Goal: Task Accomplishment & Management: Manage account settings

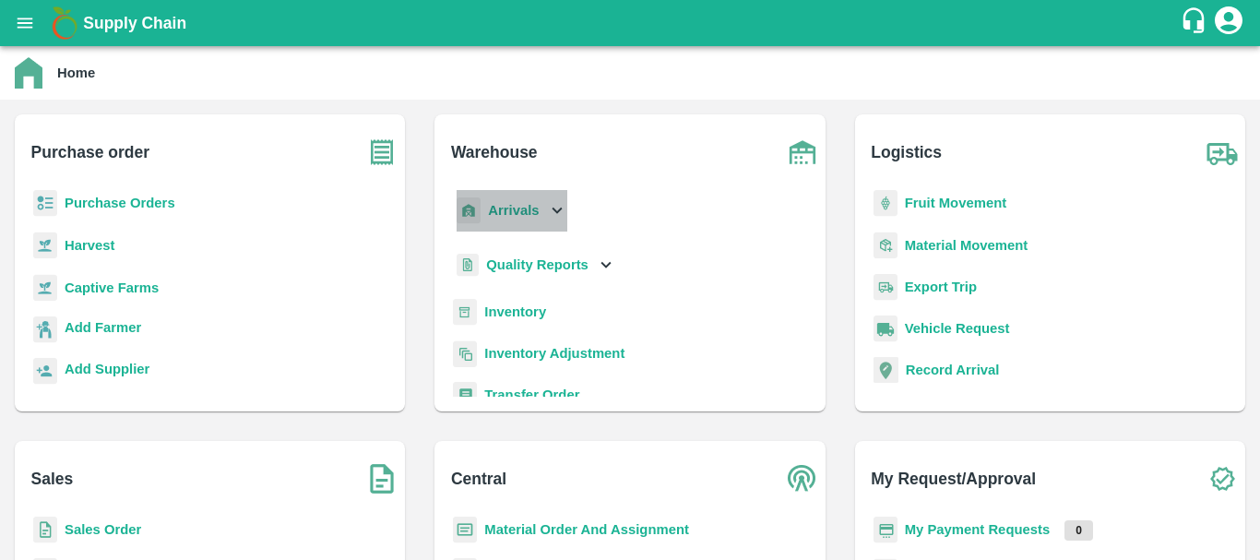
click at [498, 199] on div "Arrivals" at bounding box center [510, 211] width 114 height 42
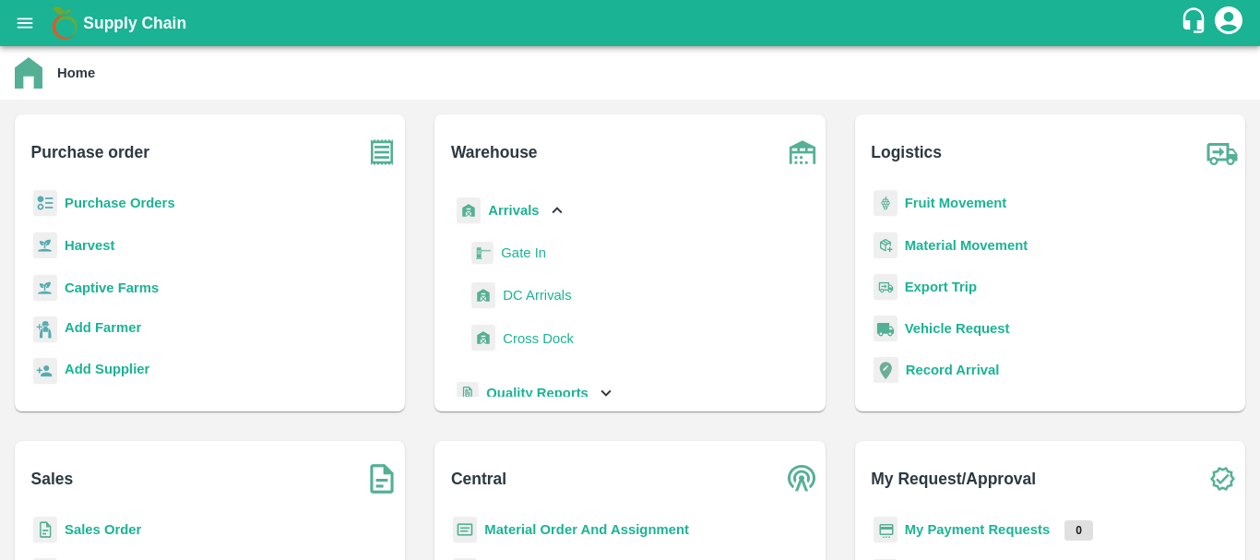
click at [521, 286] on span "DC Arrivals" at bounding box center [537, 295] width 68 height 20
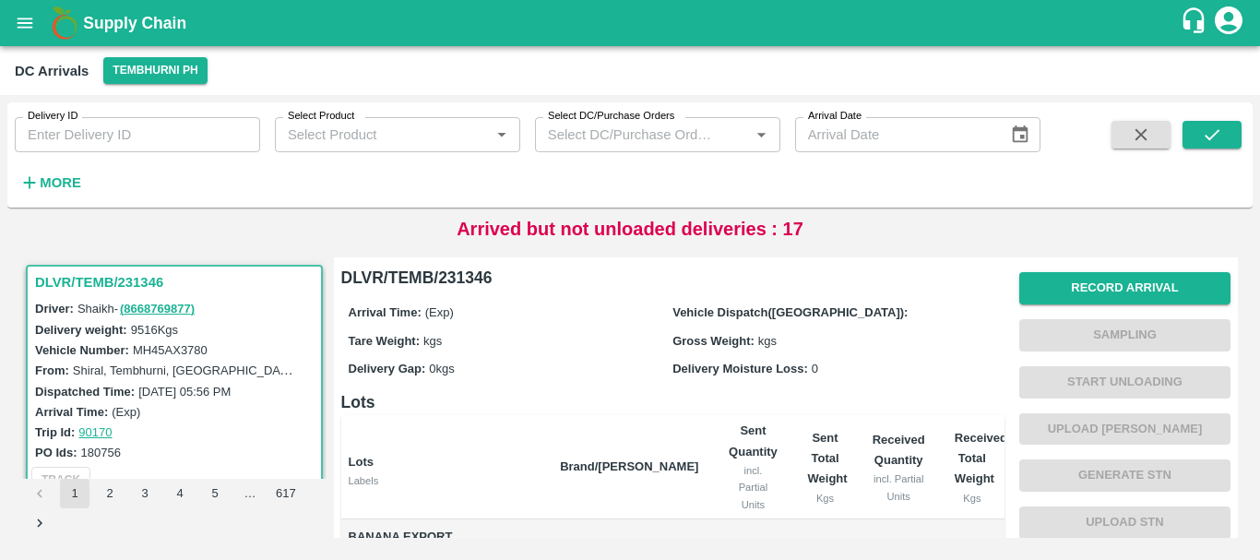
click at [60, 187] on strong "More" at bounding box center [61, 182] width 42 height 15
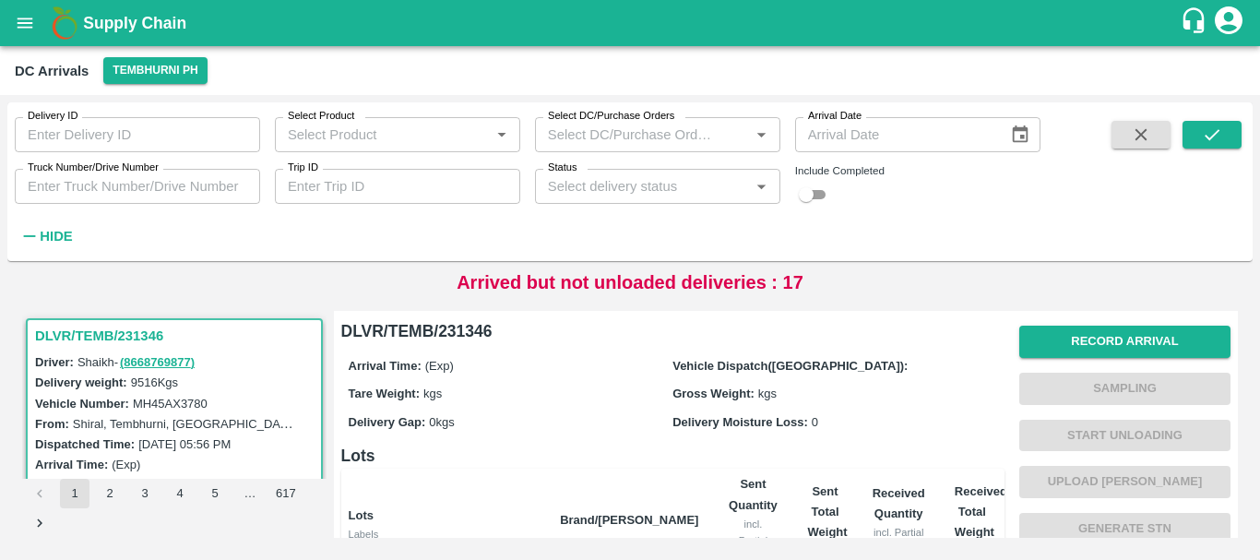
click at [96, 182] on input "Truck Number/Drive Number" at bounding box center [137, 186] width 245 height 35
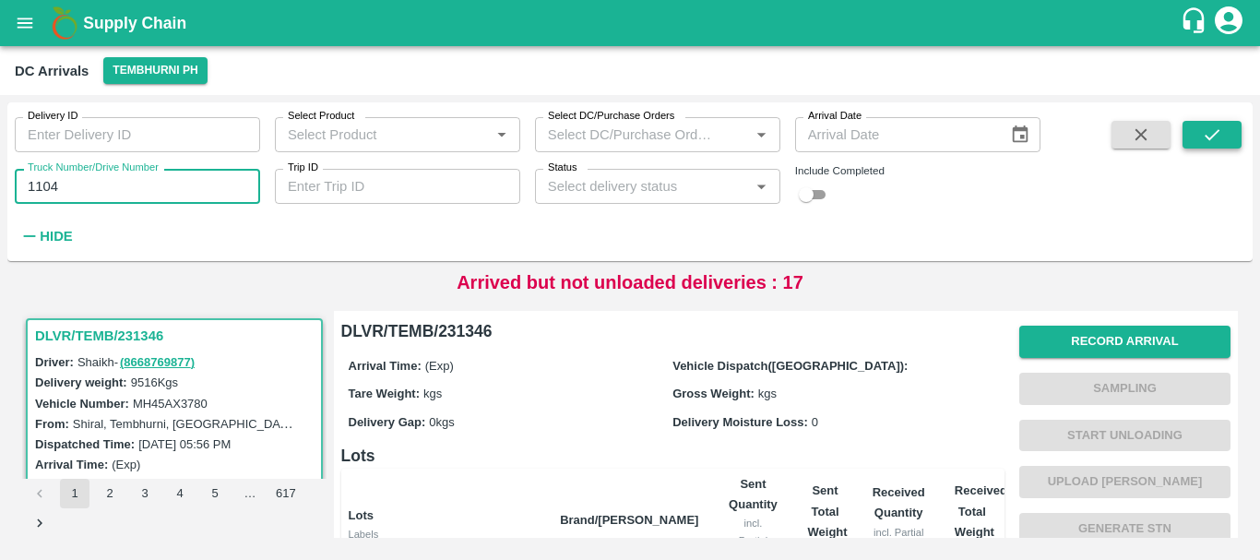
type input "1104"
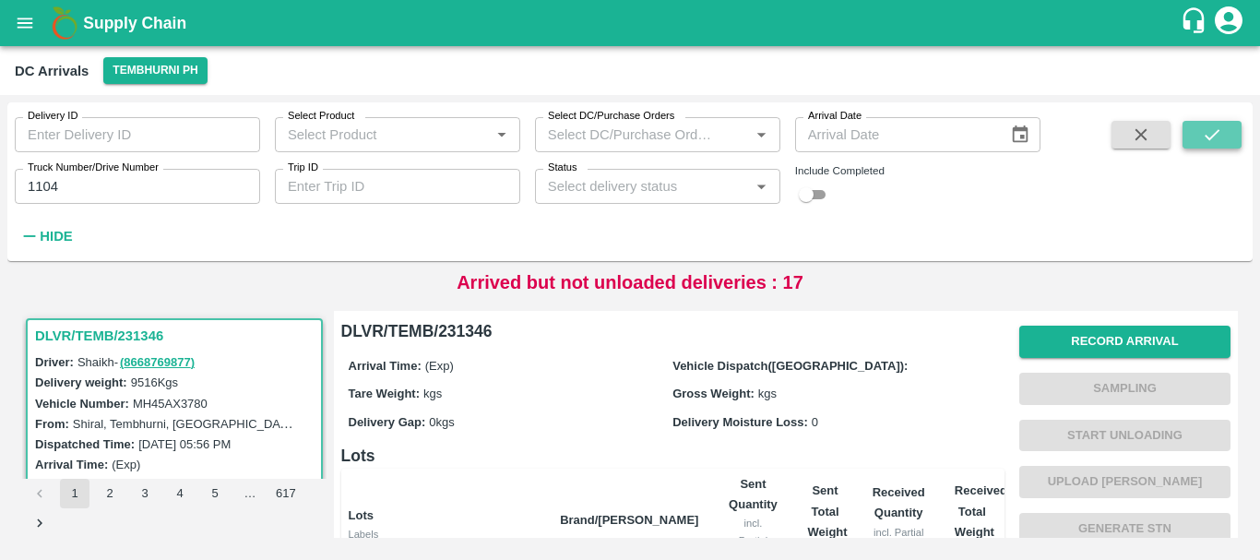
click at [1233, 128] on button "submit" at bounding box center [1212, 135] width 59 height 28
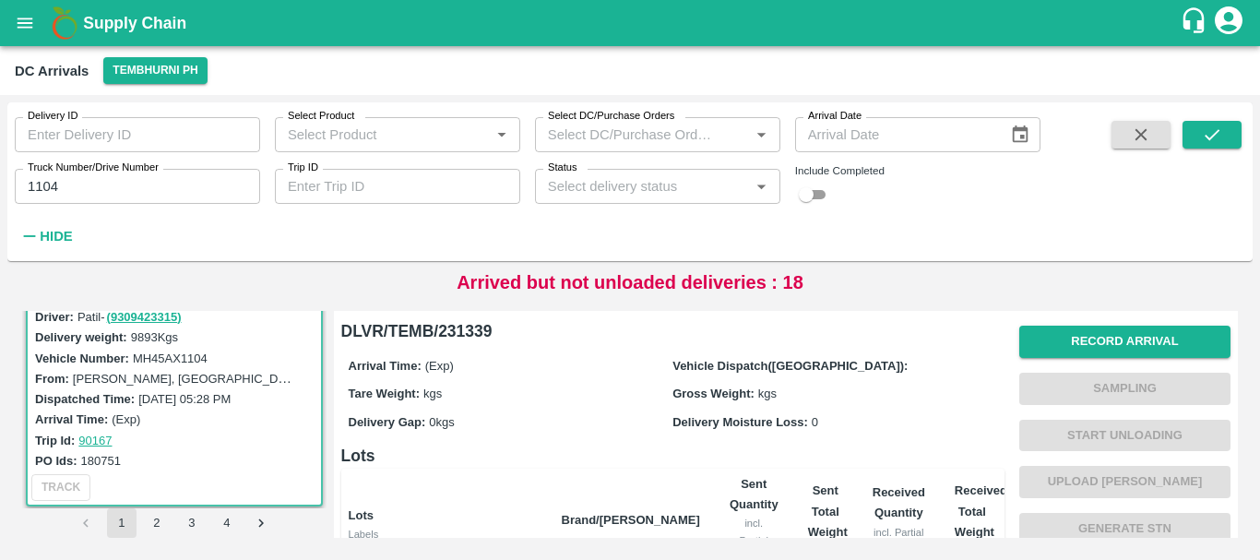
click at [1097, 324] on div "Record Arrival Sampling Start Unloading Upload Tare Weight Generate STN Upload …" at bounding box center [1125, 505] width 211 height 375
click at [1092, 341] on button "Record Arrival" at bounding box center [1125, 342] width 211 height 32
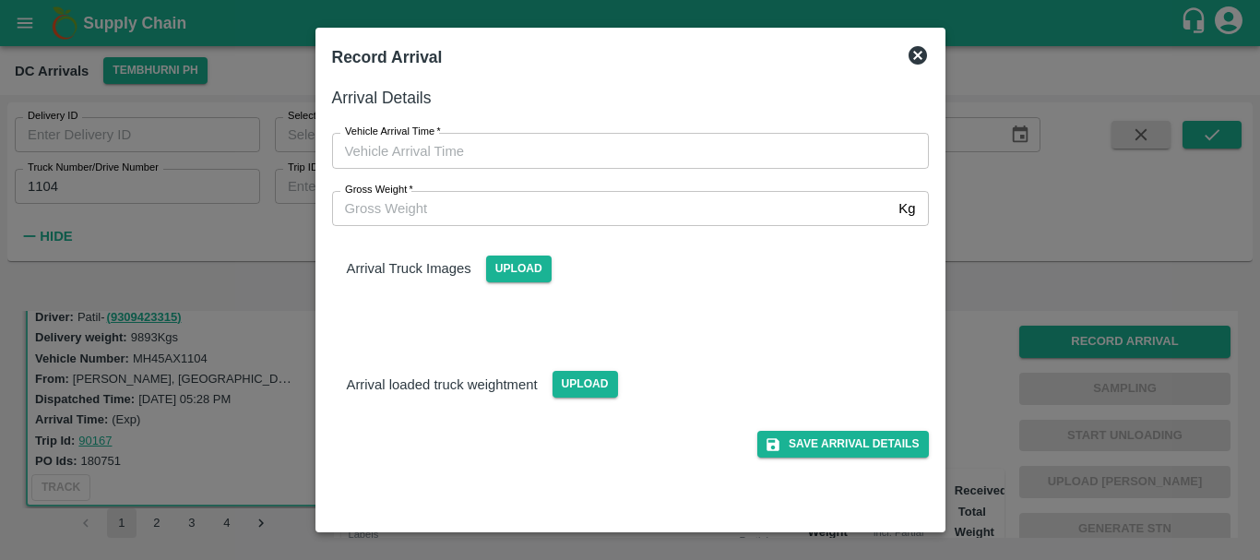
type input "DD/MM/YYYY hh:mm aa"
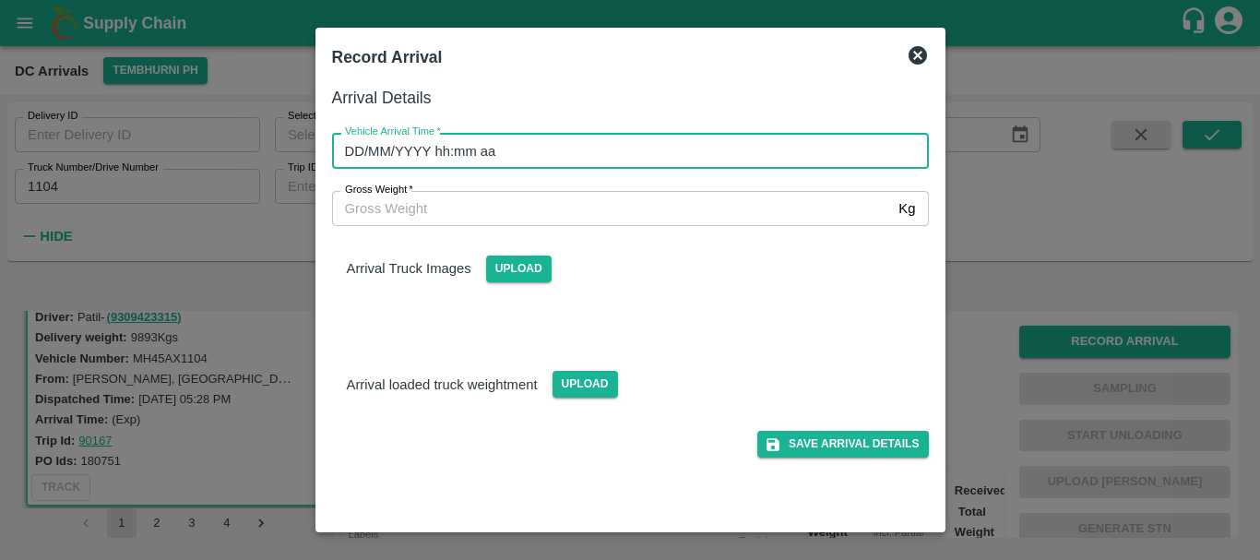
click at [646, 156] on input "DD/MM/YYYY hh:mm aa" at bounding box center [624, 150] width 584 height 35
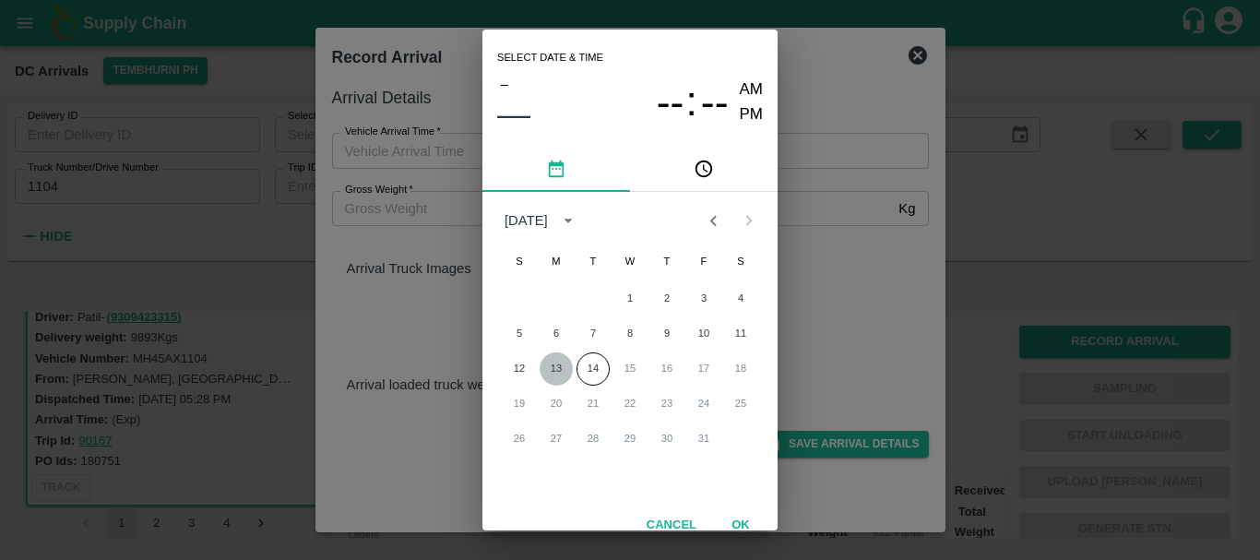
click at [557, 359] on button "13" at bounding box center [556, 368] width 33 height 33
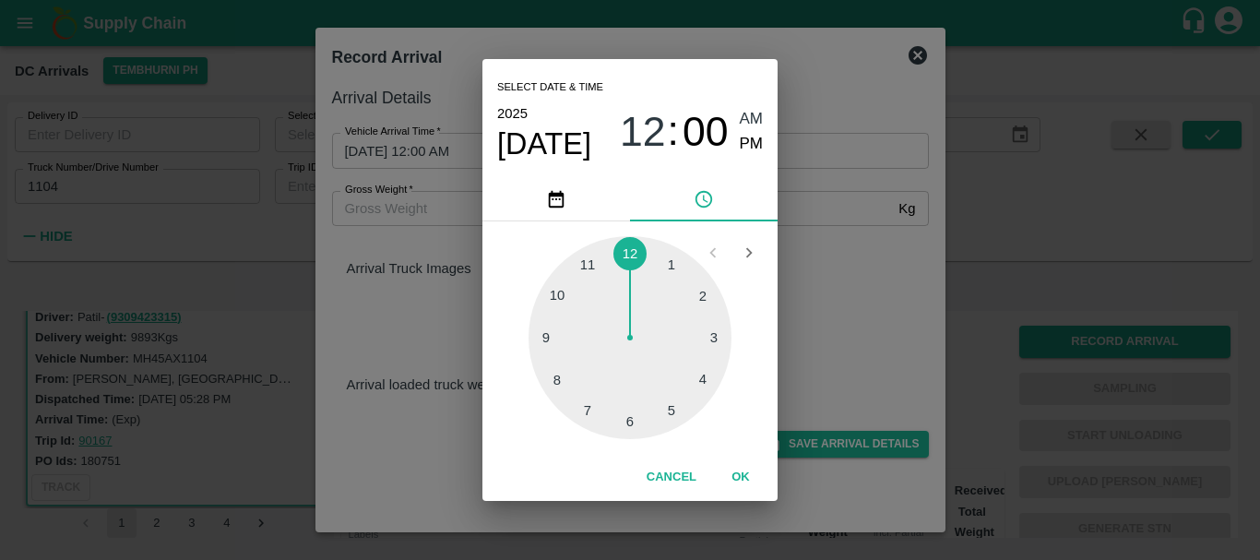
click at [543, 341] on div at bounding box center [630, 337] width 203 height 203
click at [707, 293] on div at bounding box center [630, 337] width 203 height 203
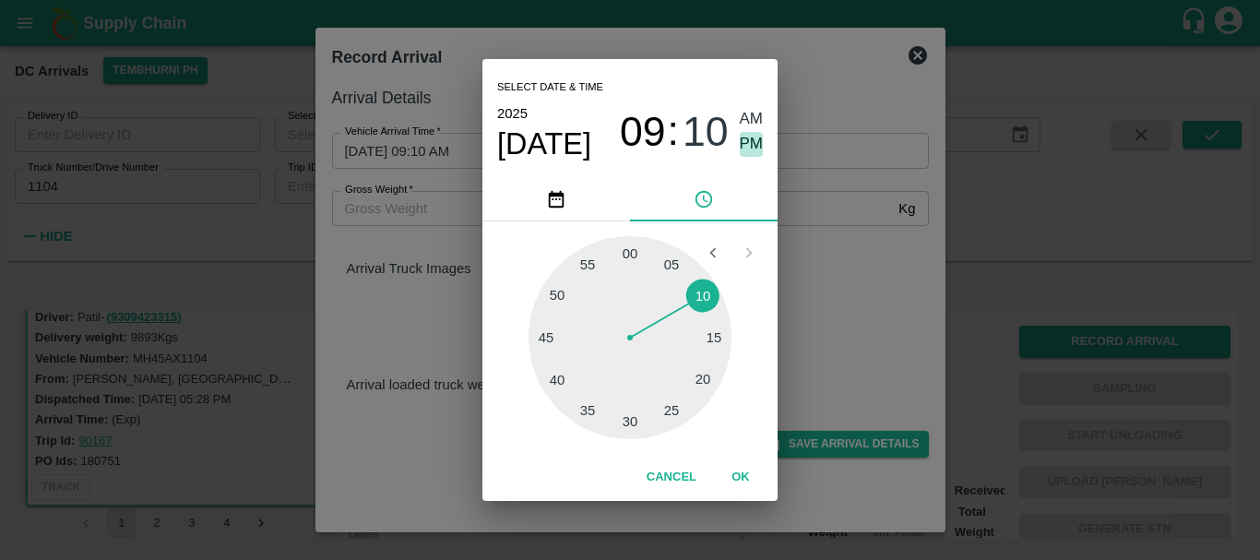
click at [742, 137] on span "PM" at bounding box center [752, 144] width 24 height 25
type input "[DATE] 09:10 PM"
click at [856, 257] on div "Select date & time [DATE] 09 : 10 AM PM 05 10 15 20 25 30 35 40 45 50 55 00 Can…" at bounding box center [630, 280] width 1260 height 560
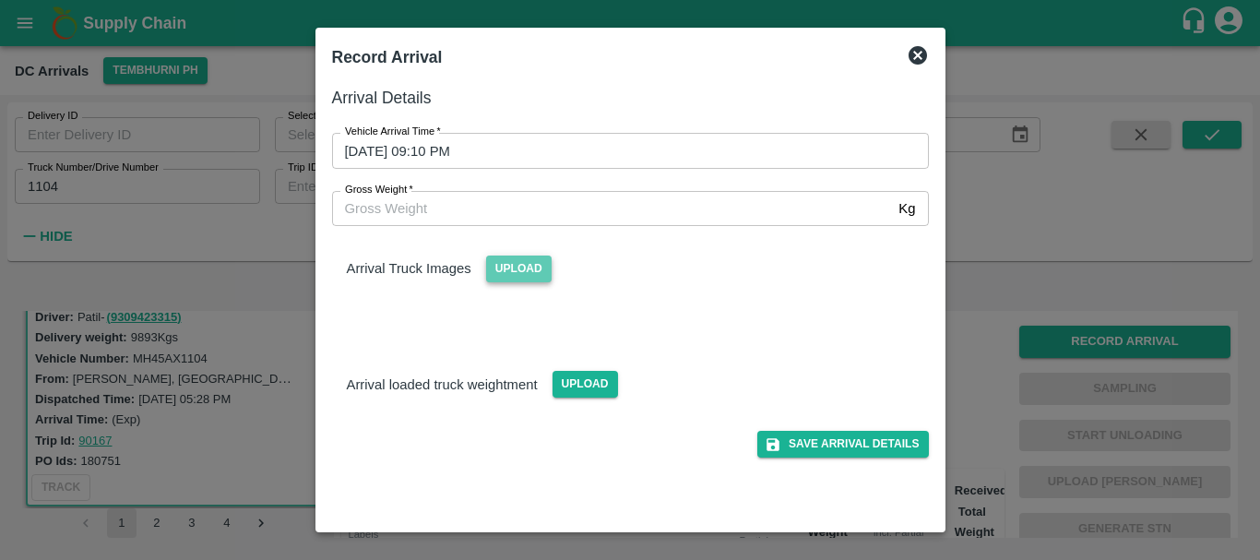
click at [512, 274] on span "Upload" at bounding box center [519, 269] width 66 height 27
click at [0, 0] on input "Upload" at bounding box center [0, 0] width 0 height 0
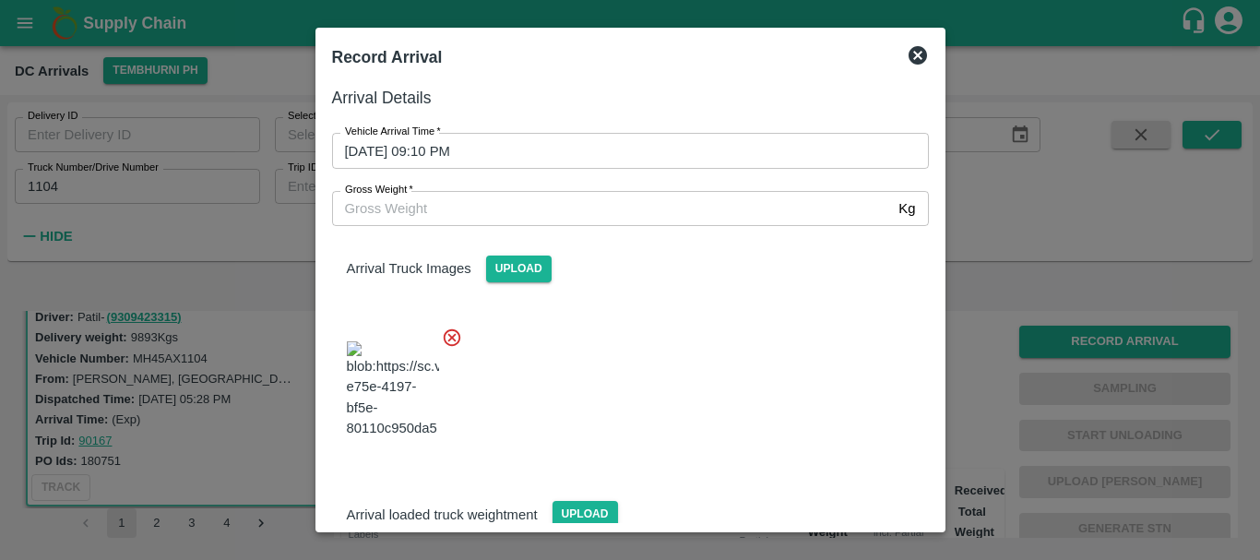
scroll to position [18, 0]
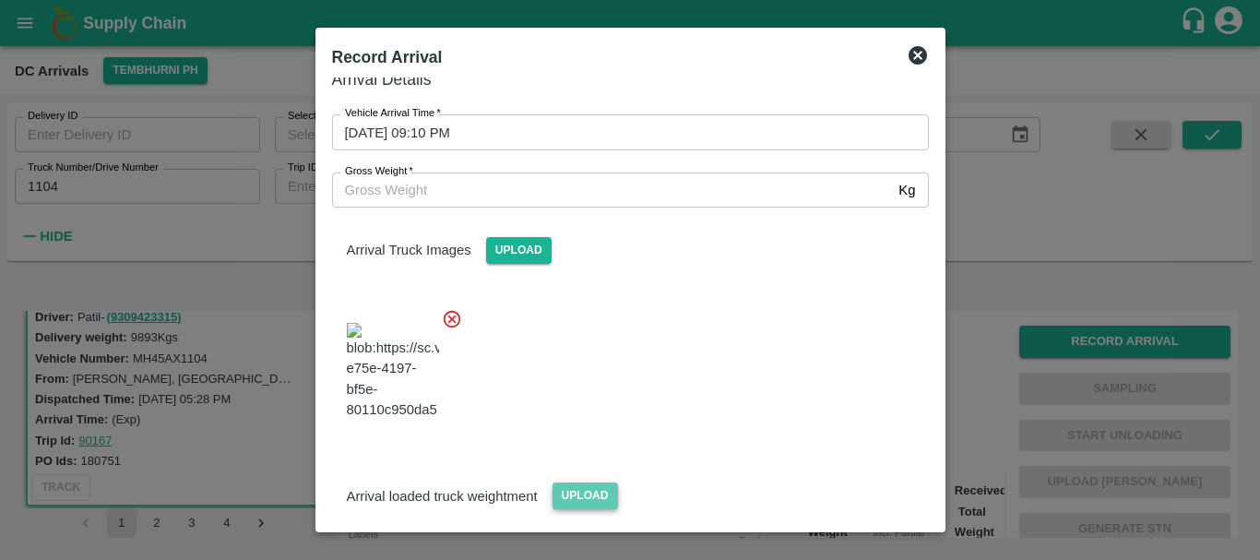
click at [593, 483] on span "Upload" at bounding box center [586, 496] width 66 height 27
click at [0, 0] on input "Upload" at bounding box center [0, 0] width 0 height 0
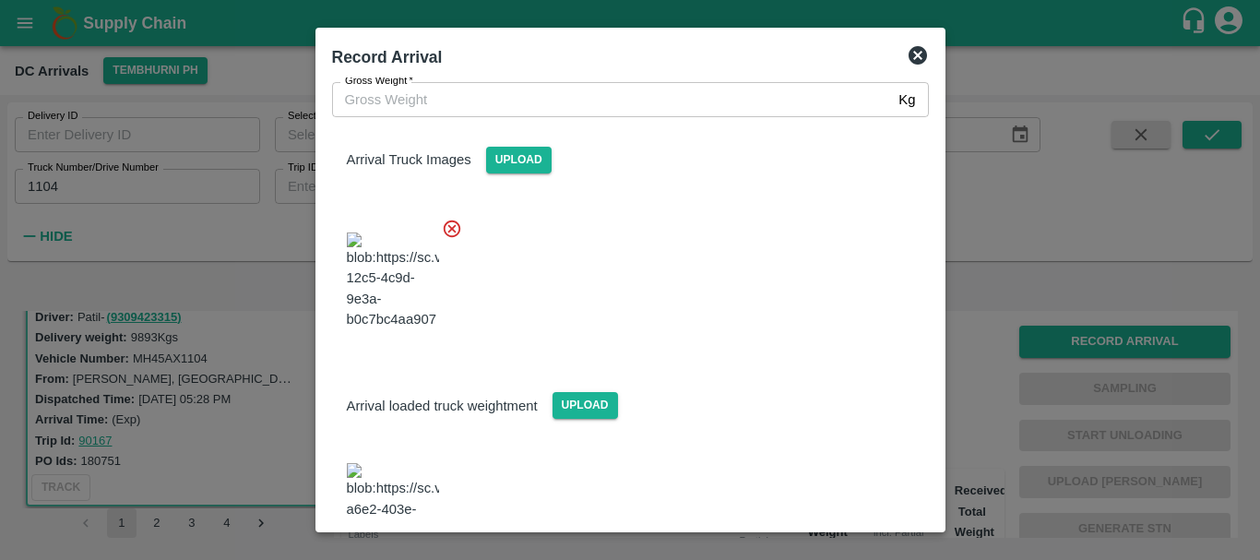
click at [412, 463] on img at bounding box center [393, 511] width 92 height 97
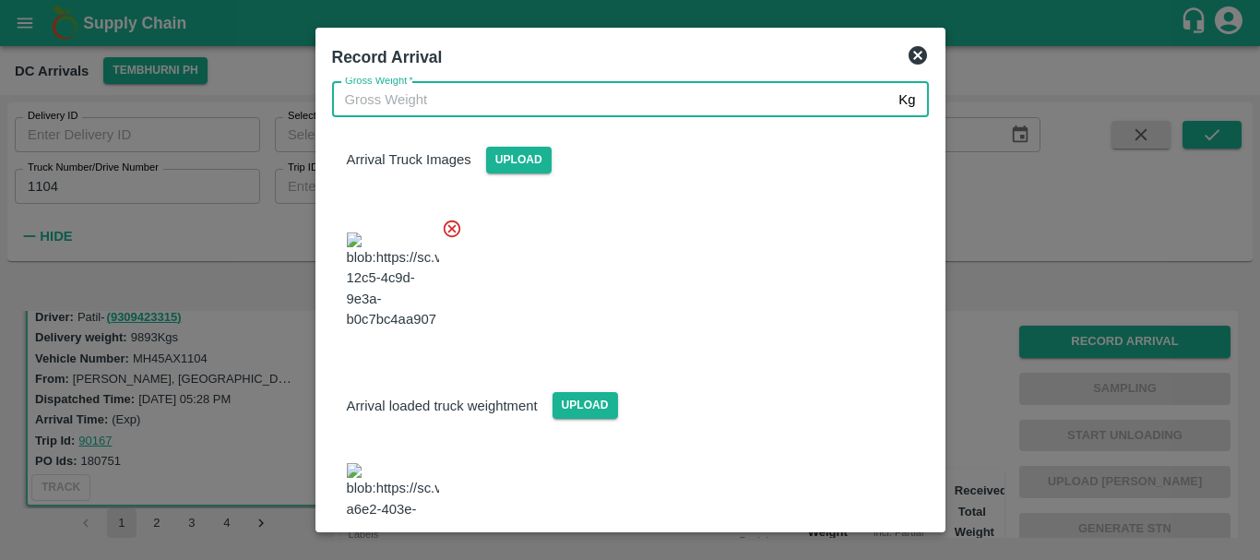
click at [448, 102] on input "Gross Weight   *" at bounding box center [612, 99] width 560 height 35
type input "16530"
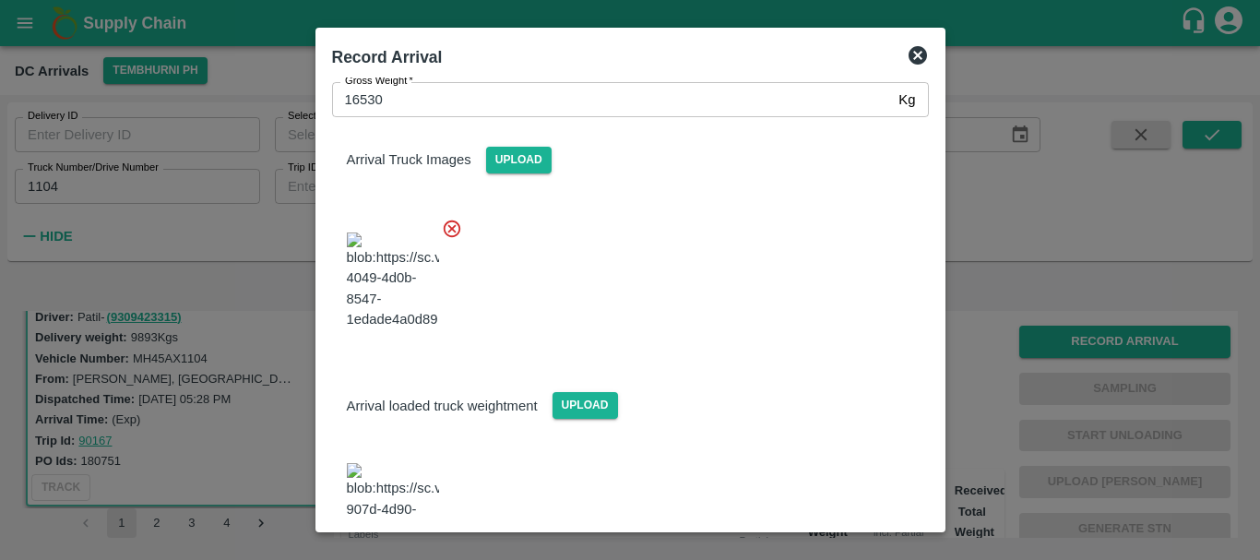
click at [716, 270] on div at bounding box center [623, 275] width 612 height 145
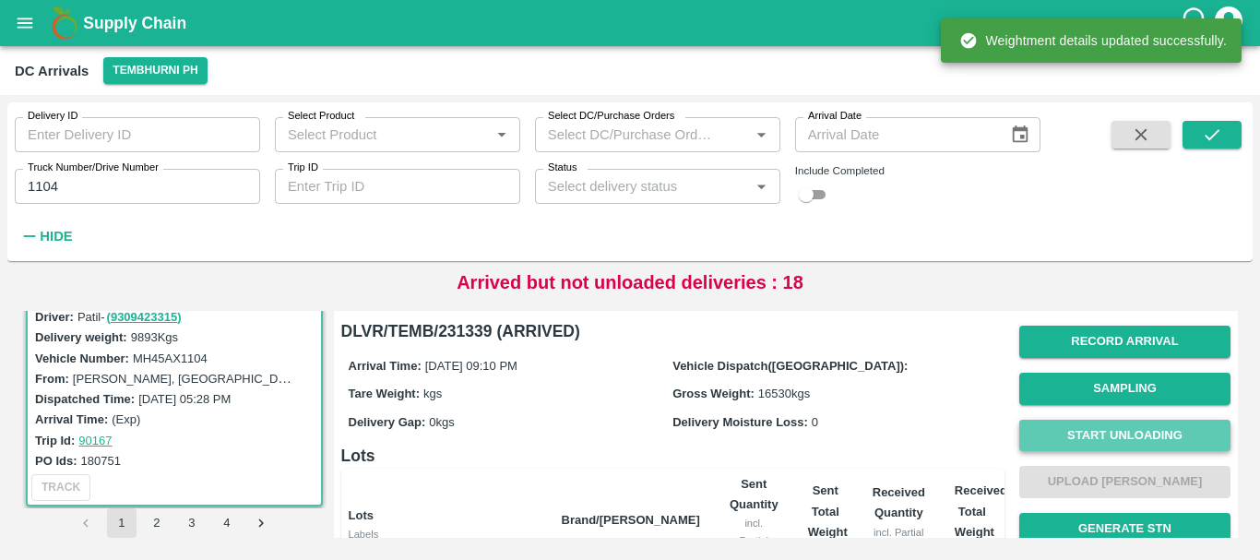
click at [1036, 434] on button "Start Unloading" at bounding box center [1125, 436] width 211 height 32
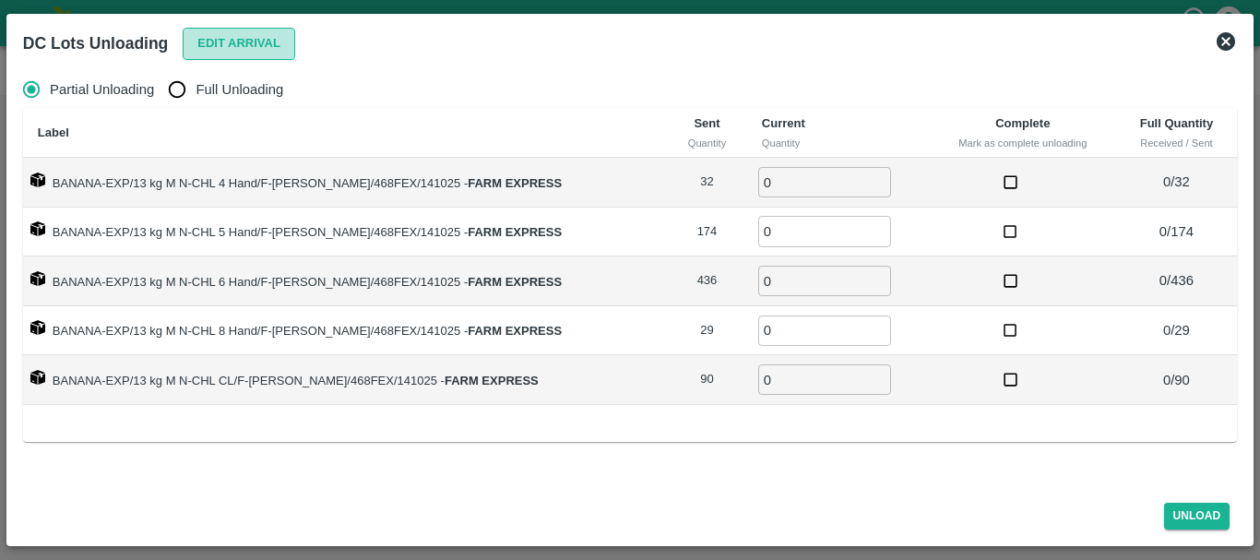
click at [209, 35] on button "Edit Arrival" at bounding box center [239, 44] width 113 height 32
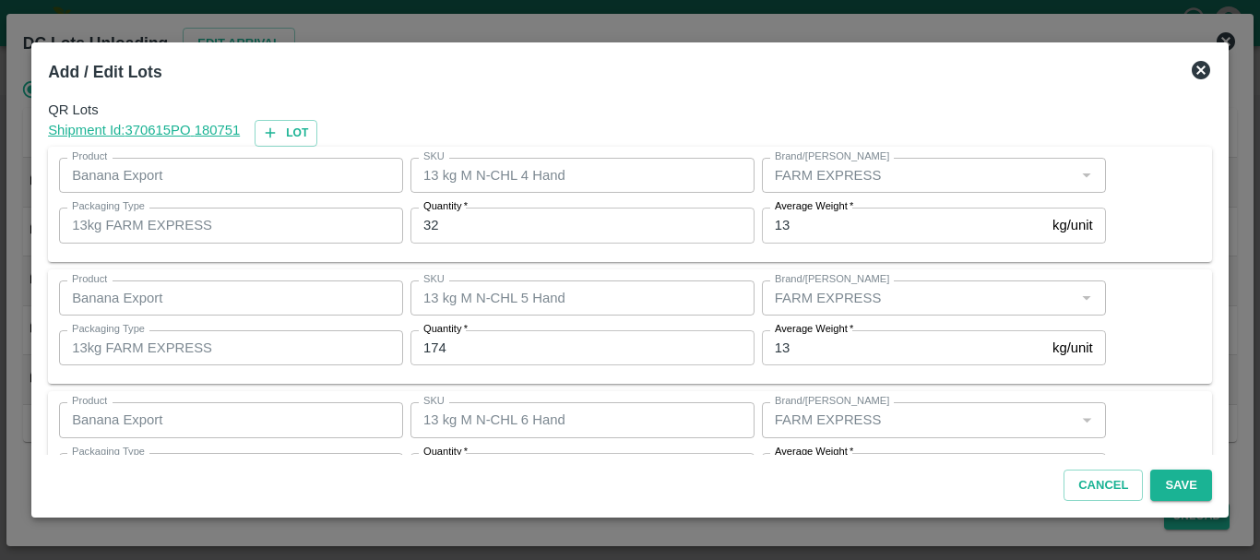
click at [450, 213] on label "Quantity   *" at bounding box center [446, 206] width 44 height 15
click at [450, 213] on input "32" at bounding box center [583, 225] width 344 height 35
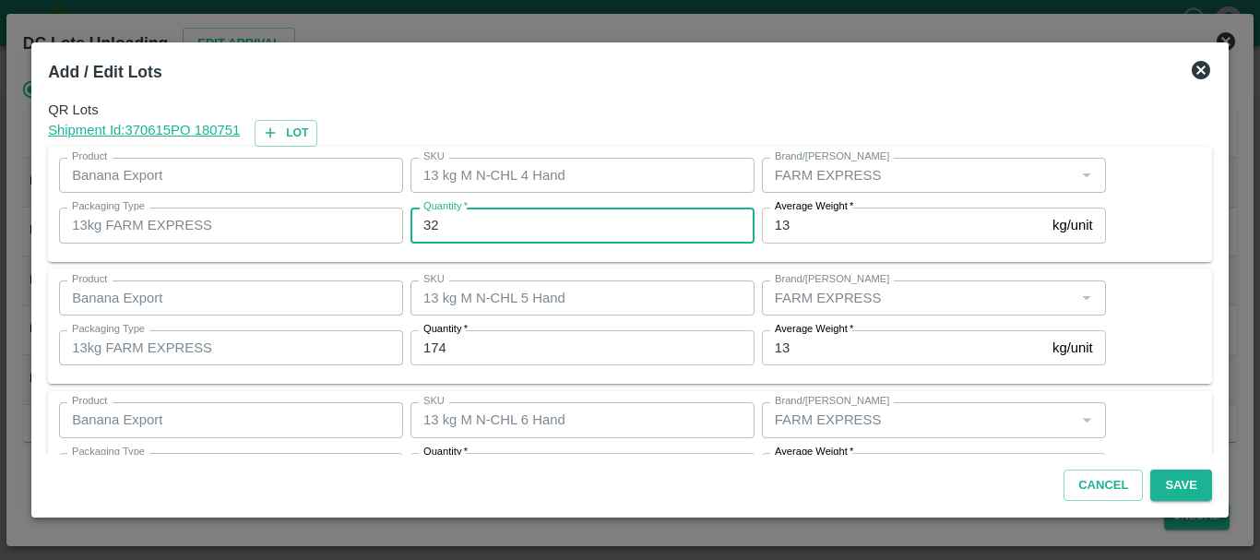
type input "3"
type input "40"
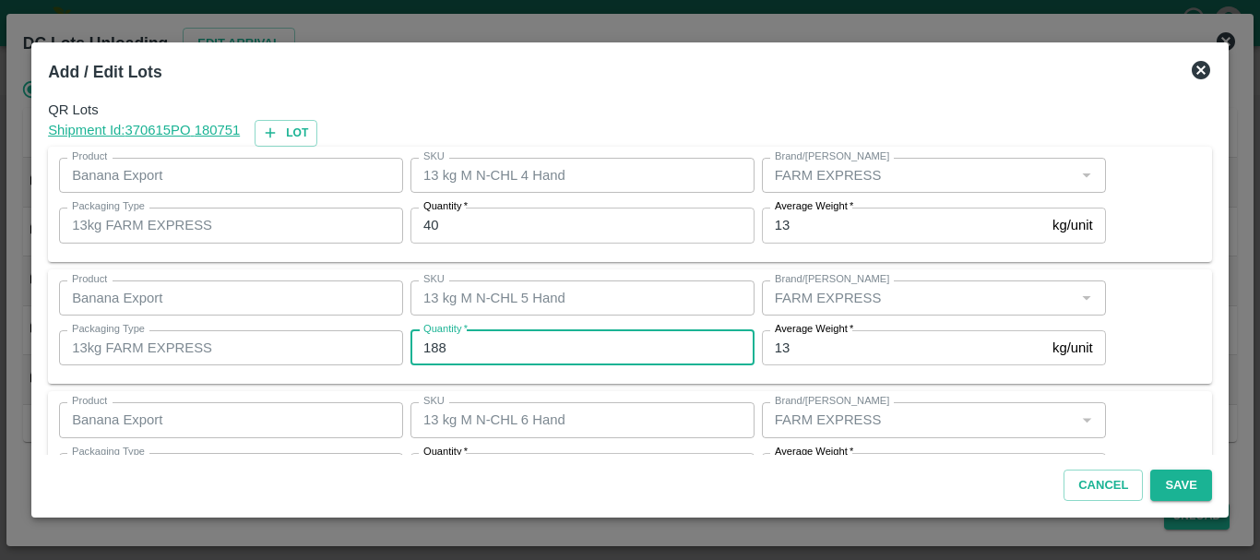
type input "188"
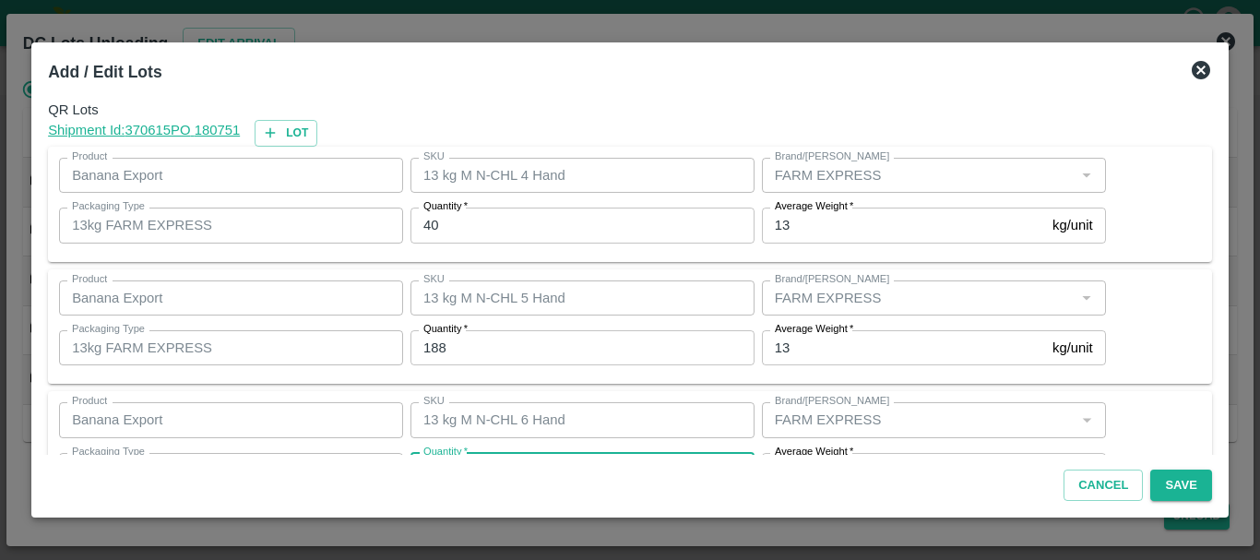
scroll to position [33, 0]
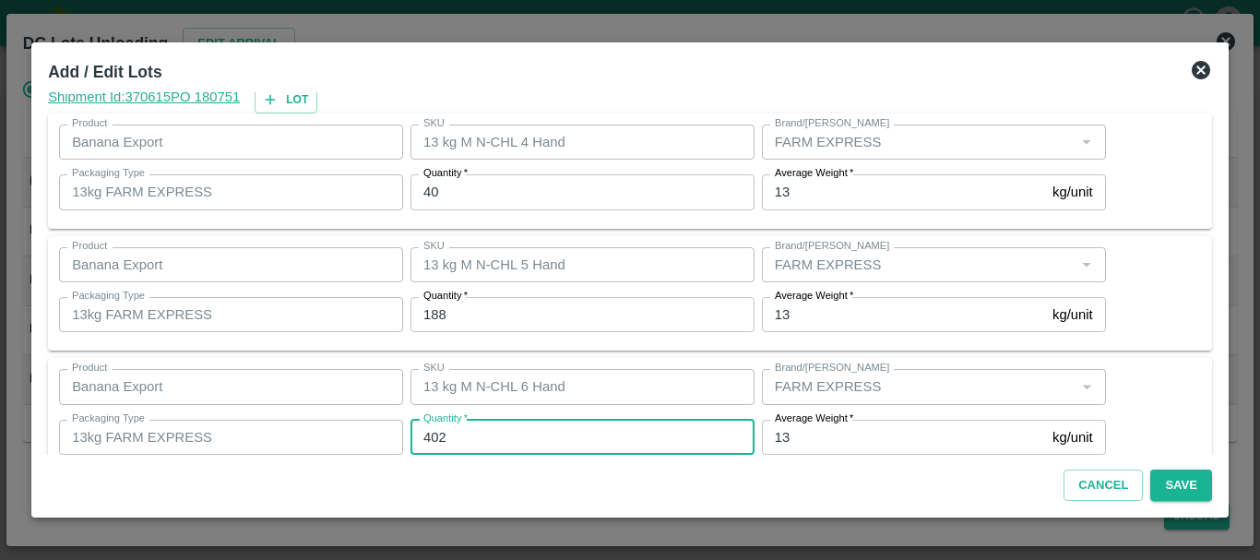
type input "402"
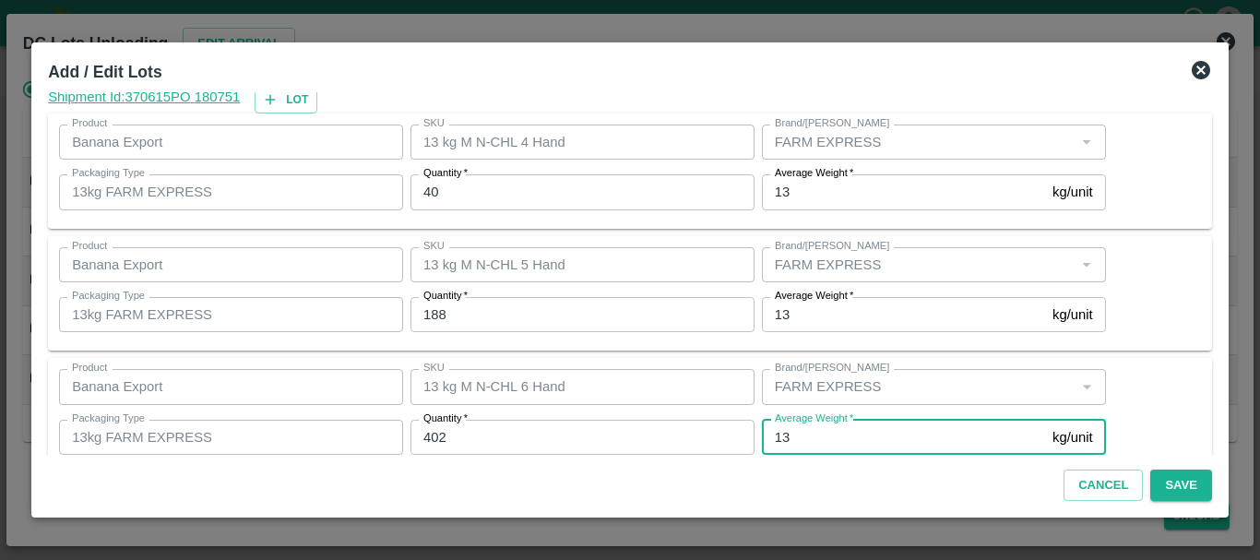
scroll to position [312, 0]
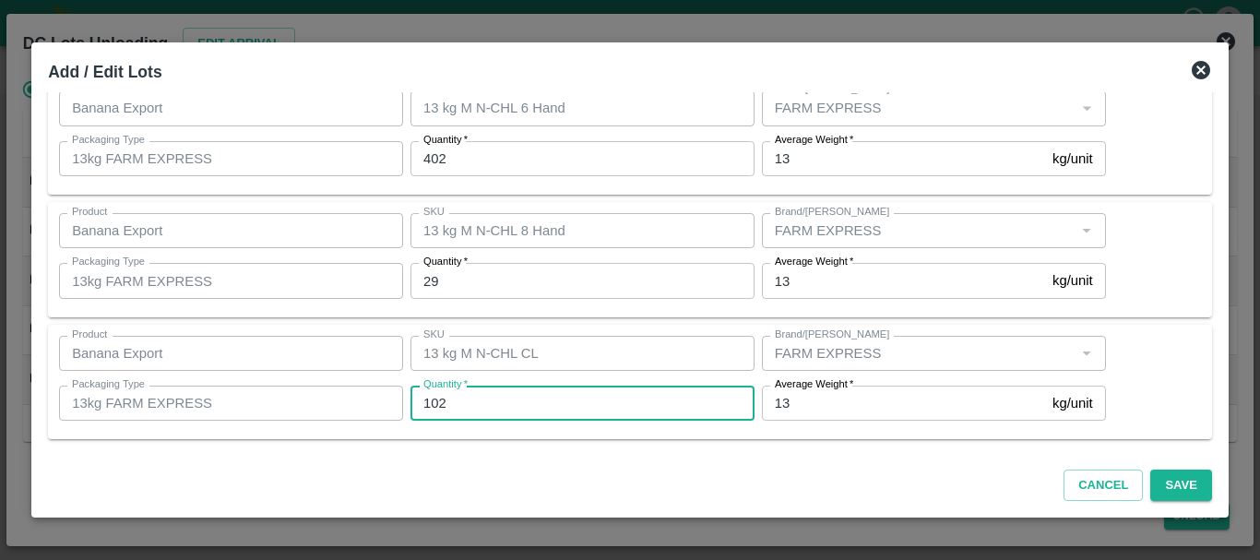
type input "102"
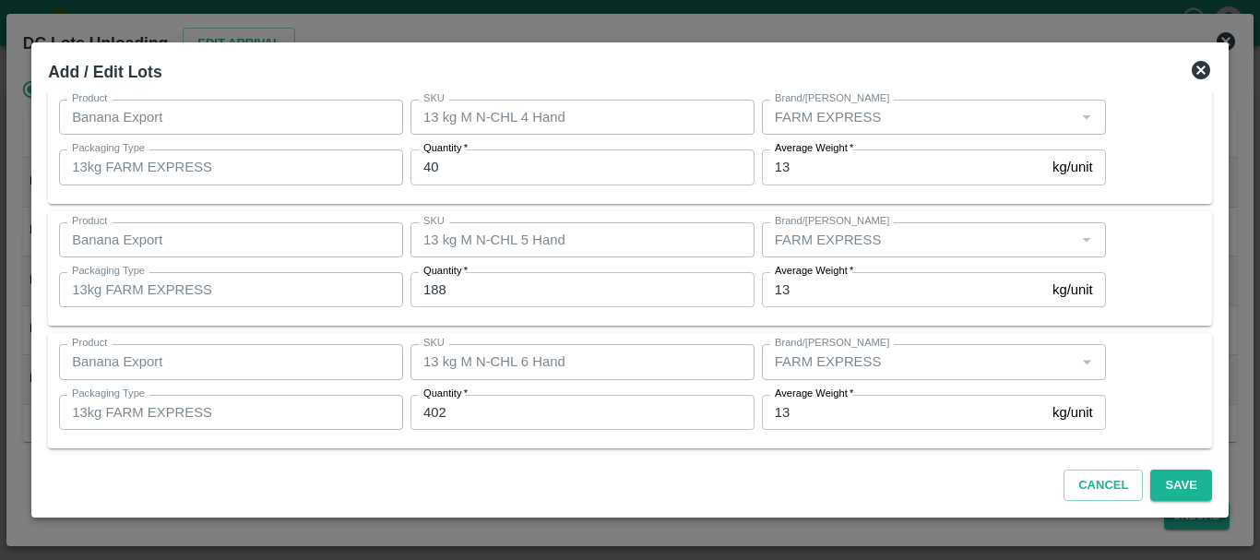
scroll to position [311, 0]
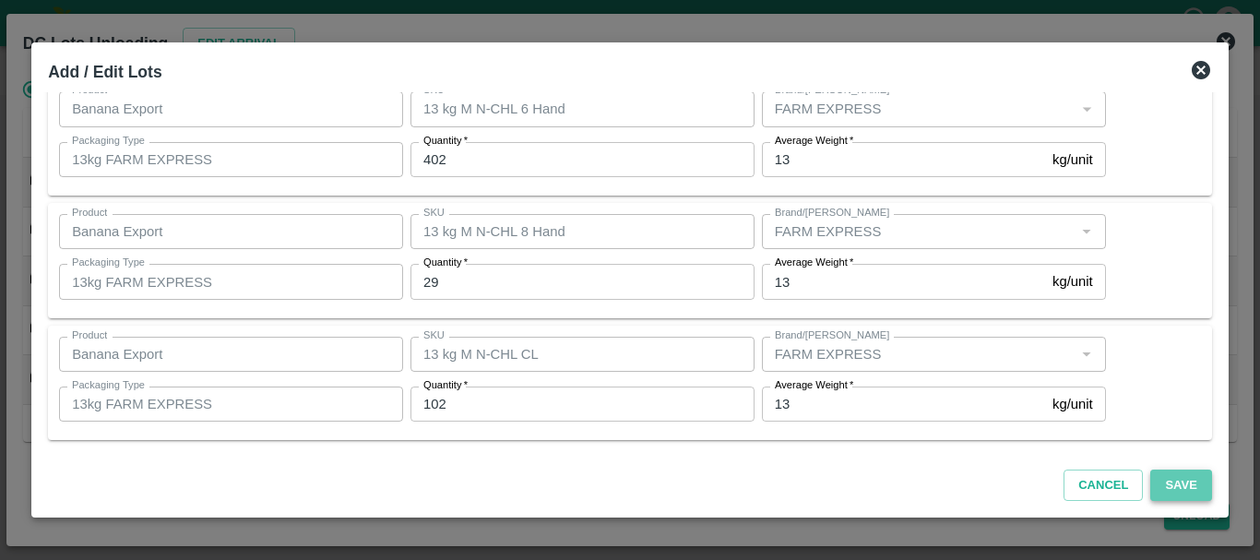
click at [1192, 481] on button "Save" at bounding box center [1181, 486] width 61 height 32
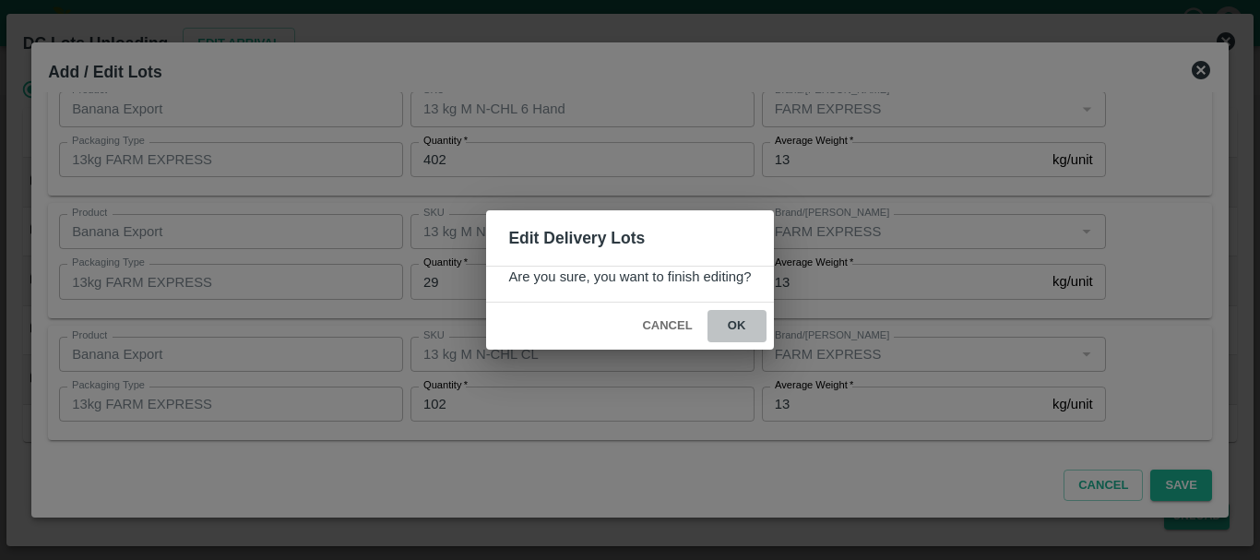
click at [748, 320] on button "ok" at bounding box center [737, 326] width 59 height 32
click at [742, 324] on icon at bounding box center [737, 327] width 22 height 22
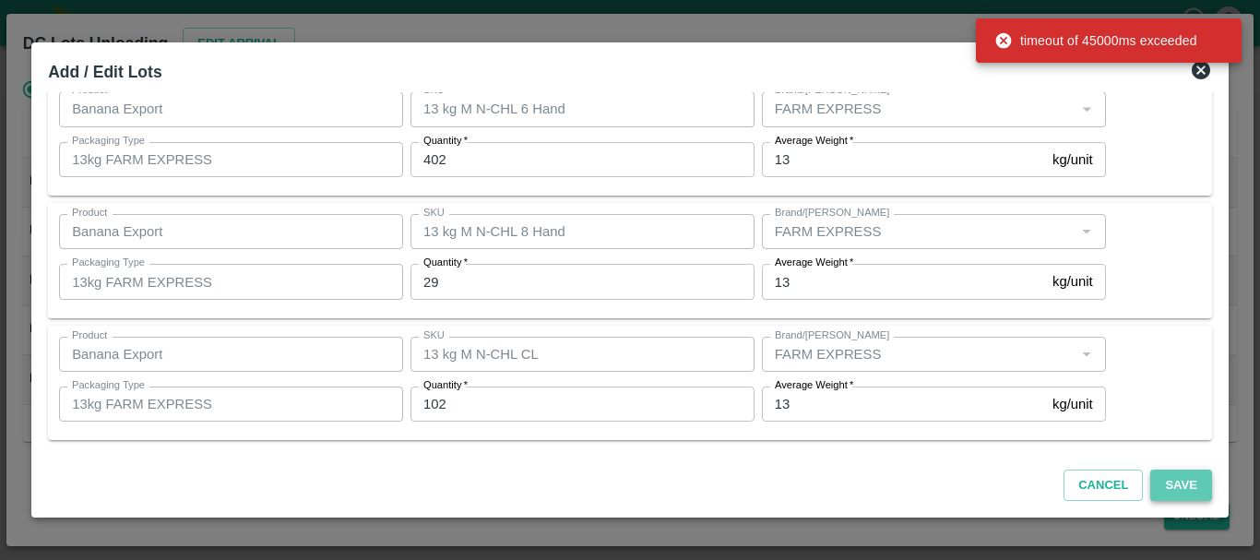
click at [1183, 476] on button "Save" at bounding box center [1181, 486] width 61 height 32
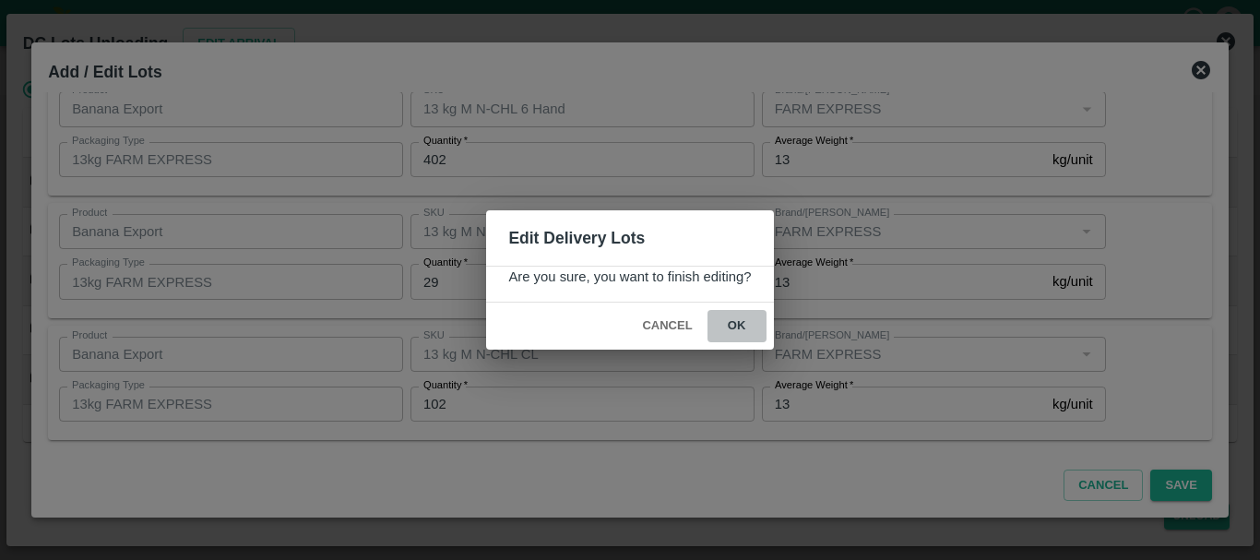
click at [750, 328] on button "ok" at bounding box center [737, 326] width 59 height 32
click at [738, 328] on icon at bounding box center [737, 327] width 22 height 22
click at [742, 333] on icon at bounding box center [737, 327] width 22 height 22
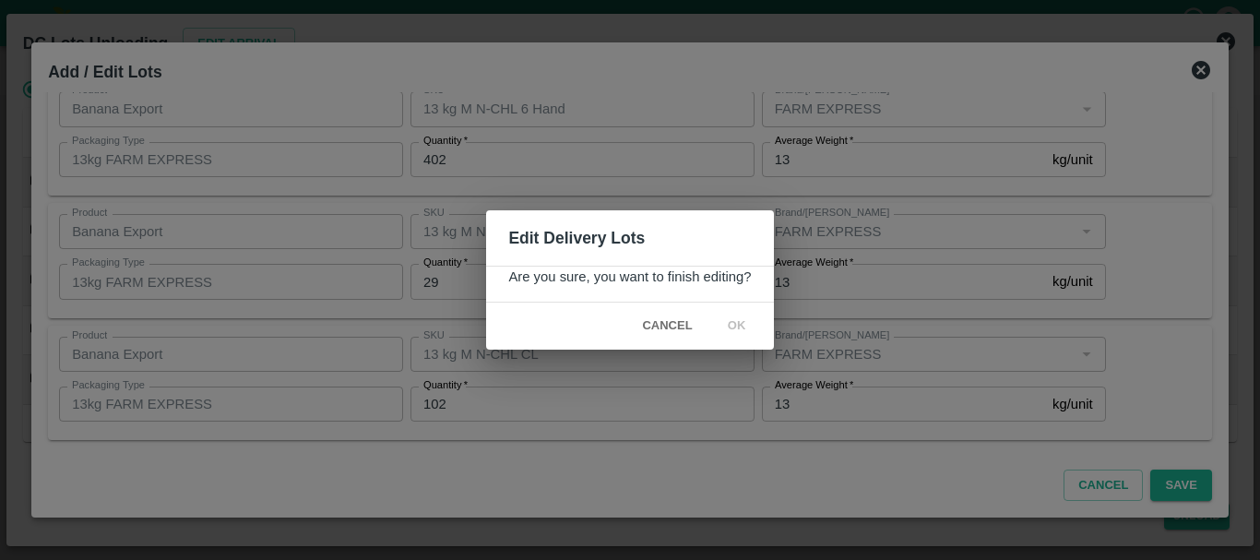
click at [742, 333] on icon at bounding box center [737, 327] width 22 height 22
click at [739, 324] on icon at bounding box center [737, 327] width 22 height 22
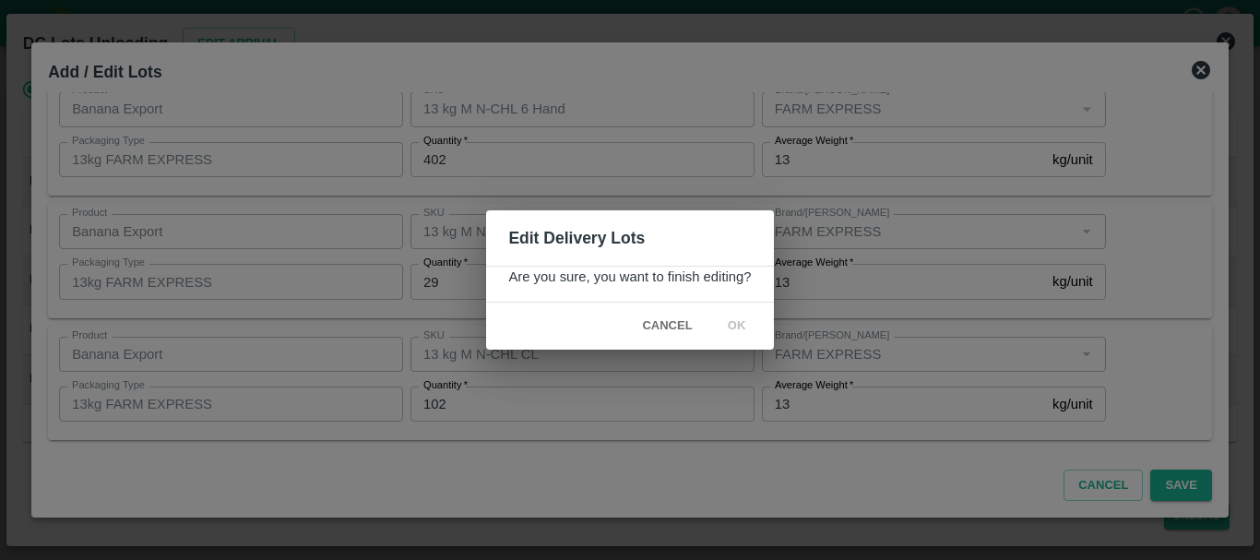
click at [739, 324] on icon at bounding box center [737, 327] width 22 height 22
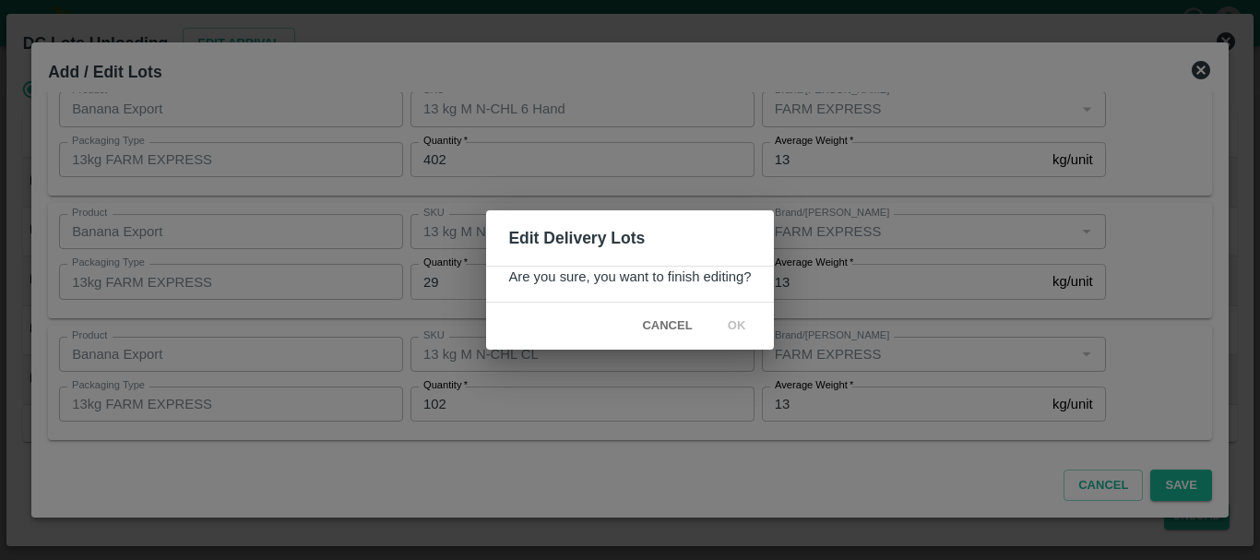
click at [739, 324] on icon at bounding box center [737, 327] width 22 height 22
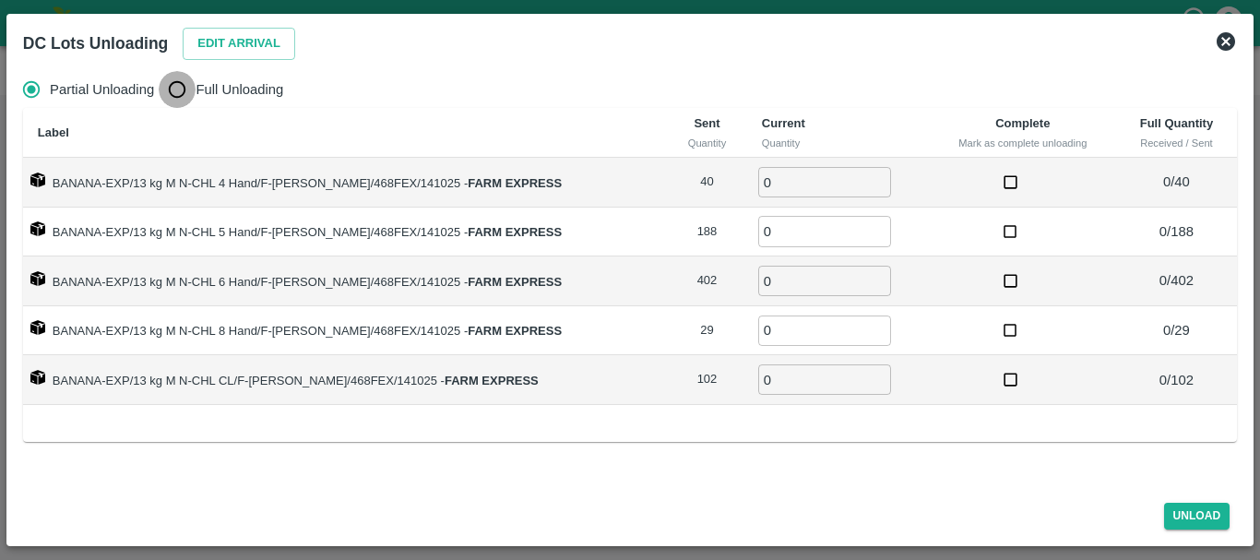
click at [178, 96] on input "Full Unloading" at bounding box center [177, 89] width 37 height 37
radio input "true"
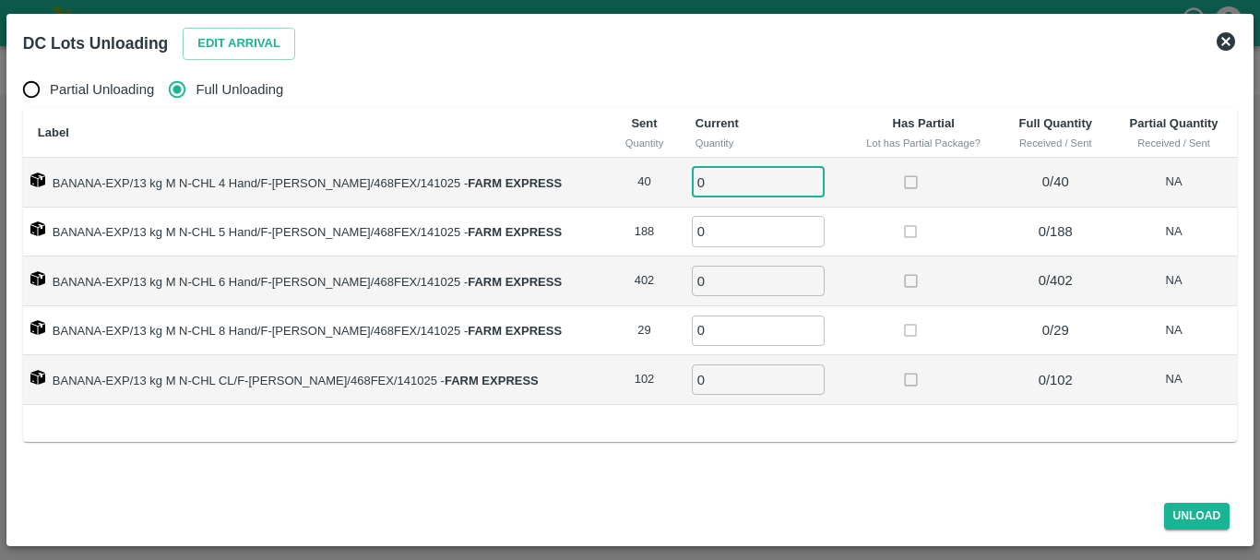
click at [721, 181] on input "0" at bounding box center [758, 182] width 133 height 30
type input "040"
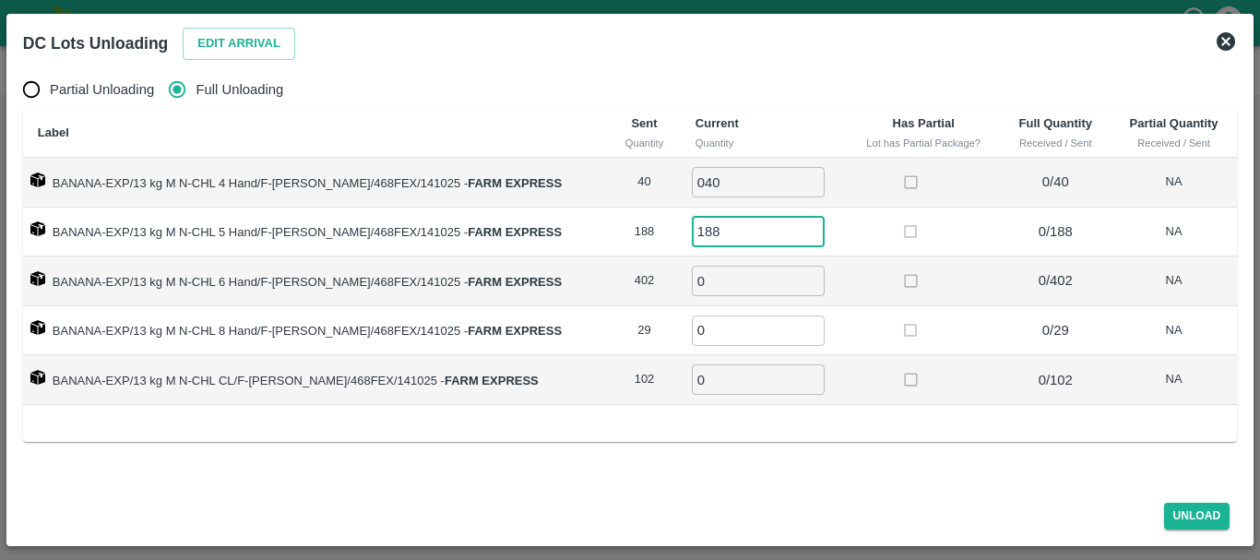
type input "188"
type input "402"
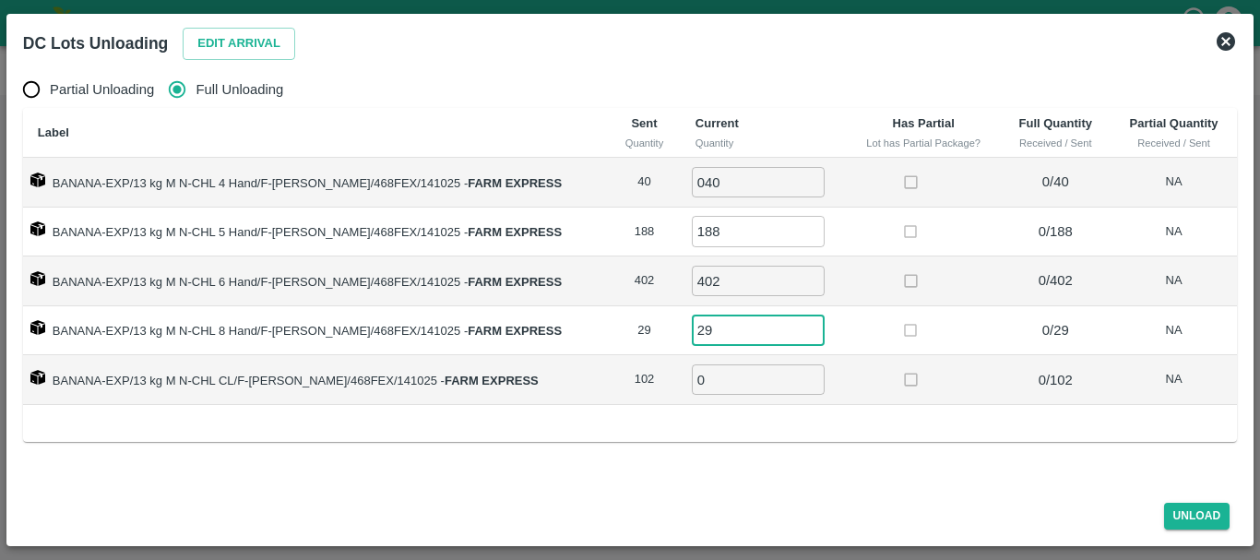
type input "29"
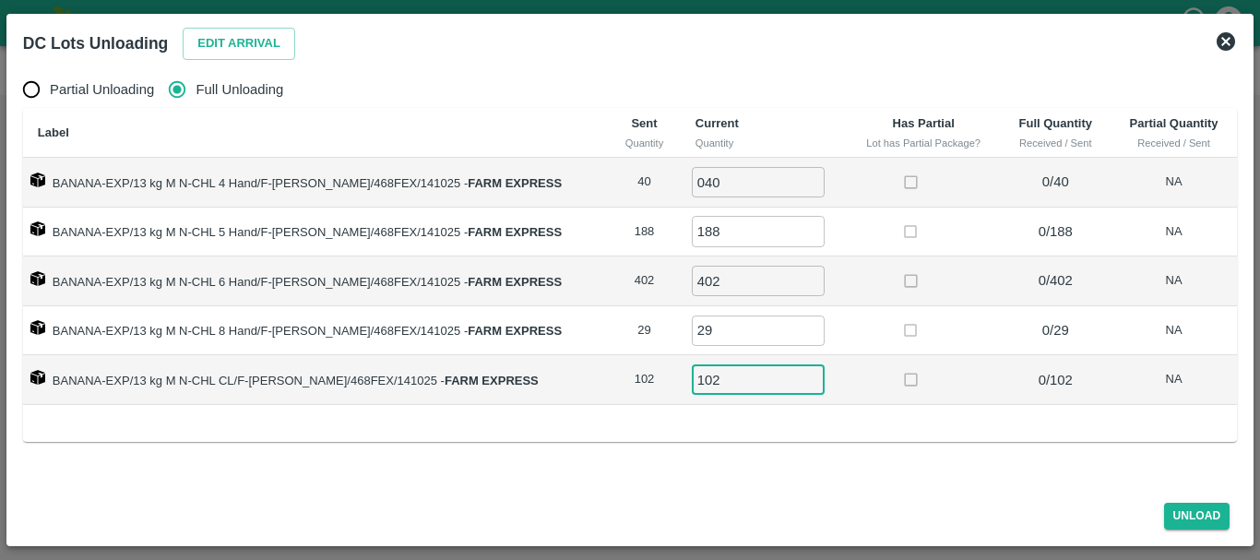
type input "102"
click at [934, 272] on div at bounding box center [924, 281] width 54 height 34
click at [1203, 510] on button "Unload" at bounding box center [1197, 516] width 66 height 27
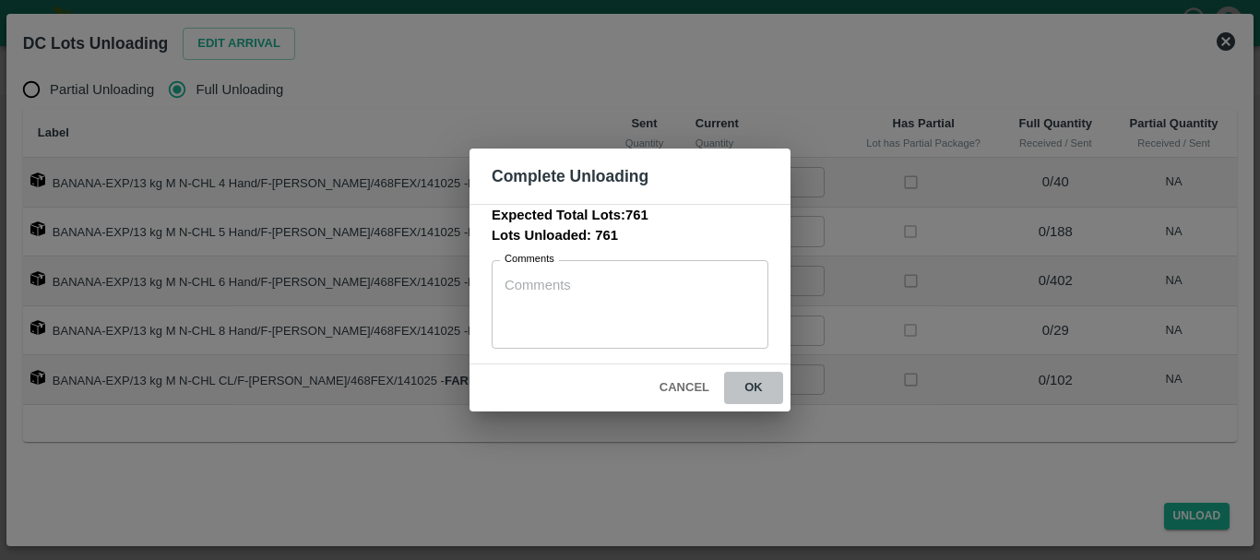
click at [746, 386] on button "ok" at bounding box center [753, 388] width 59 height 32
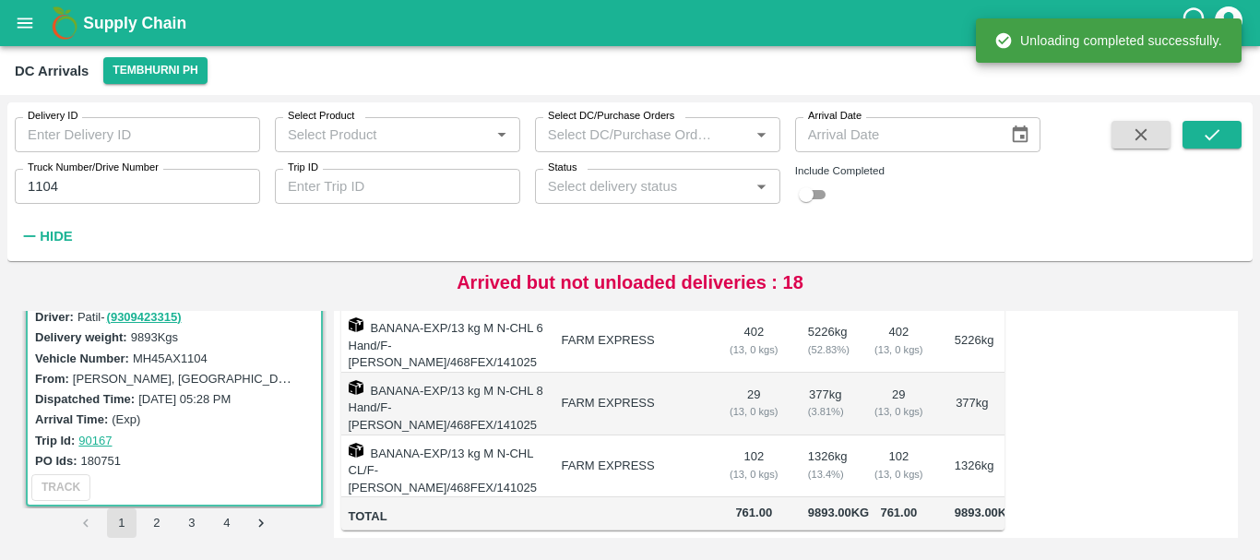
scroll to position [0, 0]
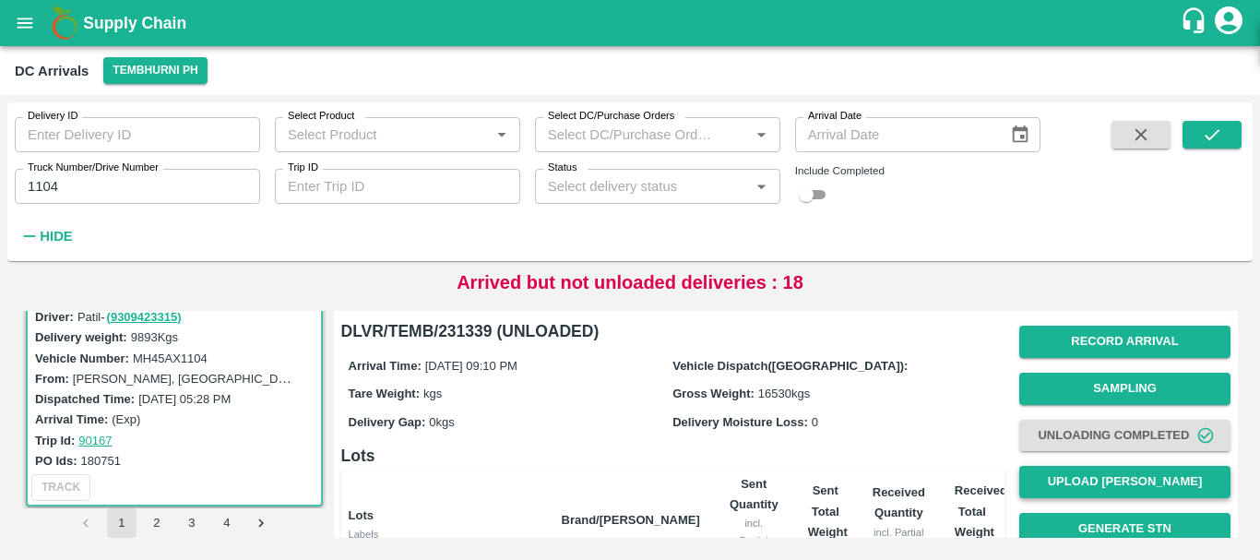
click at [1082, 478] on button "Upload [PERSON_NAME]" at bounding box center [1125, 482] width 211 height 32
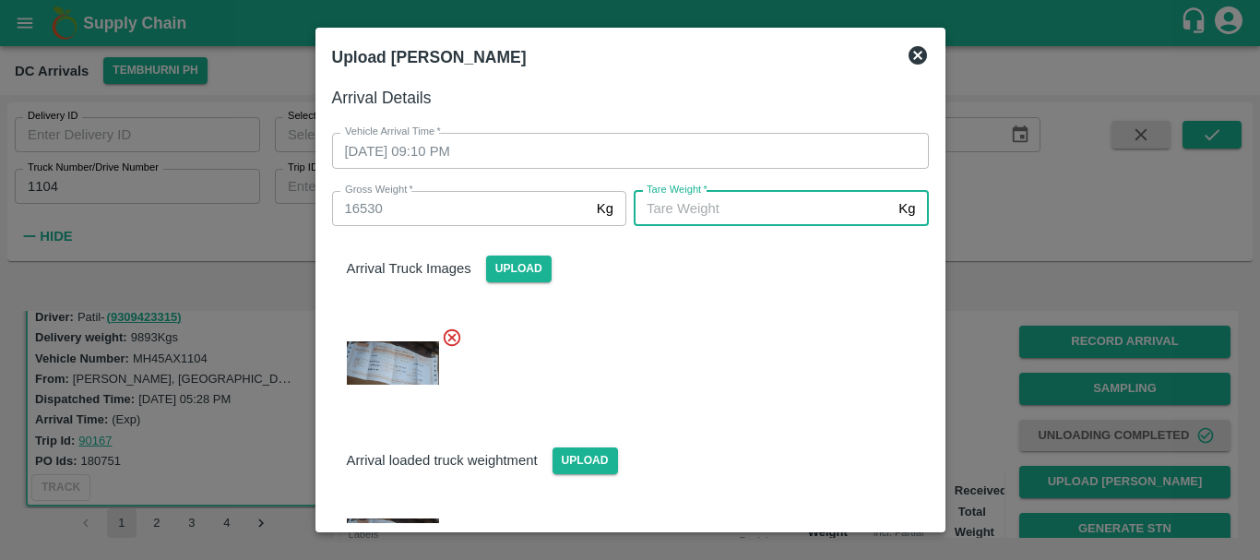
click at [679, 211] on input "[PERSON_NAME]   *" at bounding box center [762, 208] width 257 height 35
type input "5920"
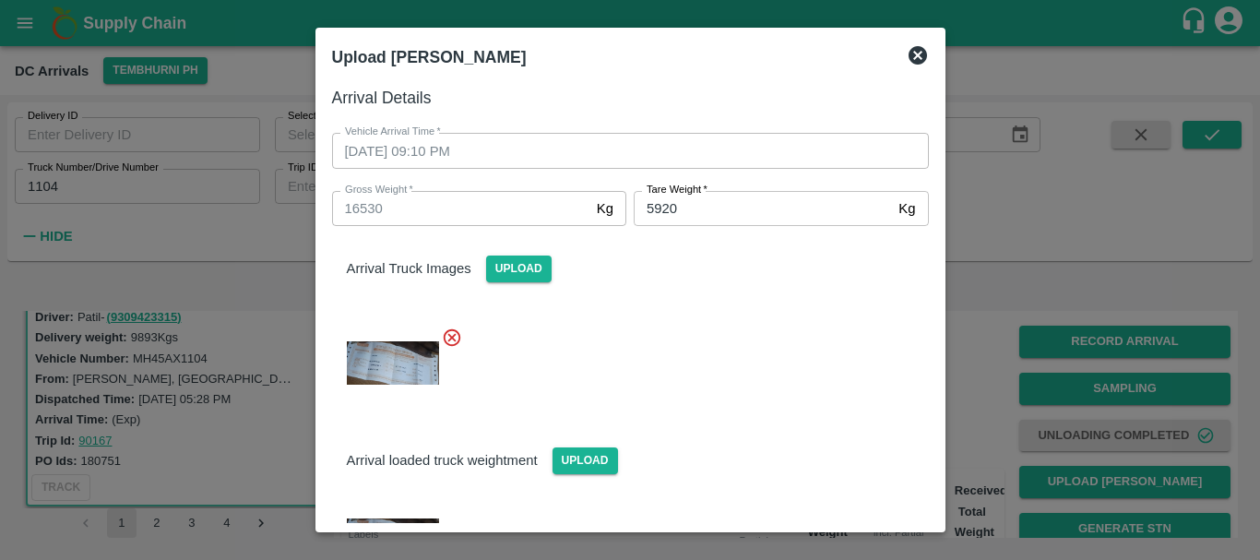
click at [665, 351] on div at bounding box center [623, 357] width 612 height 91
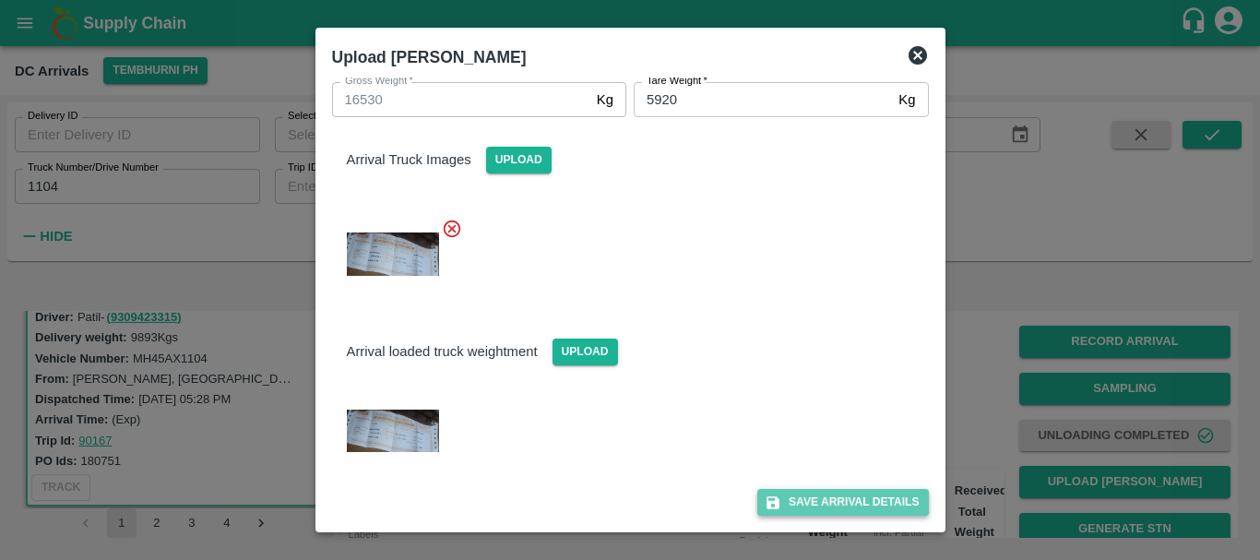
click at [840, 507] on button "Save Arrival Details" at bounding box center [843, 502] width 171 height 27
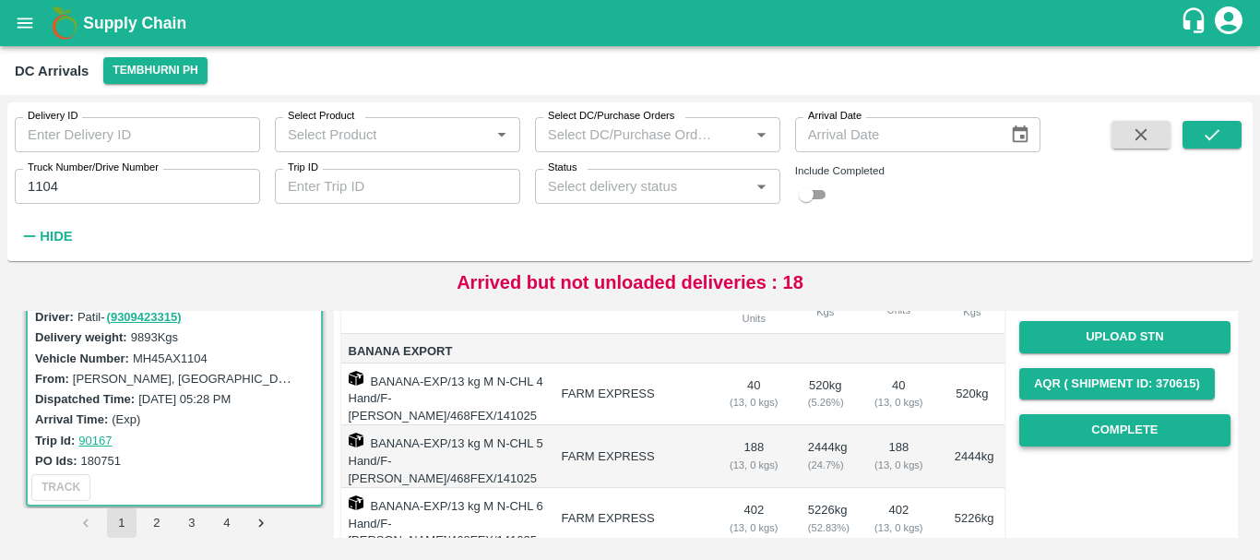
scroll to position [233, 0]
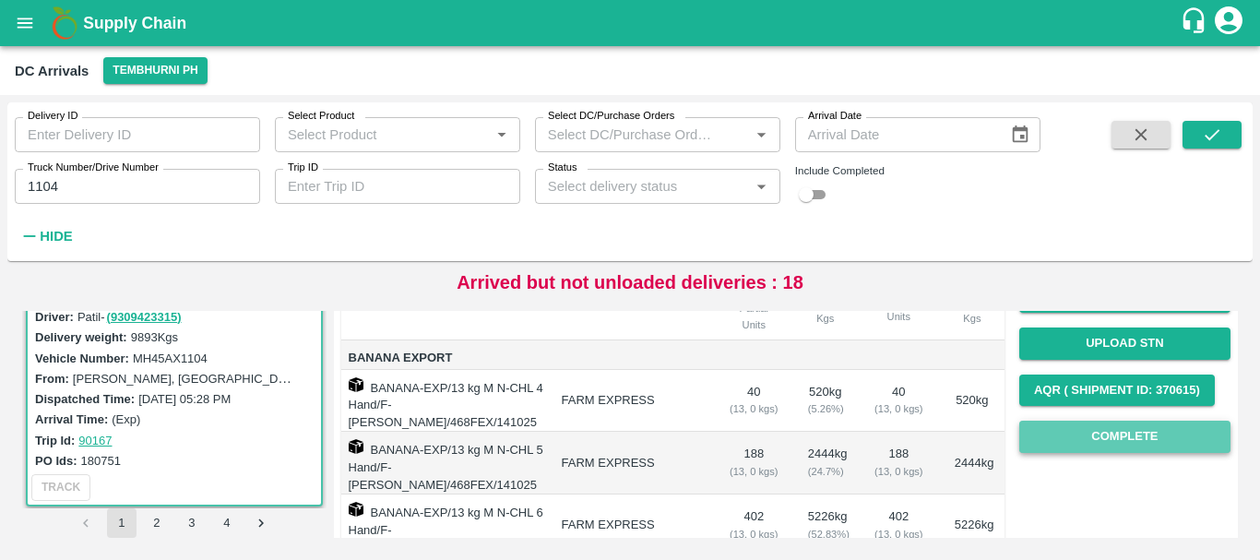
click at [1066, 446] on button "Complete" at bounding box center [1125, 437] width 211 height 32
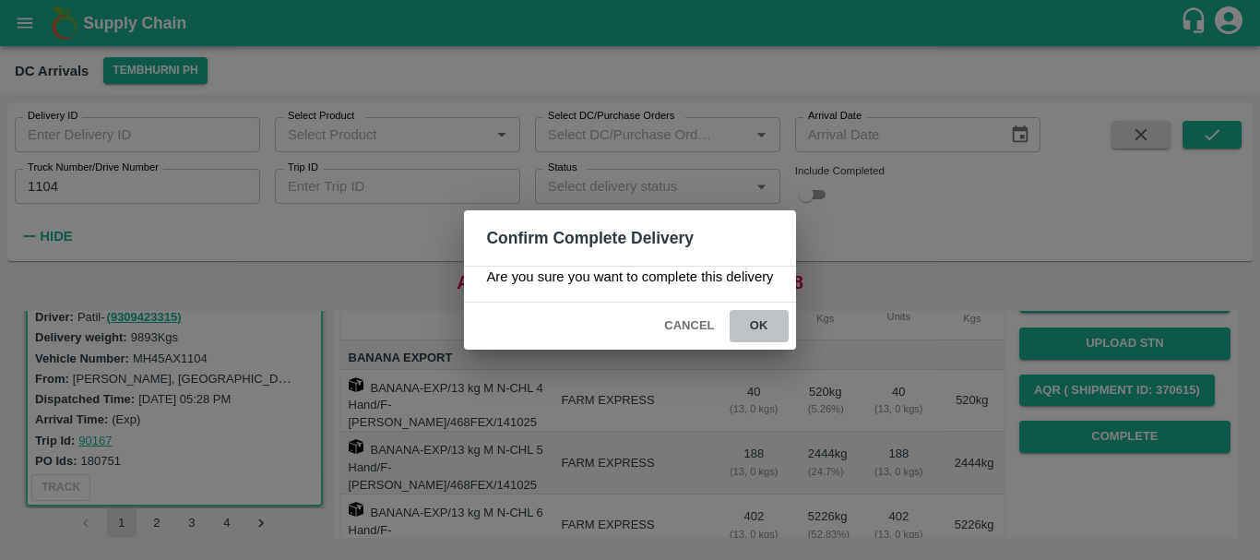
click at [763, 336] on button "ok" at bounding box center [759, 326] width 59 height 32
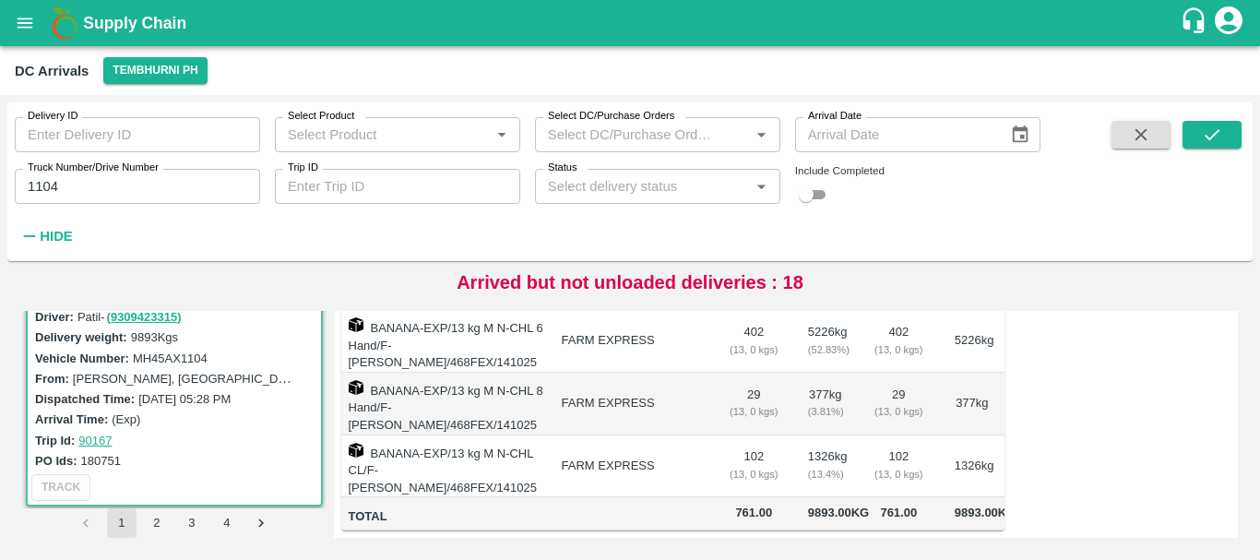
scroll to position [50, 0]
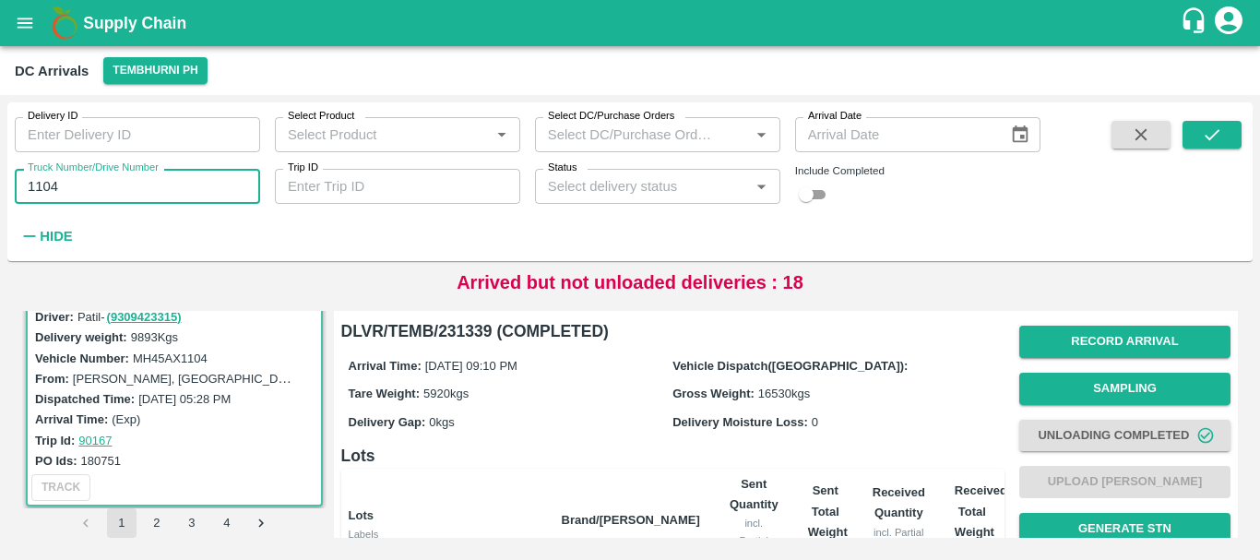
click at [103, 185] on input "1104" at bounding box center [137, 186] width 245 height 35
type input "1"
type input "3780"
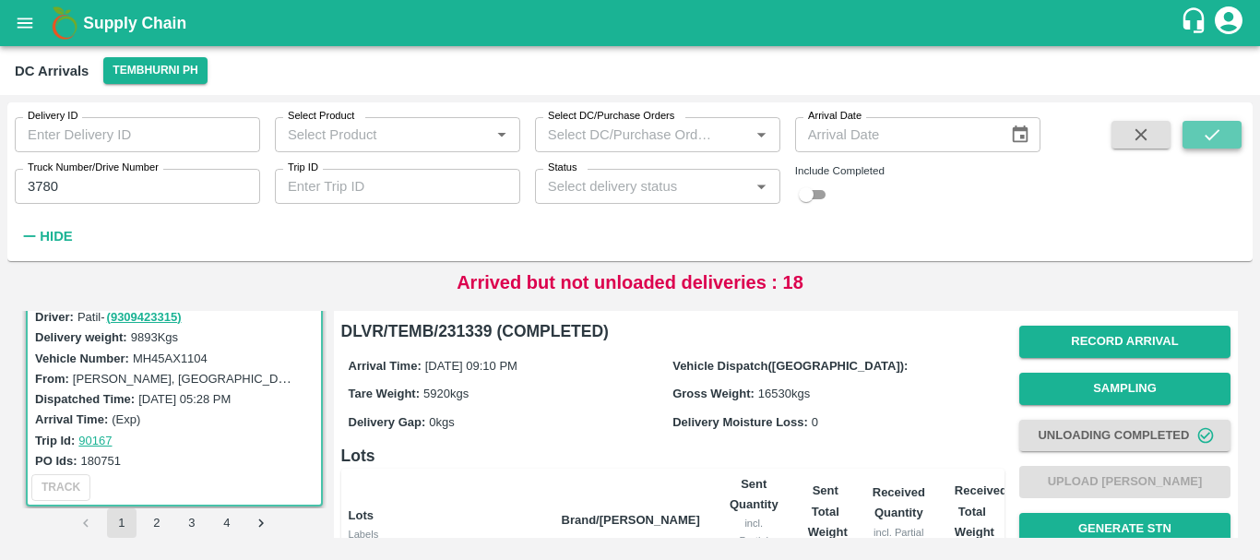
click at [1211, 138] on icon "submit" at bounding box center [1212, 134] width 15 height 11
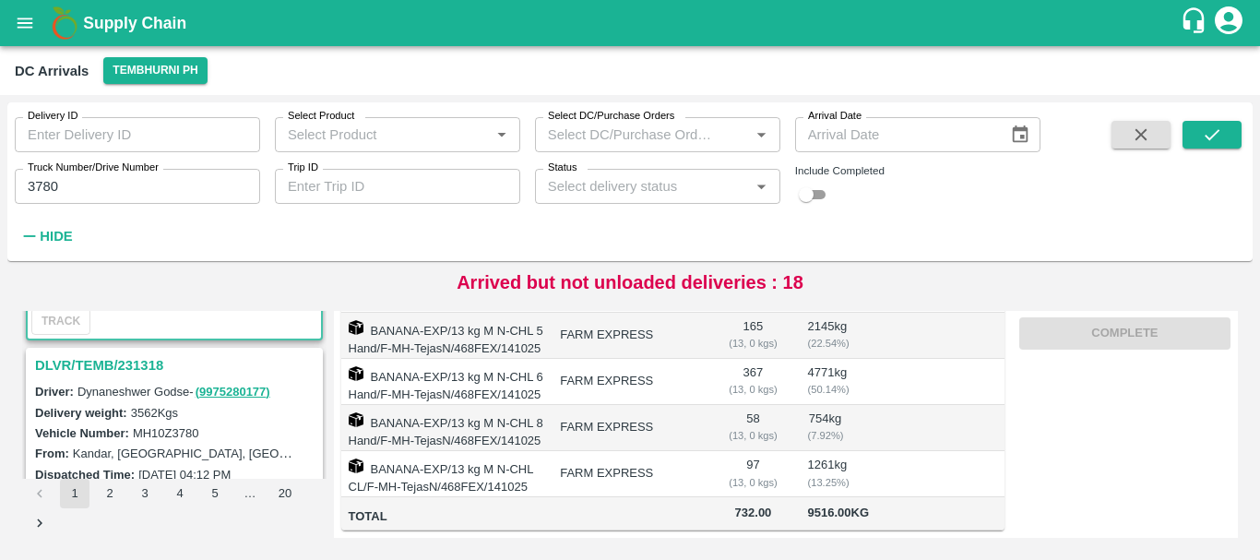
click at [121, 365] on h3 "DLVR/TEMB/231318" at bounding box center [177, 365] width 284 height 24
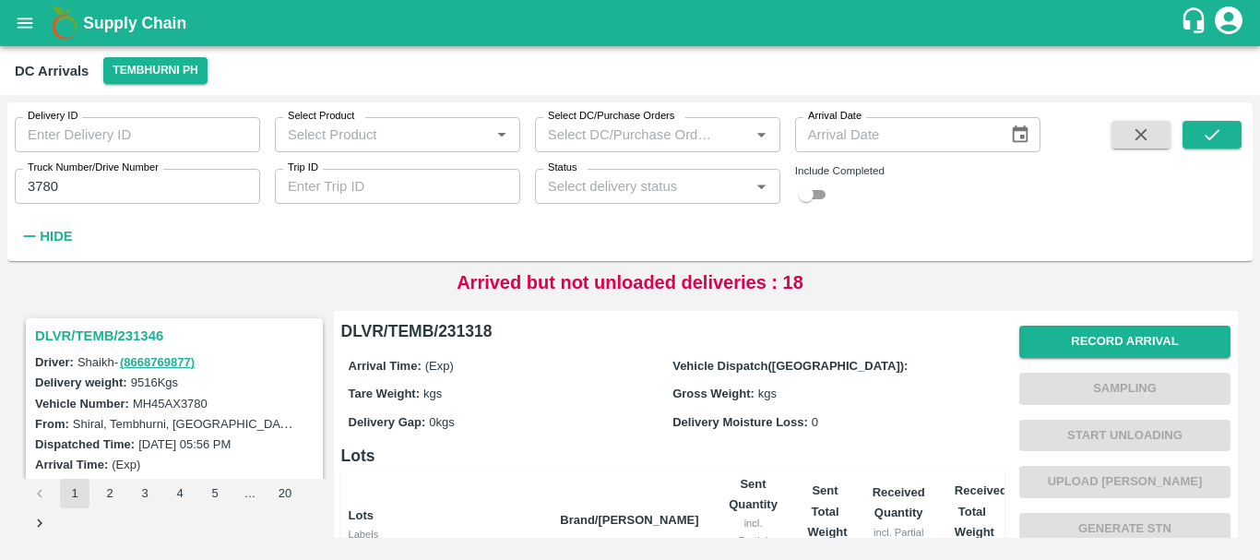
click at [149, 333] on h3 "DLVR/TEMB/231346" at bounding box center [177, 336] width 284 height 24
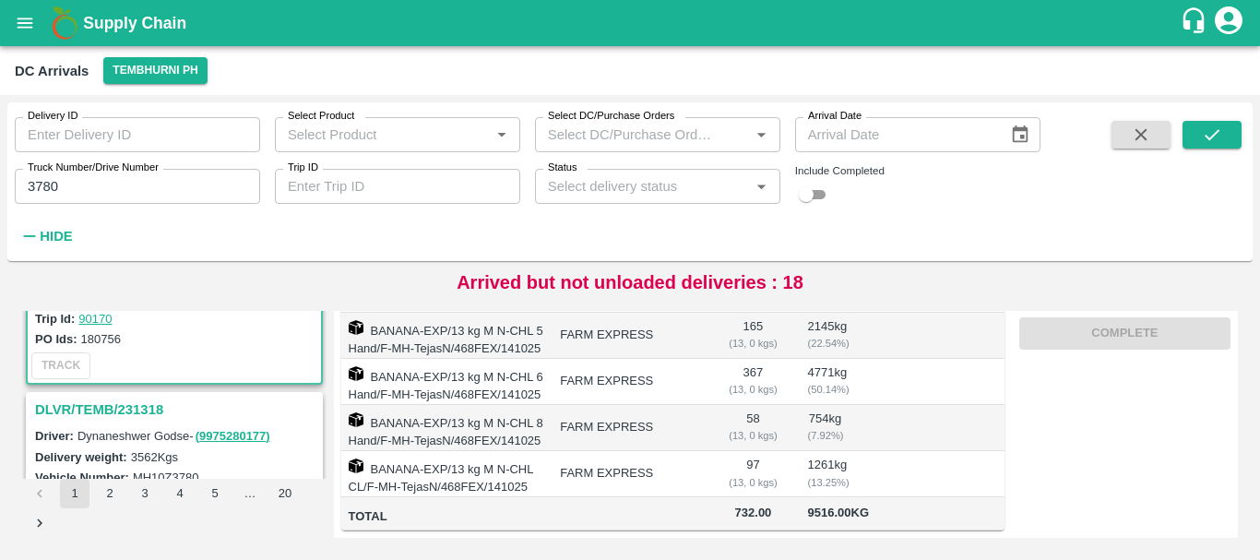
click at [137, 410] on h3 "DLVR/TEMB/231318" at bounding box center [177, 410] width 284 height 24
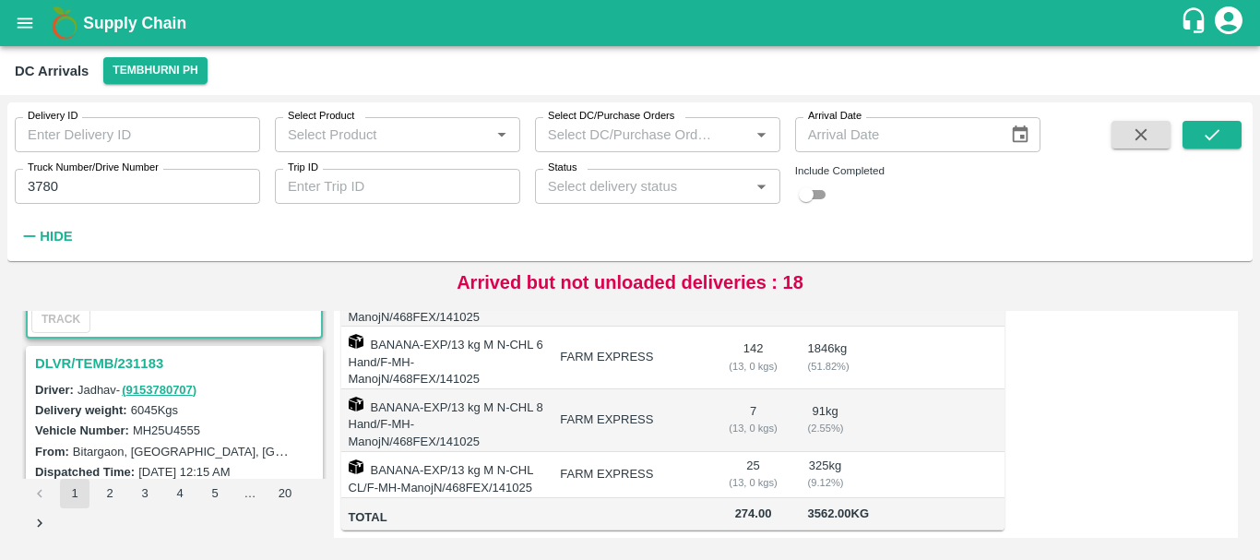
click at [136, 364] on h3 "DLVR/TEMB/231183" at bounding box center [177, 364] width 284 height 24
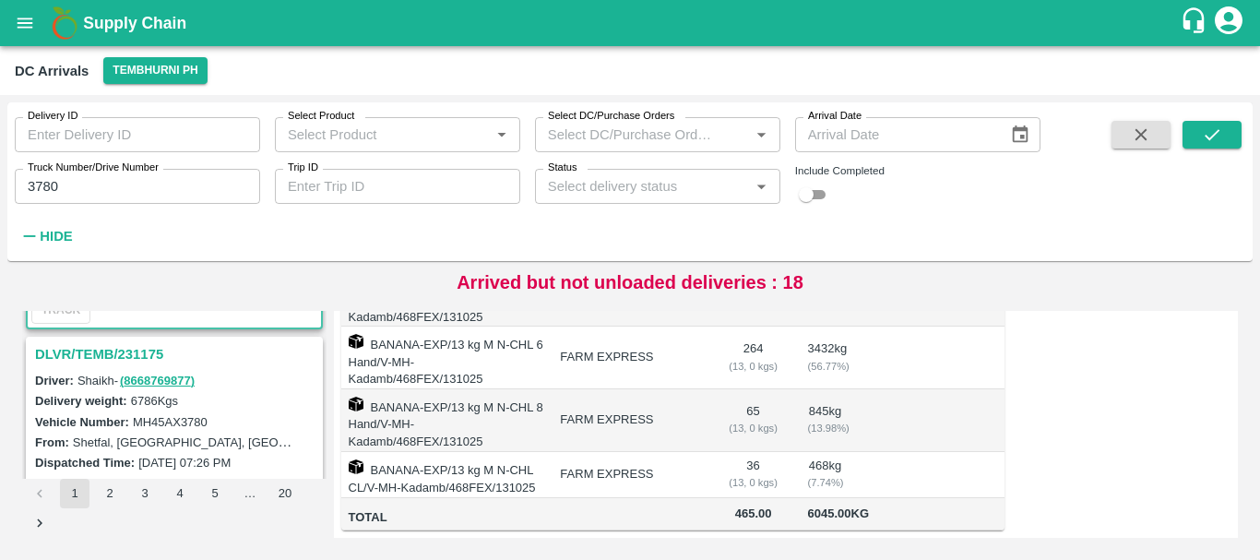
click at [151, 352] on h3 "DLVR/TEMB/231175" at bounding box center [177, 354] width 284 height 24
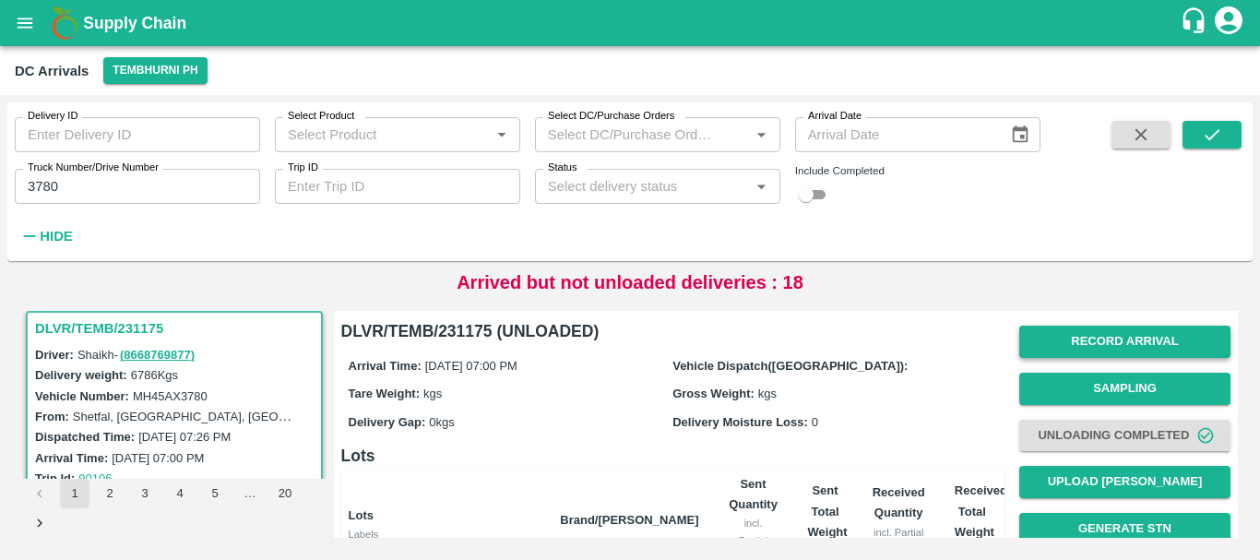
click at [1102, 340] on button "Record Arrival" at bounding box center [1125, 342] width 211 height 32
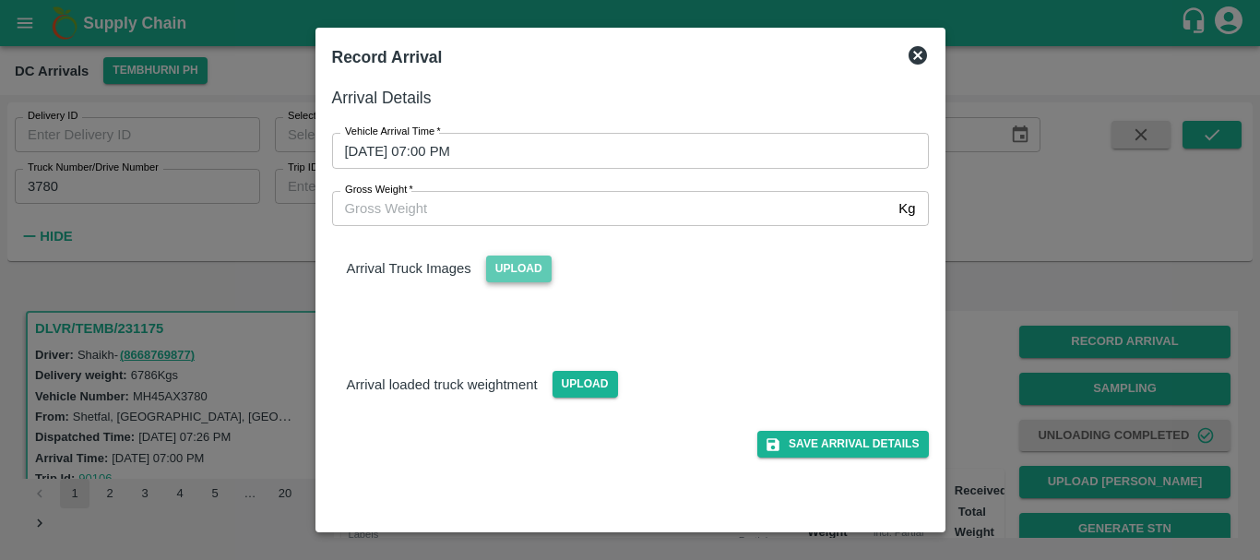
click at [520, 268] on span "Upload" at bounding box center [519, 269] width 66 height 27
click at [0, 0] on input "Upload" at bounding box center [0, 0] width 0 height 0
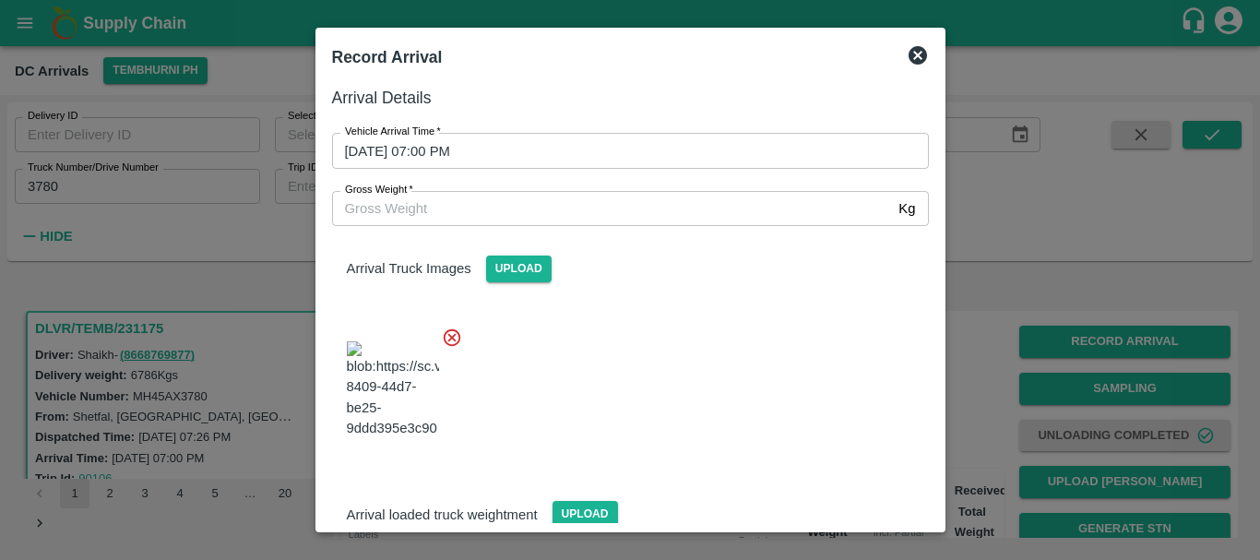
scroll to position [16, 0]
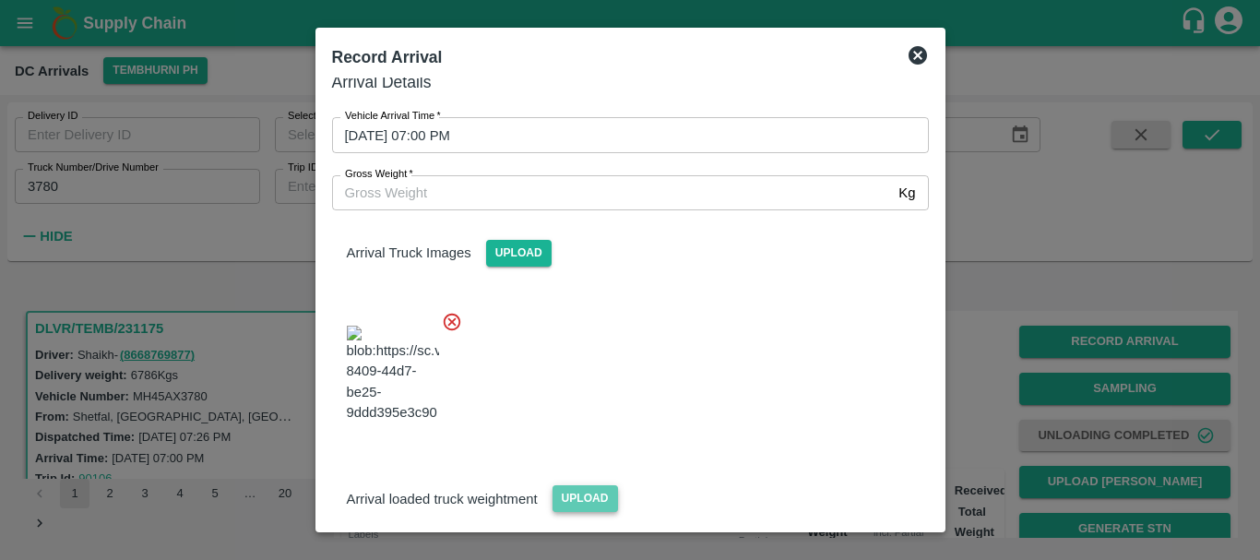
click at [586, 485] on span "Upload" at bounding box center [586, 498] width 66 height 27
click at [0, 0] on input "Upload" at bounding box center [0, 0] width 0 height 0
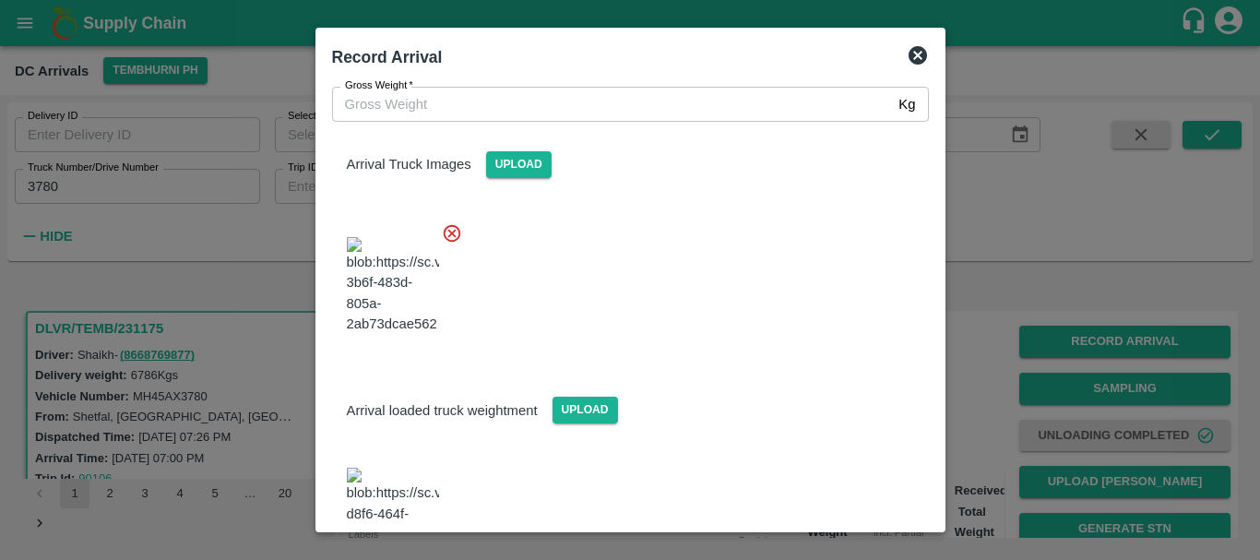
click at [376, 468] on img at bounding box center [393, 516] width 92 height 97
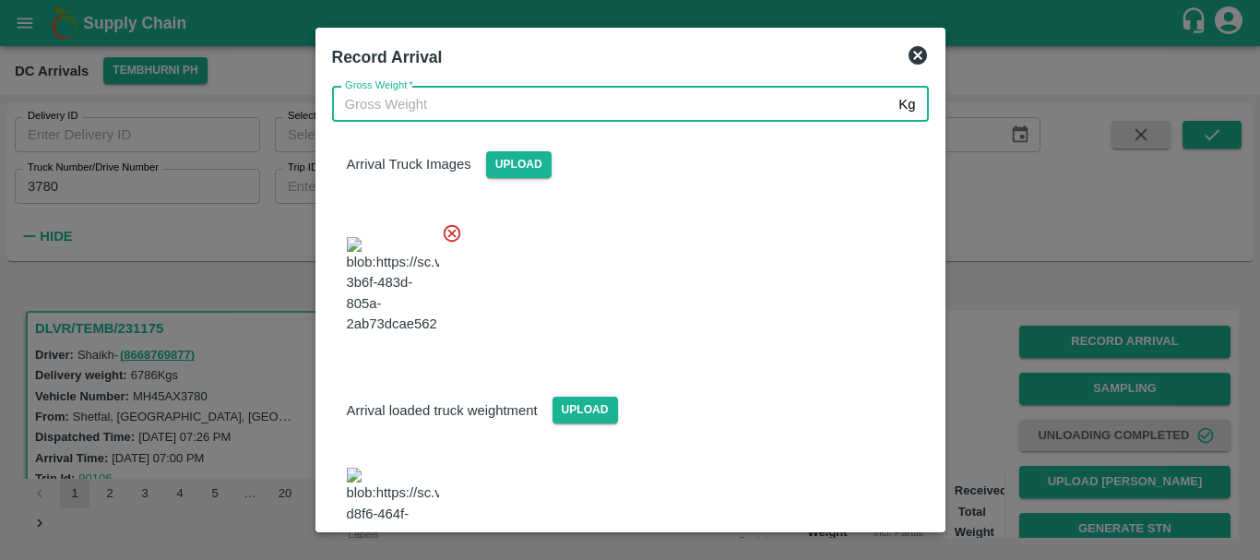
click at [416, 102] on input "Gross Weight   *" at bounding box center [612, 104] width 560 height 35
type input "12900"
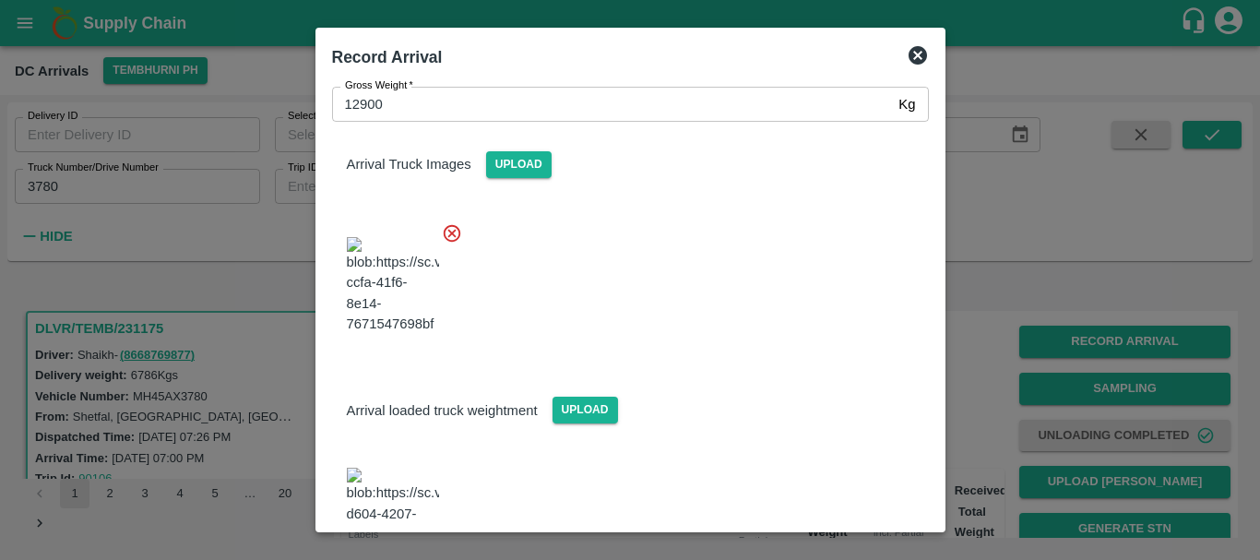
click at [785, 370] on div "Arrival loaded truck weightment Upload" at bounding box center [623, 467] width 612 height 231
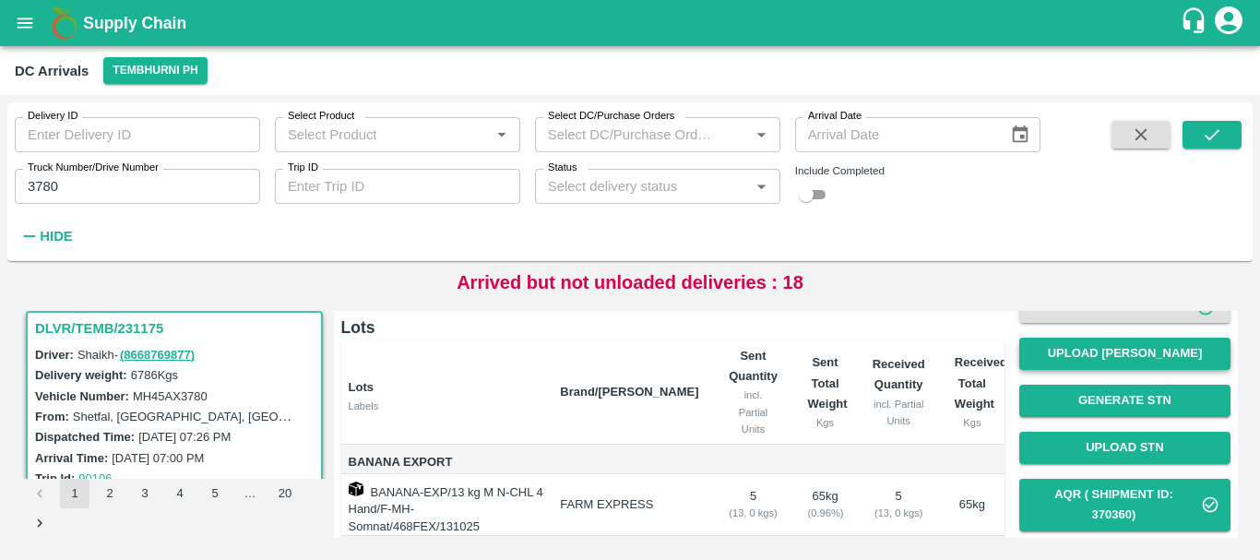
scroll to position [127, 0]
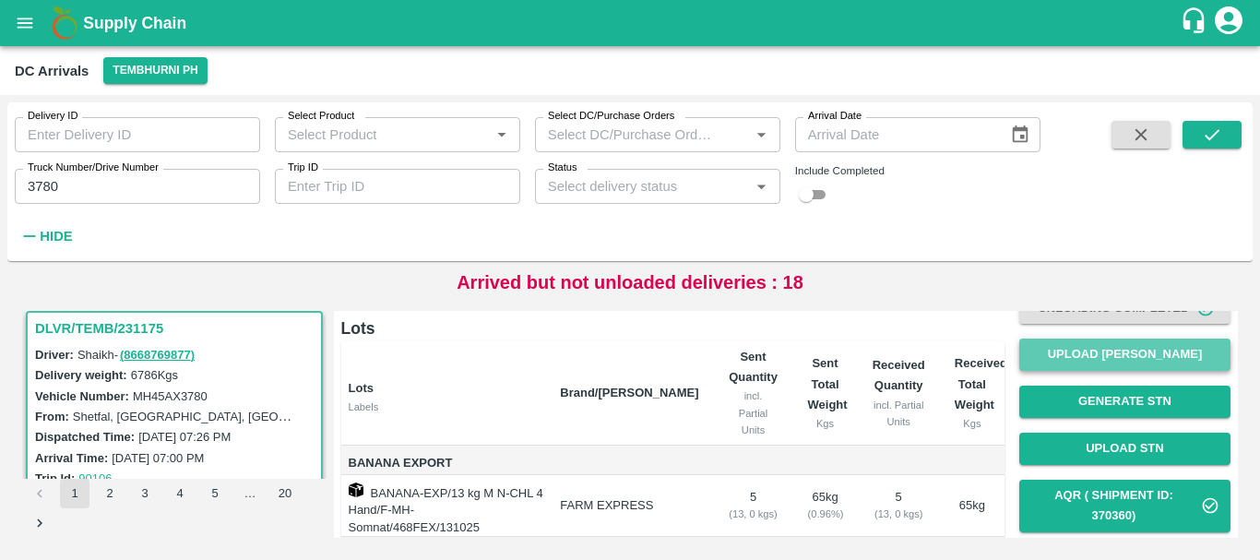
click at [1080, 351] on button "Upload [PERSON_NAME]" at bounding box center [1125, 355] width 211 height 32
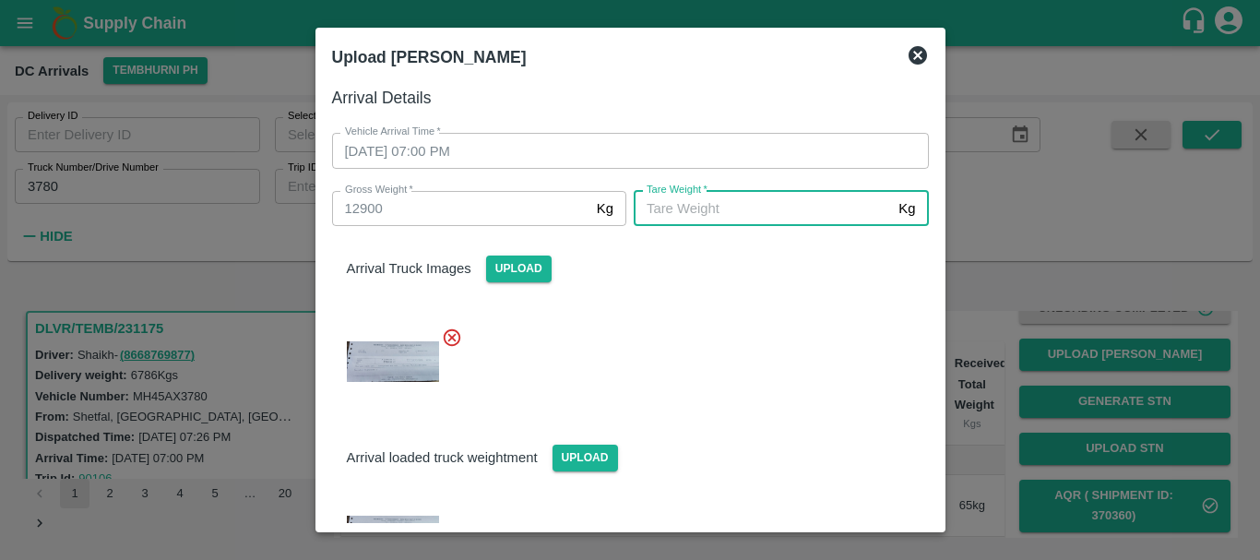
click at [708, 214] on input "[PERSON_NAME]   *" at bounding box center [762, 208] width 257 height 35
type input "5600"
click at [708, 343] on div at bounding box center [623, 356] width 612 height 89
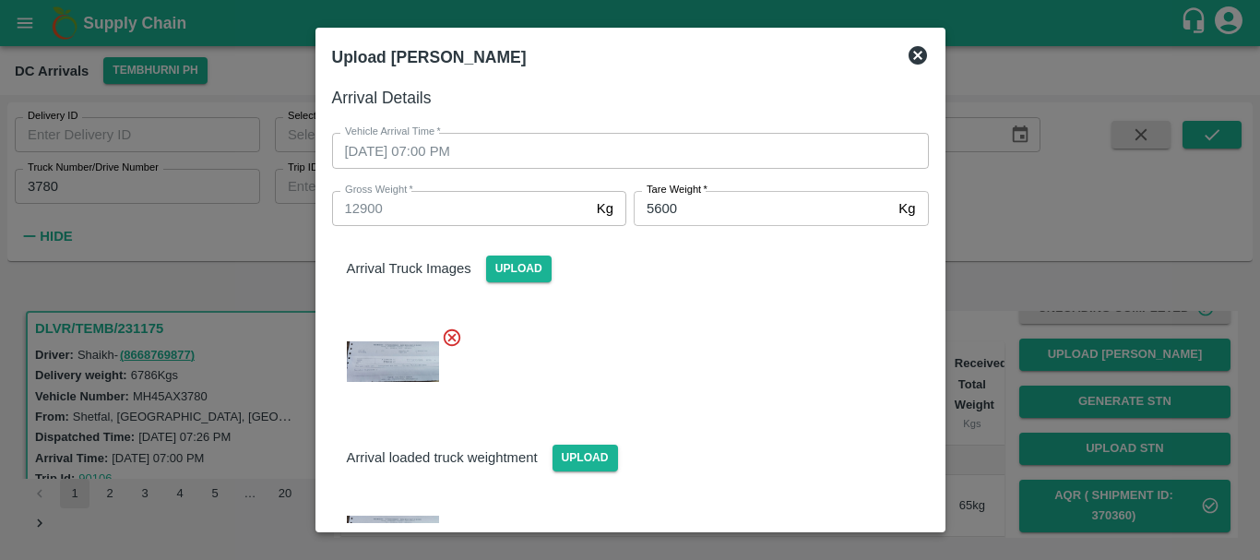
scroll to position [104, 0]
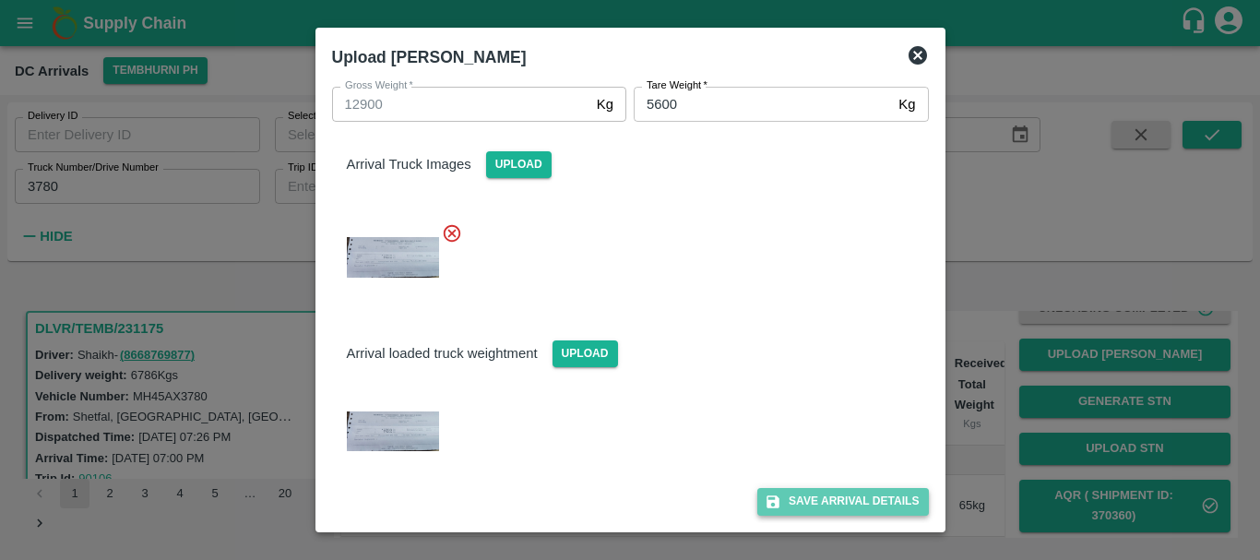
click at [799, 496] on button "Save Arrival Details" at bounding box center [843, 501] width 171 height 27
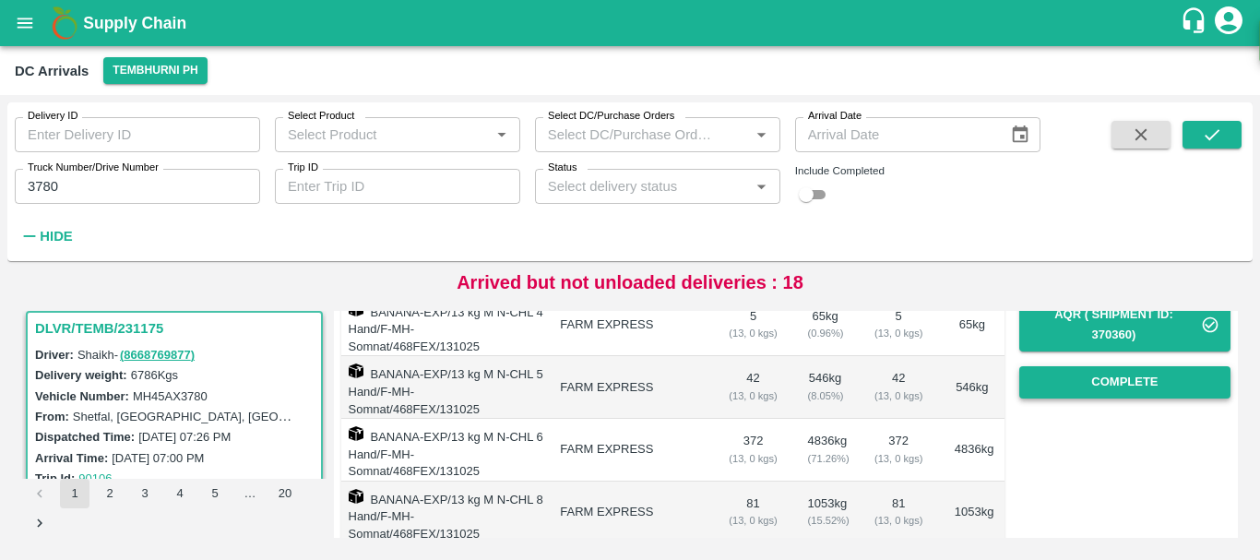
scroll to position [306, 0]
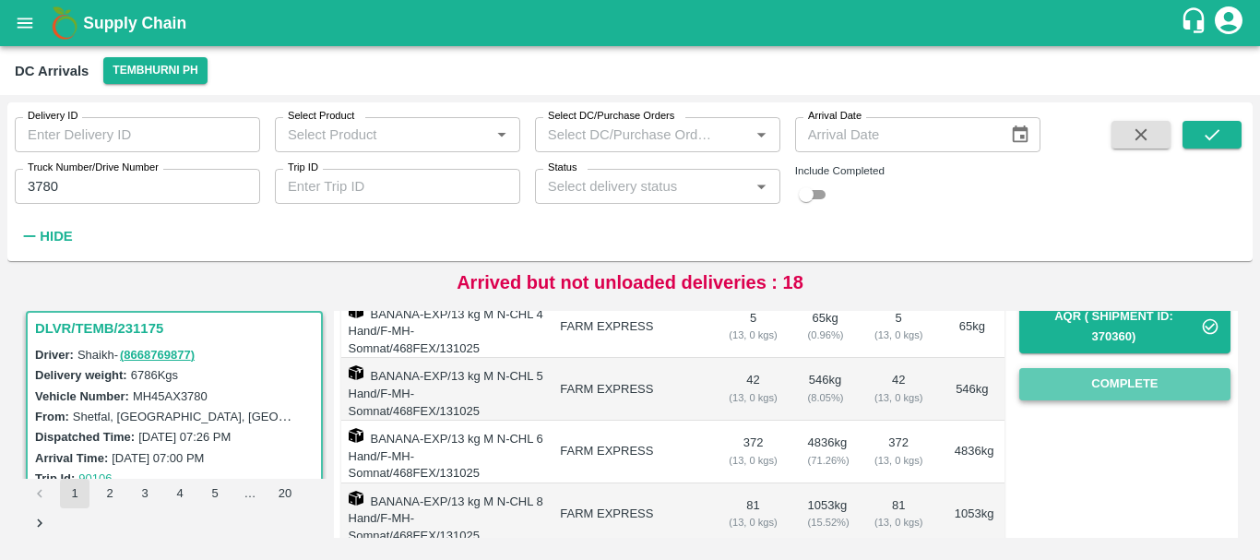
click at [1091, 378] on button "Complete" at bounding box center [1125, 384] width 211 height 32
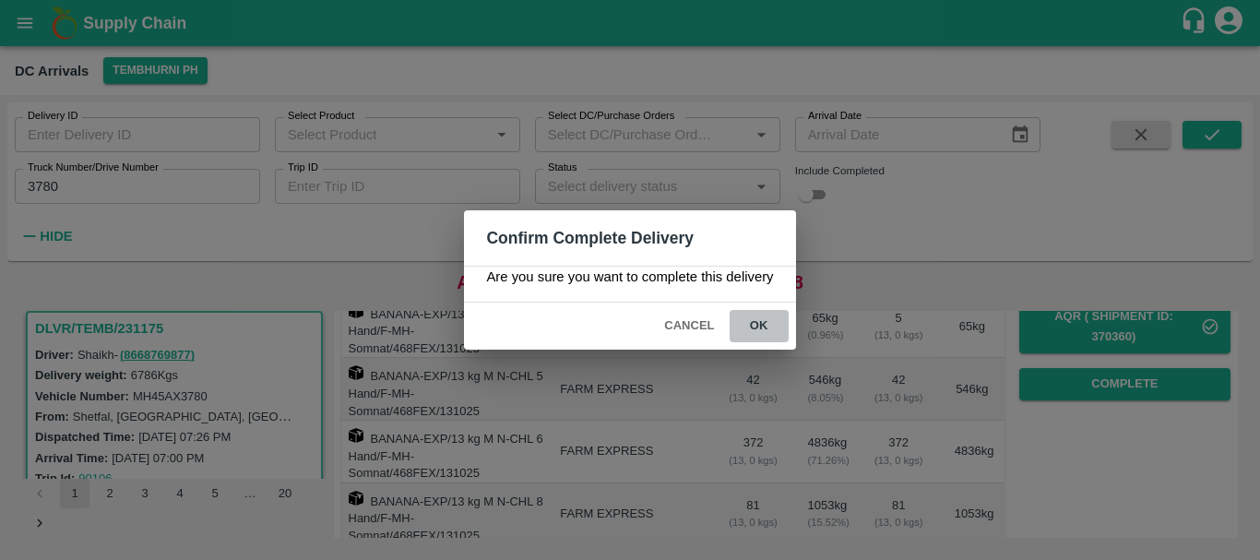
click at [748, 324] on button "ok" at bounding box center [759, 326] width 59 height 32
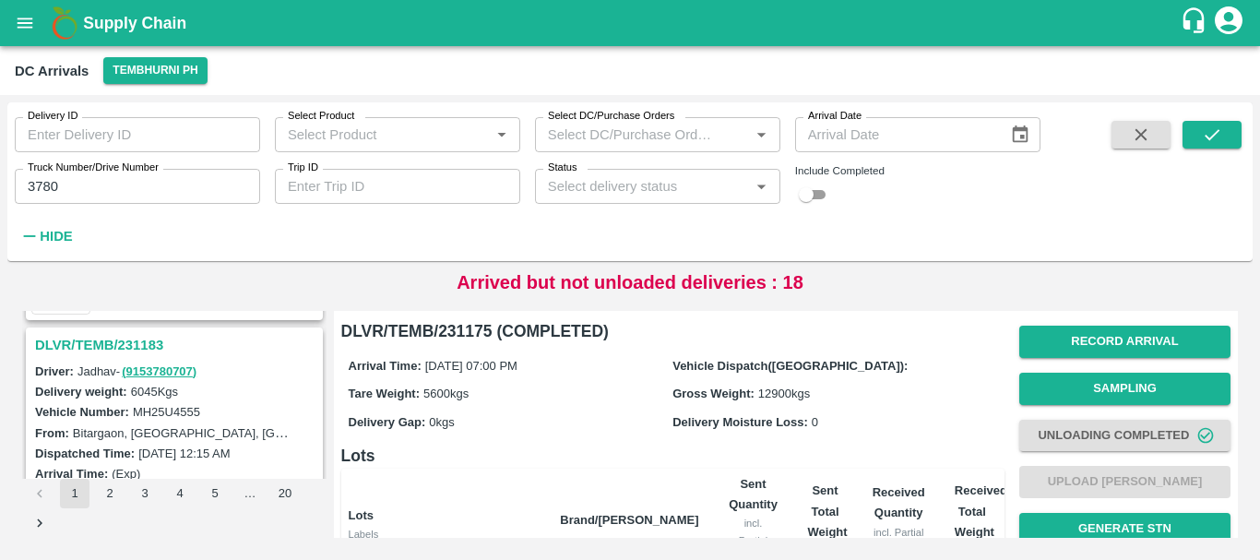
scroll to position [472, 0]
click at [148, 348] on h3 "DLVR/TEMB/231183" at bounding box center [177, 346] width 284 height 24
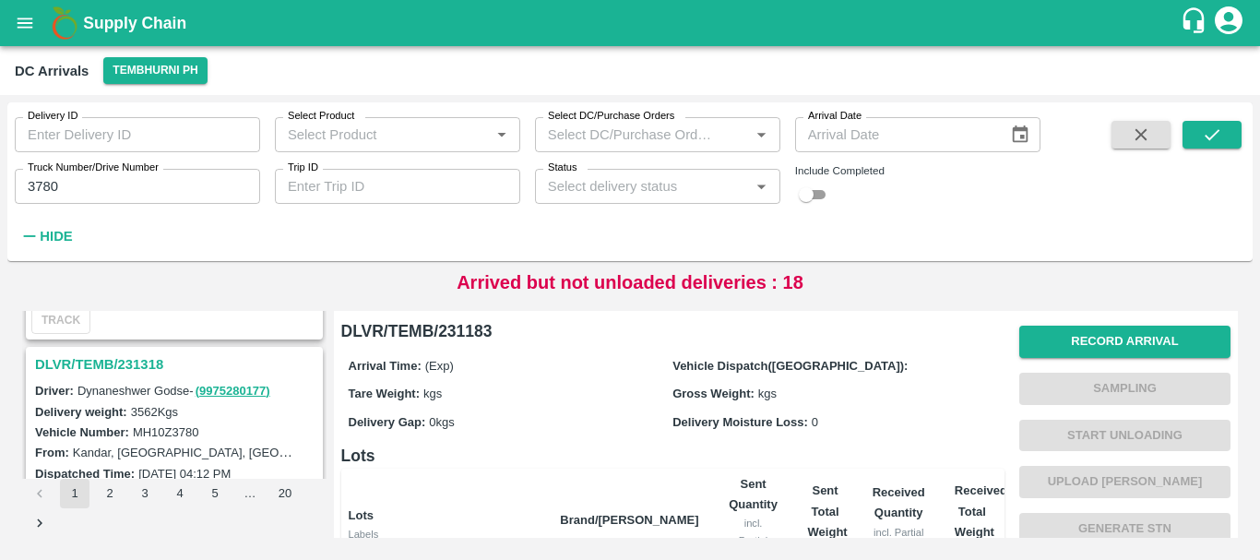
scroll to position [198, 0]
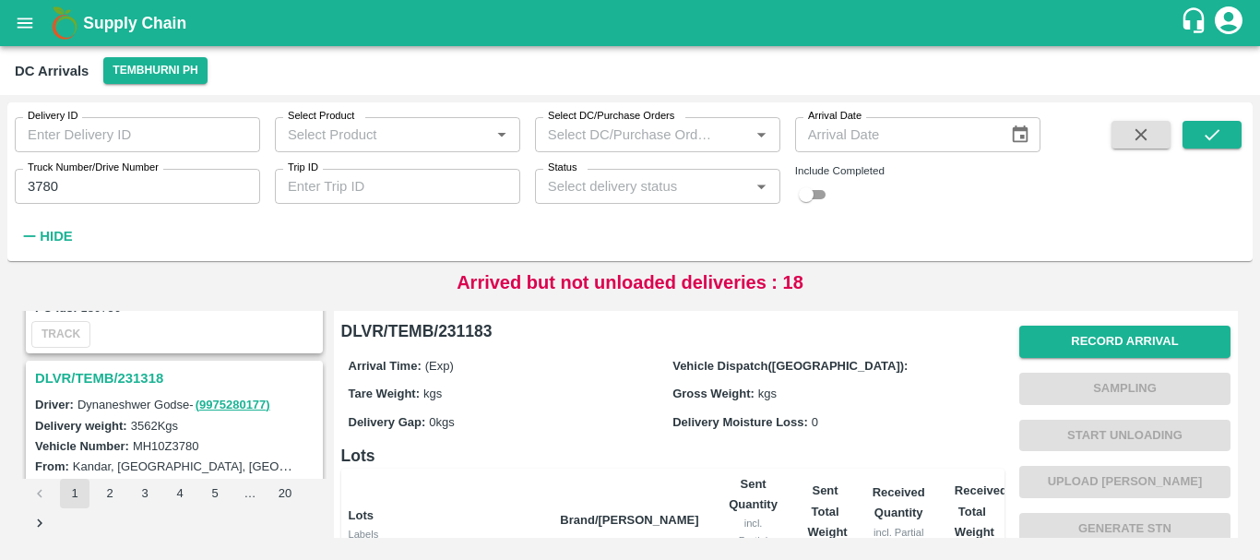
click at [134, 382] on h3 "DLVR/TEMB/231318" at bounding box center [177, 378] width 284 height 24
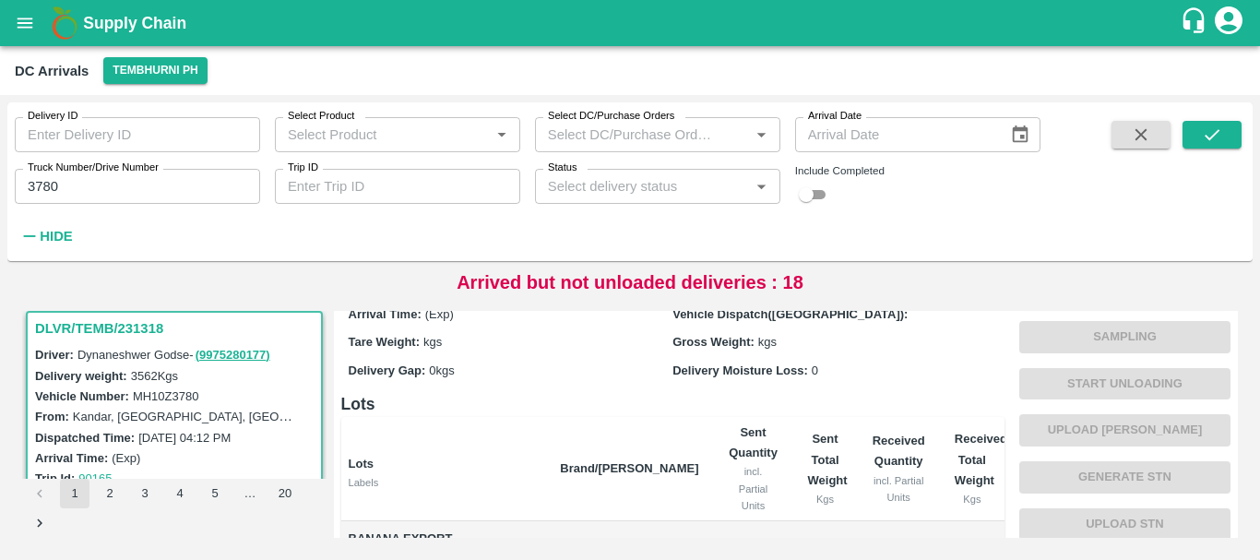
scroll to position [17, 0]
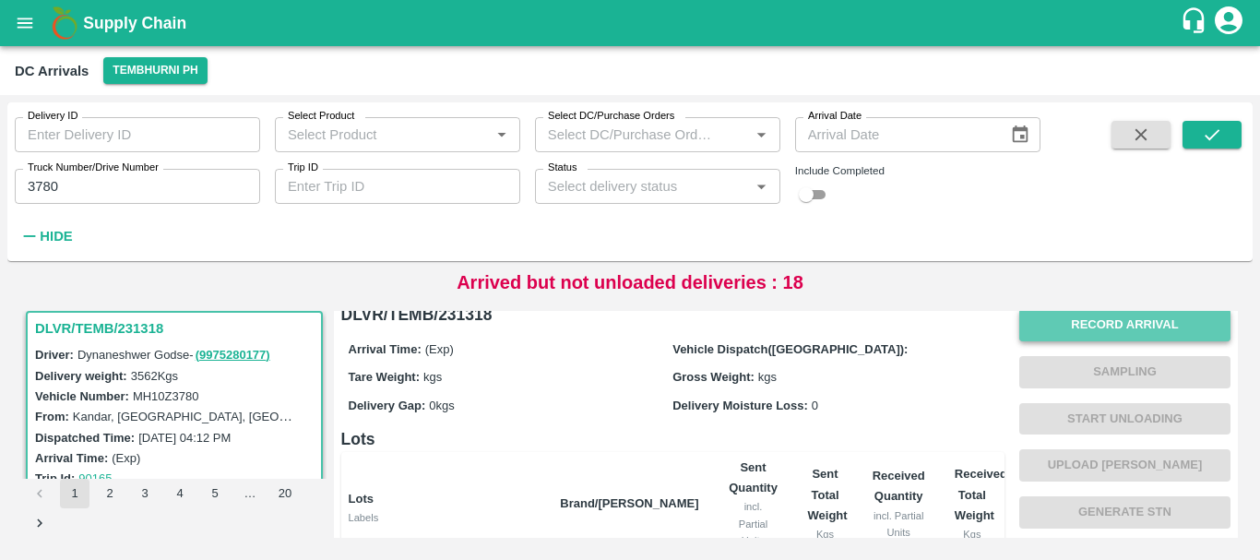
click at [1093, 323] on button "Record Arrival" at bounding box center [1125, 325] width 211 height 32
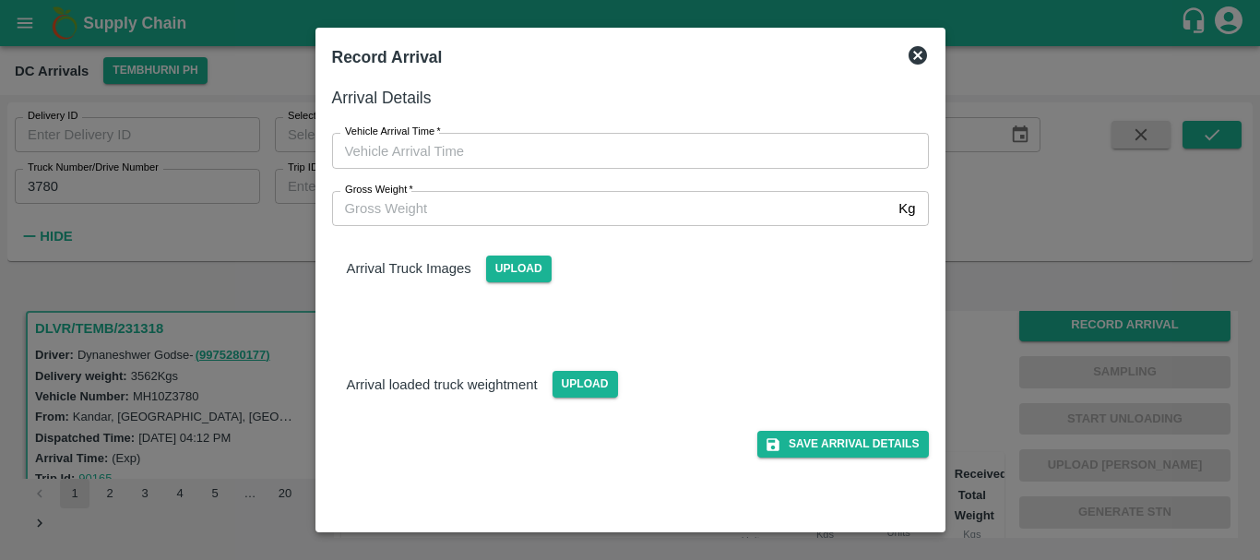
type input "DD/MM/YYYY hh:mm aa"
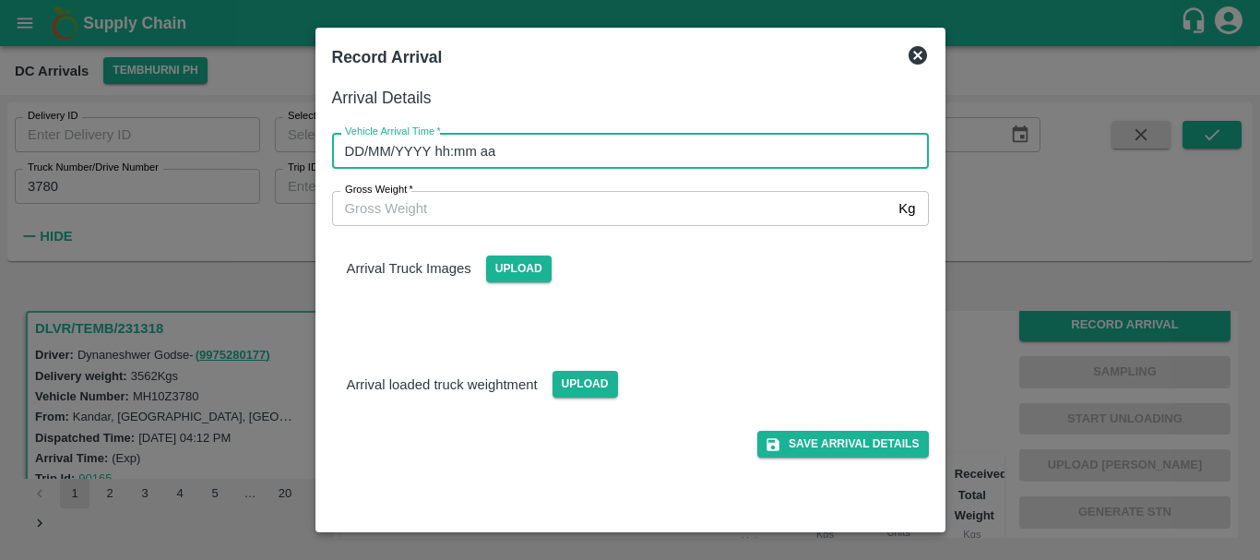
click at [753, 162] on input "DD/MM/YYYY hh:mm aa" at bounding box center [624, 150] width 584 height 35
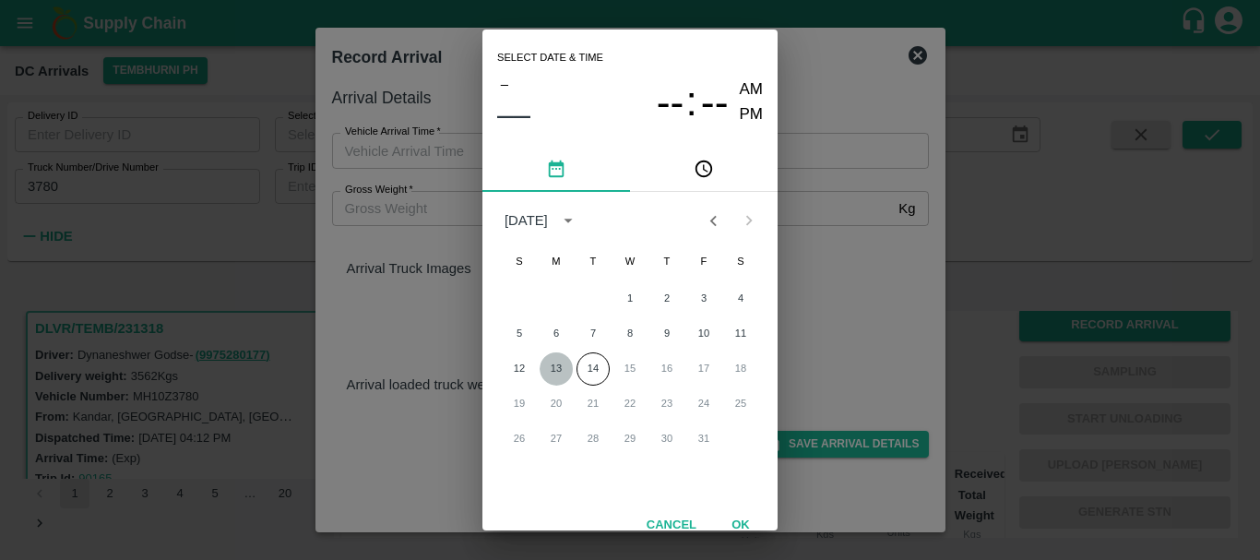
click at [546, 371] on button "13" at bounding box center [556, 368] width 33 height 33
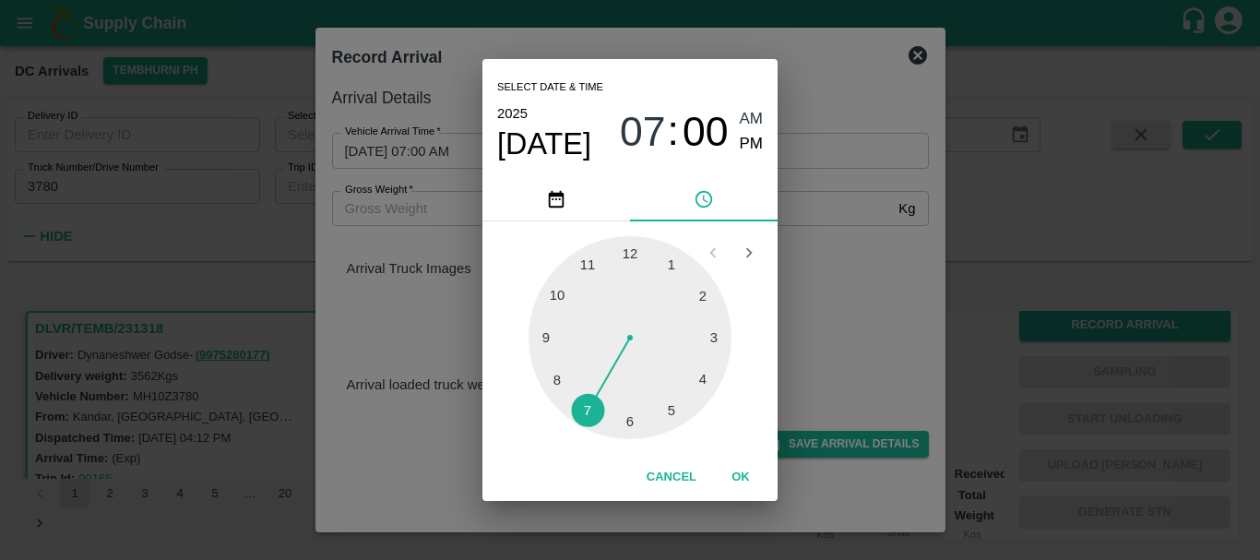
drag, startPoint x: 702, startPoint y: 334, endPoint x: 603, endPoint y: 397, distance: 117.8
click at [603, 397] on div at bounding box center [630, 337] width 203 height 203
click at [758, 154] on span "PM" at bounding box center [752, 144] width 24 height 25
type input "[DATE] 07:34 PM"
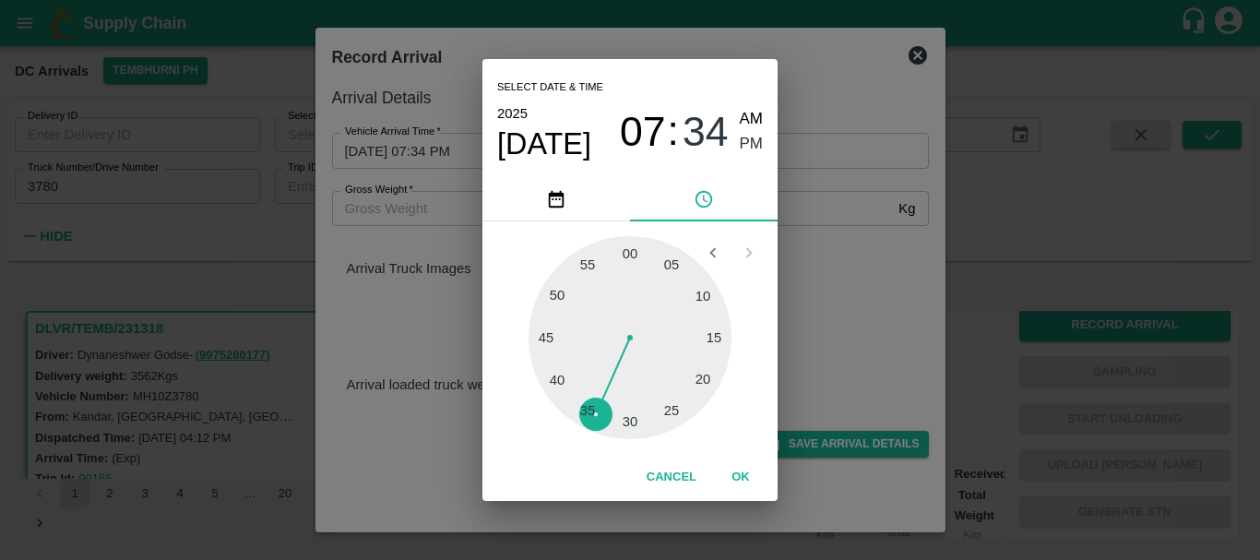
click at [837, 277] on div "Select date & time [DATE] 07 : 34 AM PM 05 10 15 20 25 30 35 40 45 50 55 00 Can…" at bounding box center [630, 280] width 1260 height 560
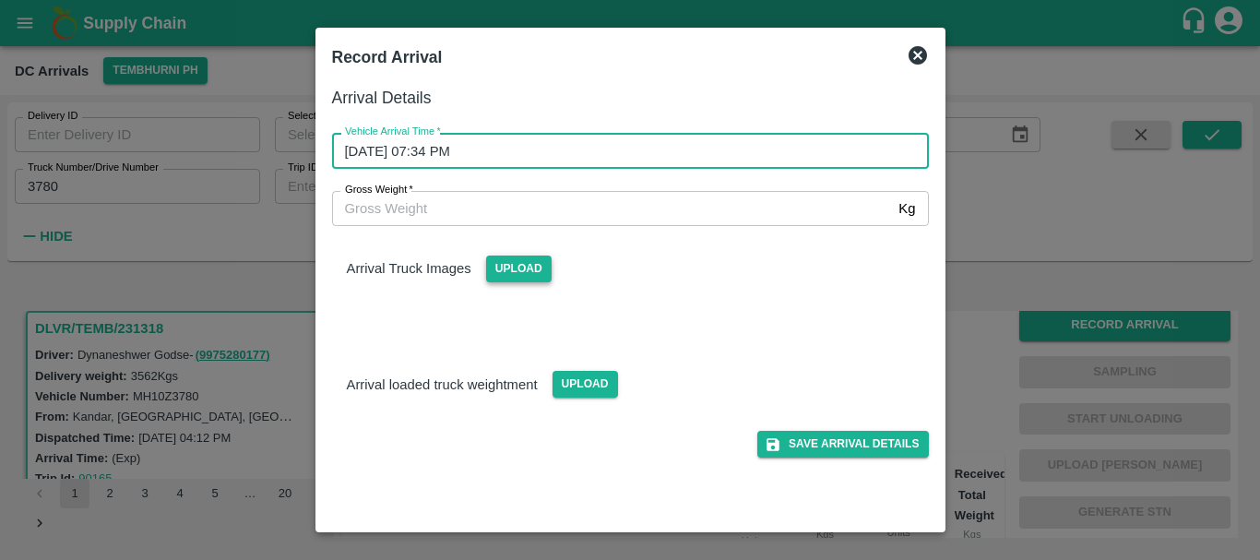
click at [508, 281] on span "Upload" at bounding box center [519, 269] width 66 height 27
click at [0, 0] on input "Upload" at bounding box center [0, 0] width 0 height 0
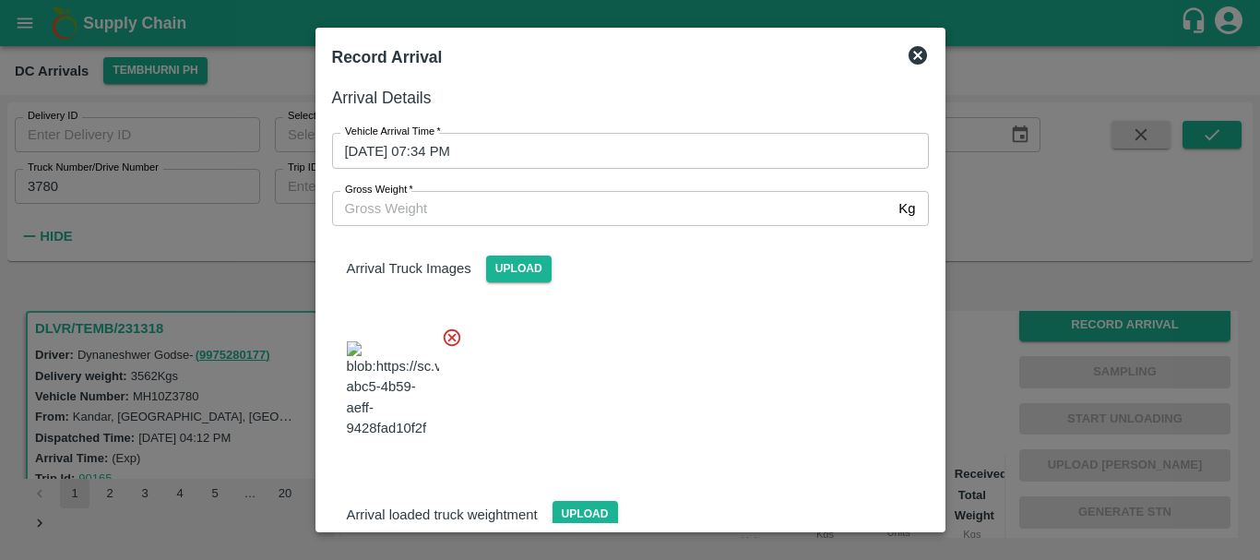
scroll to position [12, 0]
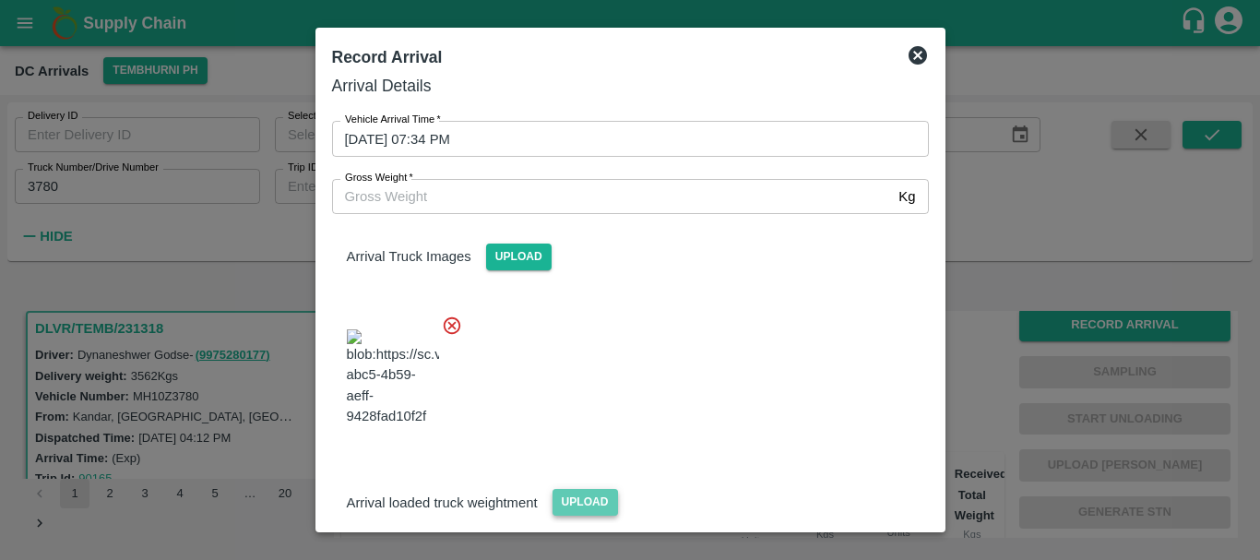
click at [582, 489] on span "Upload" at bounding box center [586, 502] width 66 height 27
click at [0, 0] on input "Upload" at bounding box center [0, 0] width 0 height 0
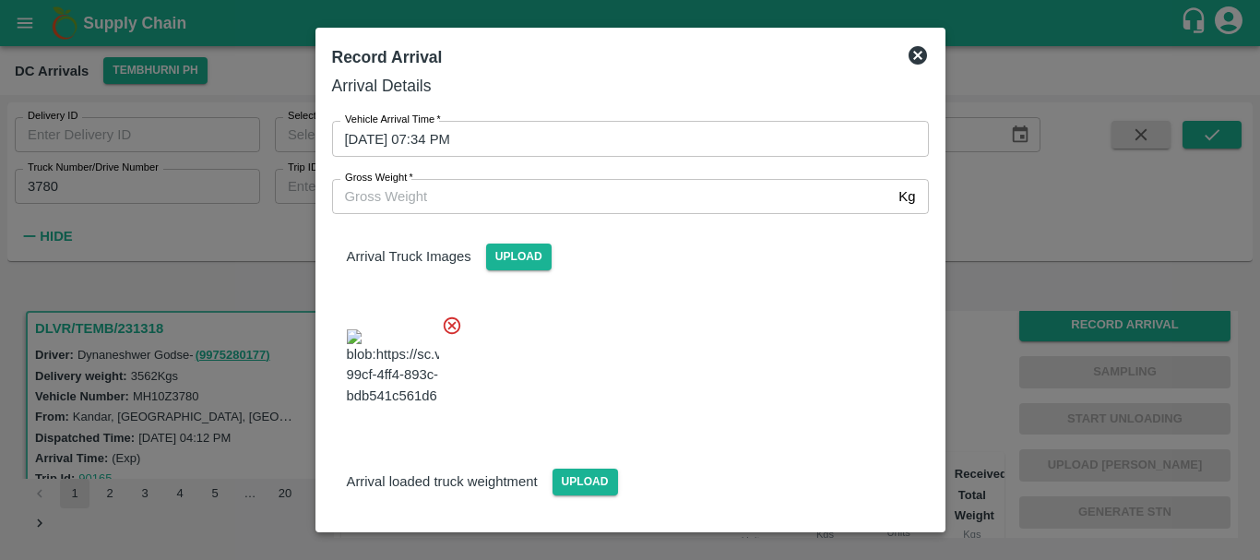
scroll to position [97, 0]
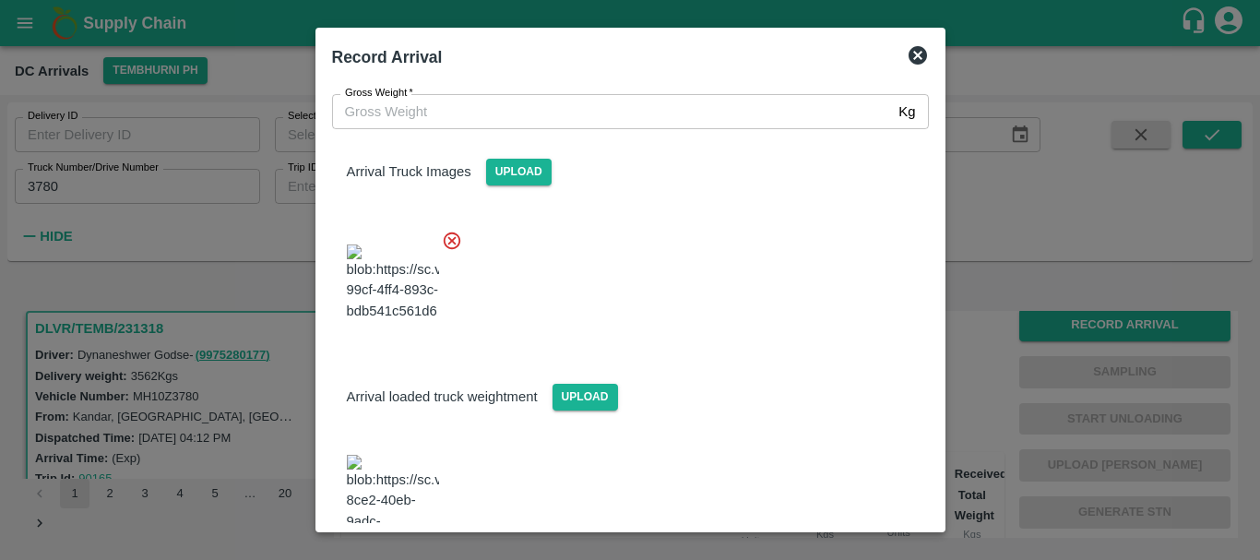
click at [428, 455] on img at bounding box center [393, 503] width 92 height 97
click at [463, 115] on input "Gross Weight   *" at bounding box center [612, 111] width 560 height 35
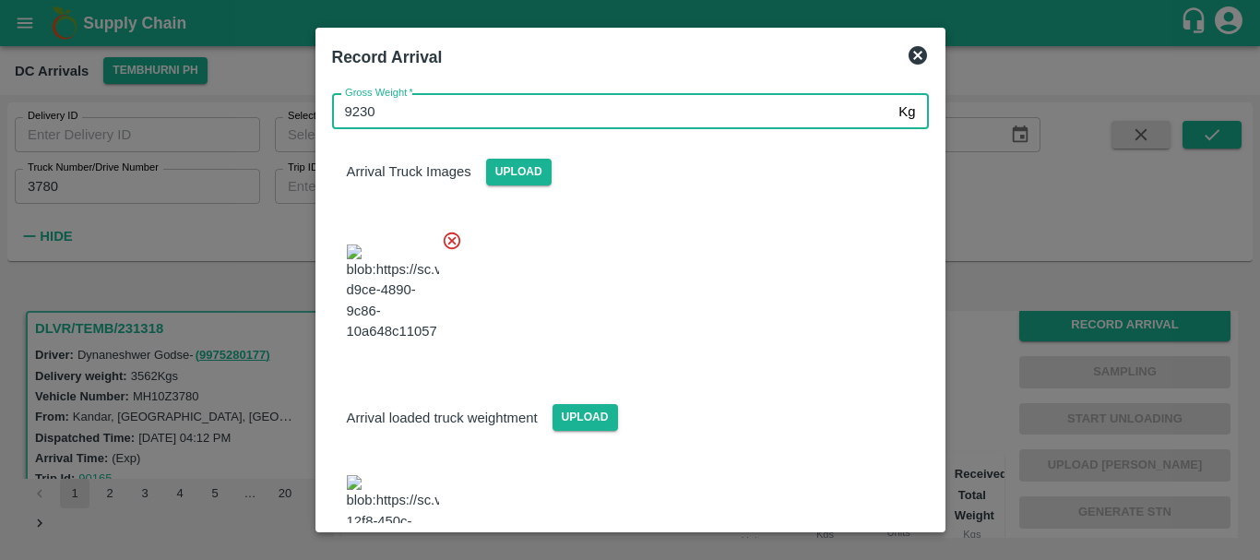
type input "9230"
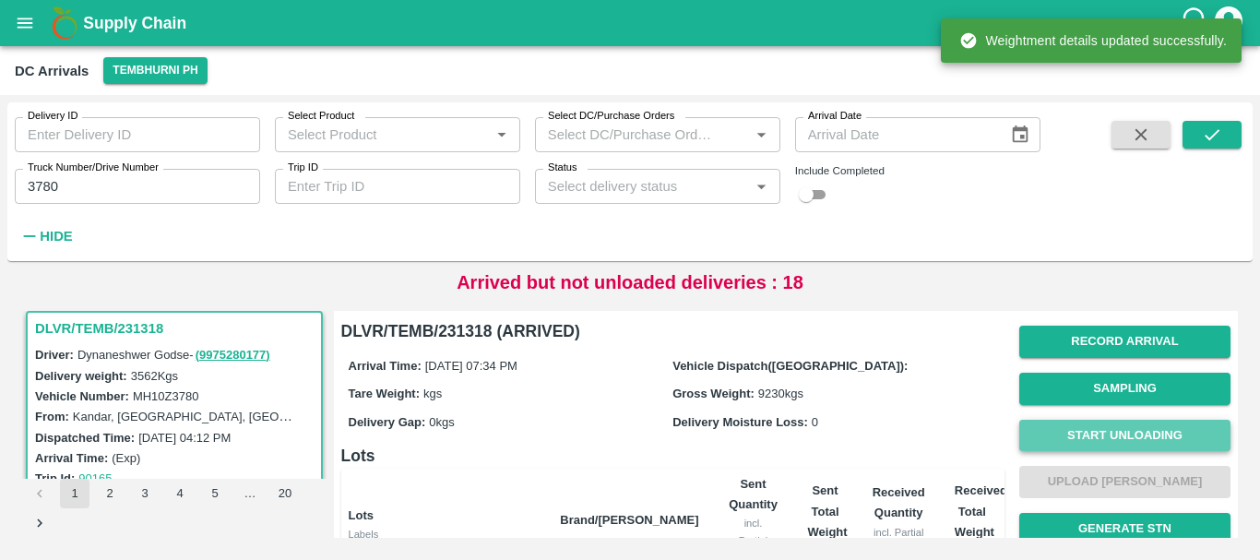
click at [1027, 434] on button "Start Unloading" at bounding box center [1125, 436] width 211 height 32
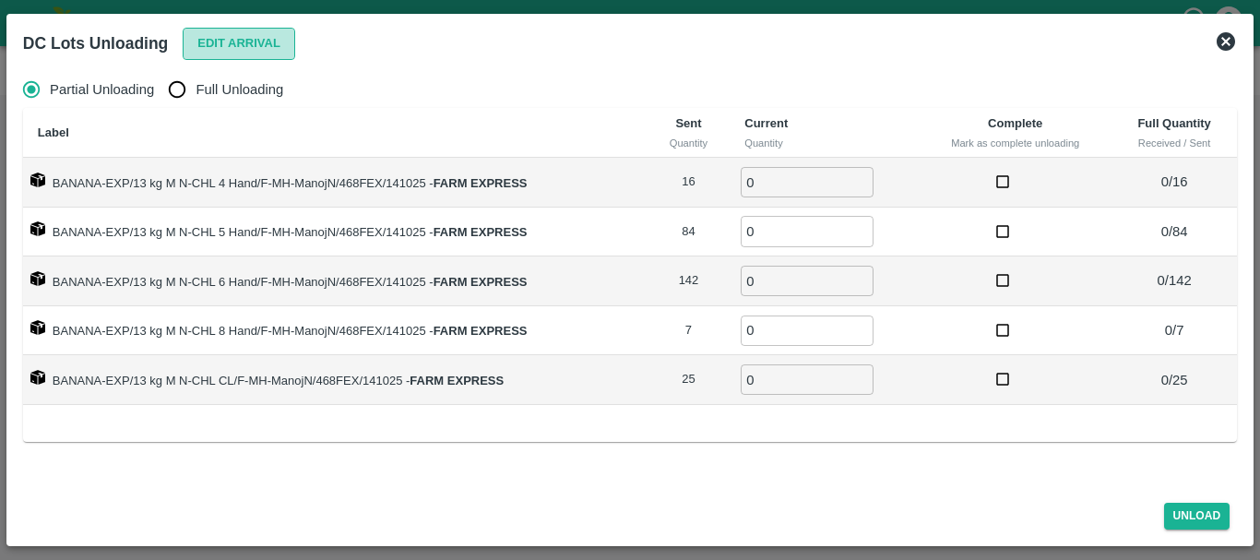
click at [257, 49] on button "Edit Arrival" at bounding box center [239, 44] width 113 height 32
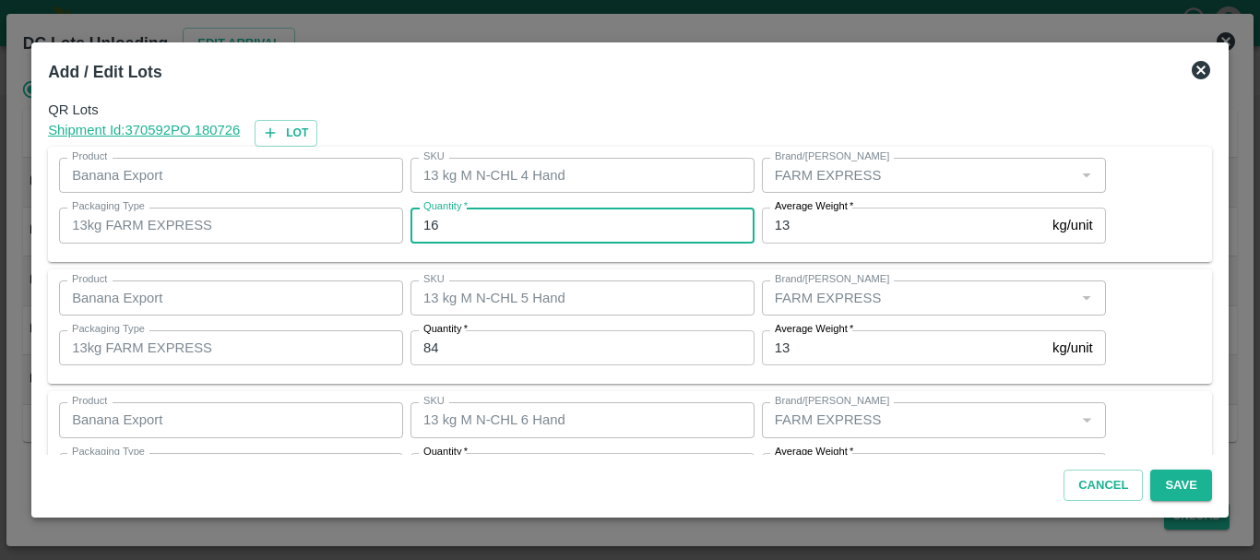
click at [491, 217] on input "16" at bounding box center [583, 225] width 344 height 35
type input "1"
type input "15"
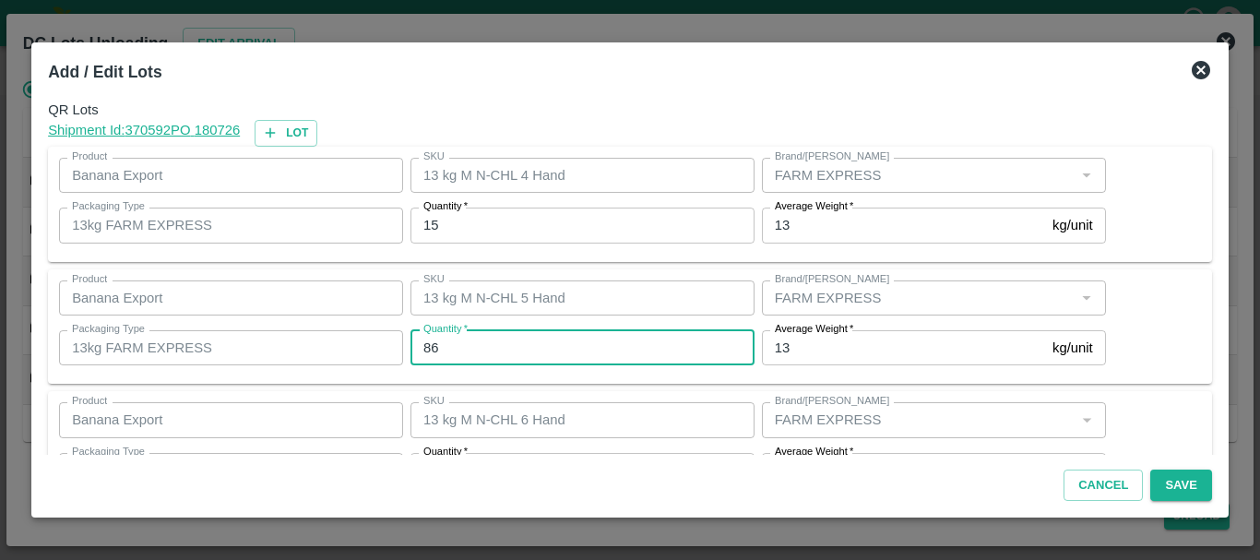
type input "86"
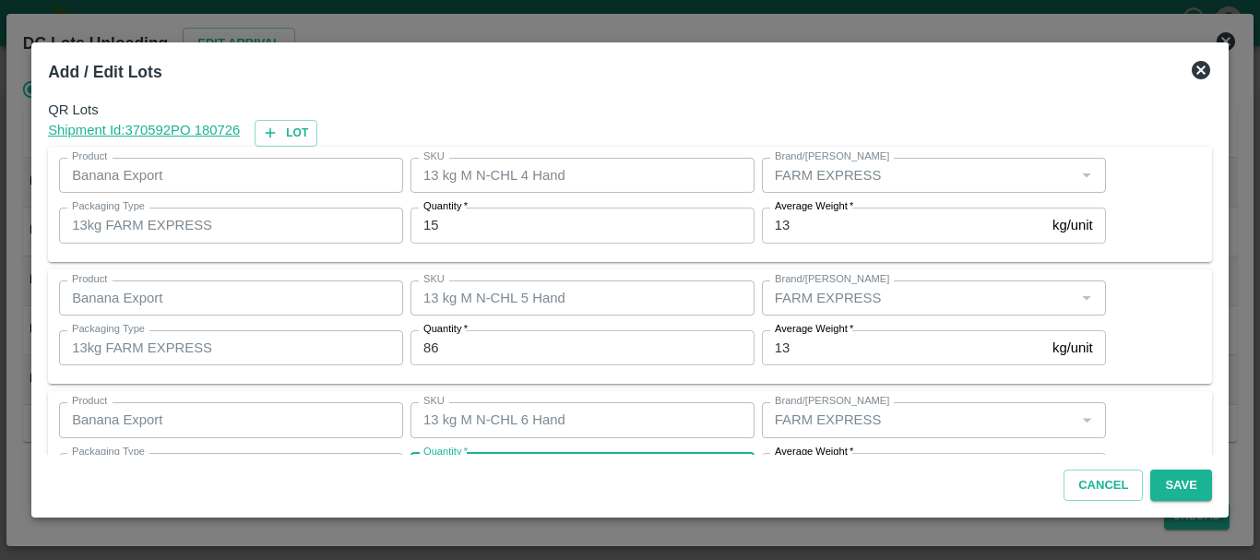
scroll to position [33, 0]
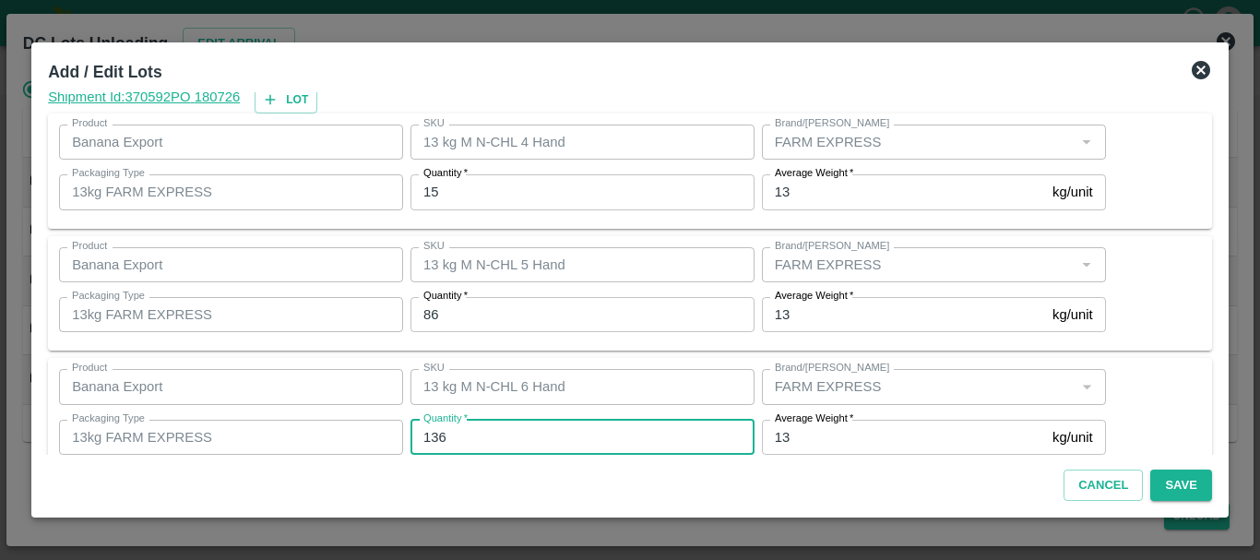
type input "136"
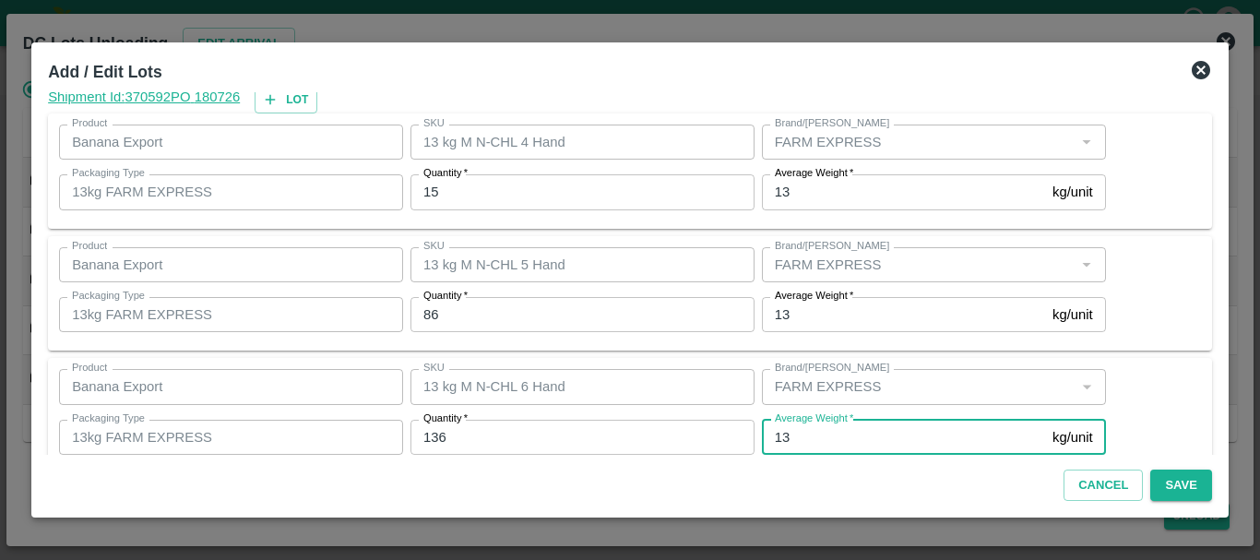
scroll to position [312, 0]
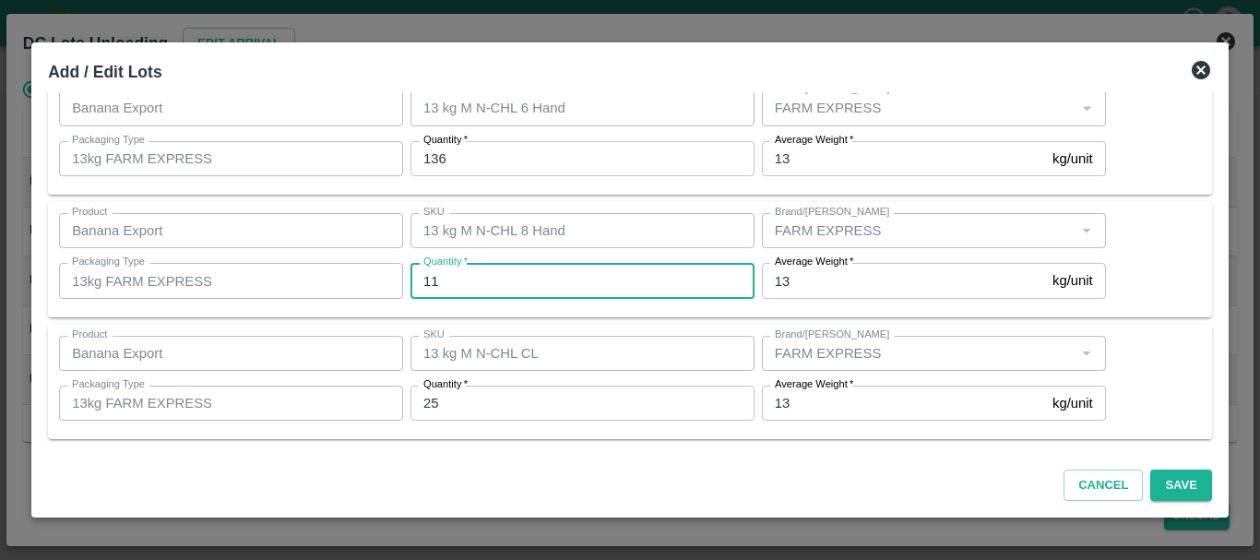
type input "11"
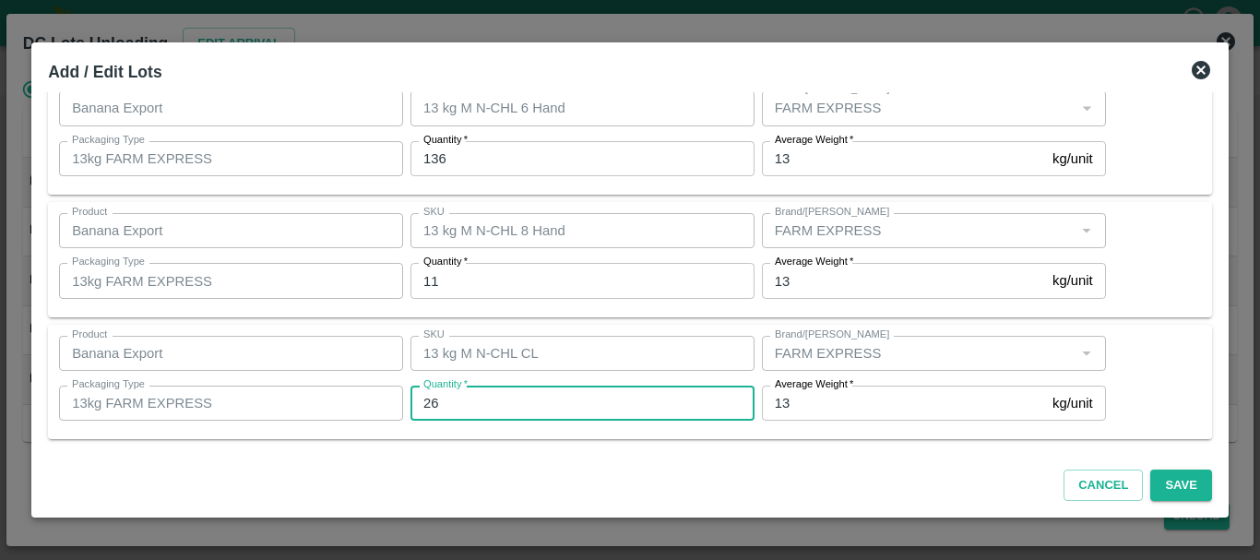
type input "26"
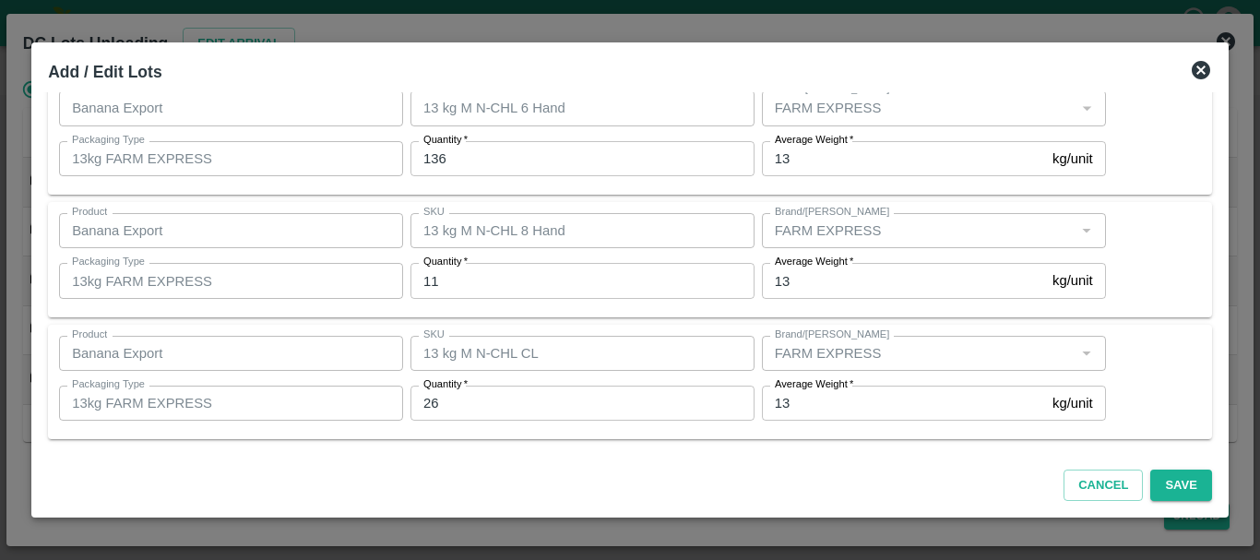
scroll to position [311, 0]
click at [1169, 493] on button "Save" at bounding box center [1181, 486] width 61 height 32
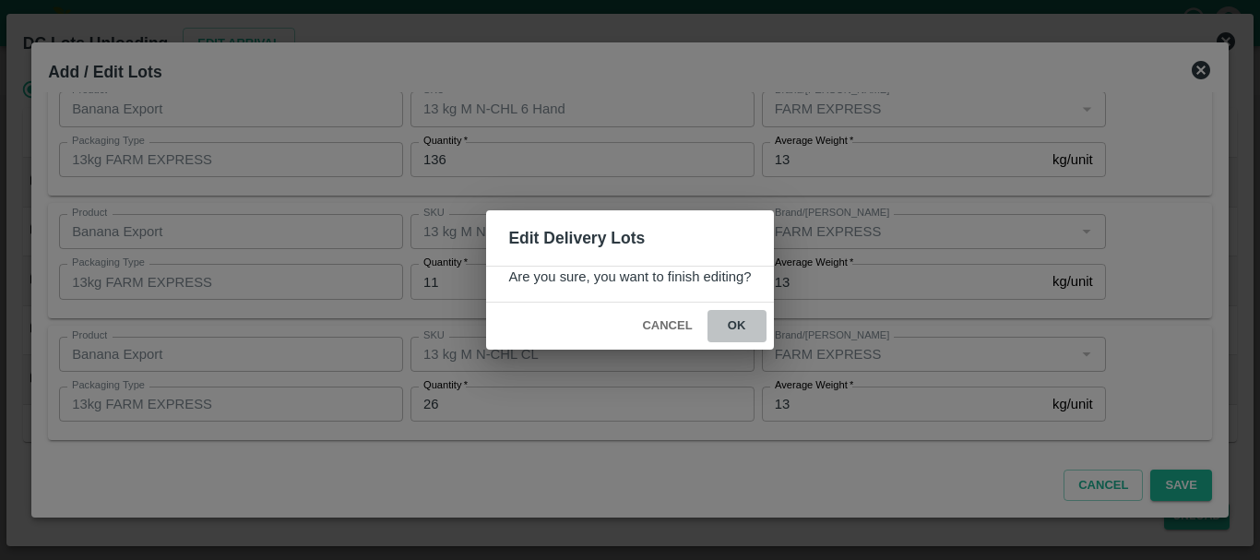
click at [746, 328] on button "ok" at bounding box center [737, 326] width 59 height 32
click at [746, 328] on icon at bounding box center [737, 327] width 22 height 22
click at [738, 327] on icon at bounding box center [736, 326] width 25 height 25
click at [738, 327] on icon at bounding box center [737, 327] width 22 height 22
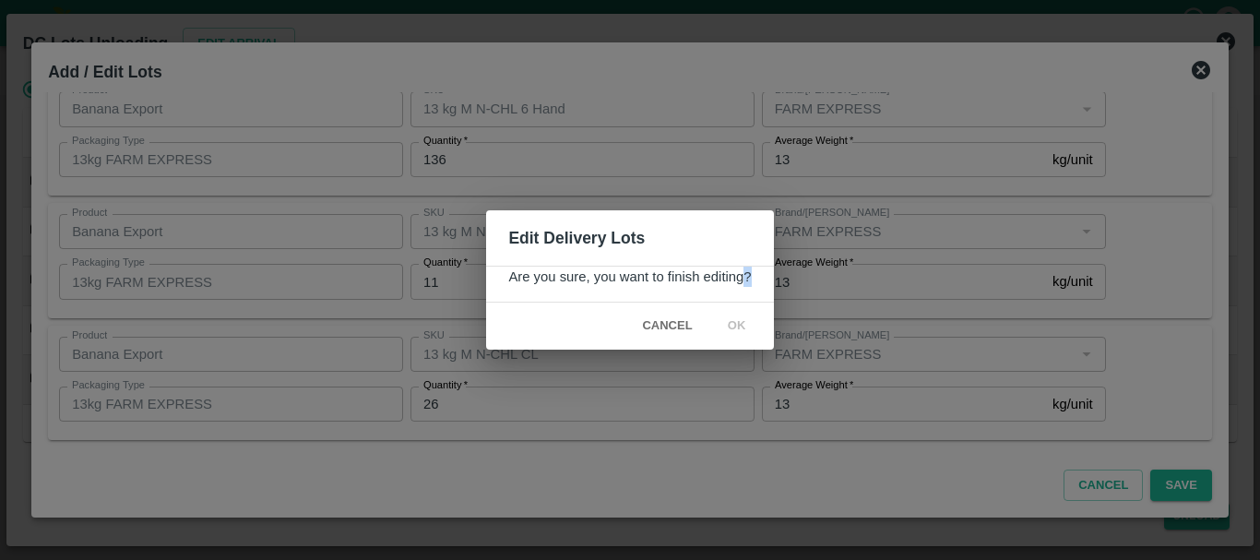
click at [738, 327] on icon at bounding box center [737, 327] width 22 height 22
click at [726, 320] on span "ok" at bounding box center [737, 326] width 59 height 32
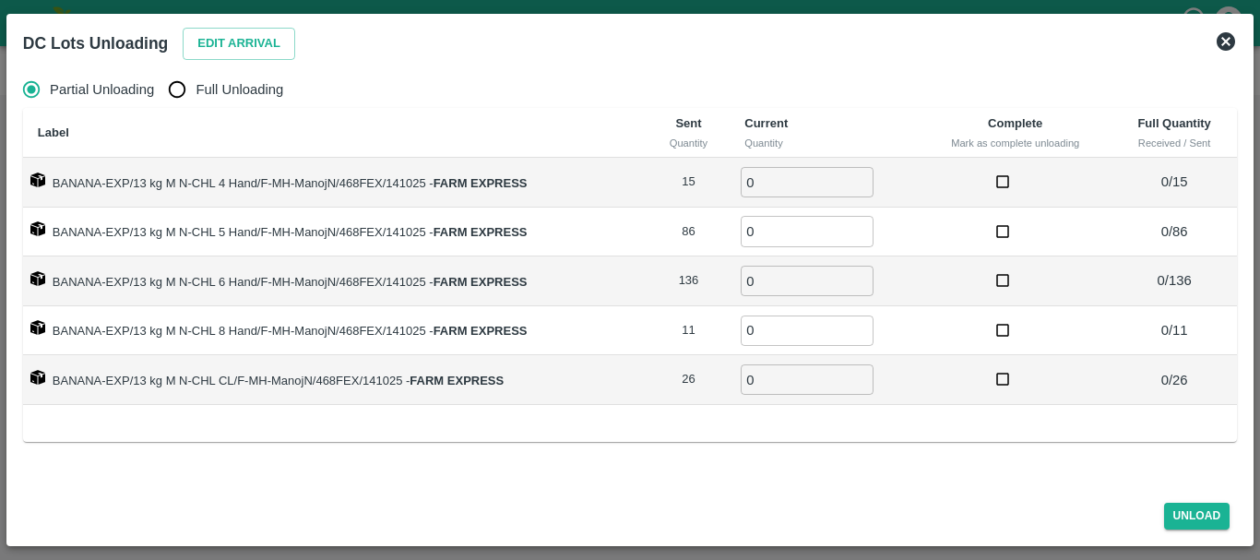
click at [207, 90] on span "Full Unloading" at bounding box center [240, 89] width 88 height 20
click at [196, 90] on input "Full Unloading" at bounding box center [177, 89] width 37 height 37
radio input "true"
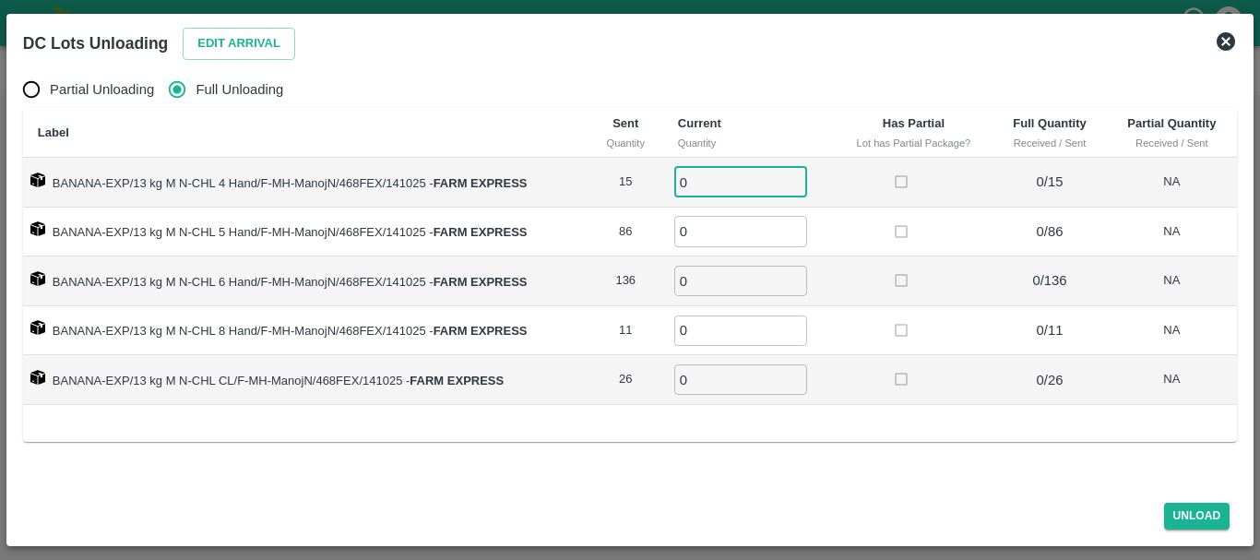
click at [735, 180] on input "0" at bounding box center [741, 182] width 133 height 30
type input "015"
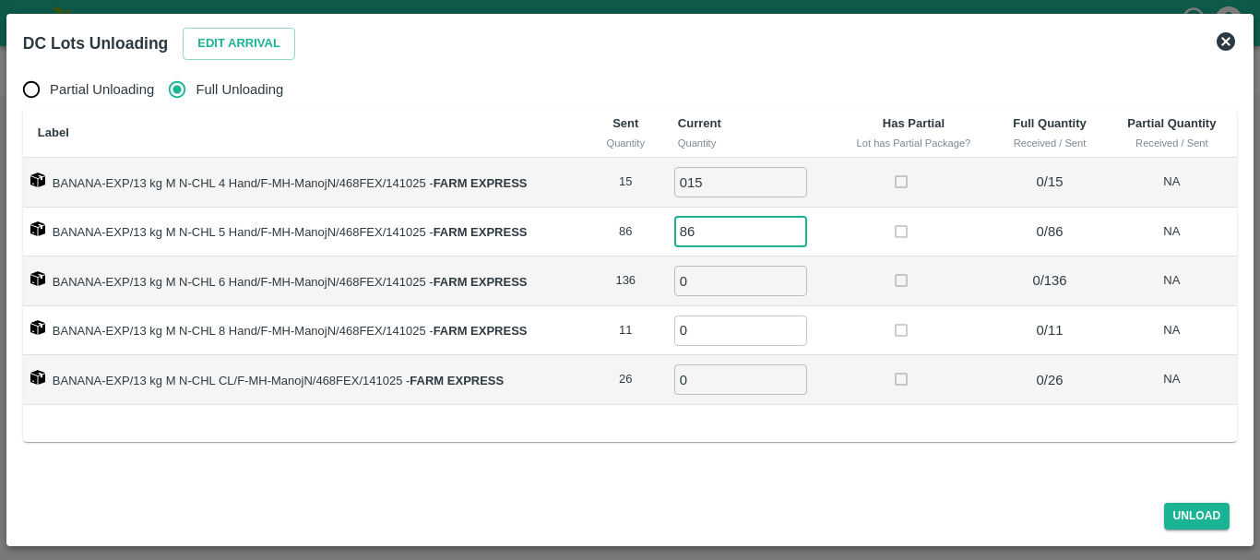
type input "86"
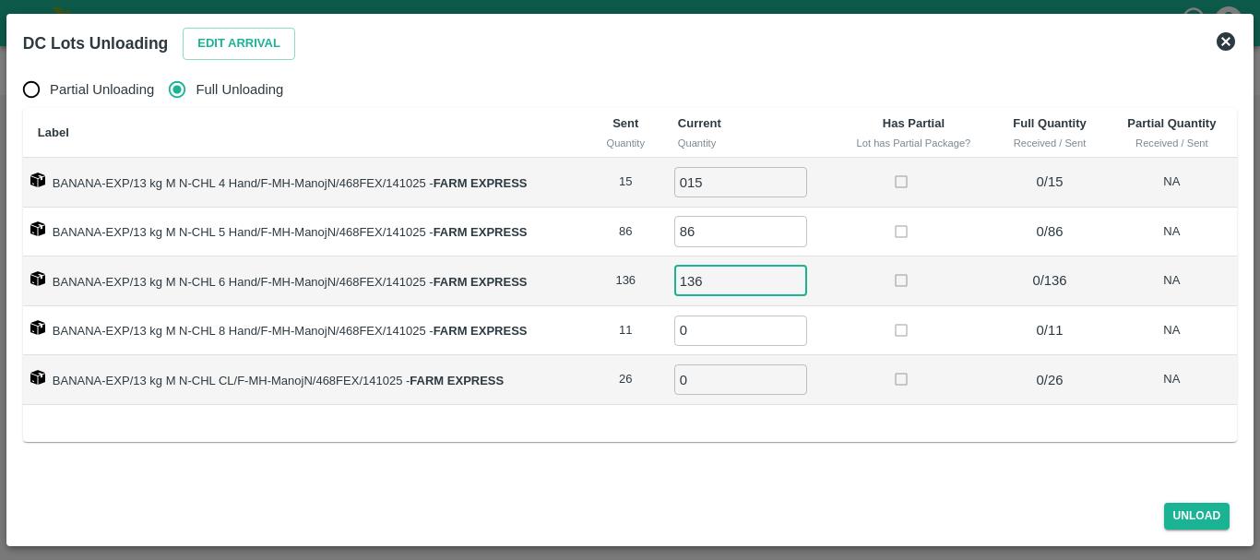
type input "136"
type input "11"
type input "26"
click at [1197, 519] on button "Unload" at bounding box center [1197, 516] width 66 height 27
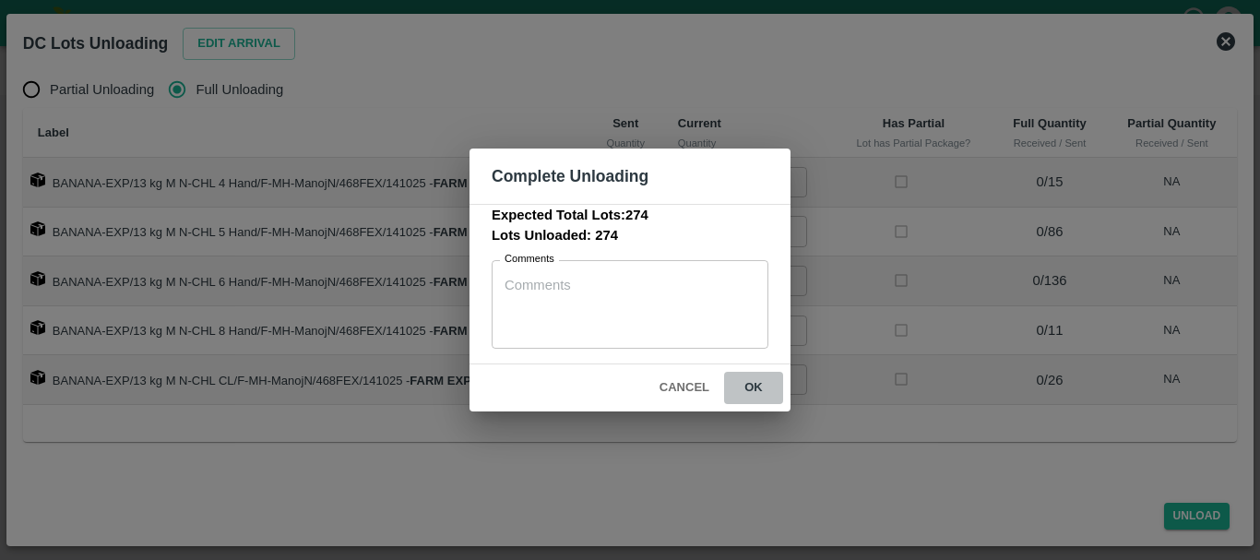
click at [773, 404] on button "ok" at bounding box center [753, 388] width 59 height 32
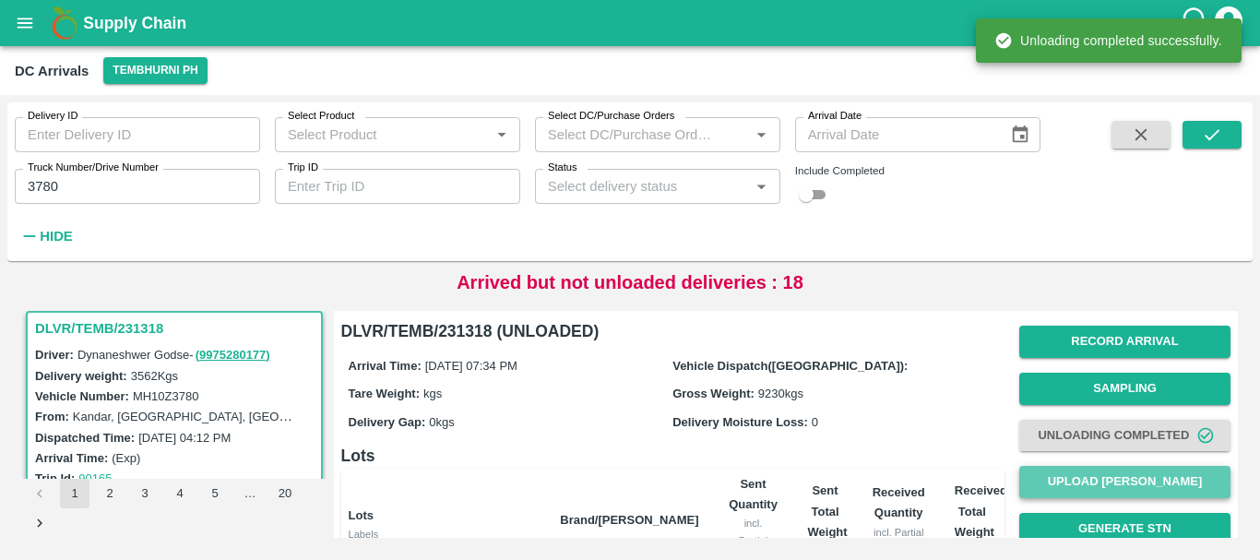
click at [1072, 476] on button "Upload [PERSON_NAME]" at bounding box center [1125, 482] width 211 height 32
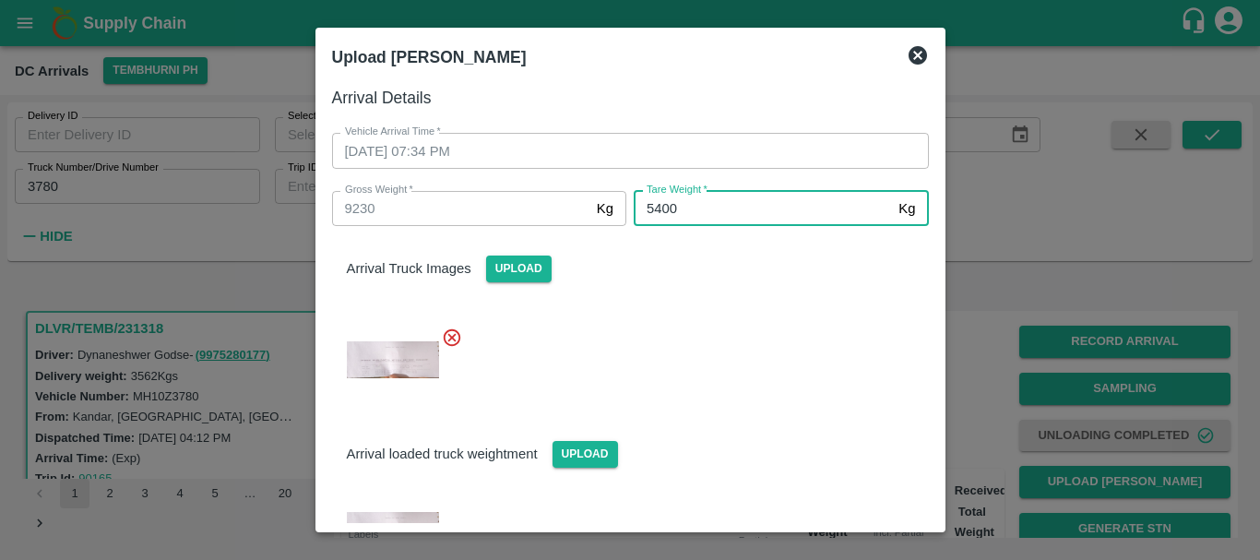
type input "5400"
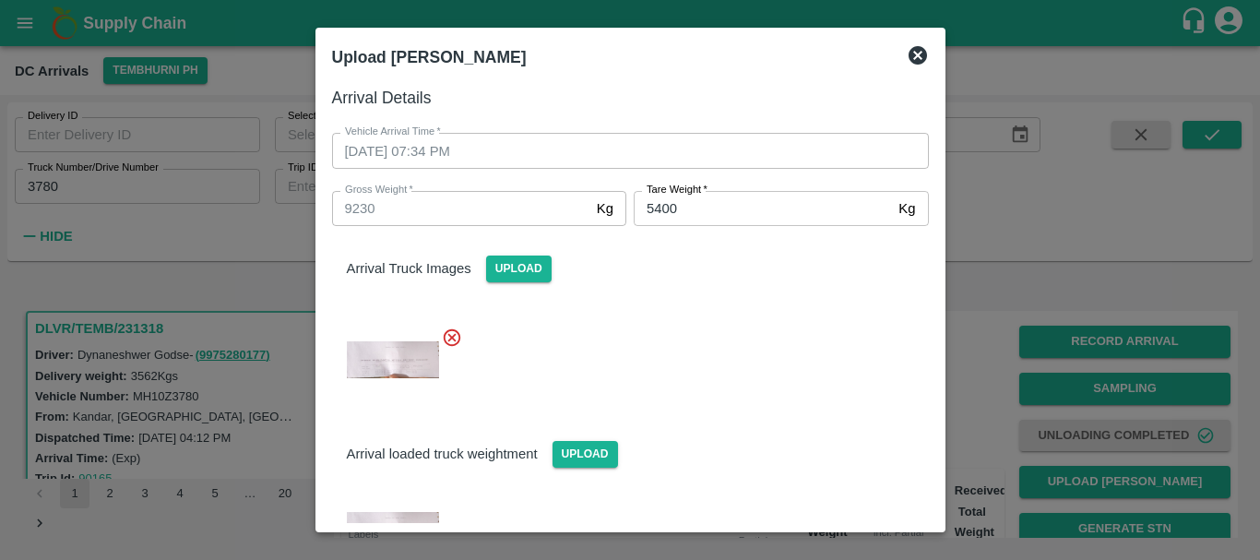
click at [757, 389] on div at bounding box center [623, 354] width 612 height 85
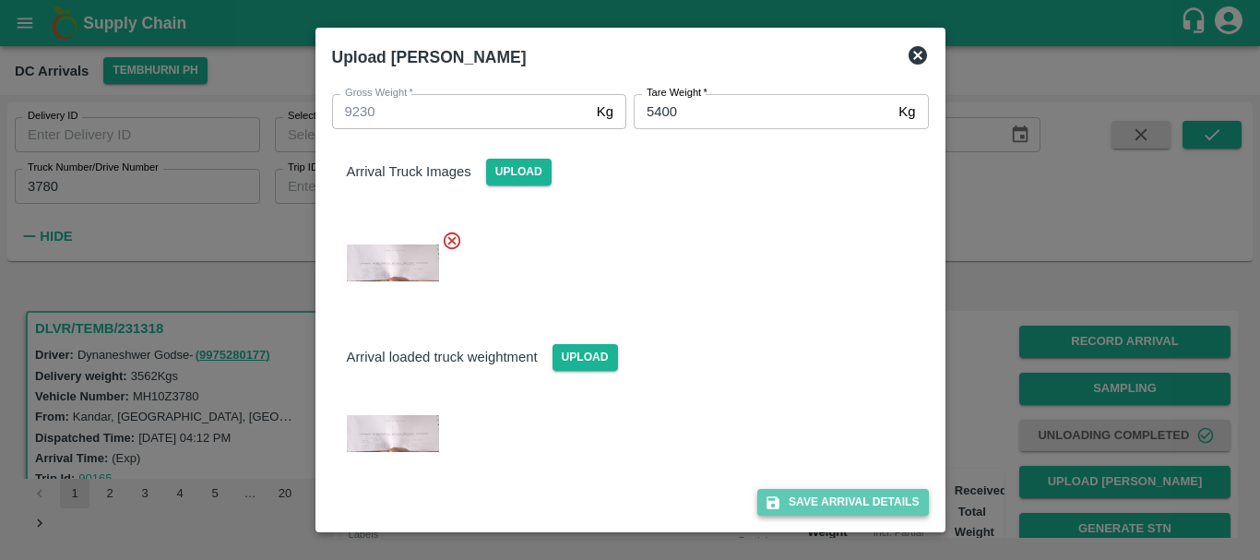
click at [814, 500] on button "Save Arrival Details" at bounding box center [843, 502] width 171 height 27
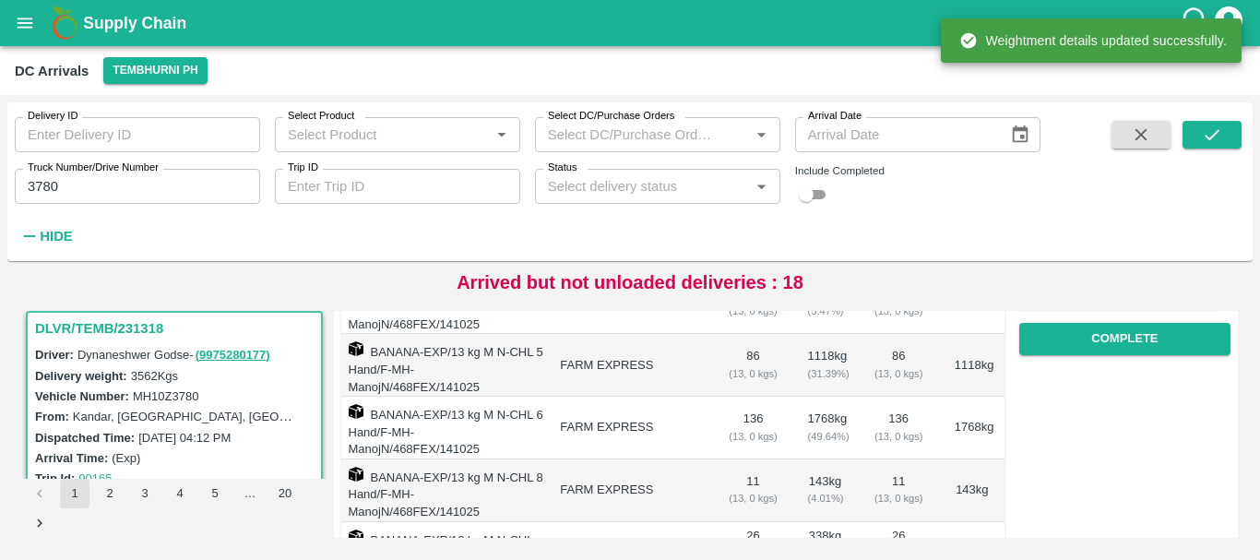
scroll to position [323, 0]
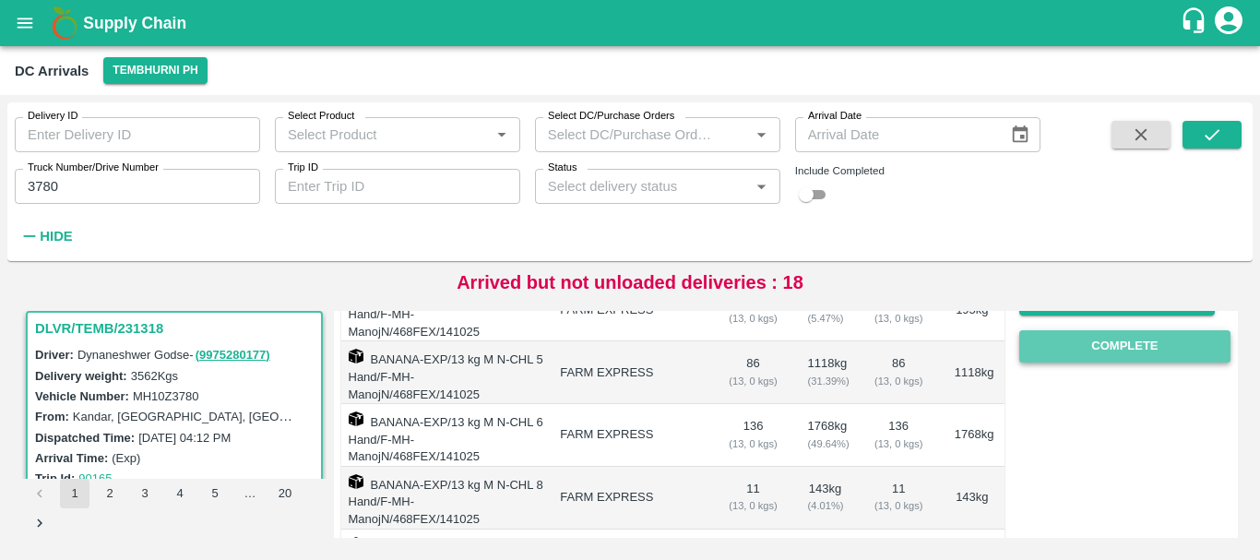
click at [1103, 359] on button "Complete" at bounding box center [1125, 346] width 211 height 32
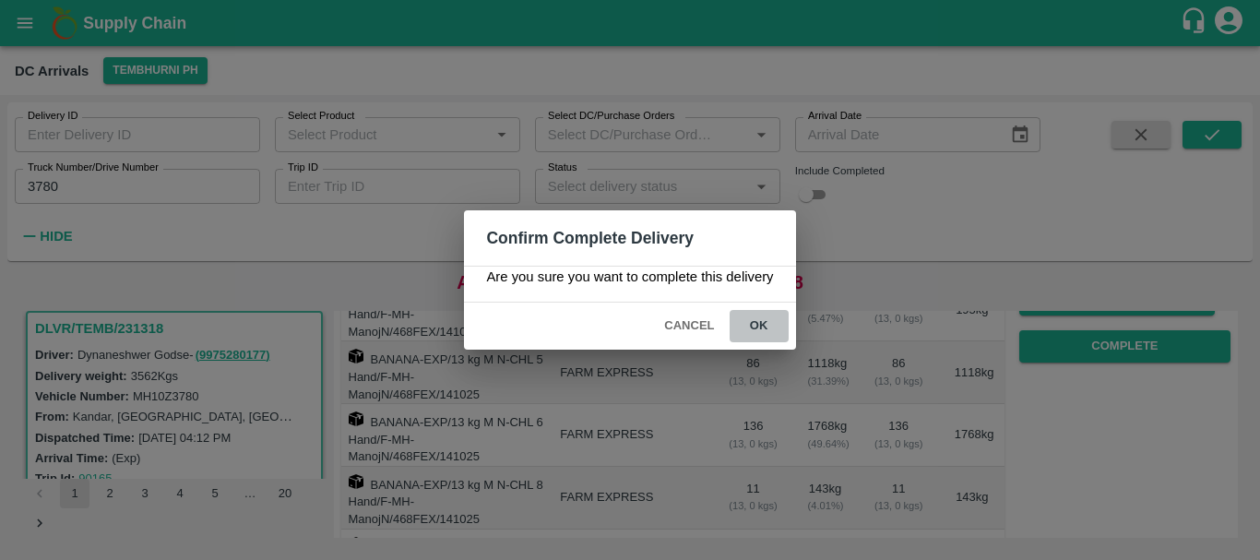
click at [778, 325] on button "ok" at bounding box center [759, 326] width 59 height 32
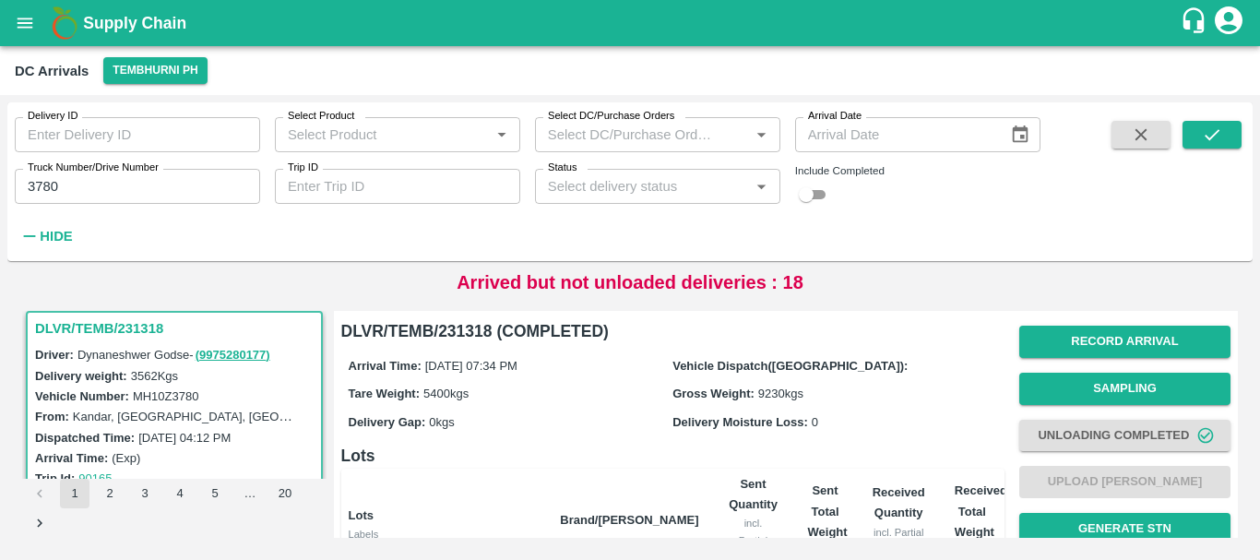
scroll to position [436, 0]
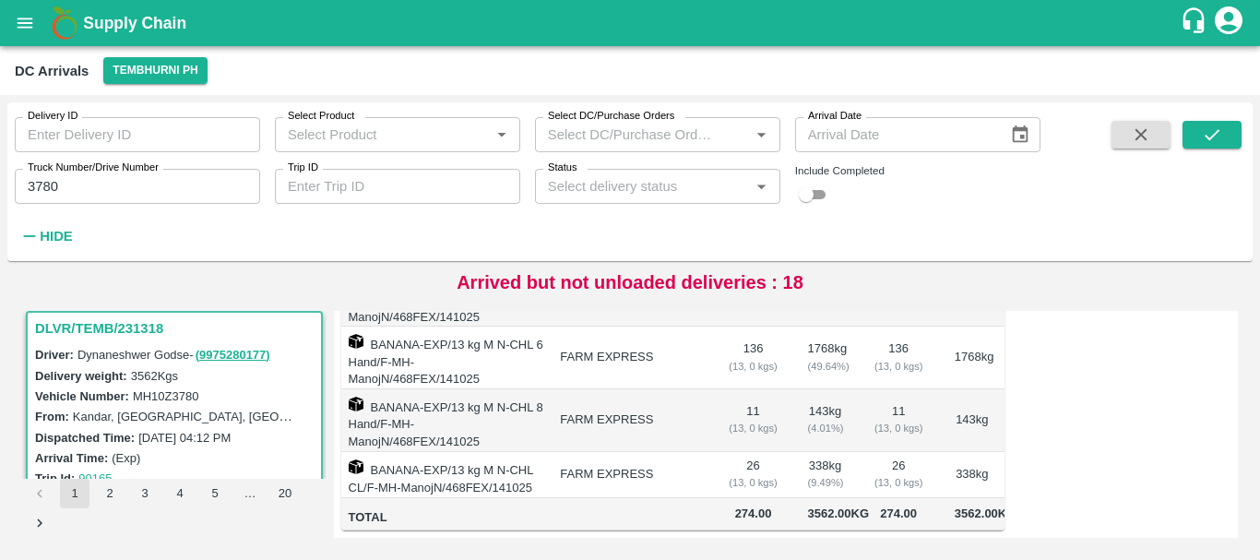
click at [108, 189] on input "3780" at bounding box center [137, 186] width 245 height 35
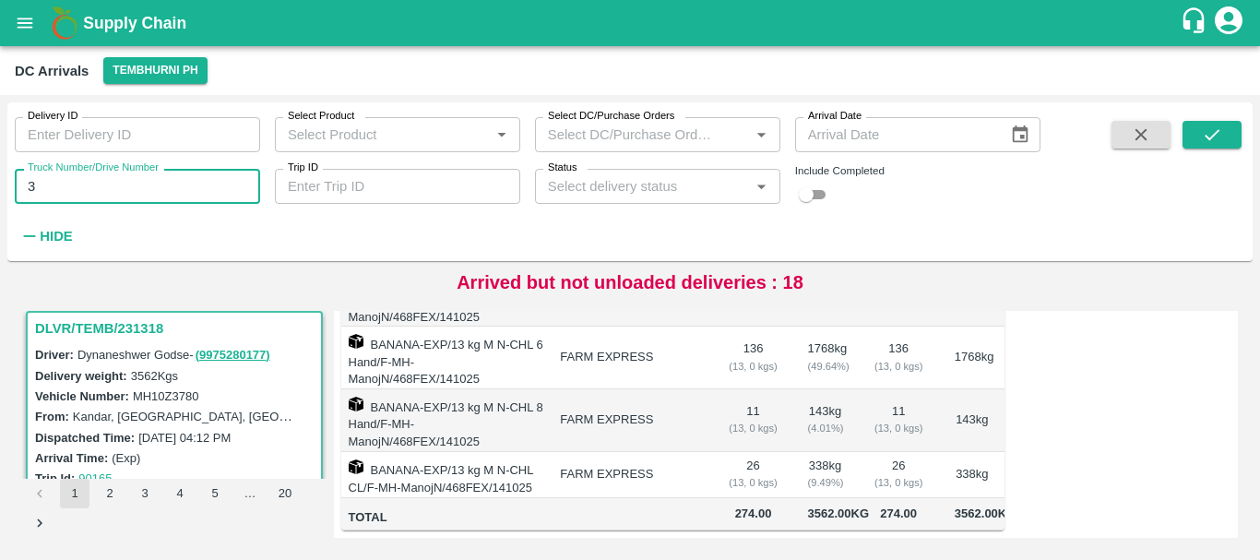
type input "3"
type input "5522"
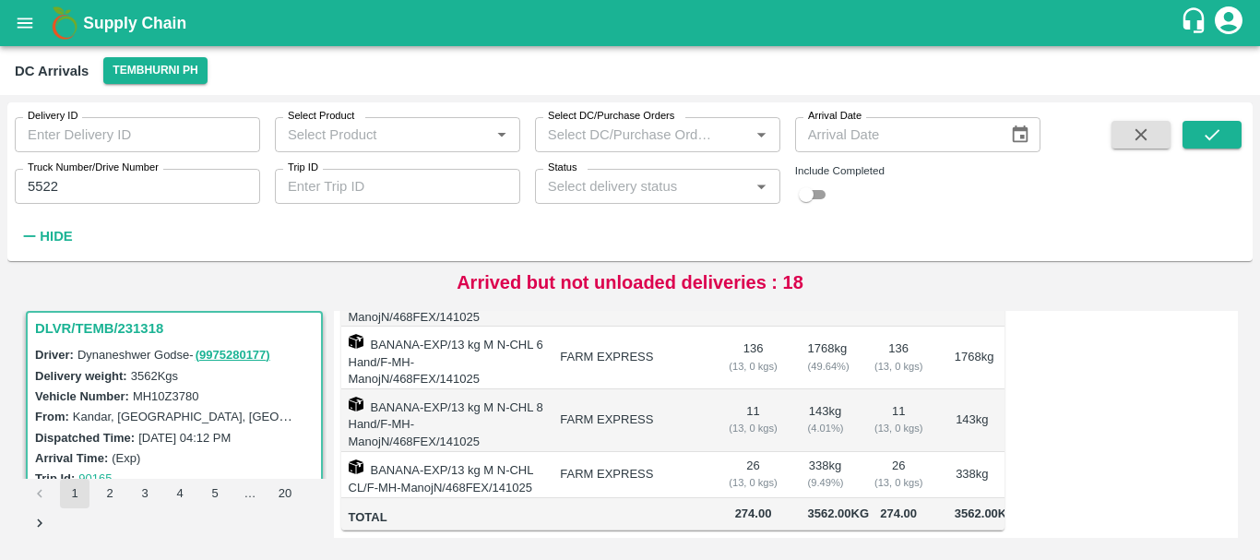
click at [339, 242] on div "Delivery ID Delivery ID Select Product Select Product   * Select DC/Purchase Or…" at bounding box center [520, 176] width 1041 height 149
click at [1227, 126] on button "submit" at bounding box center [1212, 135] width 59 height 28
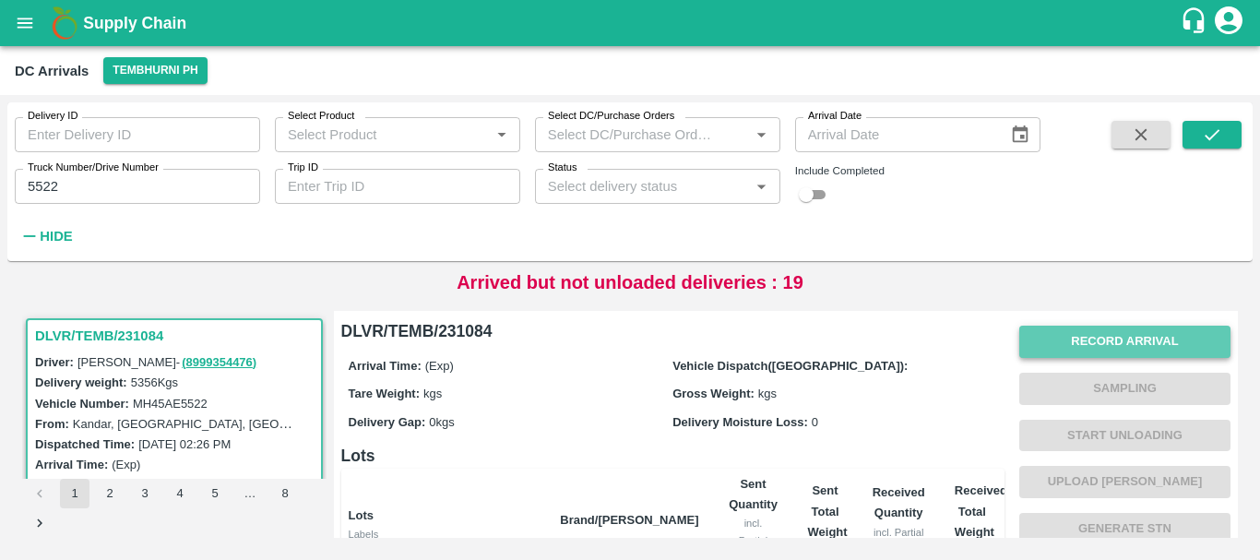
click at [1102, 333] on button "Record Arrival" at bounding box center [1125, 342] width 211 height 32
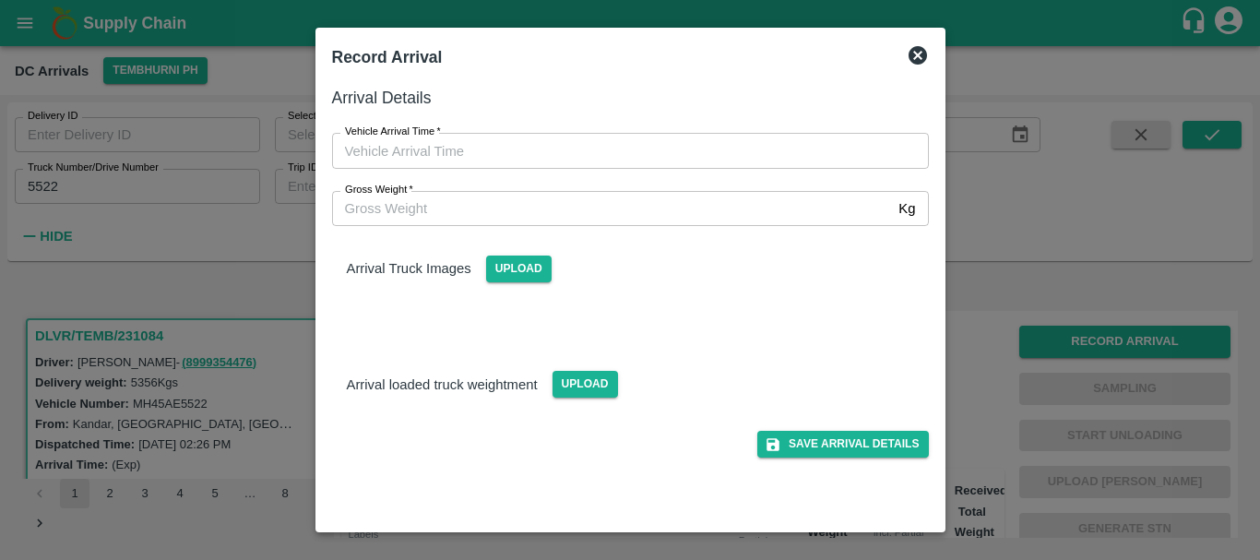
type input "DD/MM/YYYY hh:mm aa"
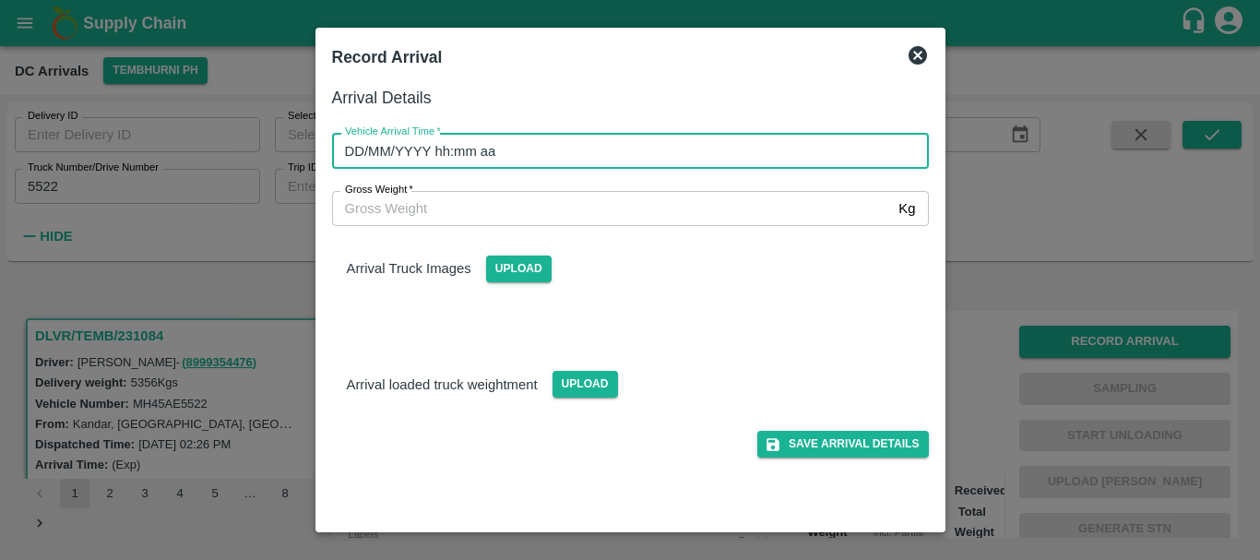
click at [714, 139] on input "DD/MM/YYYY hh:mm aa" at bounding box center [624, 150] width 584 height 35
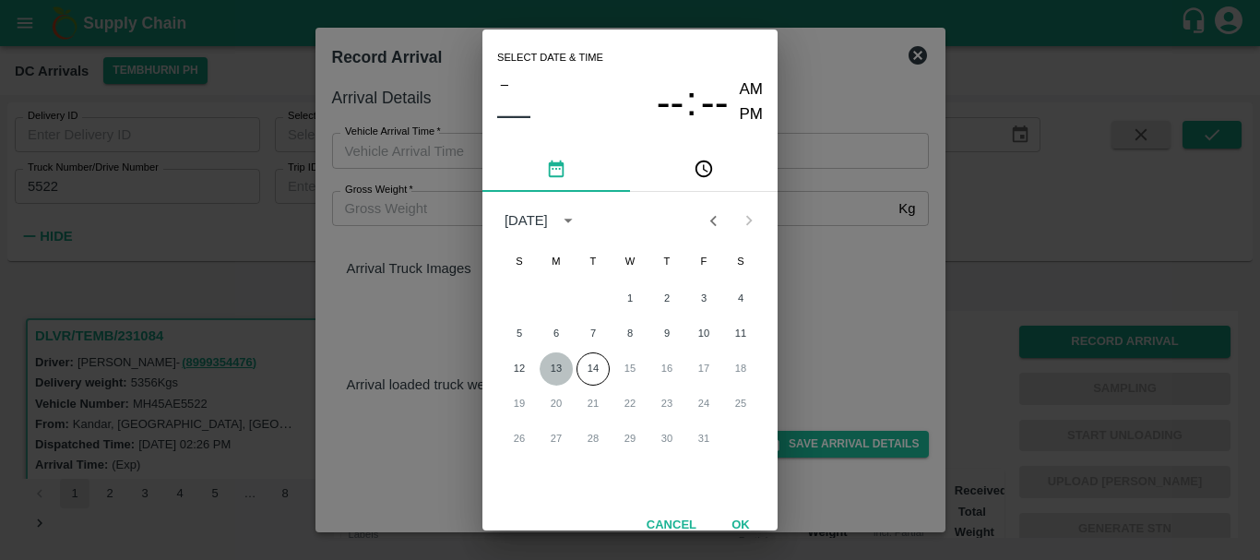
click at [556, 366] on button "13" at bounding box center [556, 368] width 33 height 33
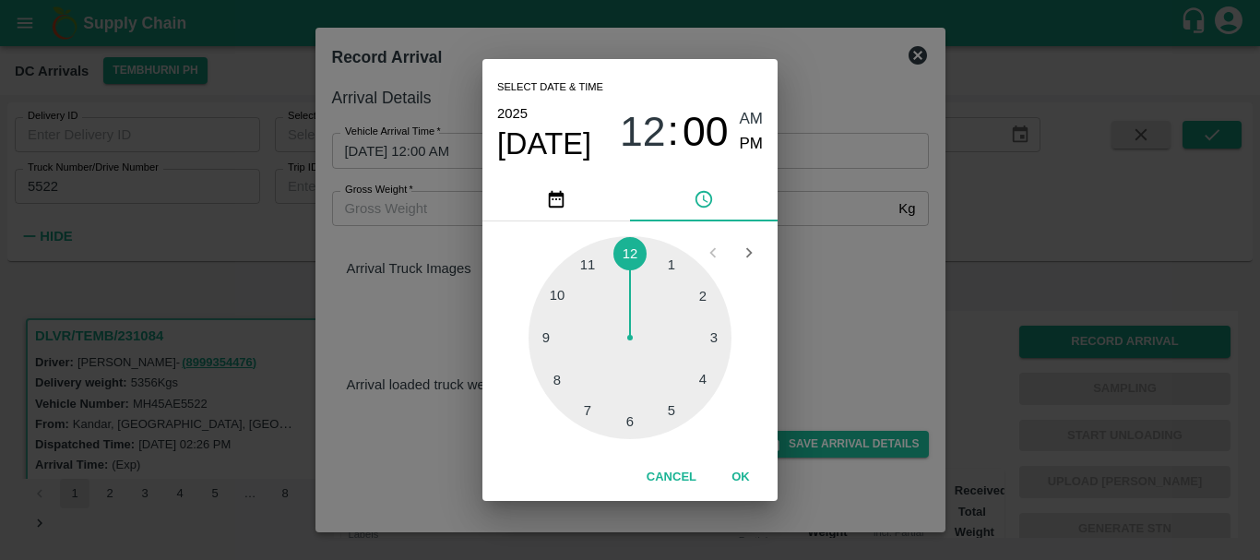
click at [666, 407] on div at bounding box center [630, 337] width 203 height 203
click at [752, 148] on span "PM" at bounding box center [752, 144] width 24 height 25
type input "[DATE] 05:00 PM"
click at [866, 263] on div "Select date & time [DATE] 05 : 00 AM PM 05 10 15 20 25 30 35 40 45 50 55 00 Can…" at bounding box center [630, 280] width 1260 height 560
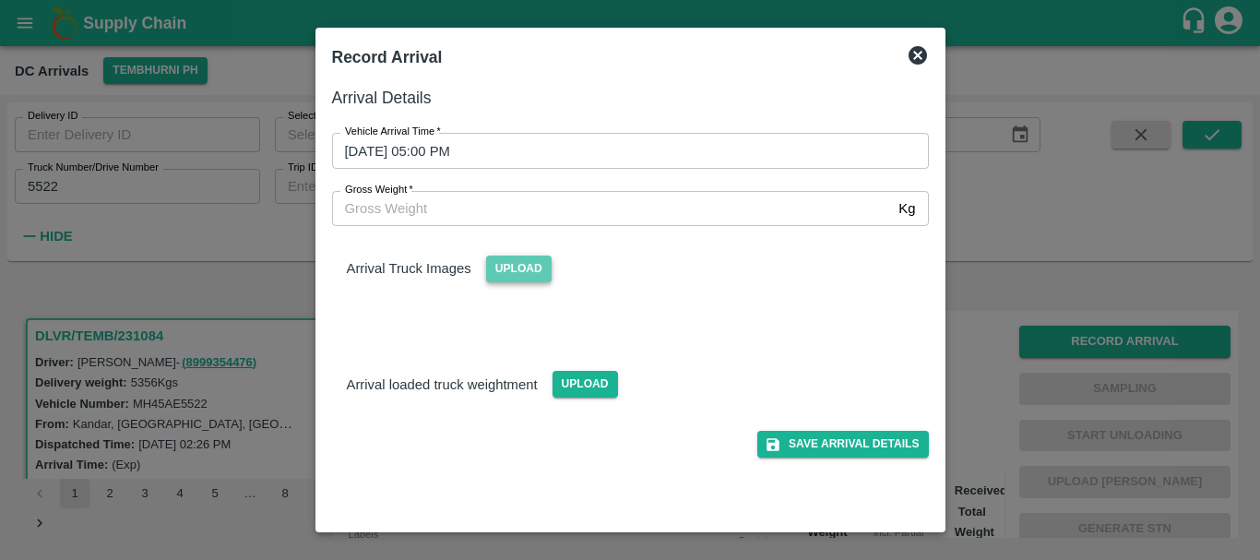
click at [504, 267] on span "Upload" at bounding box center [519, 269] width 66 height 27
click at [0, 0] on input "Upload" at bounding box center [0, 0] width 0 height 0
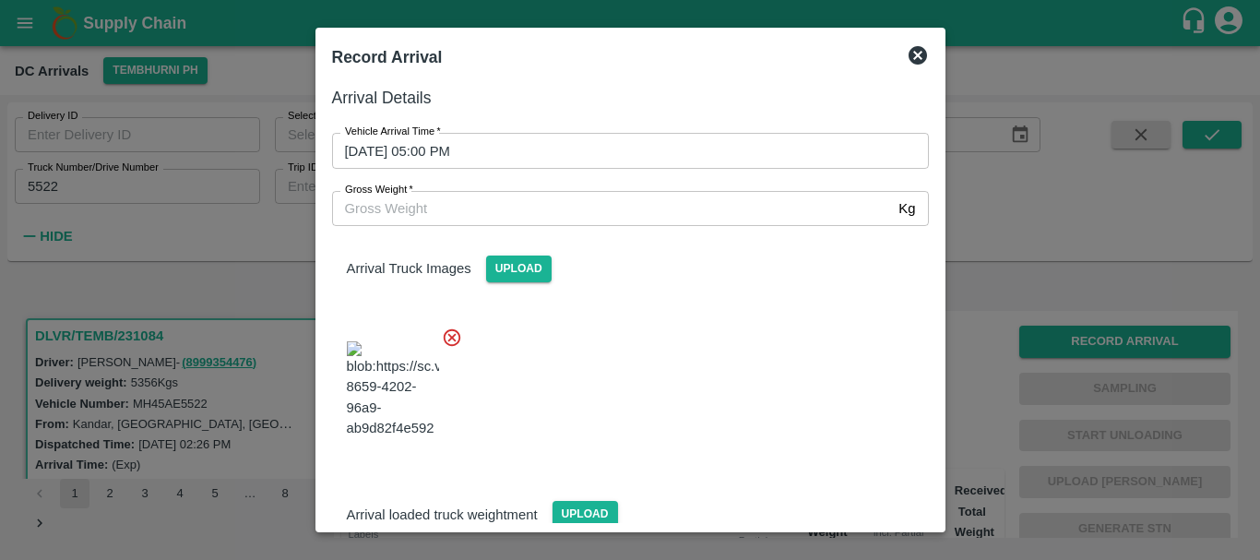
scroll to position [139, 0]
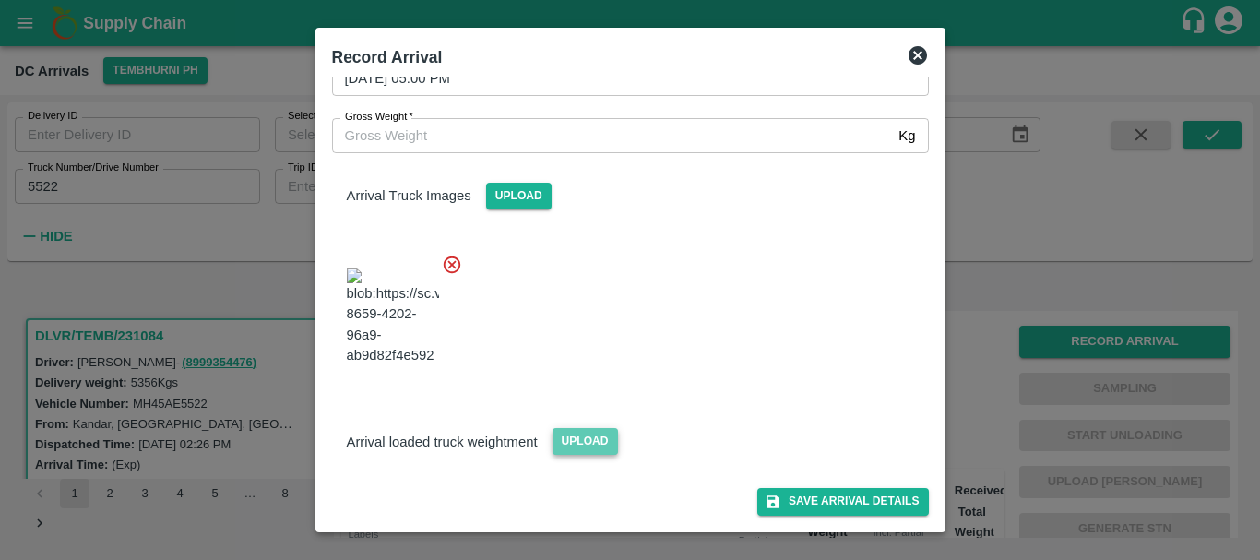
click at [582, 444] on span "Upload" at bounding box center [586, 441] width 66 height 27
click at [0, 0] on input "Upload" at bounding box center [0, 0] width 0 height 0
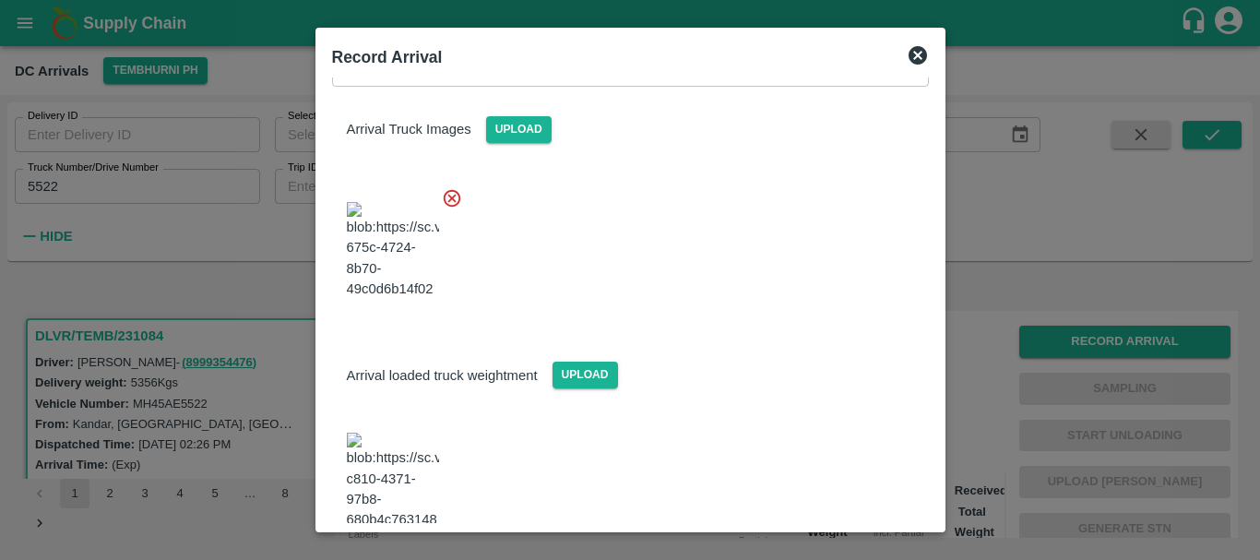
scroll to position [219, 0]
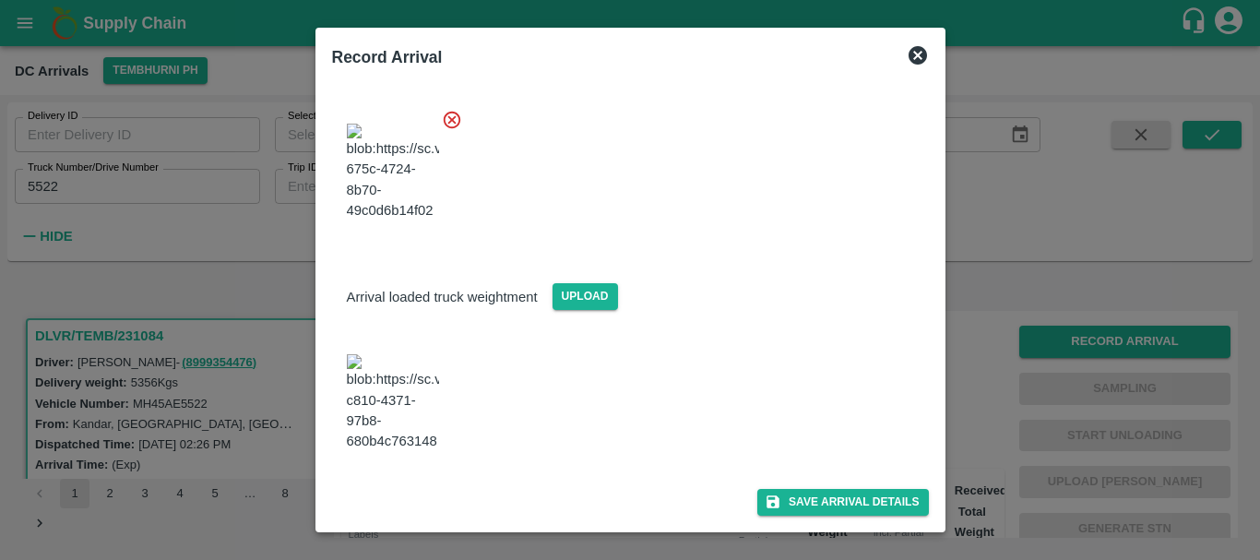
click at [371, 436] on img at bounding box center [393, 402] width 92 height 97
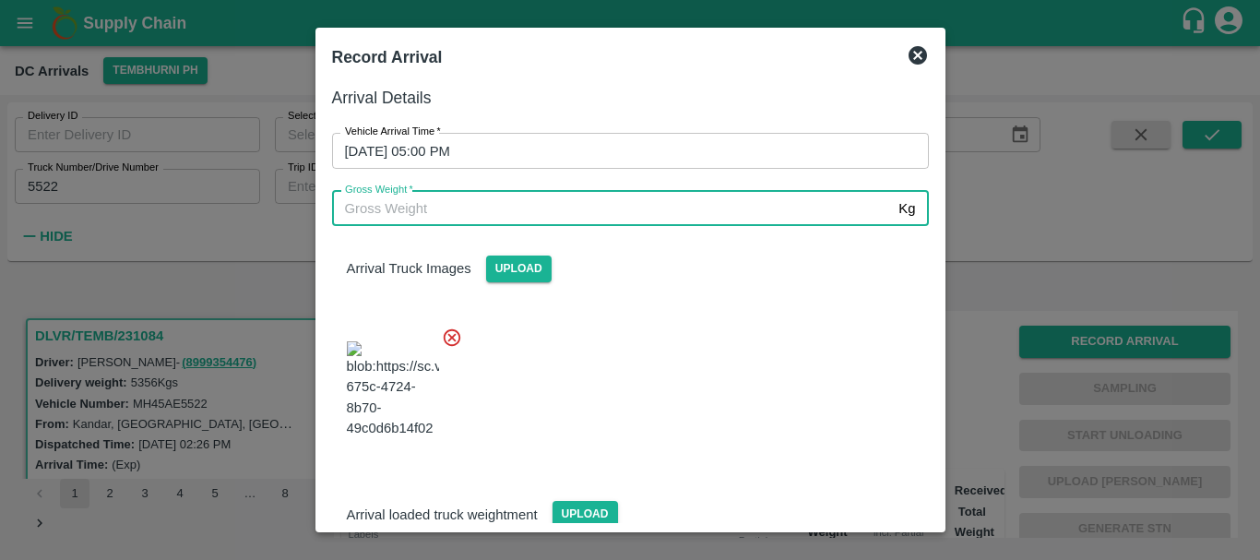
click at [501, 219] on input "Gross Weight   *" at bounding box center [612, 208] width 560 height 35
type input "11690"
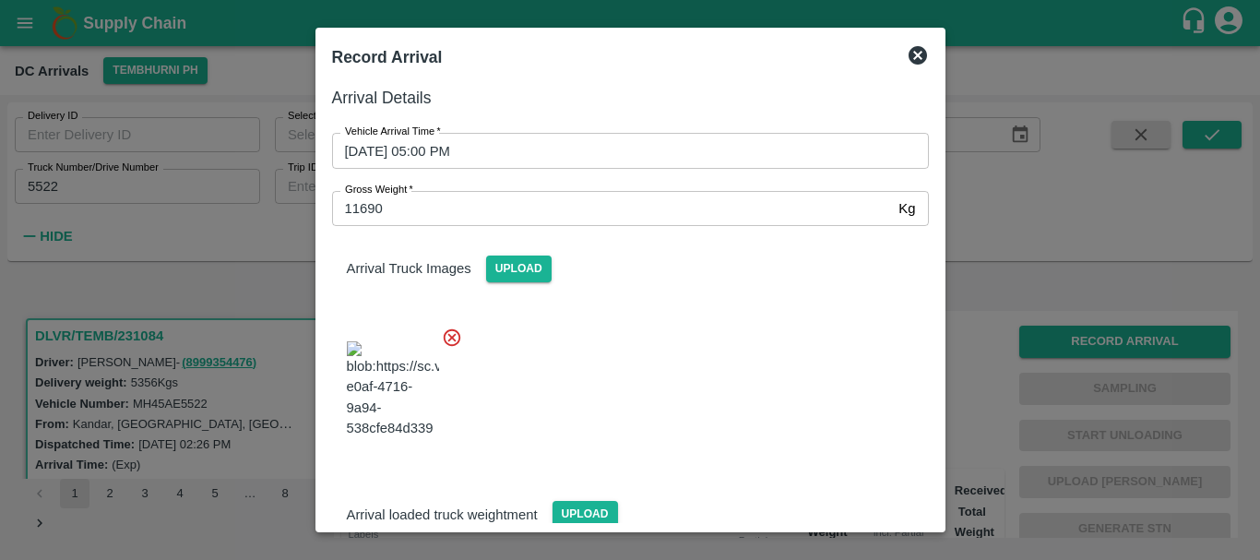
click at [739, 451] on div at bounding box center [623, 384] width 612 height 145
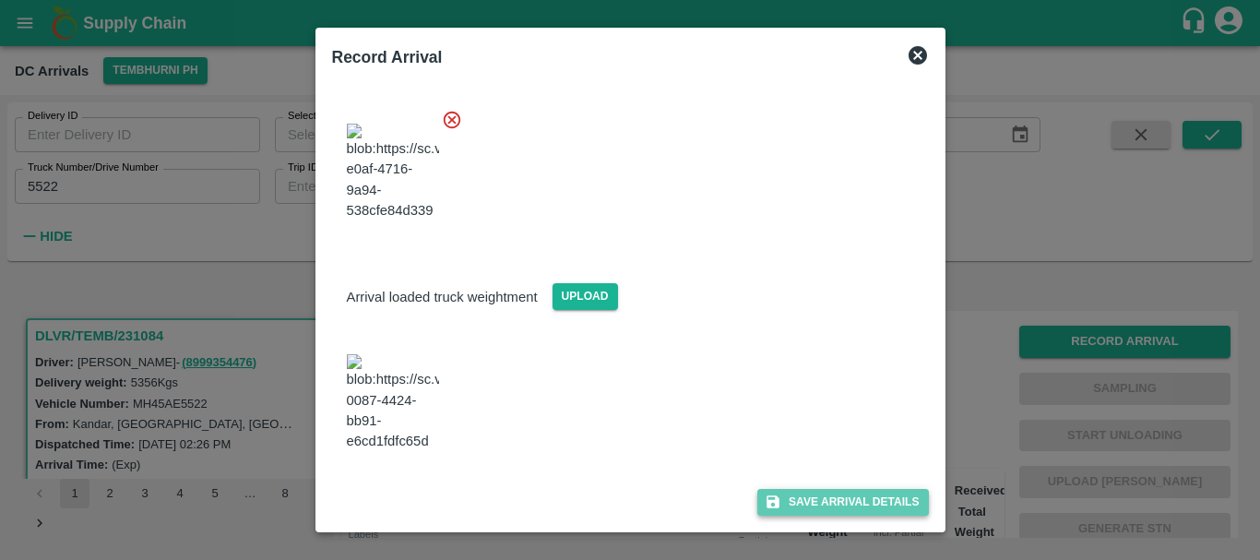
click at [809, 498] on button "Save Arrival Details" at bounding box center [843, 502] width 171 height 27
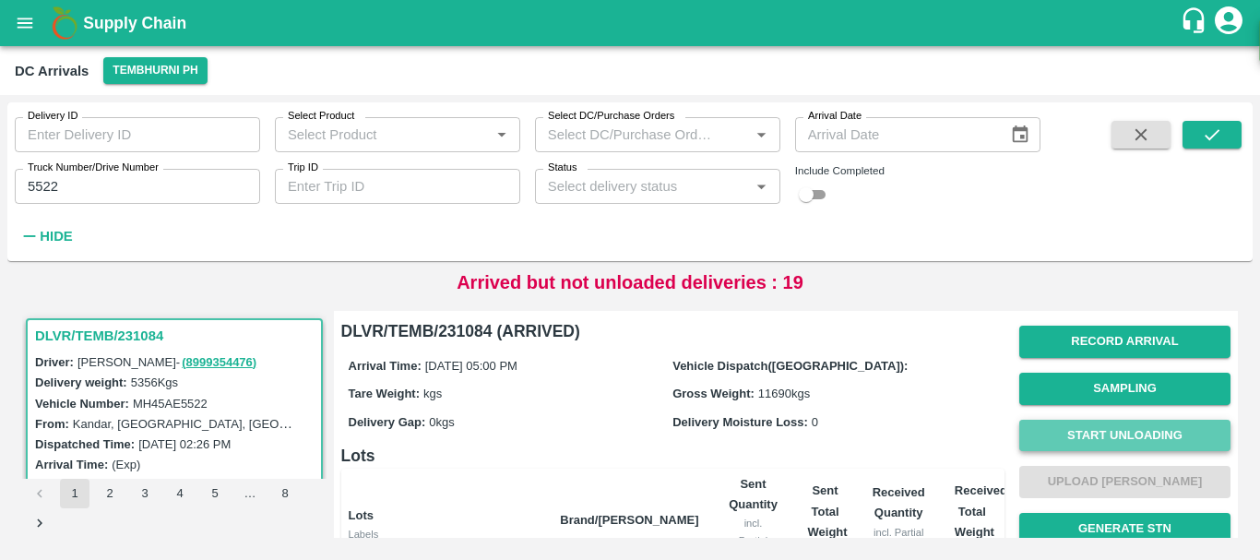
click at [1044, 434] on button "Start Unloading" at bounding box center [1125, 436] width 211 height 32
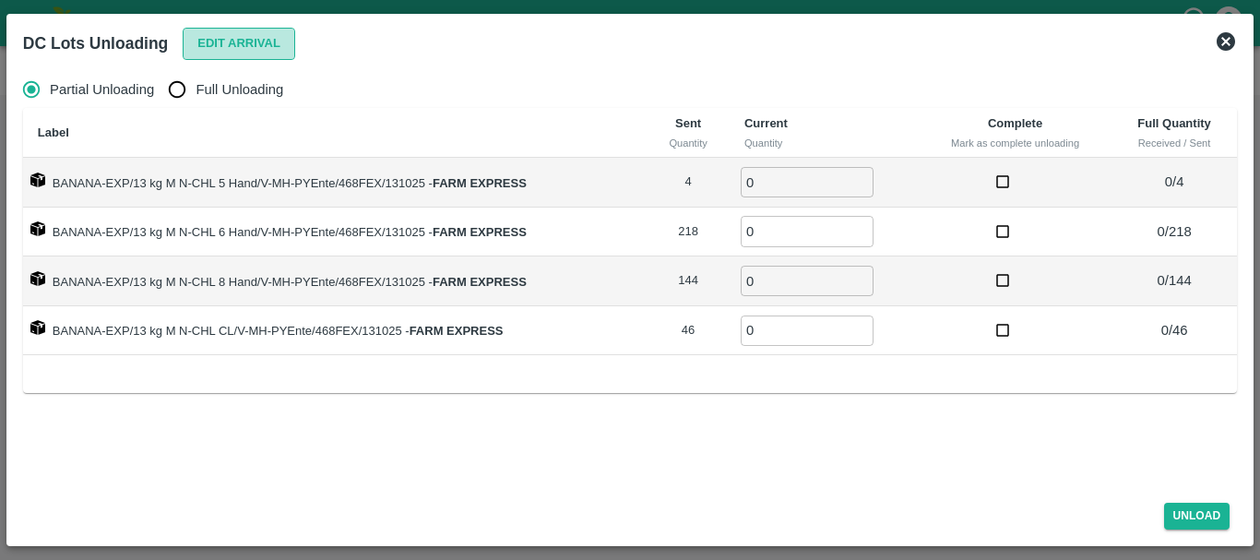
click at [219, 49] on button "Edit Arrival" at bounding box center [239, 44] width 113 height 32
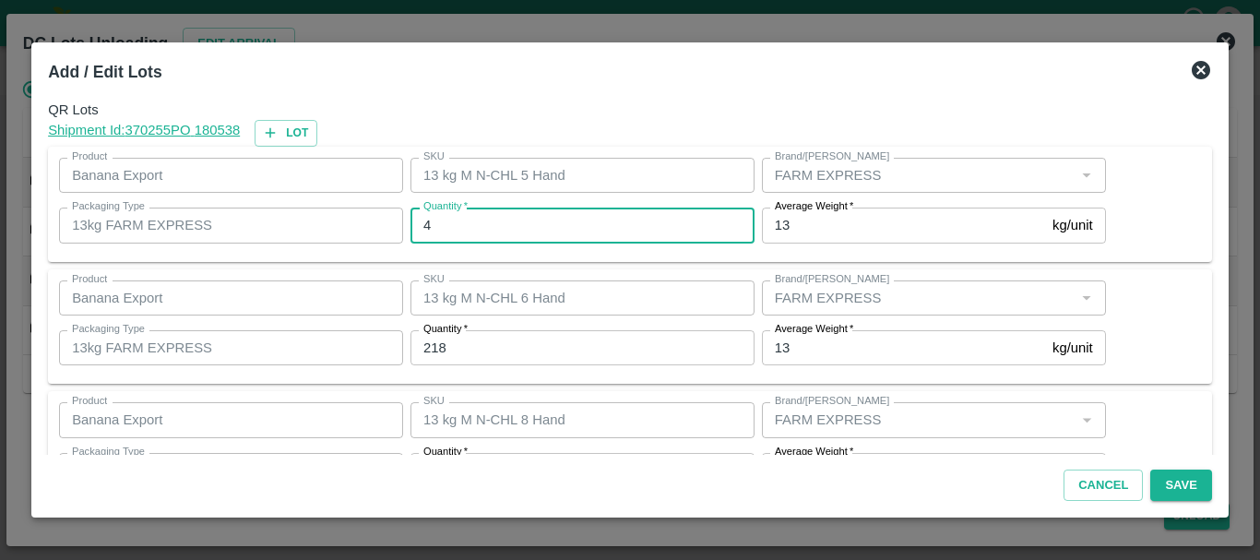
click at [447, 220] on input "4" at bounding box center [583, 225] width 344 height 35
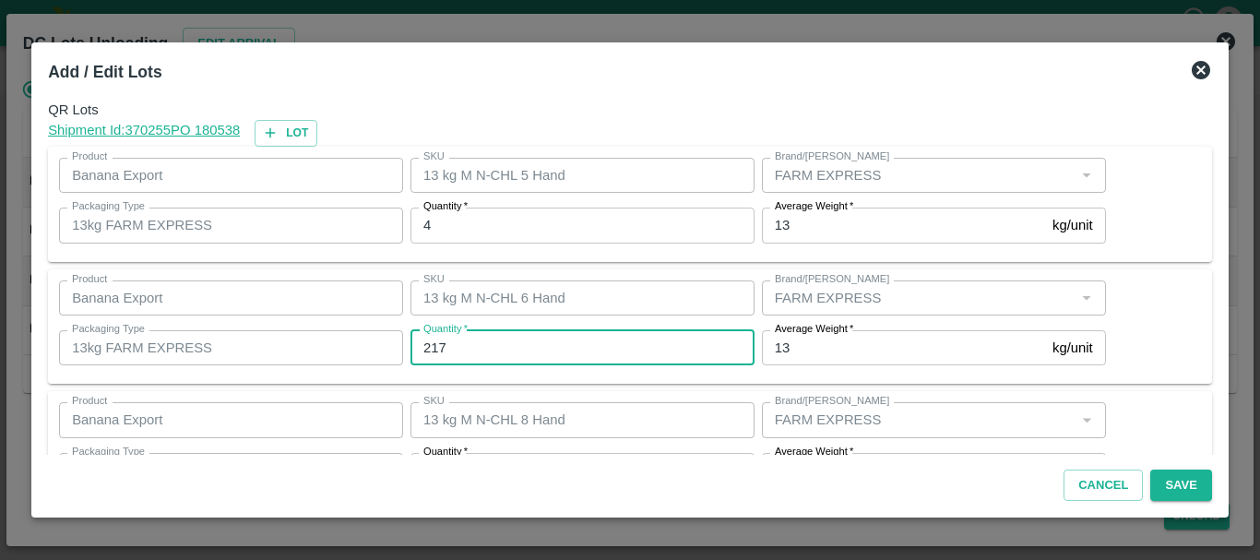
type input "217"
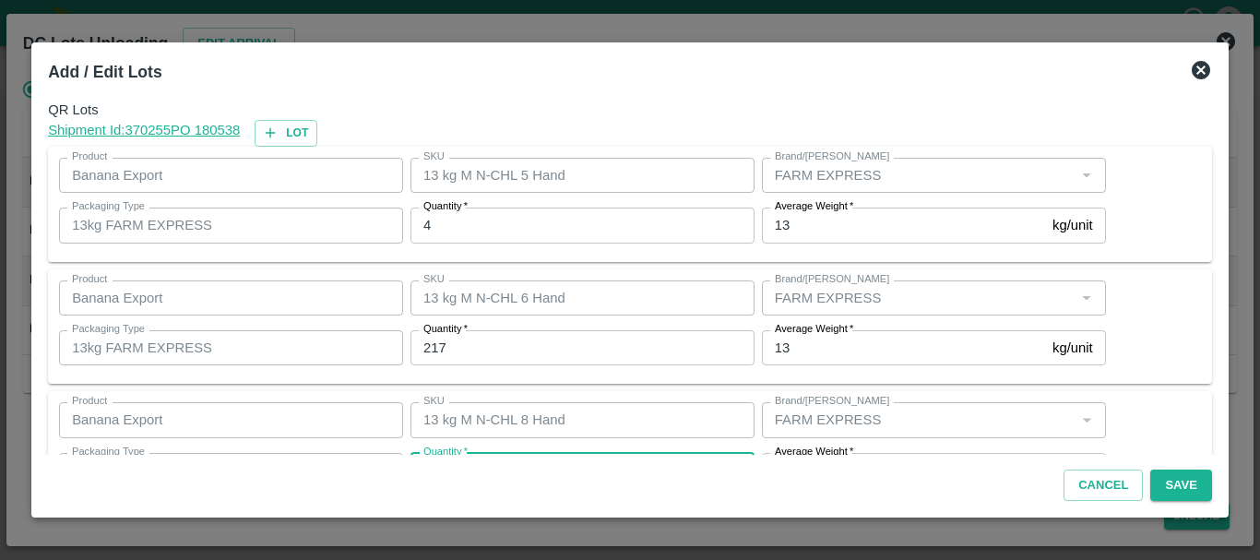
scroll to position [33, 0]
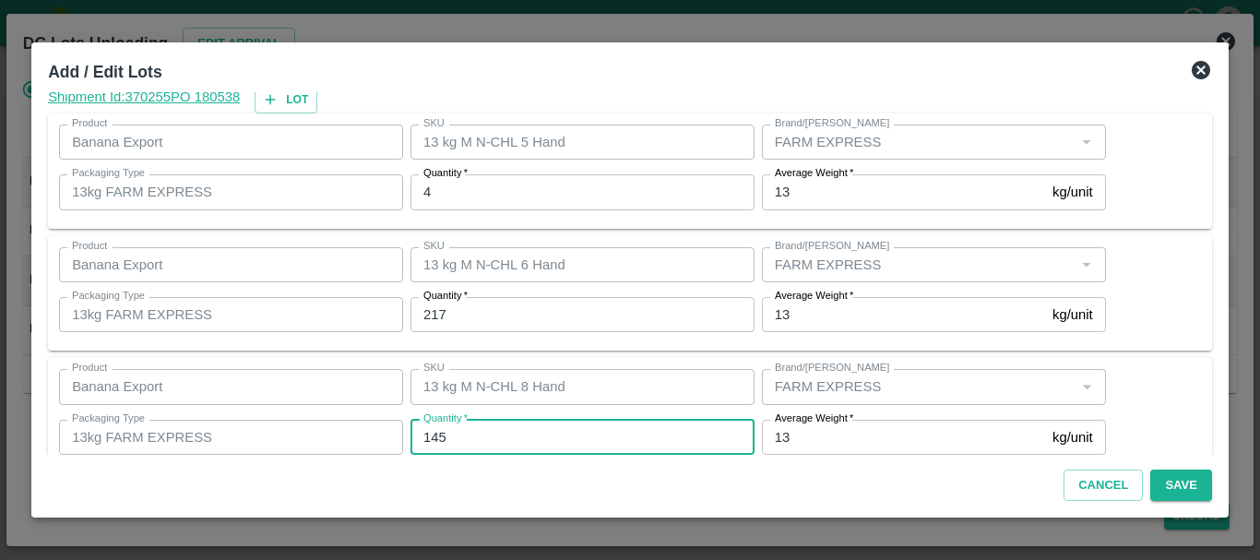
type input "145"
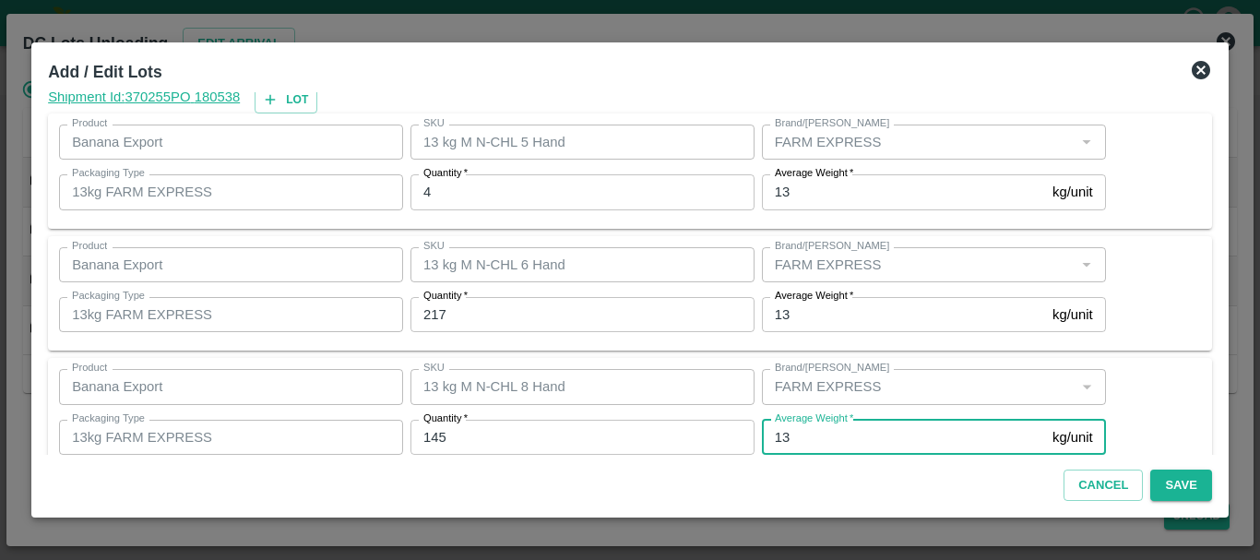
scroll to position [189, 0]
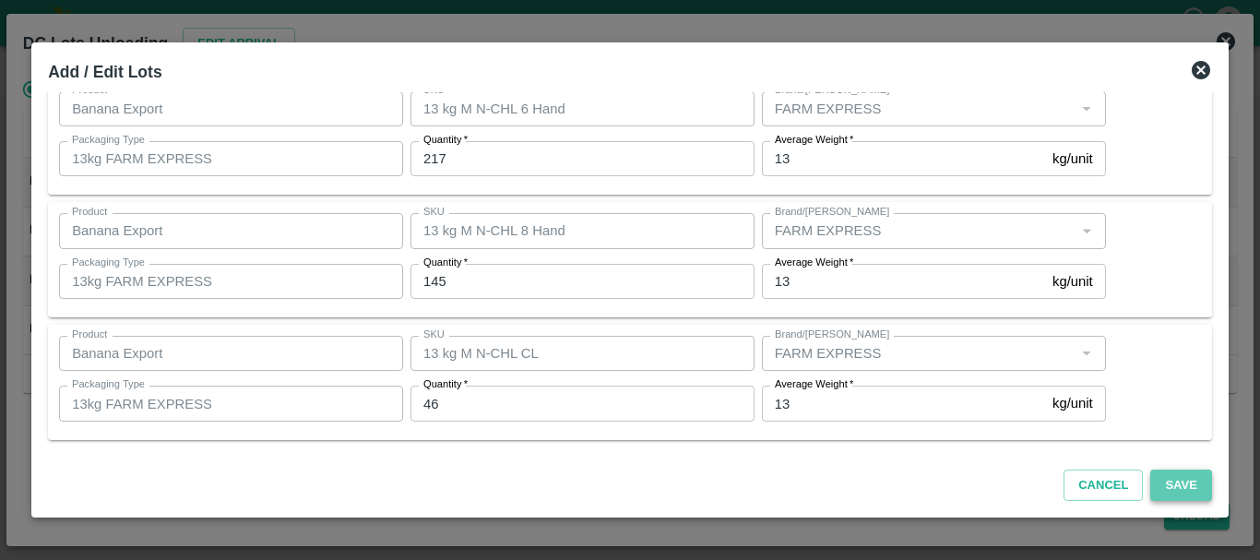
click at [1153, 492] on button "Save" at bounding box center [1181, 486] width 61 height 32
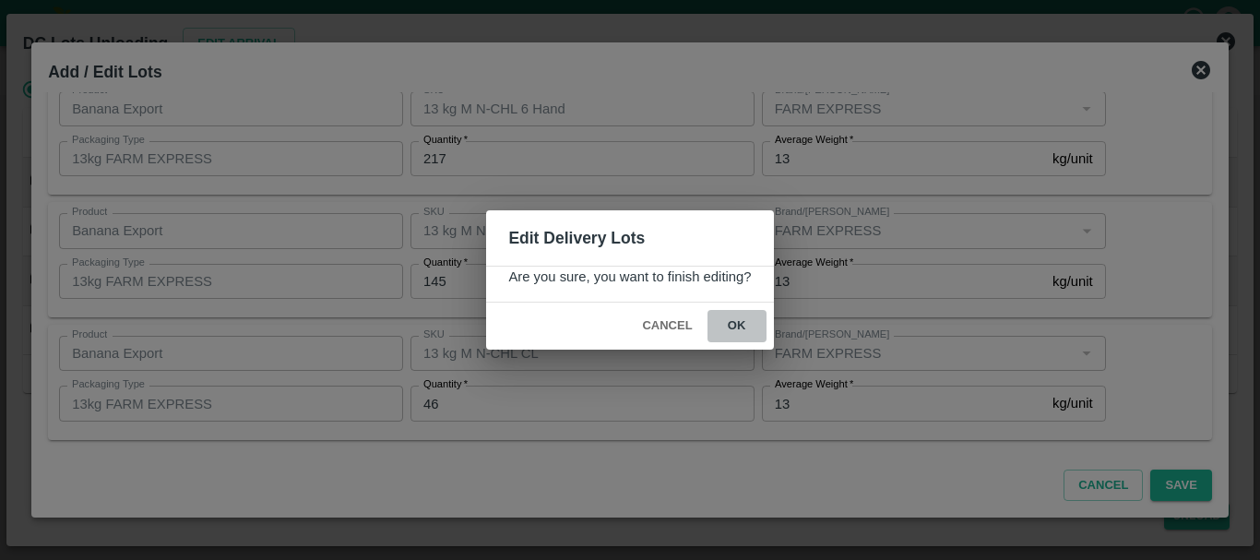
click at [750, 328] on button "ok" at bounding box center [737, 326] width 59 height 32
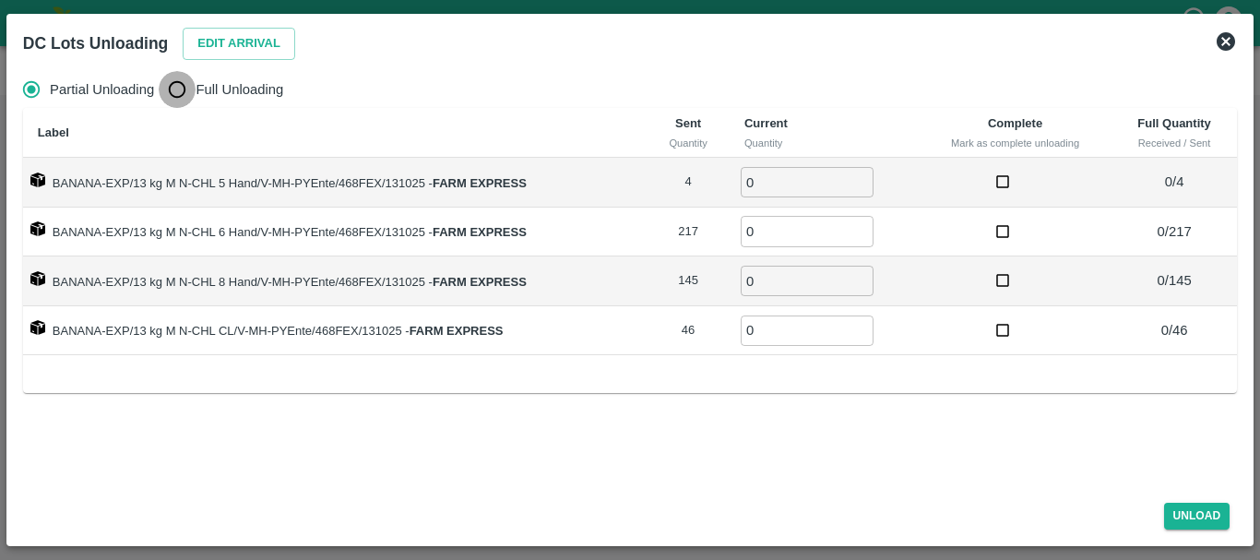
click at [185, 85] on input "Full Unloading" at bounding box center [177, 89] width 37 height 37
radio input "true"
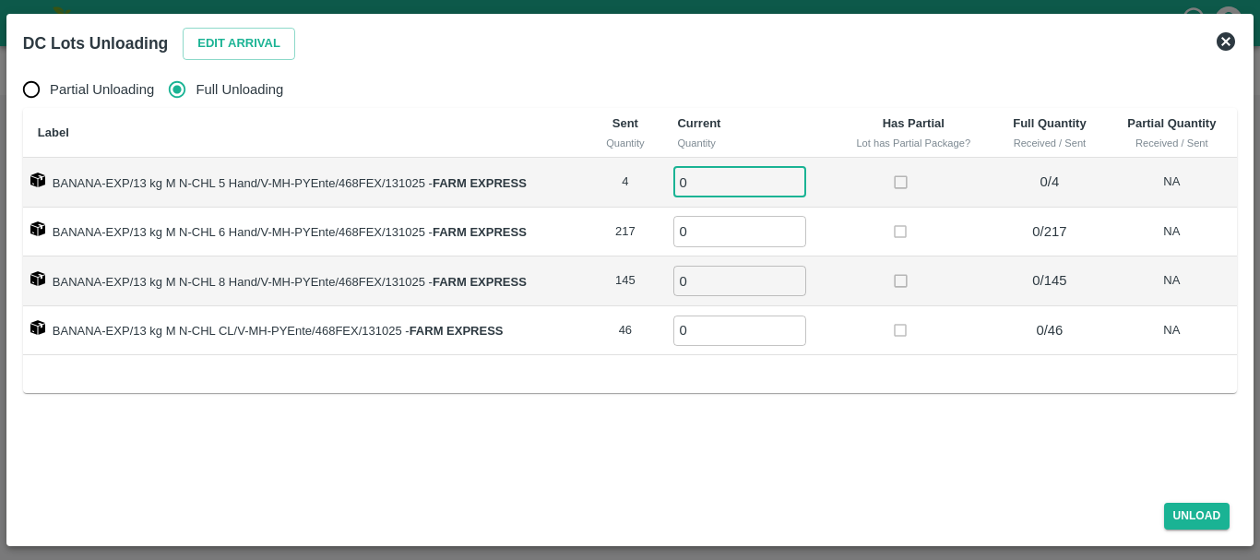
click at [733, 177] on input "0" at bounding box center [740, 182] width 133 height 30
type input "04"
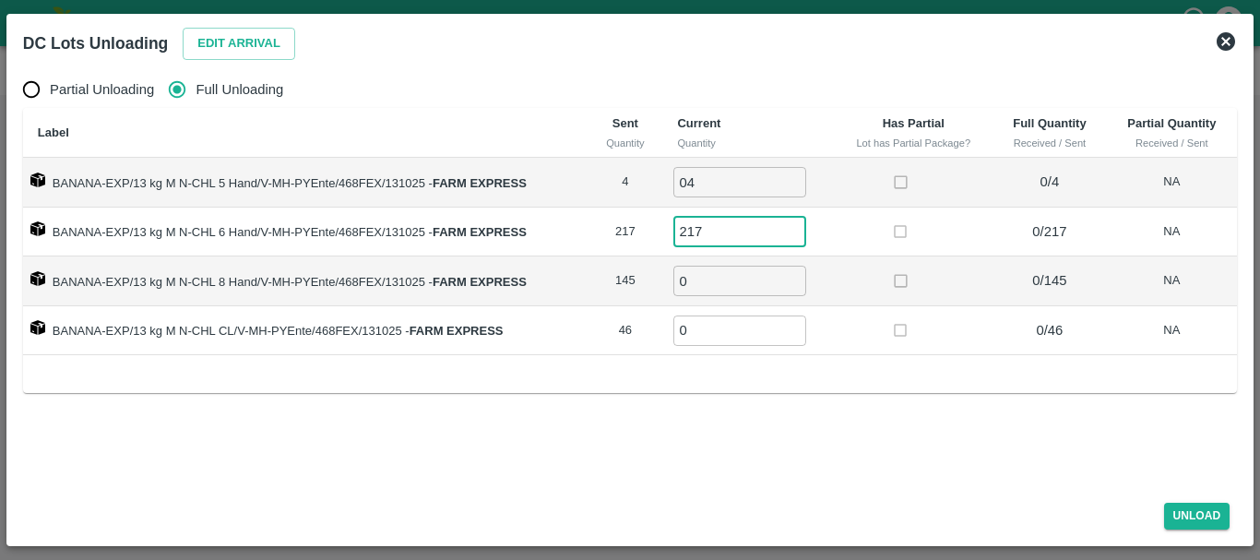
type input "217"
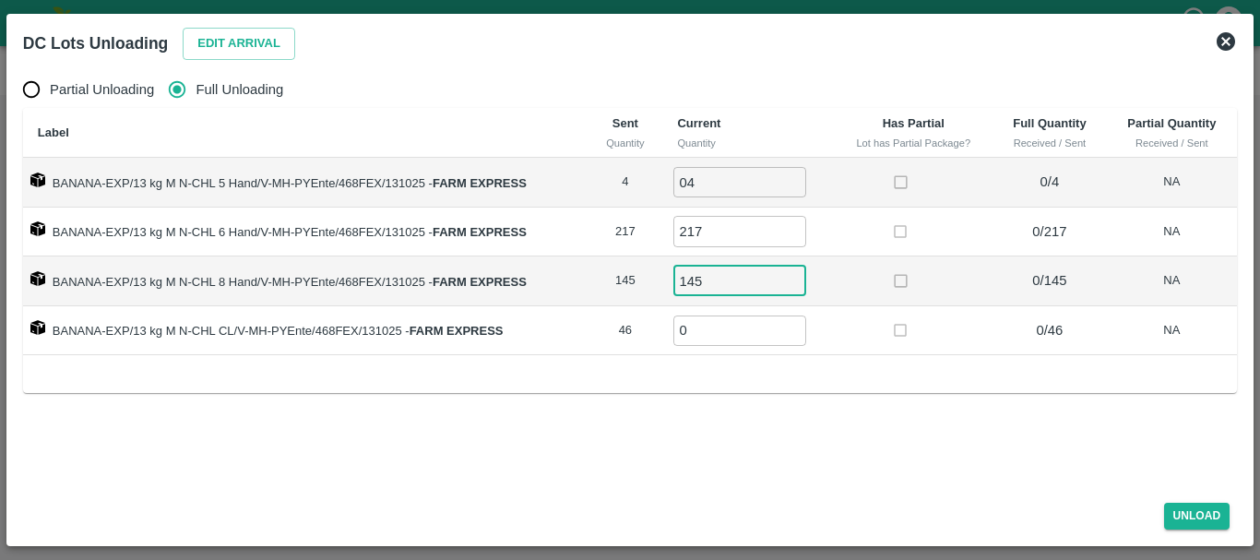
type input "145"
type input "46"
click at [1215, 511] on button "Unload" at bounding box center [1197, 516] width 66 height 27
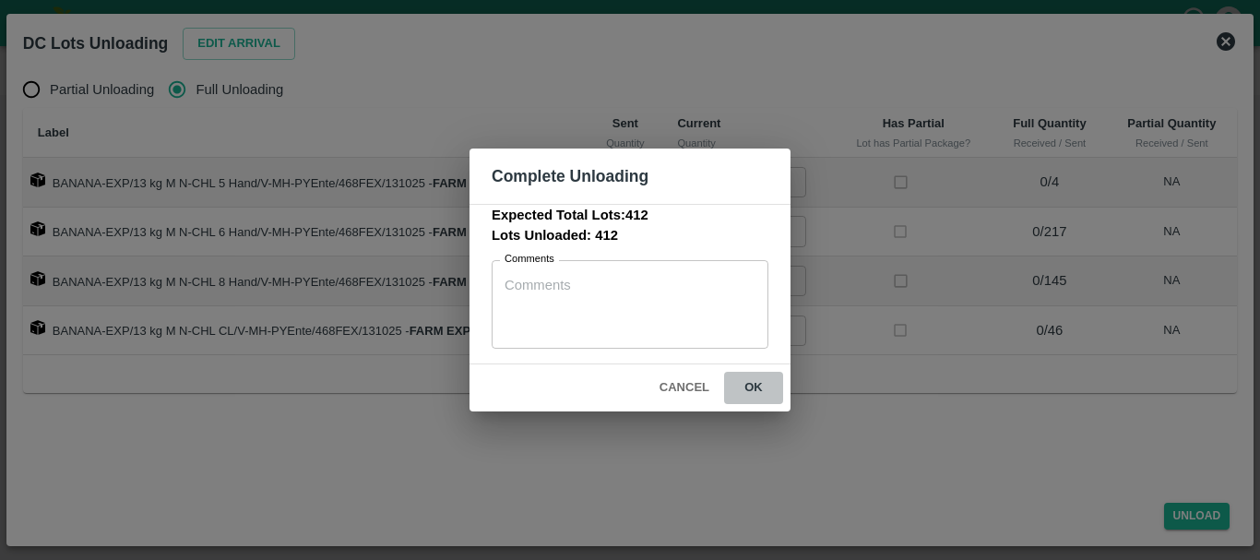
click at [747, 388] on button "ok" at bounding box center [753, 388] width 59 height 32
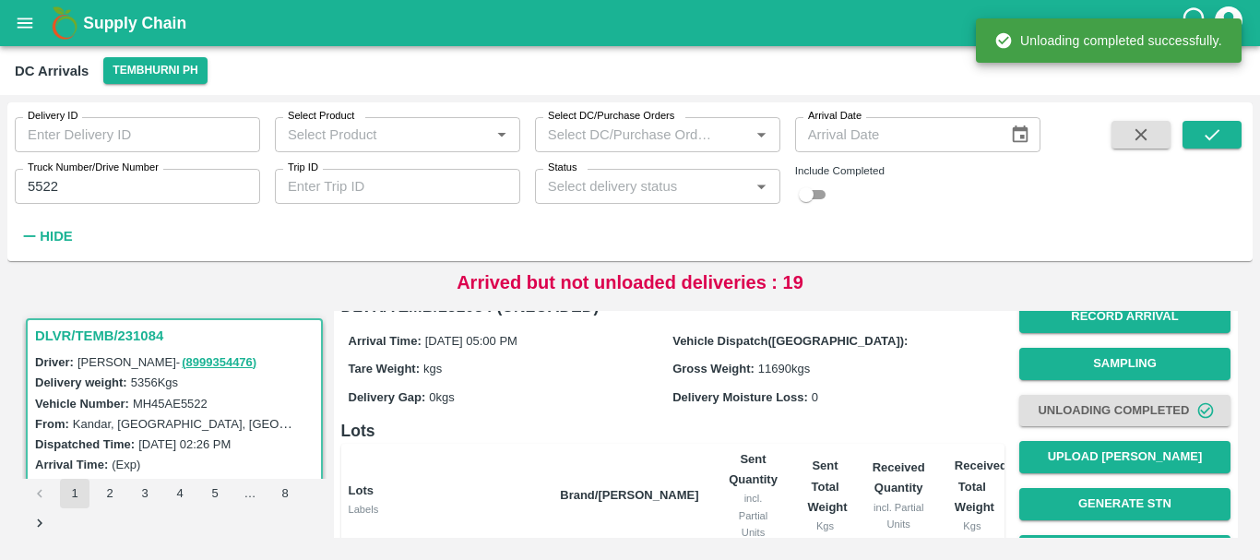
scroll to position [0, 0]
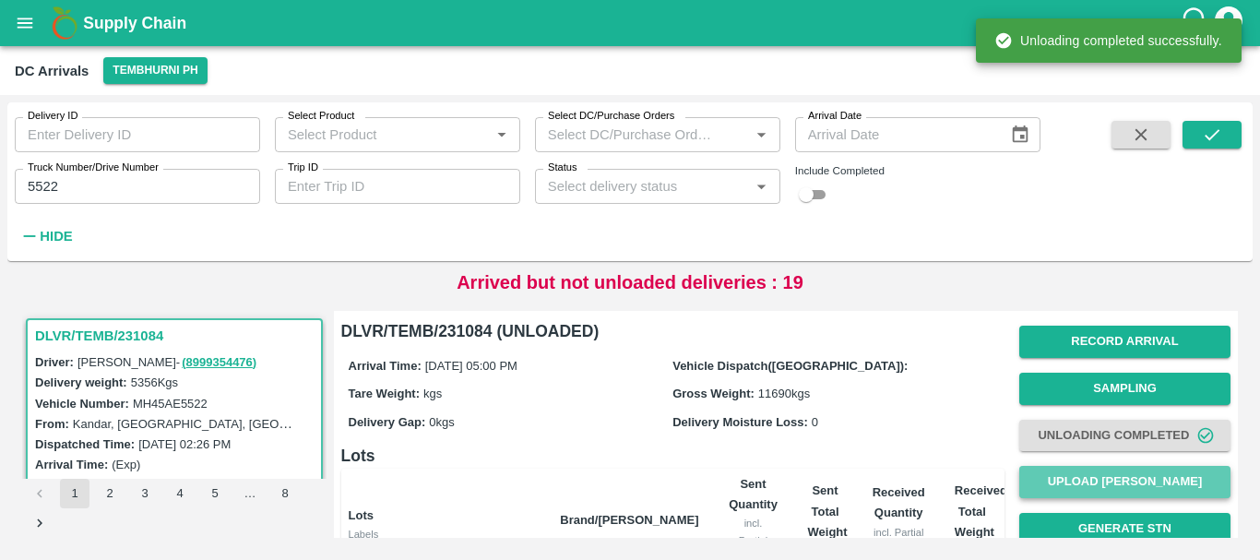
click at [1117, 474] on button "Upload [PERSON_NAME]" at bounding box center [1125, 482] width 211 height 32
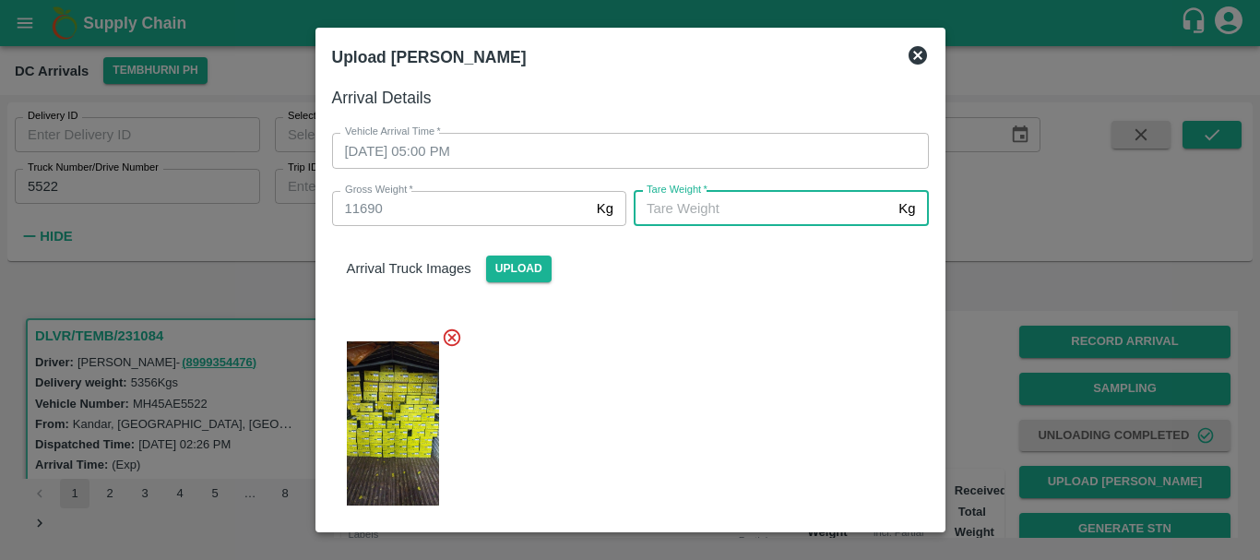
click at [729, 220] on input "[PERSON_NAME]   *" at bounding box center [762, 208] width 257 height 35
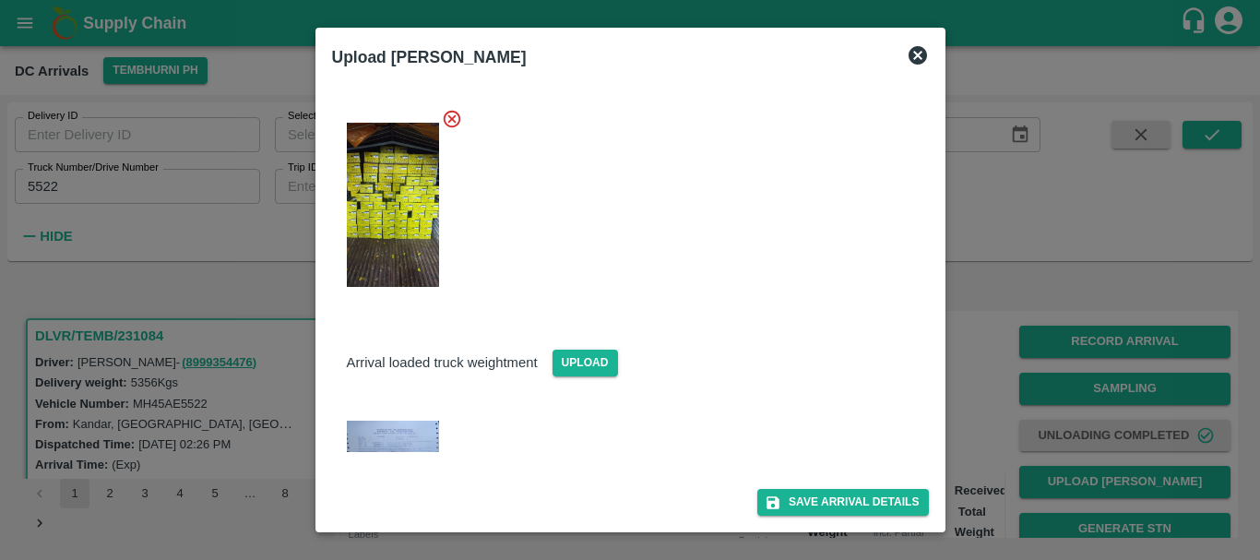
click at [425, 442] on img at bounding box center [393, 436] width 92 height 31
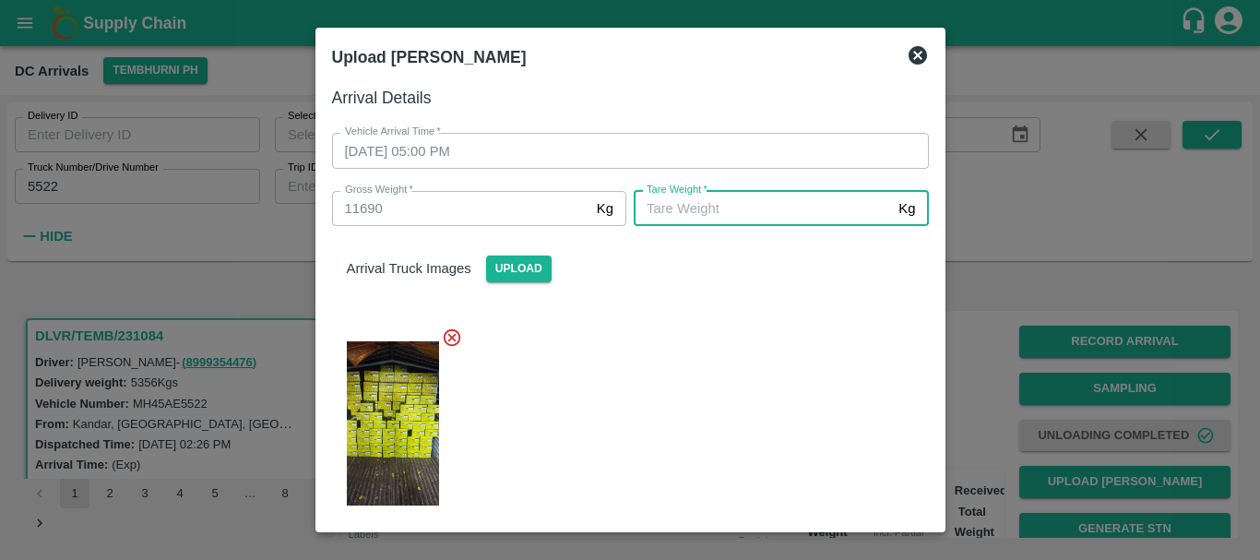
click at [717, 211] on input "[PERSON_NAME]   *" at bounding box center [762, 208] width 257 height 35
type input "5900"
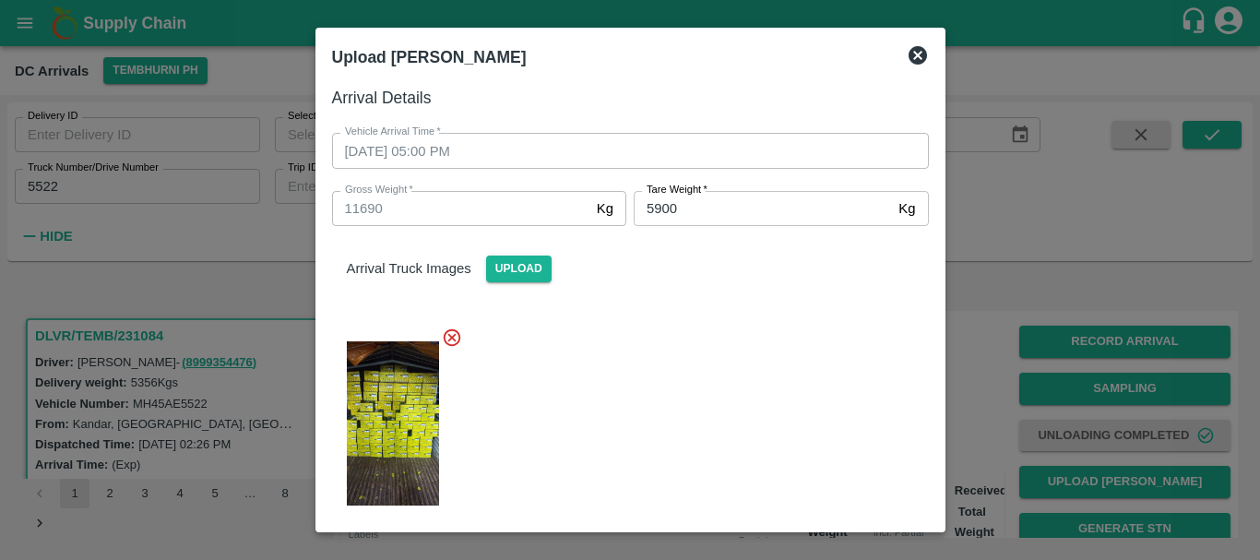
click at [724, 359] on div at bounding box center [623, 418] width 612 height 212
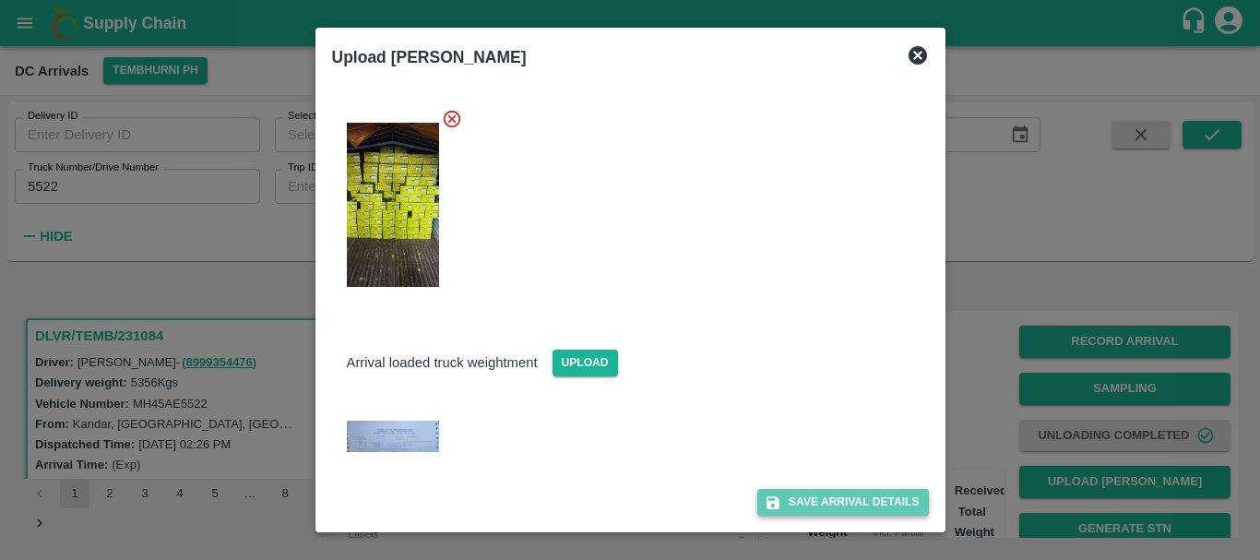
click at [830, 500] on button "Save Arrival Details" at bounding box center [843, 502] width 171 height 27
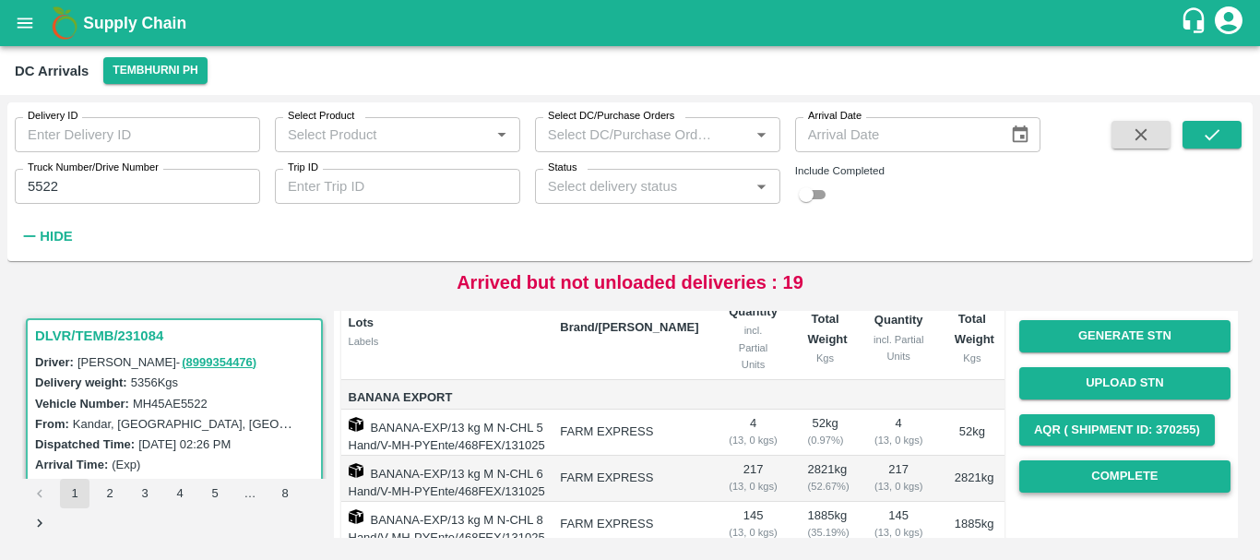
scroll to position [192, 0]
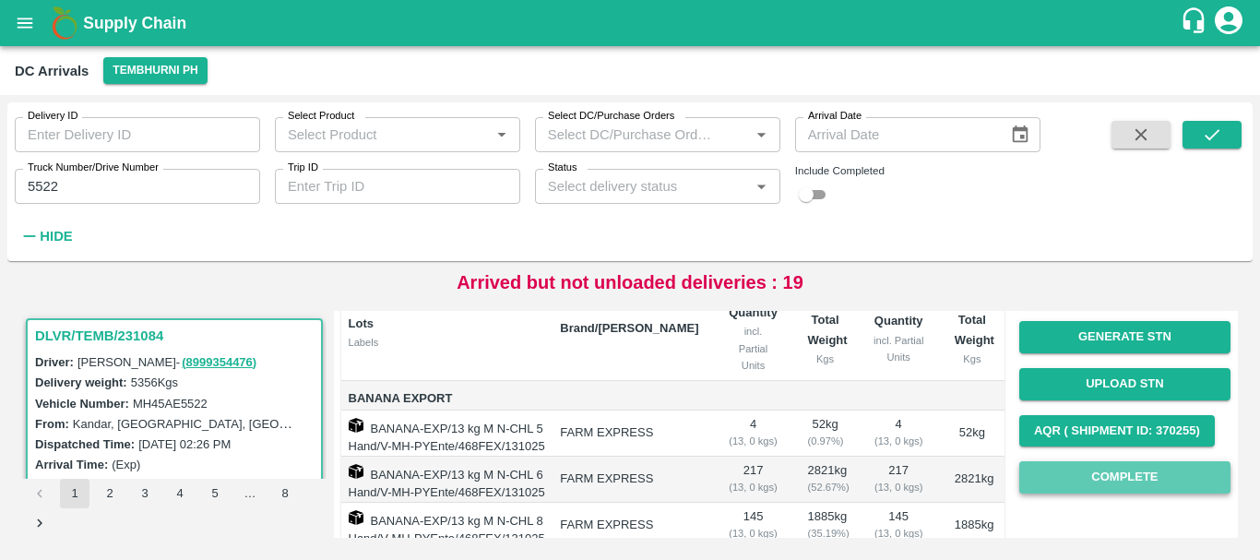
click at [1093, 486] on button "Complete" at bounding box center [1125, 477] width 211 height 32
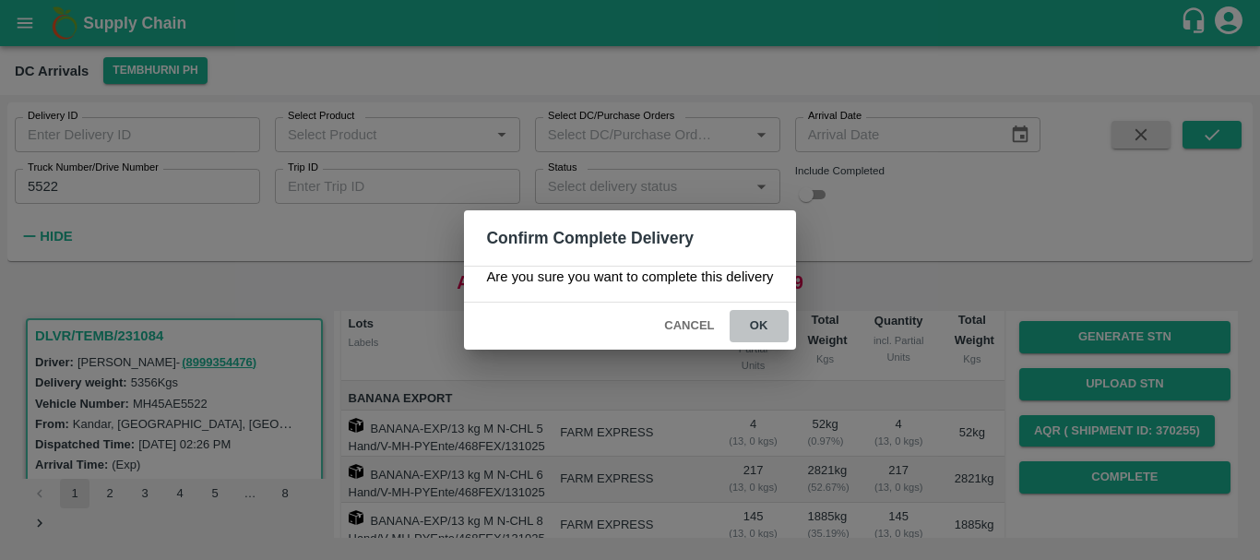
click at [769, 336] on button "ok" at bounding box center [759, 326] width 59 height 32
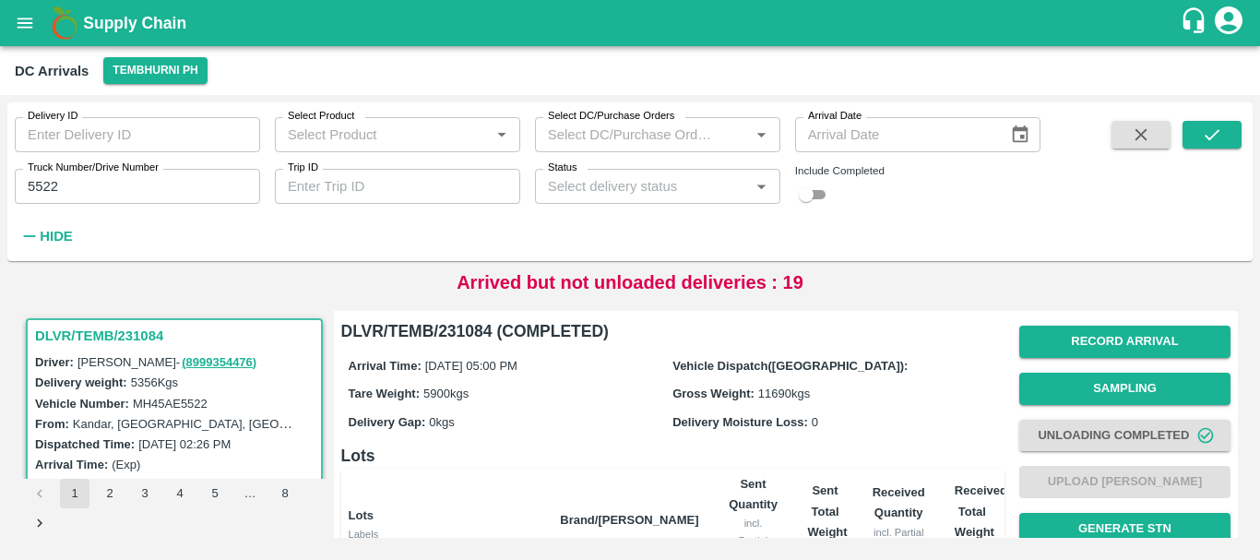
scroll to position [356, 0]
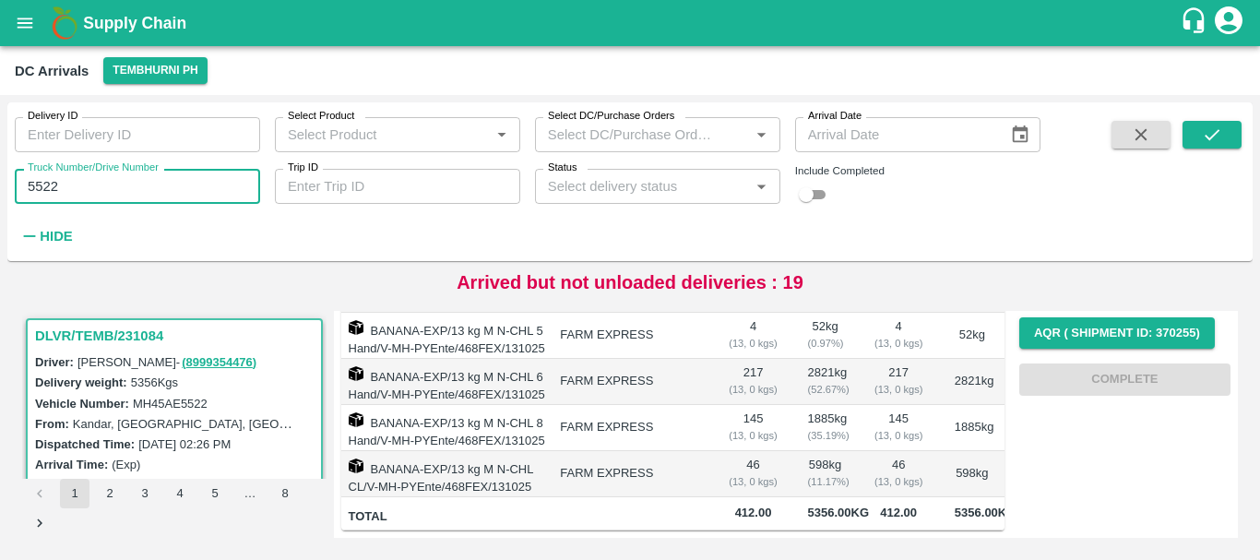
click at [136, 191] on input "5522" at bounding box center [137, 186] width 245 height 35
type input "5"
type input "4143"
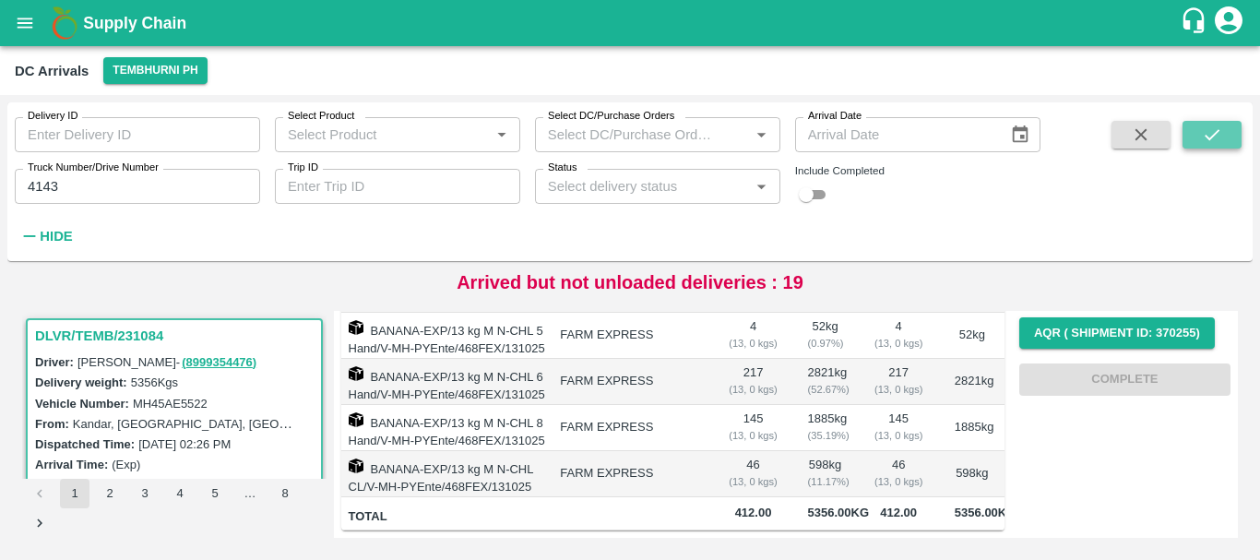
click at [1232, 129] on button "submit" at bounding box center [1212, 135] width 59 height 28
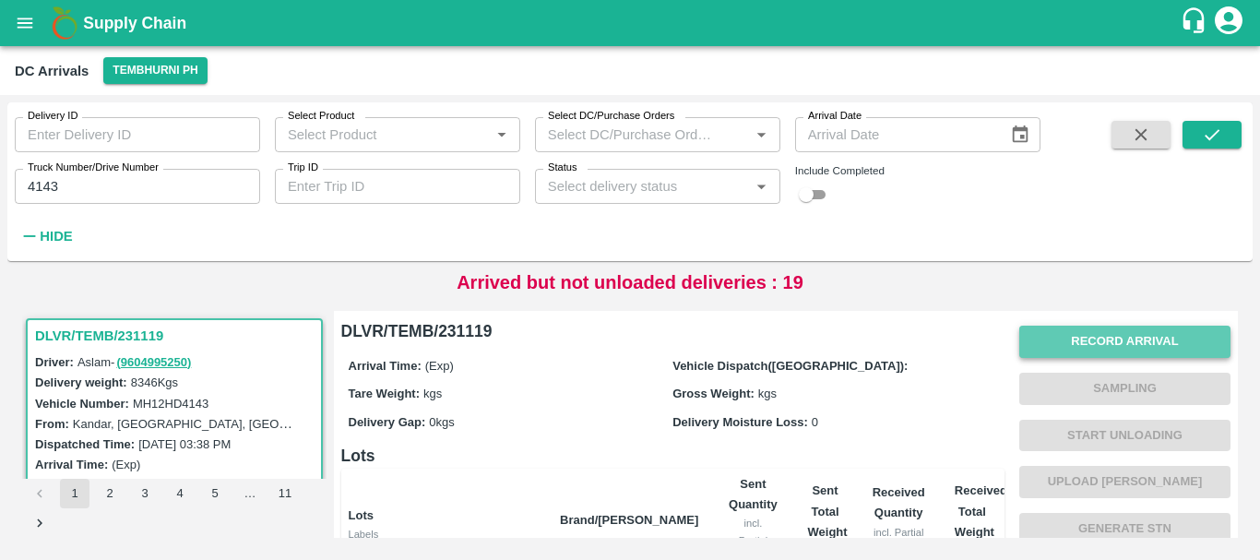
click at [1069, 337] on button "Record Arrival" at bounding box center [1125, 342] width 211 height 32
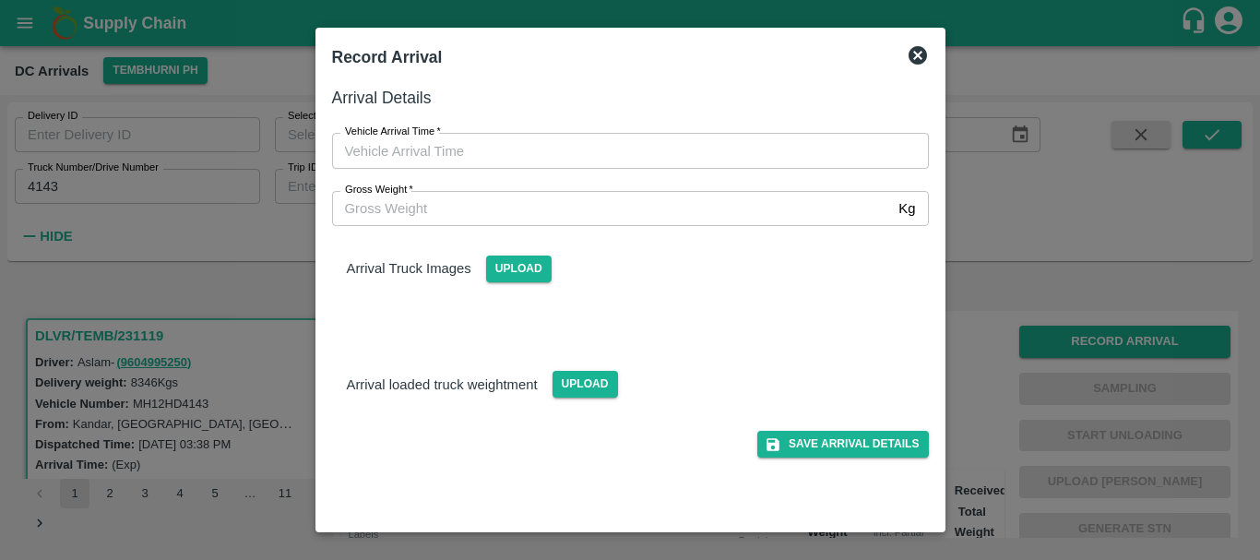
type input "DD/MM/YYYY hh:mm aa"
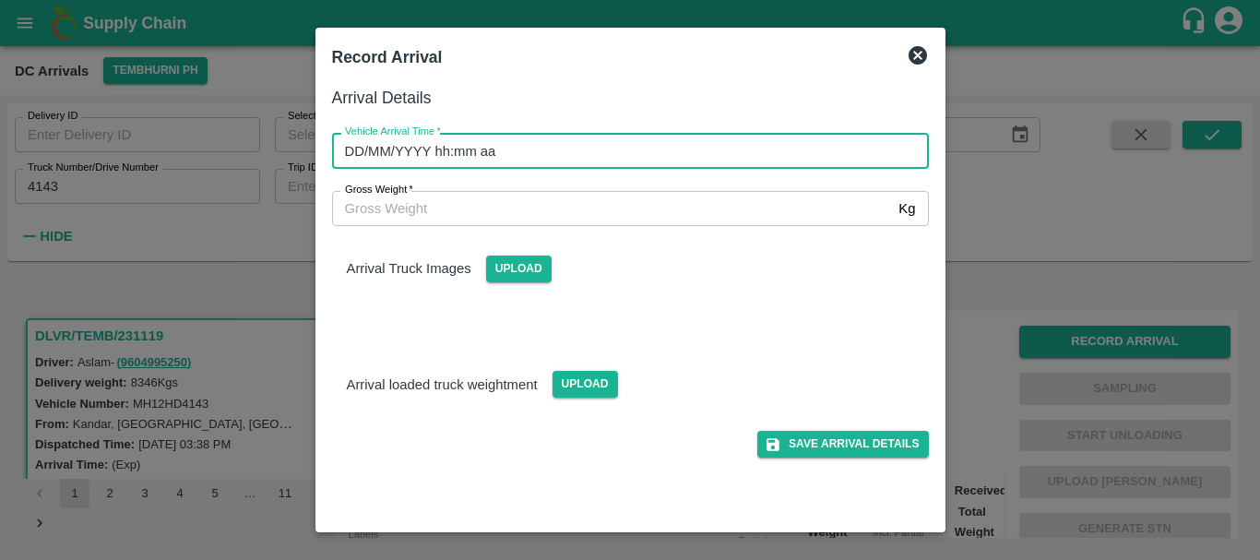
click at [783, 155] on input "DD/MM/YYYY hh:mm aa" at bounding box center [624, 150] width 584 height 35
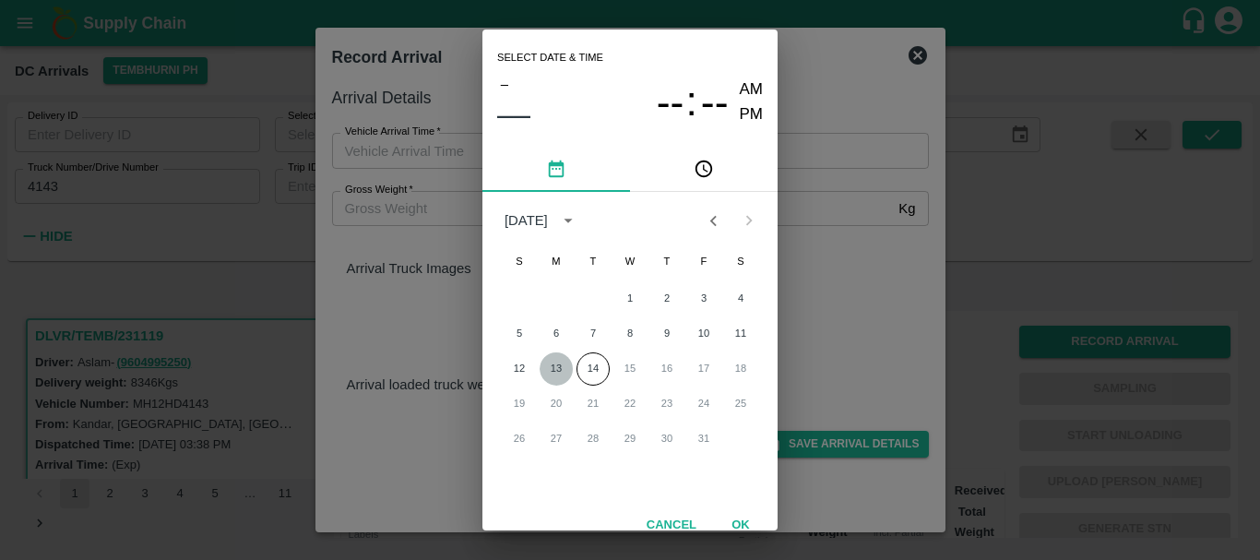
click at [559, 364] on button "13" at bounding box center [556, 368] width 33 height 33
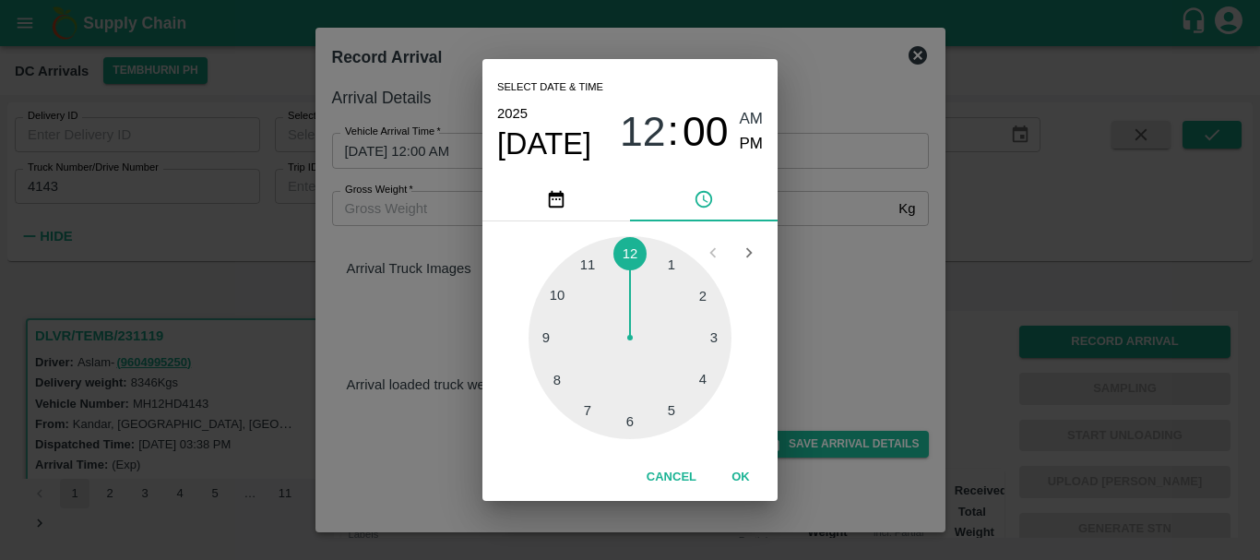
click at [627, 416] on div at bounding box center [630, 337] width 203 height 203
click at [757, 140] on span "PM" at bounding box center [752, 144] width 24 height 25
type input "[DATE] 06:00 PM"
click at [830, 219] on div "Select date & time [DATE] 06 : 00 AM PM 05 10 15 20 25 30 35 40 45 50 55 00 Can…" at bounding box center [630, 280] width 1260 height 560
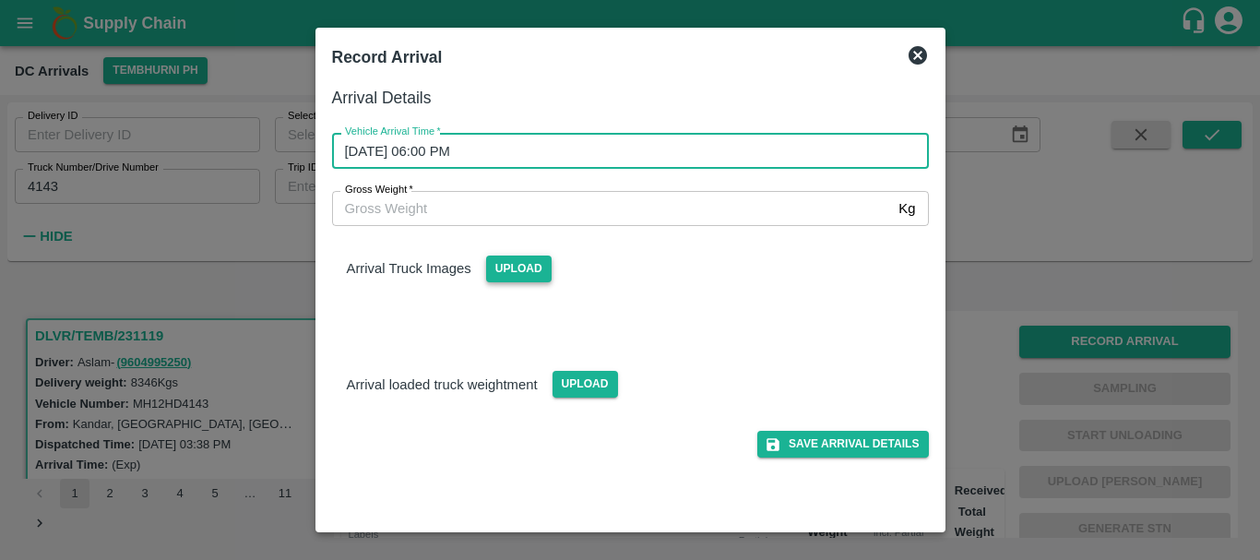
click at [498, 269] on span "Upload" at bounding box center [519, 269] width 66 height 27
click at [0, 0] on input "Upload" at bounding box center [0, 0] width 0 height 0
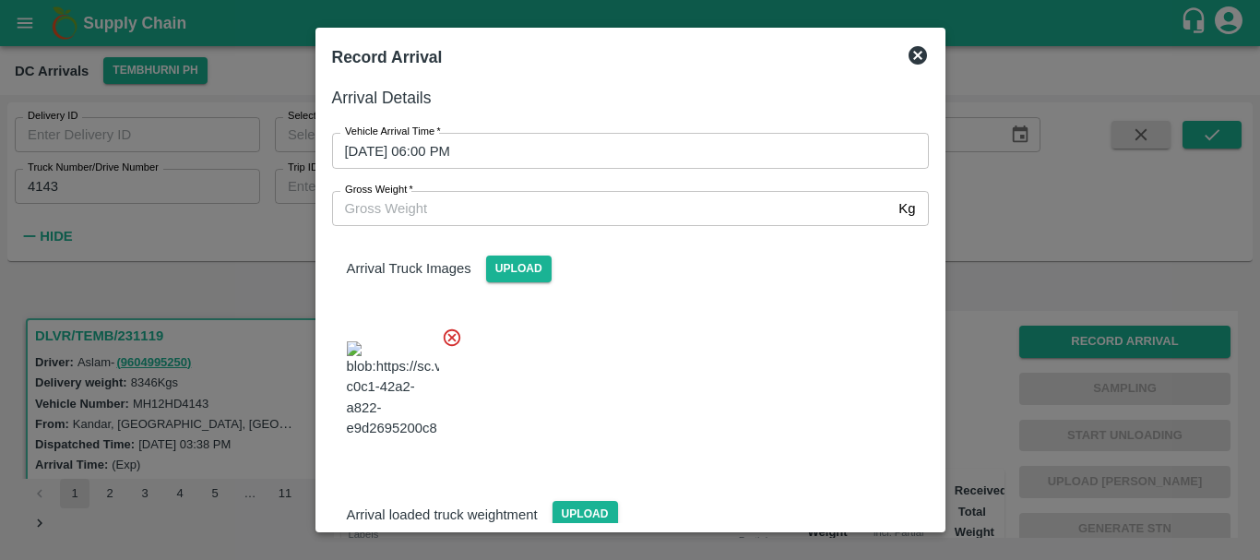
scroll to position [44, 0]
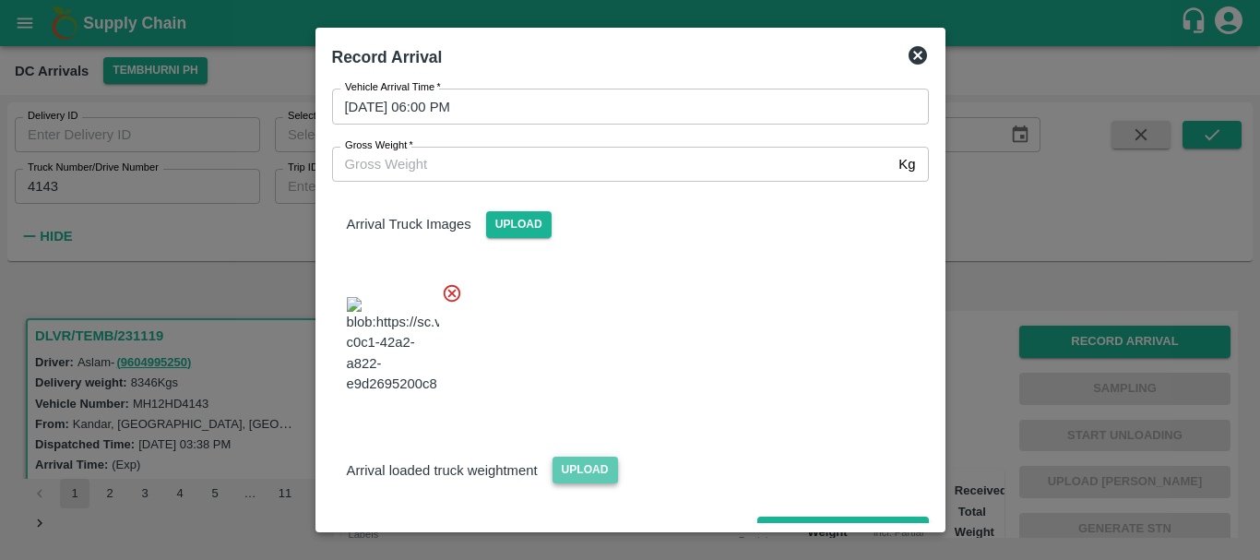
click at [586, 457] on span "Upload" at bounding box center [586, 470] width 66 height 27
click at [0, 0] on input "Upload" at bounding box center [0, 0] width 0 height 0
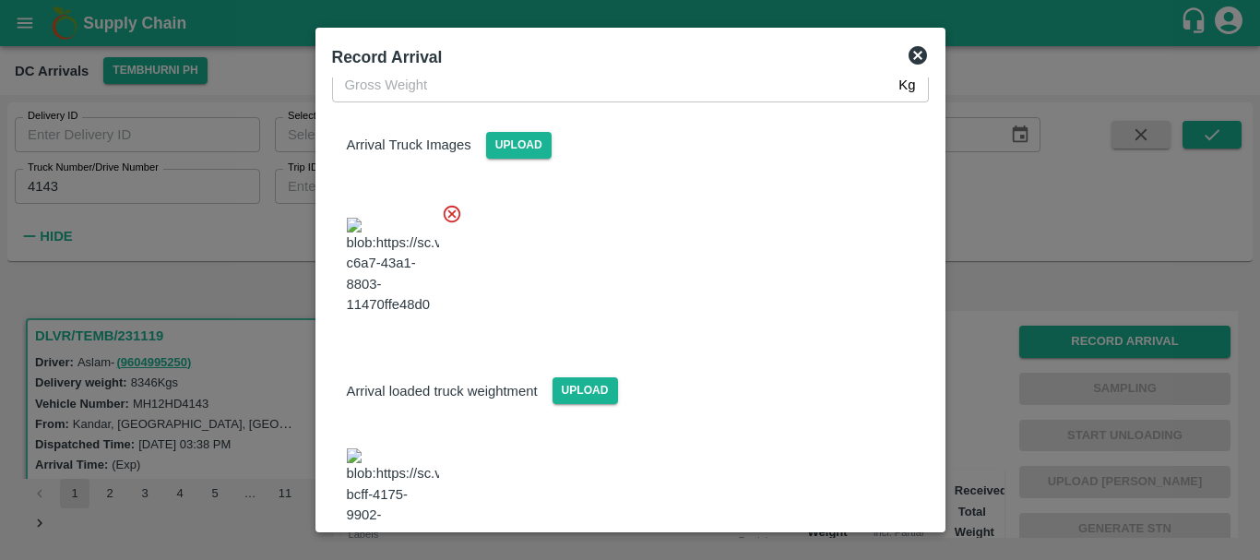
click at [400, 448] on img at bounding box center [393, 496] width 92 height 97
click at [448, 95] on input "Gross Weight   *" at bounding box center [612, 84] width 560 height 35
type input "11690"
click at [676, 302] on div at bounding box center [623, 260] width 612 height 145
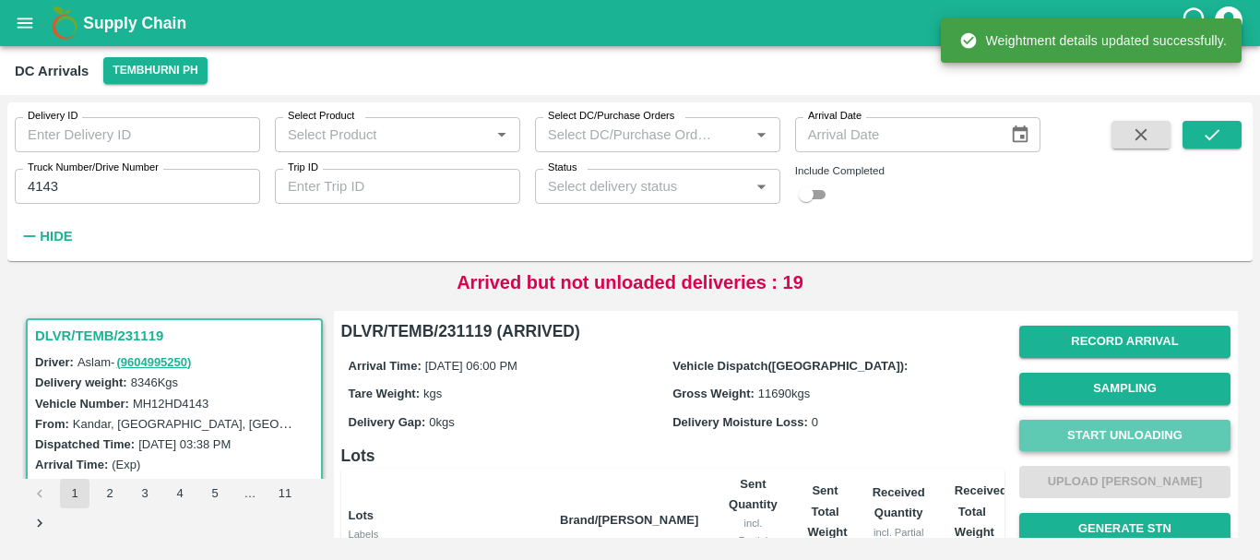
click at [1084, 431] on button "Start Unloading" at bounding box center [1125, 436] width 211 height 32
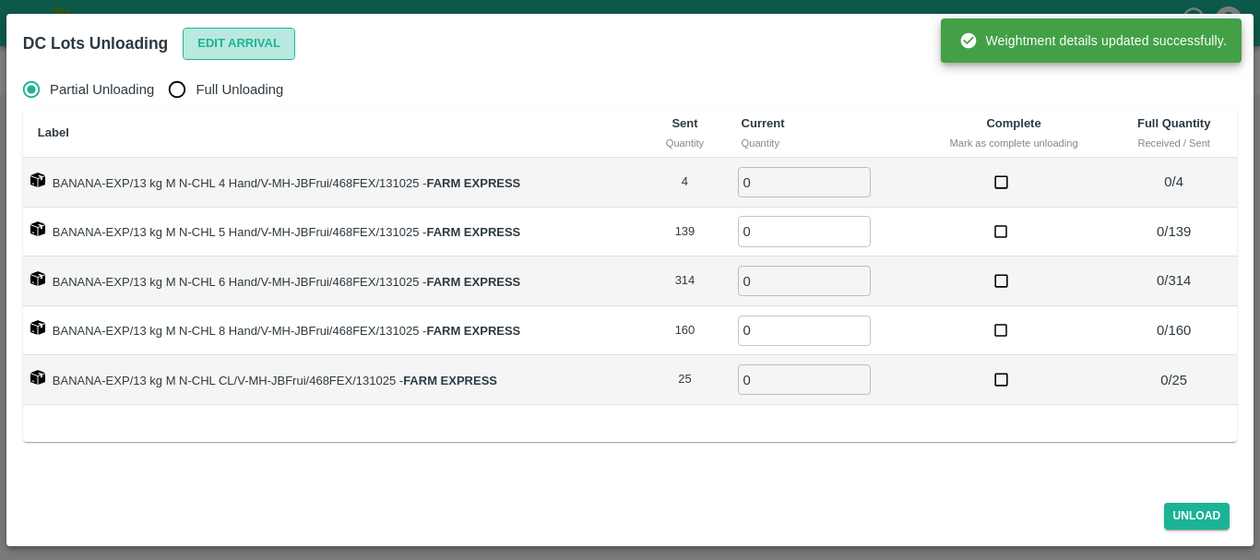
click at [243, 54] on button "Edit Arrival" at bounding box center [239, 44] width 113 height 32
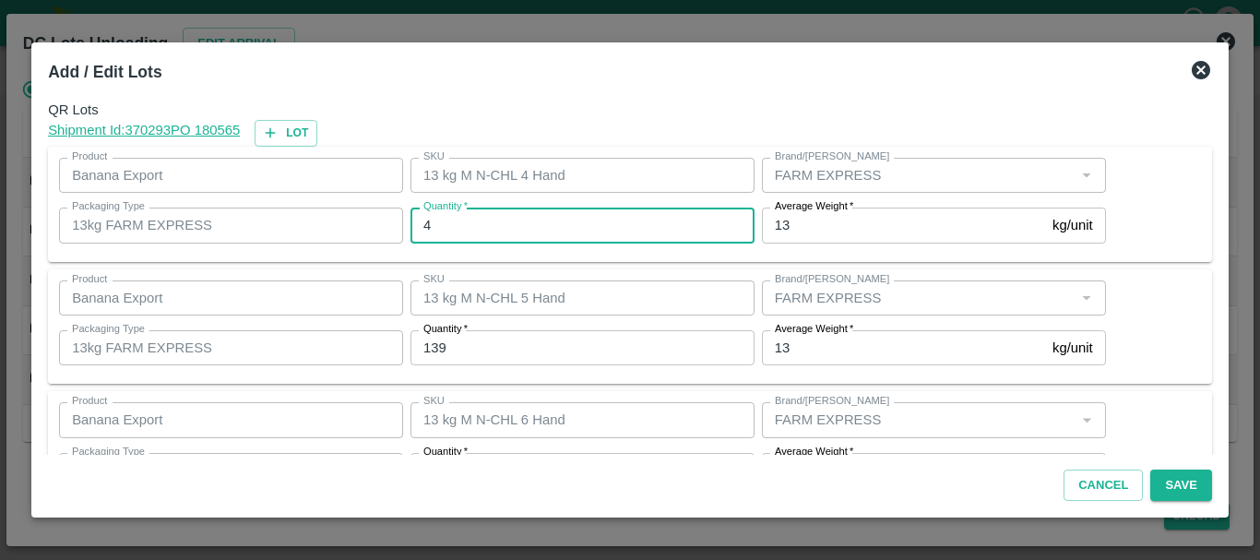
click at [539, 221] on input "4" at bounding box center [583, 225] width 344 height 35
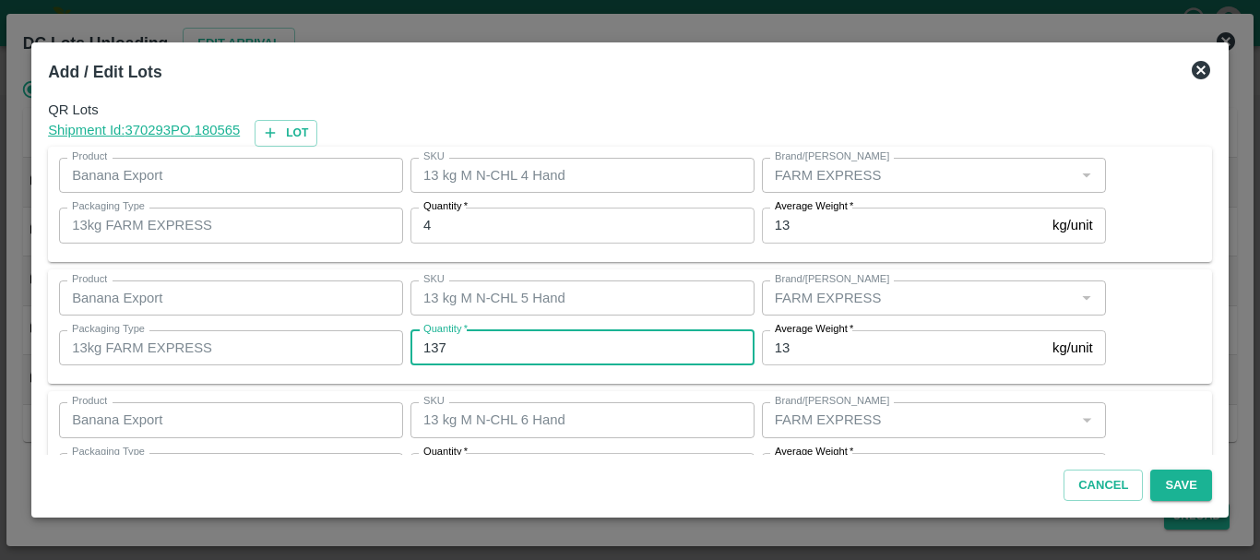
type input "137"
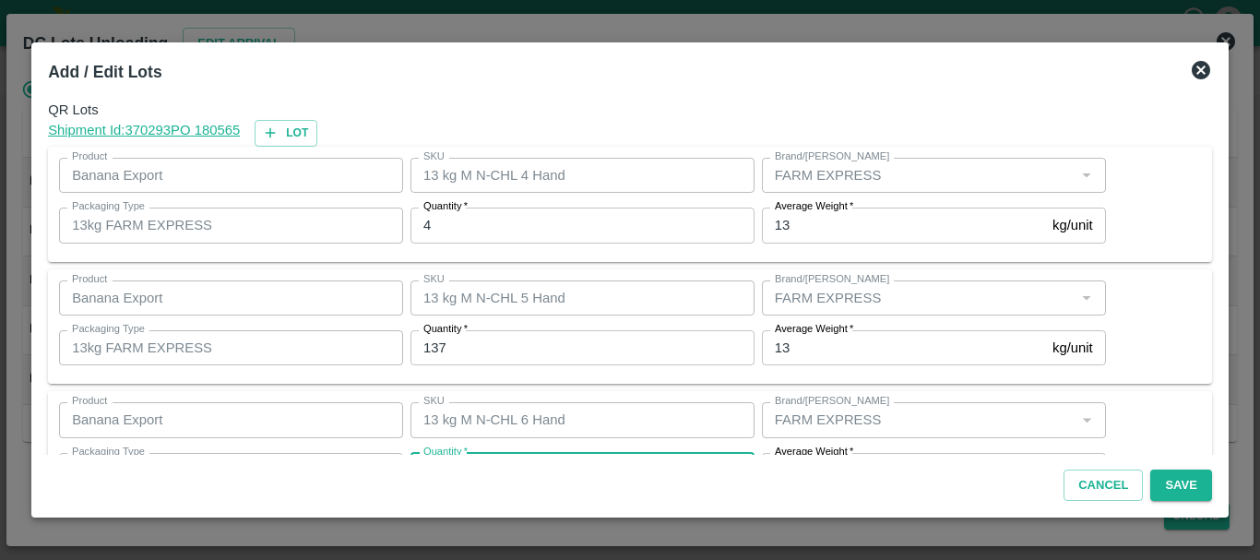
scroll to position [33, 0]
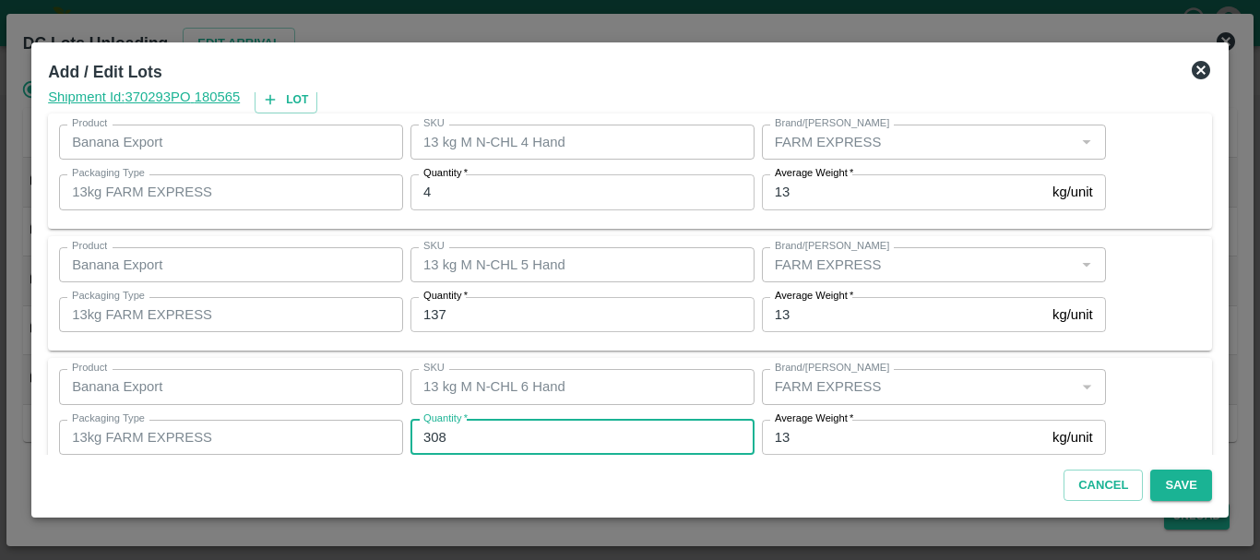
type input "308"
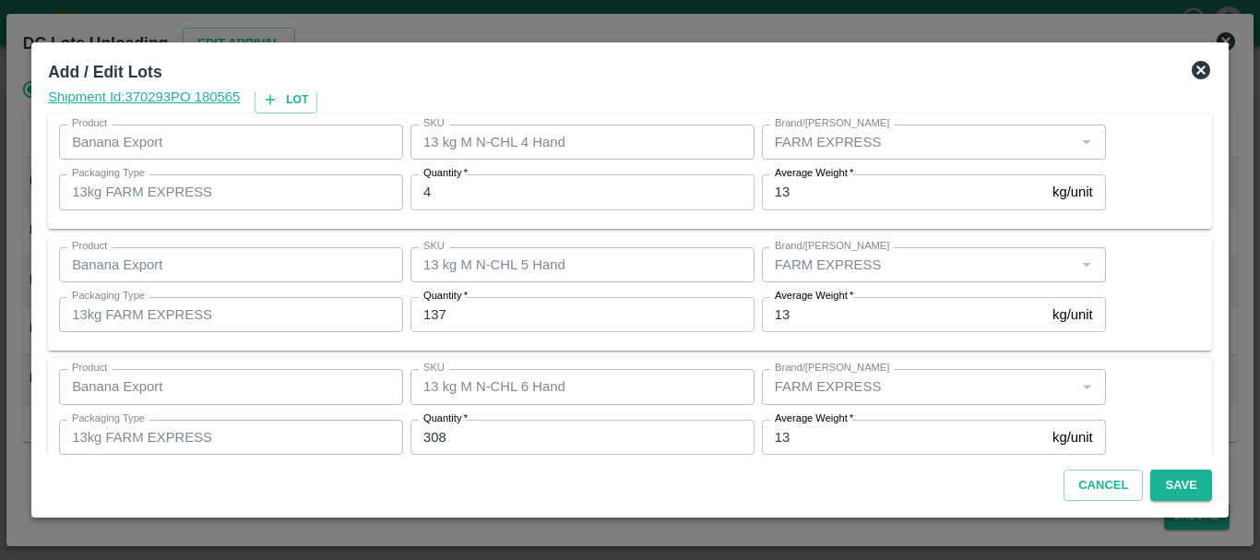
scroll to position [312, 0]
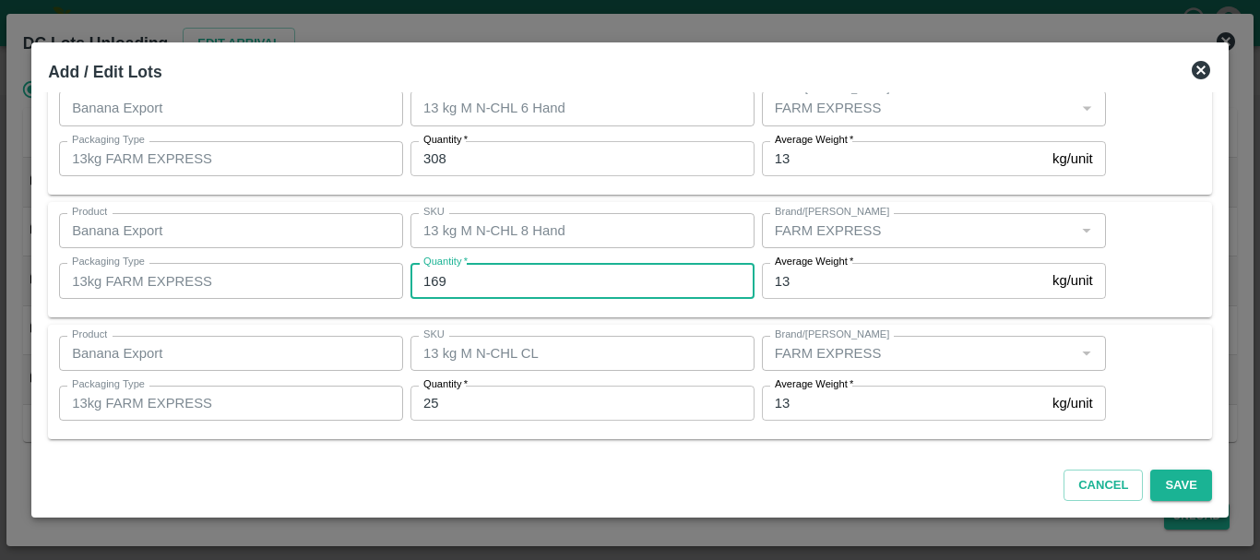
type input "169"
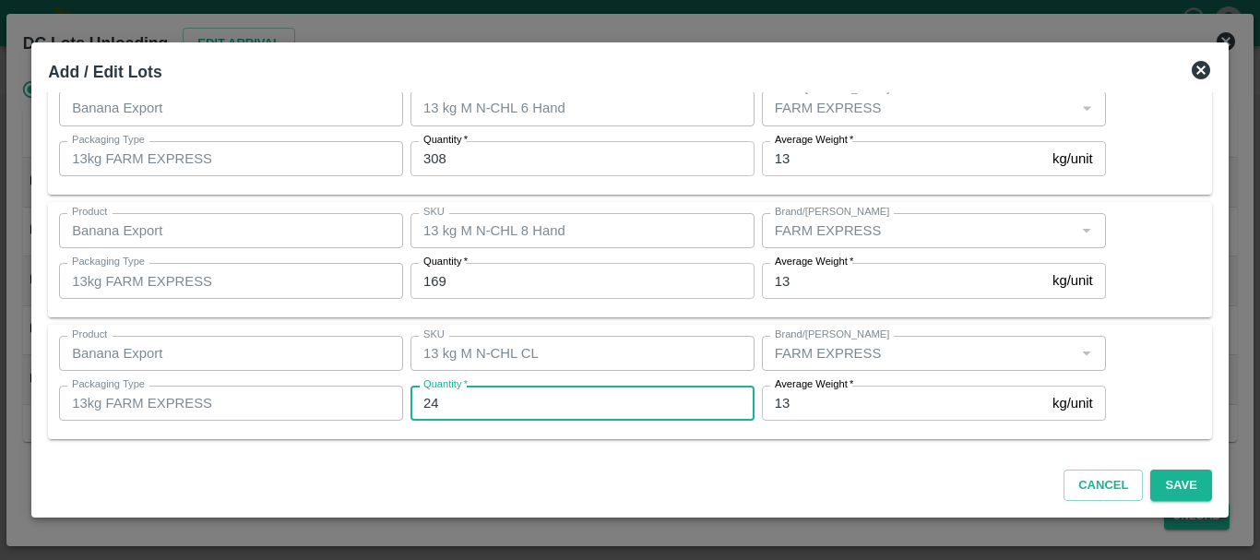
type input "24"
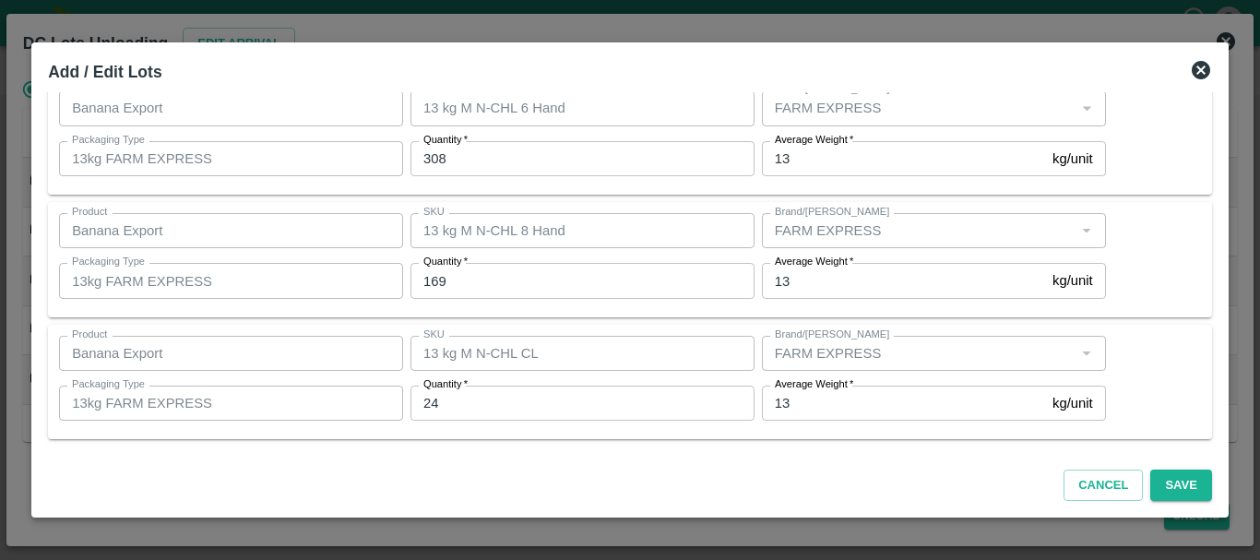
click at [623, 326] on div "Product Banana Export Product SKU 13 kg M N-CHL CL SKU Brand/Marka Brand/Marka …" at bounding box center [630, 382] width 1164 height 115
click at [1178, 480] on button "Save" at bounding box center [1181, 486] width 61 height 32
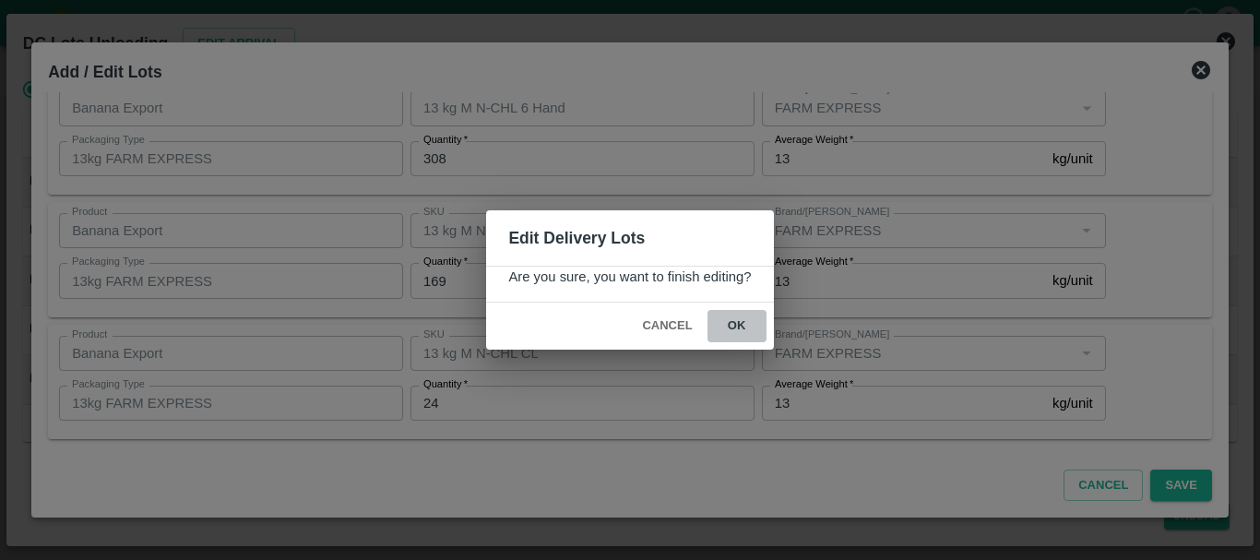
click at [748, 336] on button "ok" at bounding box center [737, 326] width 59 height 32
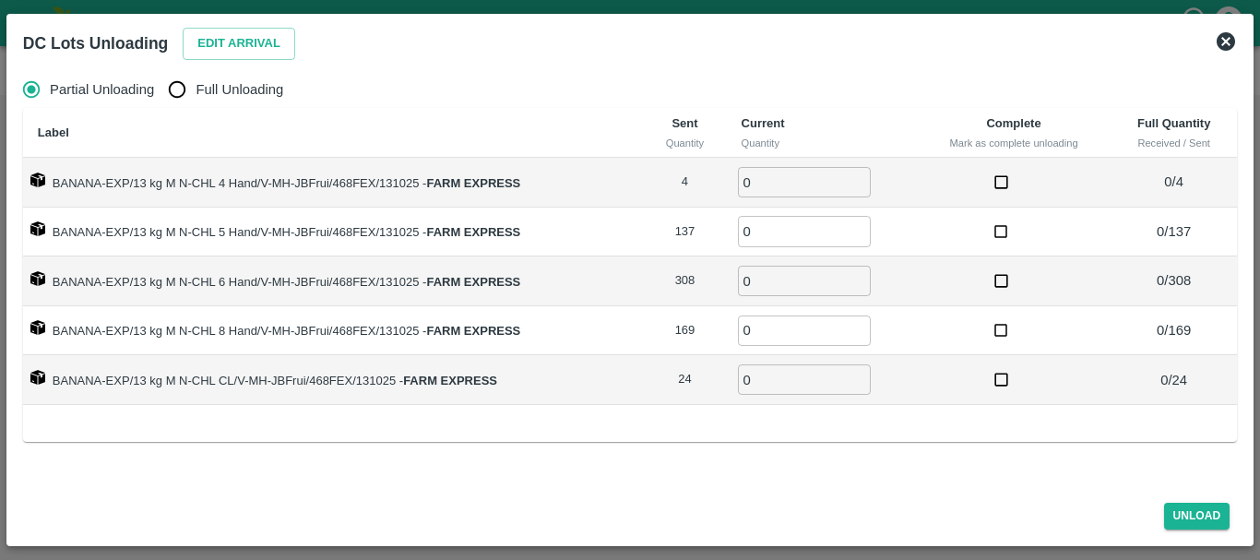
click at [189, 94] on input "Full Unloading" at bounding box center [177, 89] width 37 height 37
radio input "true"
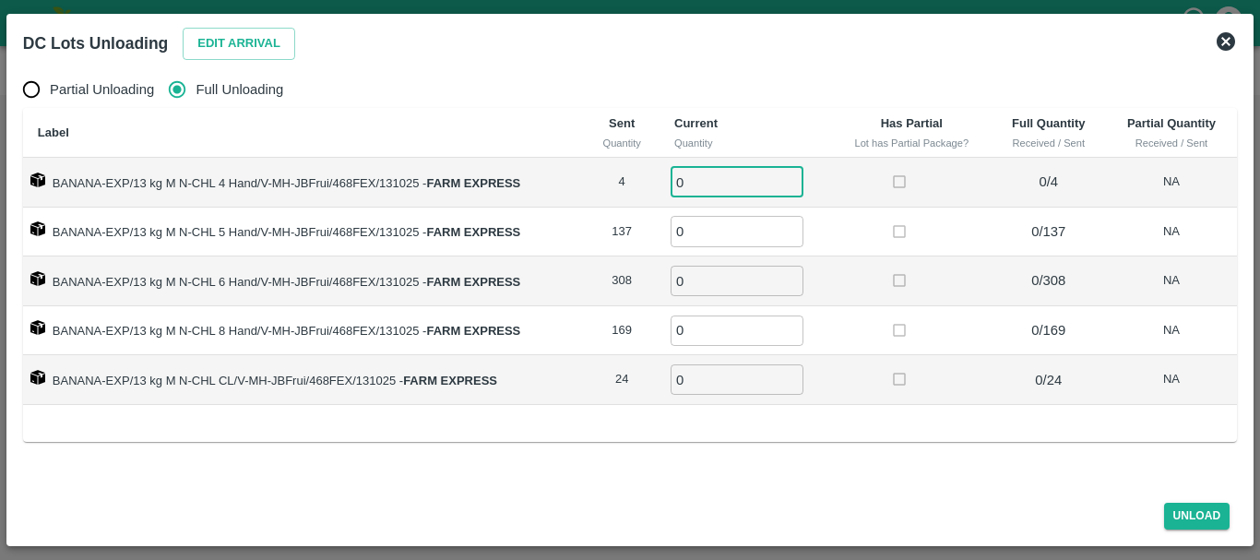
click at [726, 179] on input "0" at bounding box center [737, 182] width 133 height 30
type input "04"
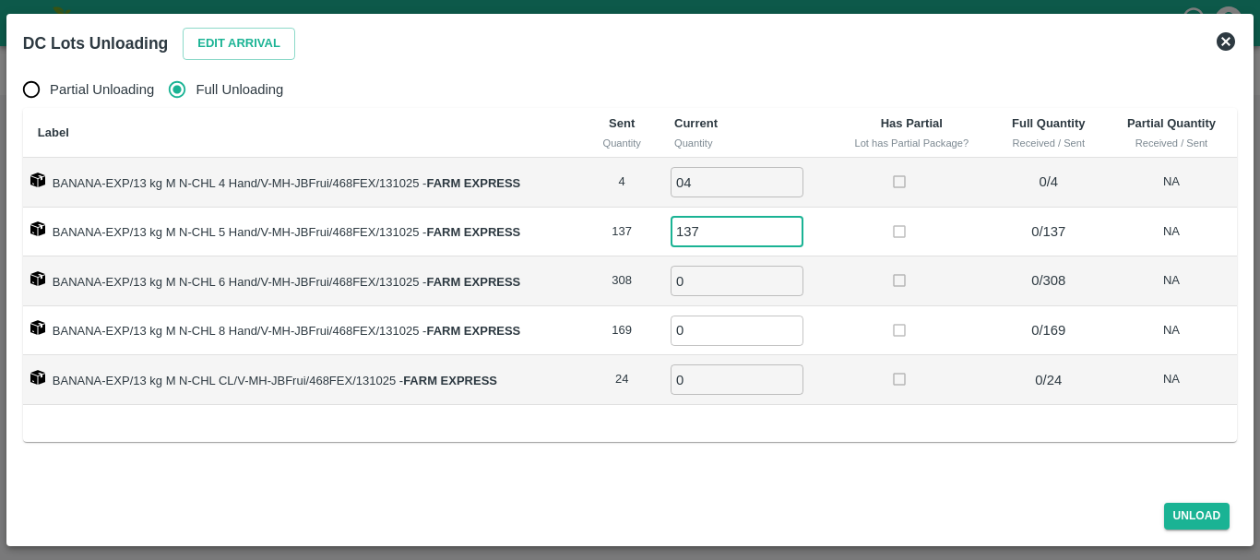
type input "137"
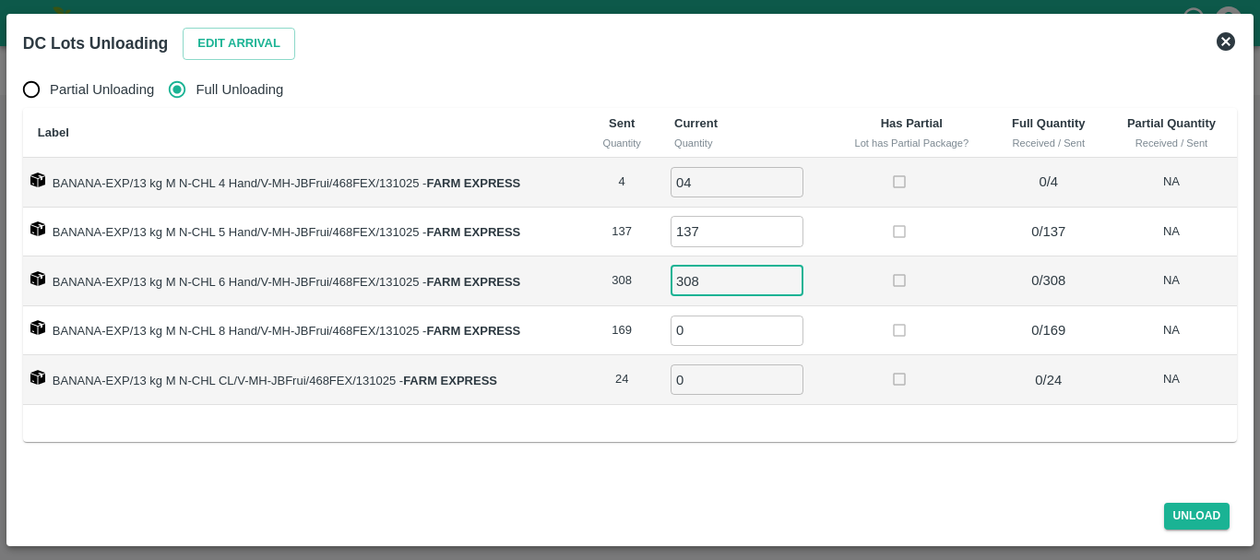
type input "308"
type input "169"
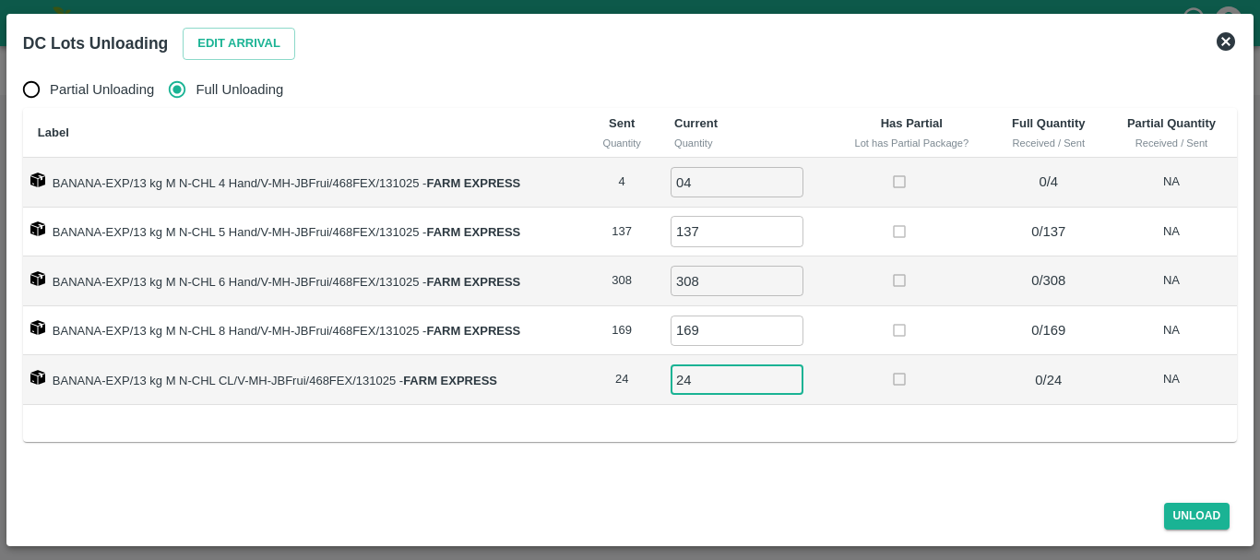
type input "24"
click at [893, 393] on label at bounding box center [900, 380] width 34 height 34
click at [1176, 516] on button "Unload" at bounding box center [1197, 516] width 66 height 27
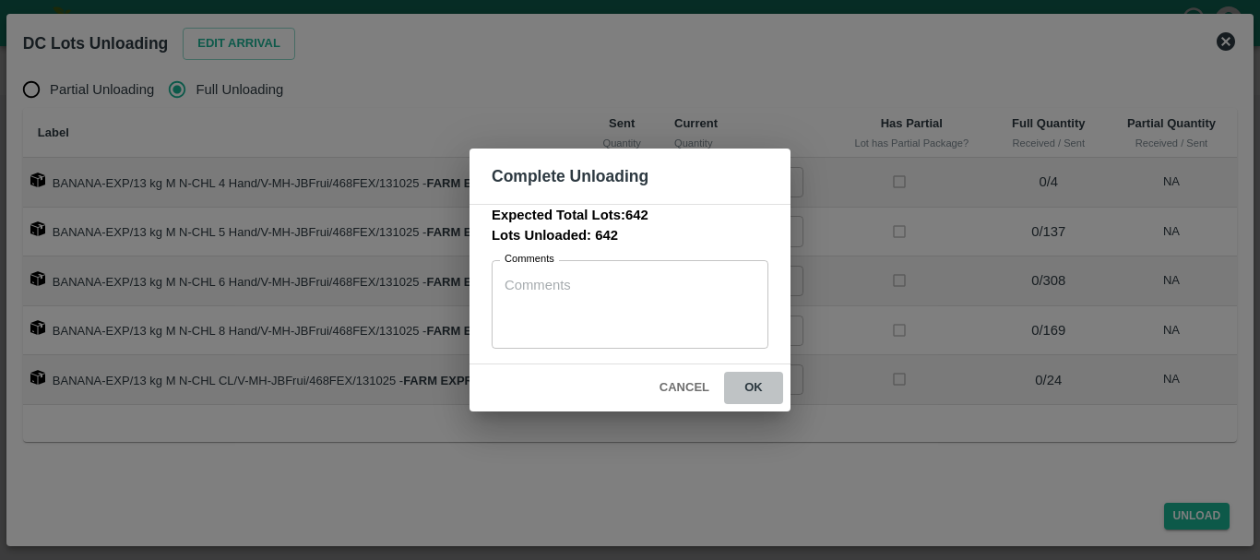
click at [754, 388] on button "ok" at bounding box center [753, 388] width 59 height 32
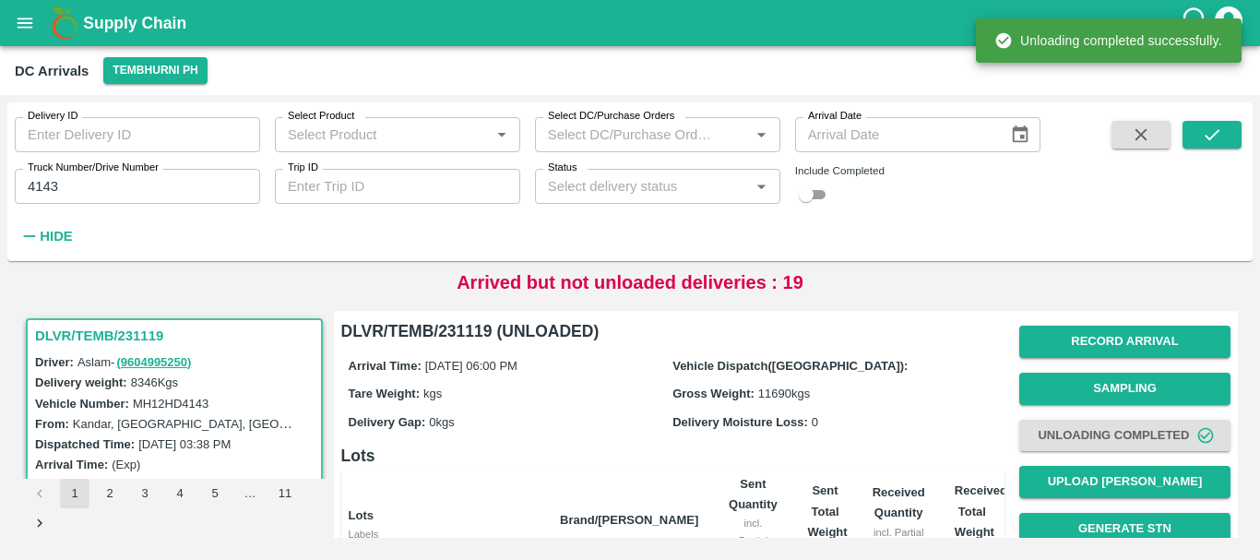
scroll to position [1, 0]
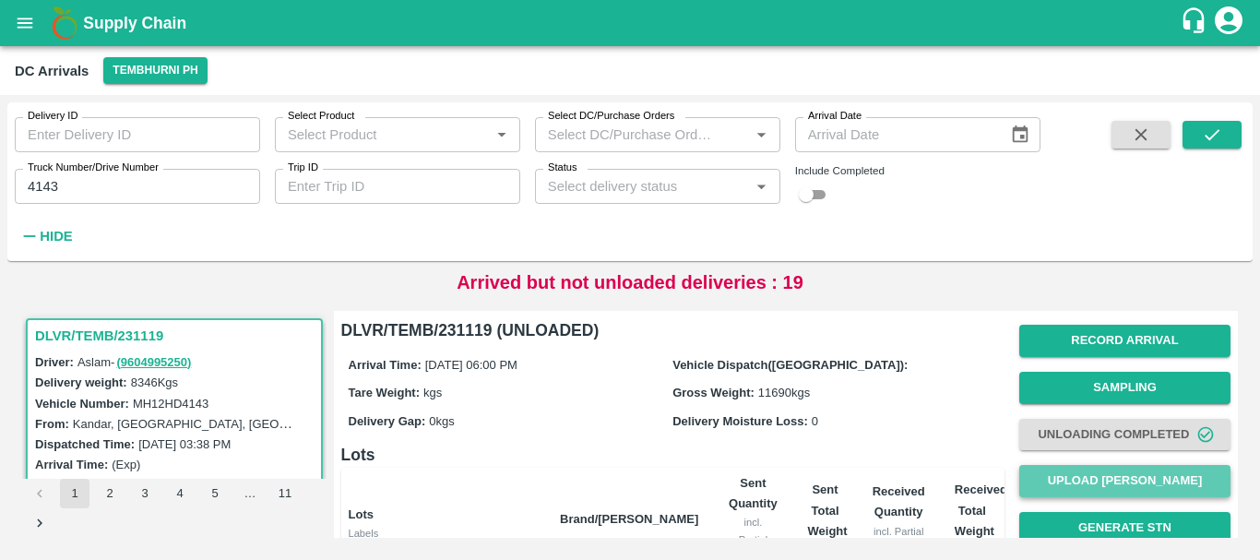
click at [1056, 485] on button "Upload [PERSON_NAME]" at bounding box center [1125, 481] width 211 height 32
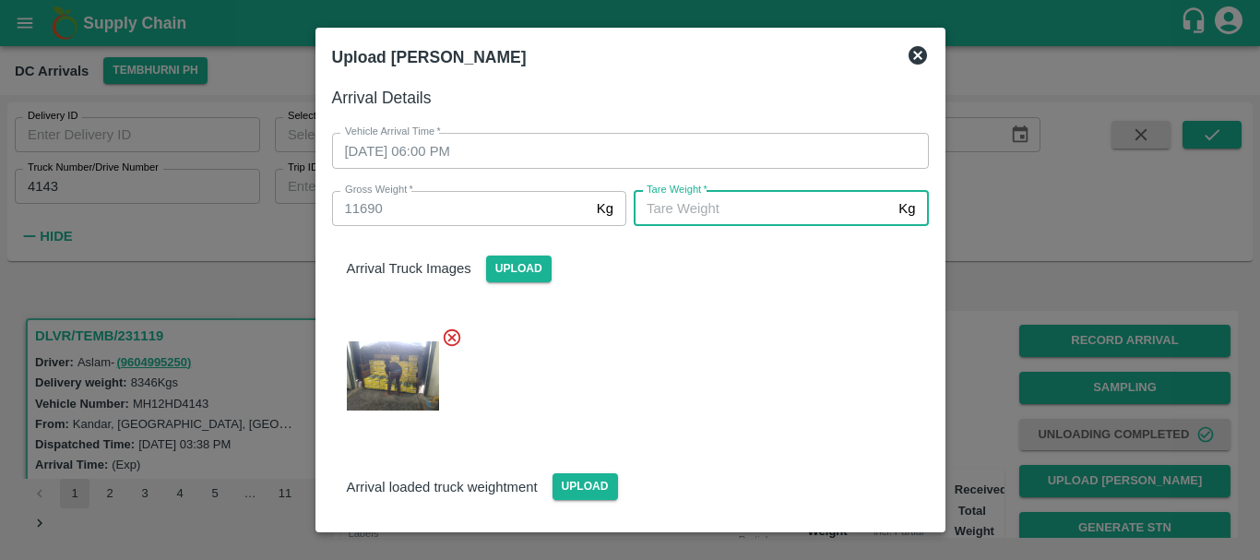
click at [678, 216] on input "[PERSON_NAME]   *" at bounding box center [762, 208] width 257 height 35
type input "5900"
click at [739, 402] on div at bounding box center [623, 370] width 612 height 117
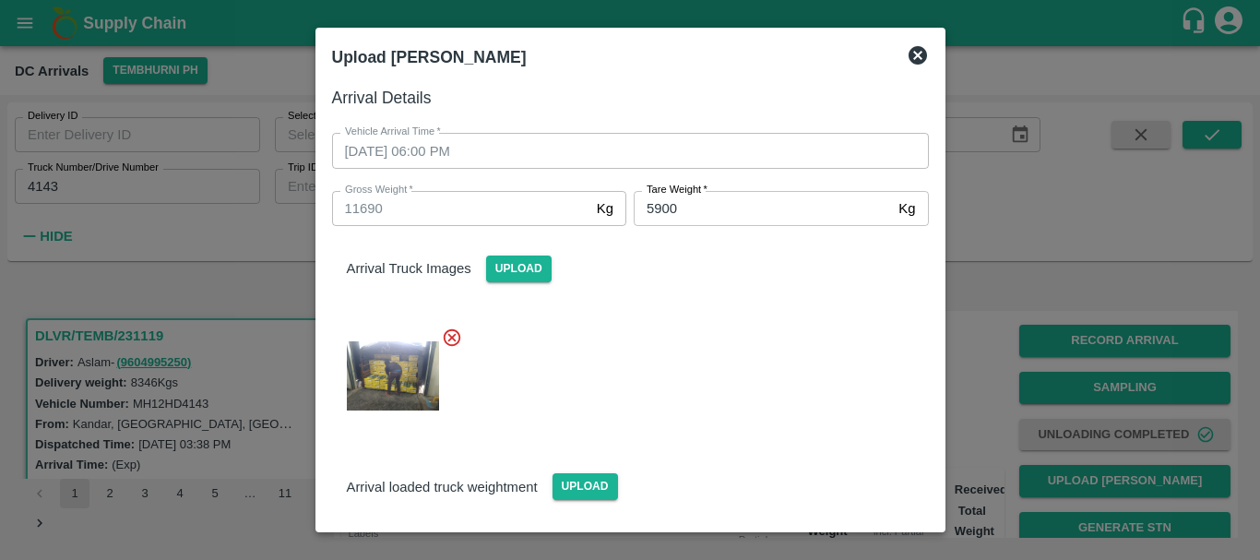
scroll to position [124, 0]
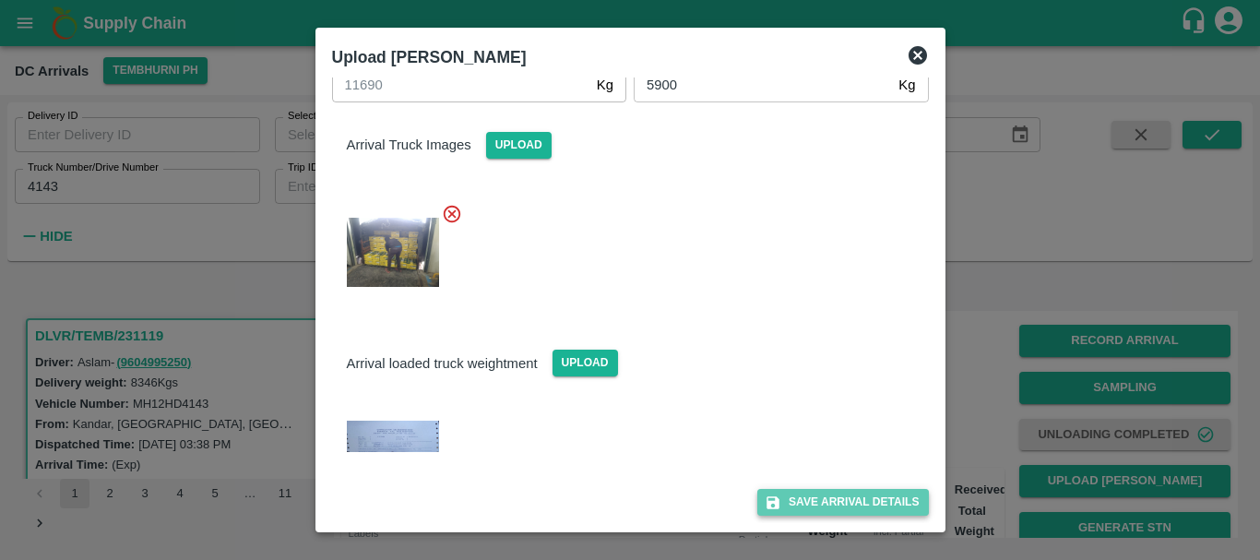
click at [800, 505] on button "Save Arrival Details" at bounding box center [843, 502] width 171 height 27
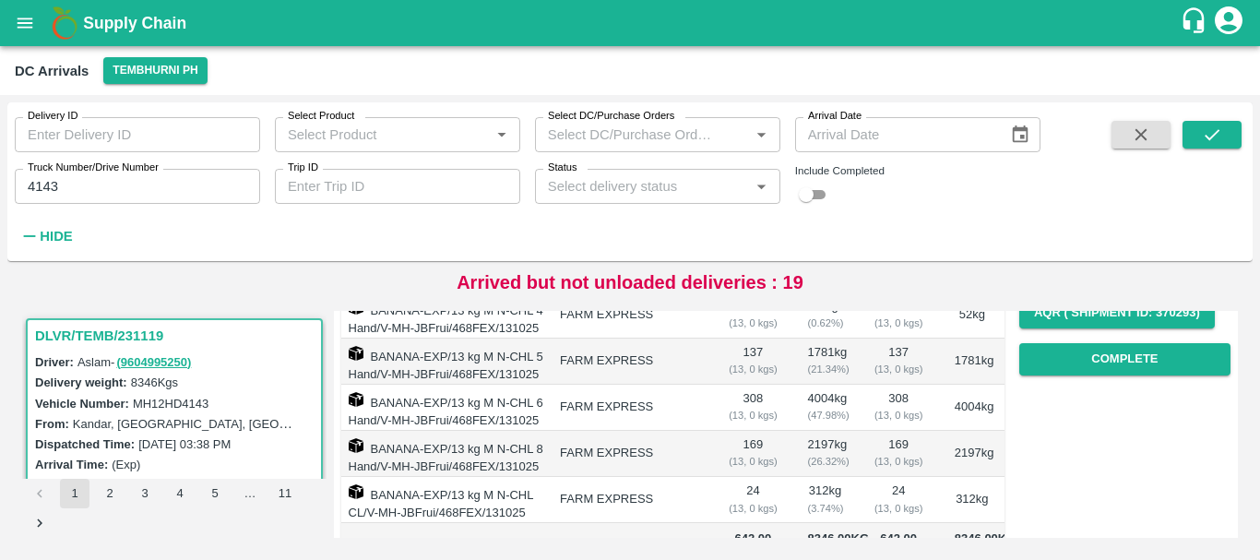
scroll to position [311, 0]
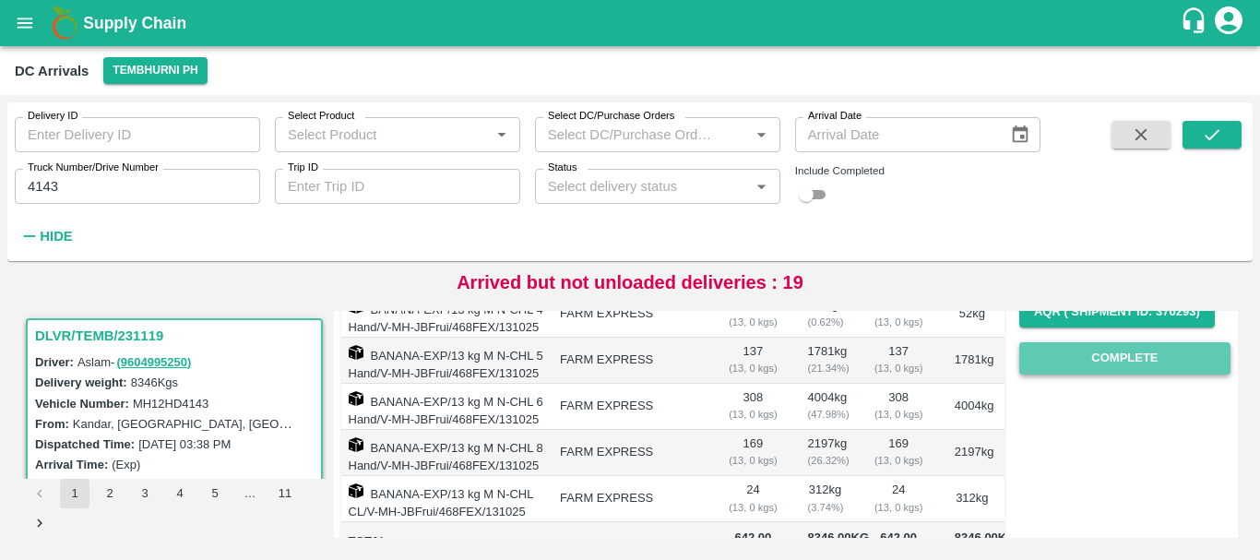
click at [1077, 352] on button "Complete" at bounding box center [1125, 358] width 211 height 32
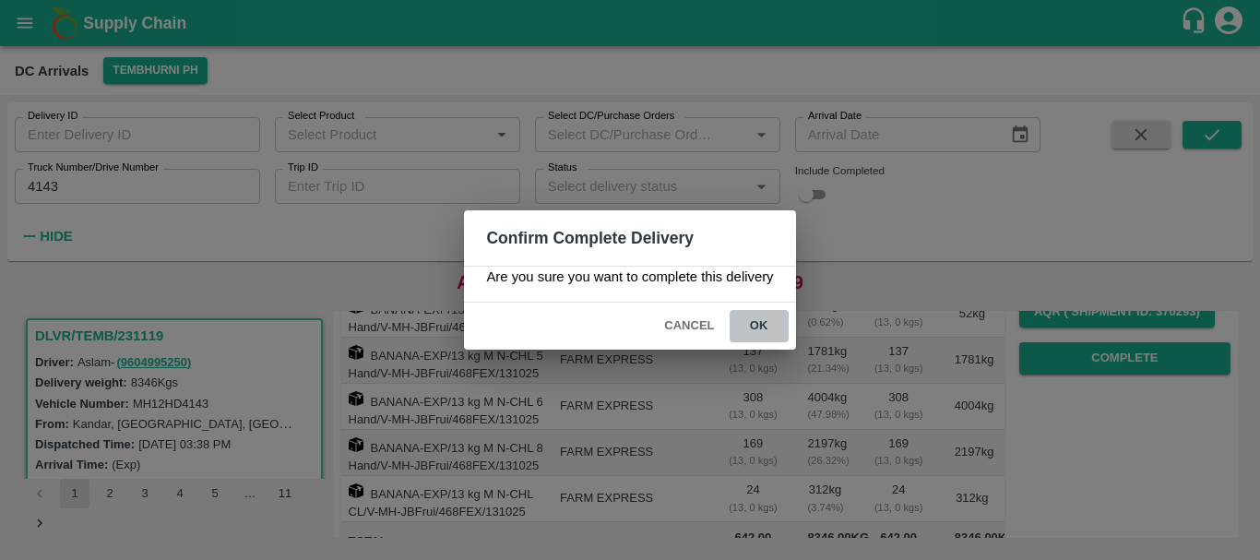
click at [770, 321] on button "ok" at bounding box center [759, 326] width 59 height 32
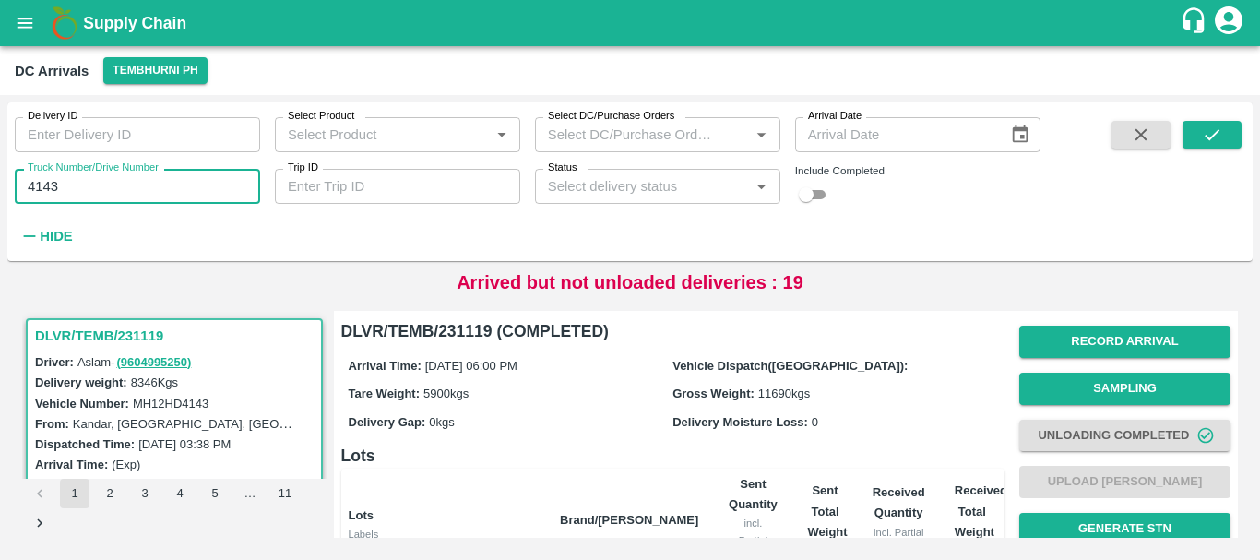
click at [66, 185] on input "4143" at bounding box center [137, 186] width 245 height 35
type input "4"
type input "0096"
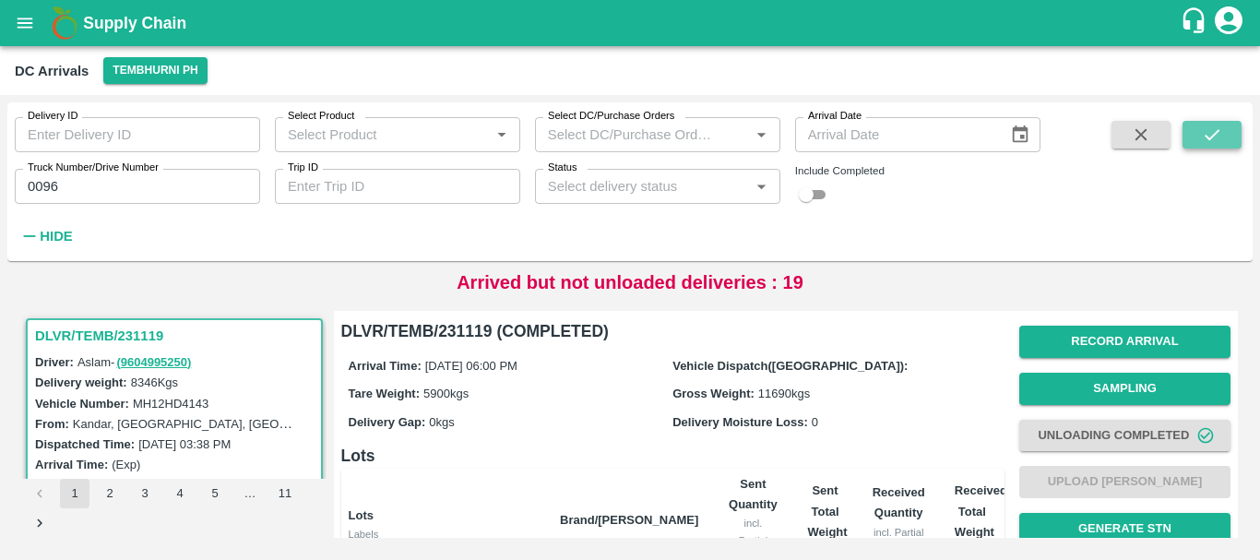
click at [1203, 143] on icon "submit" at bounding box center [1212, 135] width 20 height 20
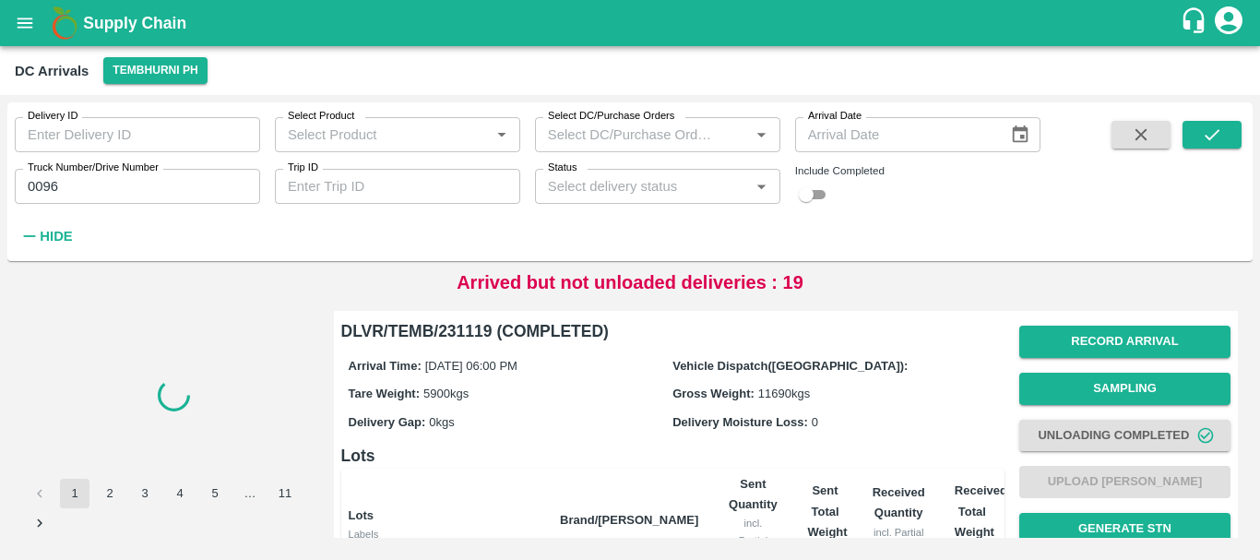
scroll to position [419, 0]
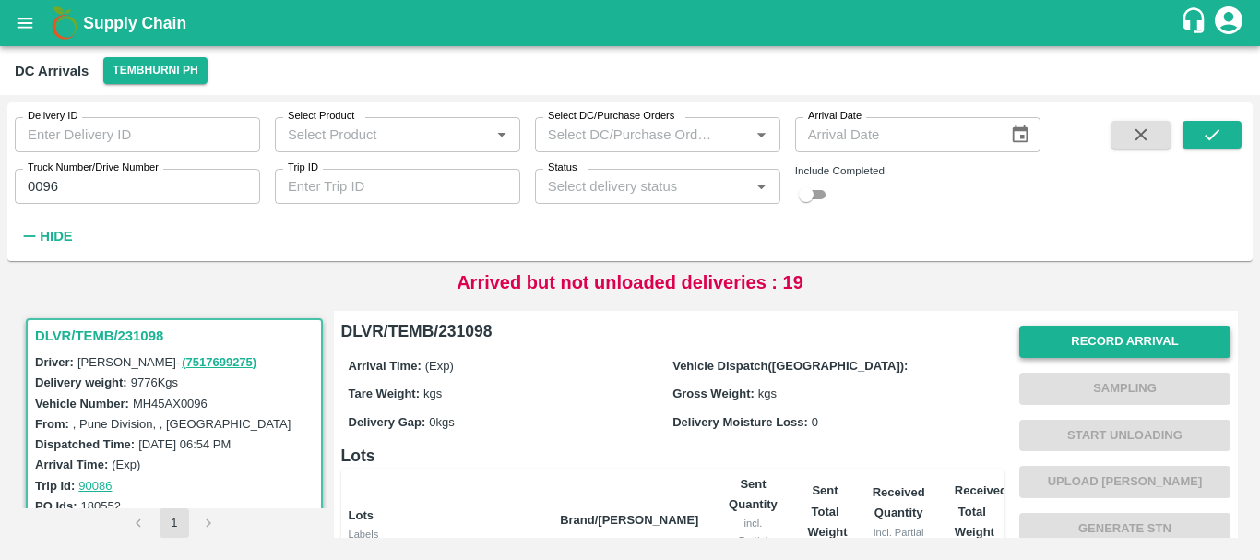
click at [1052, 342] on button "Record Arrival" at bounding box center [1125, 342] width 211 height 32
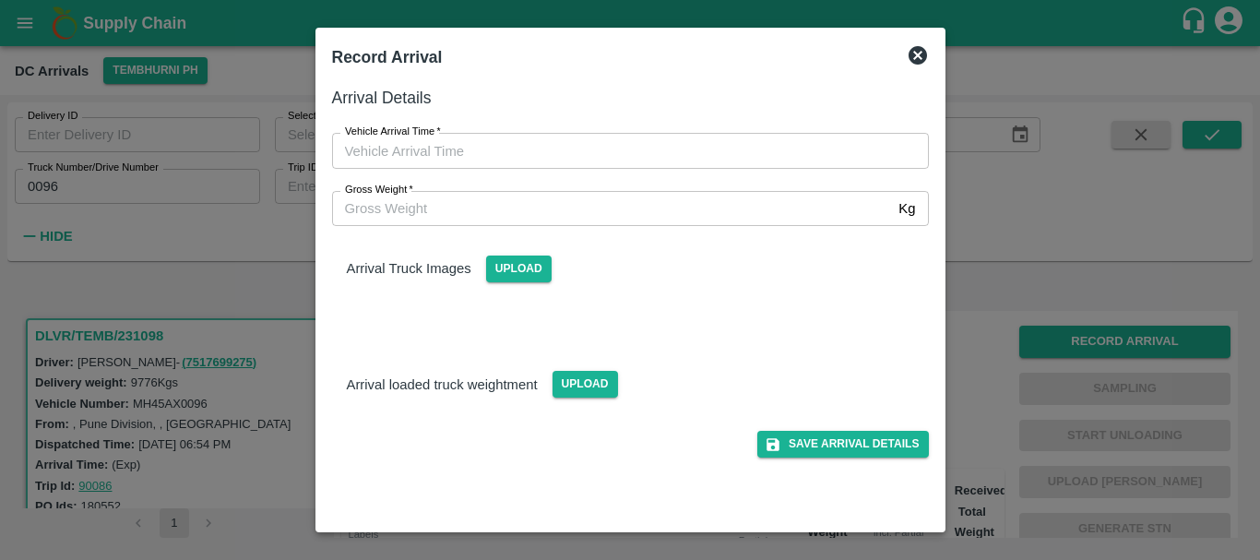
type input "DD/MM/YYYY hh:mm aa"
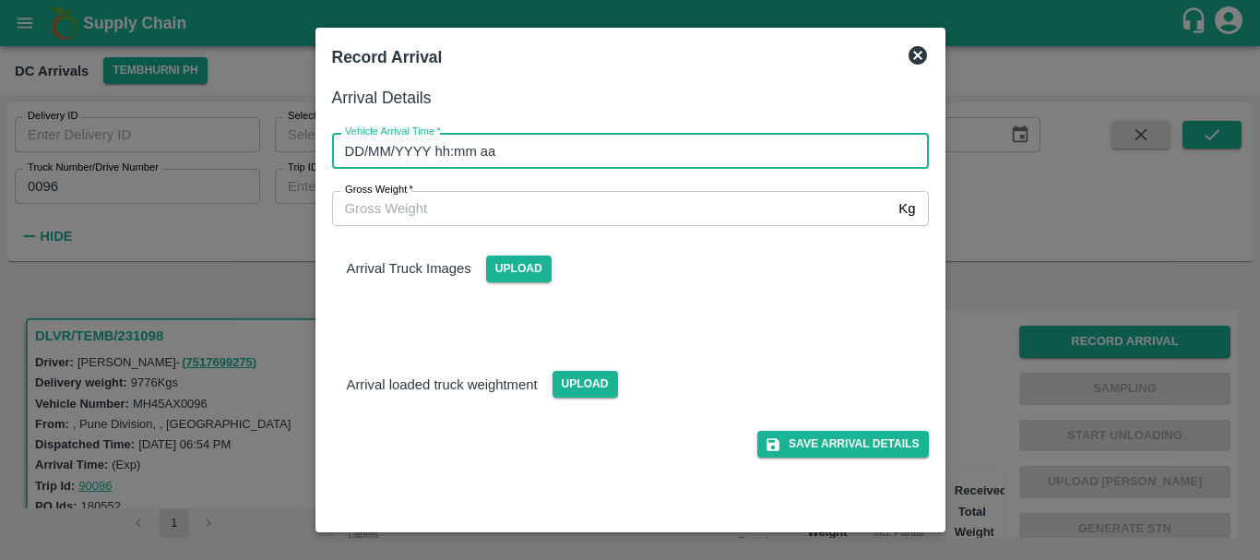
click at [709, 154] on input "DD/MM/YYYY hh:mm aa" at bounding box center [624, 150] width 584 height 35
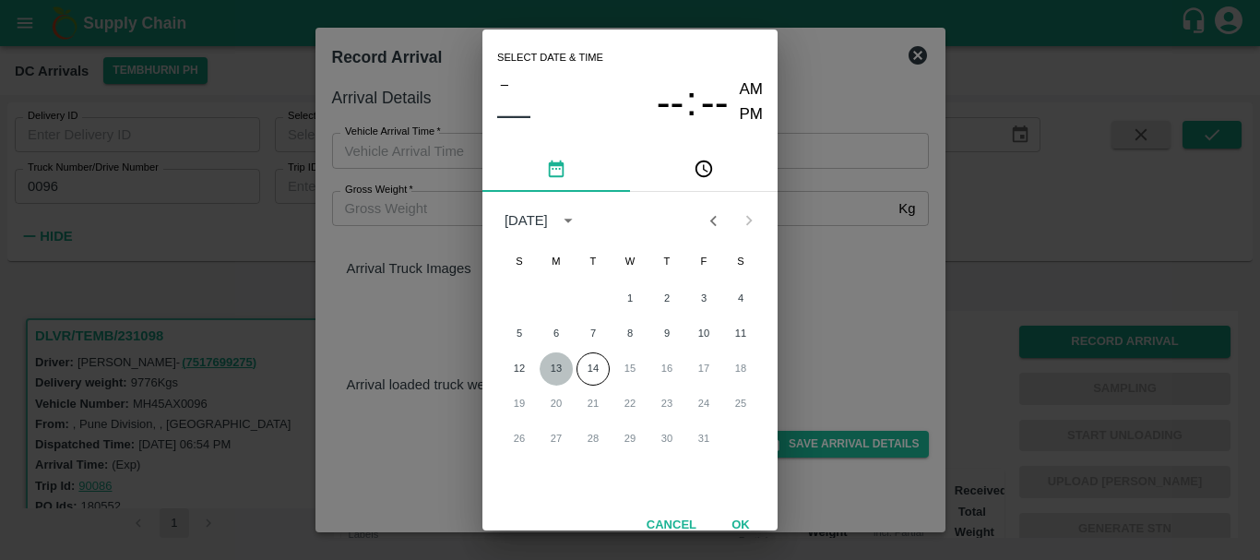
click at [557, 367] on button "13" at bounding box center [556, 368] width 33 height 33
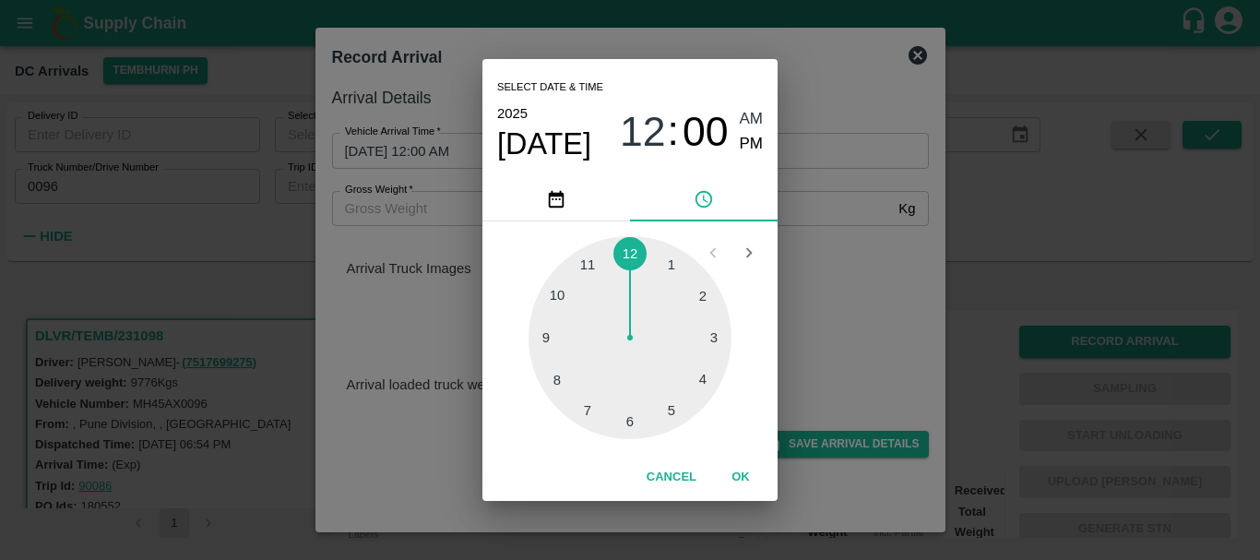
click at [589, 392] on div at bounding box center [630, 337] width 203 height 203
click at [747, 149] on span "PM" at bounding box center [752, 144] width 24 height 25
type input "[DATE] 07:00 PM"
click at [846, 274] on div "Select date & time [DATE] 07 : 00 AM PM 05 10 15 20 25 30 35 40 45 50 55 00 Can…" at bounding box center [630, 280] width 1260 height 560
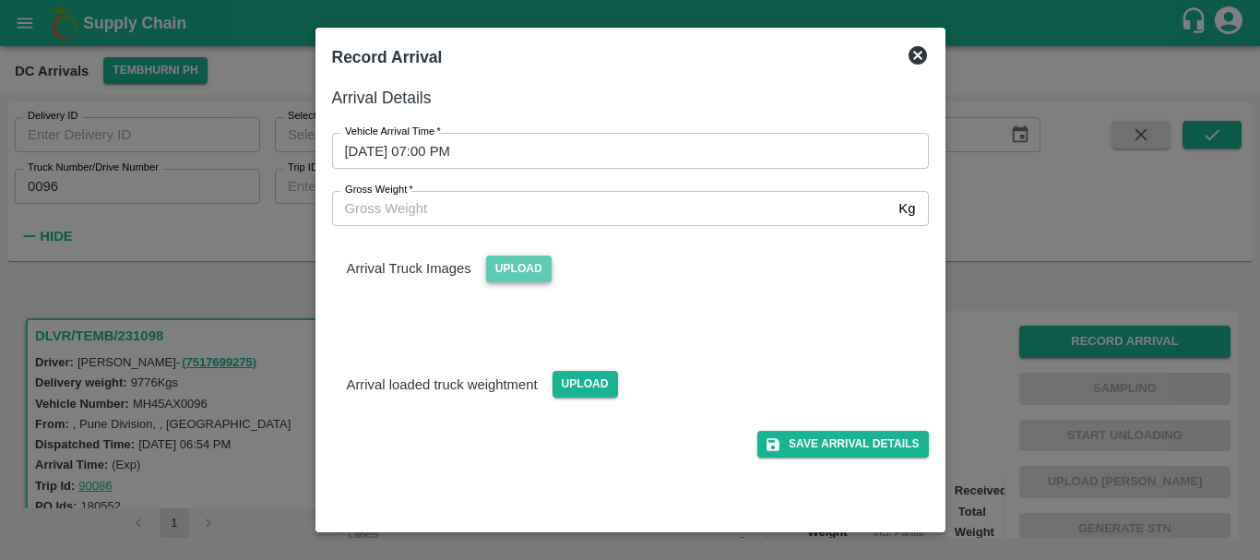
click at [510, 275] on span "Upload" at bounding box center [519, 269] width 66 height 27
click at [0, 0] on input "Upload" at bounding box center [0, 0] width 0 height 0
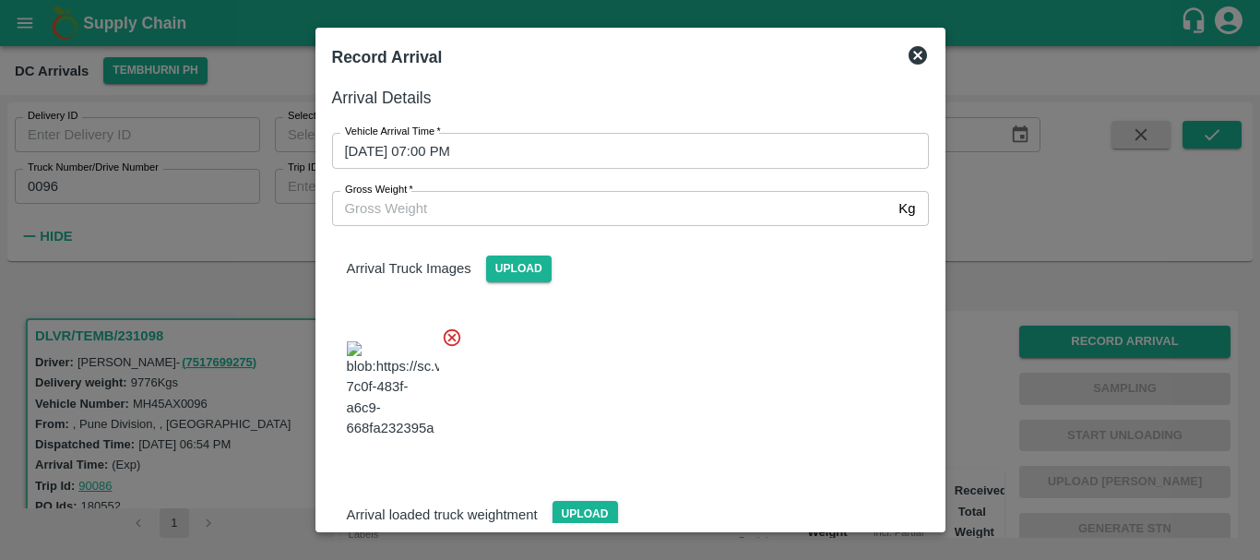
scroll to position [99, 0]
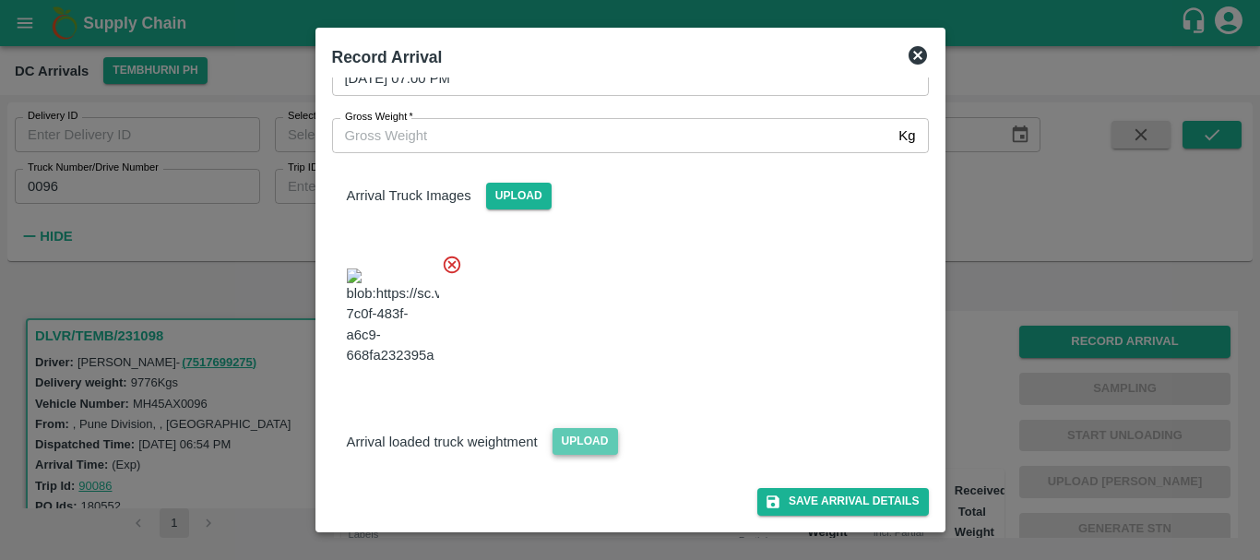
click at [589, 446] on span "Upload" at bounding box center [586, 441] width 66 height 27
click at [0, 0] on input "Upload" at bounding box center [0, 0] width 0 height 0
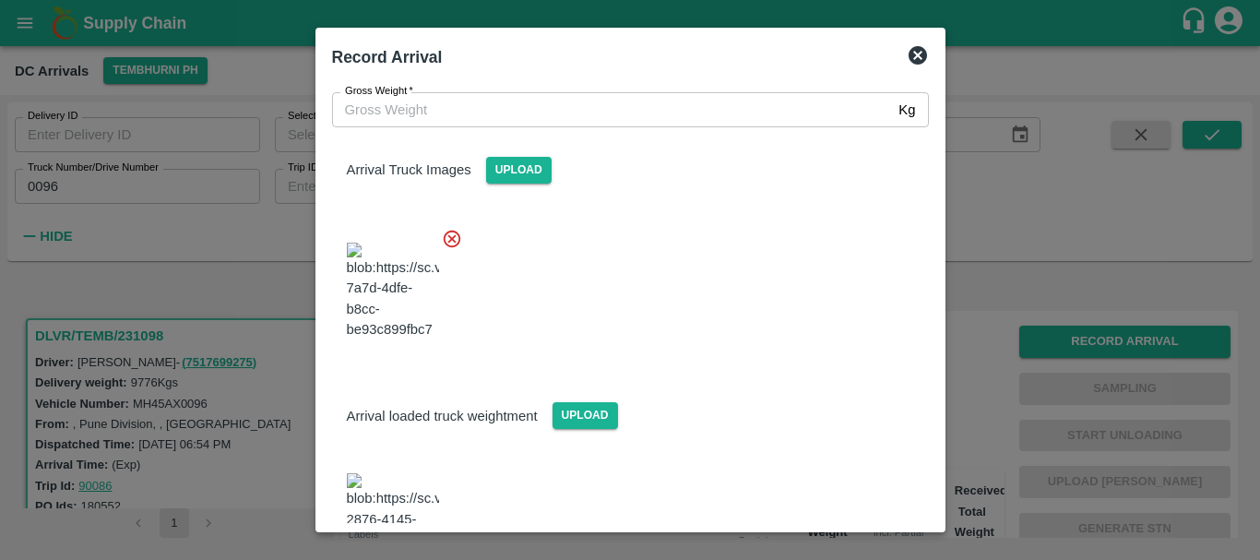
scroll to position [198, 0]
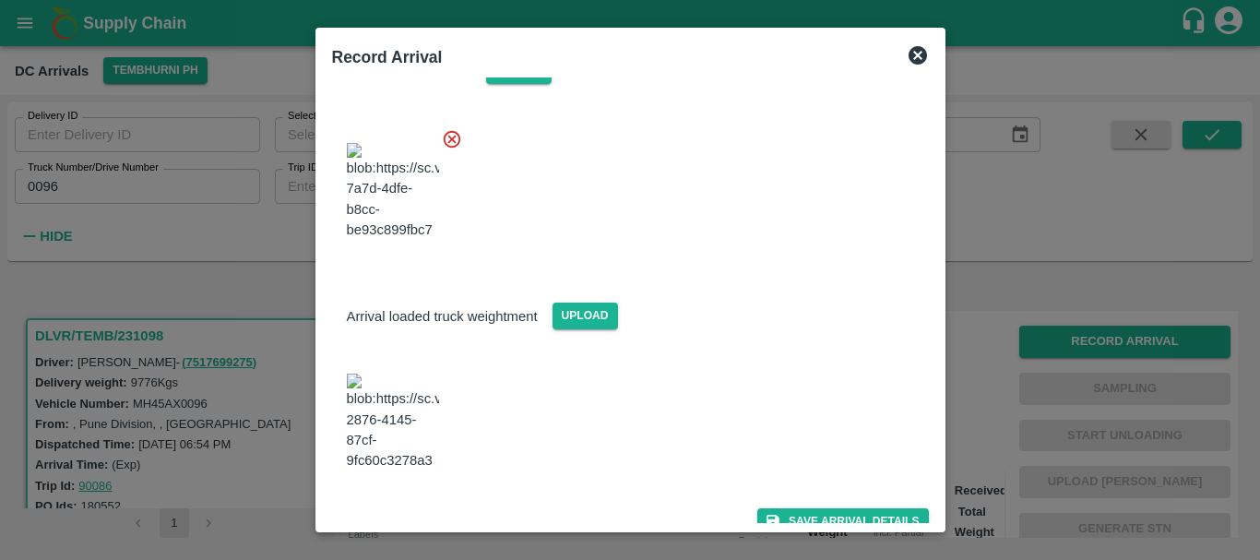
click at [372, 417] on img at bounding box center [393, 422] width 92 height 97
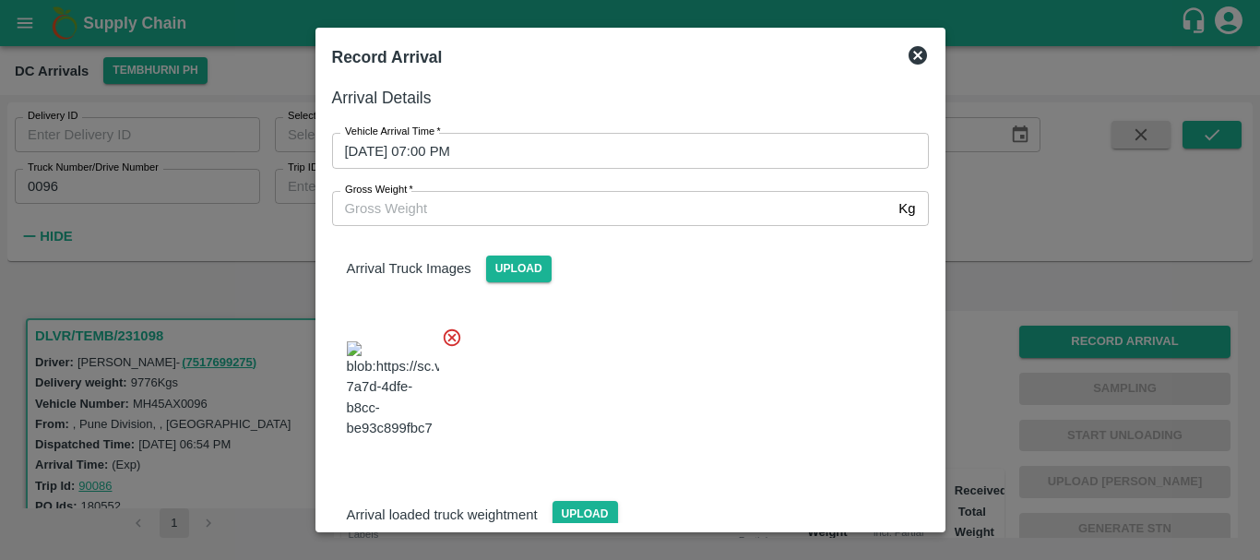
click at [479, 206] on input "Gross Weight   *" at bounding box center [612, 208] width 560 height 35
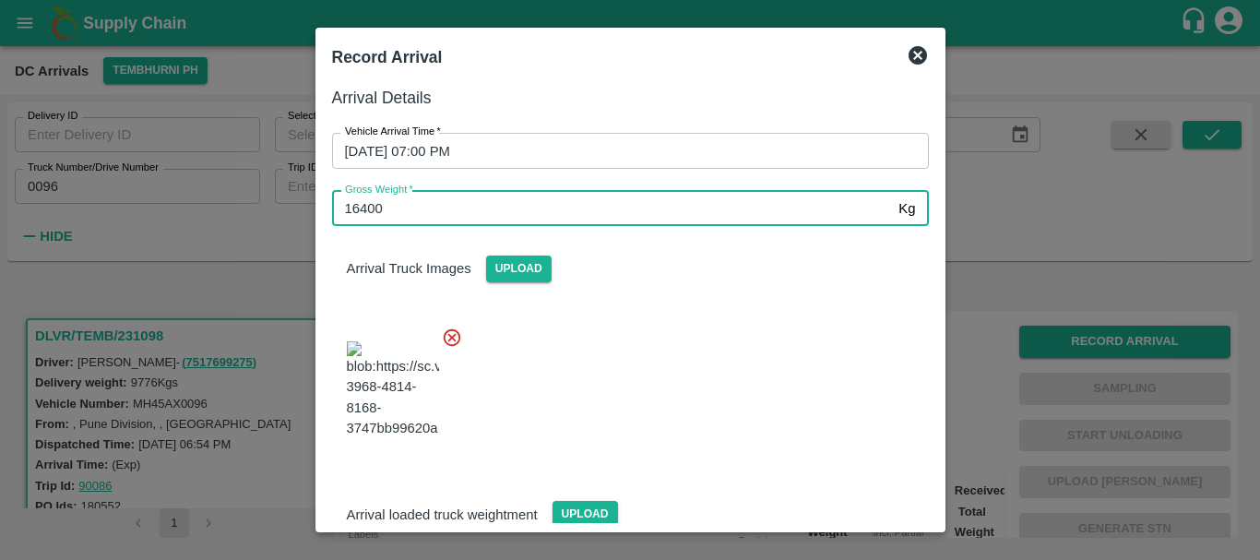
type input "16400"
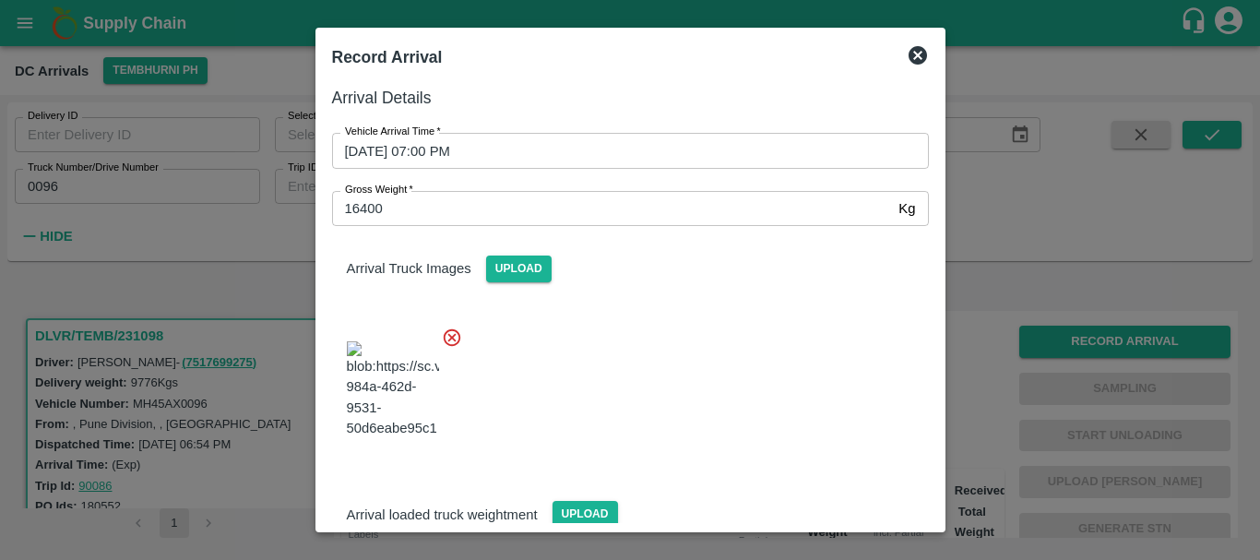
click at [648, 368] on div at bounding box center [623, 384] width 612 height 145
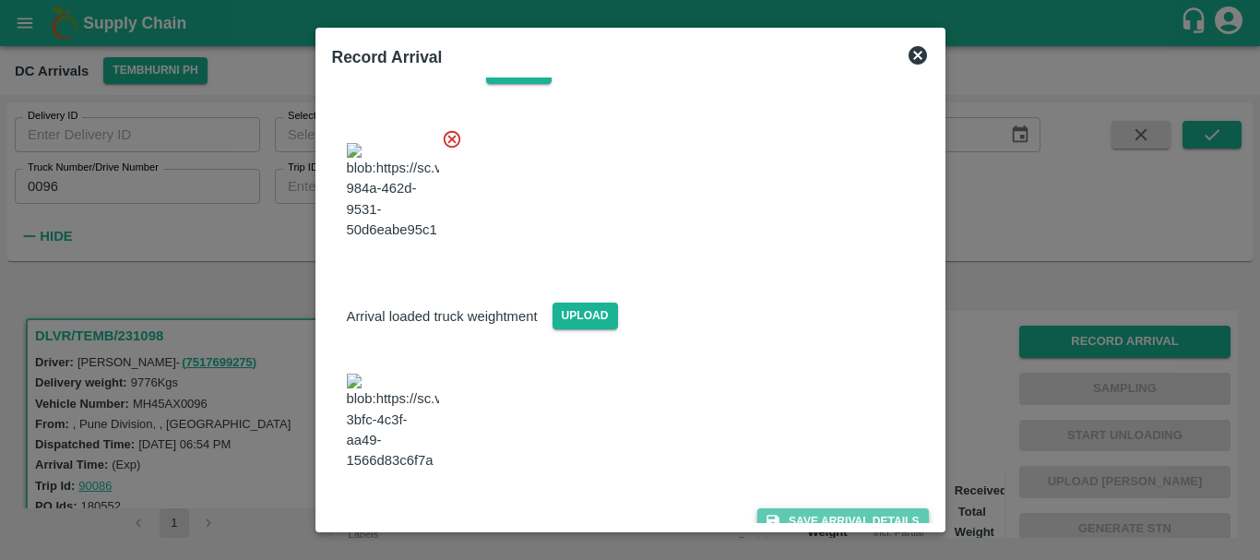
click at [811, 508] on button "Save Arrival Details" at bounding box center [843, 521] width 171 height 27
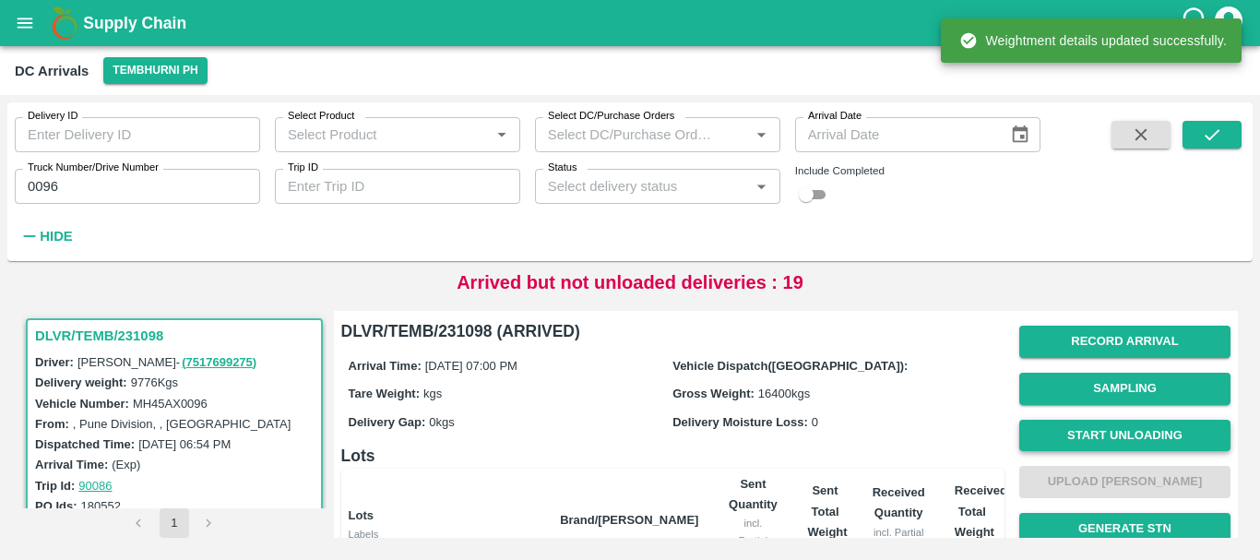
click at [1059, 426] on button "Start Unloading" at bounding box center [1125, 436] width 211 height 32
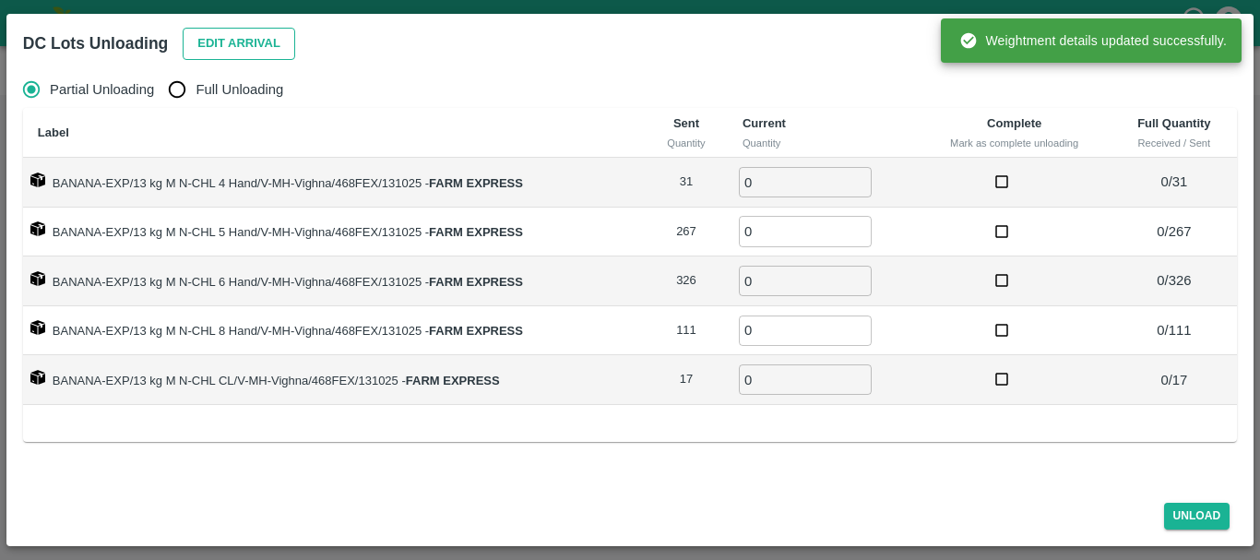
click at [209, 41] on button "Edit Arrival" at bounding box center [239, 44] width 113 height 32
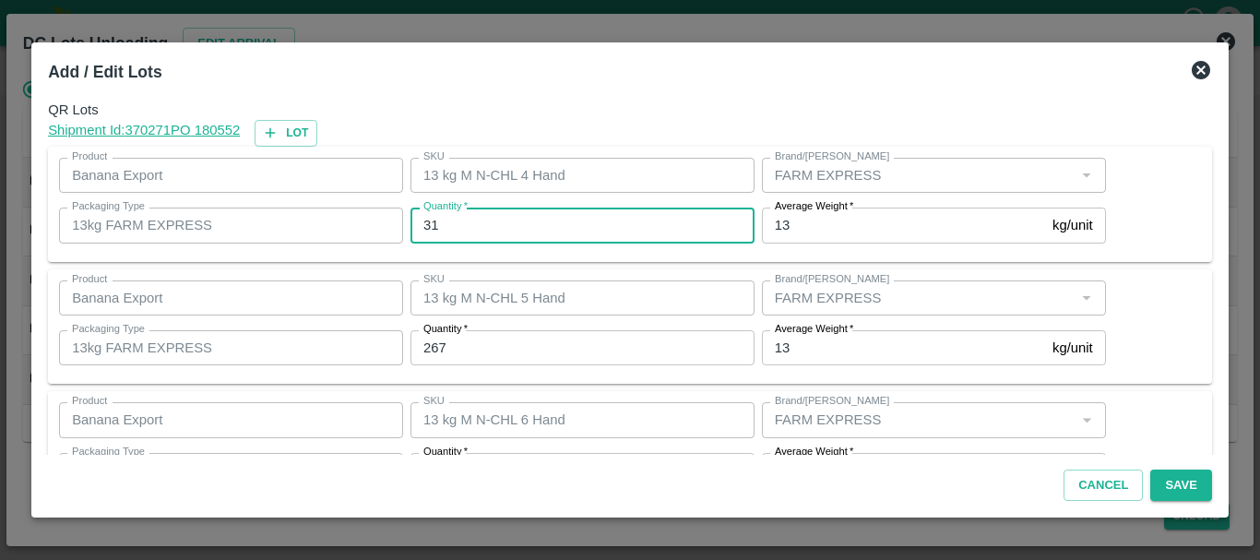
click at [478, 219] on input "31" at bounding box center [583, 225] width 344 height 35
type input "3"
type input "31"
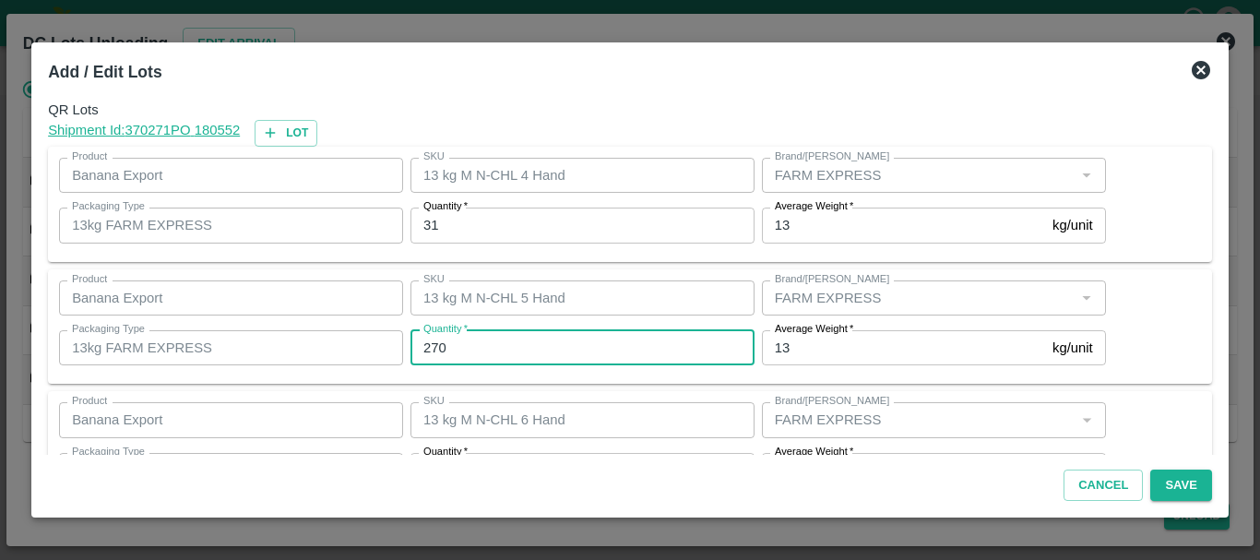
type input "270"
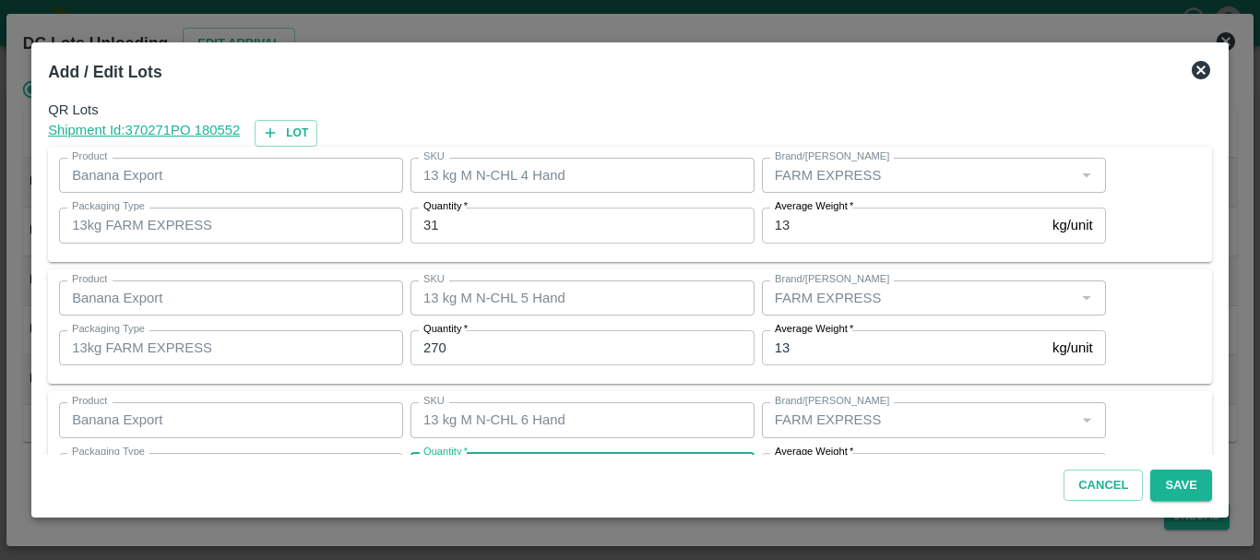
scroll to position [33, 0]
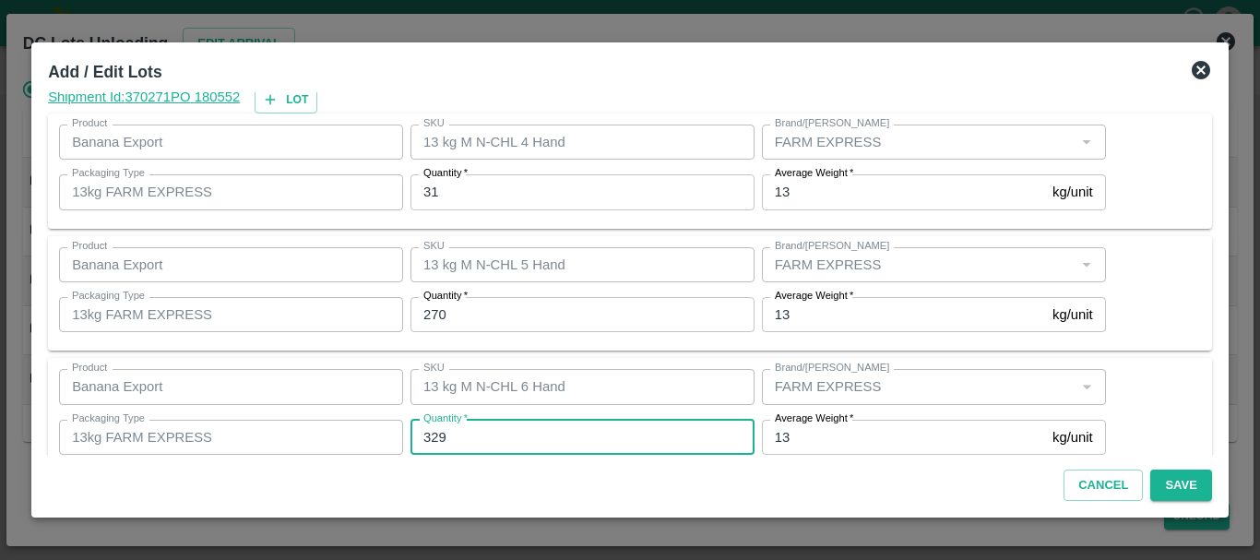
type input "329"
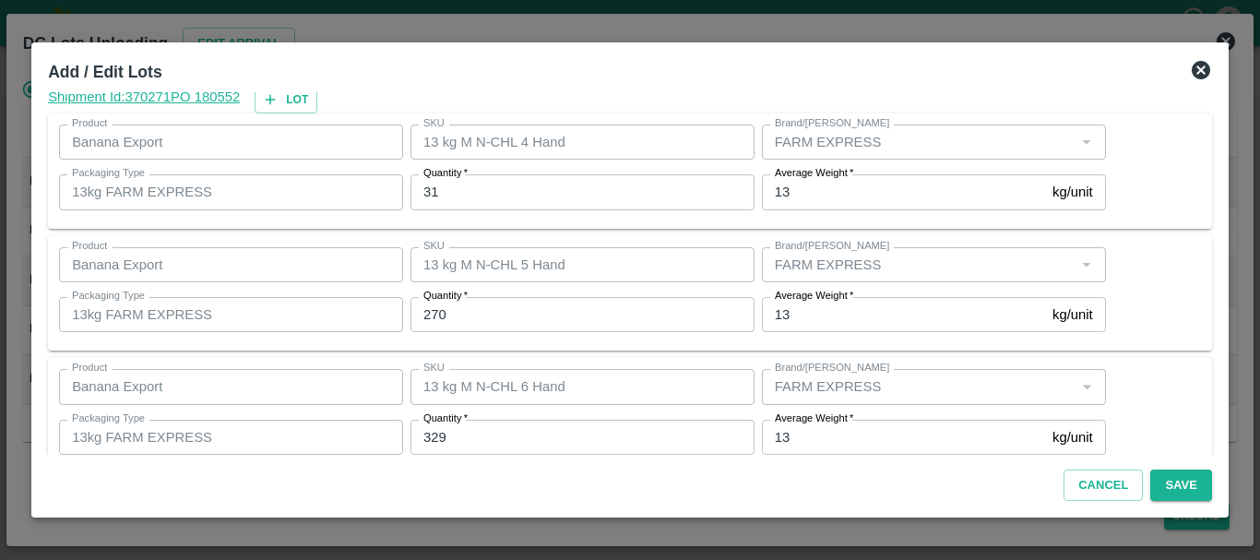
scroll to position [312, 0]
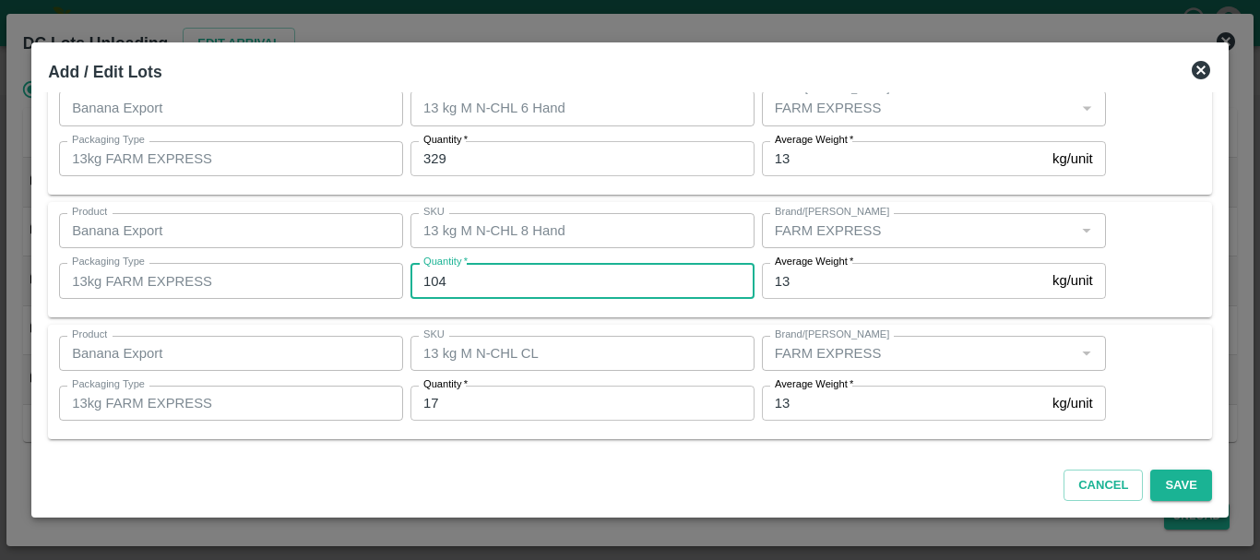
type input "104"
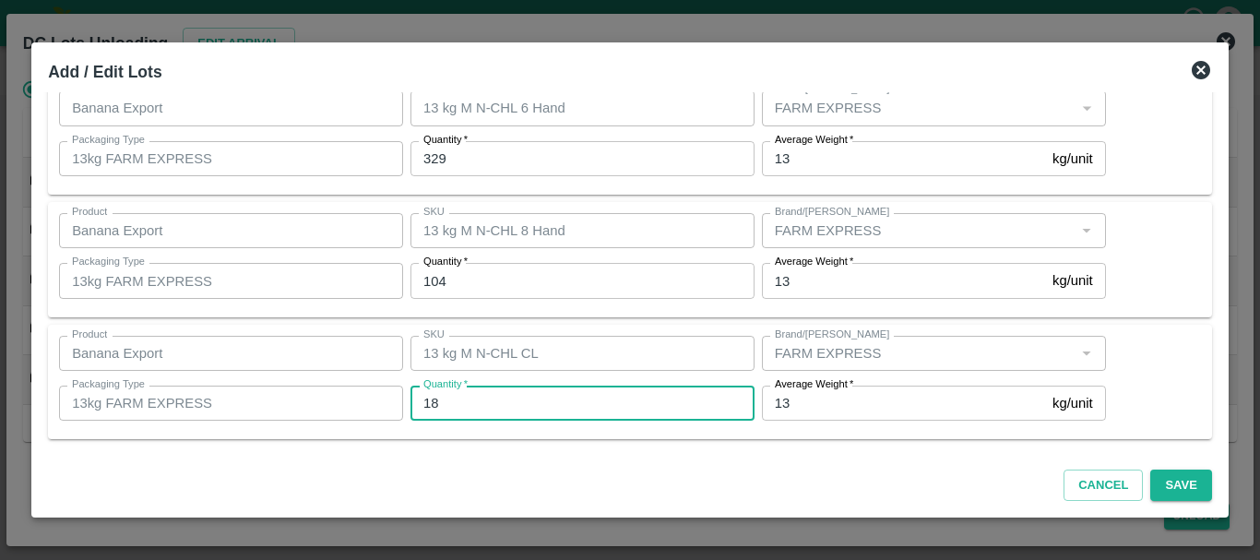
type input "18"
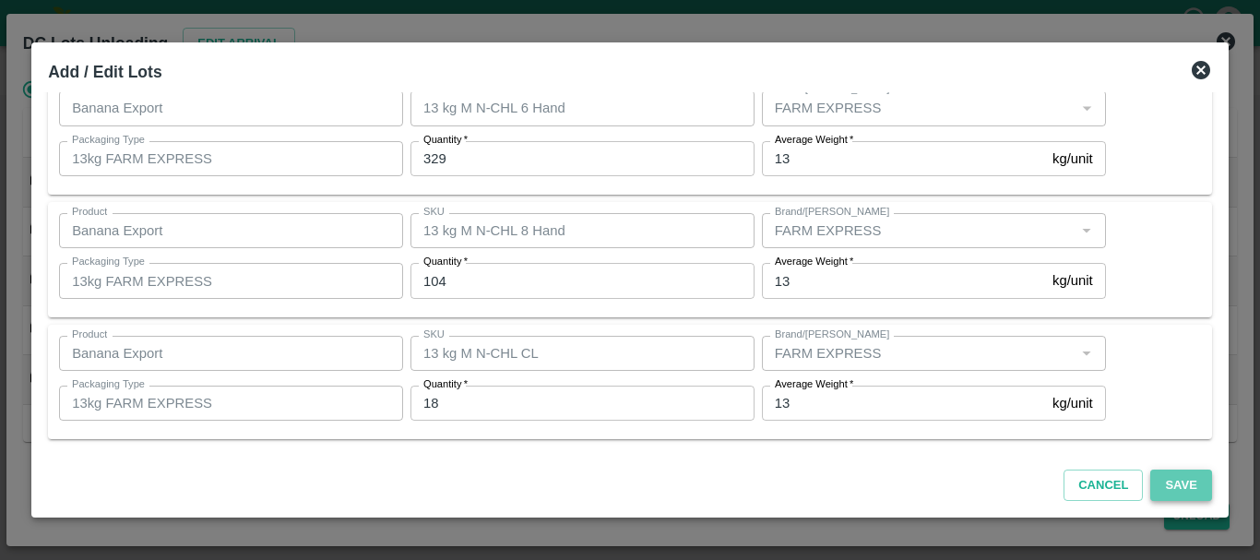
click at [1188, 481] on button "Save" at bounding box center [1181, 486] width 61 height 32
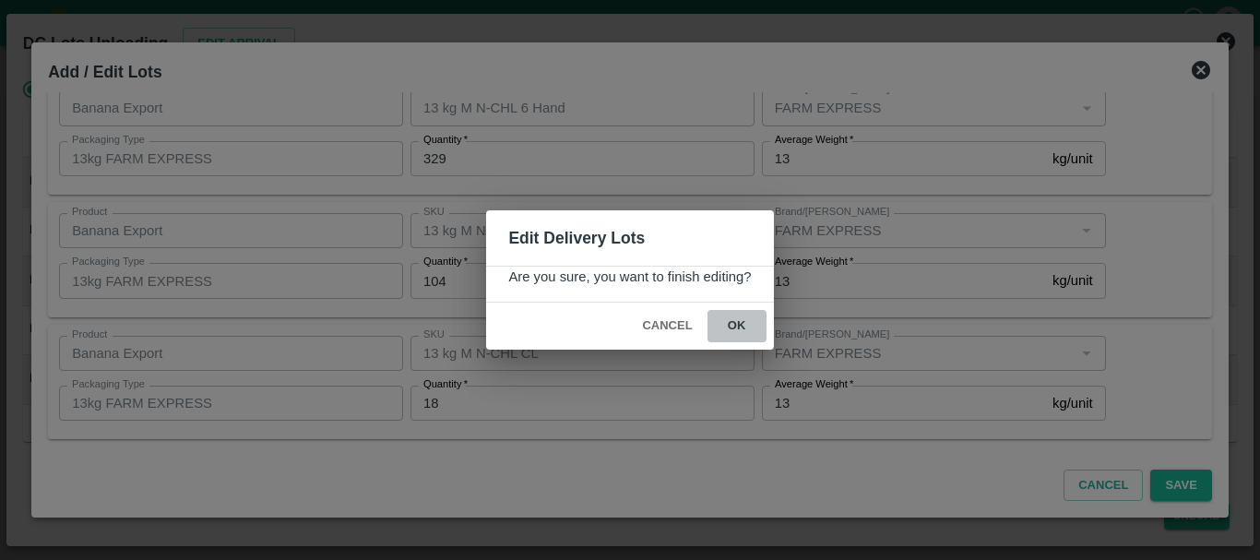
click at [731, 323] on button "ok" at bounding box center [737, 326] width 59 height 32
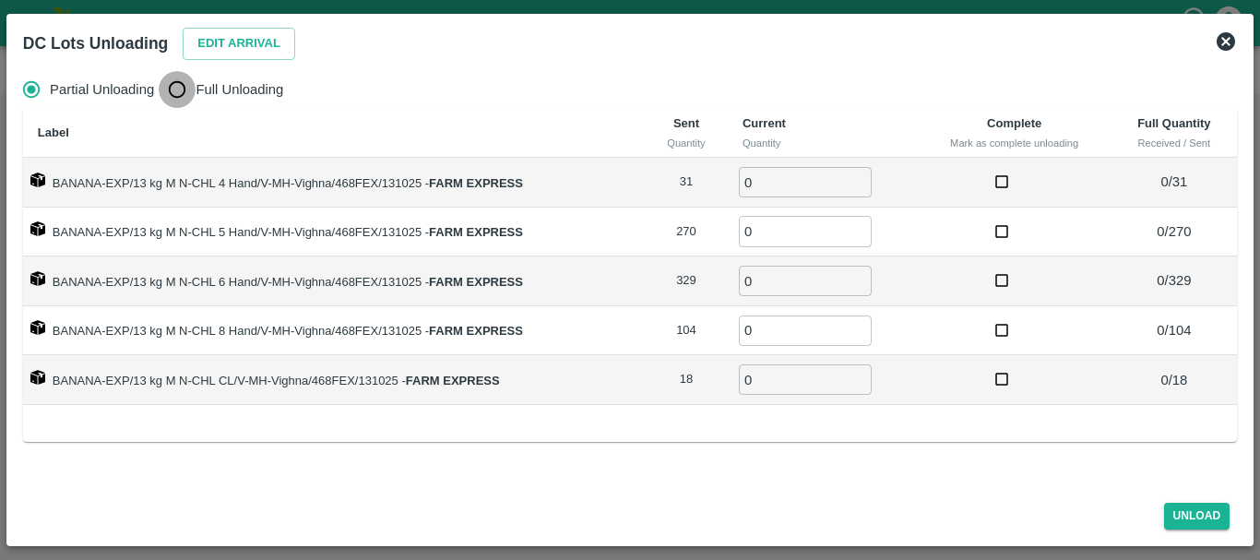
click at [186, 90] on input "Full Unloading" at bounding box center [177, 89] width 37 height 37
radio input "true"
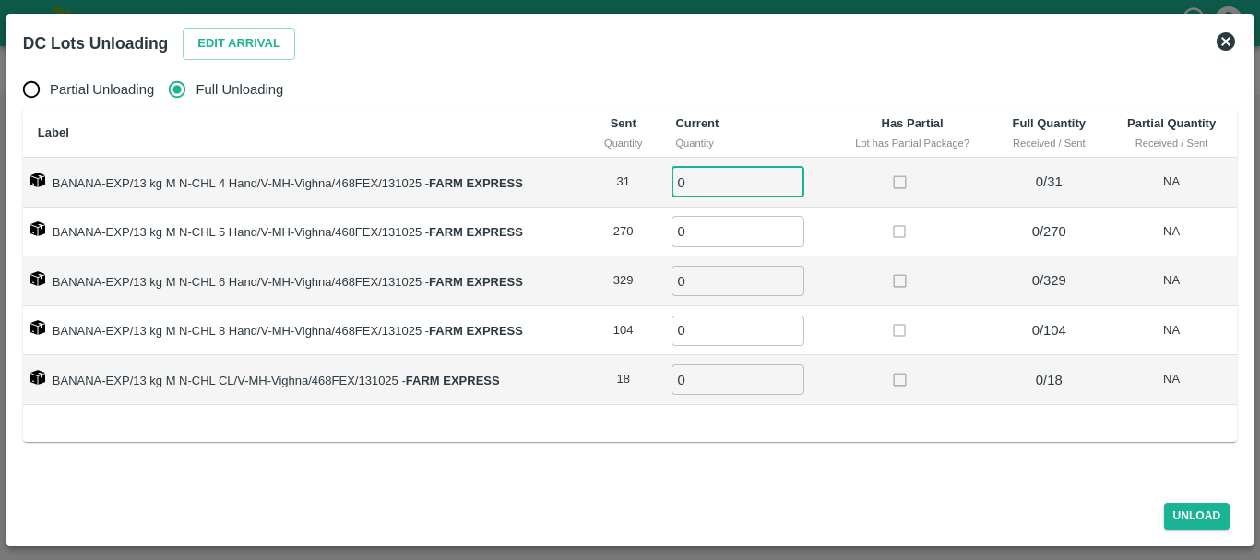
click at [716, 175] on input "0" at bounding box center [738, 182] width 133 height 30
type input "031"
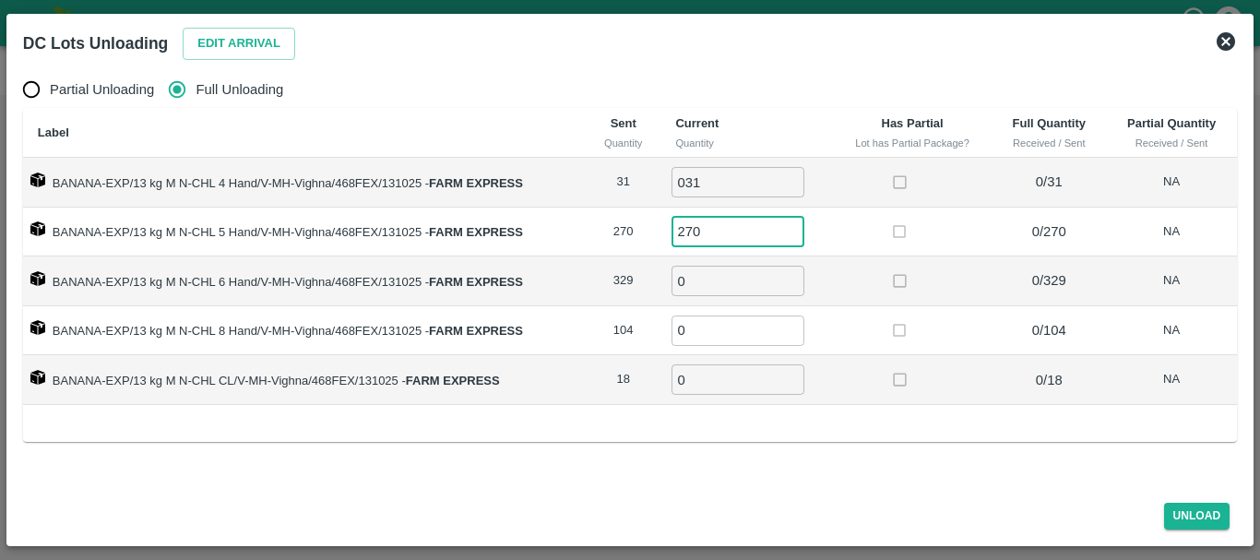
type input "270"
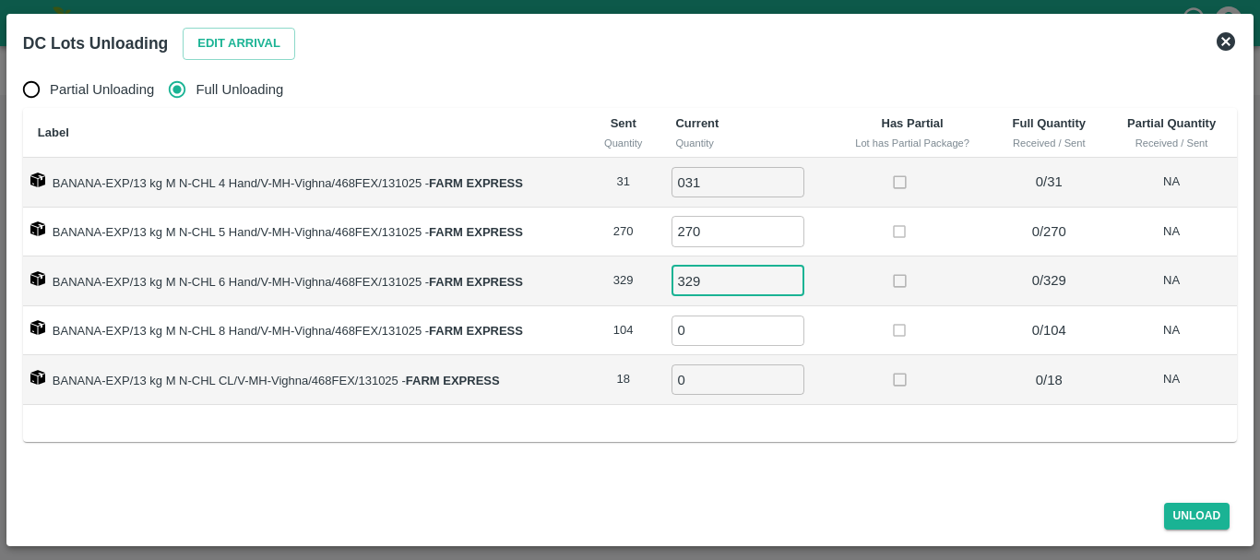
type input "329"
type input "104"
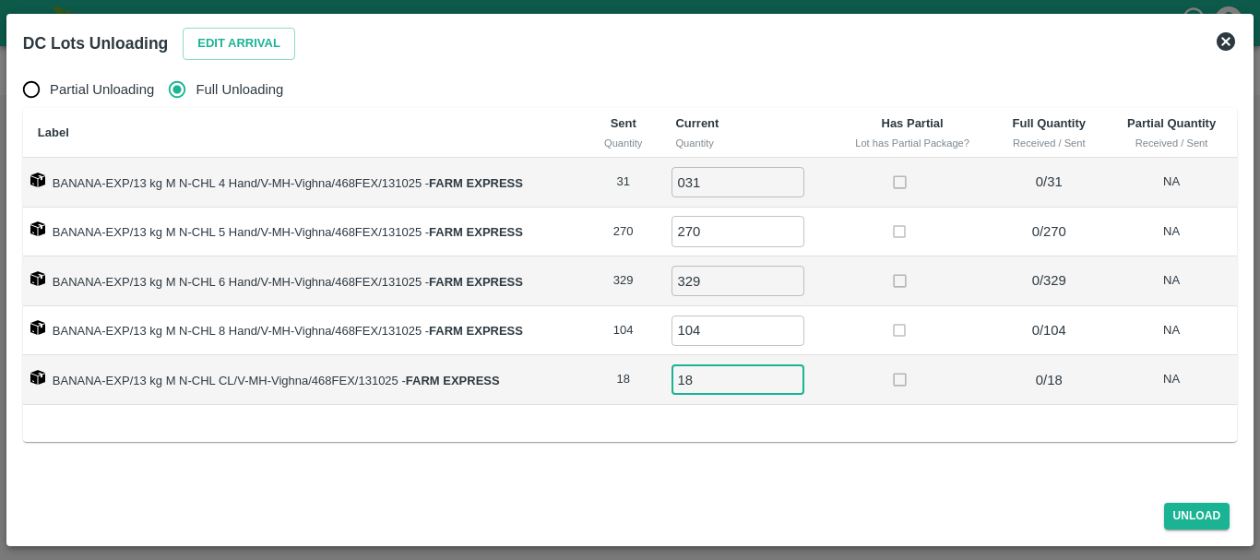
type input "18"
click at [870, 332] on td at bounding box center [913, 331] width 160 height 50
click at [1178, 512] on button "Unload" at bounding box center [1197, 516] width 66 height 27
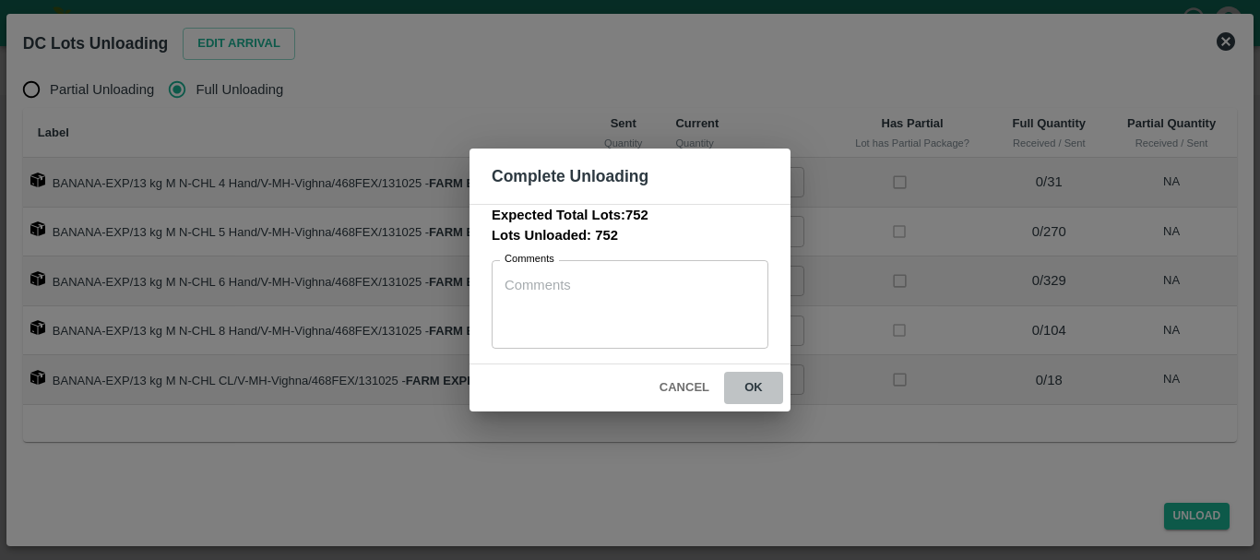
click at [759, 384] on button "ok" at bounding box center [753, 388] width 59 height 32
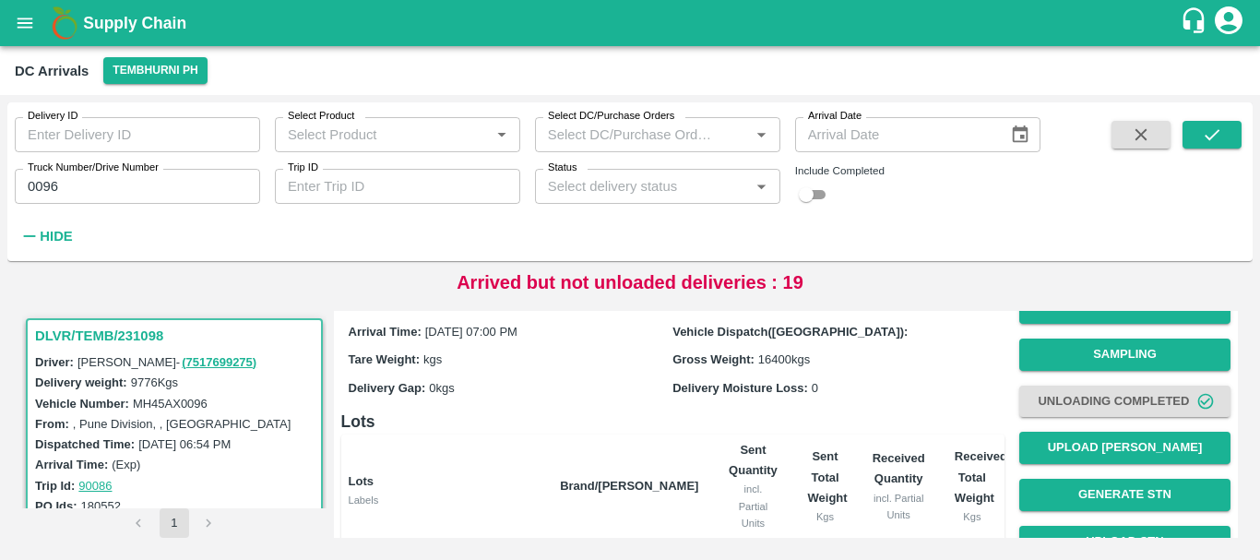
scroll to position [0, 0]
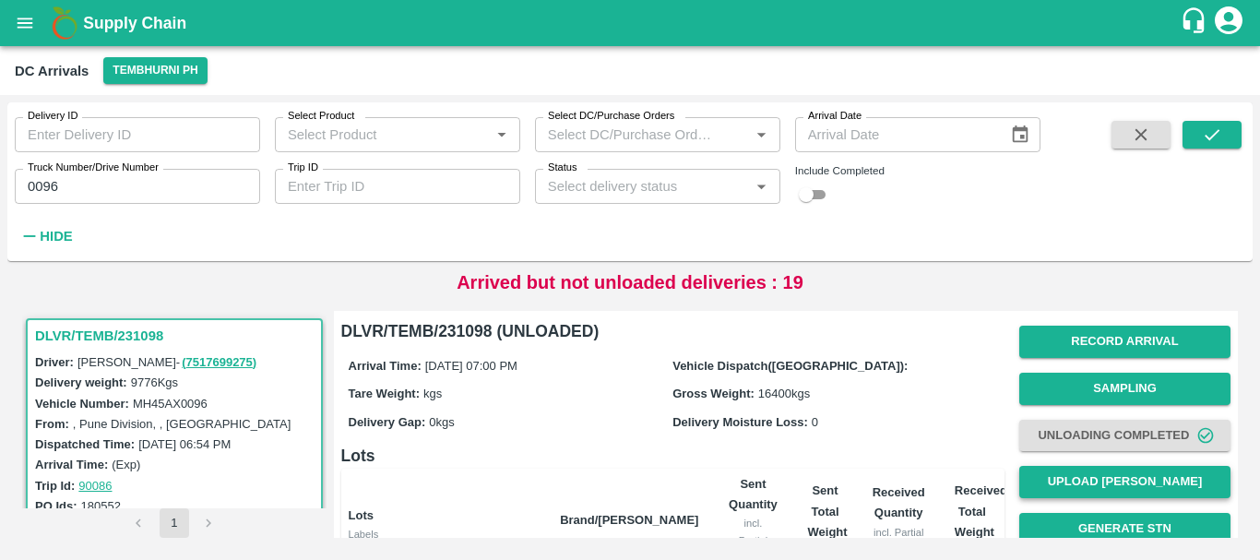
click at [1106, 475] on button "Upload [PERSON_NAME]" at bounding box center [1125, 482] width 211 height 32
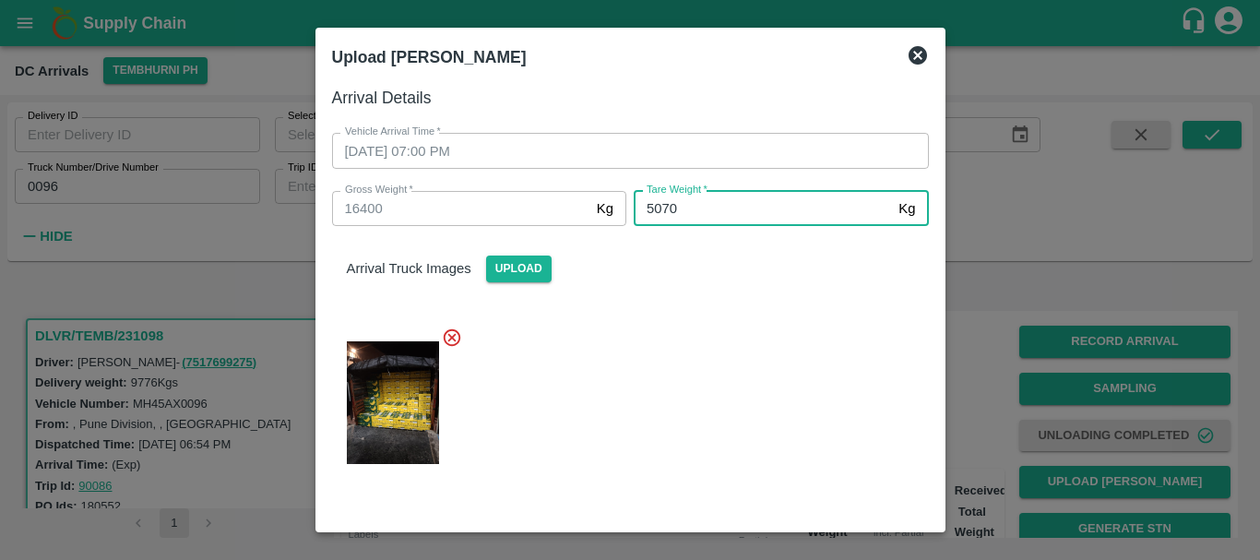
type input "5070"
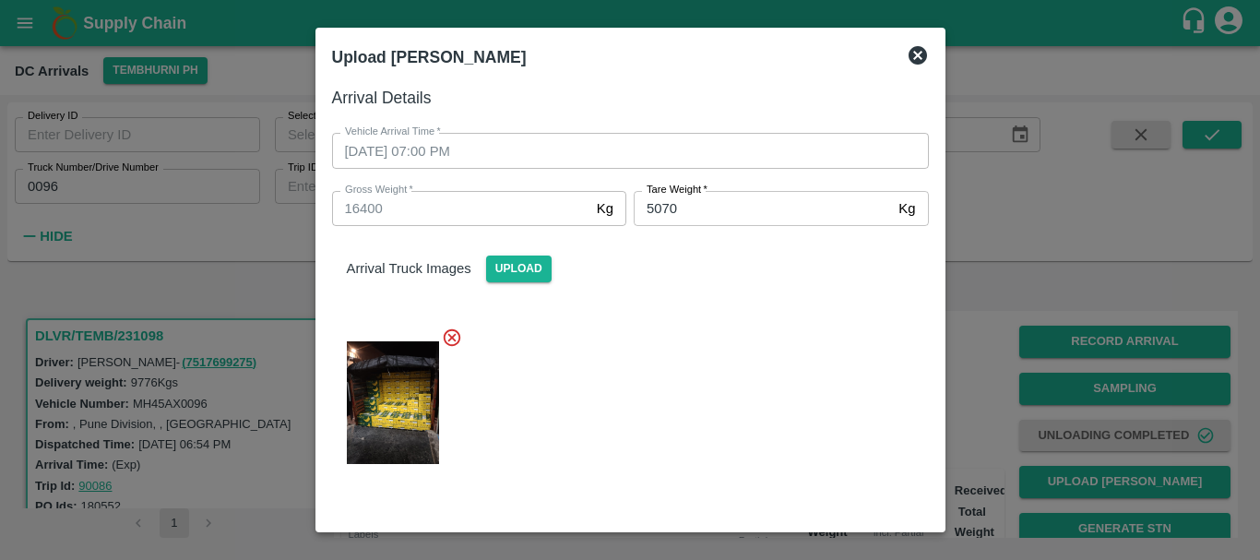
click at [722, 384] on div at bounding box center [623, 397] width 612 height 171
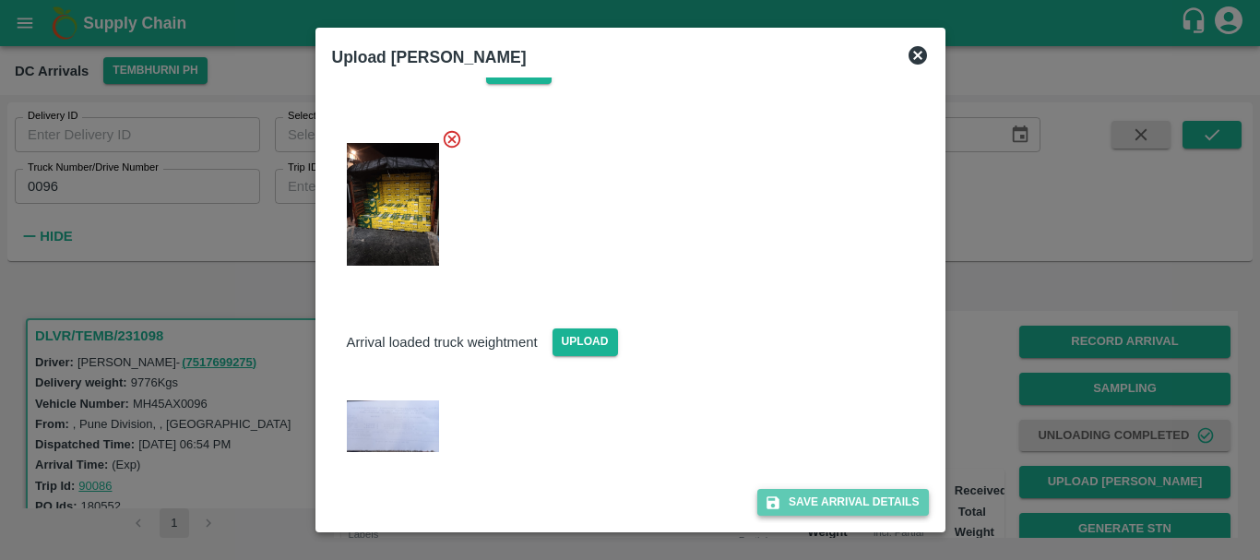
click at [790, 499] on button "Save Arrival Details" at bounding box center [843, 502] width 171 height 27
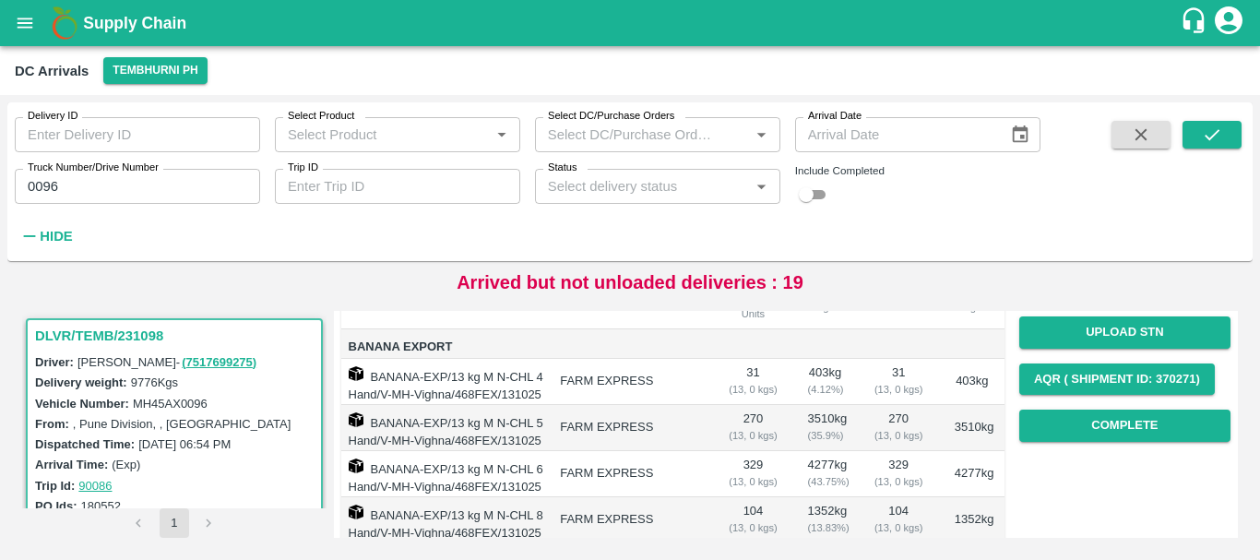
scroll to position [246, 0]
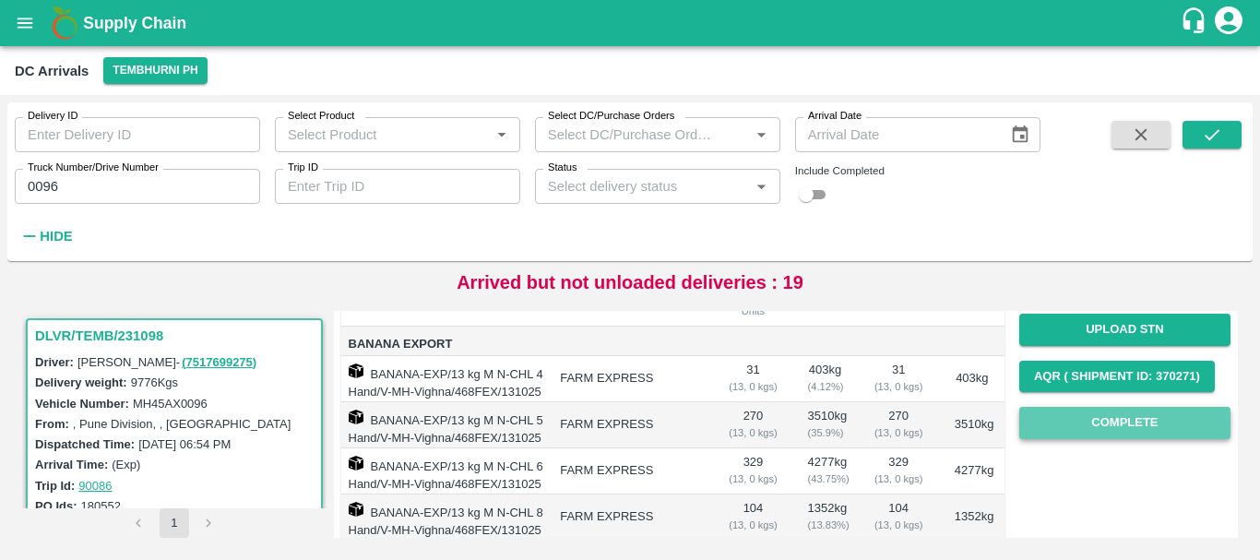
click at [1063, 437] on button "Complete" at bounding box center [1125, 423] width 211 height 32
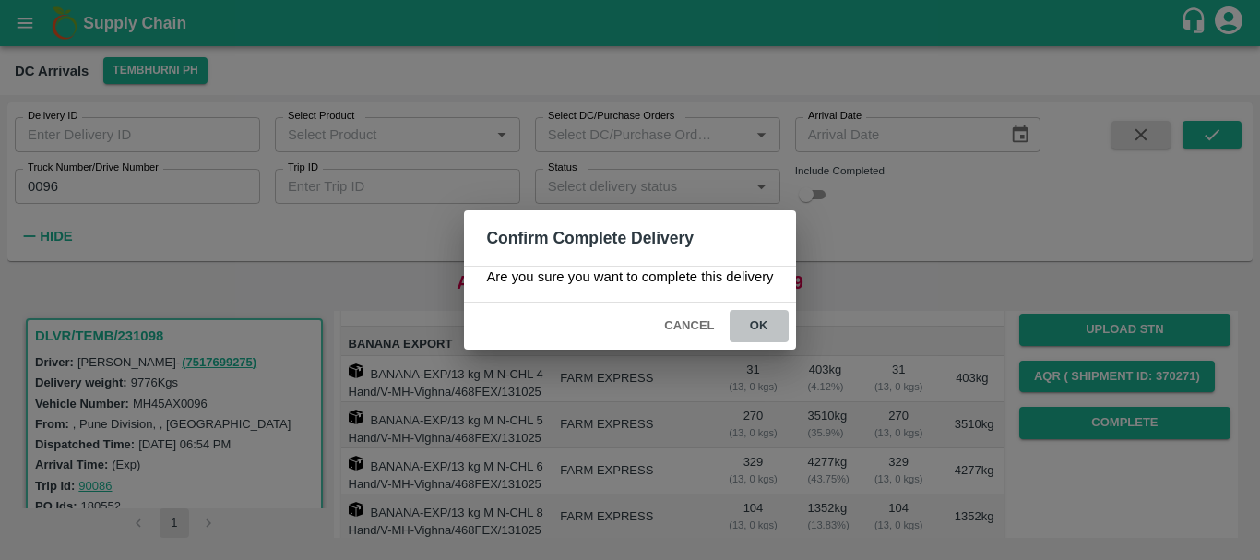
click at [773, 333] on button "ok" at bounding box center [759, 326] width 59 height 32
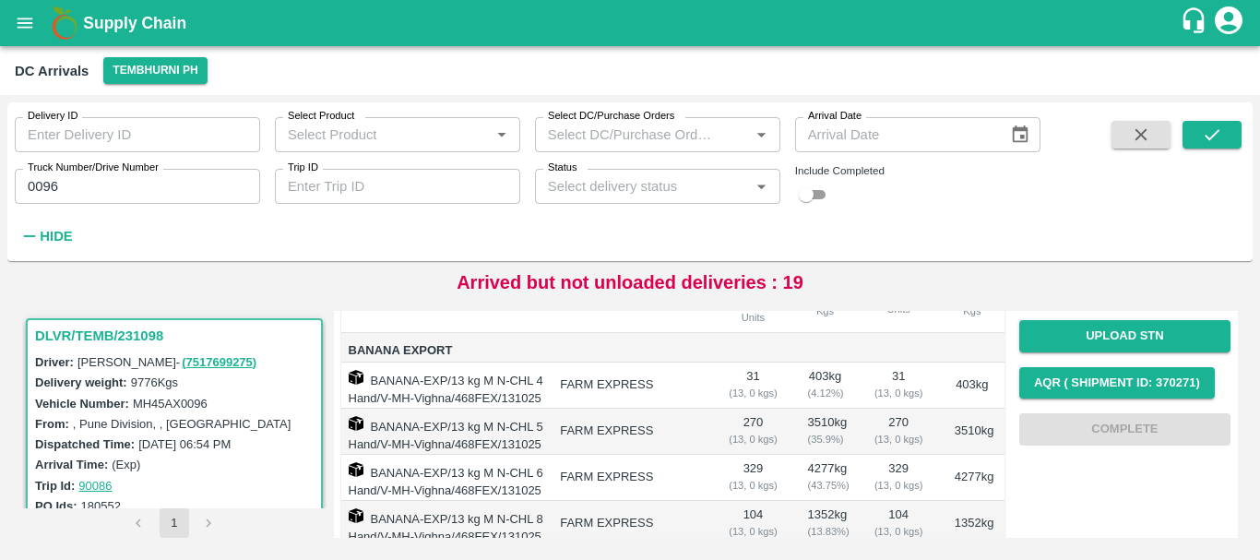
scroll to position [436, 0]
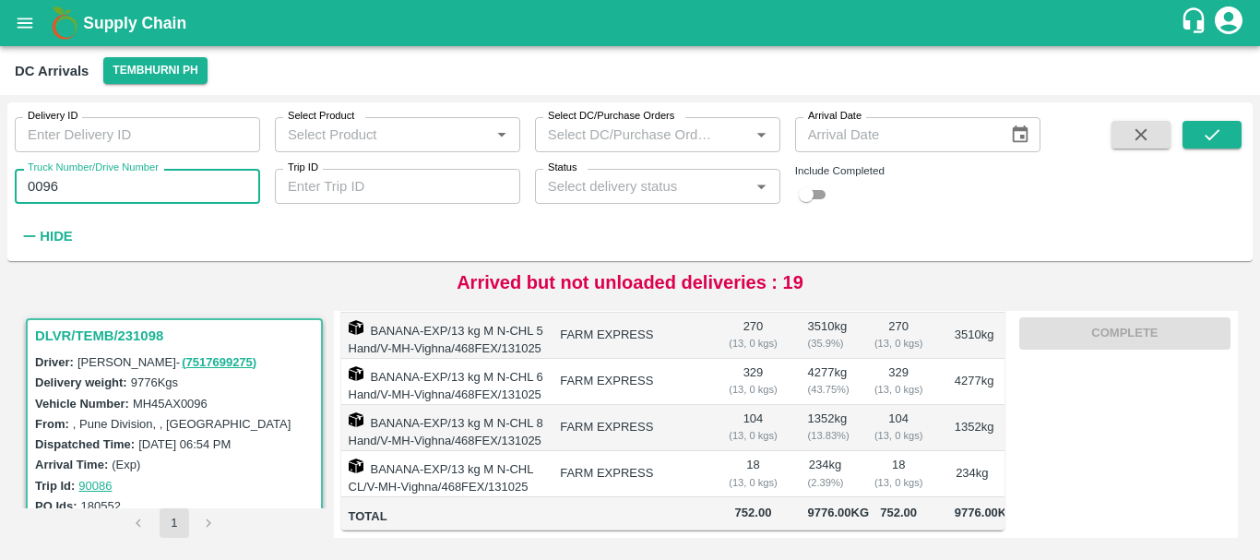
click at [125, 194] on input "0096" at bounding box center [137, 186] width 245 height 35
type input "0"
type input "7677"
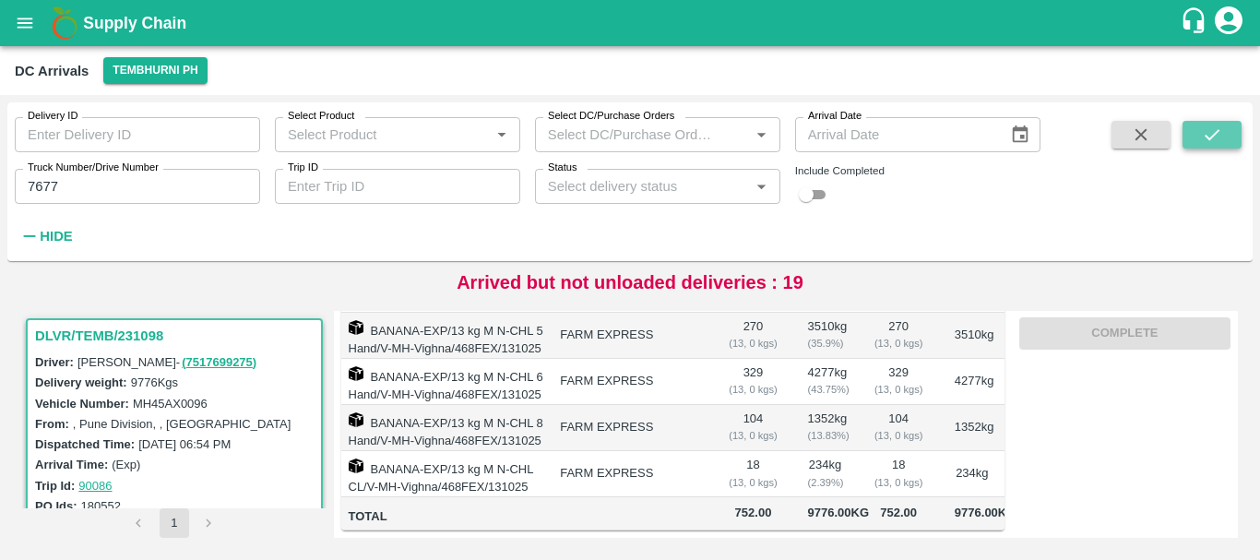
click at [1210, 134] on icon "submit" at bounding box center [1212, 135] width 20 height 20
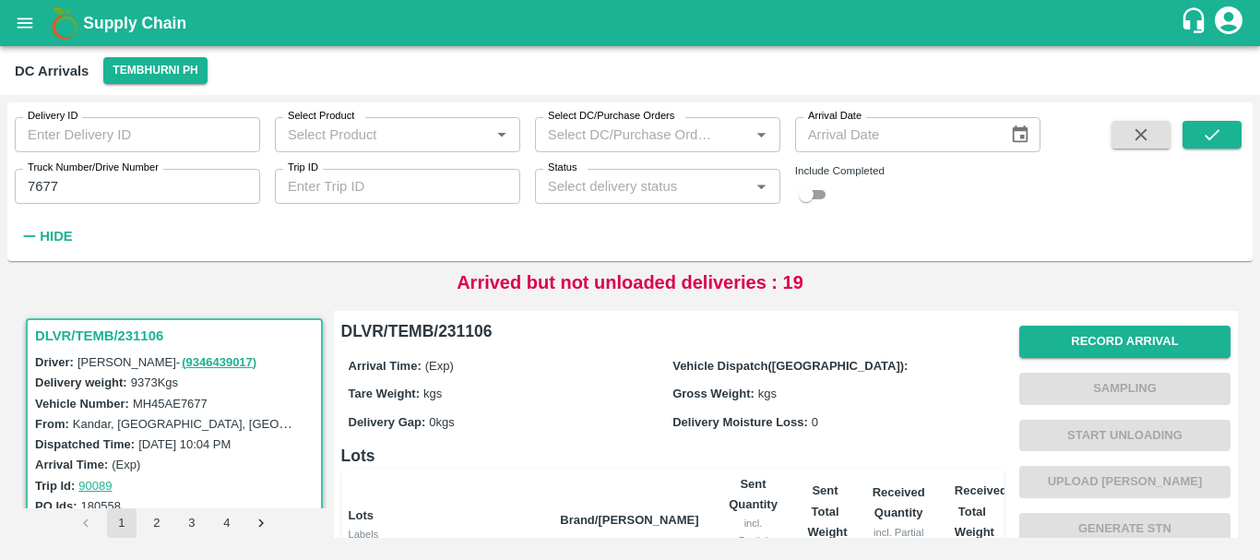
click at [1076, 325] on div "Record Arrival Sampling Start Unloading Upload Tare Weight Generate STN Upload …" at bounding box center [1125, 505] width 211 height 375
click at [1076, 339] on button "Record Arrival" at bounding box center [1125, 342] width 211 height 32
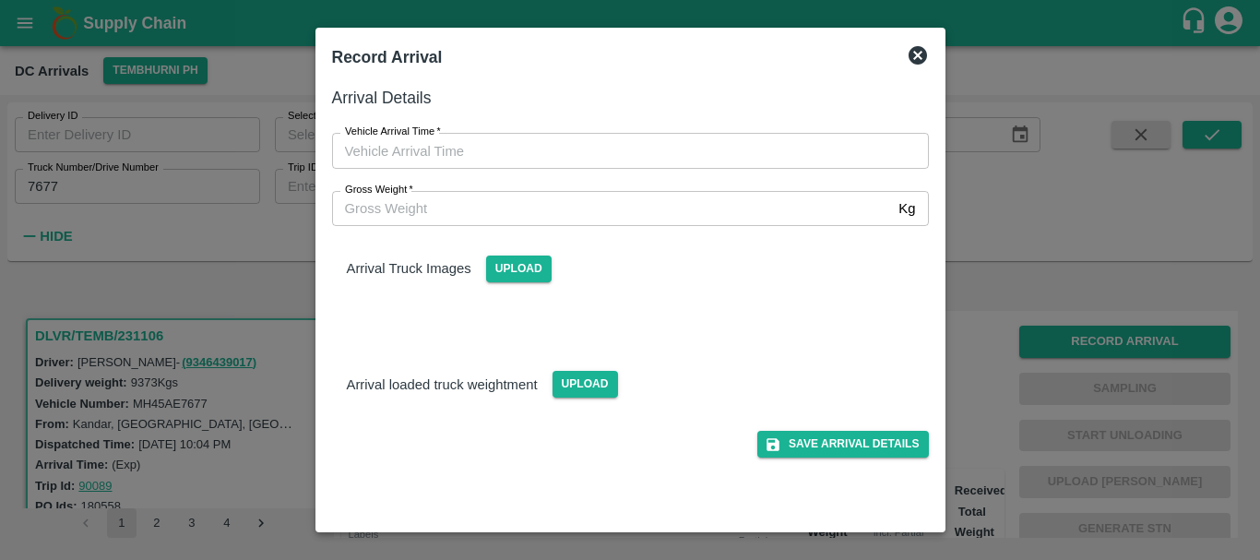
type input "DD/MM/YYYY hh:mm aa"
click at [697, 163] on input "DD/MM/YYYY hh:mm aa" at bounding box center [624, 150] width 584 height 35
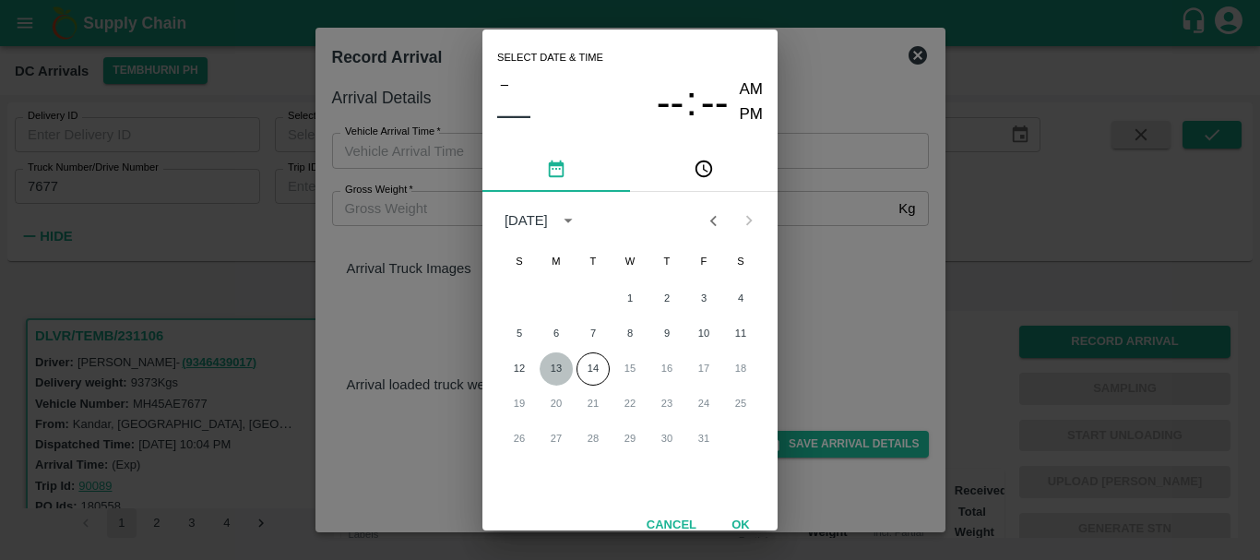
click at [560, 367] on button "13" at bounding box center [556, 368] width 33 height 33
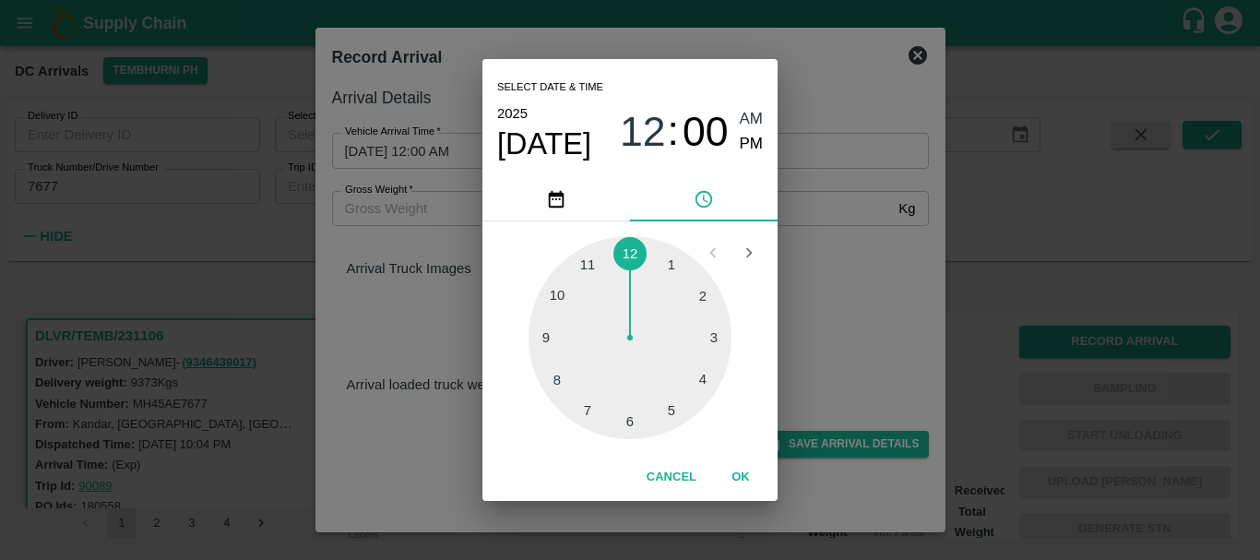
click at [558, 384] on div at bounding box center [630, 337] width 203 height 203
click at [553, 339] on div at bounding box center [630, 337] width 203 height 203
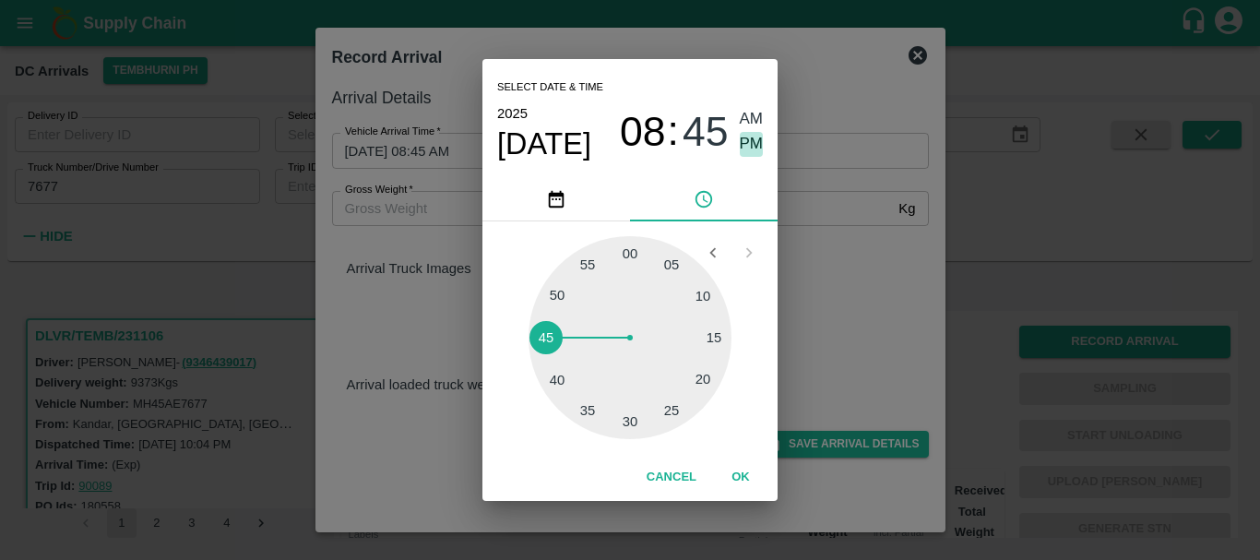
drag, startPoint x: 758, startPoint y: 136, endPoint x: 853, endPoint y: 254, distance: 151.0
click at [853, 254] on div "Select date & time [DATE] 08 : 45 AM PM 05 10 15 20 25 30 35 40 45 50 55 00 Can…" at bounding box center [630, 280] width 1260 height 560
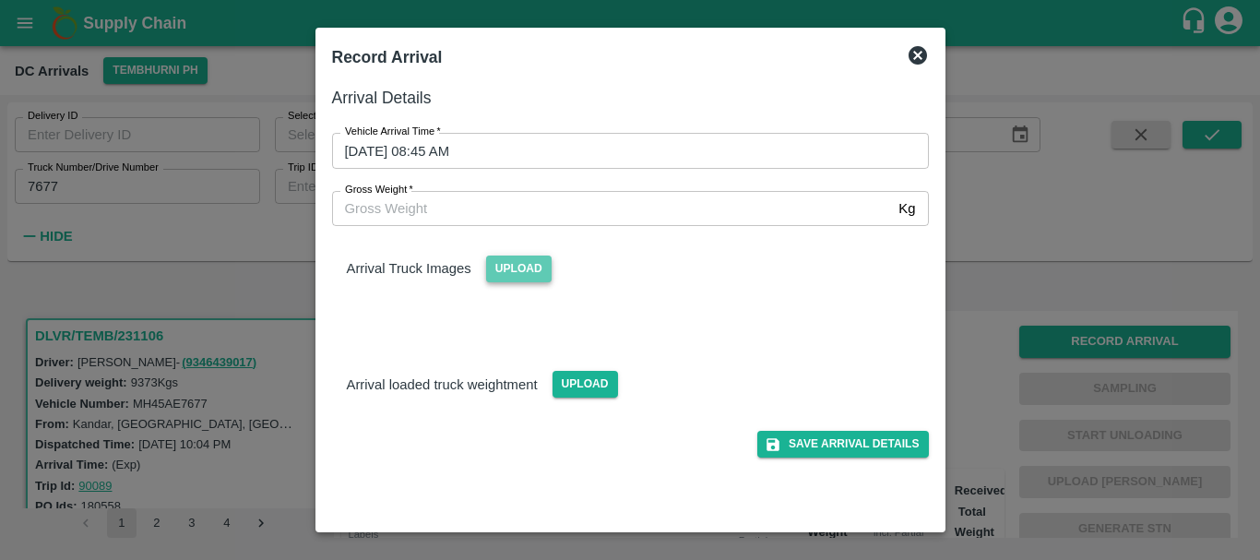
click at [508, 269] on span "Upload" at bounding box center [519, 269] width 66 height 27
click at [0, 0] on input "Upload" at bounding box center [0, 0] width 0 height 0
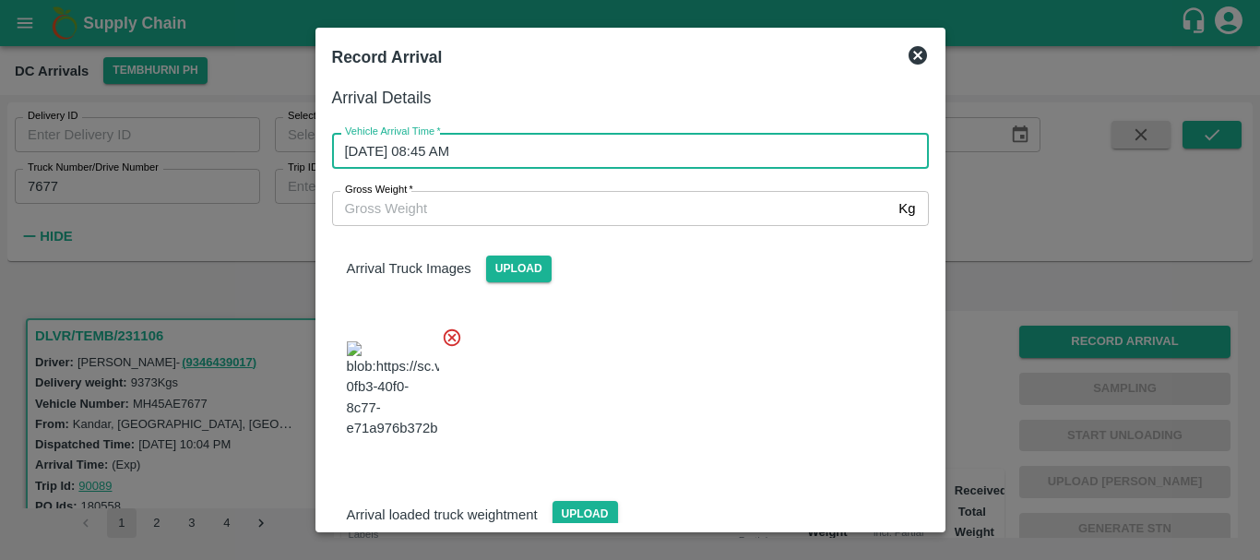
click at [556, 164] on input "[DATE] 08:45 AM" at bounding box center [624, 150] width 584 height 35
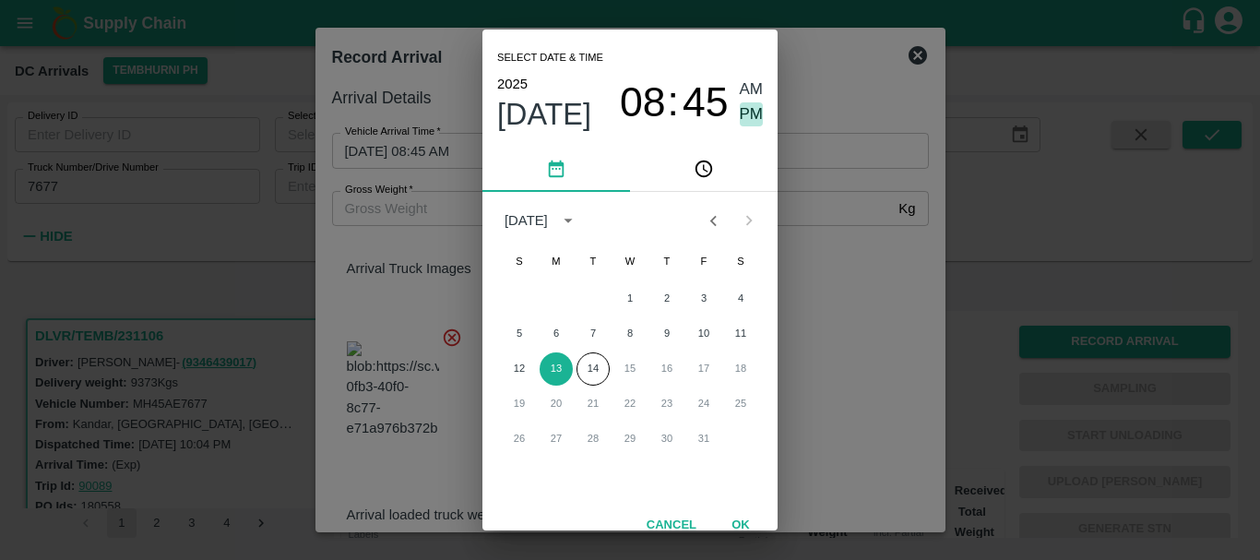
click at [745, 116] on span "PM" at bounding box center [752, 114] width 24 height 25
type input "[DATE] 08:45 PM"
click at [831, 200] on div "Select date & time [DATE] 08 : 45 AM PM [DATE] S M T W T F S 1 2 3 4 5 6 7 8 9 …" at bounding box center [630, 280] width 1260 height 560
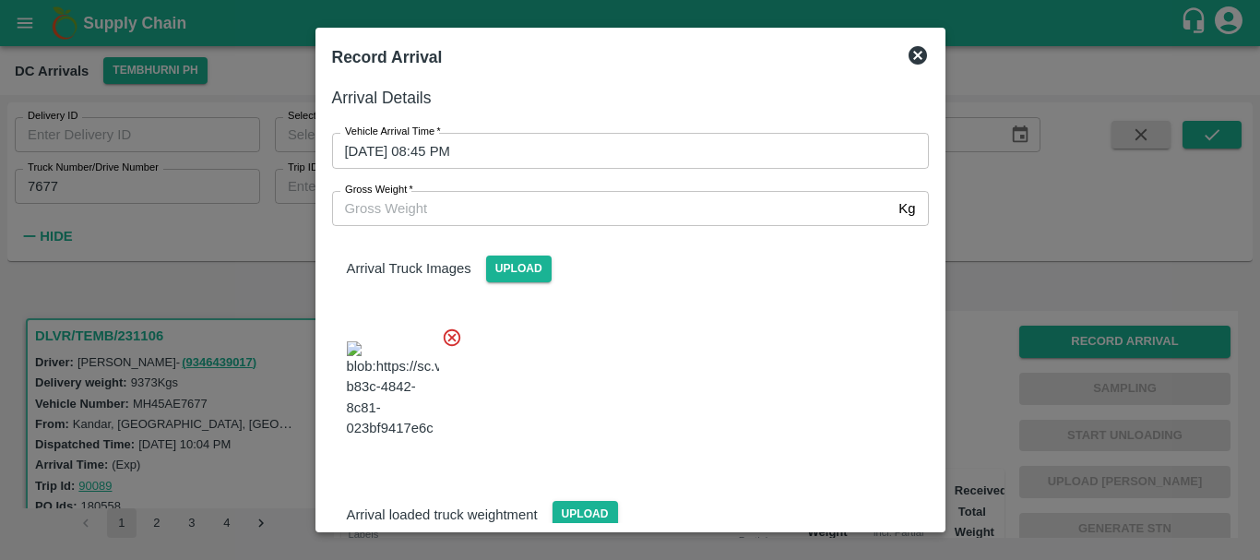
click at [624, 285] on div "Arrival Truck Images Upload" at bounding box center [623, 341] width 612 height 260
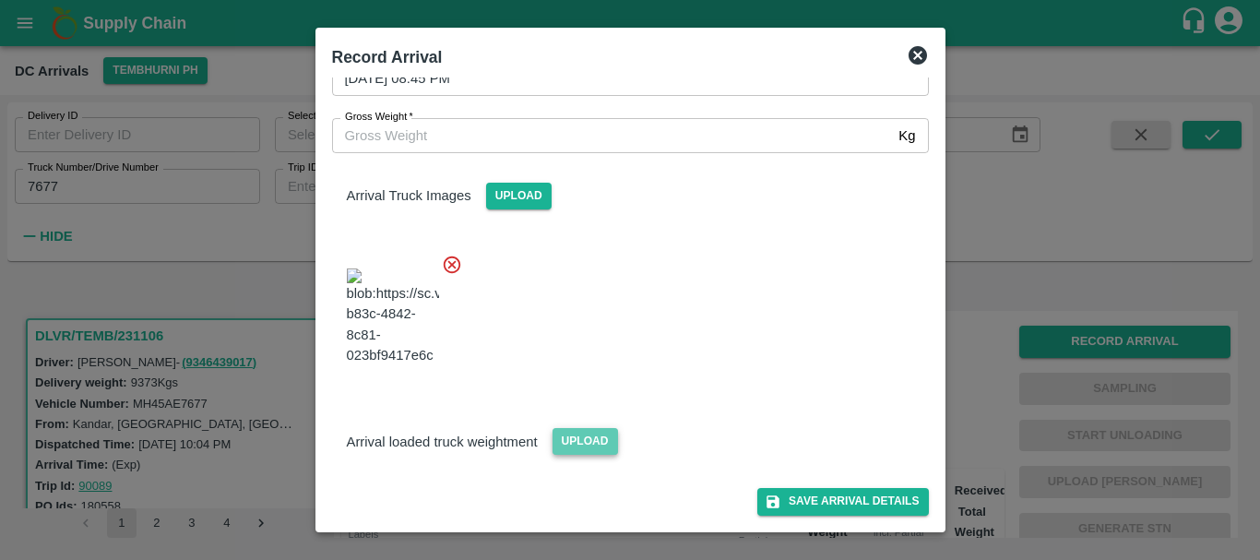
click at [593, 436] on span "Upload" at bounding box center [586, 441] width 66 height 27
click at [0, 0] on input "Upload" at bounding box center [0, 0] width 0 height 0
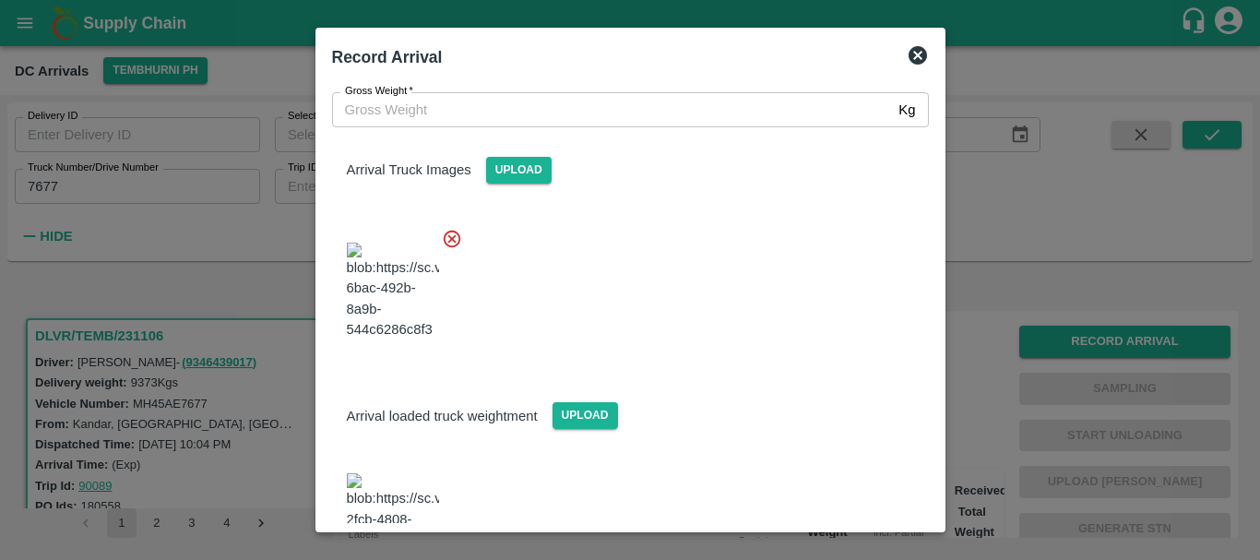
scroll to position [185, 0]
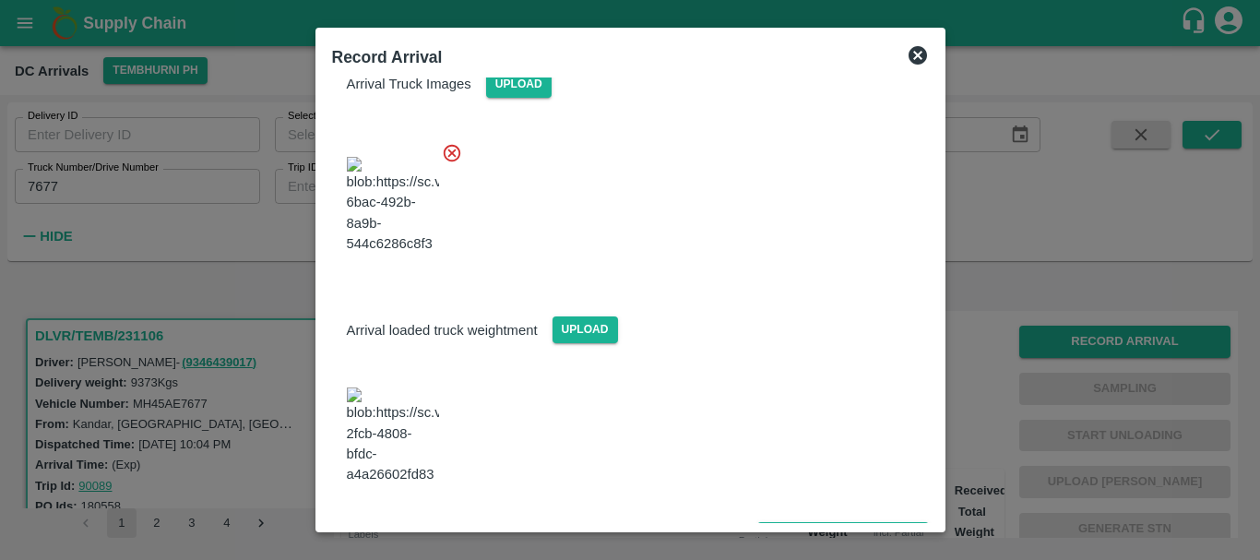
click at [378, 429] on img at bounding box center [393, 436] width 92 height 97
click at [478, 171] on div at bounding box center [623, 199] width 612 height 145
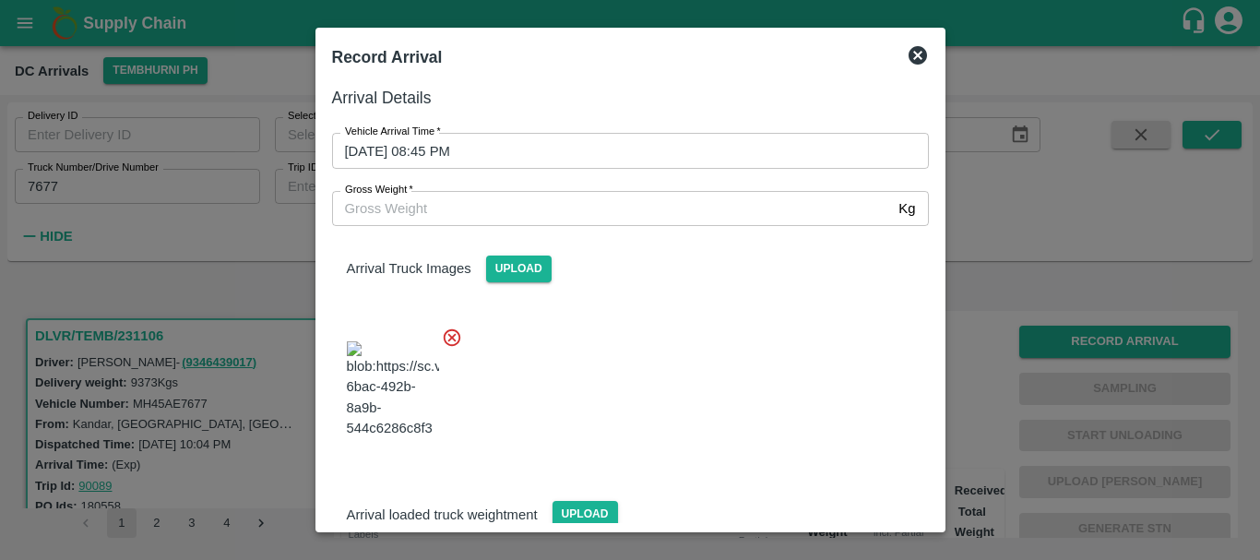
click at [456, 213] on input "Gross Weight   *" at bounding box center [612, 208] width 560 height 35
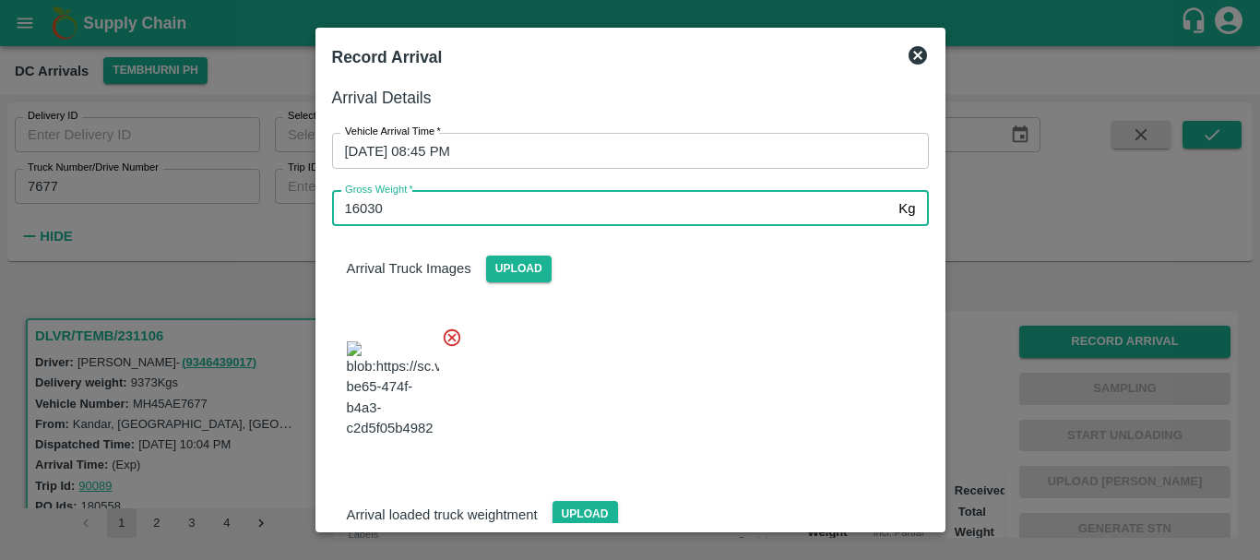
type input "16030"
click at [642, 362] on div at bounding box center [623, 384] width 612 height 145
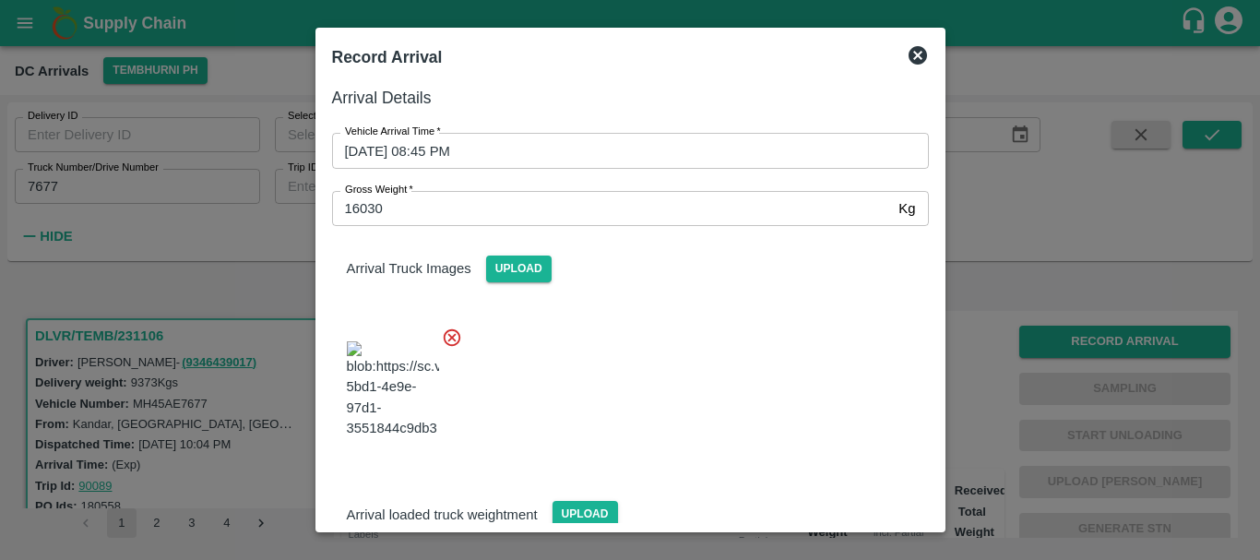
scroll to position [185, 0]
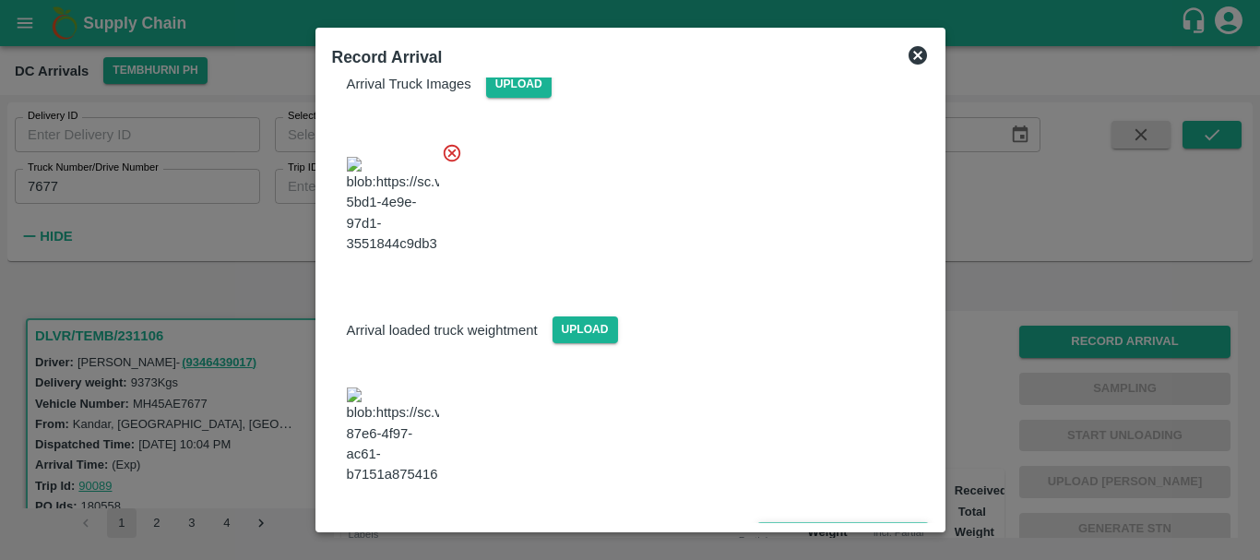
click at [844, 522] on button "Save Arrival Details" at bounding box center [843, 535] width 171 height 27
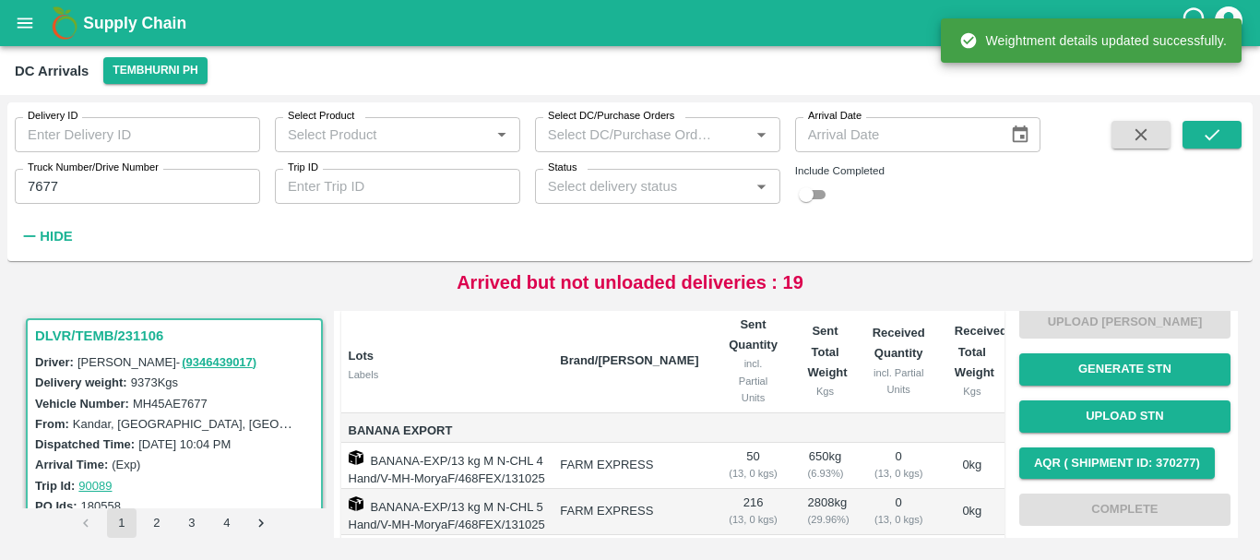
scroll to position [0, 0]
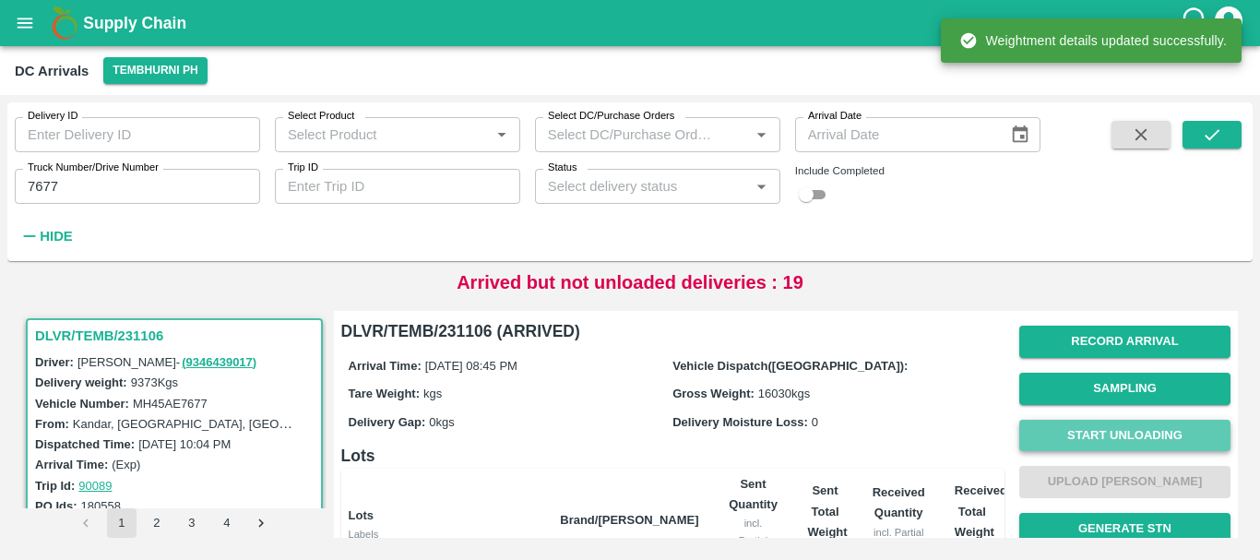
click at [1115, 438] on button "Start Unloading" at bounding box center [1125, 436] width 211 height 32
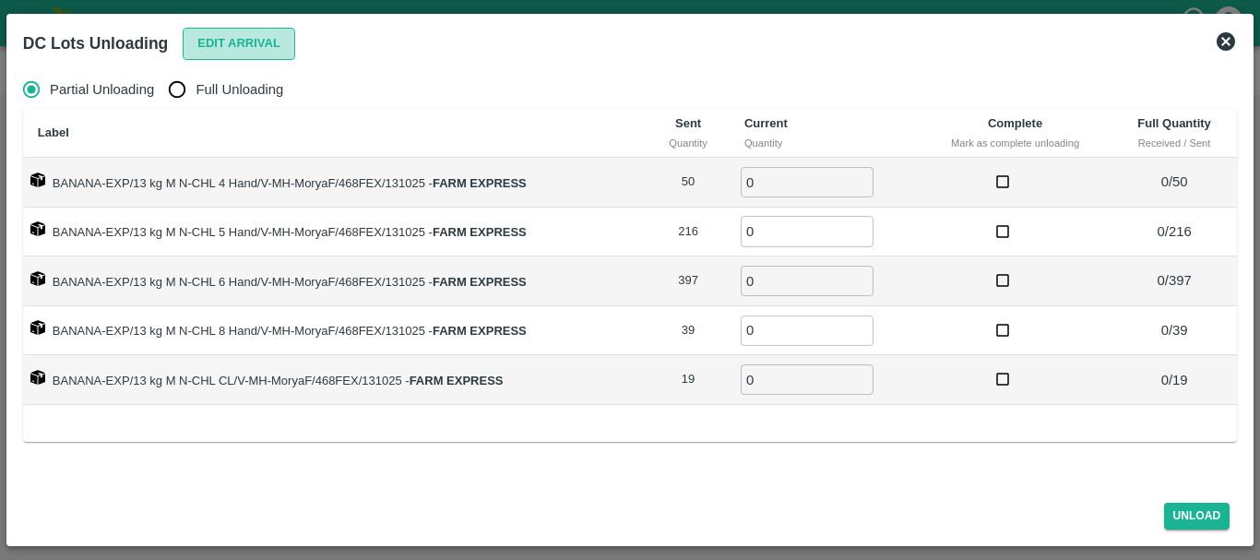
click at [203, 44] on button "Edit Arrival" at bounding box center [239, 44] width 113 height 32
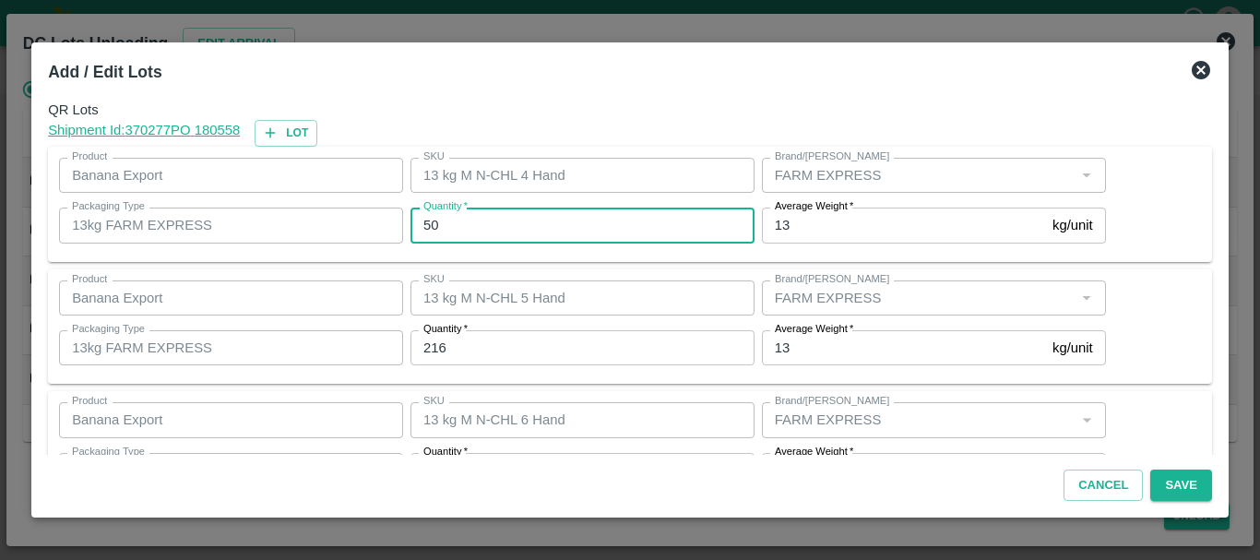
click at [474, 215] on input "50" at bounding box center [583, 225] width 344 height 35
type input "5"
type input "23"
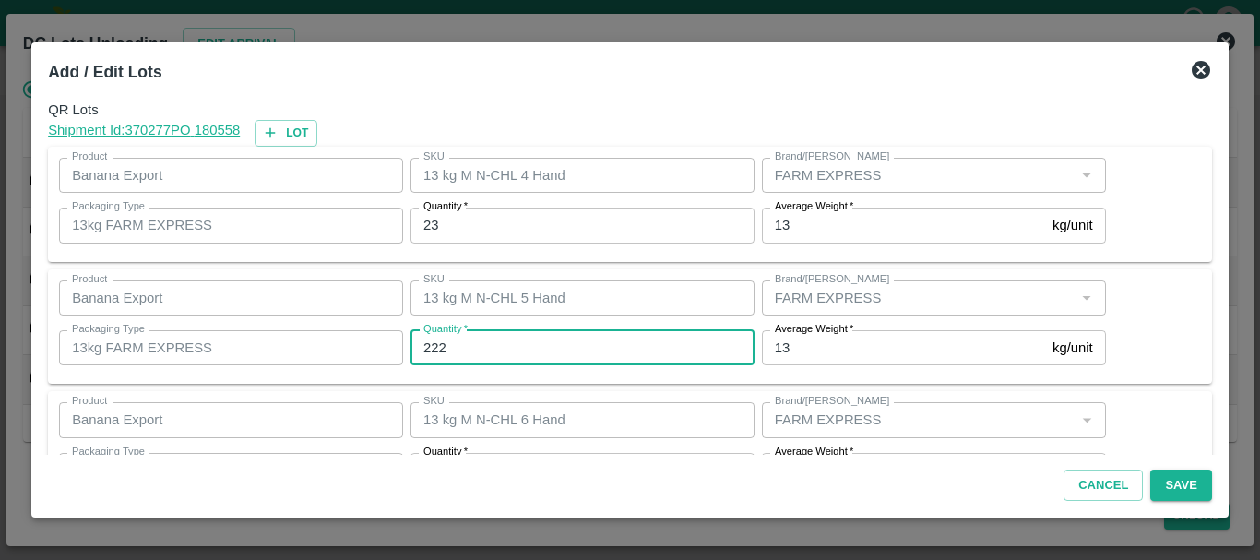
type input "222"
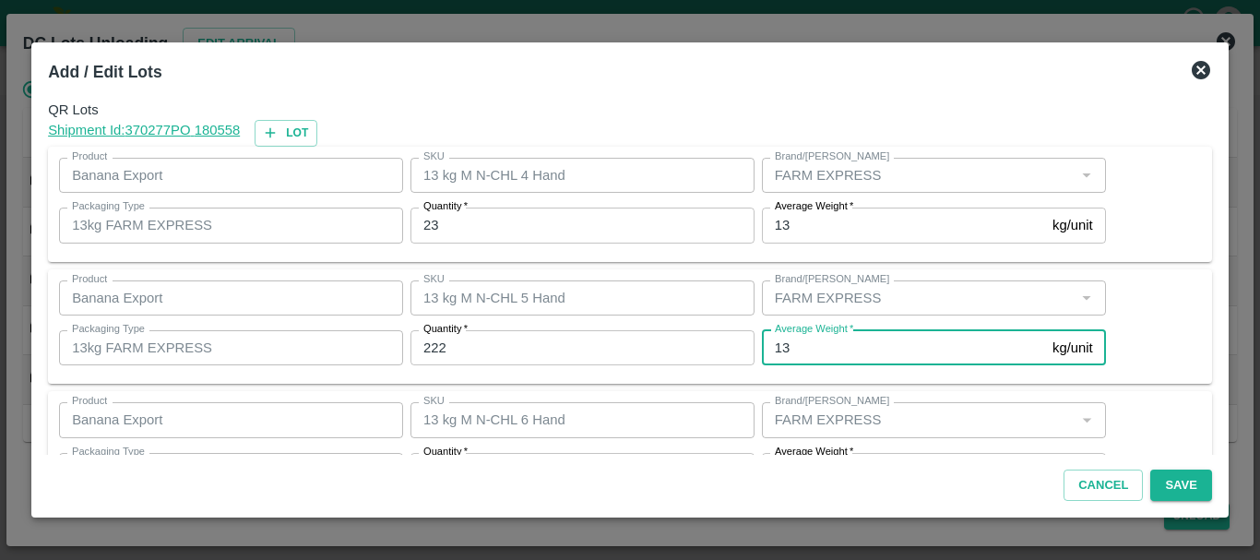
scroll to position [33, 0]
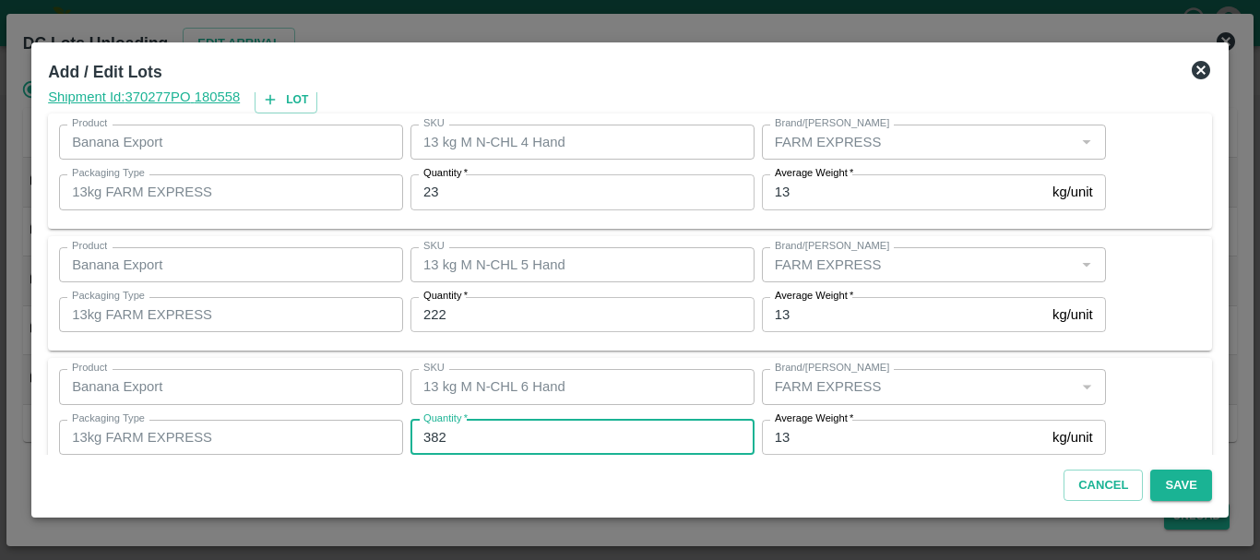
type input "382"
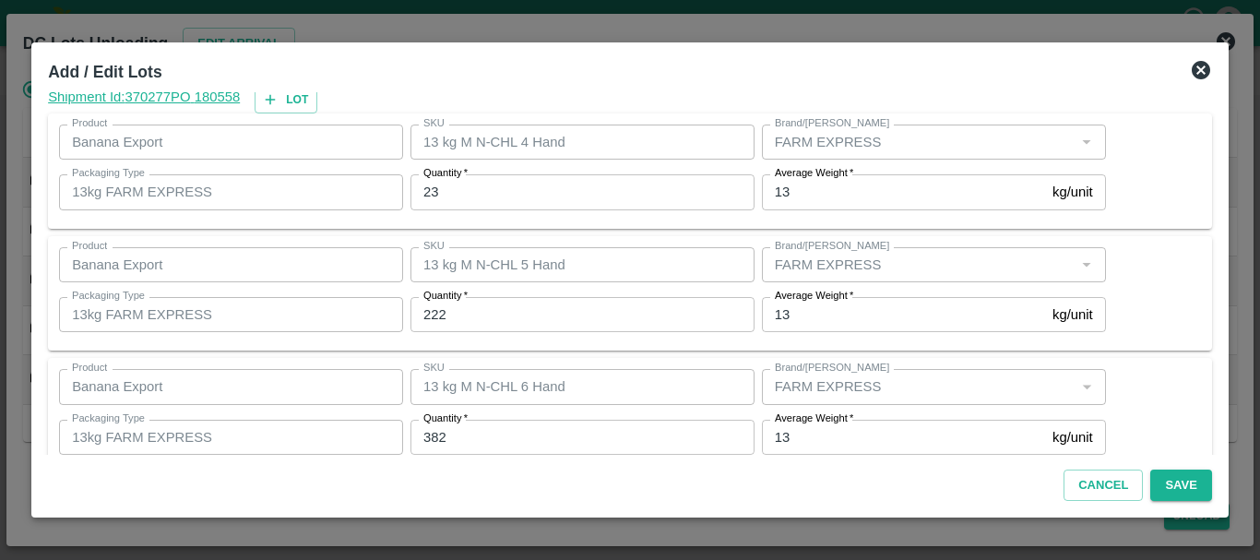
scroll to position [312, 0]
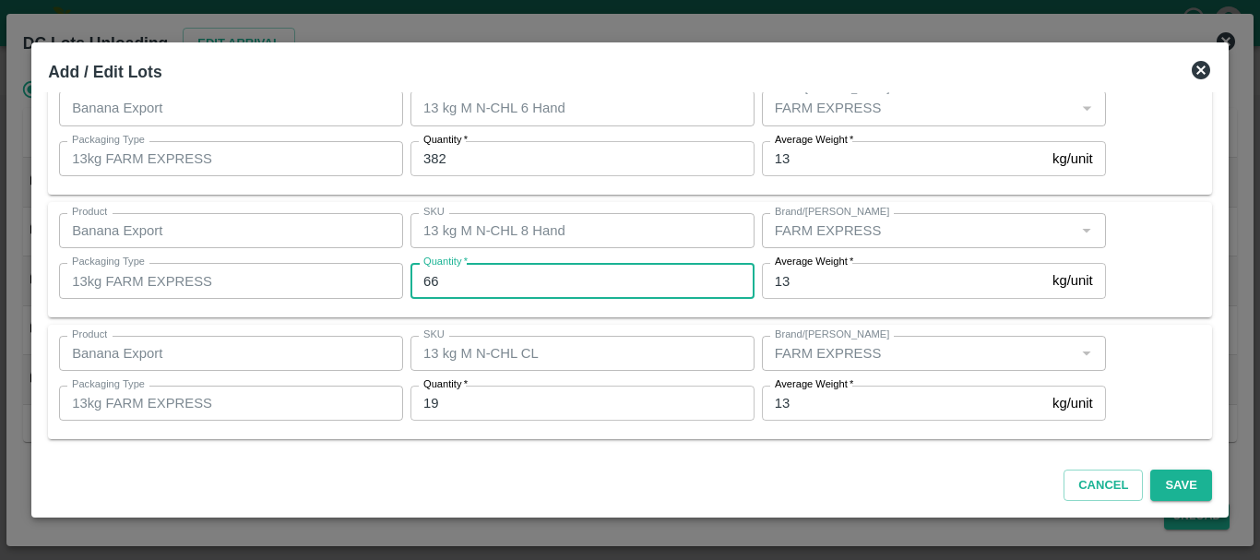
type input "66"
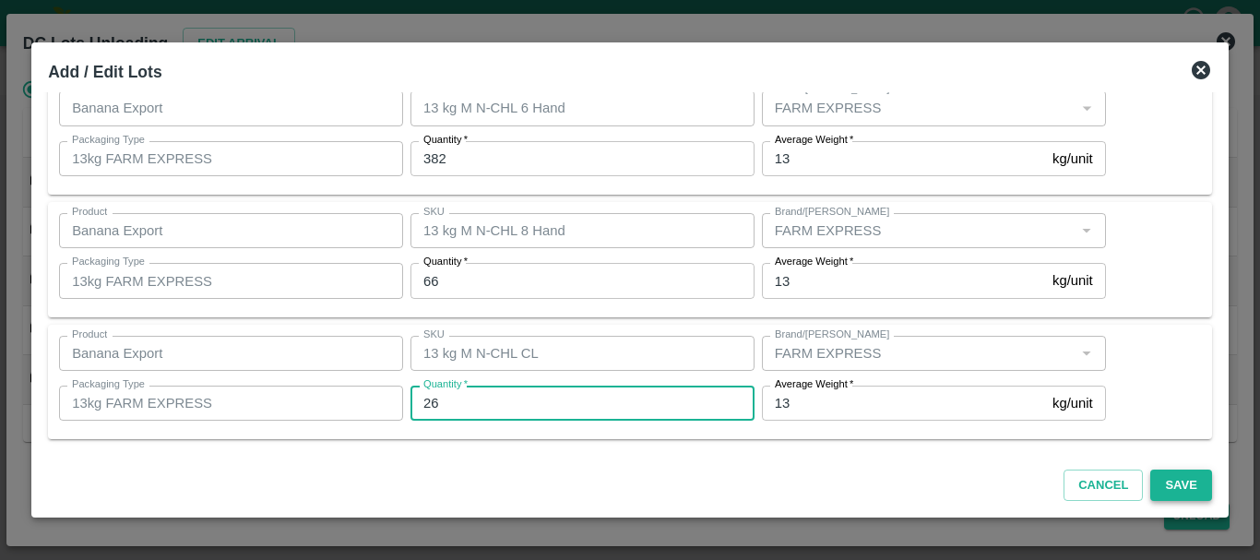
type input "26"
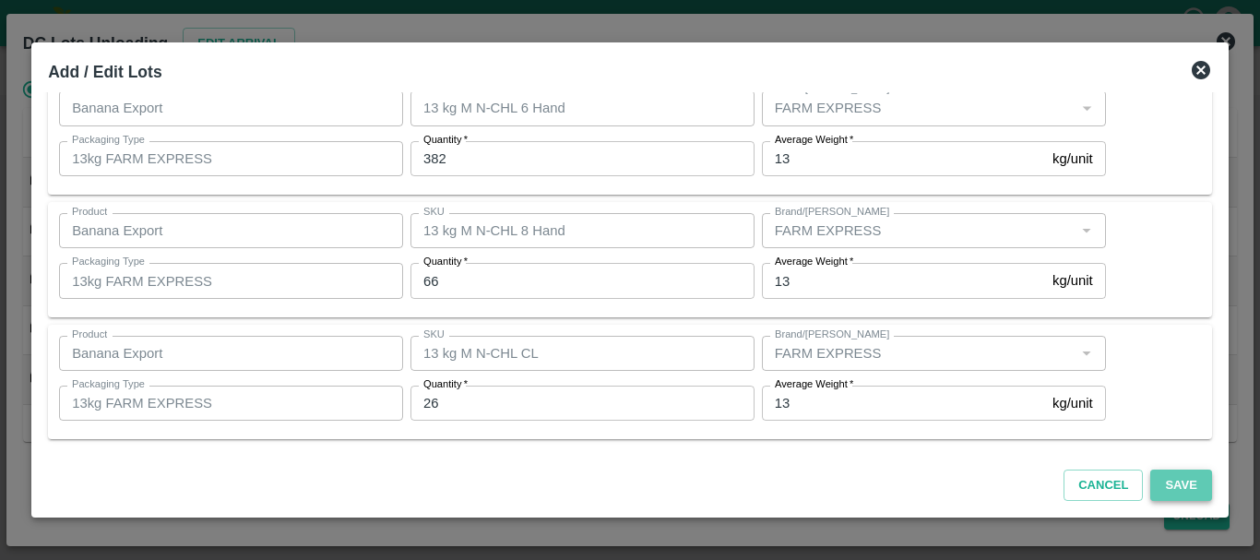
click at [1179, 485] on button "Save" at bounding box center [1181, 486] width 61 height 32
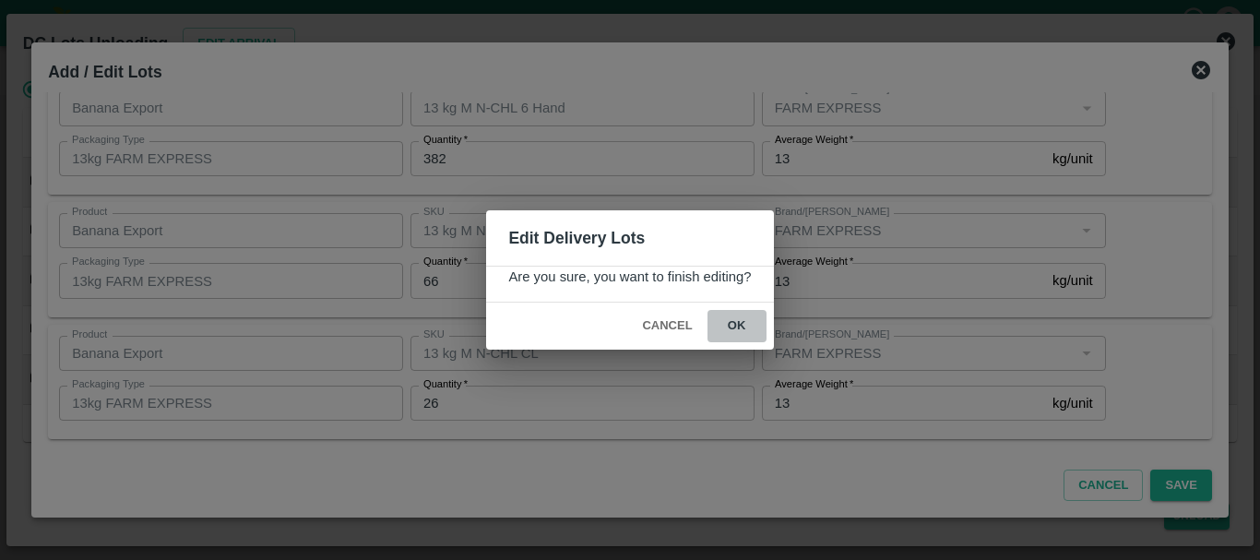
click at [739, 327] on button "ok" at bounding box center [737, 326] width 59 height 32
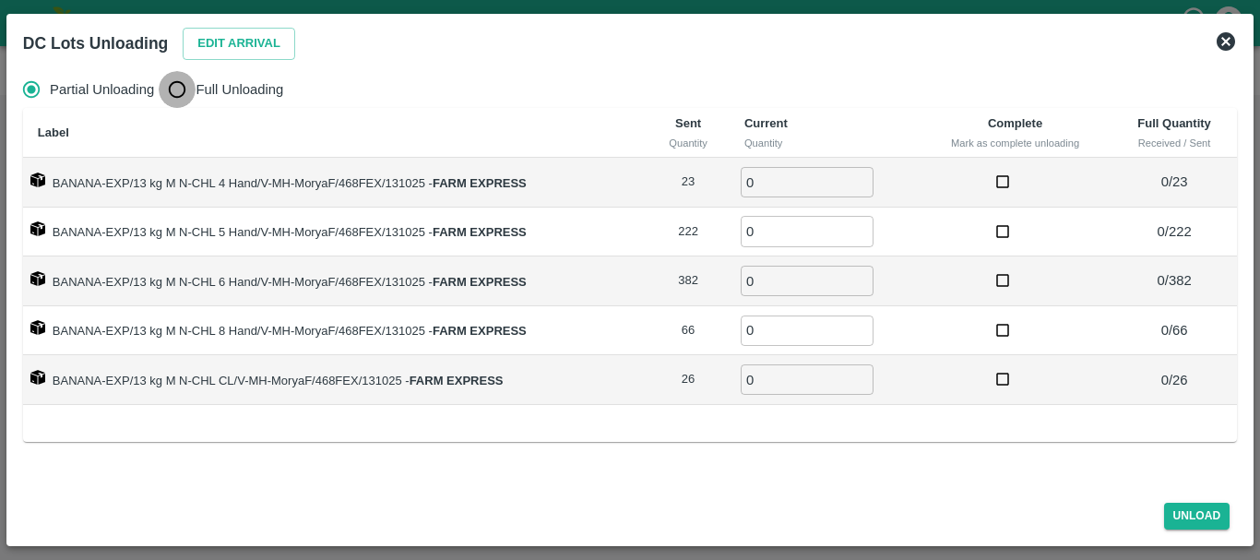
click at [164, 95] on input "Full Unloading" at bounding box center [177, 89] width 37 height 37
radio input "true"
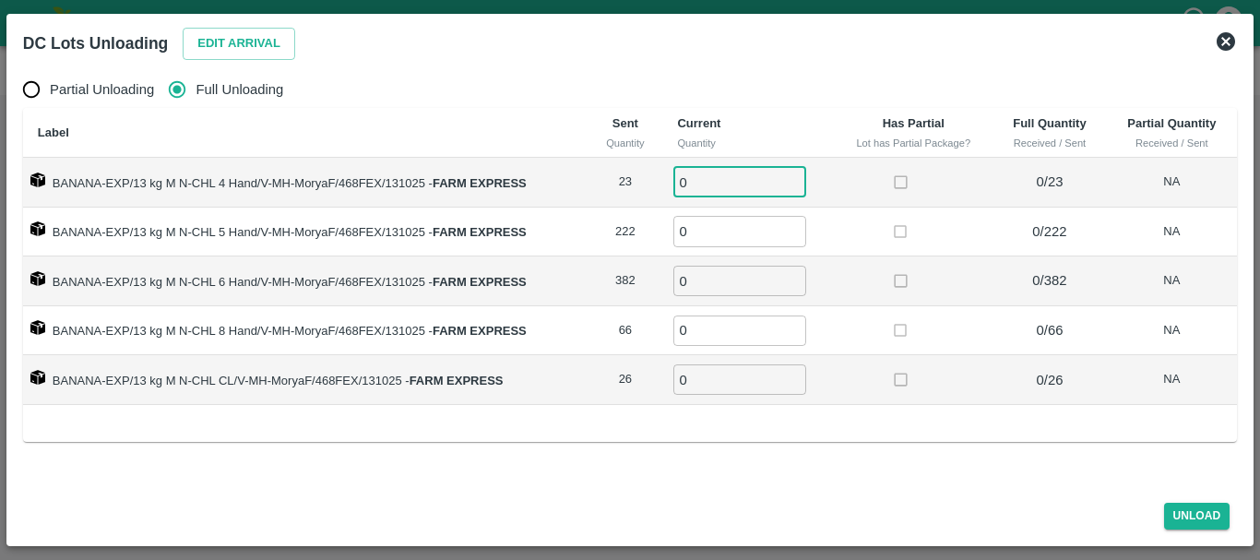
click at [723, 181] on input "0" at bounding box center [740, 182] width 133 height 30
type input "023"
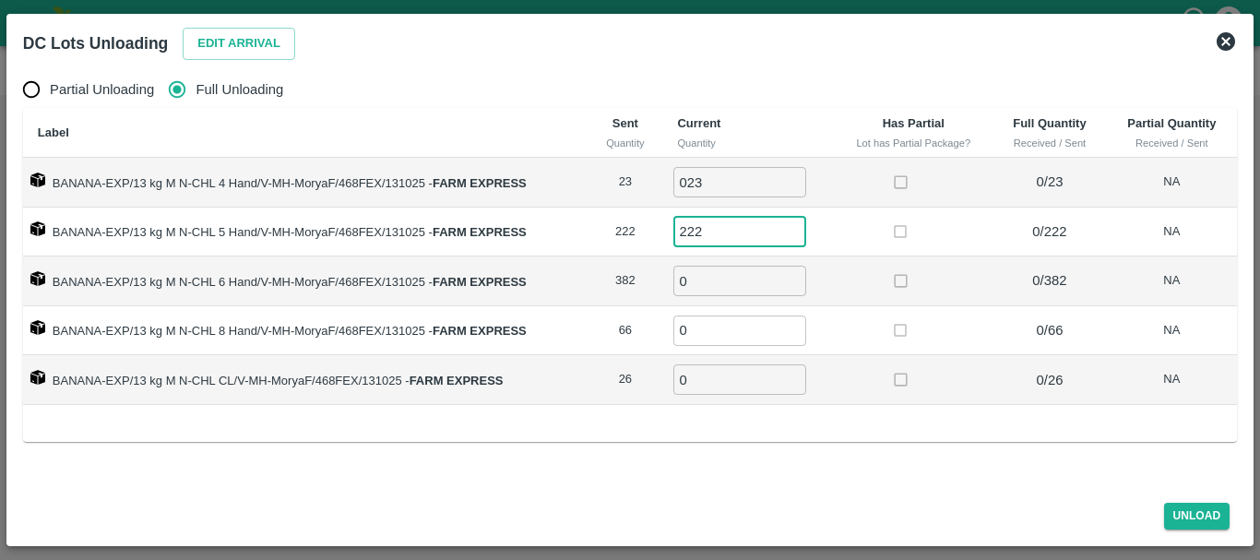
type input "222"
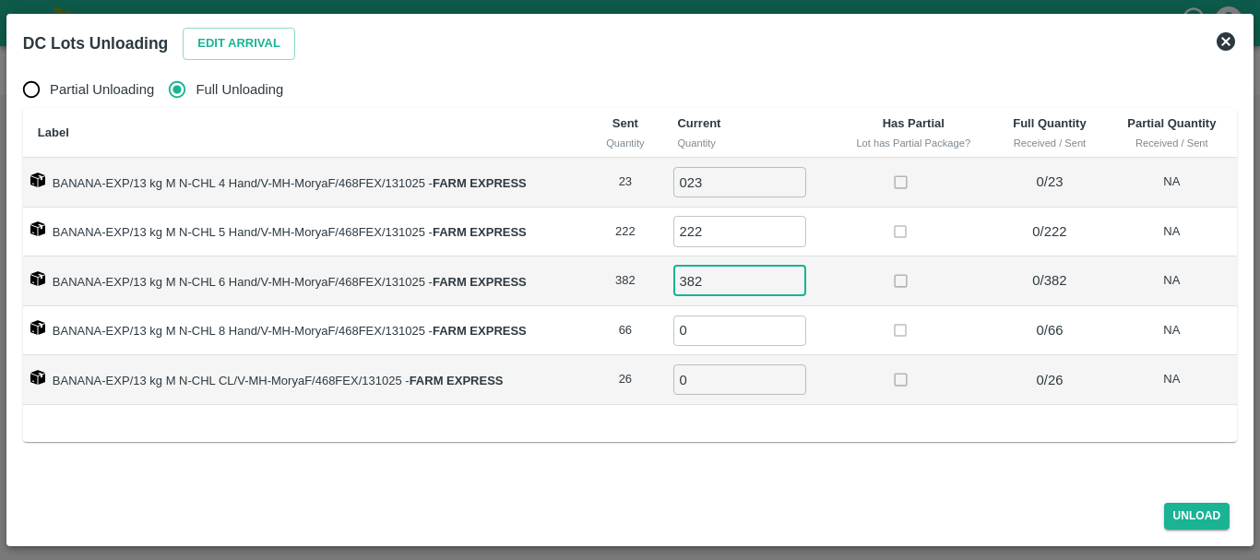
type input "382"
type input "66"
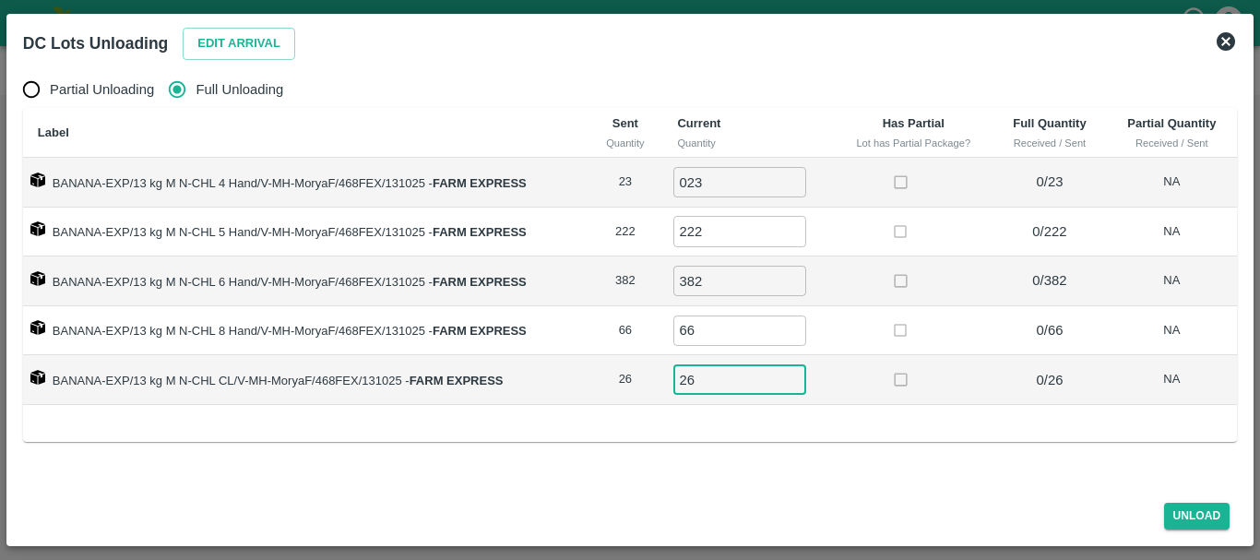
type input "26"
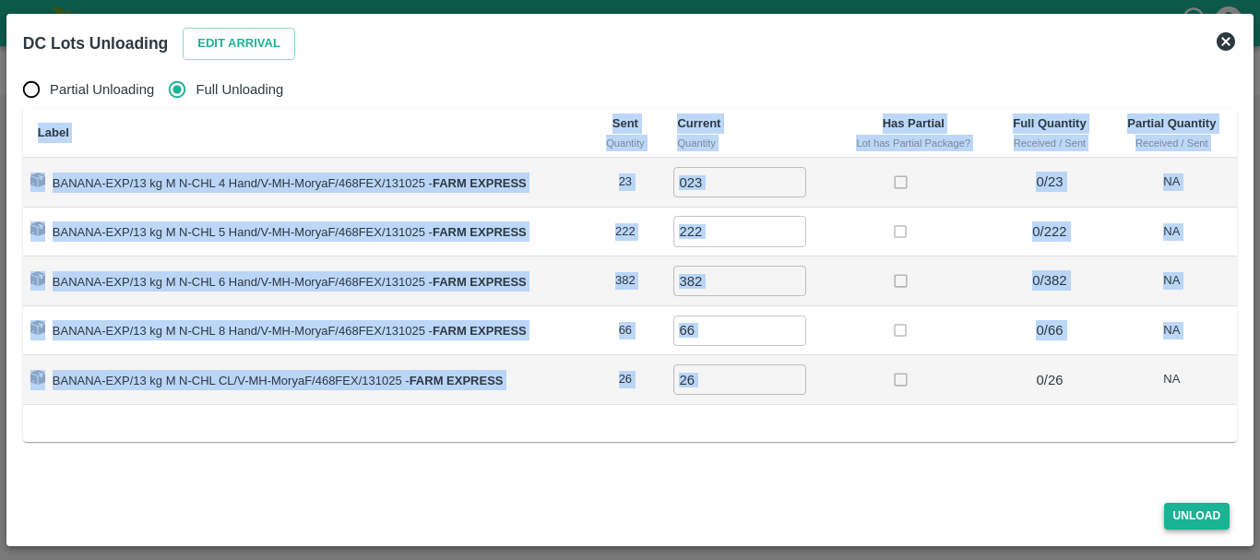
drag, startPoint x: 872, startPoint y: 371, endPoint x: 1191, endPoint y: 510, distance: 348.3
click at [1191, 510] on div "DC Lots Unloading Edit Arrival Partial Unloading Full Unloading Label Sent Quan…" at bounding box center [630, 280] width 1248 height 532
click at [1191, 510] on button "Unload" at bounding box center [1197, 516] width 66 height 27
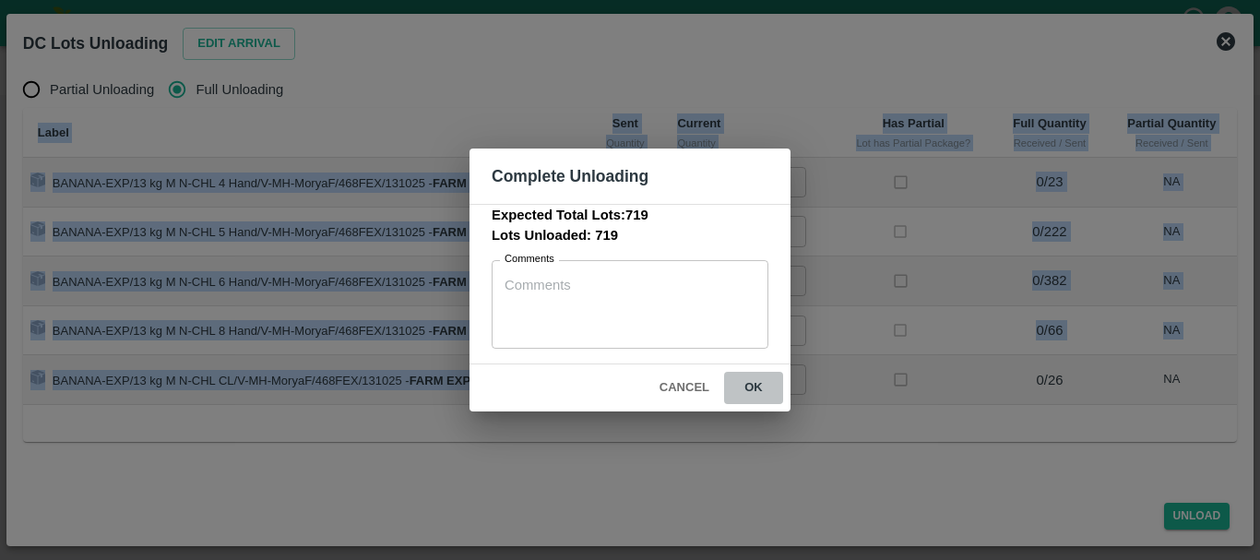
click at [753, 384] on button "ok" at bounding box center [753, 388] width 59 height 32
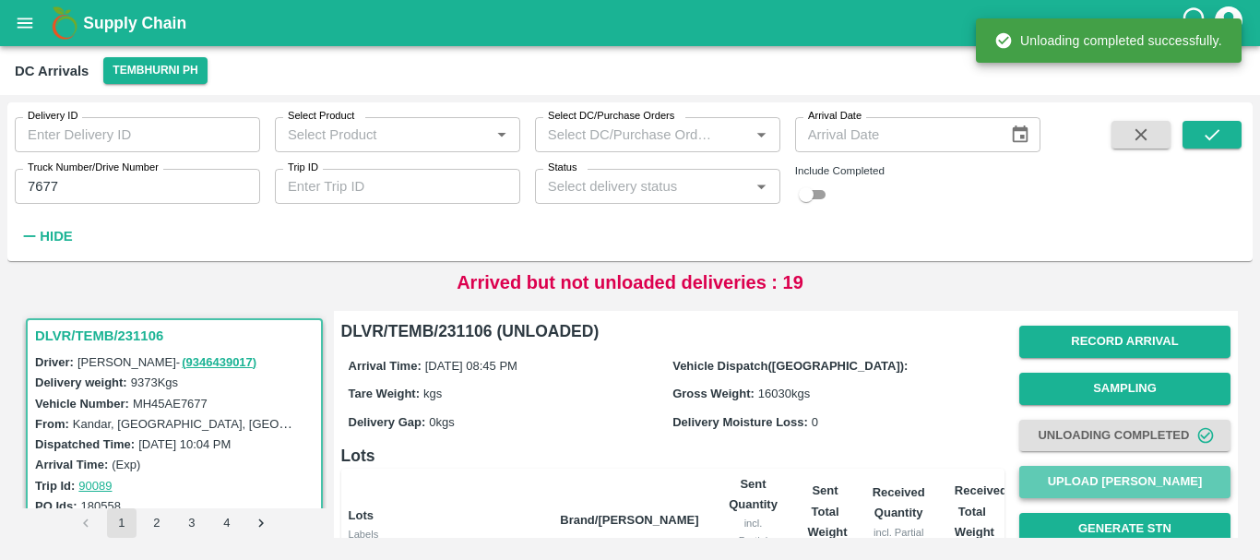
click at [1061, 476] on button "Upload [PERSON_NAME]" at bounding box center [1125, 482] width 211 height 32
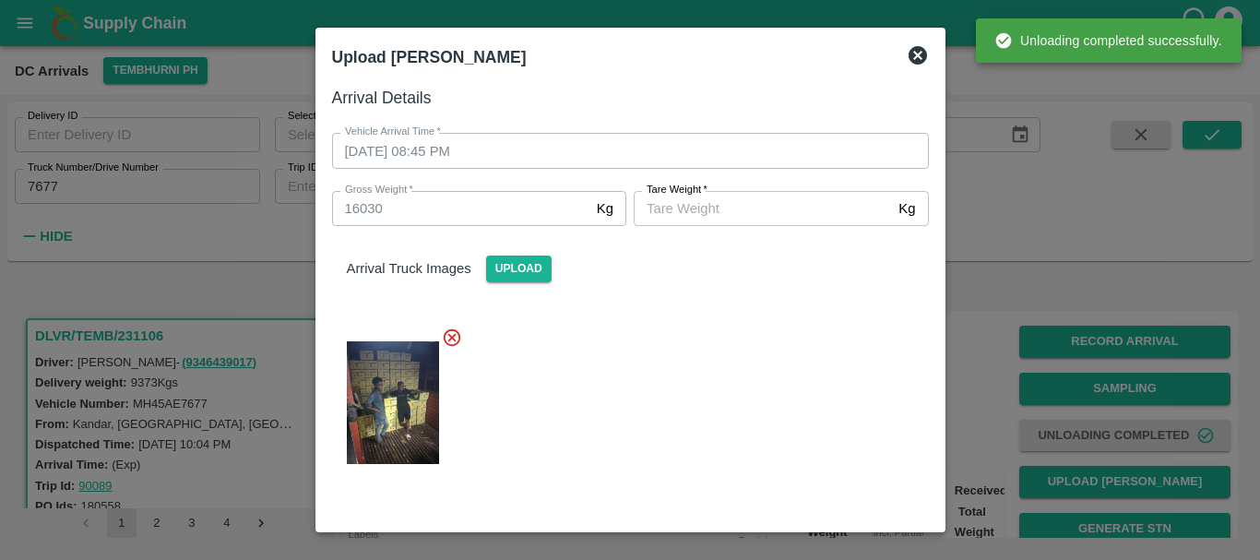
click at [729, 217] on input "[PERSON_NAME]   *" at bounding box center [762, 208] width 257 height 35
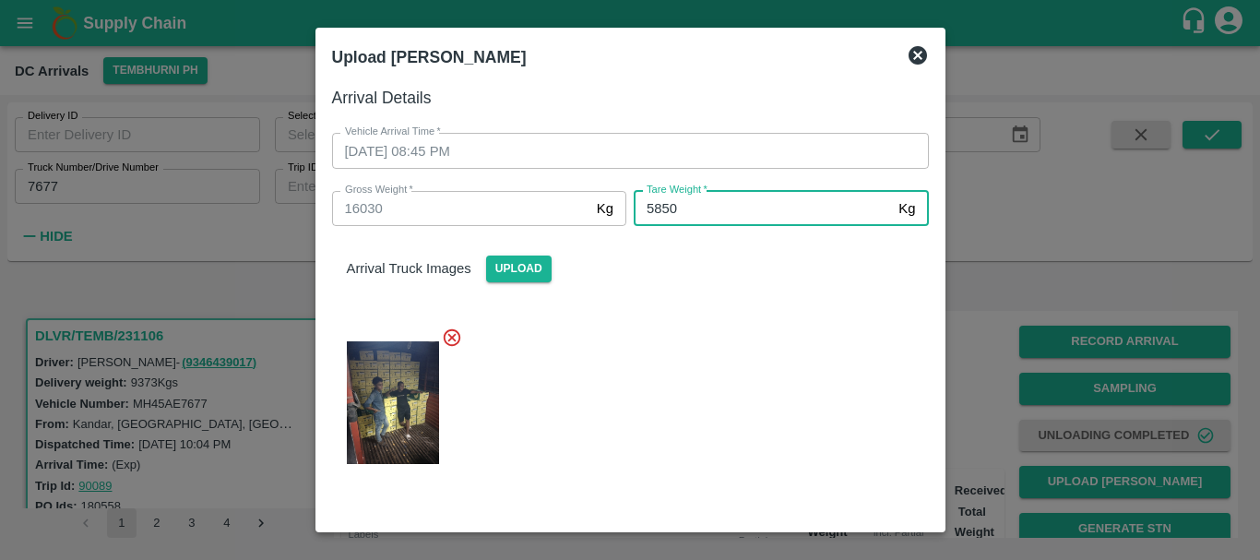
type input "5850"
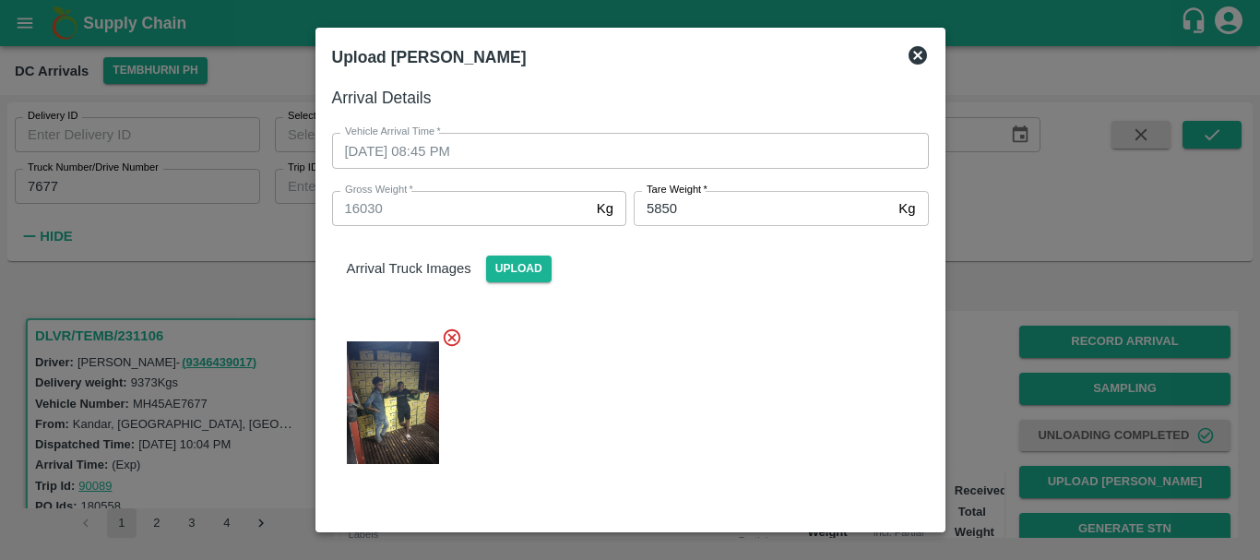
click at [732, 387] on div at bounding box center [623, 397] width 612 height 171
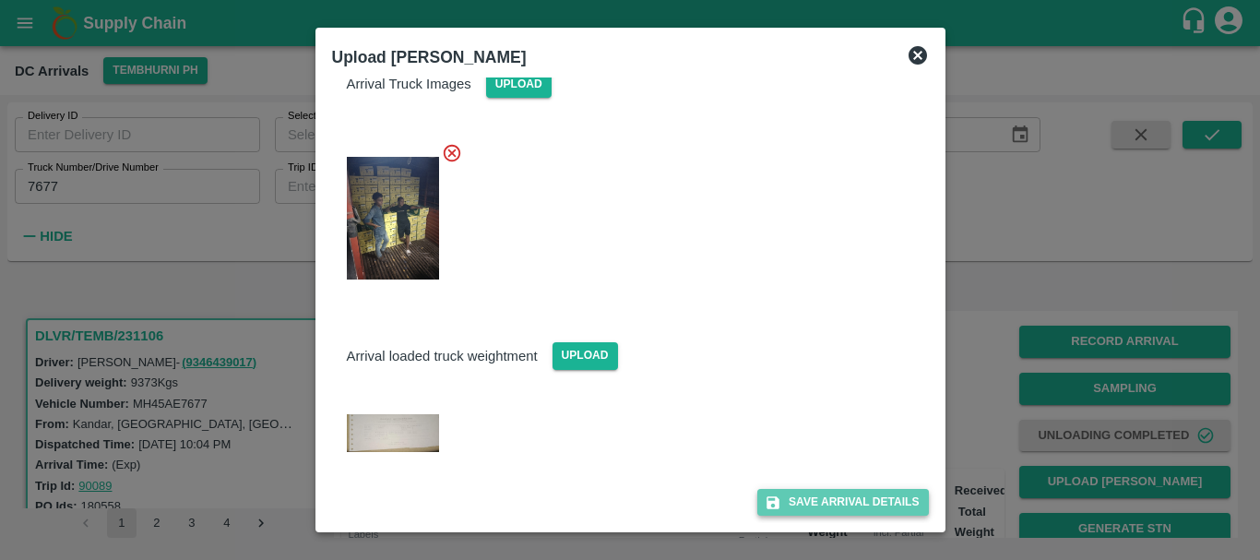
click at [823, 500] on button "Save Arrival Details" at bounding box center [843, 502] width 171 height 27
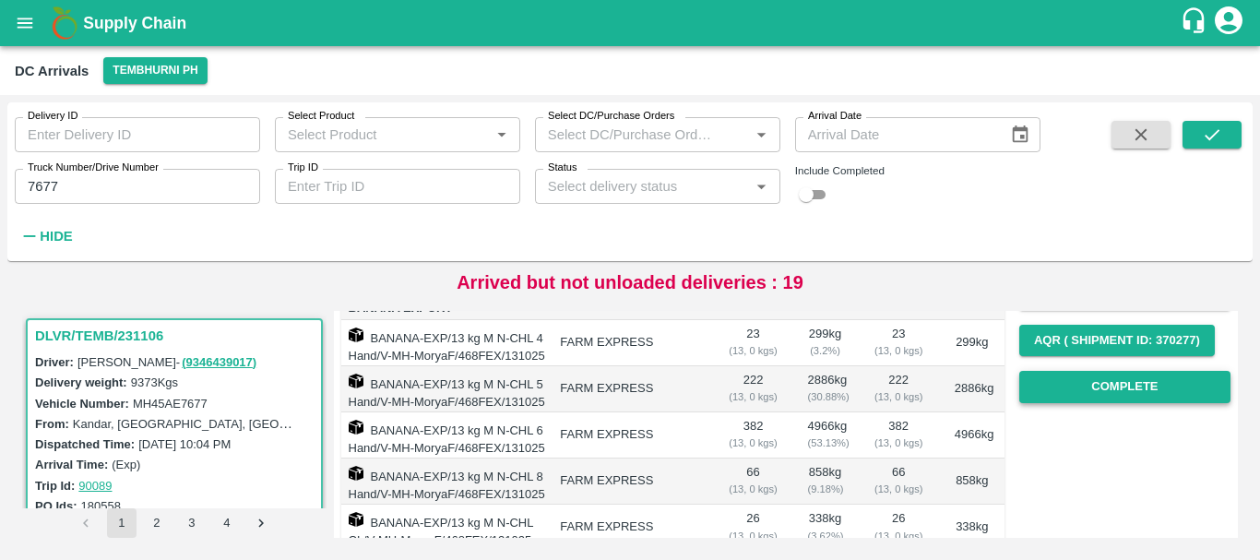
scroll to position [281, 0]
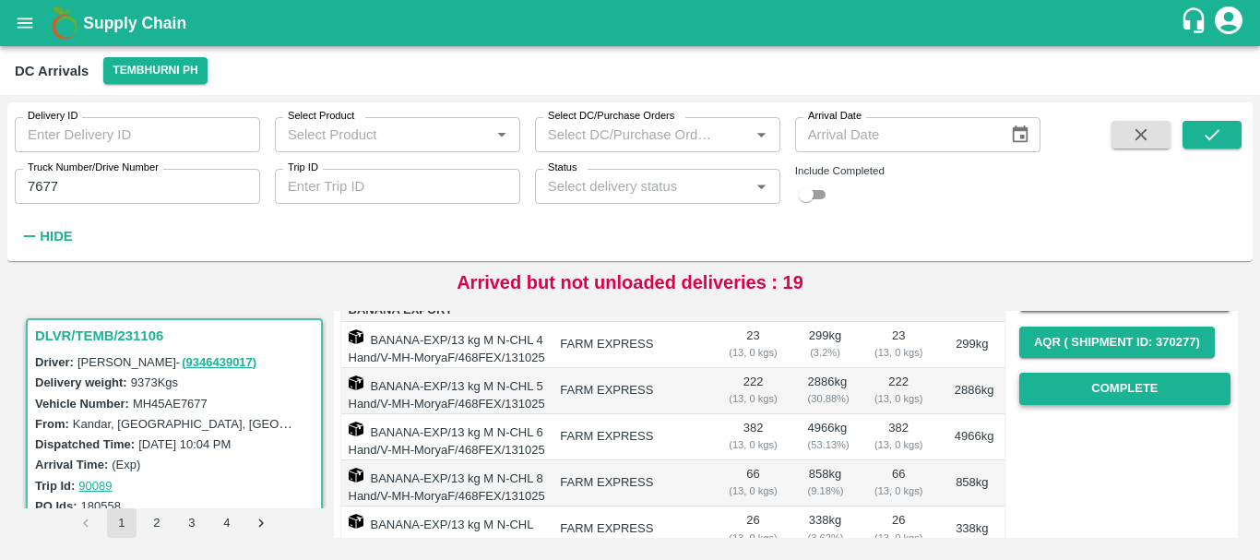
click at [1086, 396] on button "Complete" at bounding box center [1125, 389] width 211 height 32
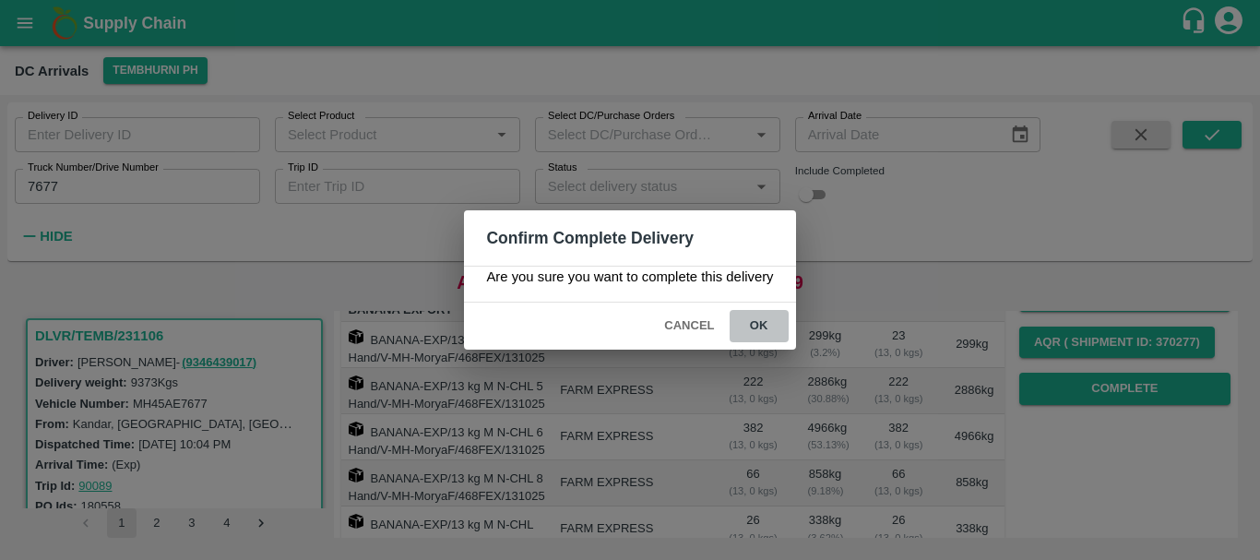
click at [750, 315] on button "ok" at bounding box center [759, 326] width 59 height 32
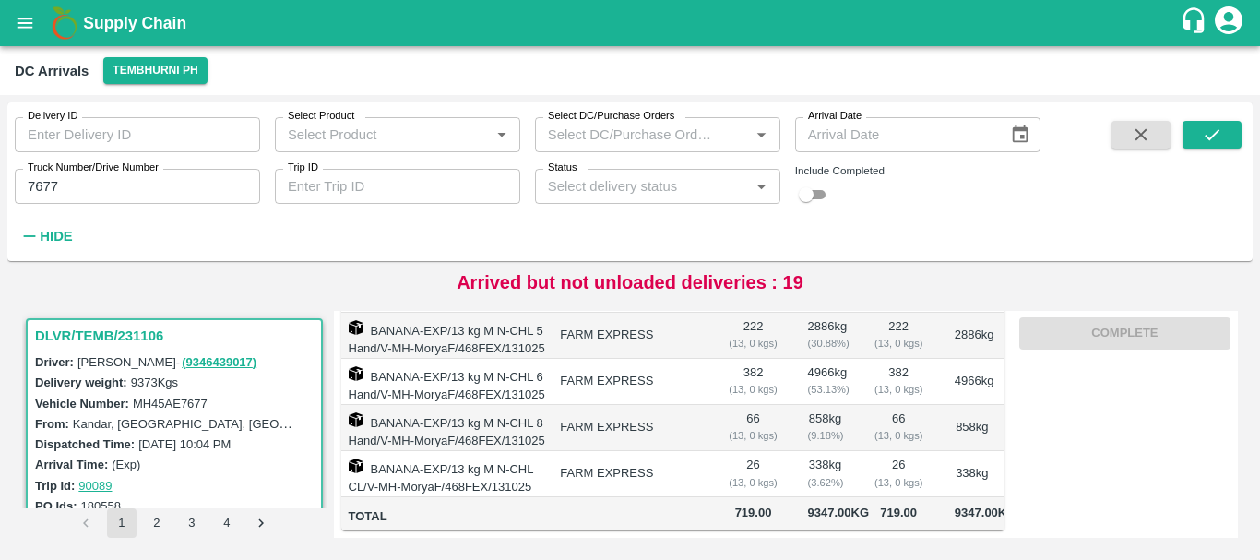
scroll to position [0, 0]
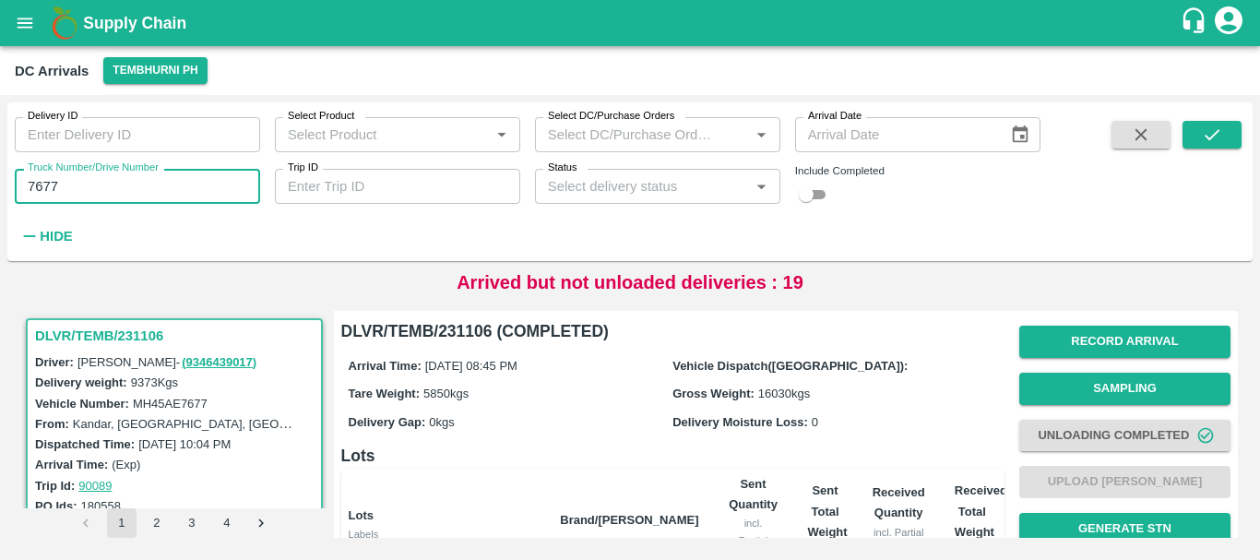
click at [177, 197] on input "7677" at bounding box center [137, 186] width 245 height 35
type input "7"
type input "5250"
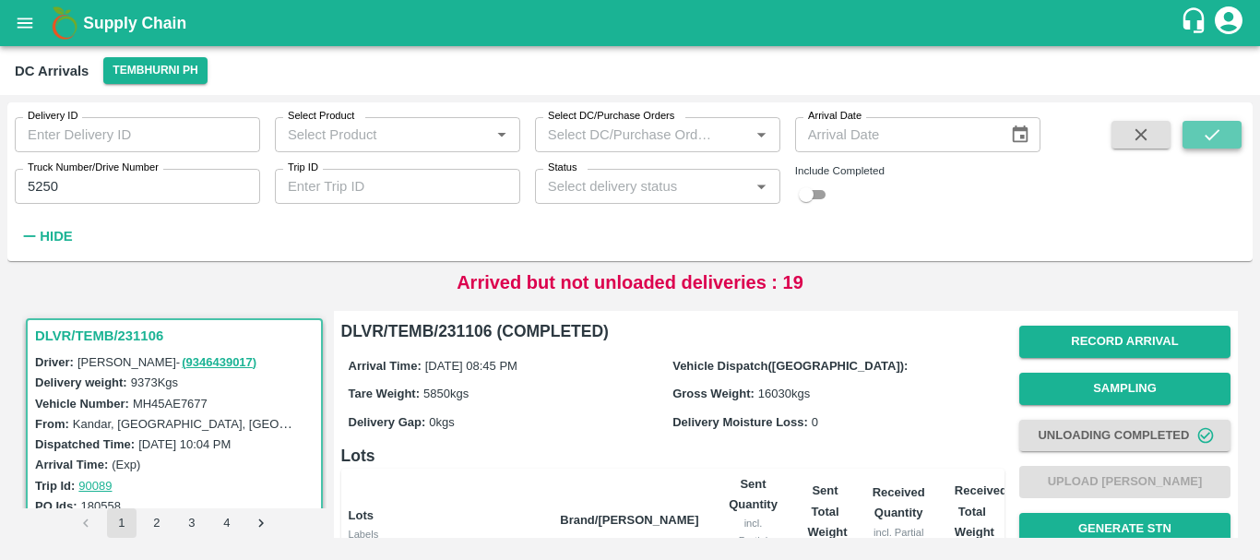
click at [1220, 143] on icon "submit" at bounding box center [1212, 135] width 20 height 20
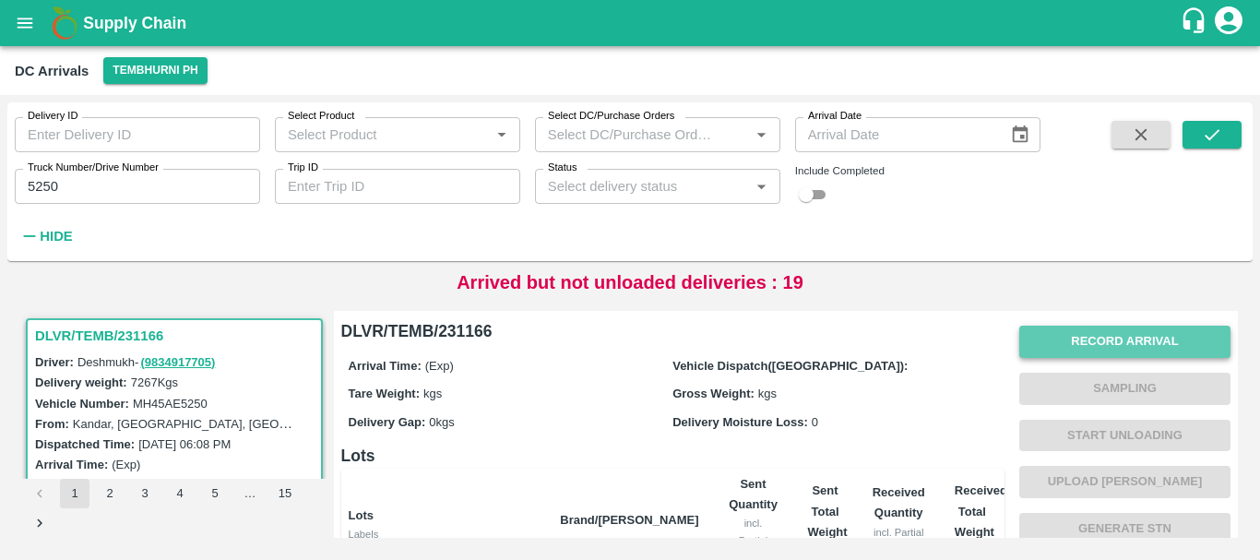
click at [1038, 351] on button "Record Arrival" at bounding box center [1125, 342] width 211 height 32
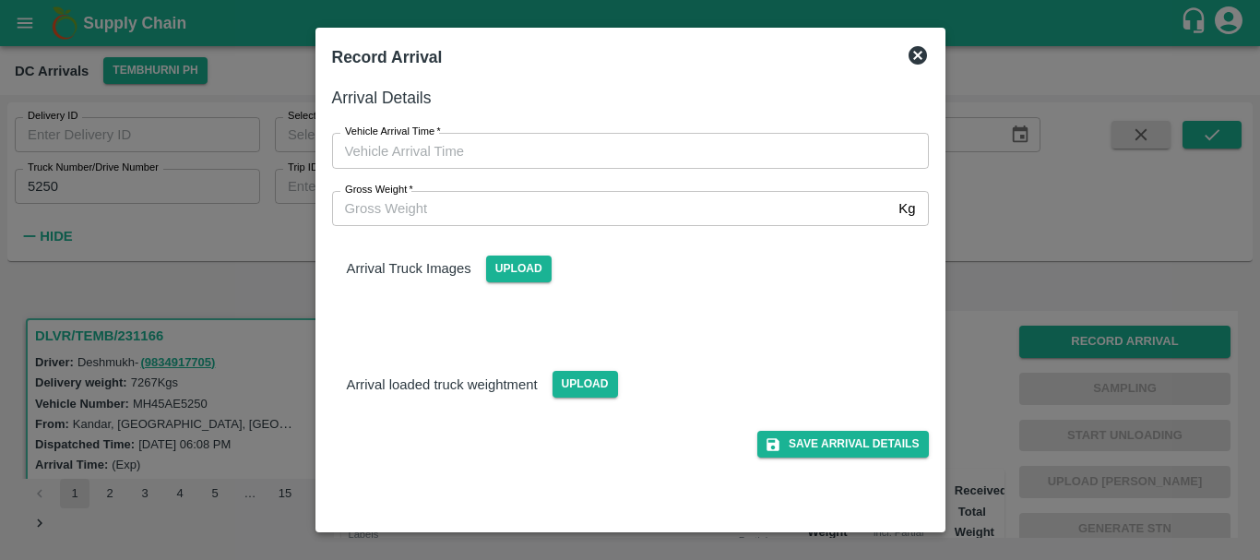
type input "DD/MM/YYYY hh:mm aa"
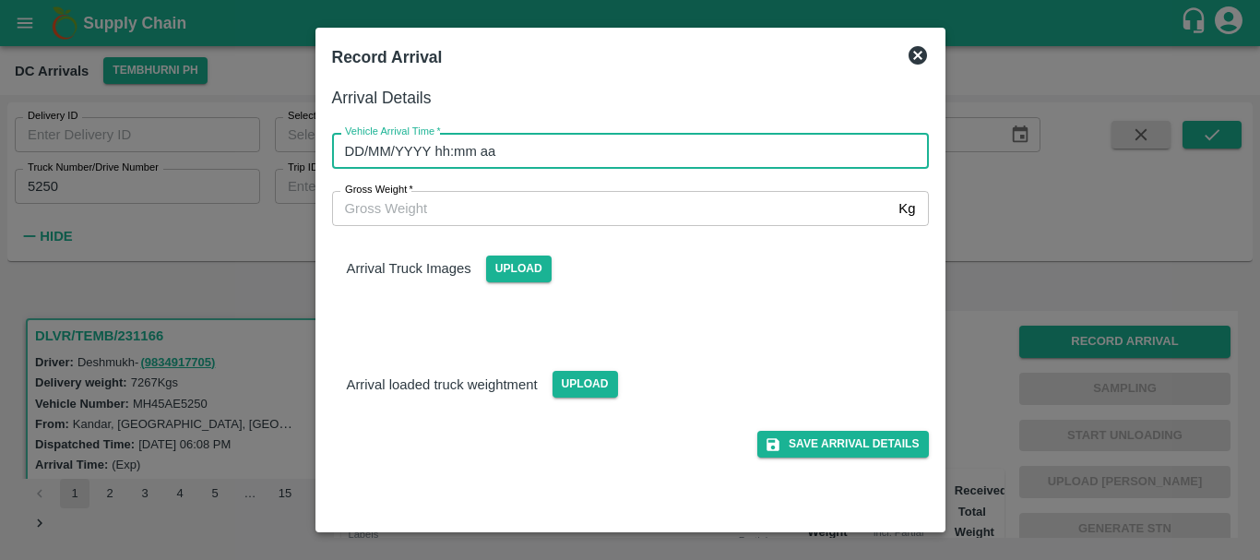
click at [665, 145] on input "DD/MM/YYYY hh:mm aa" at bounding box center [624, 150] width 584 height 35
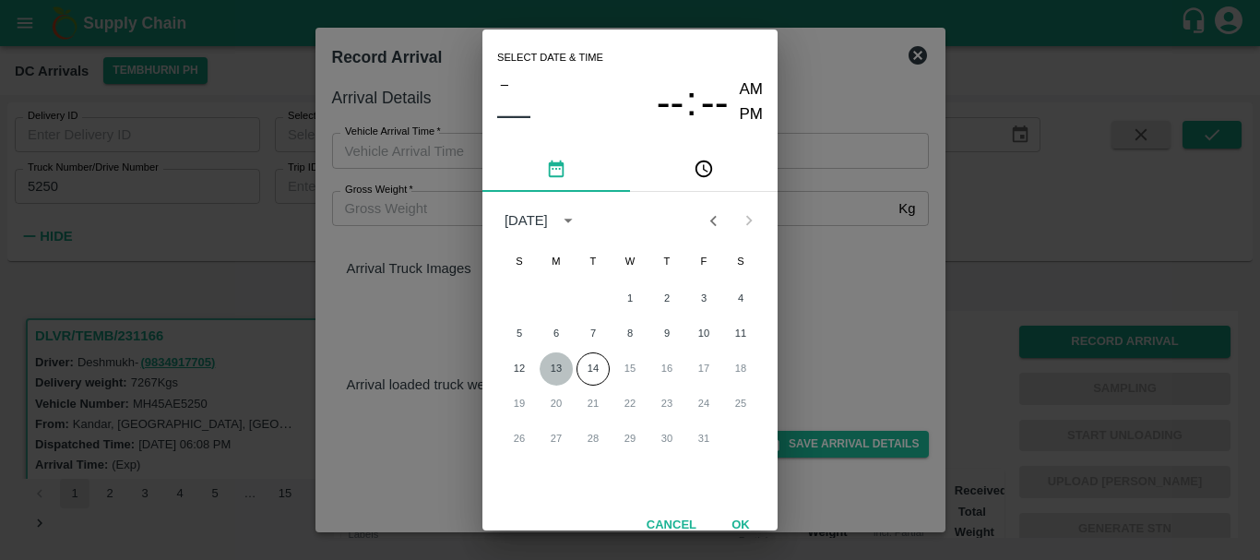
click at [547, 369] on button "13" at bounding box center [556, 368] width 33 height 33
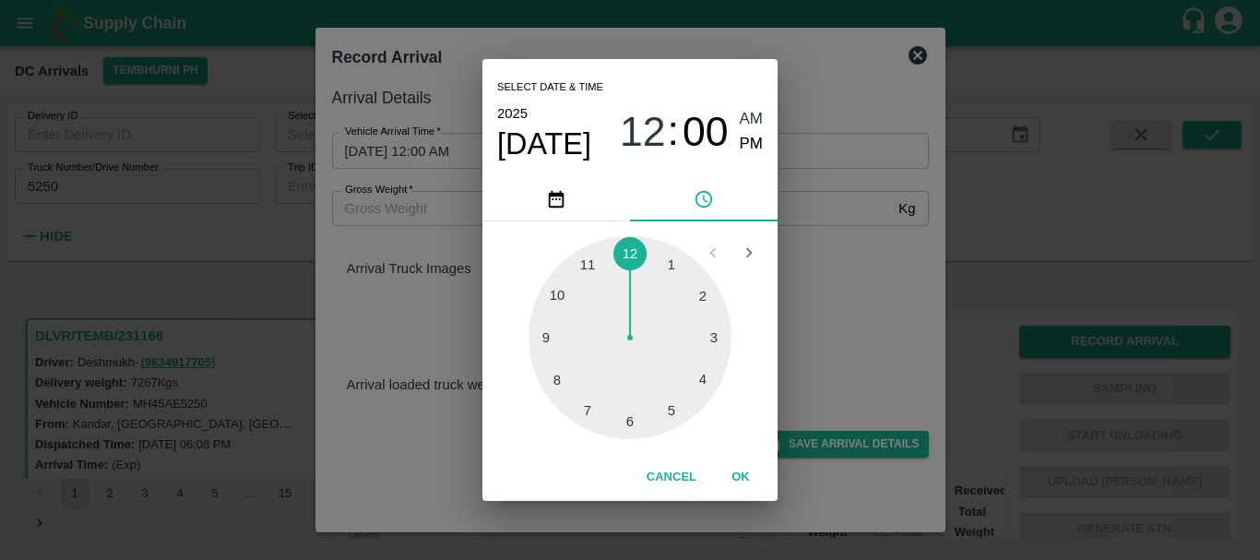
click at [714, 344] on div at bounding box center [630, 337] width 203 height 203
click at [559, 295] on div at bounding box center [630, 337] width 203 height 203
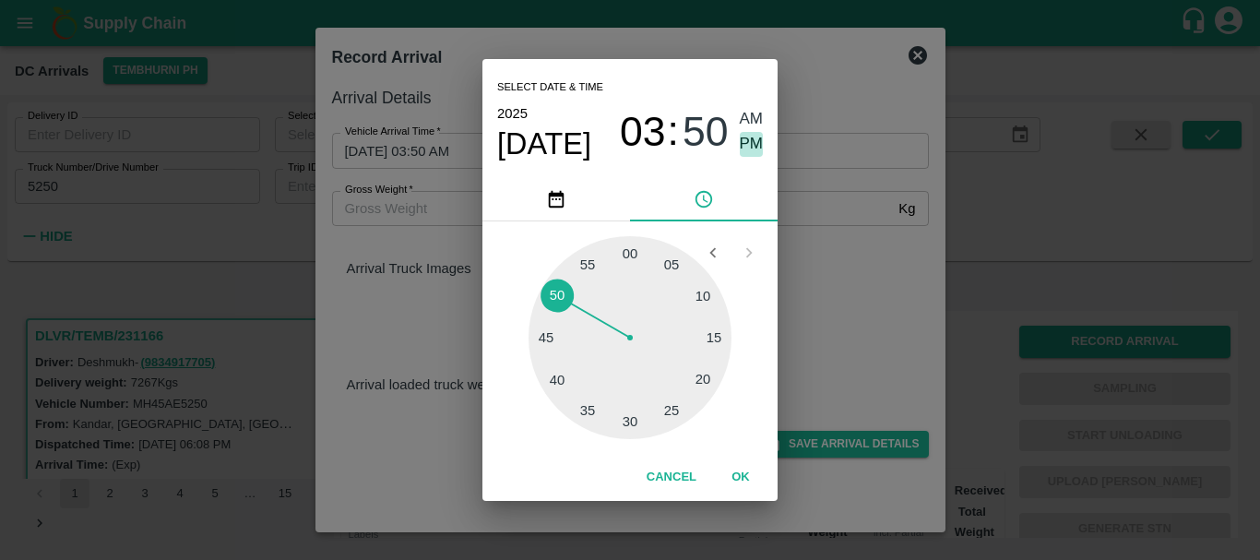
click at [742, 147] on span "PM" at bounding box center [752, 144] width 24 height 25
type input "[DATE] 03:50 PM"
click at [810, 228] on div "Select date & time [DATE] 03 : 50 AM PM 05 10 15 20 25 30 35 40 45 50 55 00 Can…" at bounding box center [630, 280] width 1260 height 560
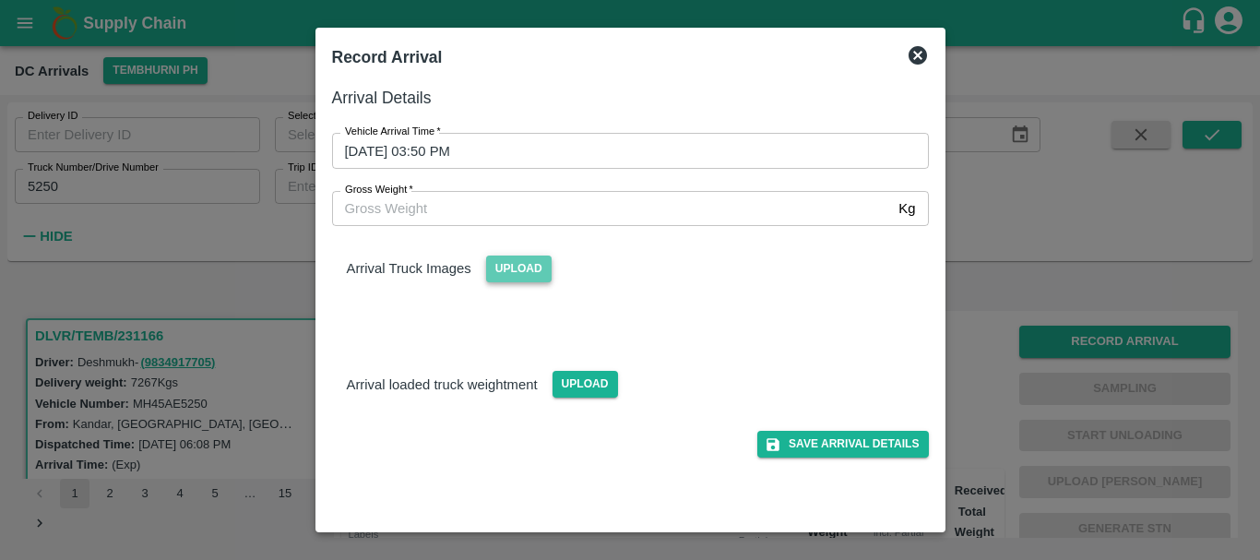
click at [511, 271] on span "Upload" at bounding box center [519, 269] width 66 height 27
click at [0, 0] on input "Upload" at bounding box center [0, 0] width 0 height 0
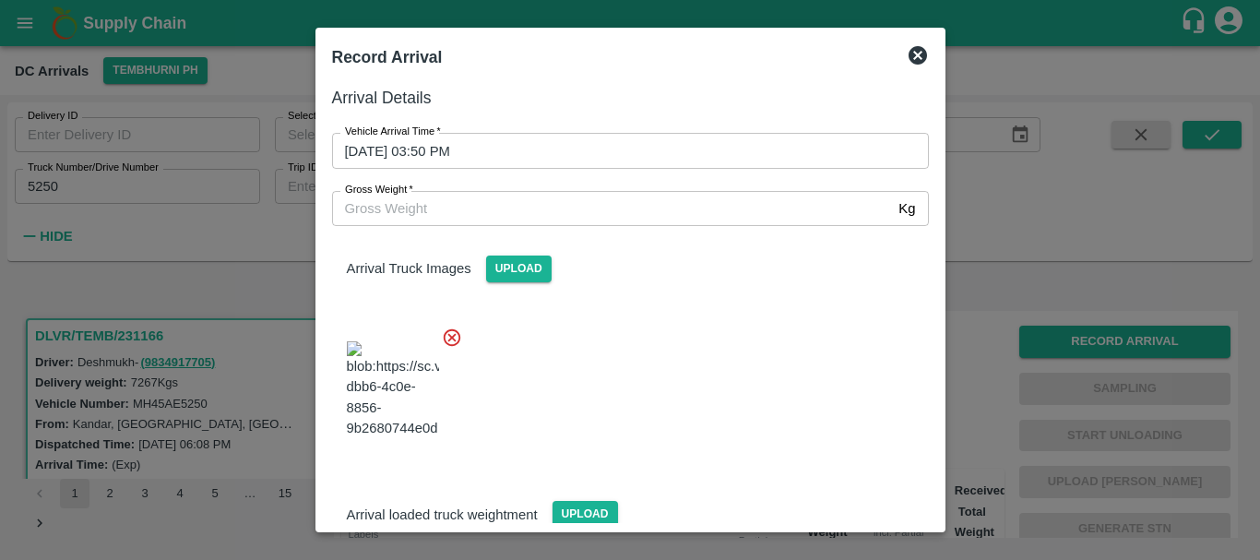
scroll to position [139, 0]
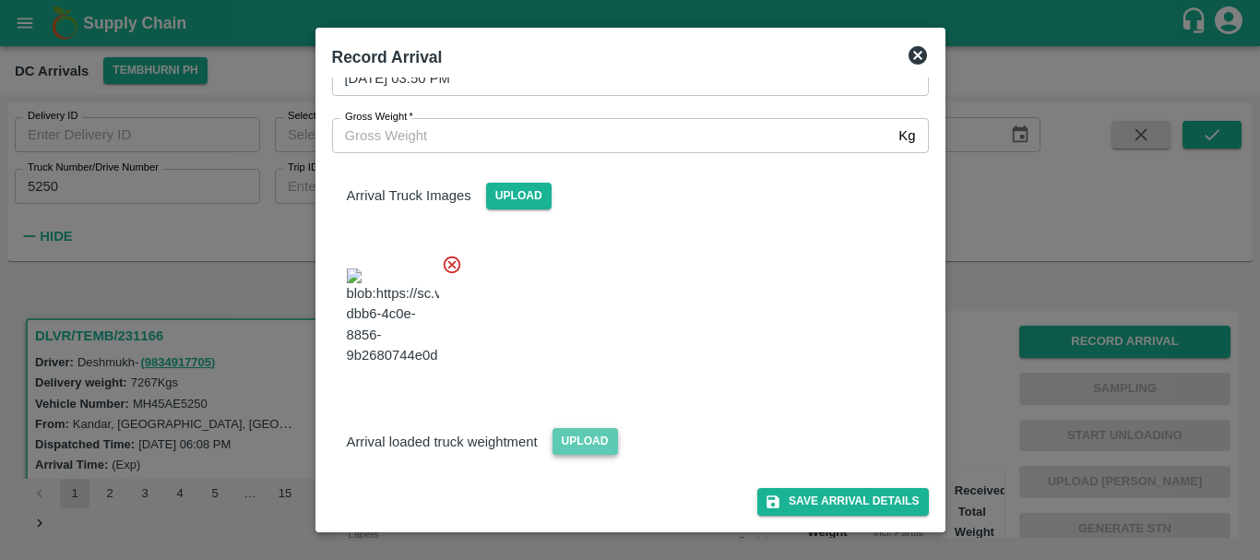
click at [598, 436] on span "Upload" at bounding box center [586, 441] width 66 height 27
click at [0, 0] on input "Upload" at bounding box center [0, 0] width 0 height 0
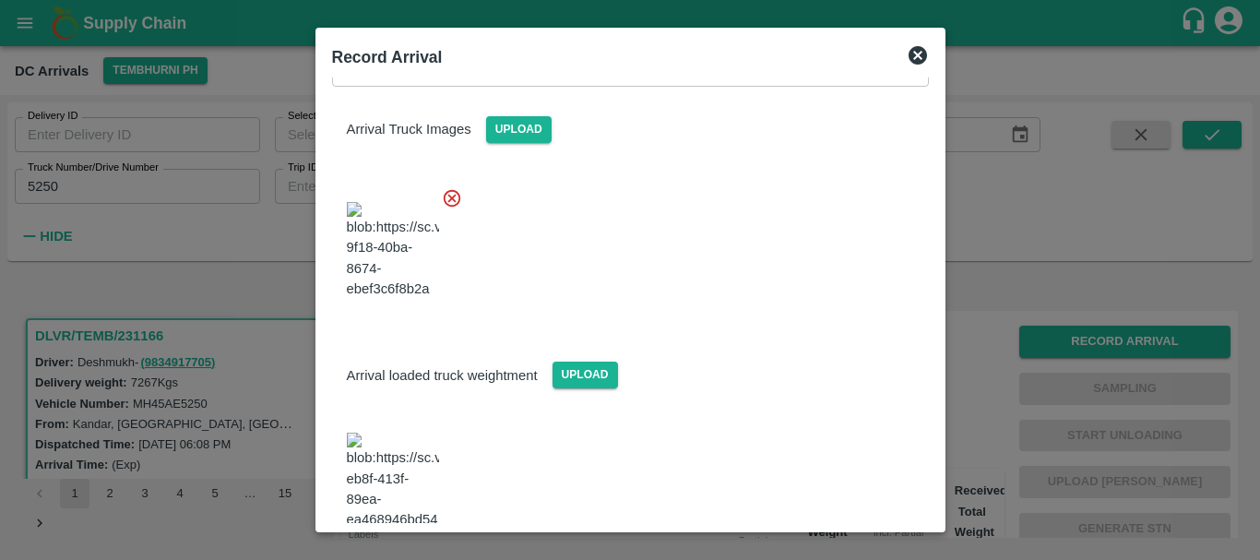
scroll to position [228, 0]
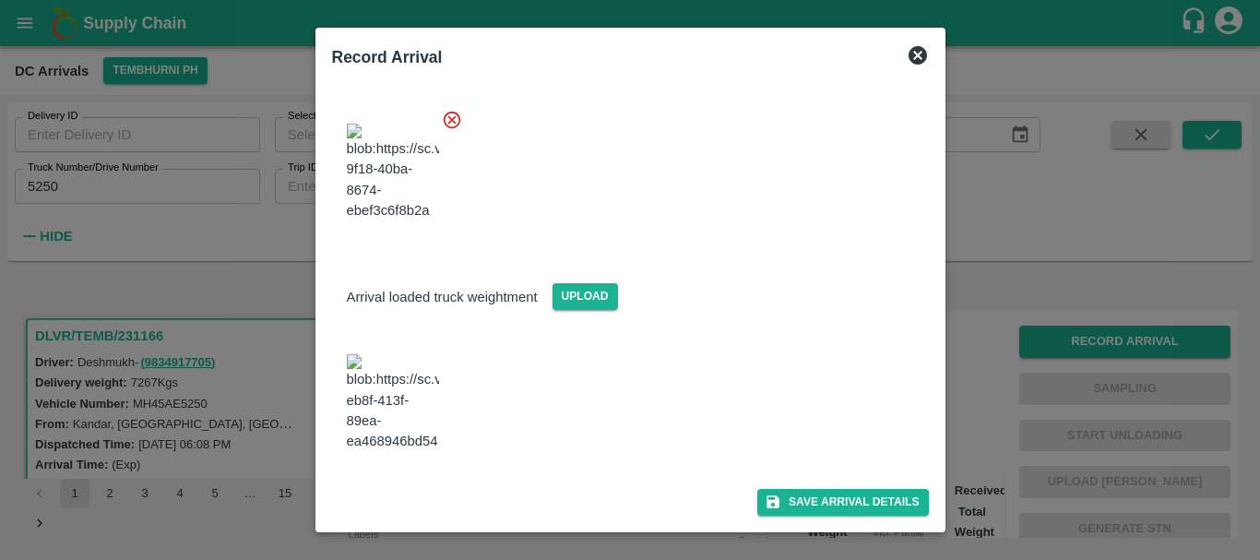
click at [426, 425] on img at bounding box center [393, 402] width 92 height 97
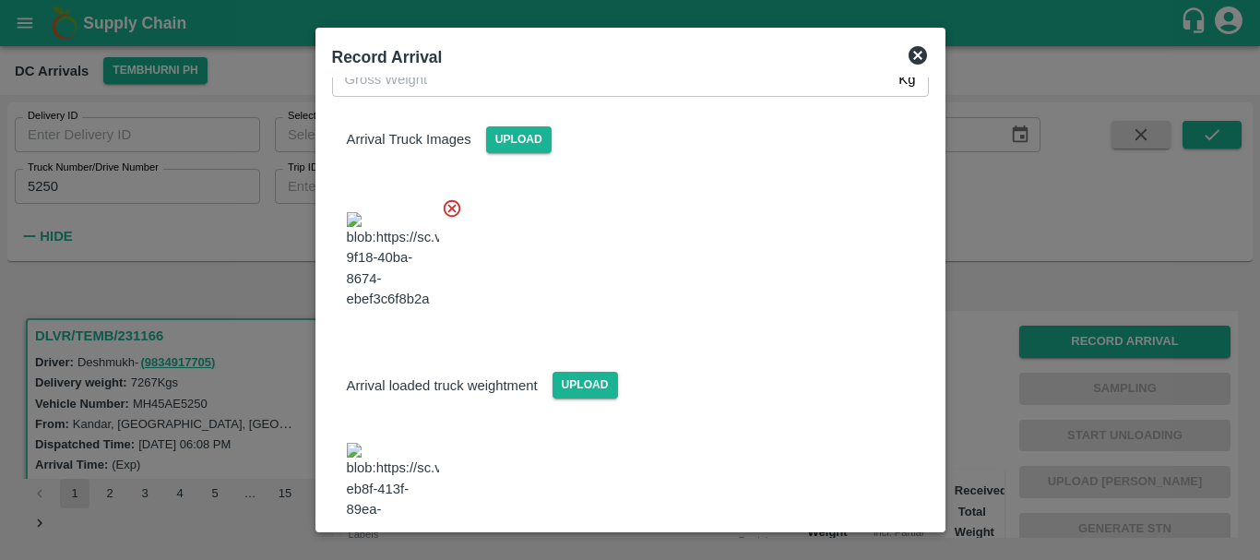
scroll to position [103, 0]
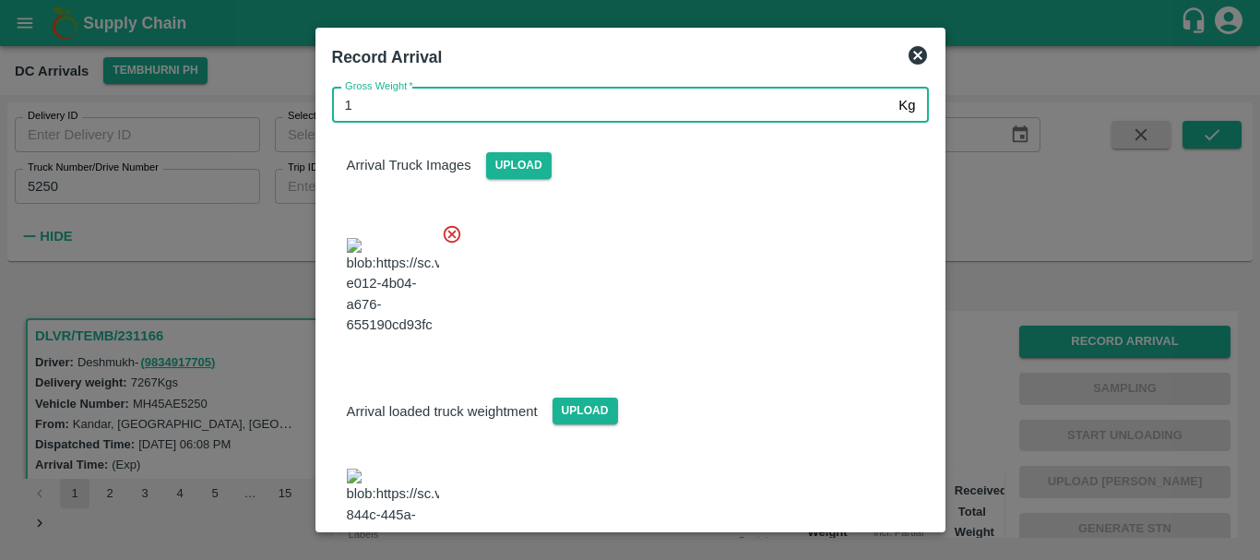
click at [429, 113] on input "1" at bounding box center [612, 105] width 560 height 35
type input "13600"
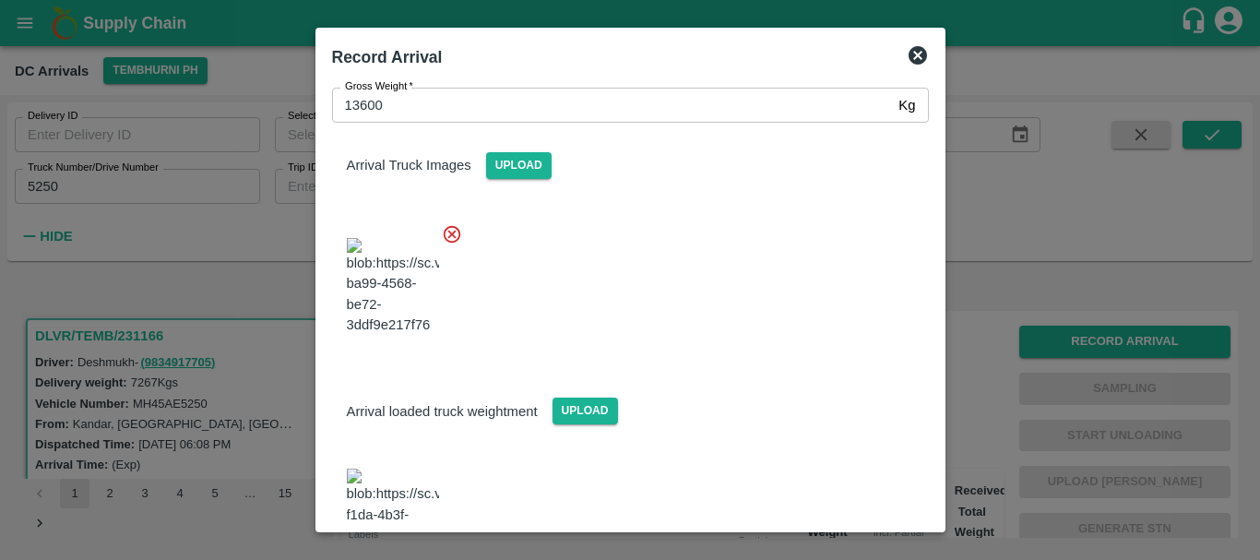
click at [637, 313] on div at bounding box center [623, 281] width 612 height 145
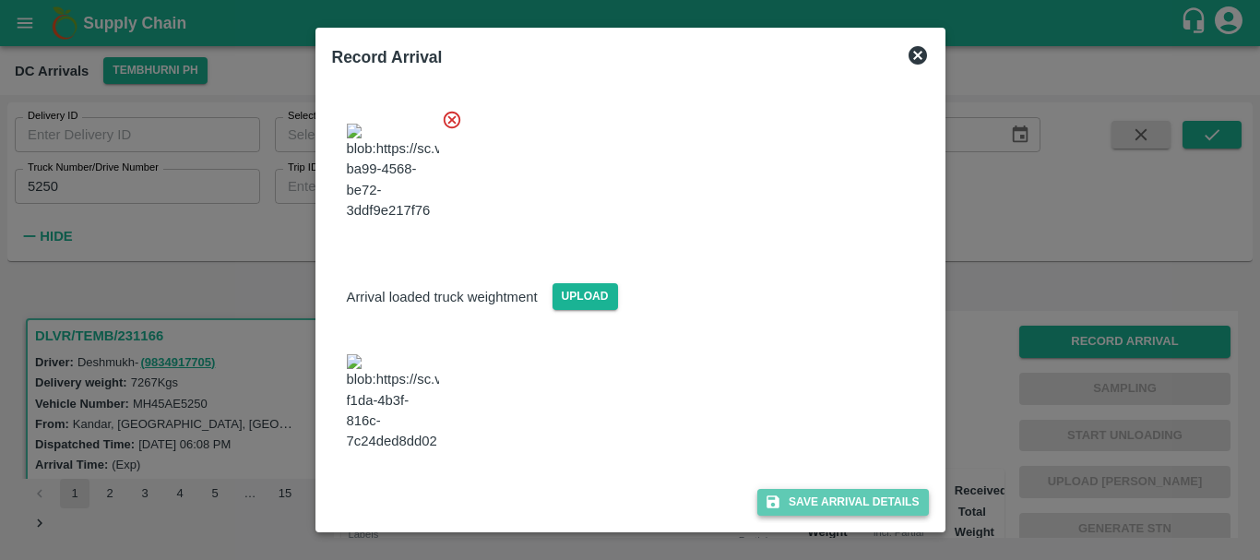
click at [789, 496] on button "Save Arrival Details" at bounding box center [843, 502] width 171 height 27
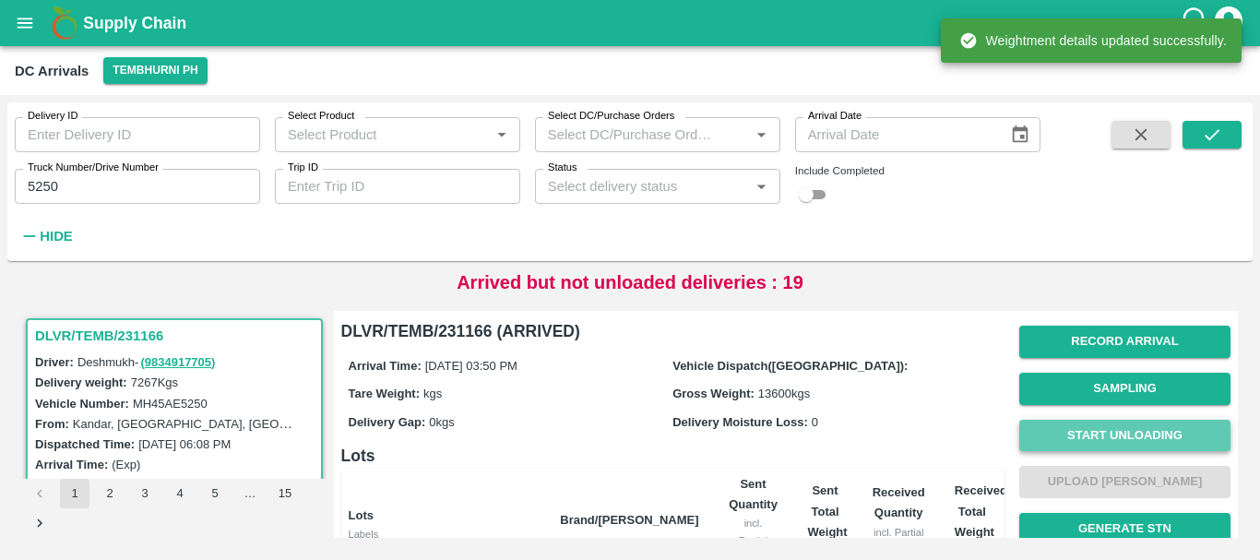
click at [1049, 424] on button "Start Unloading" at bounding box center [1125, 436] width 211 height 32
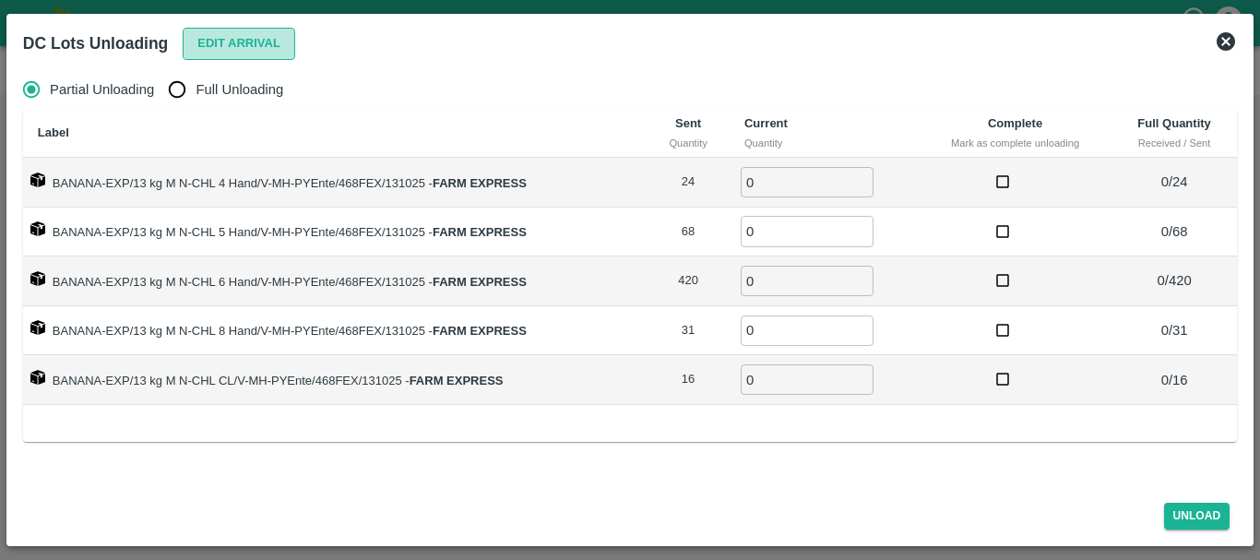
click at [262, 49] on button "Edit Arrival" at bounding box center [239, 44] width 113 height 32
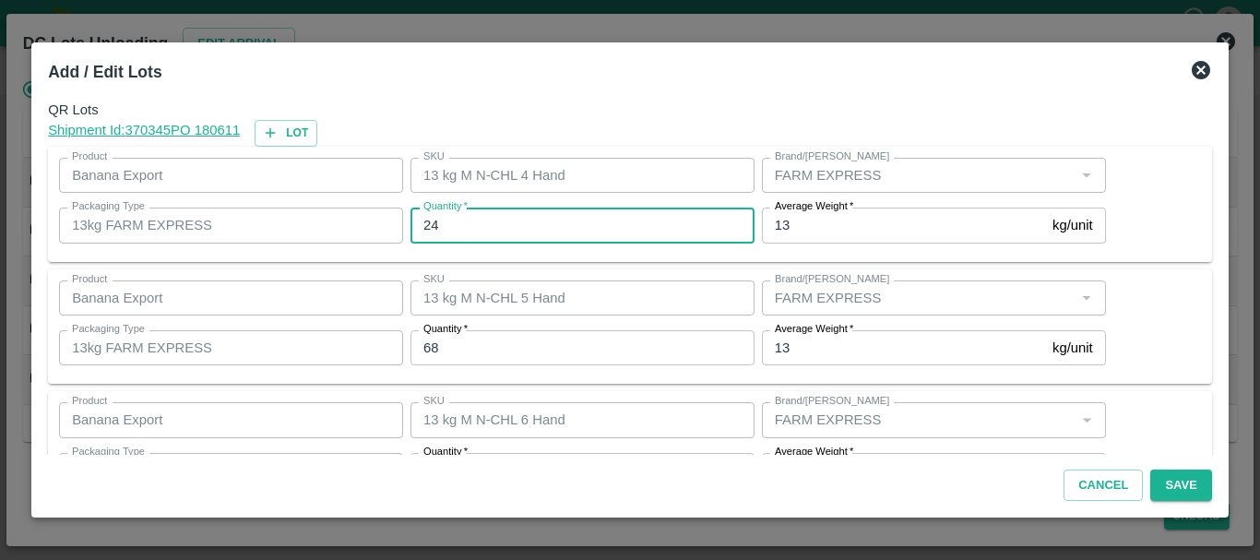
click at [508, 240] on input "24" at bounding box center [583, 225] width 344 height 35
type input "2"
click at [457, 235] on input "25" at bounding box center [583, 225] width 344 height 35
type input "21"
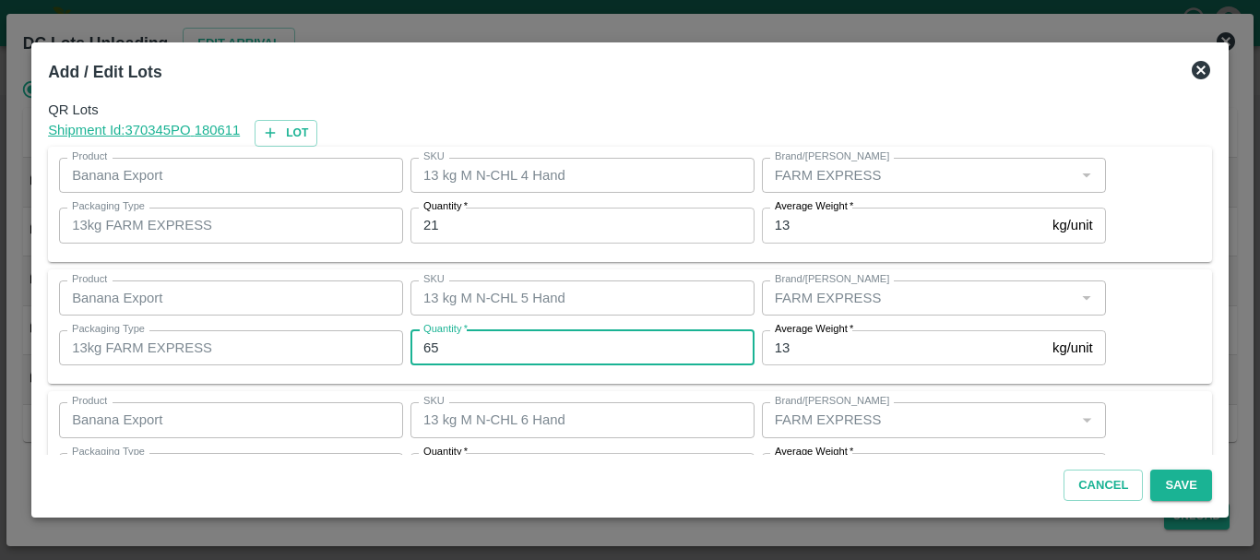
type input "65"
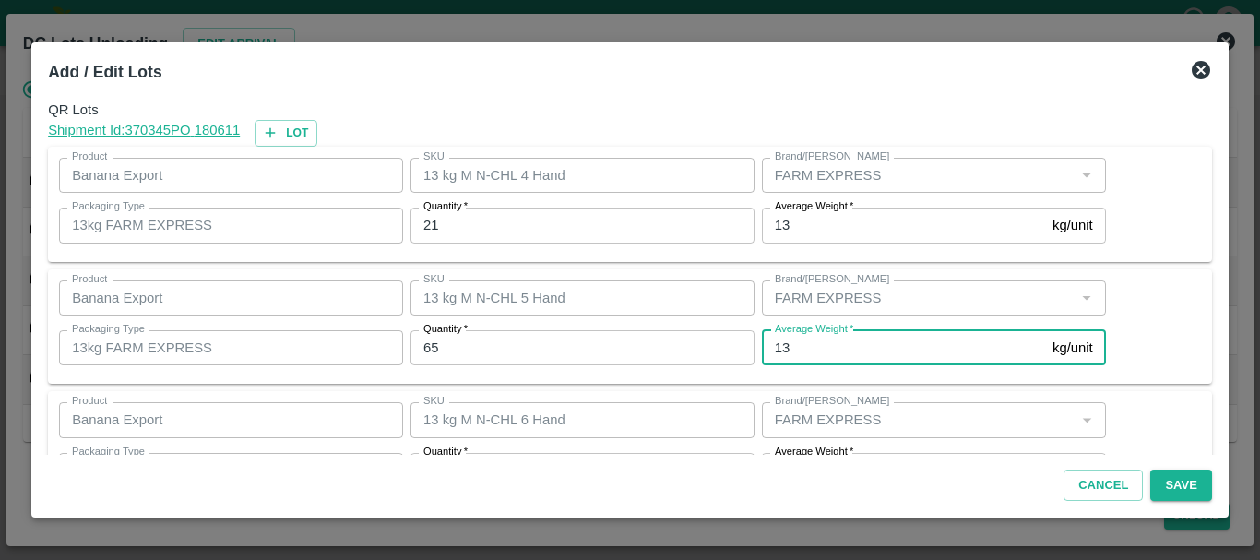
scroll to position [33, 0]
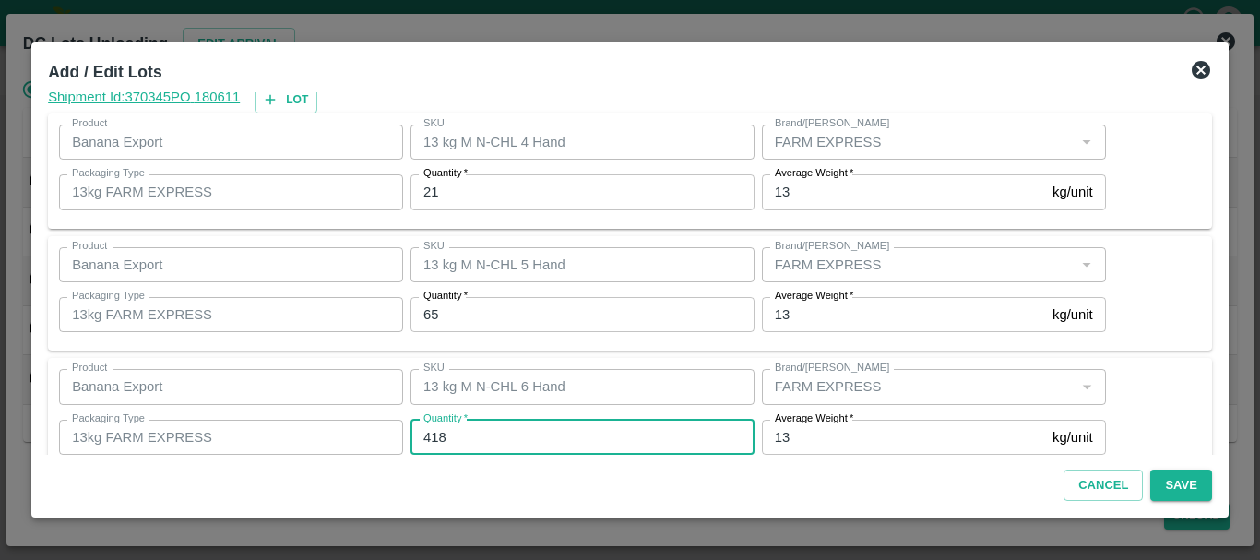
type input "418"
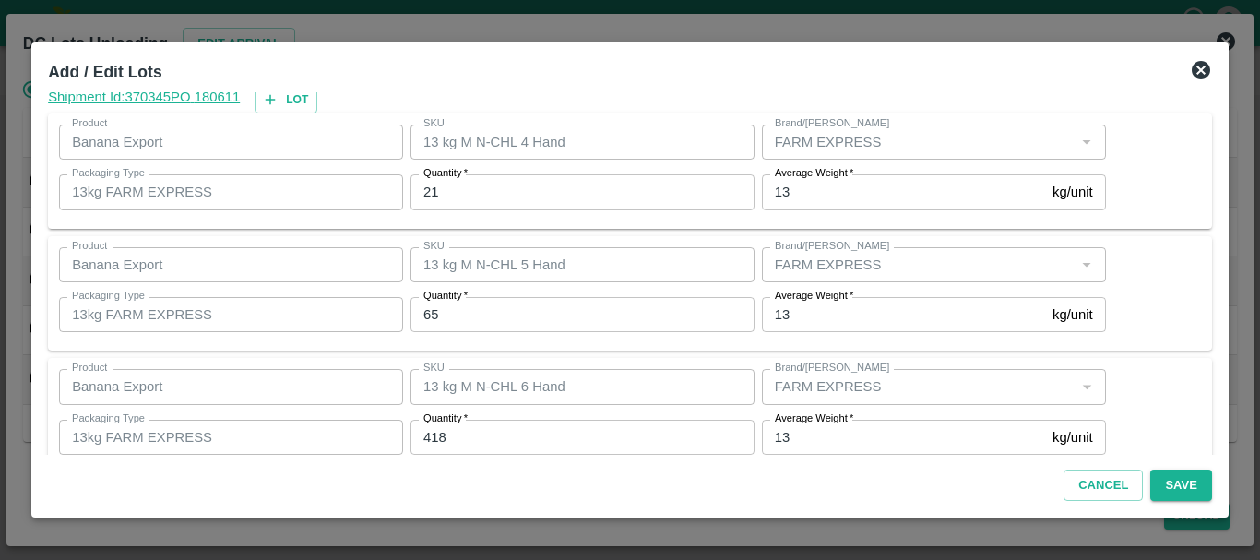
scroll to position [312, 0]
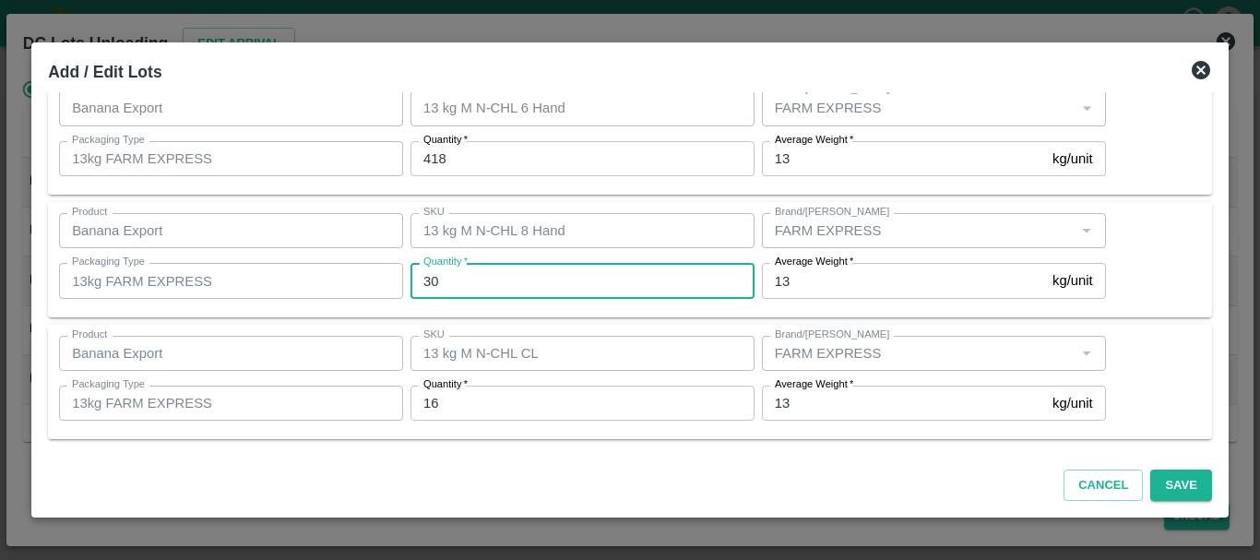
type input "30"
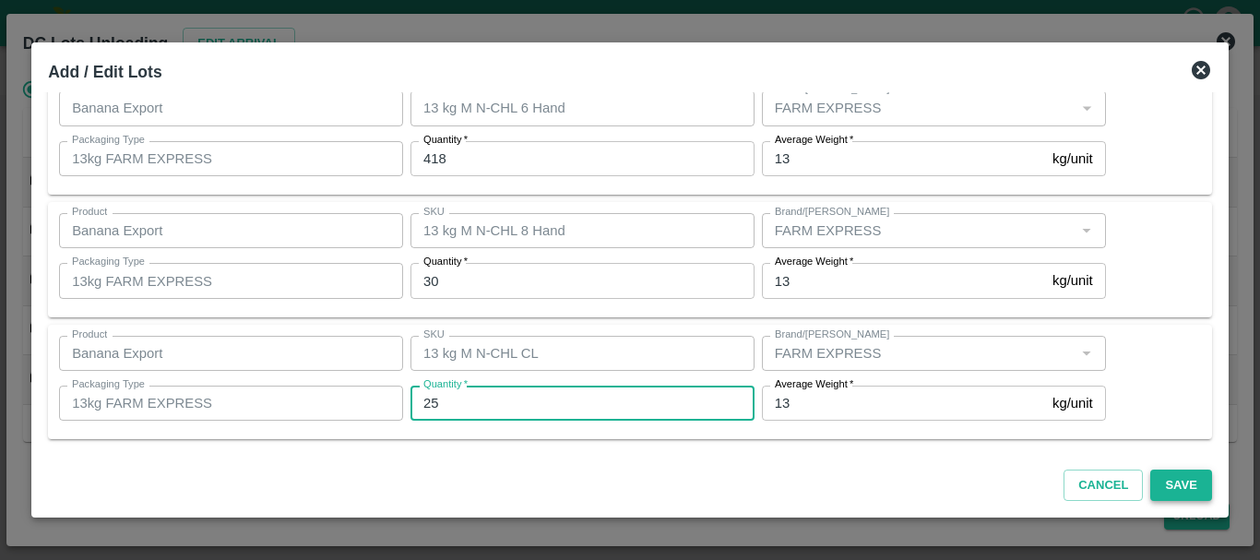
type input "25"
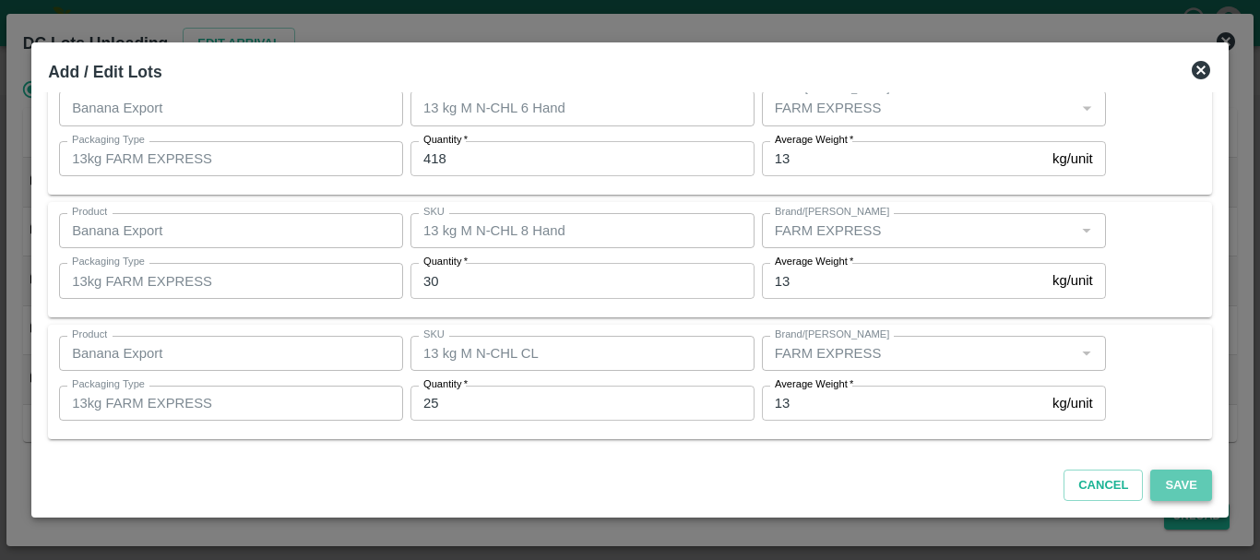
click at [1172, 479] on button "Save" at bounding box center [1181, 486] width 61 height 32
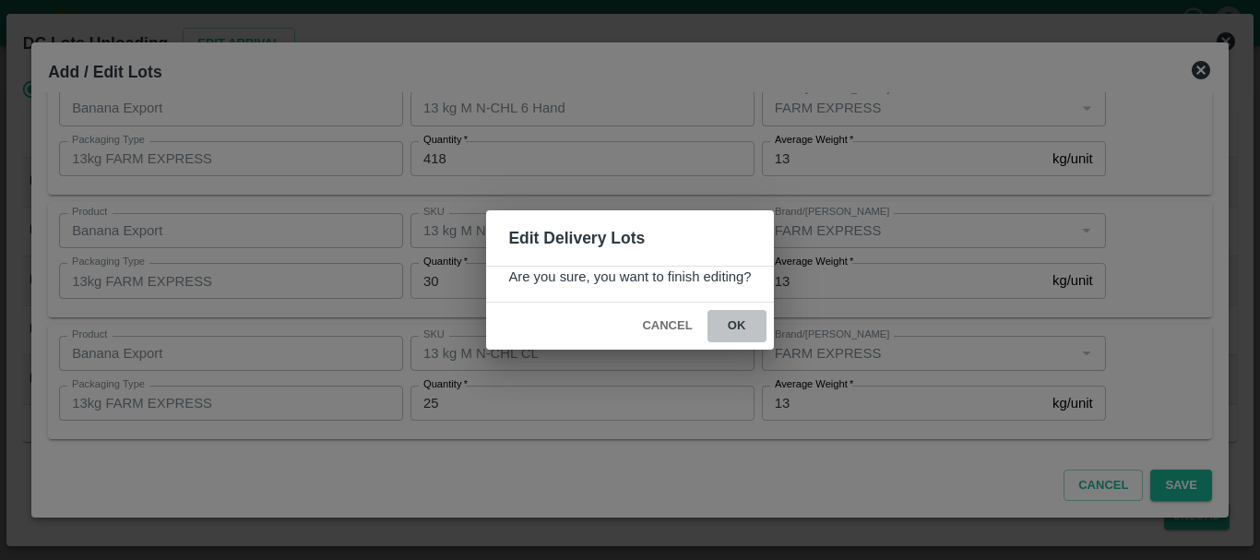
click at [735, 328] on button "ok" at bounding box center [737, 326] width 59 height 32
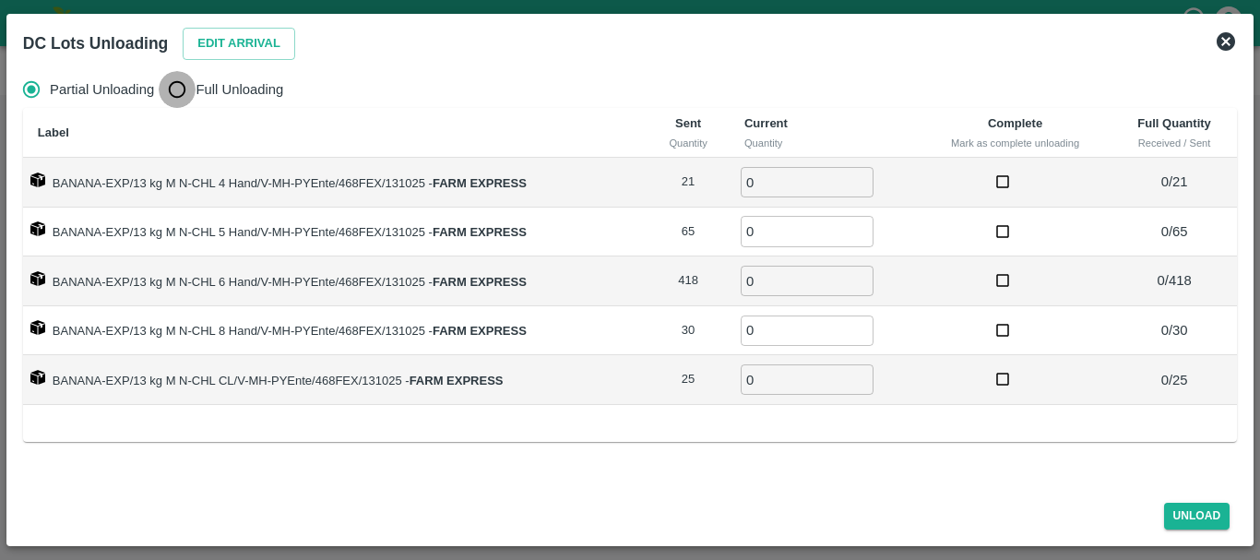
click at [191, 89] on input "Full Unloading" at bounding box center [177, 89] width 37 height 37
radio input "true"
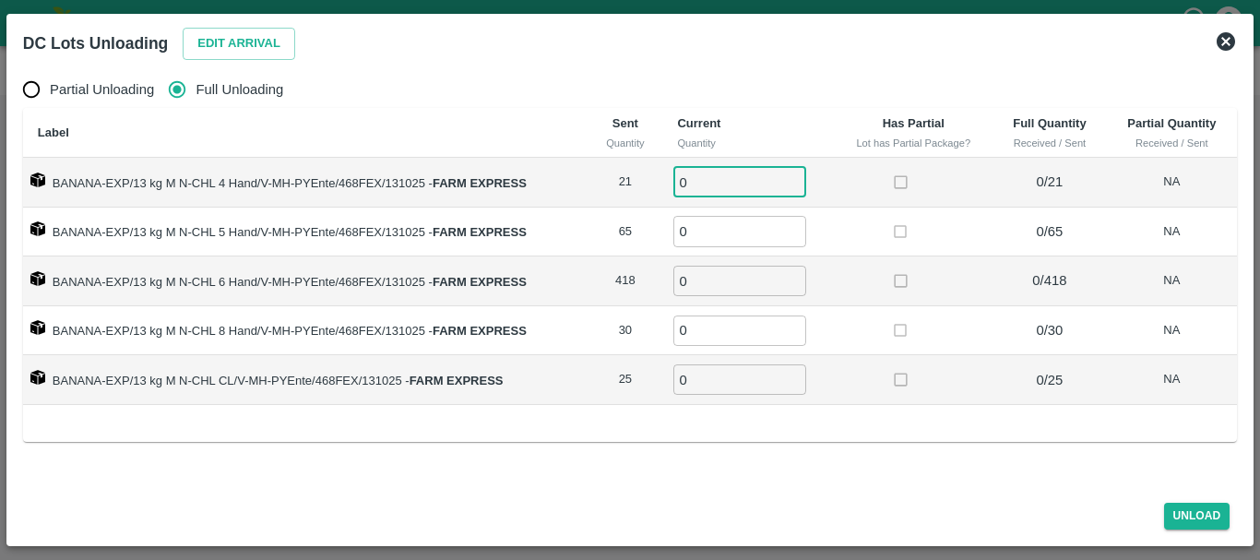
click at [758, 175] on input "0" at bounding box center [740, 182] width 133 height 30
type input "021"
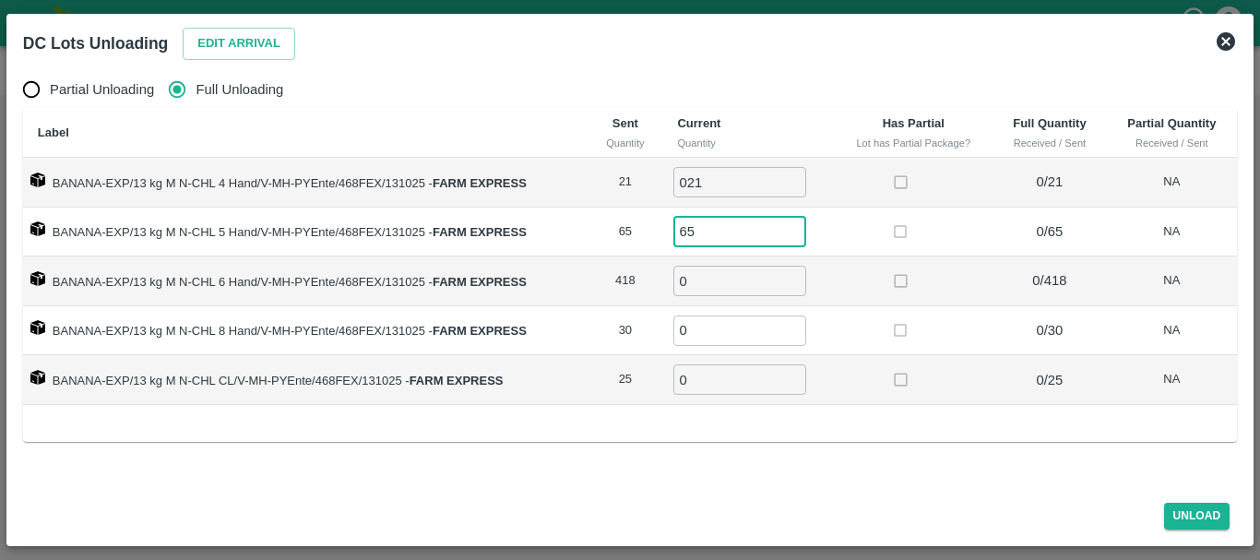
type input "65"
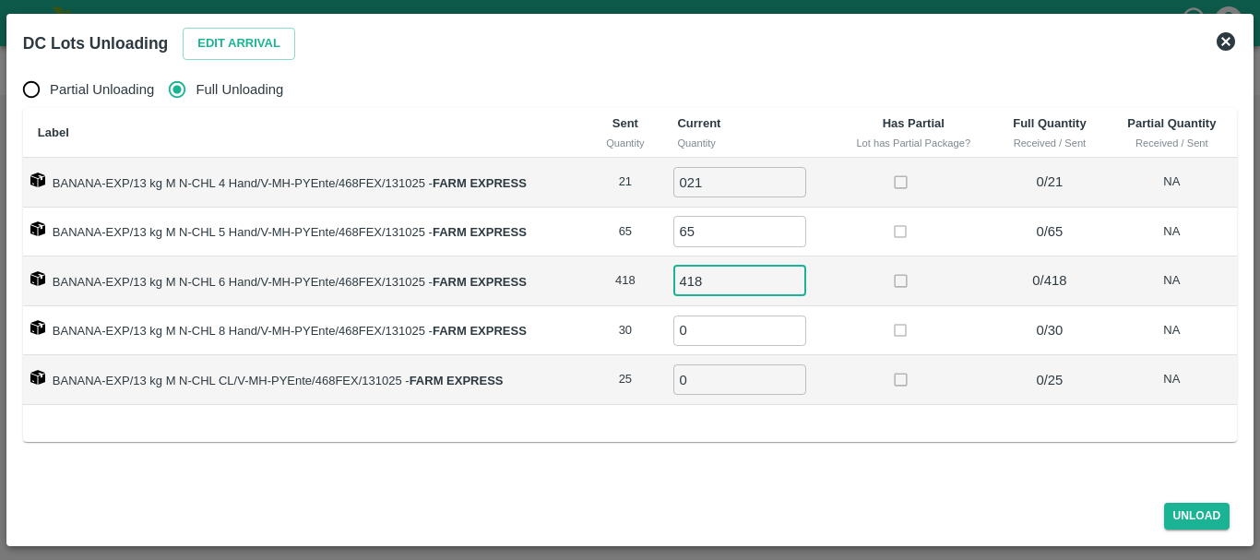
type input "418"
type input "30"
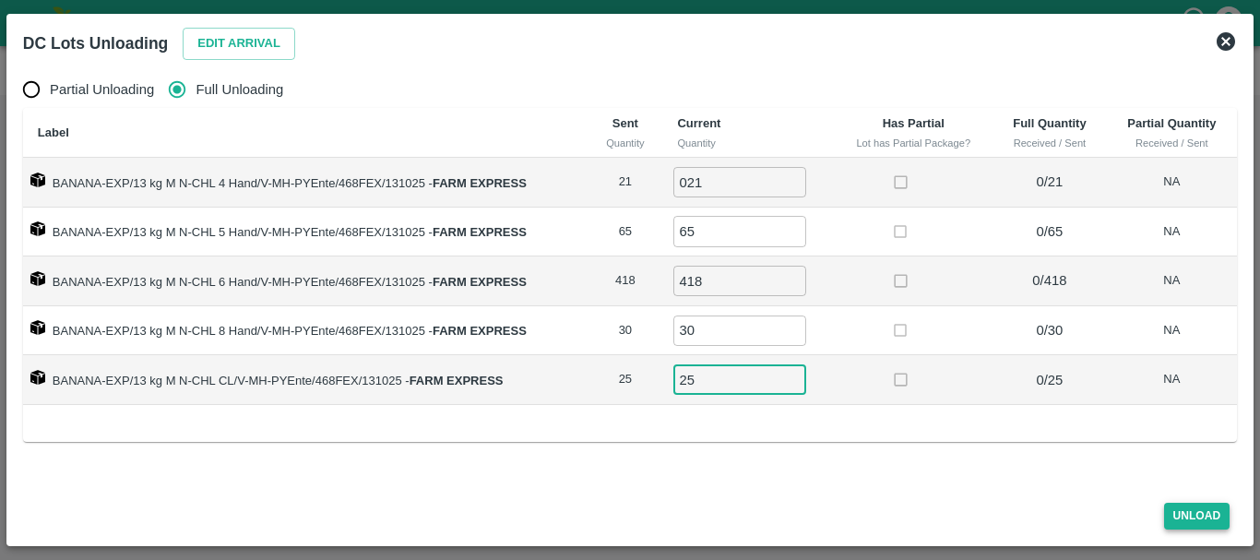
type input "25"
click at [1218, 513] on button "Unload" at bounding box center [1197, 516] width 66 height 27
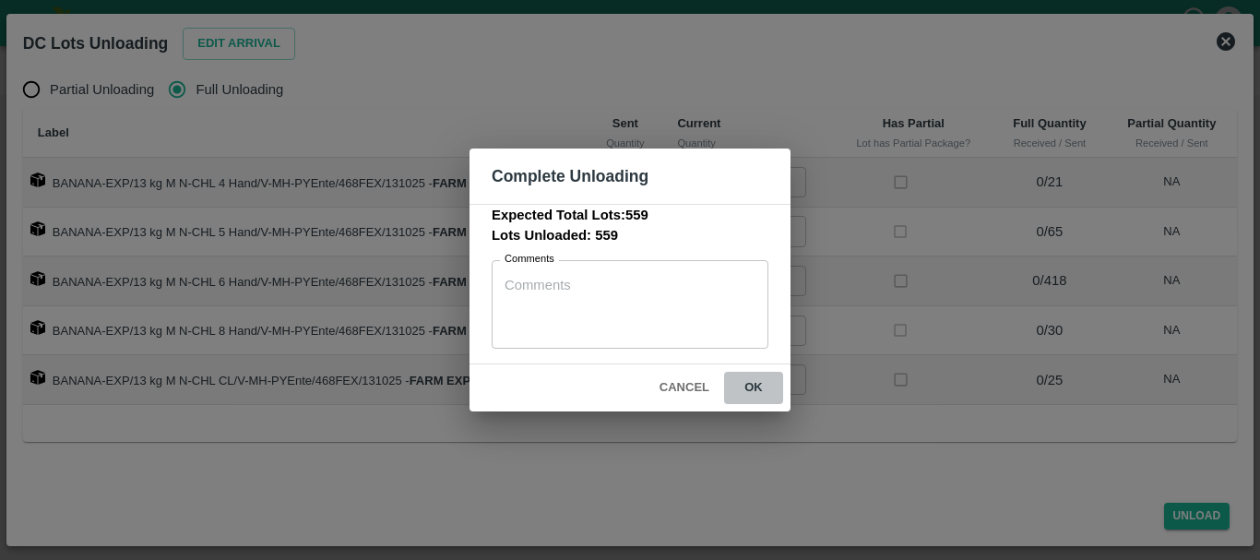
click at [763, 395] on button "ok" at bounding box center [753, 388] width 59 height 32
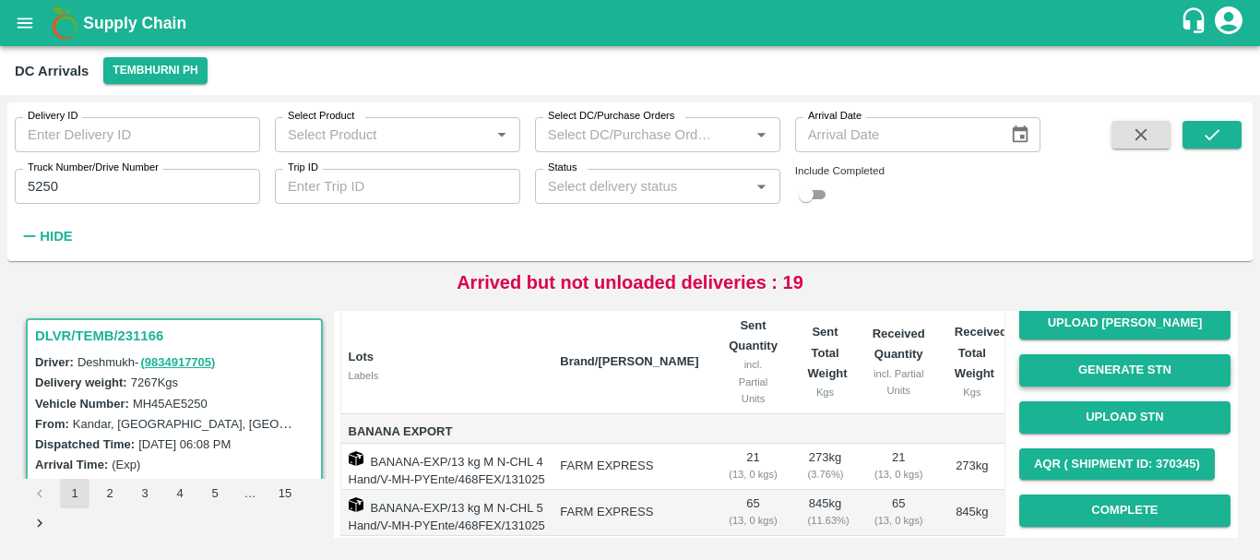
scroll to position [113, 0]
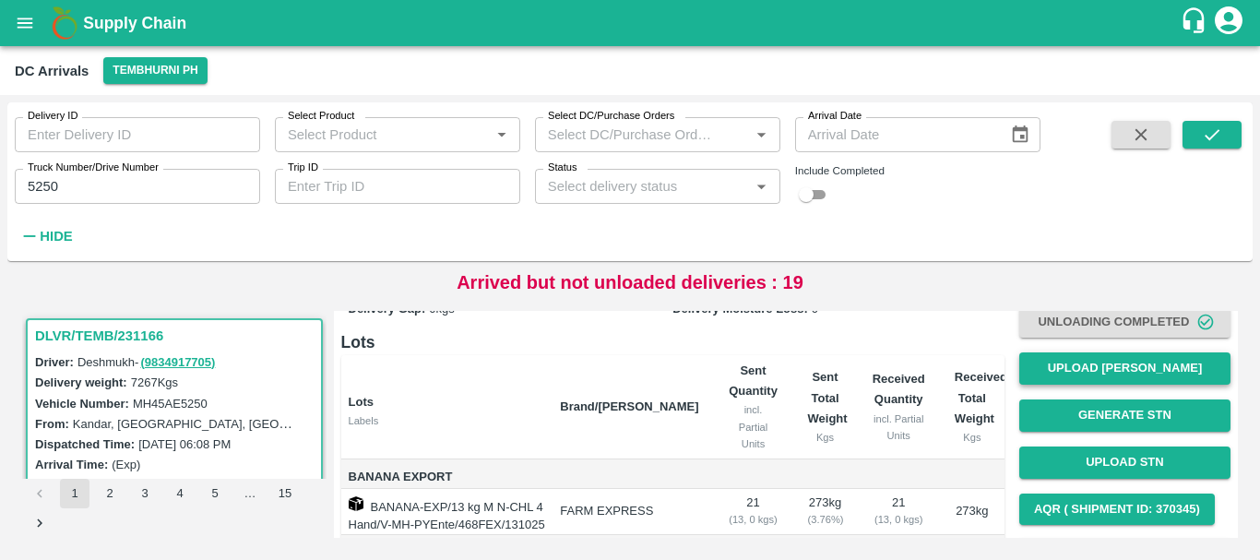
click at [1078, 365] on button "Upload [PERSON_NAME]" at bounding box center [1125, 368] width 211 height 32
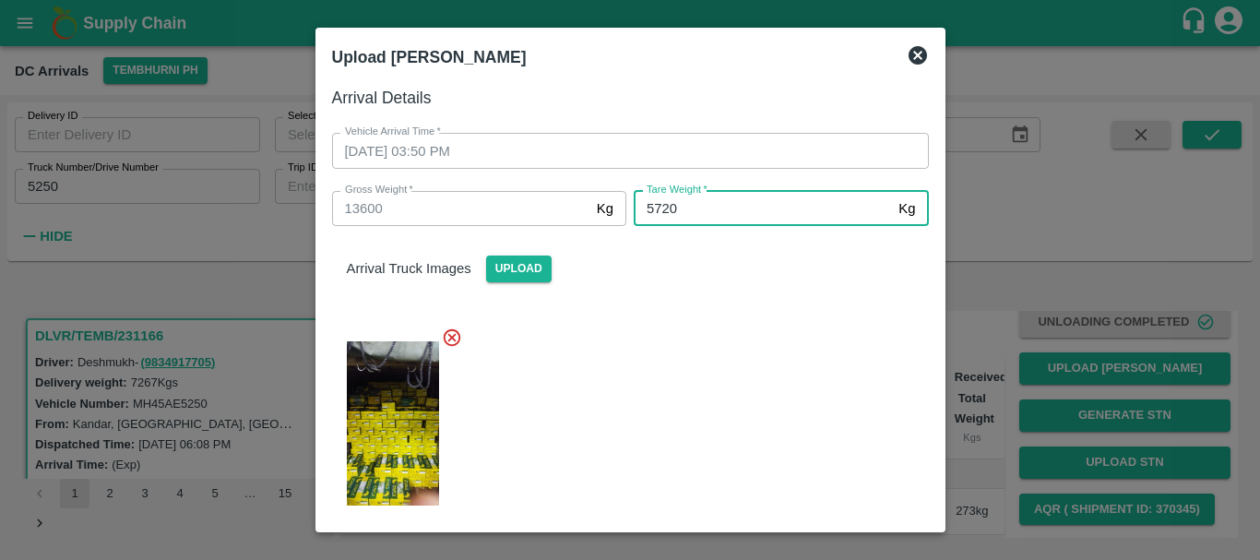
type input "5720"
click at [729, 369] on div at bounding box center [623, 418] width 612 height 212
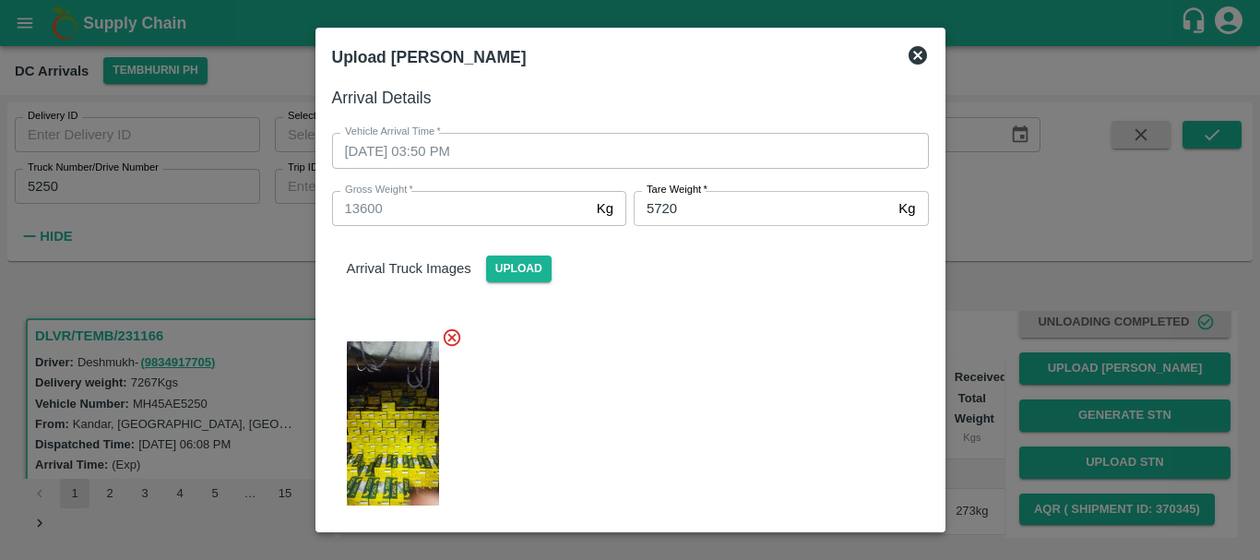
scroll to position [228, 0]
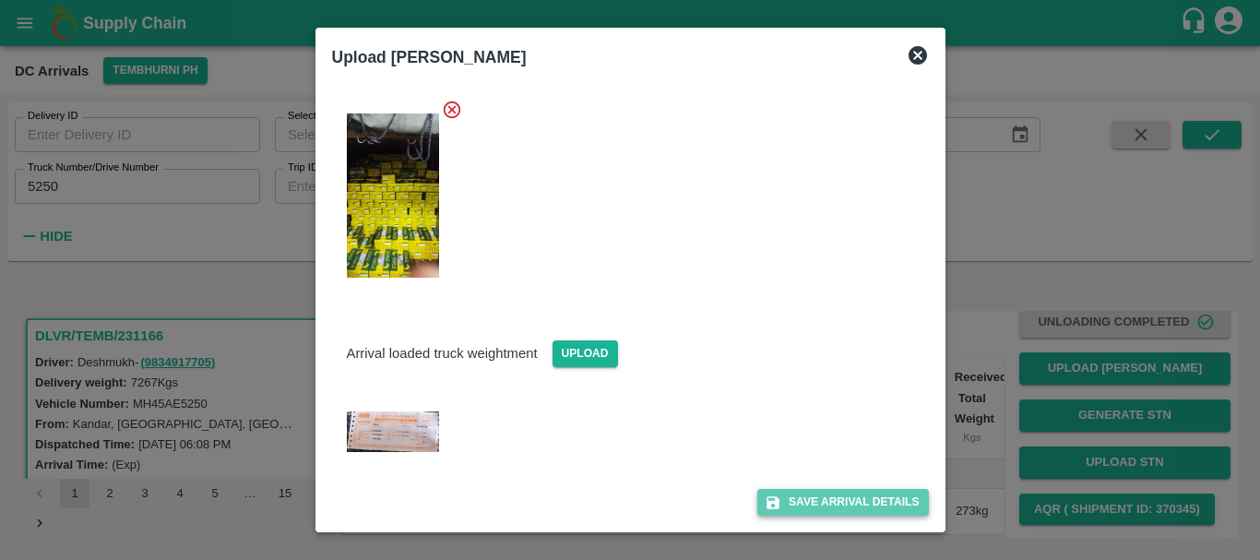
click at [805, 507] on button "Save Arrival Details" at bounding box center [843, 502] width 171 height 27
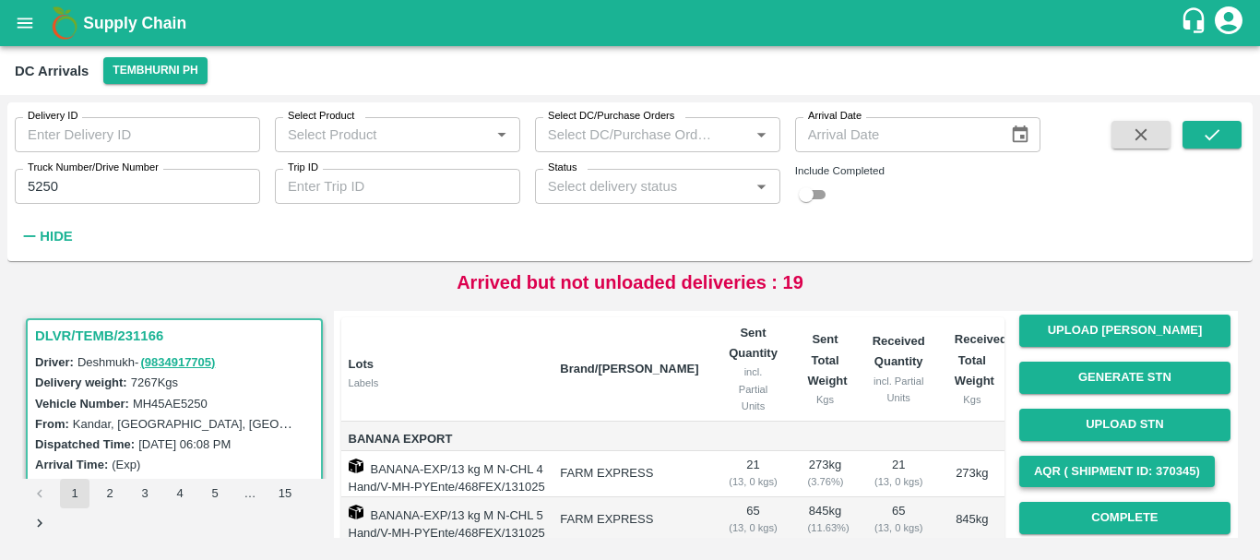
scroll to position [233, 0]
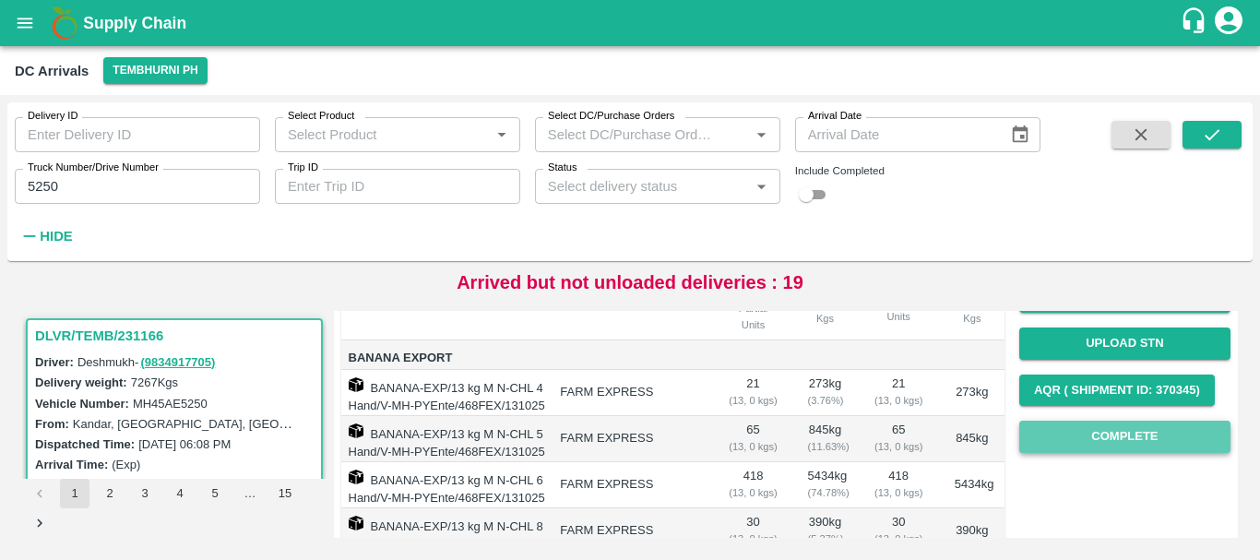
click at [1073, 432] on button "Complete" at bounding box center [1125, 437] width 211 height 32
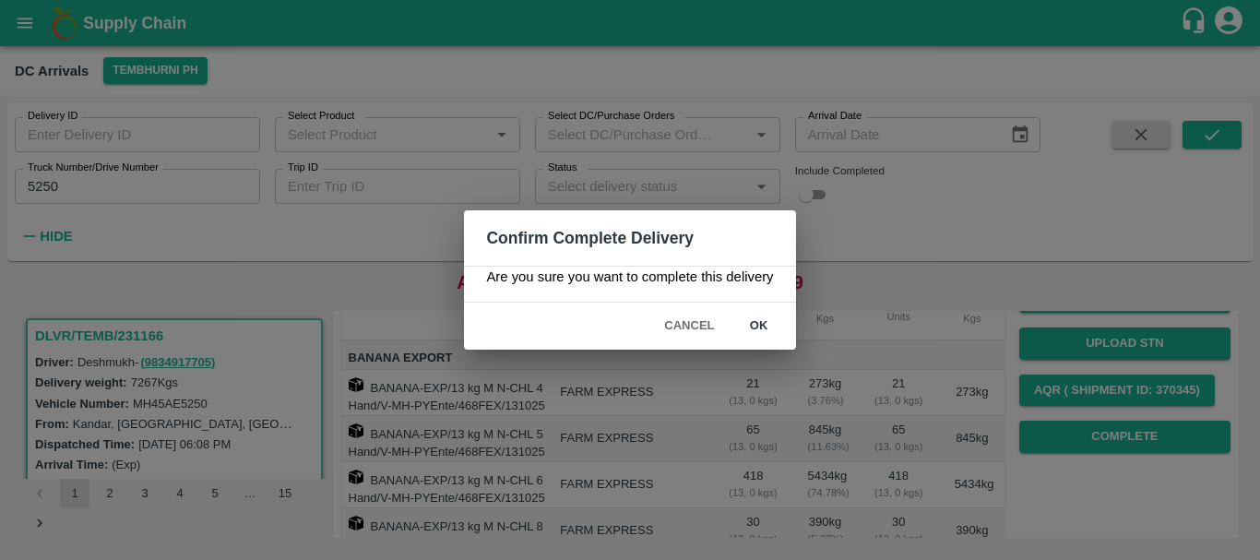
click at [779, 334] on button "ok" at bounding box center [759, 326] width 59 height 32
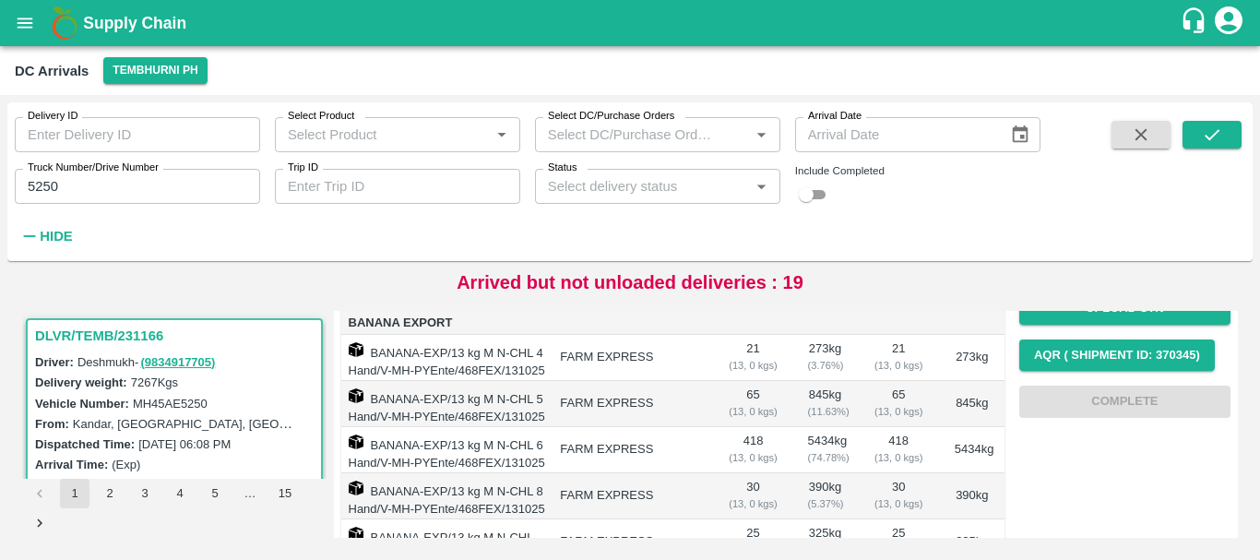
scroll to position [436, 0]
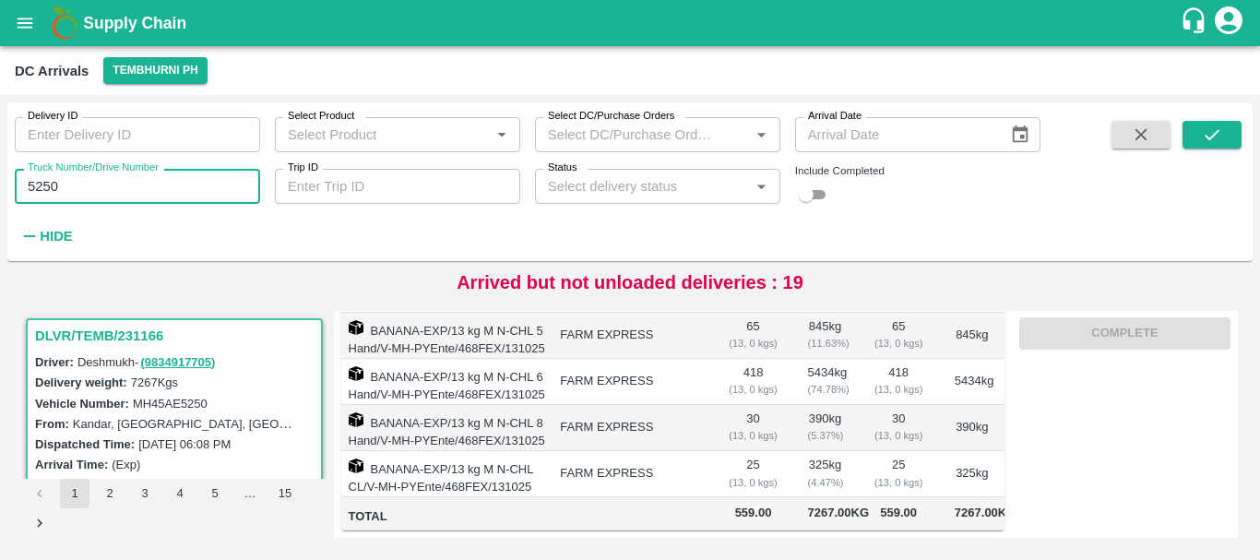
click at [204, 185] on input "5250" at bounding box center [137, 186] width 245 height 35
type input "5"
type input "3004"
click at [1197, 130] on button "submit" at bounding box center [1212, 135] width 59 height 28
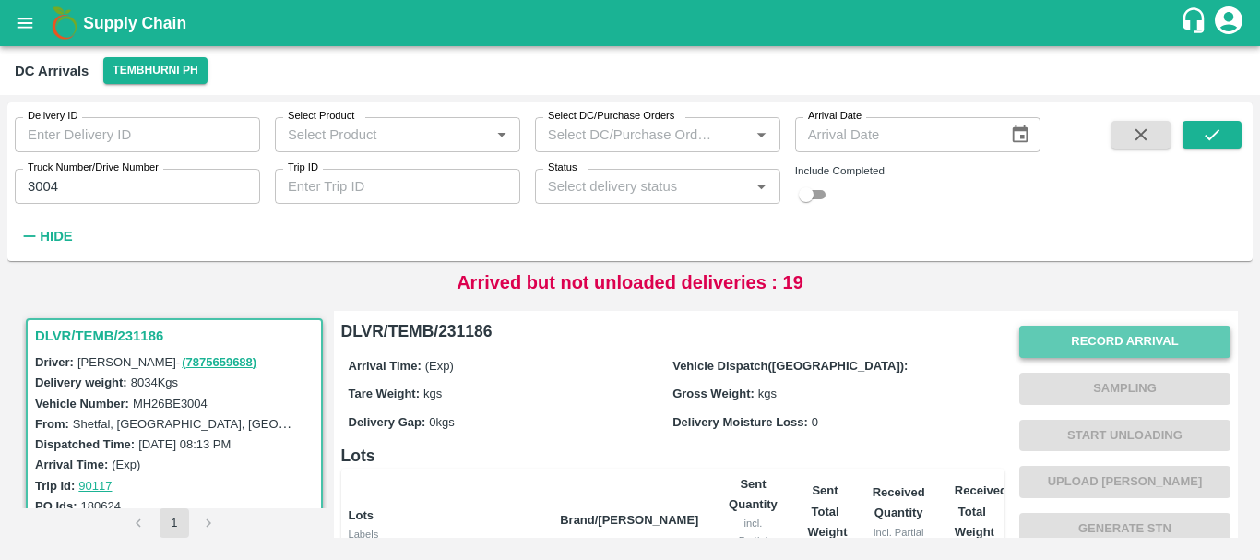
click at [1058, 328] on button "Record Arrival" at bounding box center [1125, 342] width 211 height 32
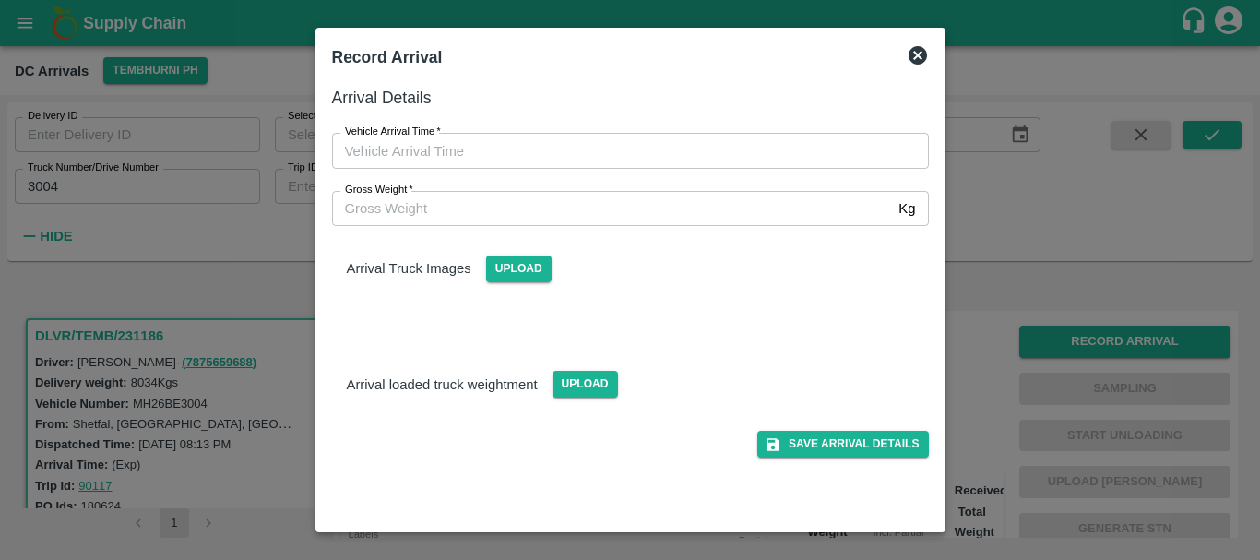
type input "DD/MM/YYYY hh:mm aa"
click at [651, 153] on input "DD/MM/YYYY hh:mm aa" at bounding box center [624, 150] width 584 height 35
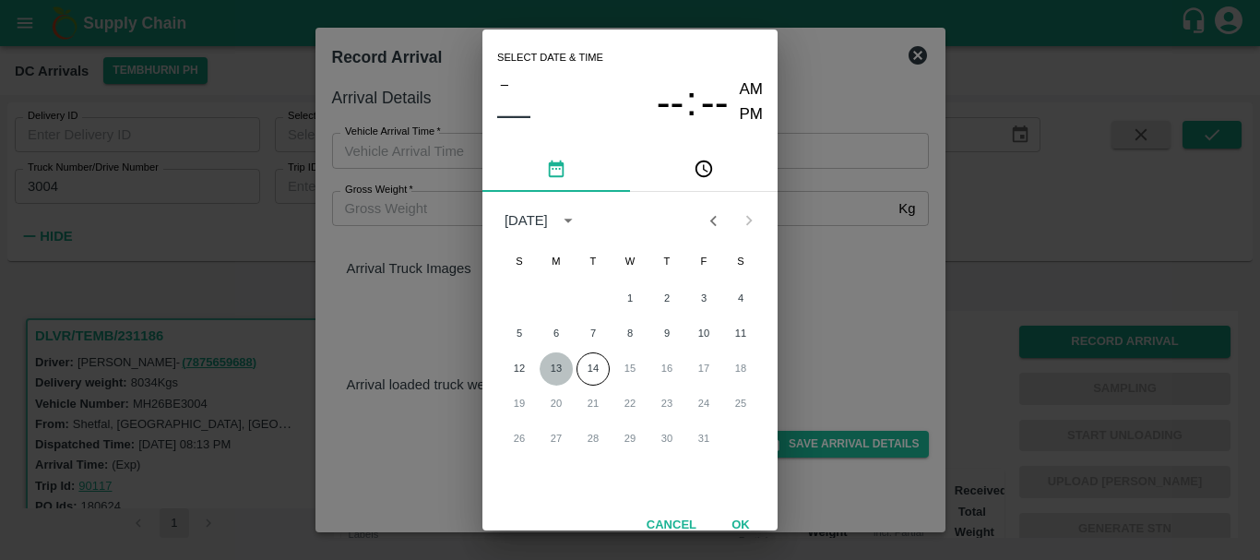
click at [554, 372] on button "13" at bounding box center [556, 368] width 33 height 33
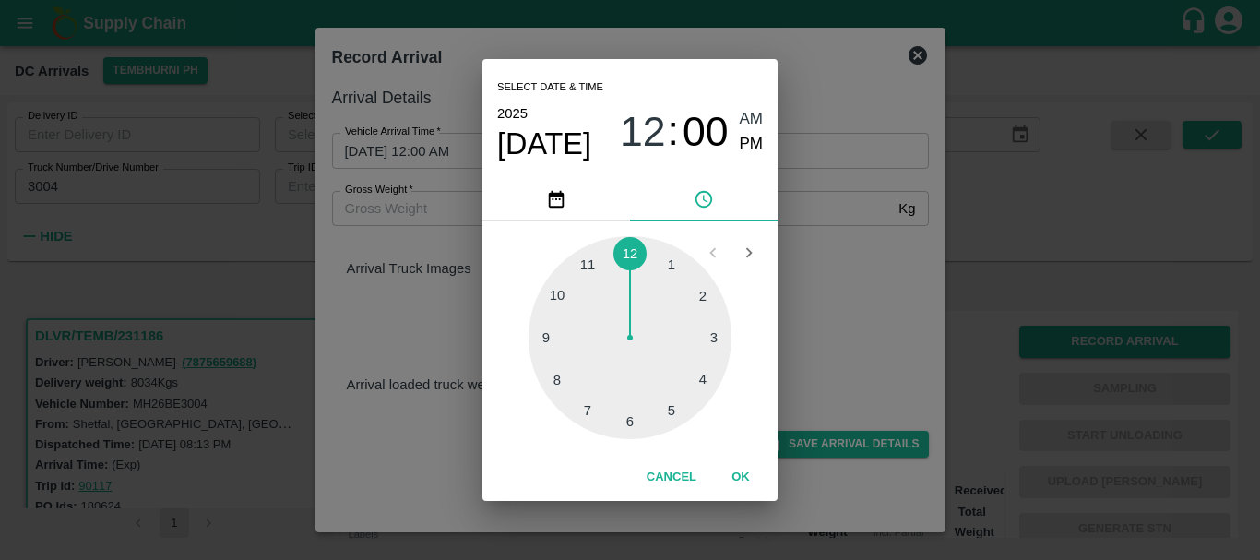
click at [555, 307] on div at bounding box center [630, 337] width 203 height 203
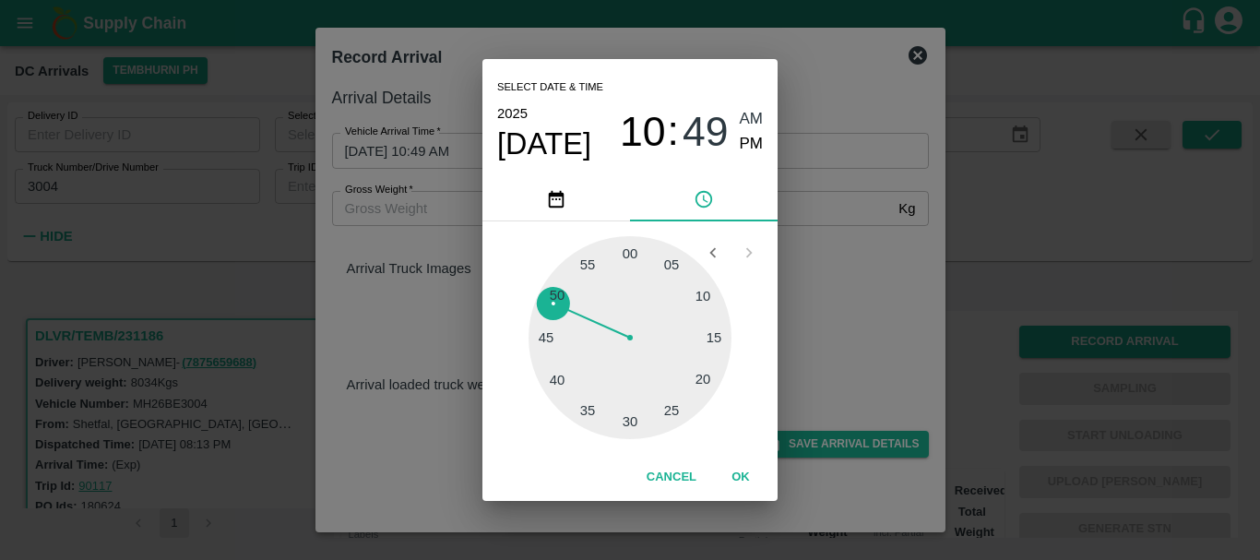
click at [735, 153] on div "10 : 49 AM PM" at bounding box center [691, 131] width 143 height 49
click at [738, 147] on div "10 : 49 AM PM" at bounding box center [691, 131] width 143 height 49
click at [698, 382] on div at bounding box center [630, 337] width 203 height 203
click at [743, 139] on span "PM" at bounding box center [752, 144] width 24 height 25
type input "[DATE] 10:21 PM"
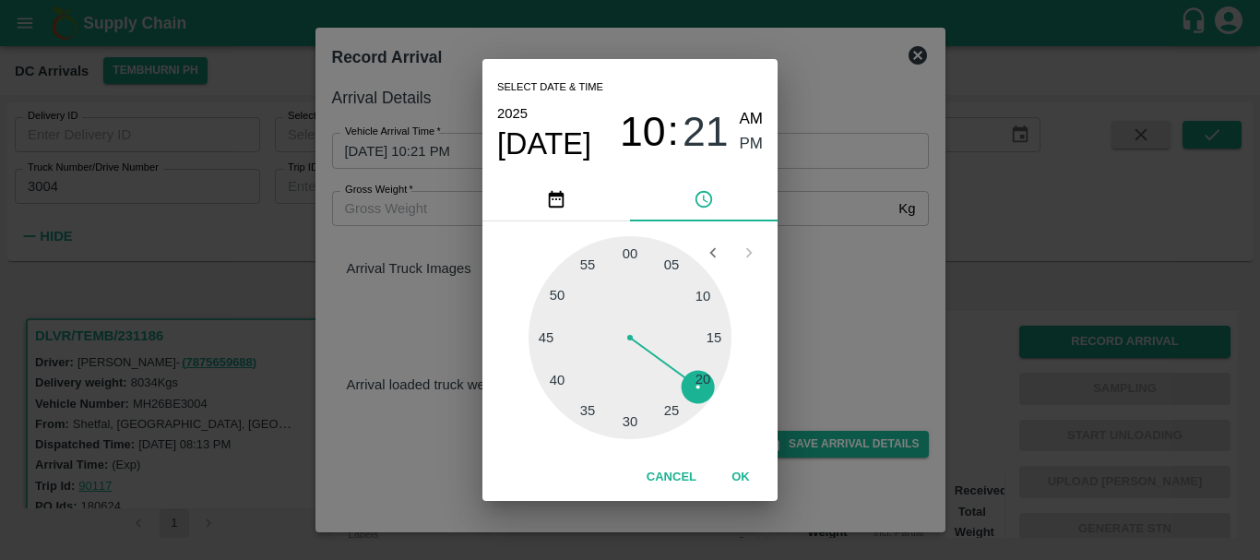
click at [840, 296] on div "Select date & time [DATE] 10 : 21 AM PM 05 10 15 20 25 30 35 40 45 50 55 00 Can…" at bounding box center [630, 280] width 1260 height 560
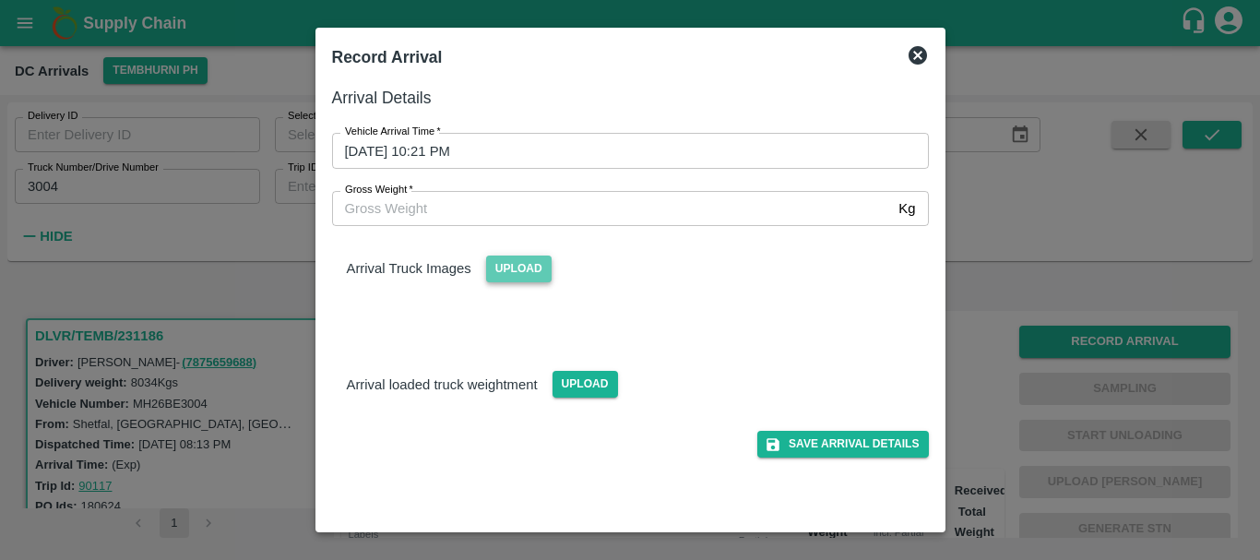
click at [510, 269] on span "Upload" at bounding box center [519, 269] width 66 height 27
click at [0, 0] on input "Upload" at bounding box center [0, 0] width 0 height 0
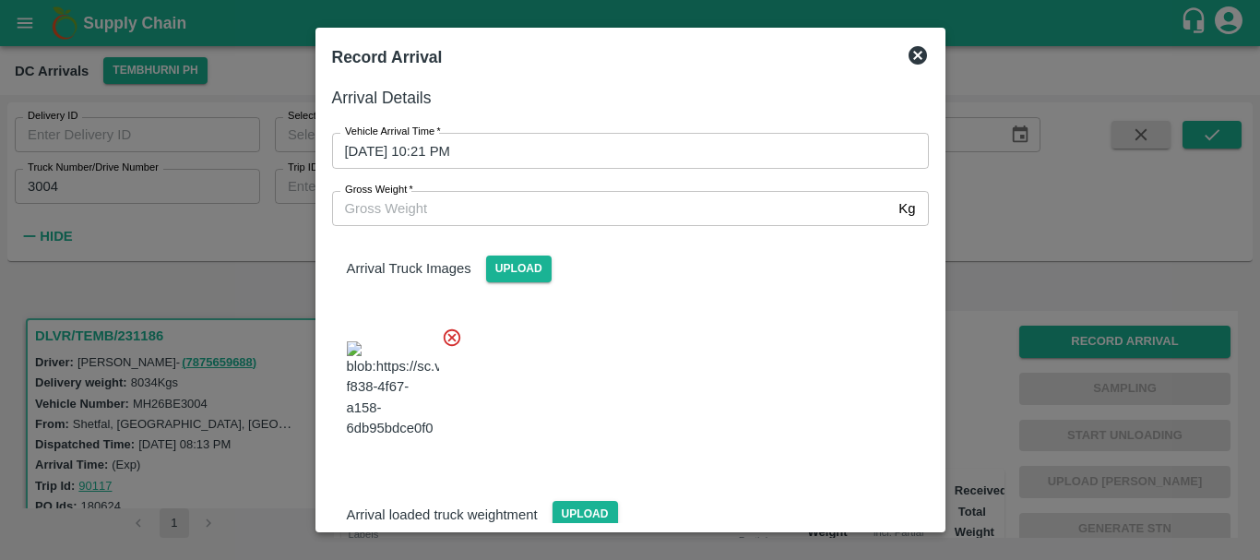
scroll to position [18, 0]
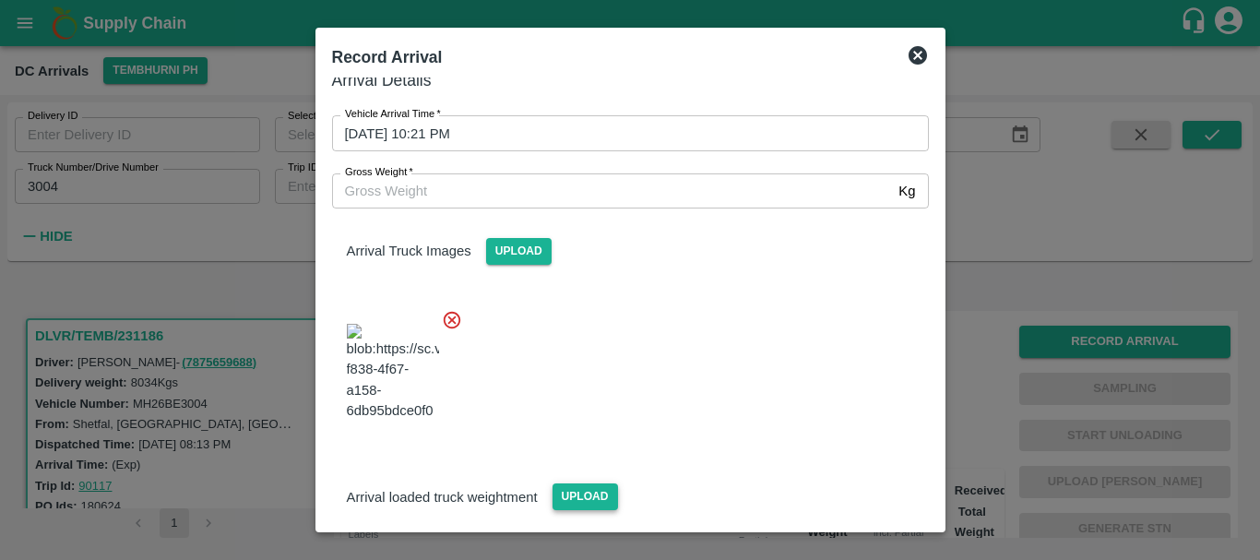
click at [584, 484] on span "Upload" at bounding box center [586, 497] width 66 height 27
click at [0, 0] on input "Upload" at bounding box center [0, 0] width 0 height 0
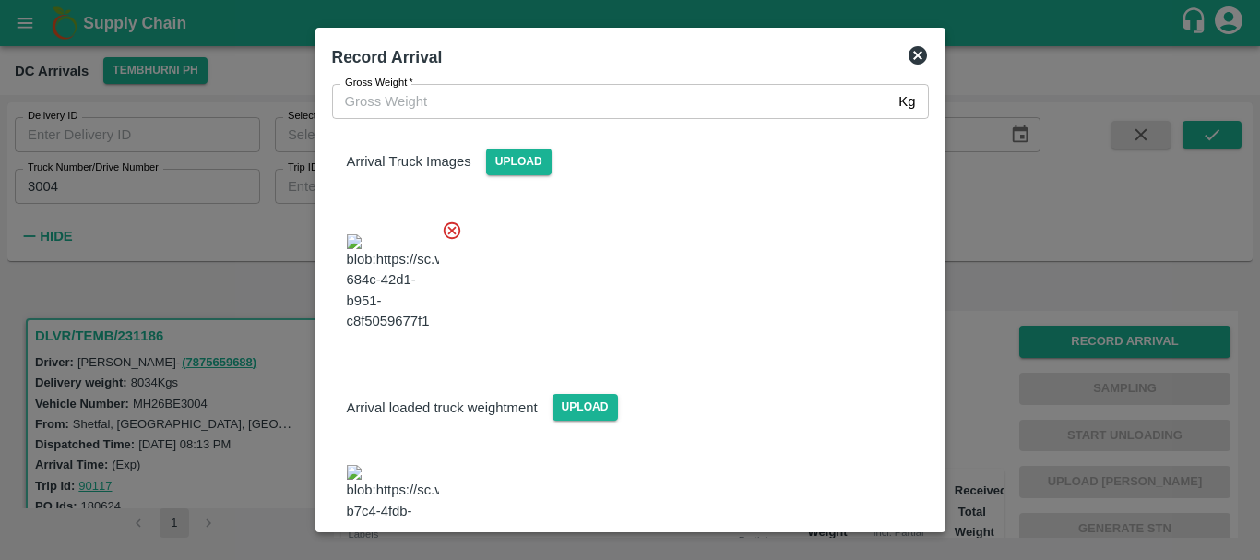
click at [427, 465] on img at bounding box center [393, 513] width 92 height 97
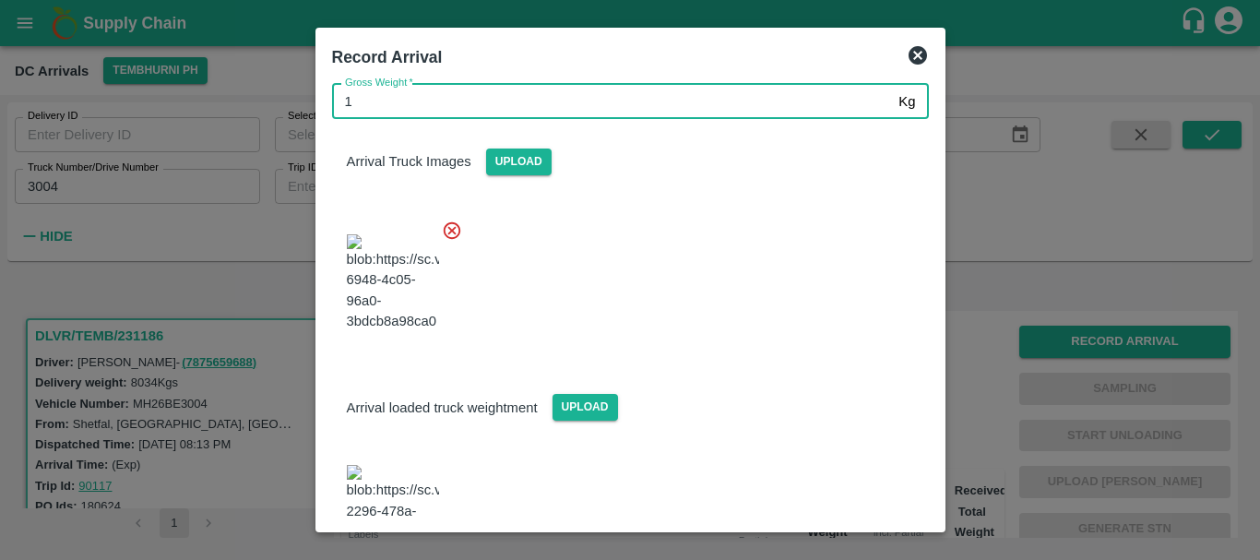
click at [376, 100] on input "1" at bounding box center [612, 101] width 560 height 35
type input "14380"
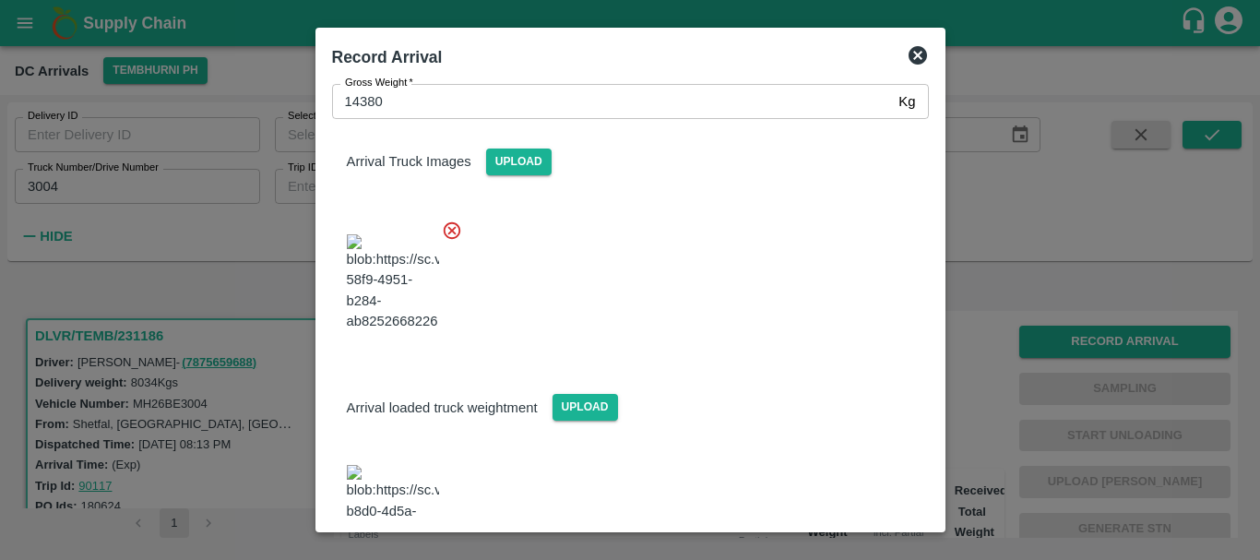
click at [708, 284] on div at bounding box center [623, 277] width 612 height 145
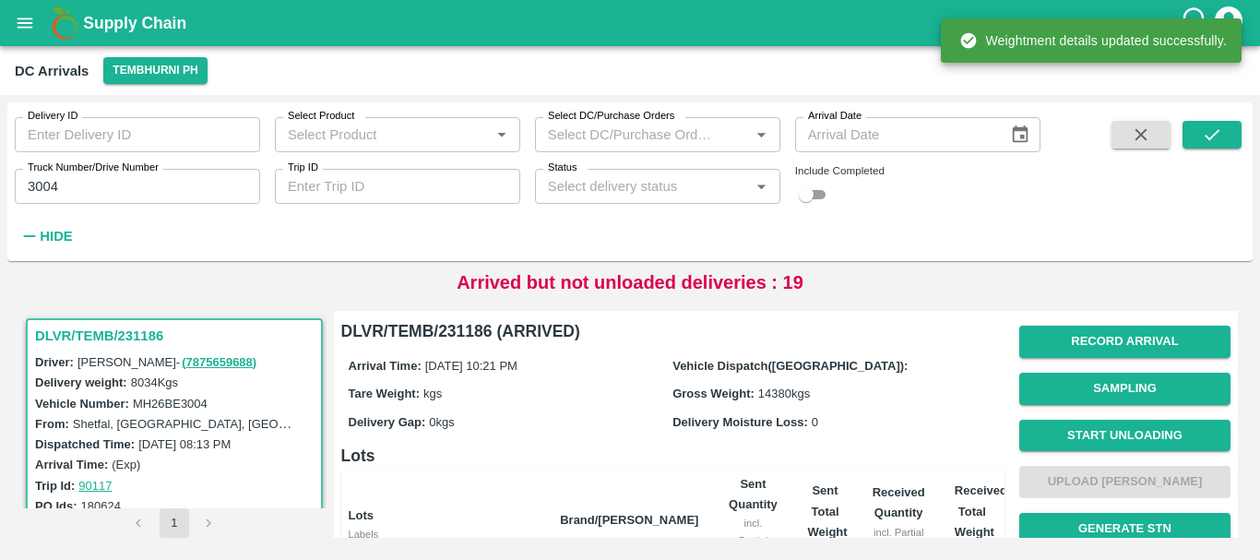
scroll to position [1, 0]
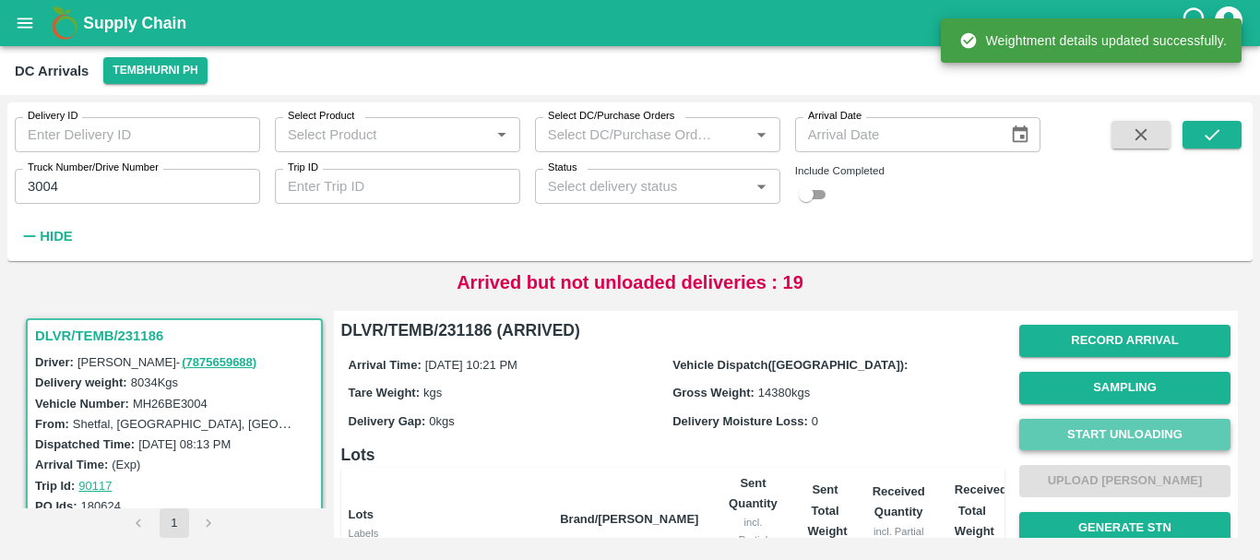
click at [1072, 432] on button "Start Unloading" at bounding box center [1125, 435] width 211 height 32
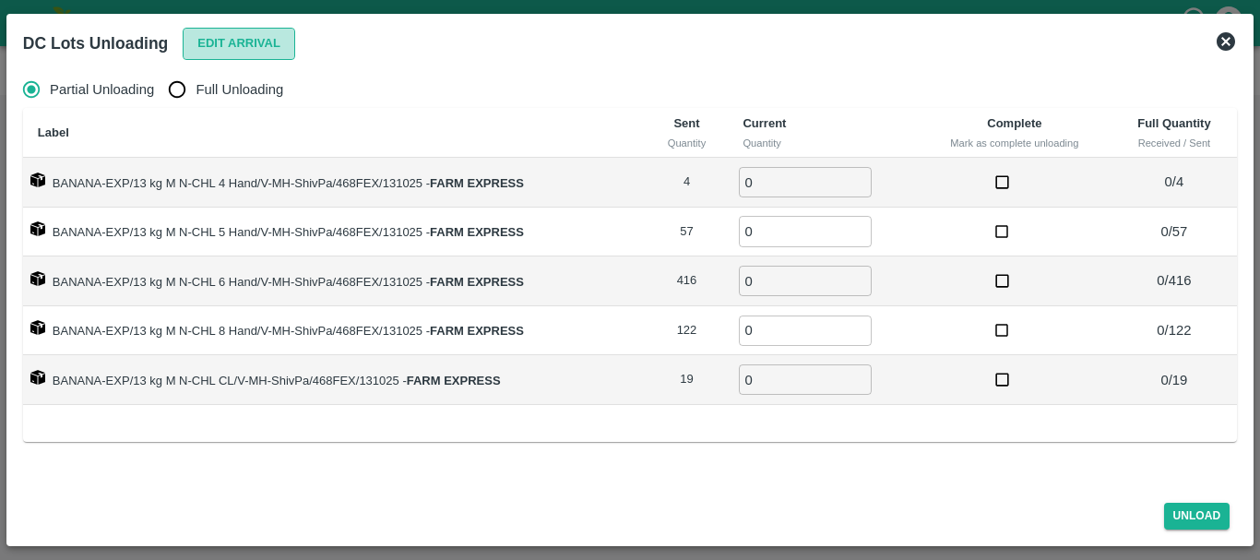
click at [240, 34] on button "Edit Arrival" at bounding box center [239, 44] width 113 height 32
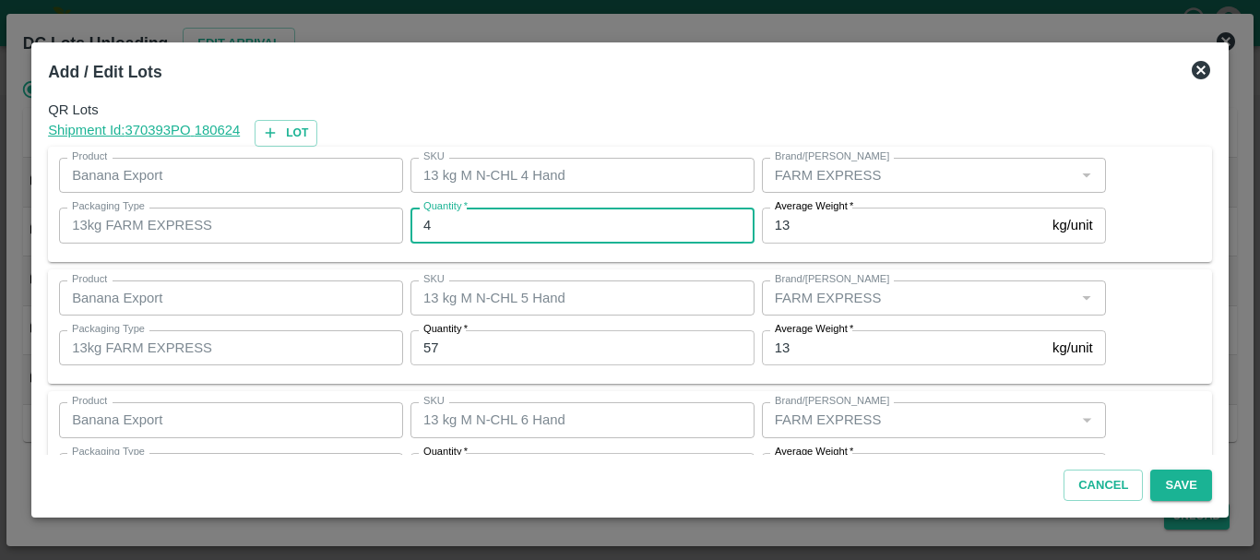
click at [460, 218] on input "4" at bounding box center [583, 225] width 344 height 35
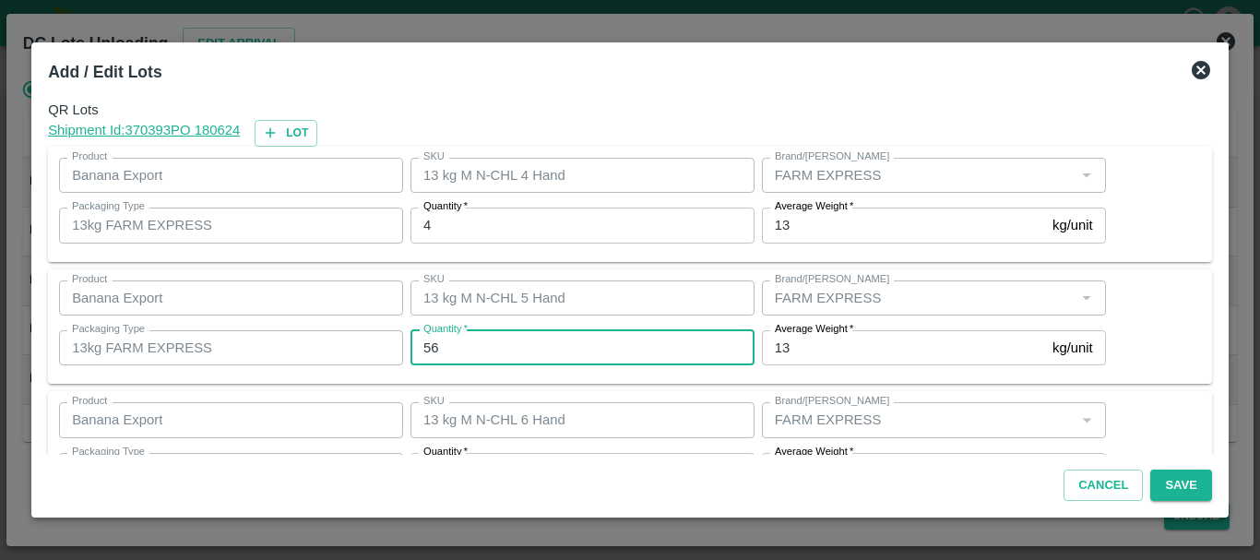
type input "56"
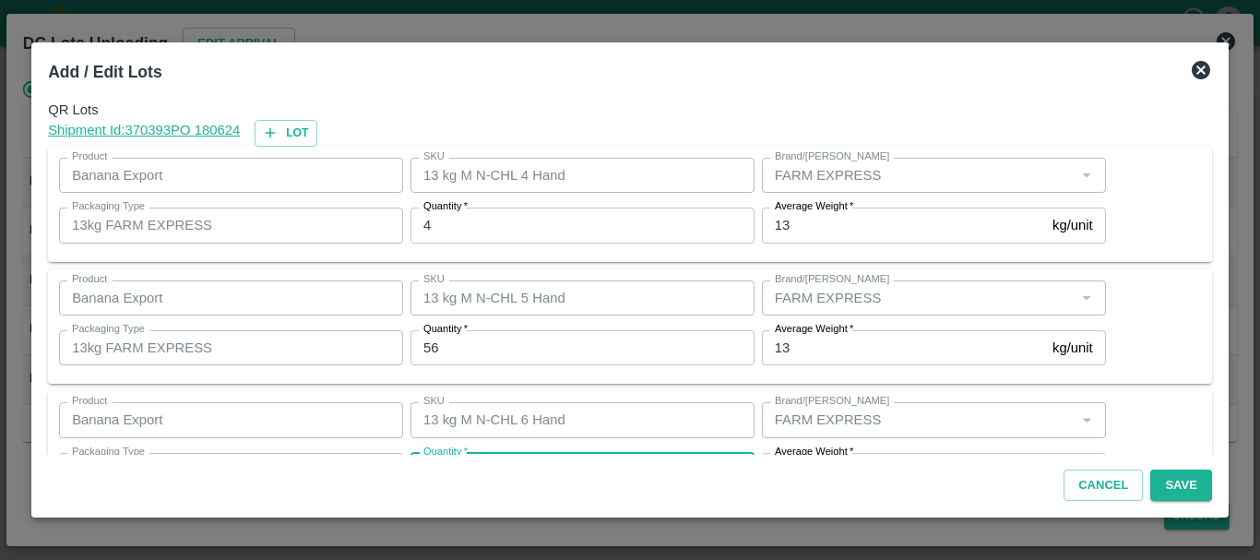
scroll to position [33, 0]
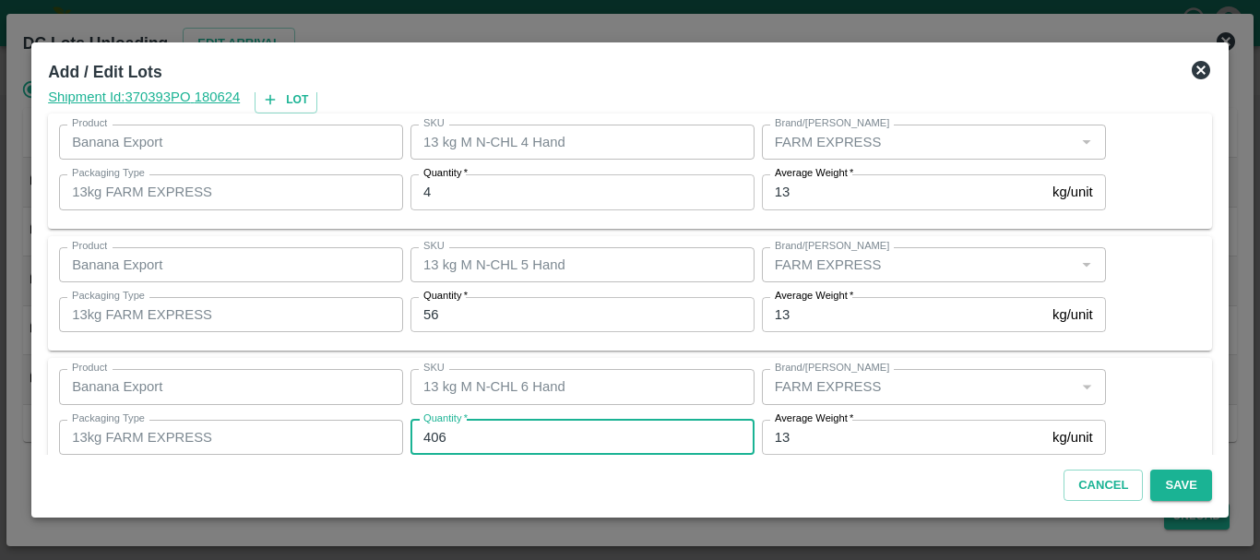
type input "406"
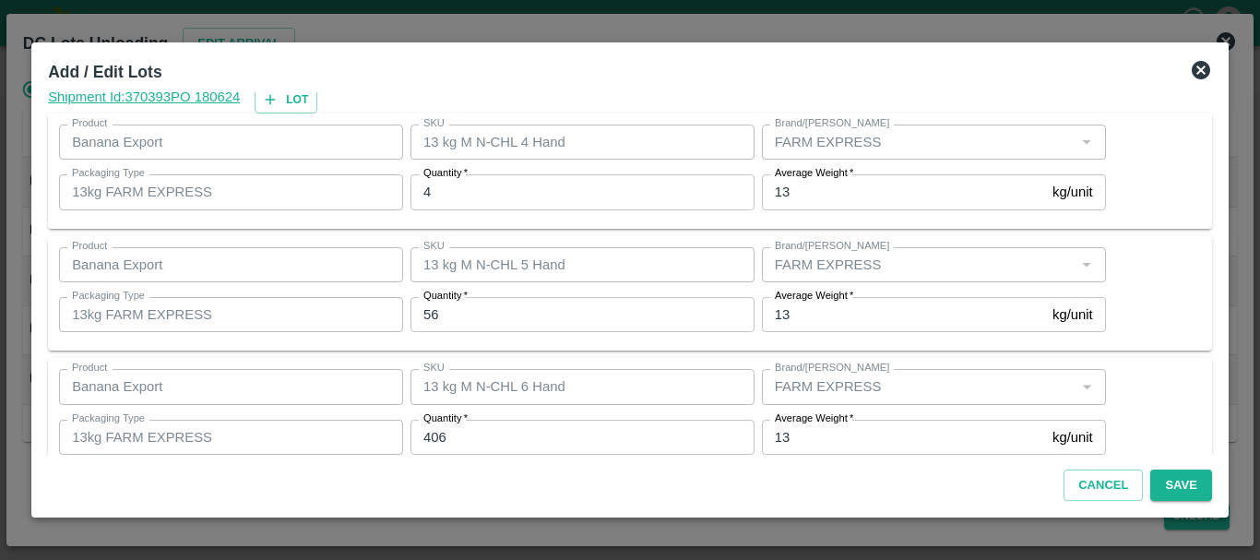
scroll to position [312, 0]
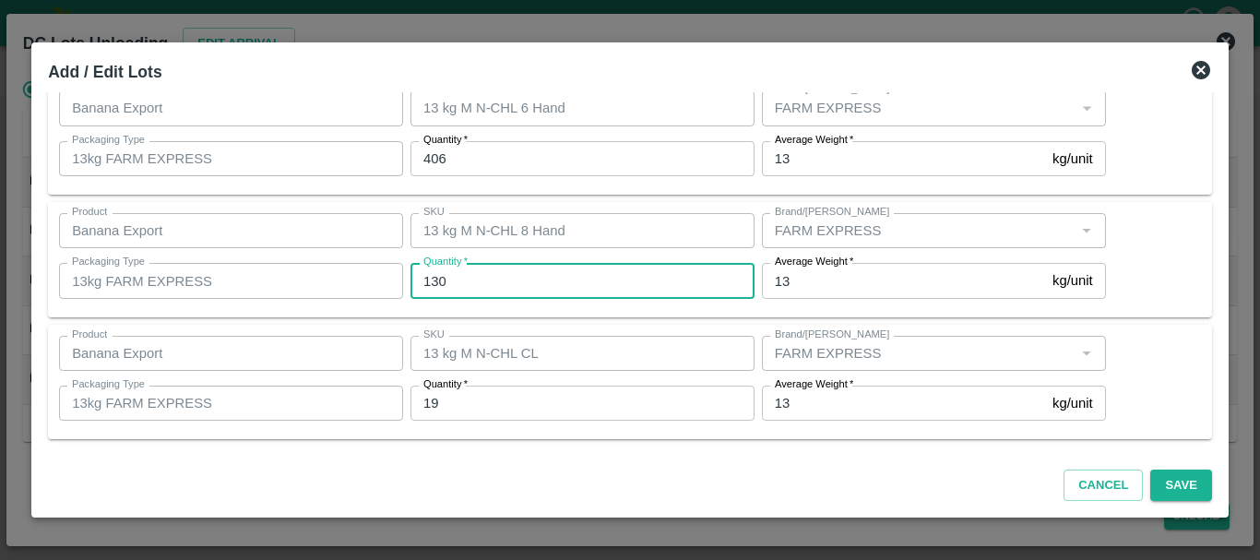
type input "130"
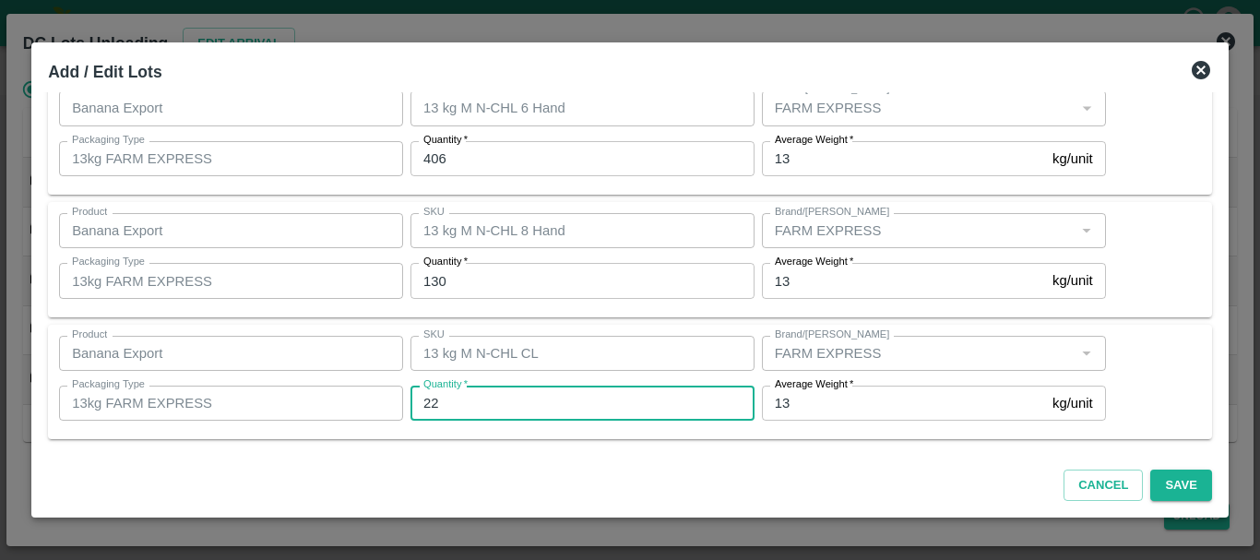
type input "22"
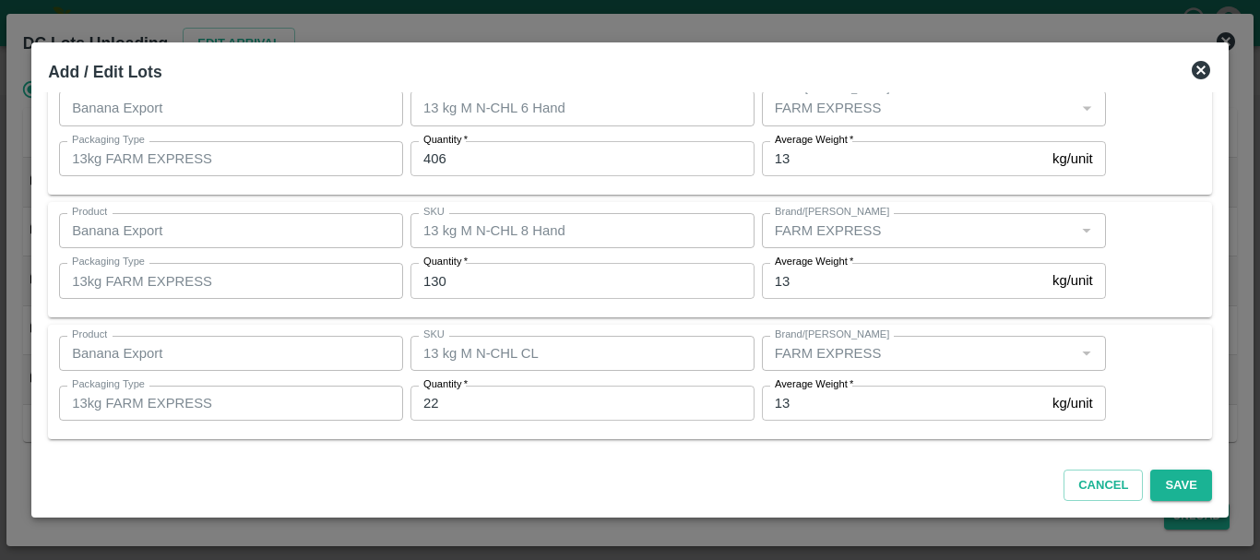
click at [615, 313] on div "Product Banana Export Product SKU 13 kg M N-CHL 8 Hand SKU Brand/Marka Brand/Ma…" at bounding box center [630, 259] width 1164 height 115
click at [1175, 483] on button "Save" at bounding box center [1181, 486] width 61 height 32
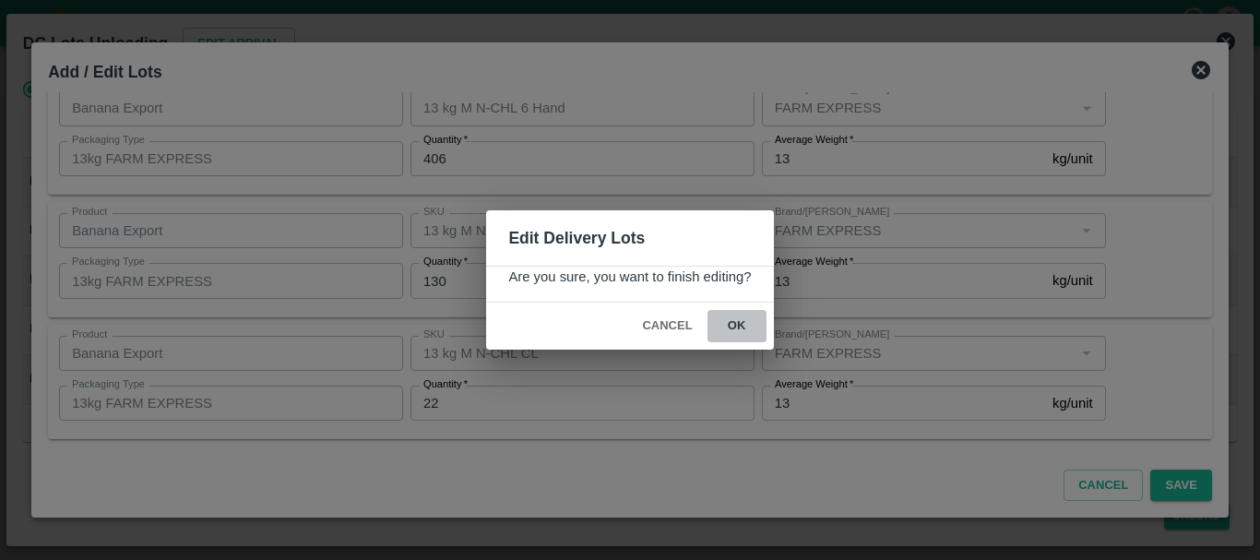
click at [742, 327] on button "ok" at bounding box center [737, 326] width 59 height 32
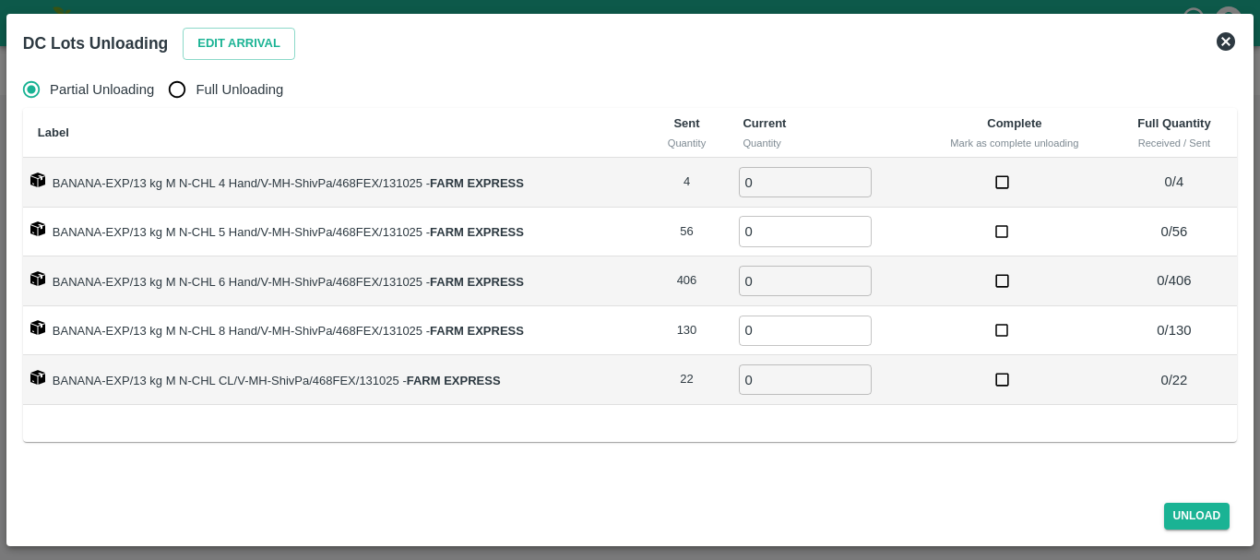
click at [183, 91] on input "Full Unloading" at bounding box center [177, 89] width 37 height 37
radio input "true"
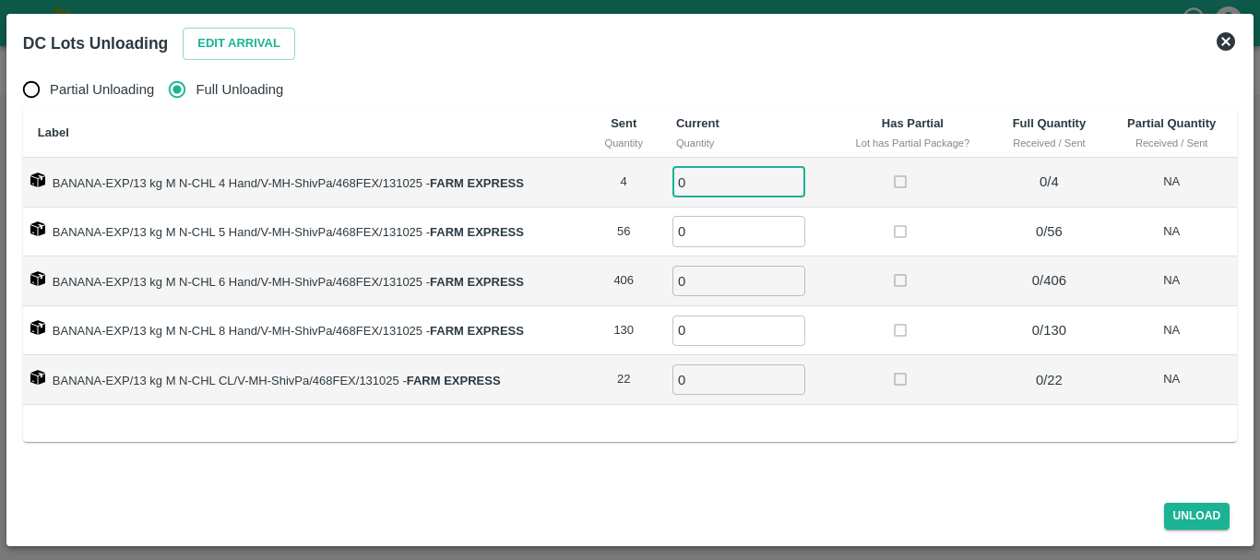
click at [725, 184] on input "0" at bounding box center [739, 182] width 133 height 30
type input "04"
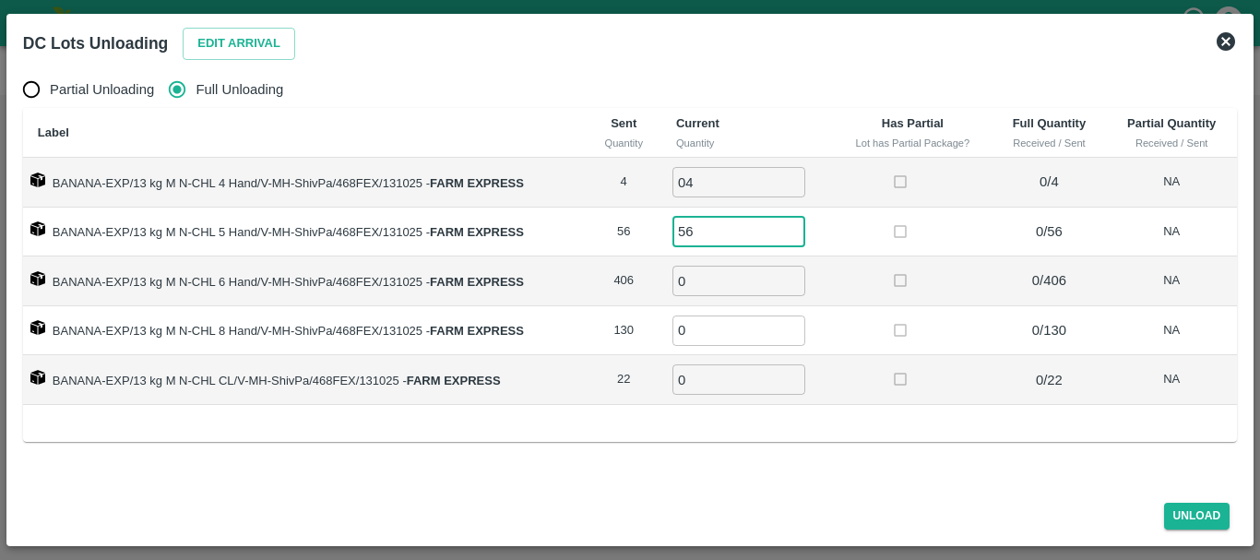
type input "56"
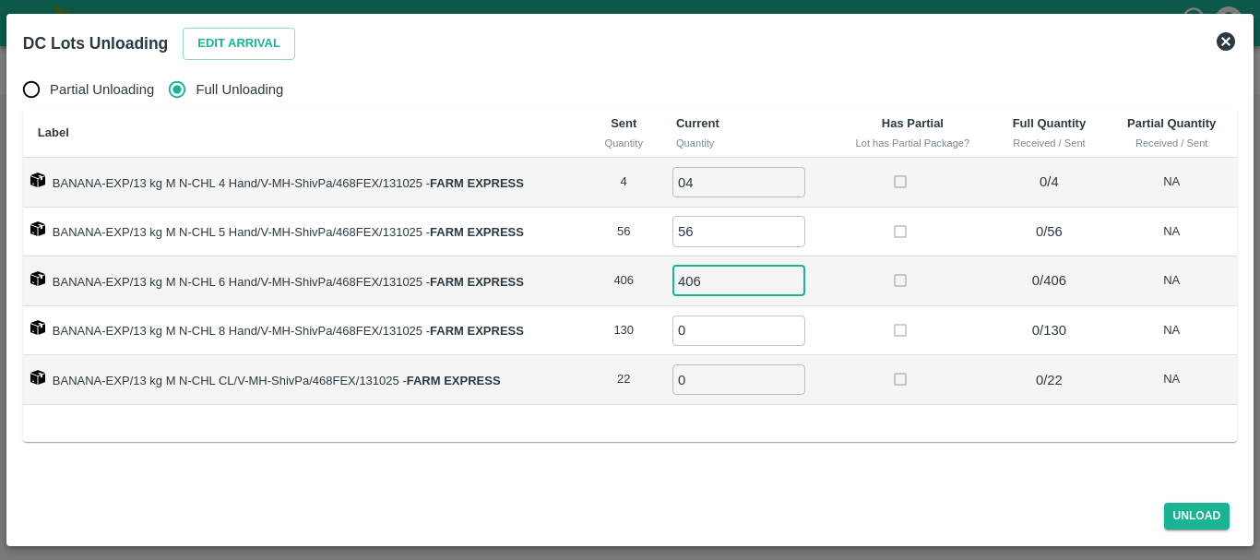
type input "406"
type input "130"
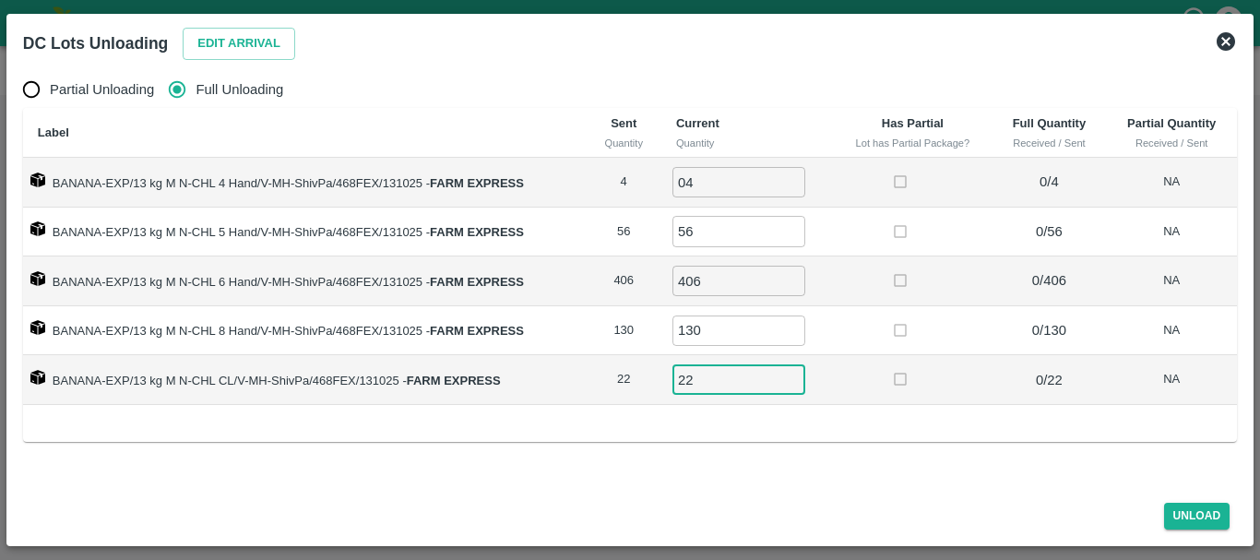
type input "22"
click at [843, 343] on td at bounding box center [913, 331] width 160 height 50
click at [1204, 508] on button "Unload" at bounding box center [1197, 516] width 66 height 27
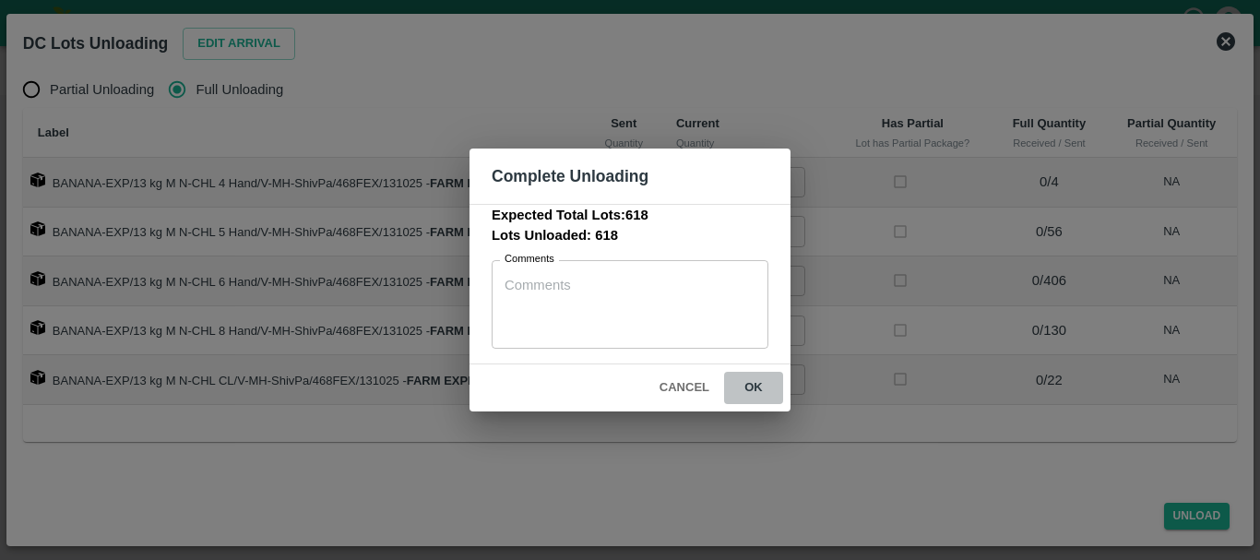
click at [769, 389] on button "ok" at bounding box center [753, 388] width 59 height 32
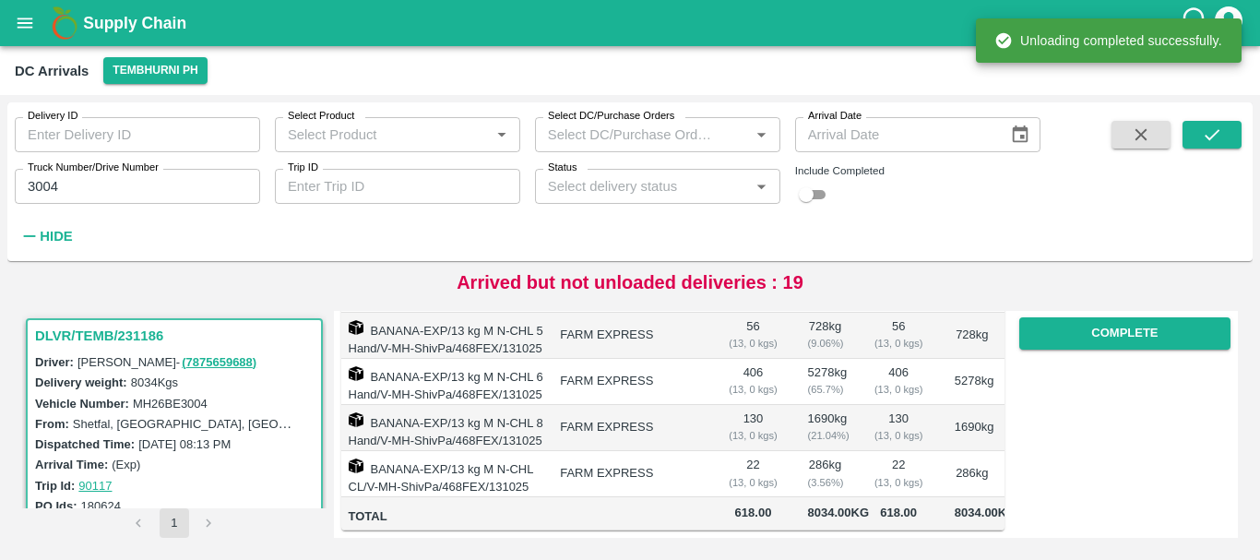
scroll to position [0, 0]
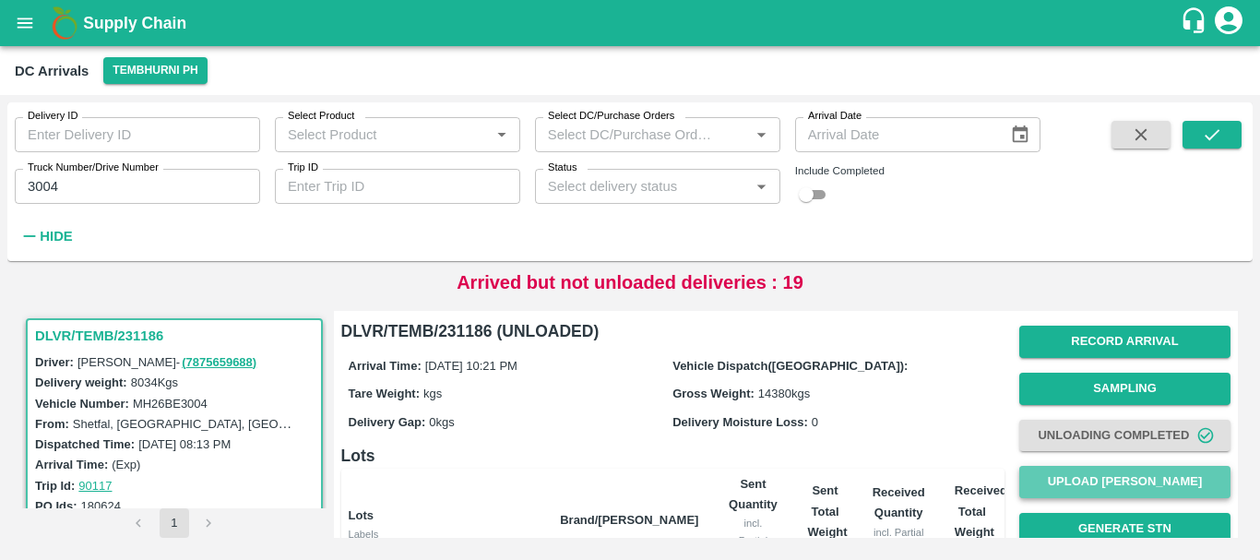
click at [1069, 481] on button "Upload [PERSON_NAME]" at bounding box center [1125, 482] width 211 height 32
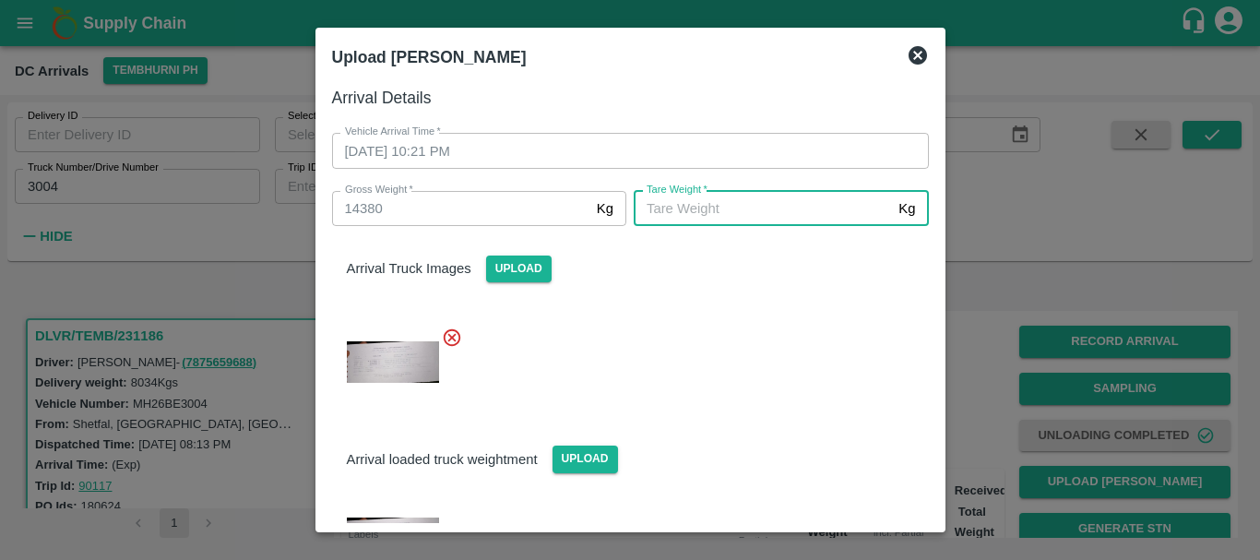
click at [707, 220] on input "[PERSON_NAME]   *" at bounding box center [762, 208] width 257 height 35
type input "5630"
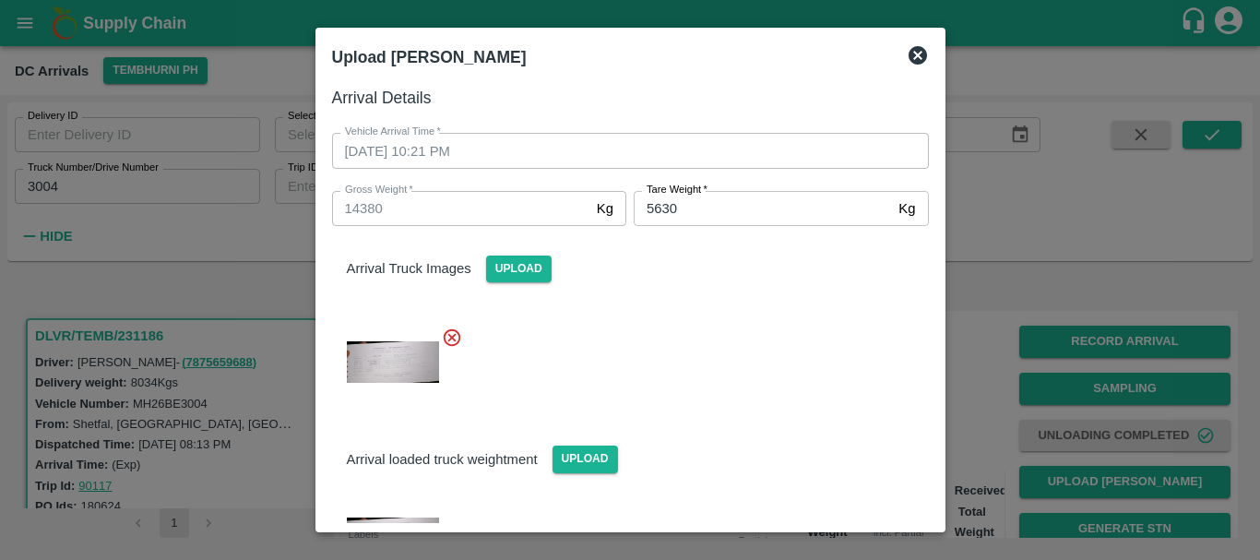
click at [725, 396] on div at bounding box center [623, 357] width 612 height 90
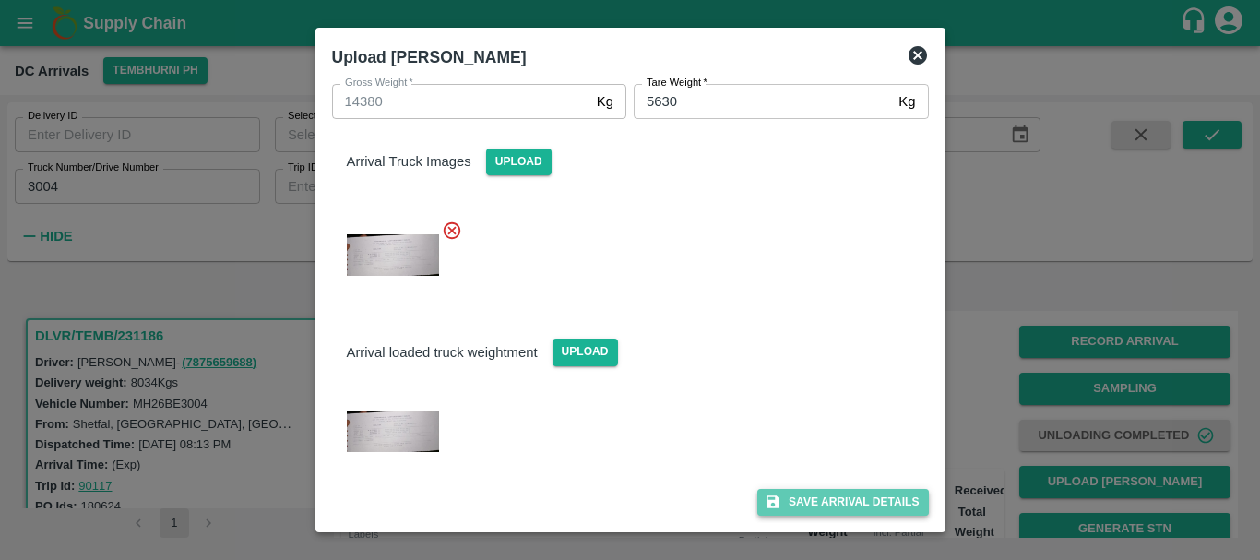
click at [794, 503] on button "Save Arrival Details" at bounding box center [843, 502] width 171 height 27
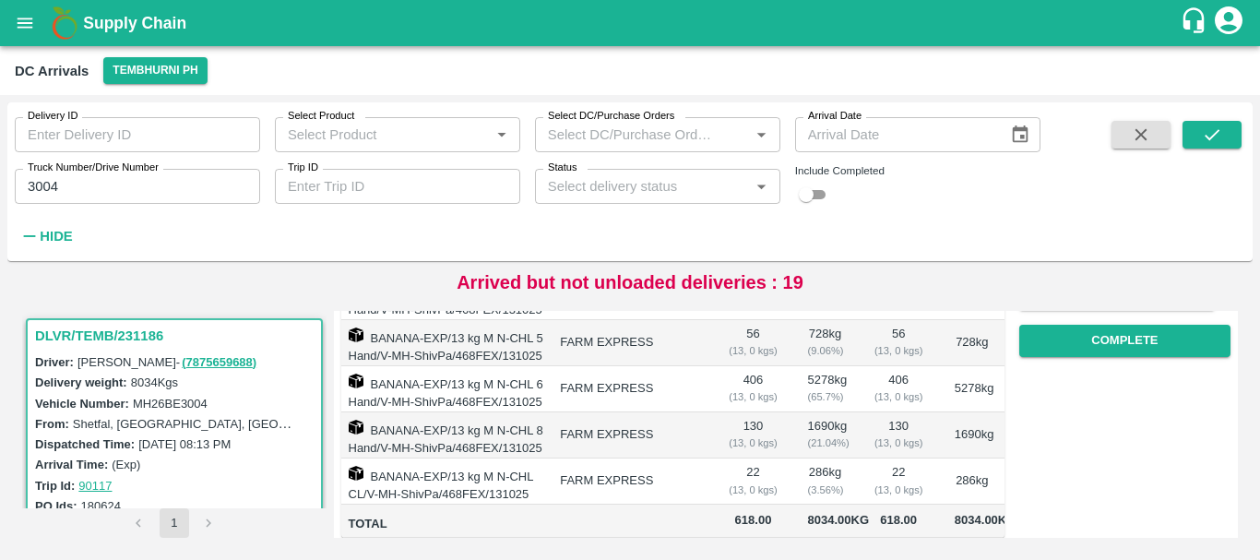
scroll to position [324, 0]
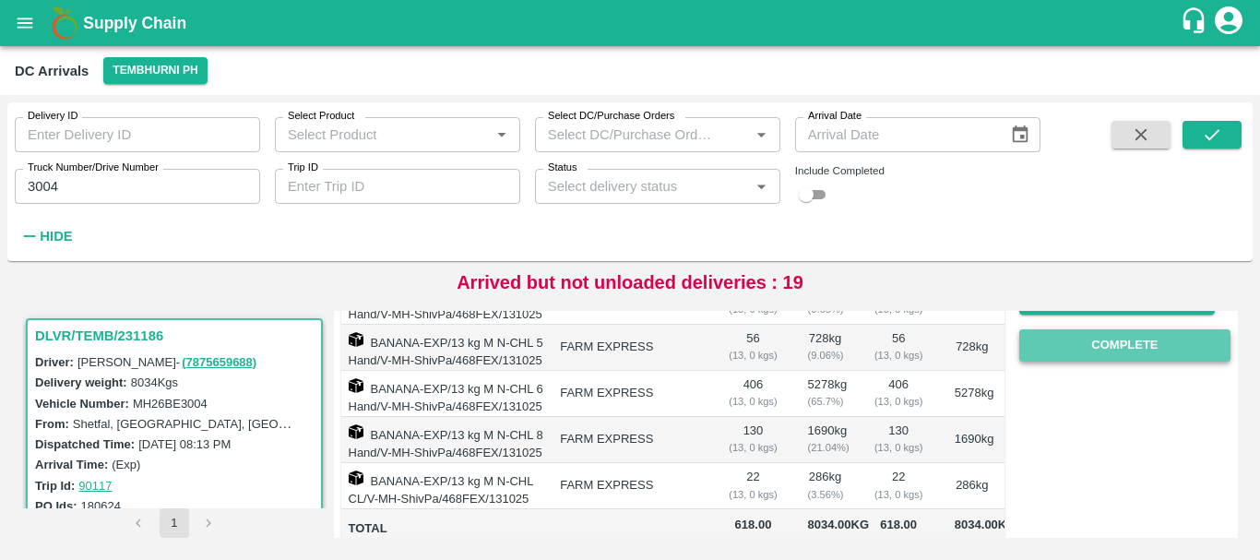
click at [1043, 356] on button "Complete" at bounding box center [1125, 345] width 211 height 32
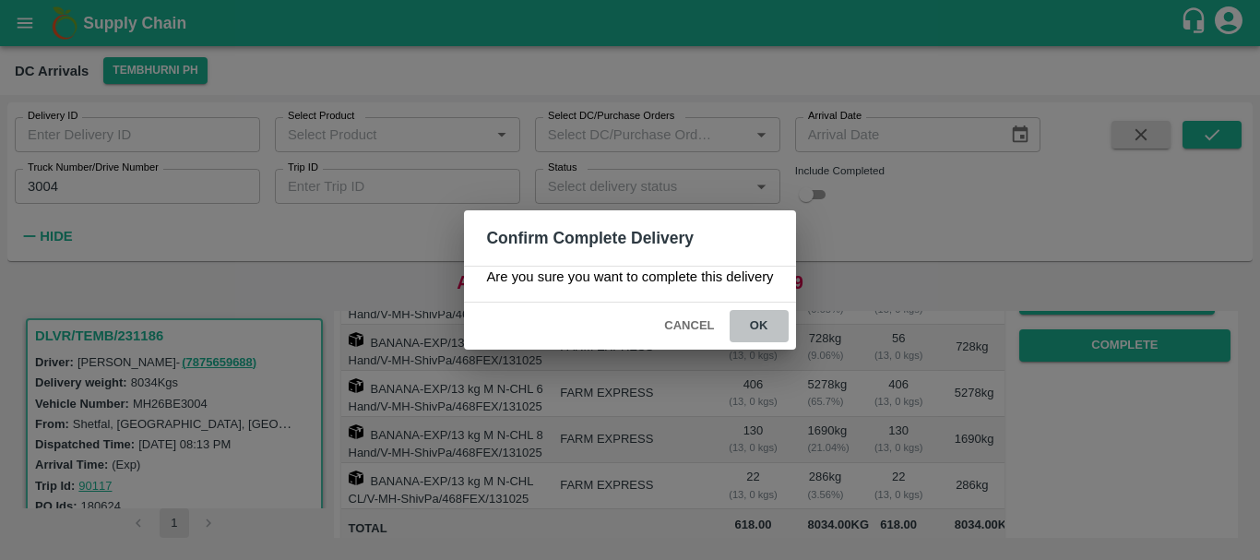
click at [768, 336] on button "ok" at bounding box center [759, 326] width 59 height 32
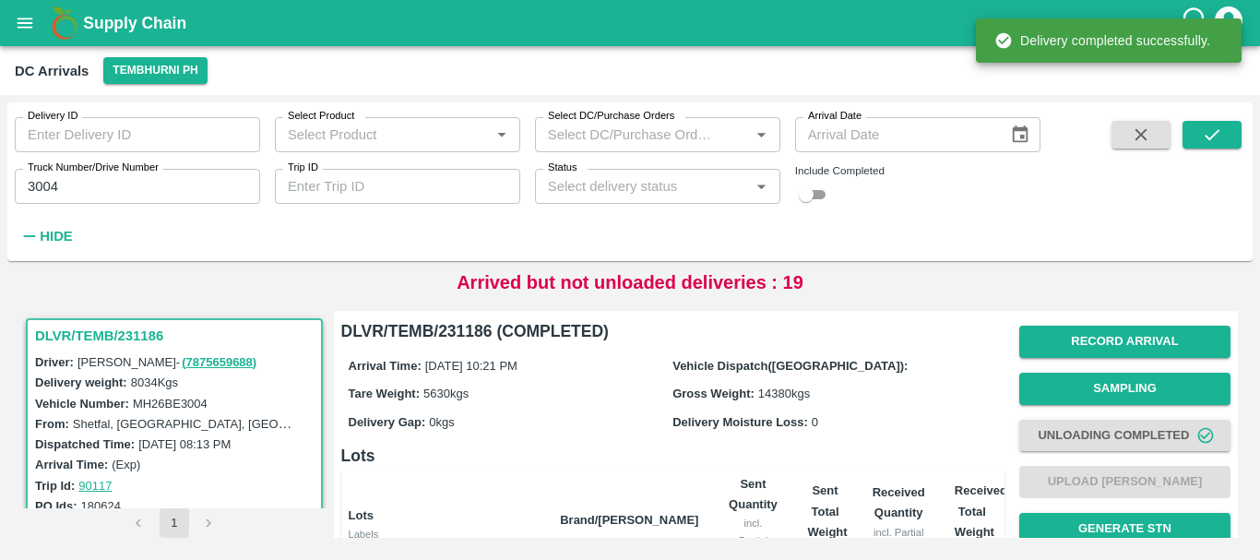
scroll to position [419, 0]
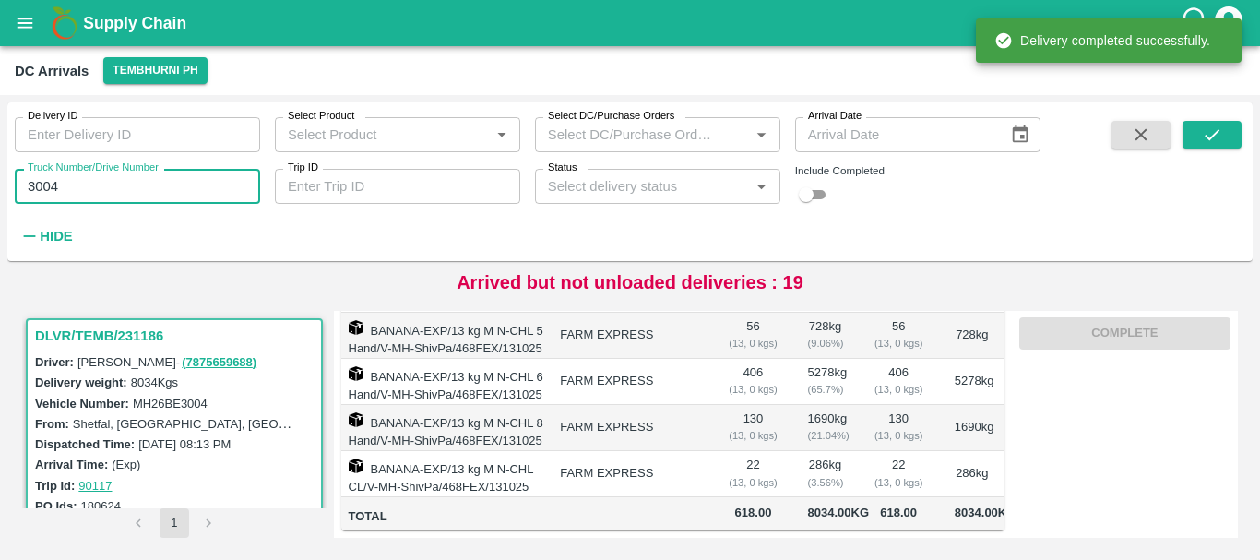
click at [144, 181] on input "3004" at bounding box center [137, 186] width 245 height 35
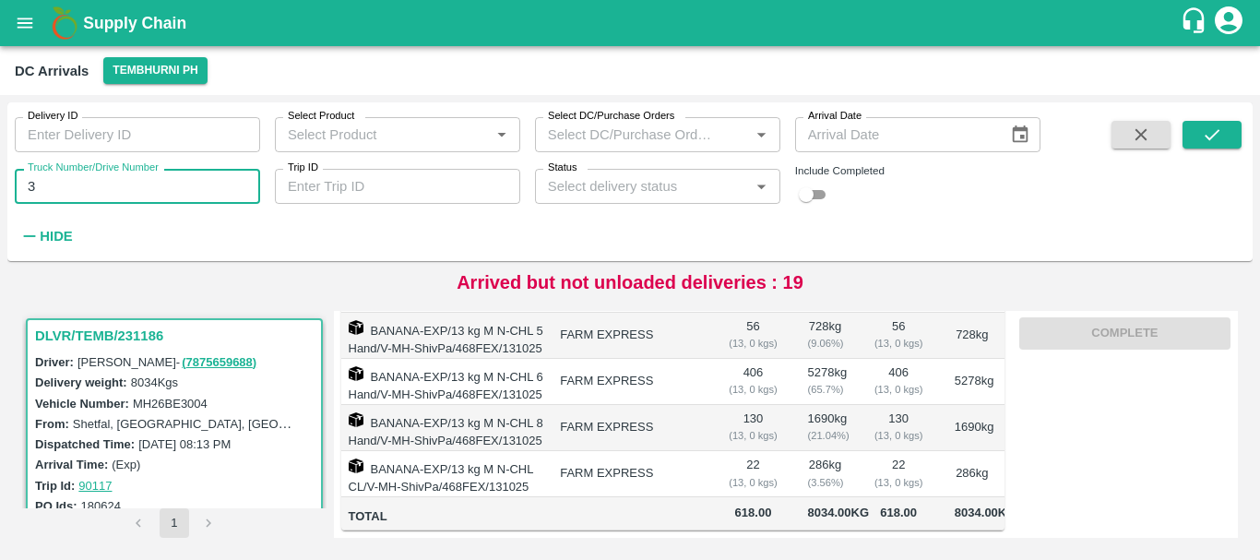
type input "3"
type input "4555"
click at [1217, 131] on icon "submit" at bounding box center [1212, 135] width 20 height 20
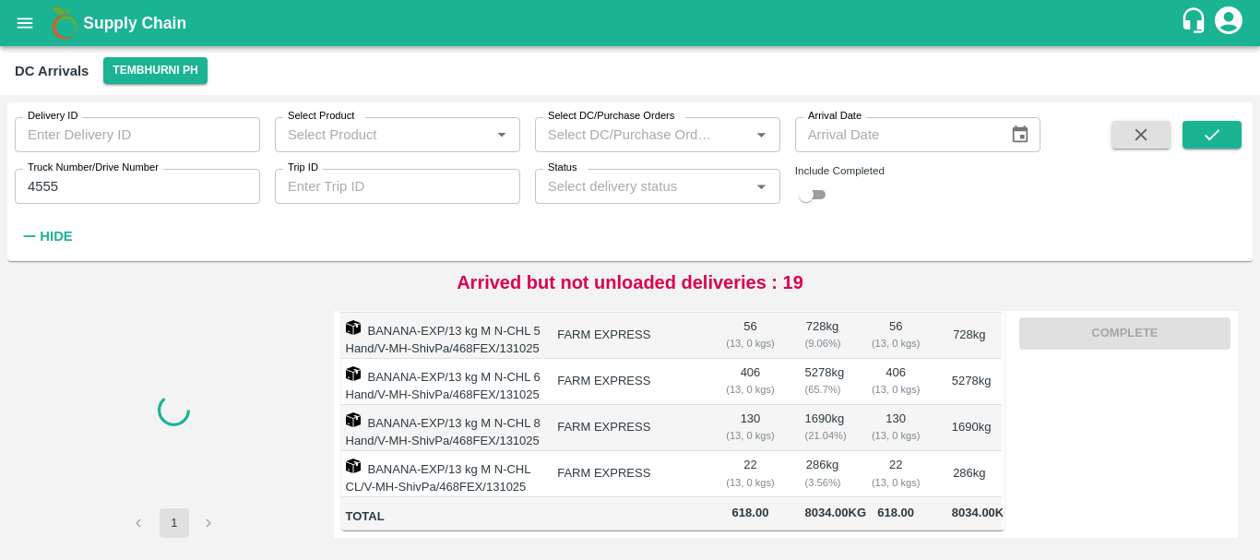
scroll to position [0, 1]
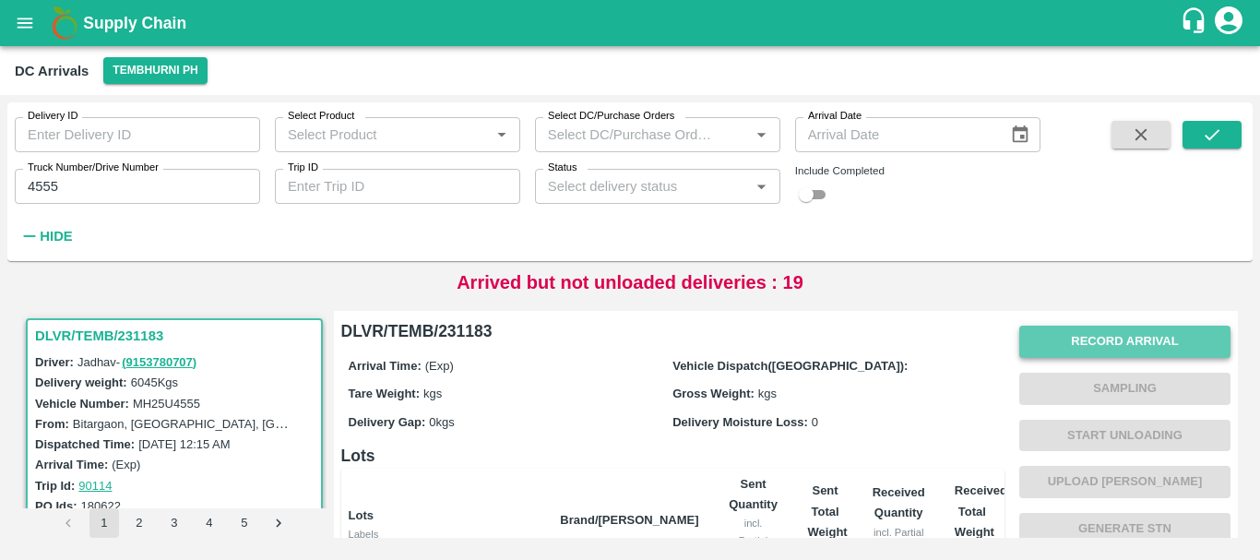
click at [1051, 340] on button "Record Arrival" at bounding box center [1125, 342] width 211 height 32
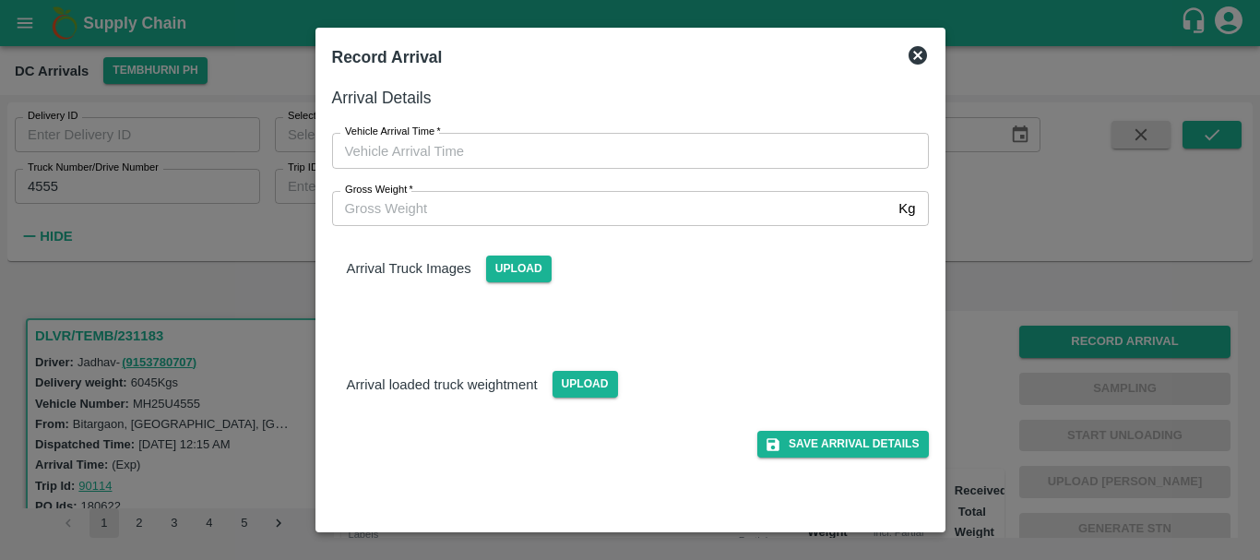
type input "DD/MM/YYYY hh:mm aa"
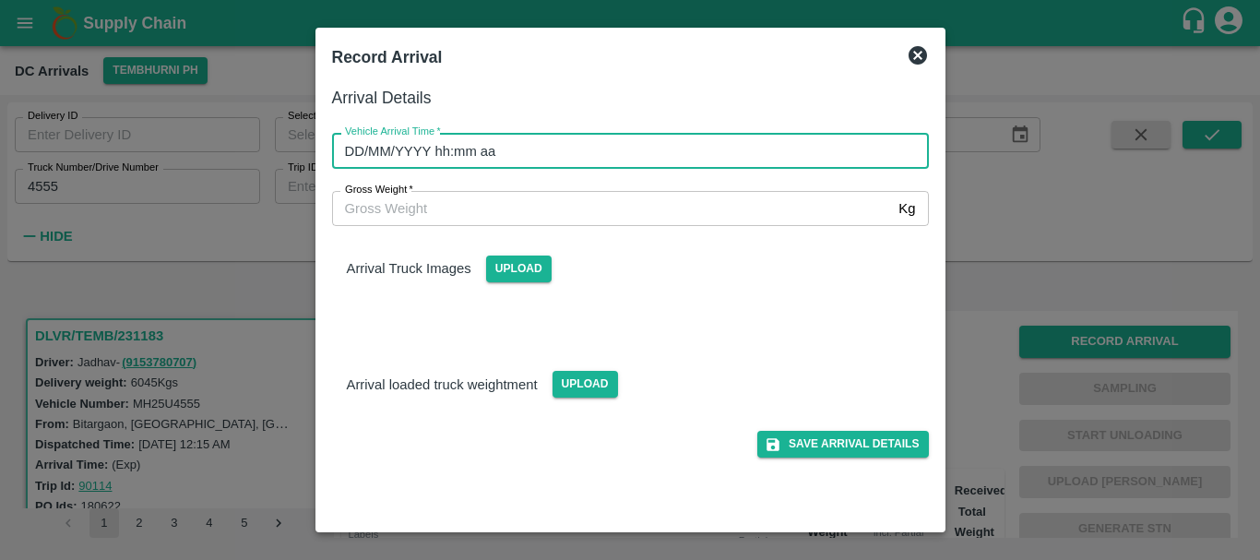
click at [760, 151] on input "DD/MM/YYYY hh:mm aa" at bounding box center [624, 150] width 584 height 35
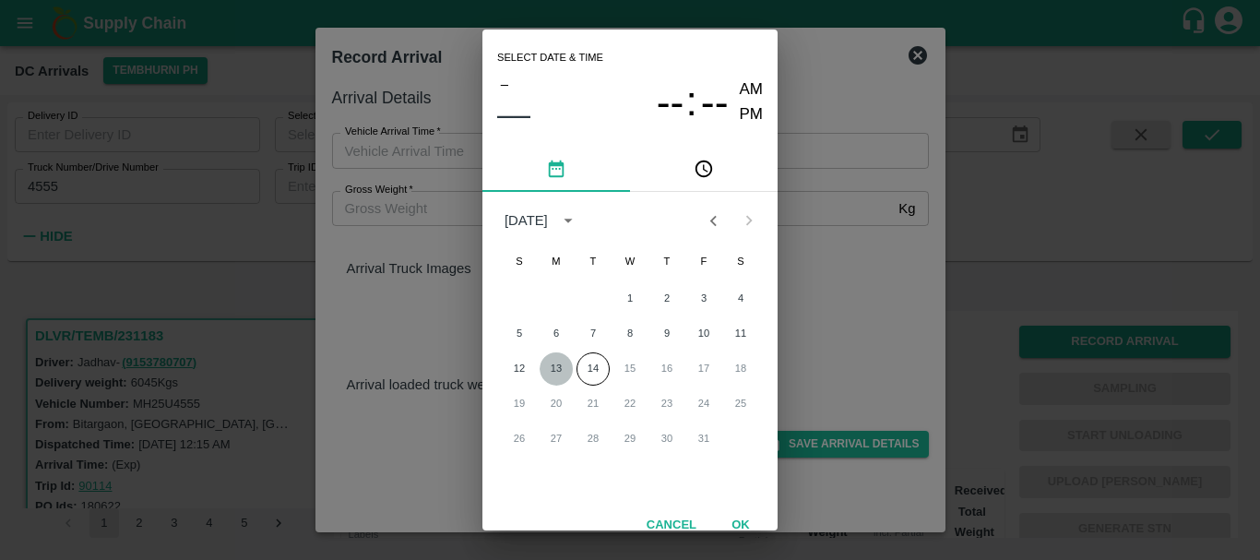
click at [553, 368] on button "13" at bounding box center [556, 368] width 33 height 33
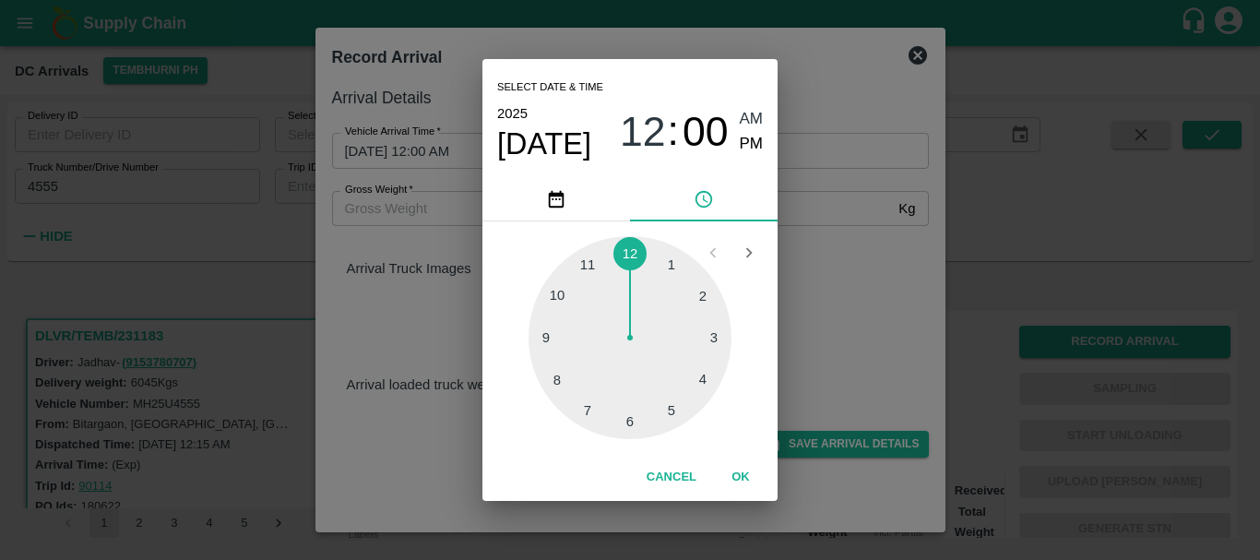
click at [555, 295] on div at bounding box center [630, 337] width 203 height 203
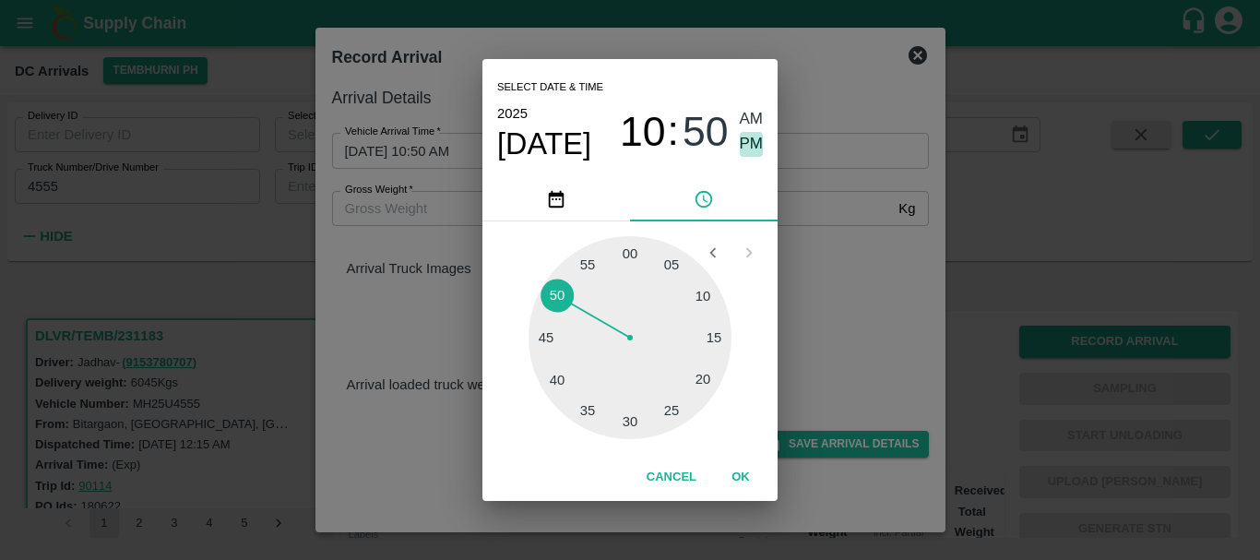
drag, startPoint x: 752, startPoint y: 137, endPoint x: 825, endPoint y: 217, distance: 108.4
click at [825, 217] on div "Select date & time [DATE] 10 : 50 AM PM 05 10 15 20 25 30 35 40 45 50 55 00 Can…" at bounding box center [630, 280] width 1260 height 560
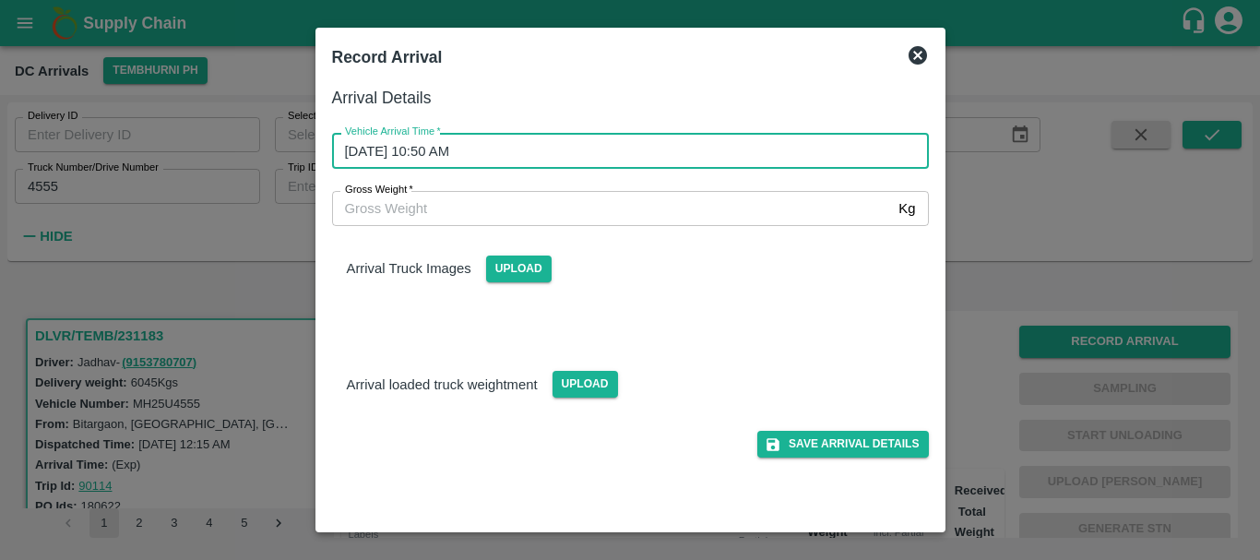
click at [753, 152] on input "[DATE] 10:50 AM" at bounding box center [624, 150] width 584 height 35
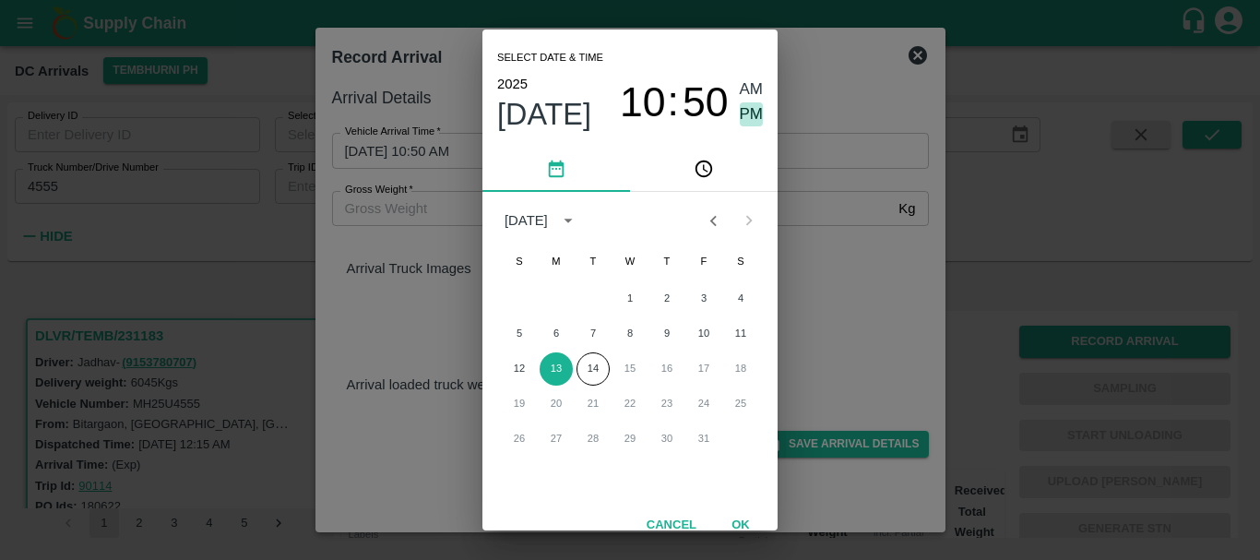
click at [749, 117] on span "PM" at bounding box center [752, 114] width 24 height 25
type input "[DATE] 10:50 PM"
click at [861, 241] on div "Select date & time [DATE] 10 : 50 AM PM [DATE] S M T W T F S 1 2 3 4 5 6 7 8 9 …" at bounding box center [630, 280] width 1260 height 560
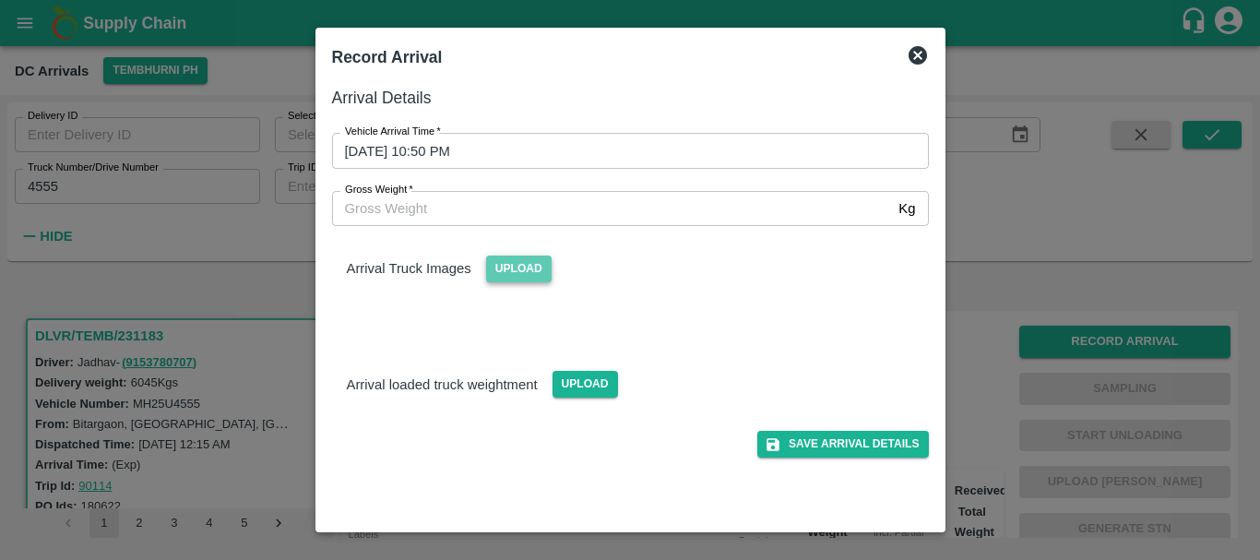
click at [522, 281] on span "Upload" at bounding box center [519, 269] width 66 height 27
click at [0, 0] on input "Upload" at bounding box center [0, 0] width 0 height 0
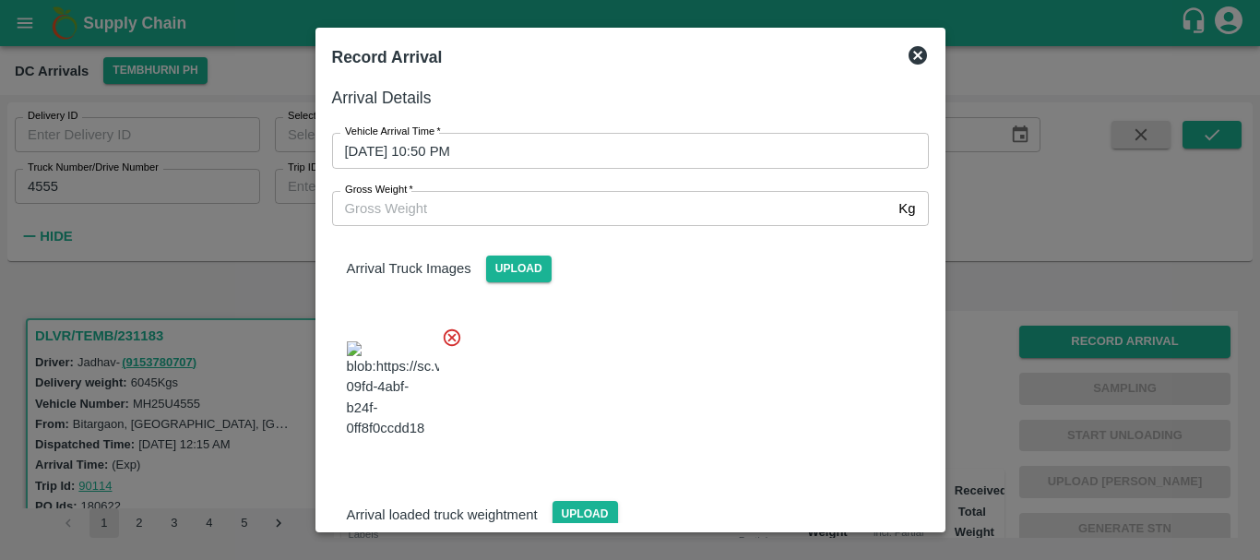
scroll to position [139, 0]
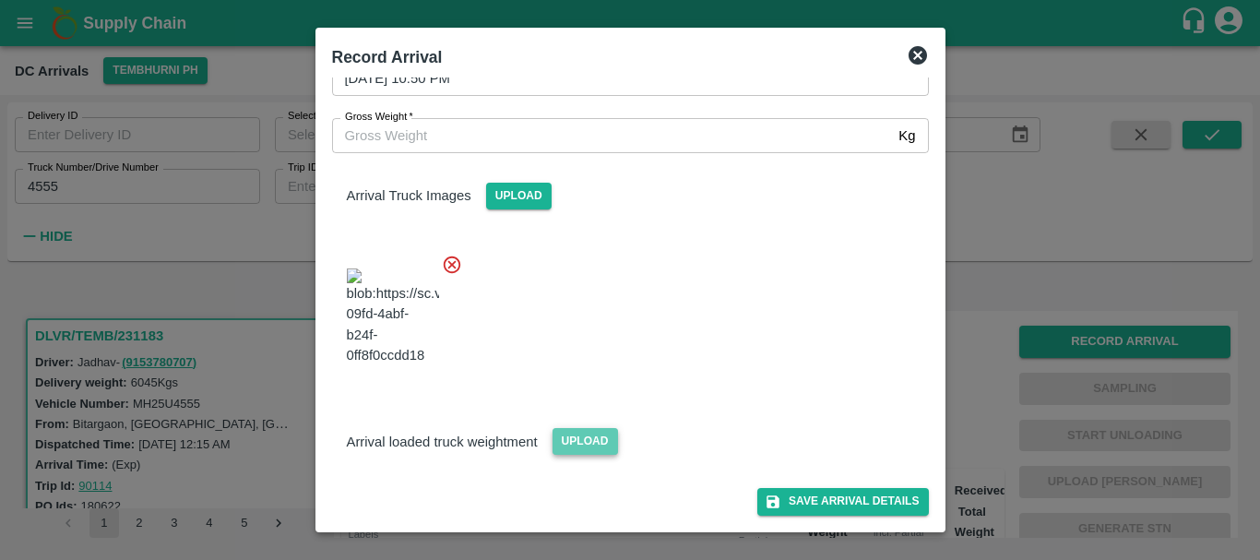
click at [610, 432] on span "Upload" at bounding box center [586, 441] width 66 height 27
click at [0, 0] on input "Upload" at bounding box center [0, 0] width 0 height 0
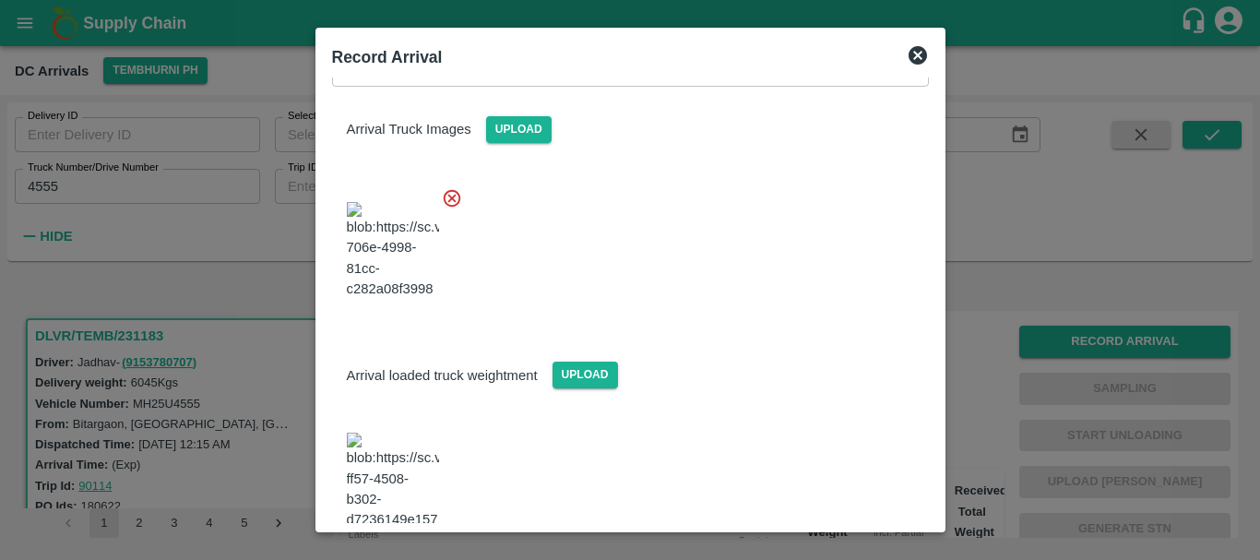
scroll to position [221, 0]
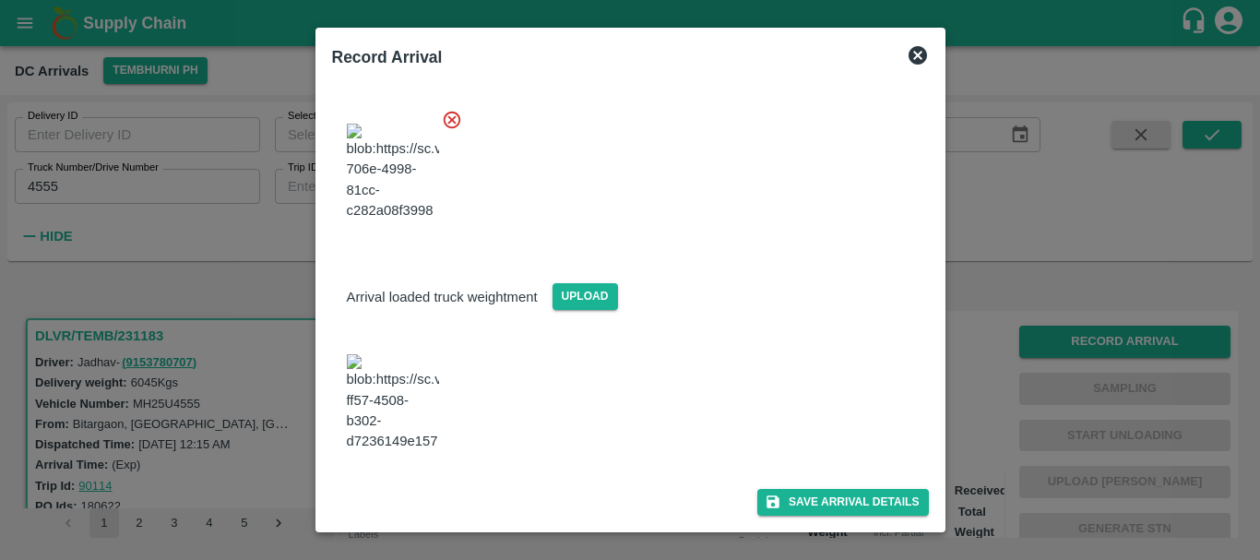
click at [414, 424] on img at bounding box center [393, 402] width 92 height 97
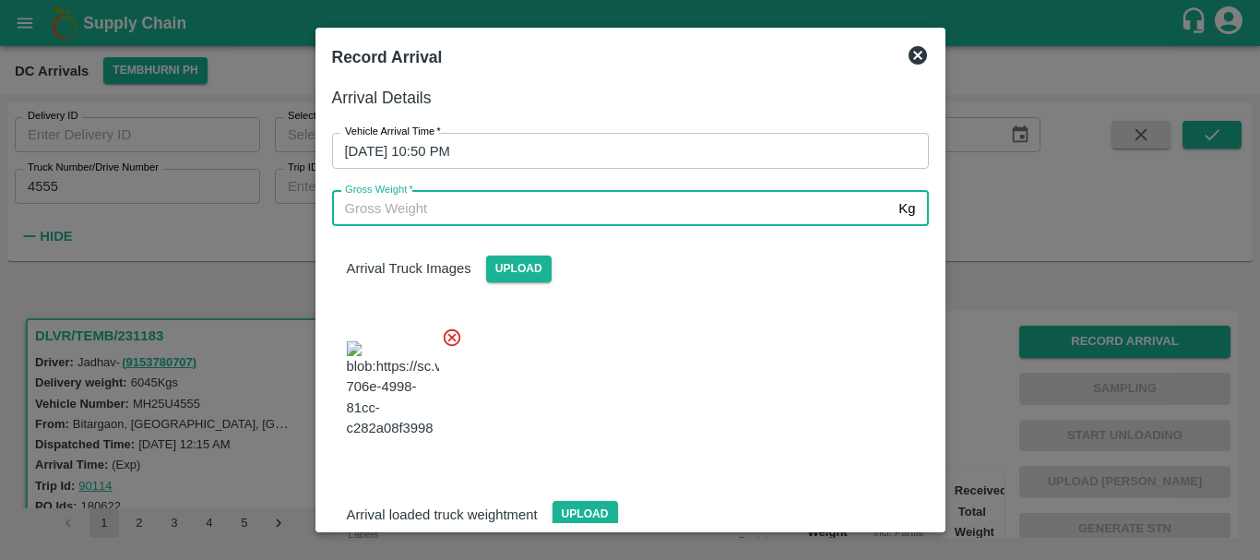
click at [549, 209] on input "Gross Weight   *" at bounding box center [612, 208] width 560 height 35
type input "11370"
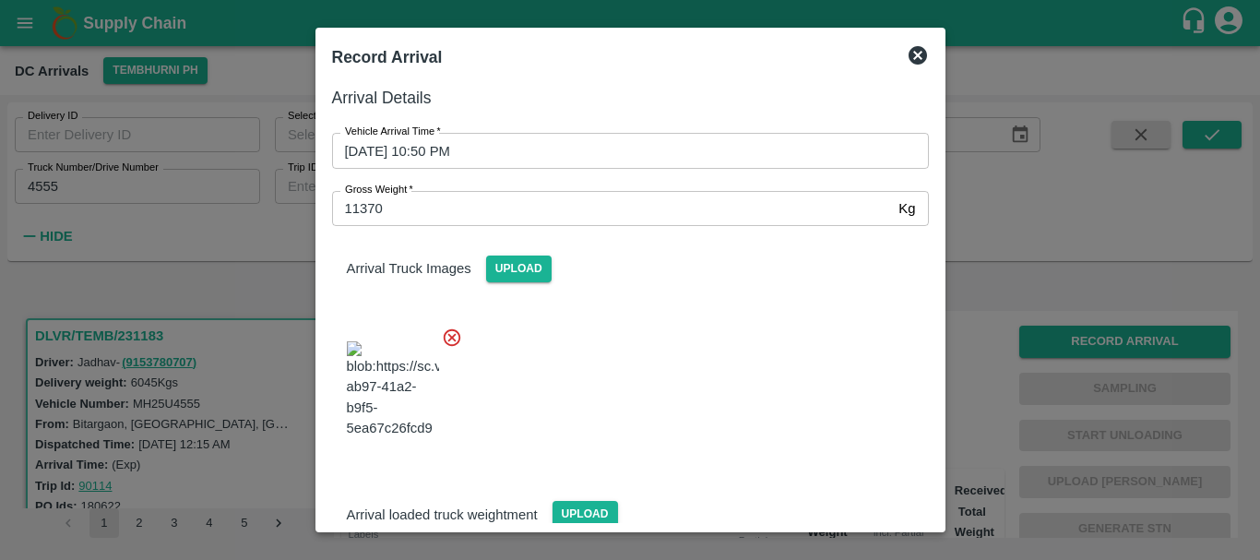
click at [714, 364] on div at bounding box center [623, 384] width 612 height 145
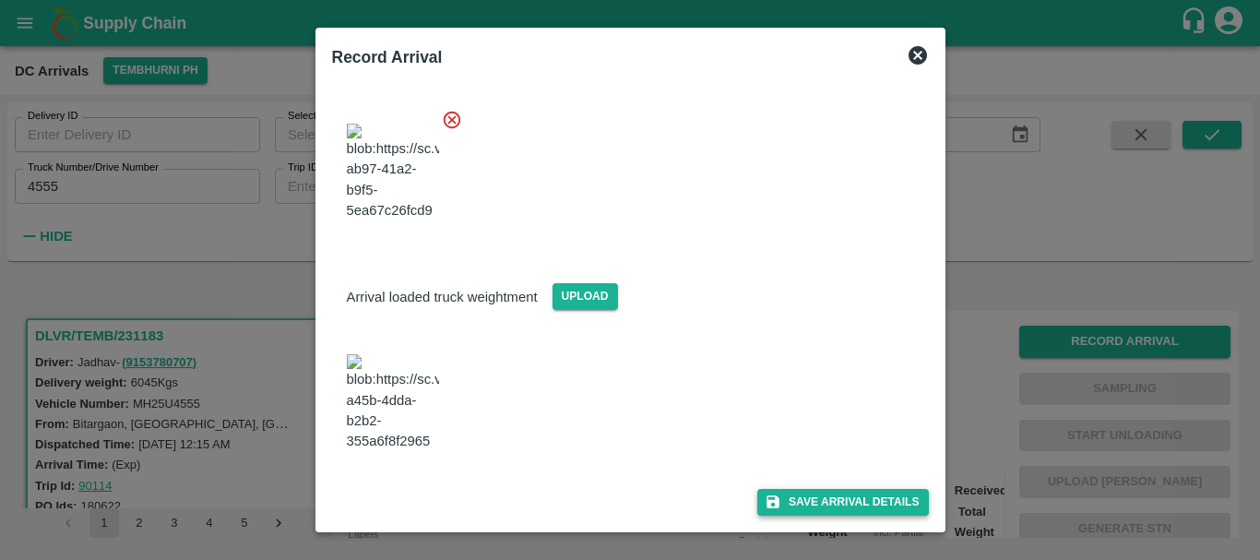
click at [810, 490] on button "Save Arrival Details" at bounding box center [843, 502] width 171 height 27
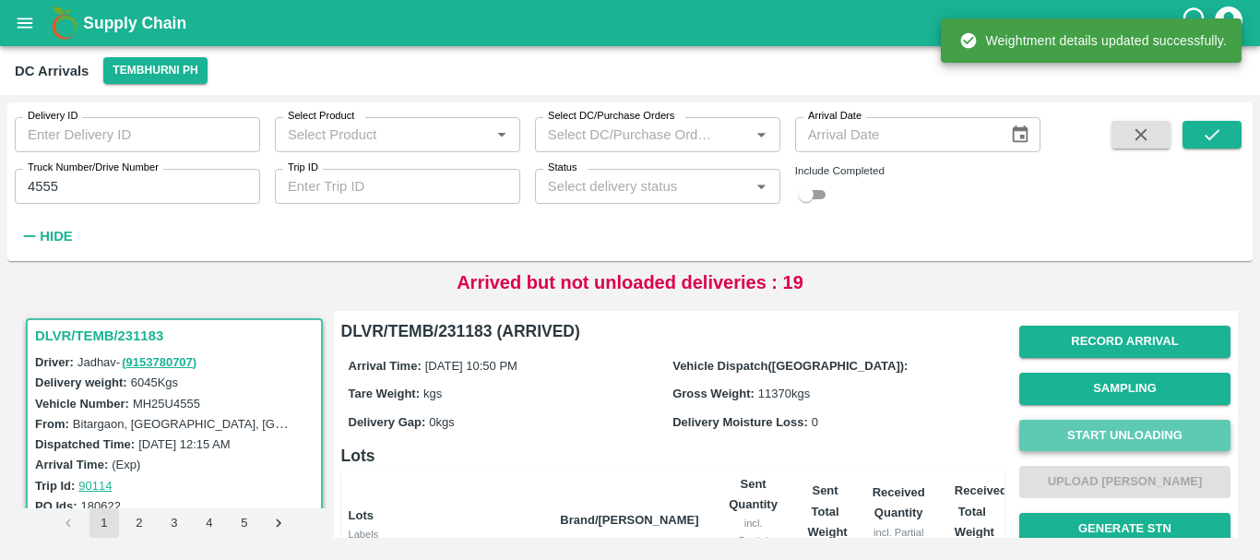
click at [1087, 447] on button "Start Unloading" at bounding box center [1125, 436] width 211 height 32
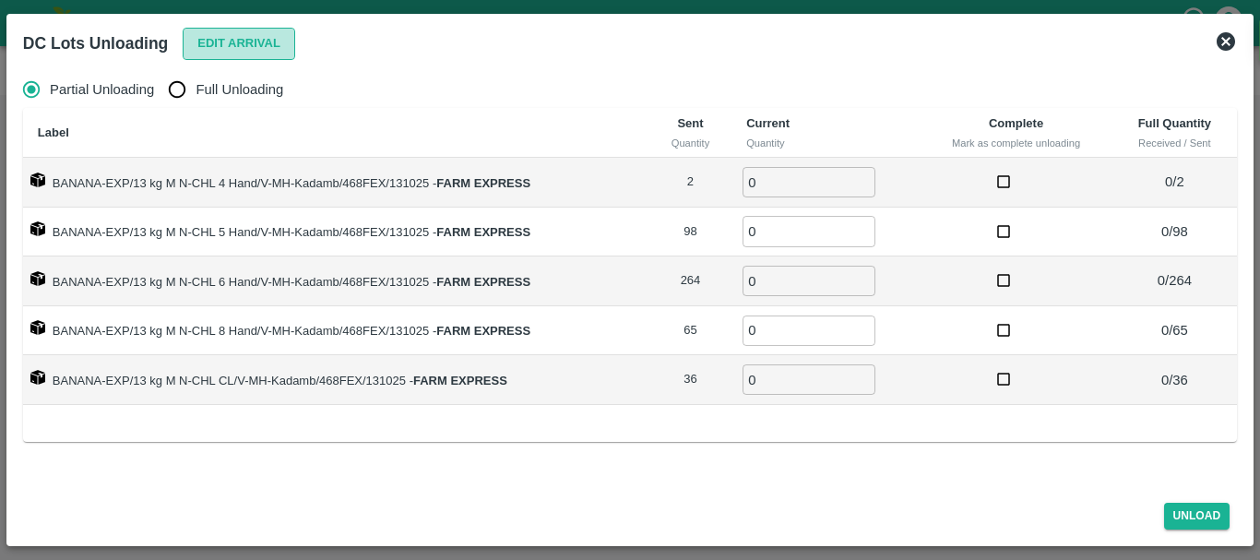
click at [204, 52] on button "Edit Arrival" at bounding box center [239, 44] width 113 height 32
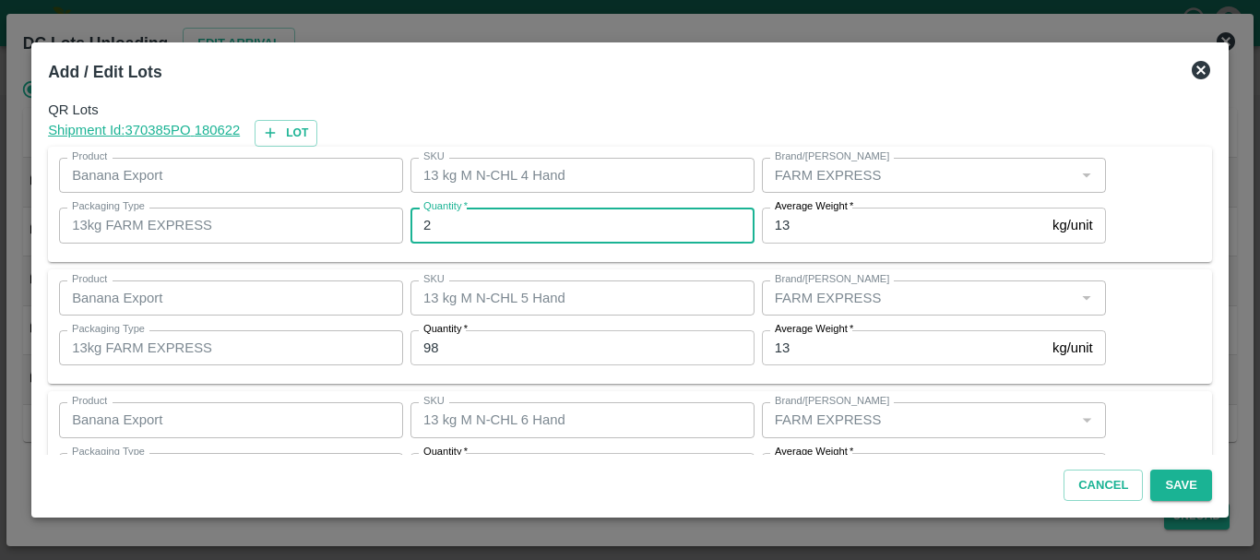
click at [608, 230] on input "2" at bounding box center [583, 225] width 344 height 35
type input "3"
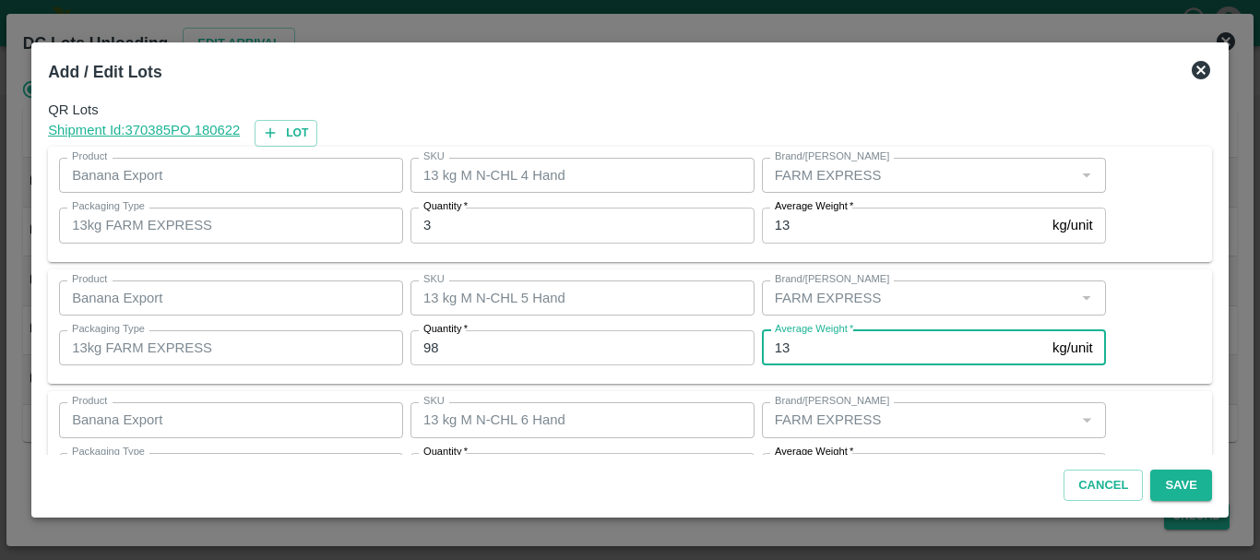
scroll to position [33, 0]
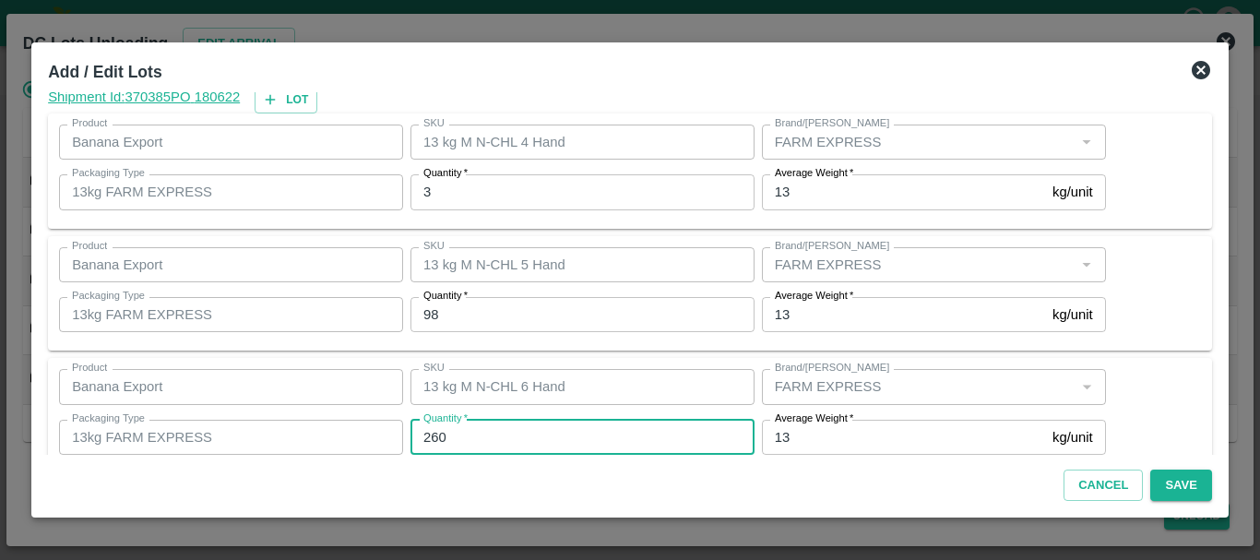
type input "260"
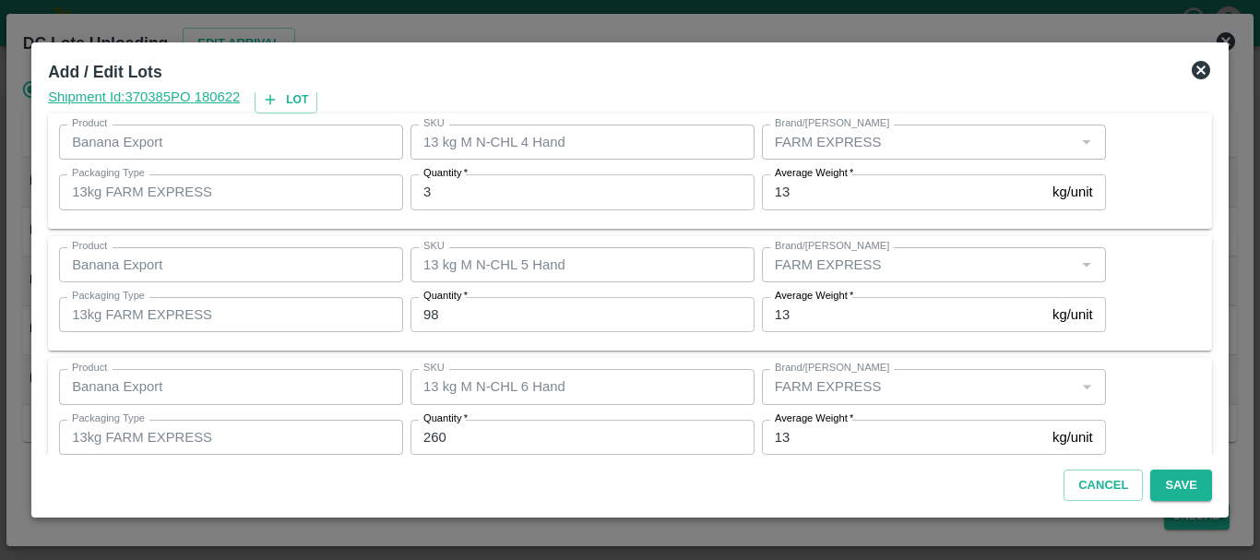
scroll to position [312, 0]
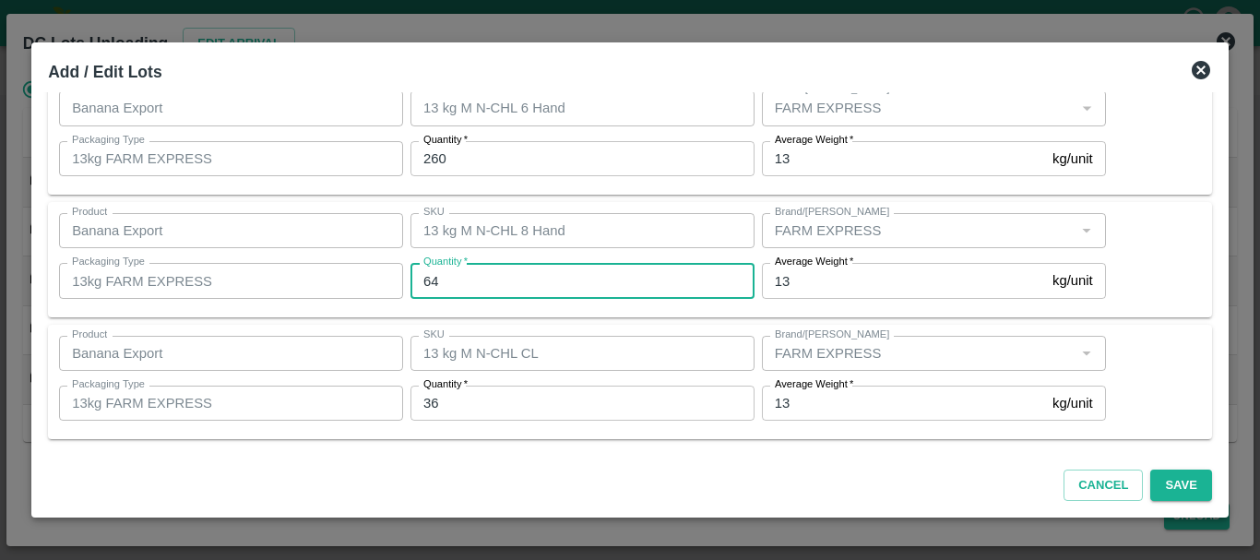
type input "64"
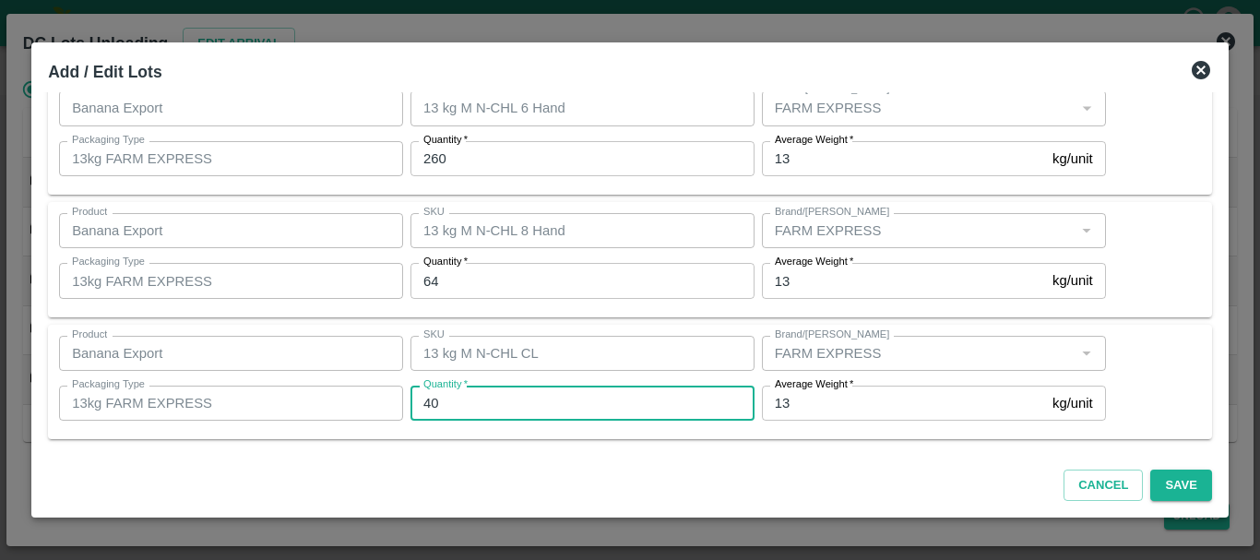
type input "40"
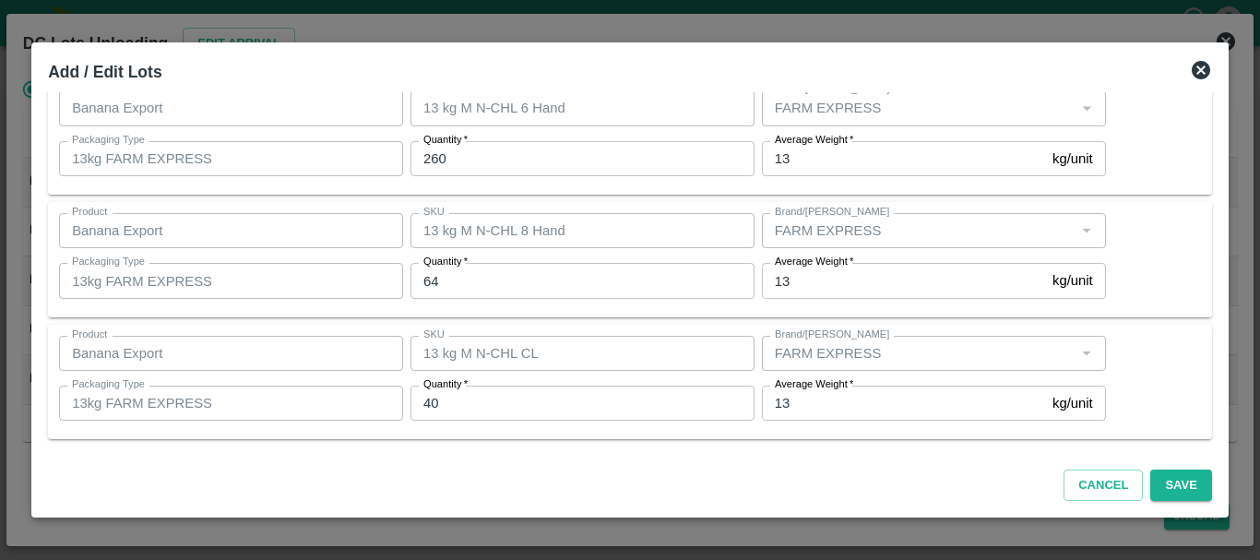
click at [646, 330] on div "SKU 13 kg M N-CHL CL SKU" at bounding box center [579, 353] width 352 height 50
click at [1152, 485] on button "Save" at bounding box center [1181, 486] width 61 height 32
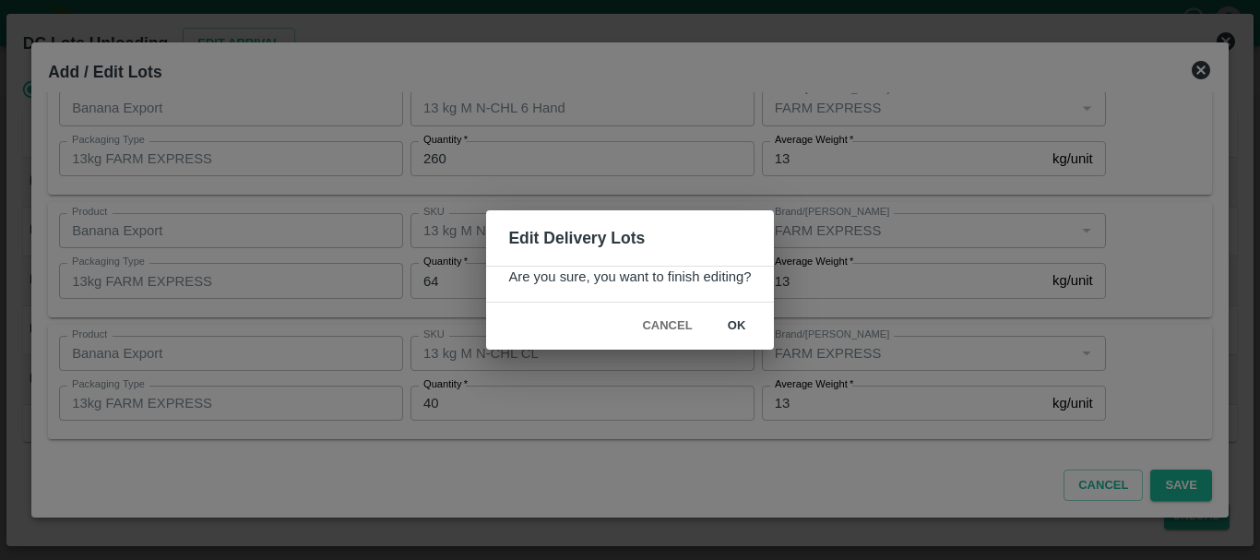
click at [723, 327] on button "ok" at bounding box center [737, 326] width 59 height 32
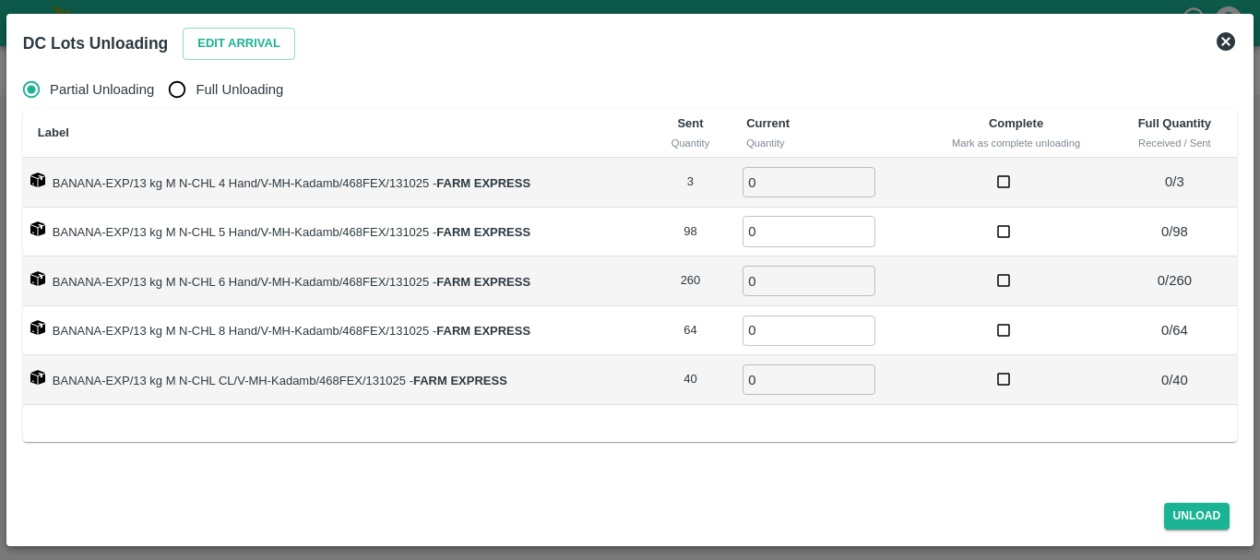
click at [217, 102] on label "Full Unloading" at bounding box center [221, 89] width 125 height 37
click at [196, 102] on input "Full Unloading" at bounding box center [177, 89] width 37 height 37
radio input "true"
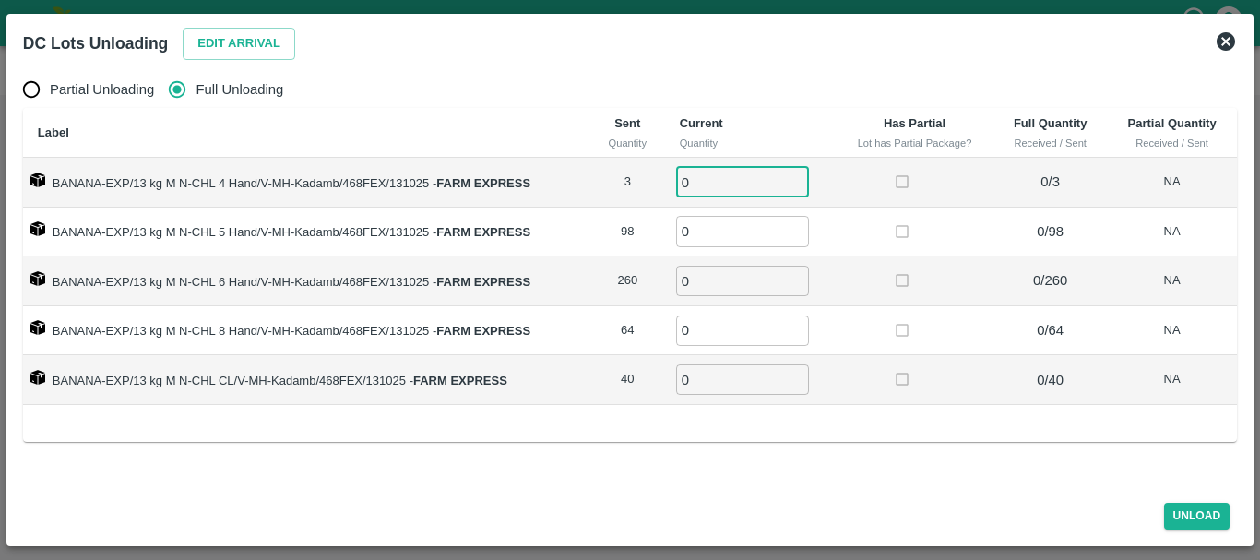
click at [710, 191] on input "0" at bounding box center [742, 182] width 133 height 30
type input "03"
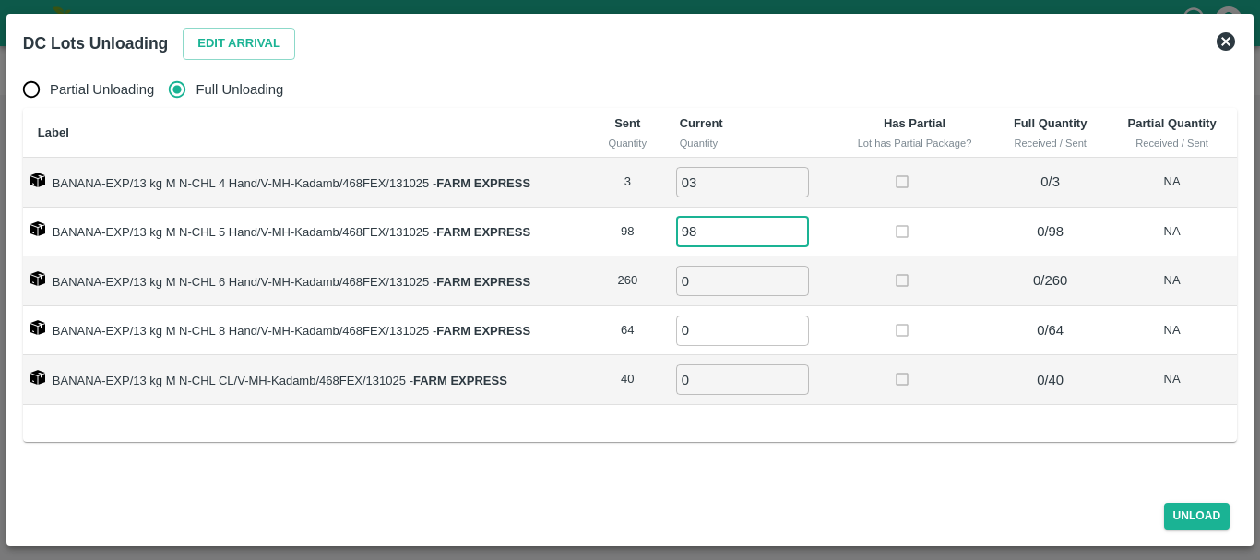
type input "98"
type input "260"
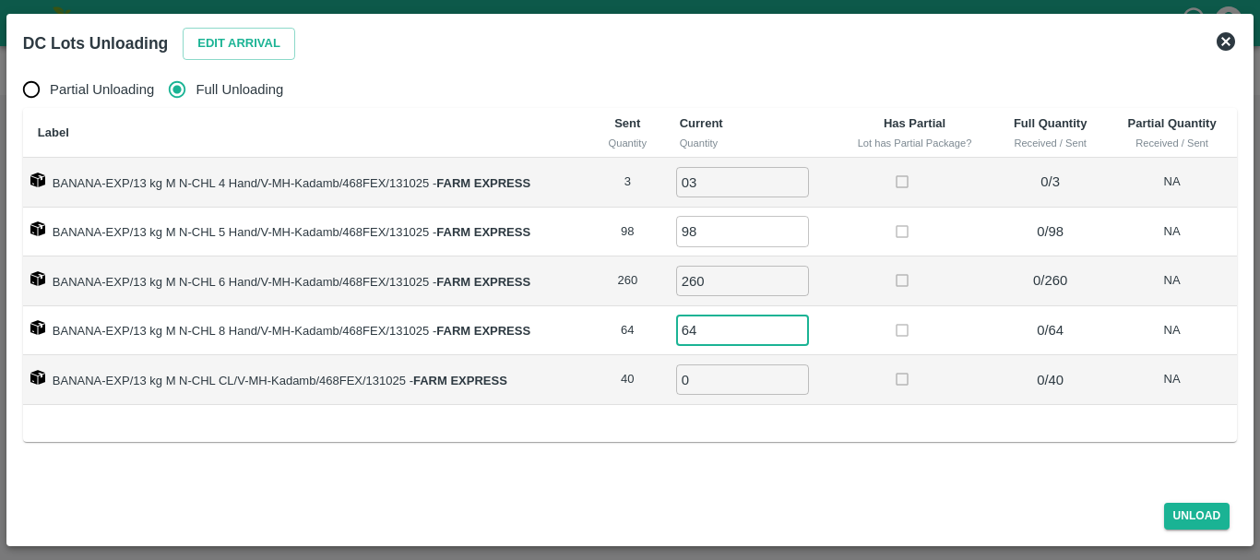
type input "64"
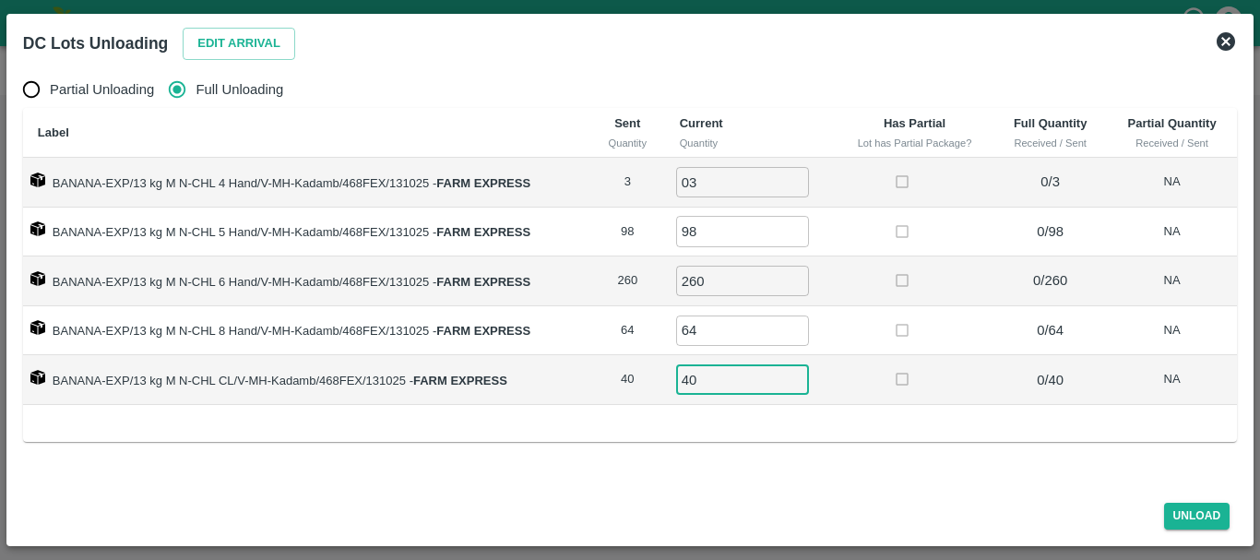
type input "40"
click at [873, 387] on td at bounding box center [915, 380] width 159 height 50
click at [1212, 513] on button "Unload" at bounding box center [1197, 516] width 66 height 27
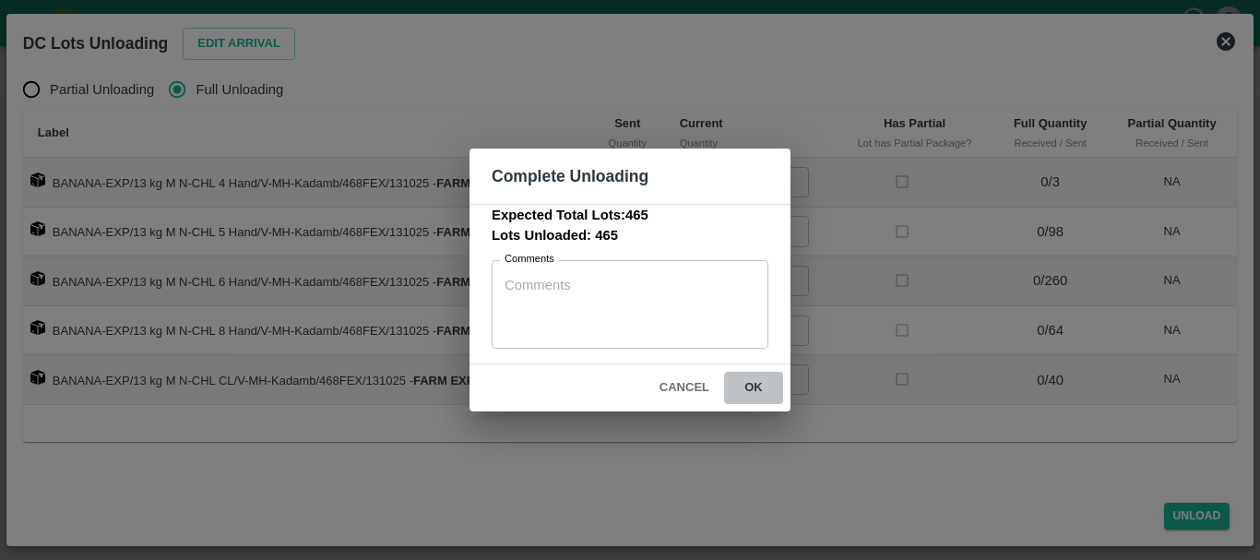
click at [755, 392] on button "ok" at bounding box center [753, 388] width 59 height 32
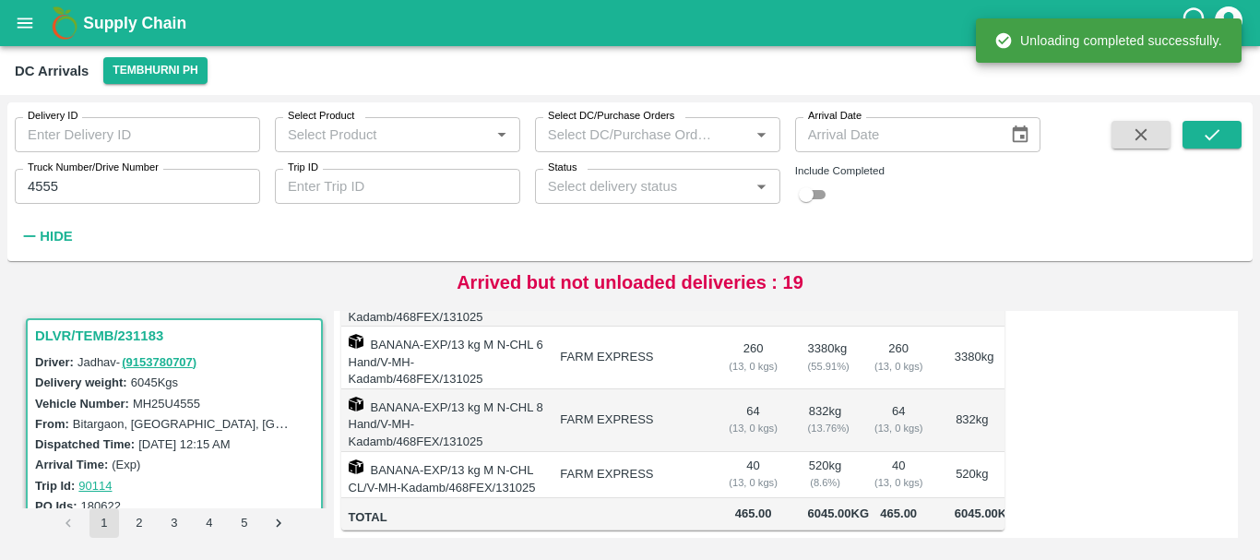
scroll to position [0, 0]
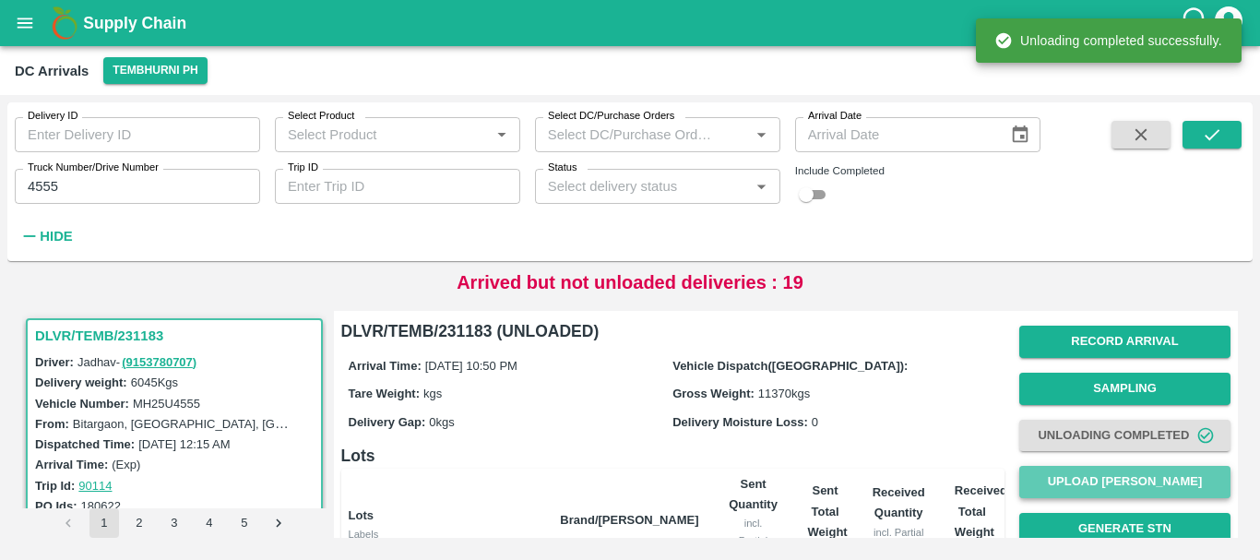
click at [1060, 473] on button "Upload [PERSON_NAME]" at bounding box center [1125, 482] width 211 height 32
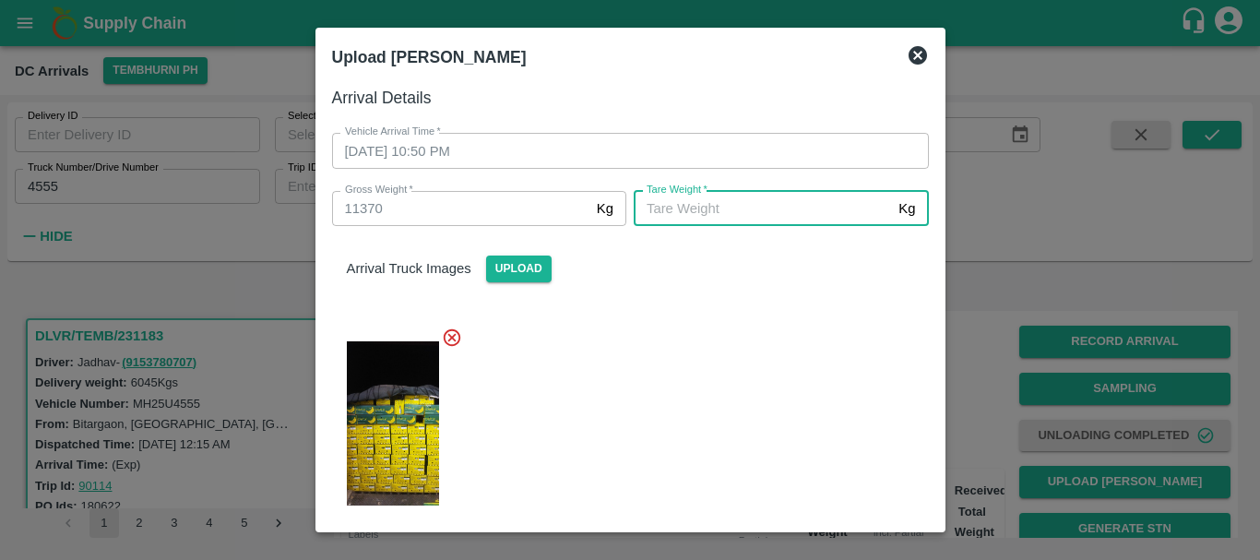
click at [711, 219] on input "[PERSON_NAME]   *" at bounding box center [762, 208] width 257 height 35
type input "4880"
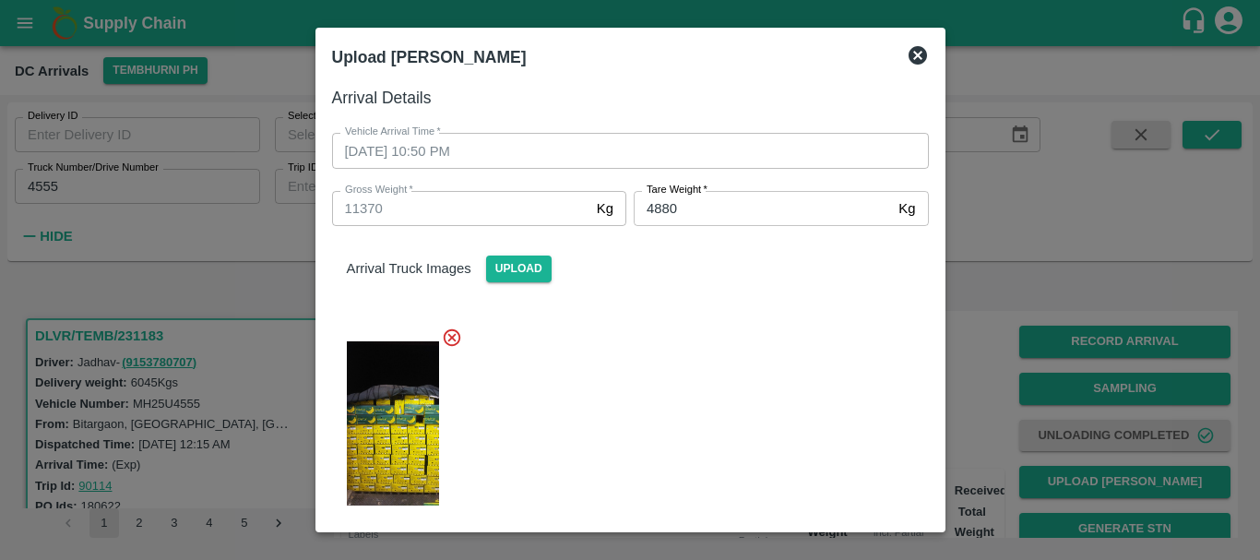
click at [701, 353] on div at bounding box center [623, 418] width 612 height 212
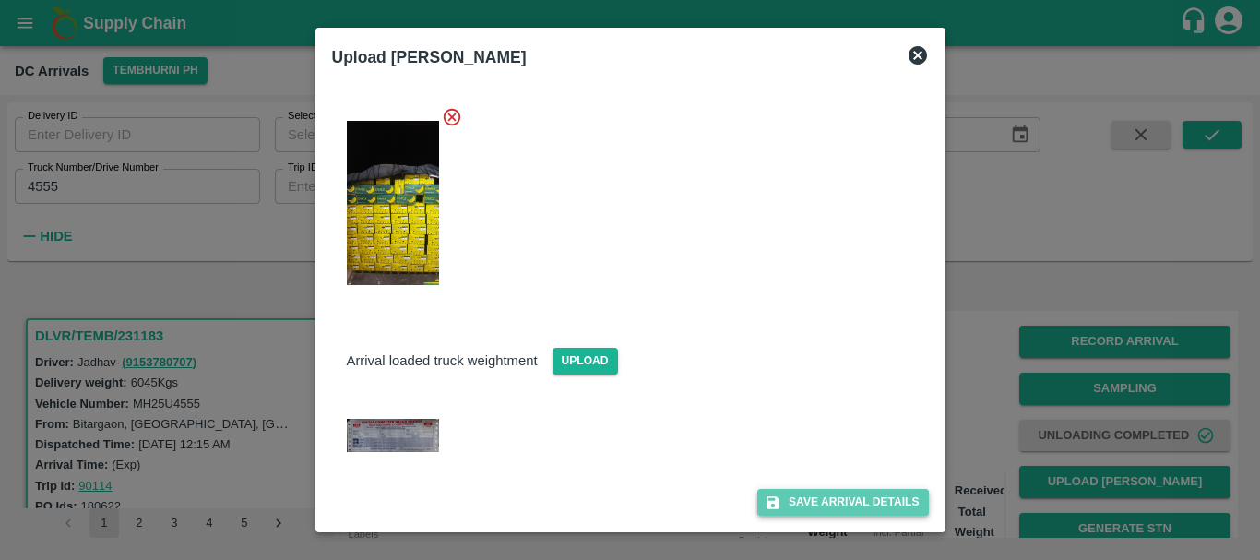
click at [803, 501] on button "Save Arrival Details" at bounding box center [843, 502] width 171 height 27
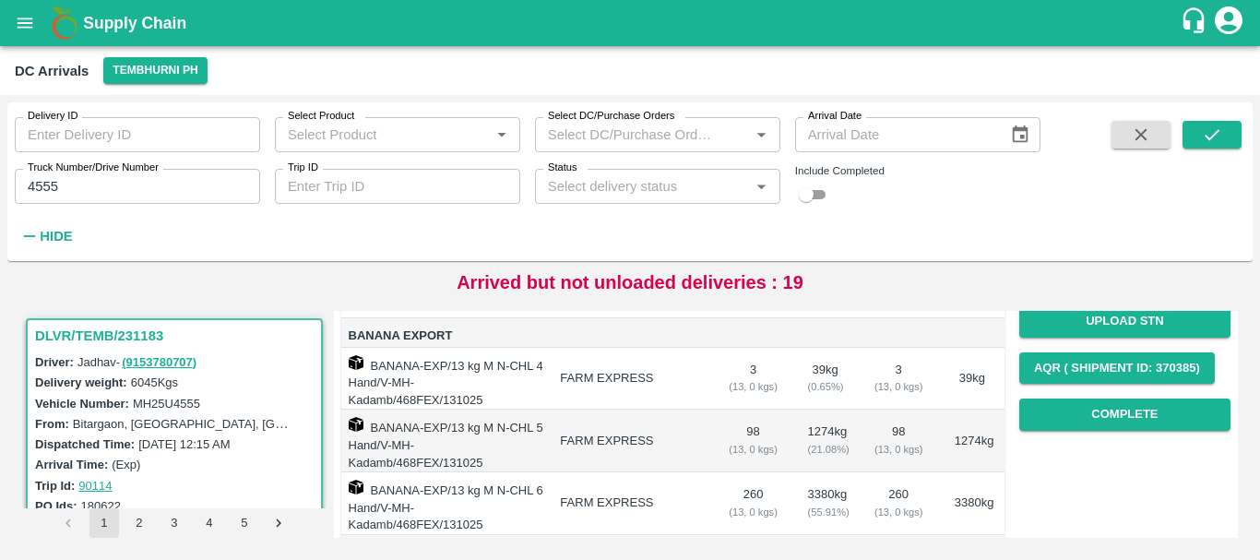
scroll to position [0, 0]
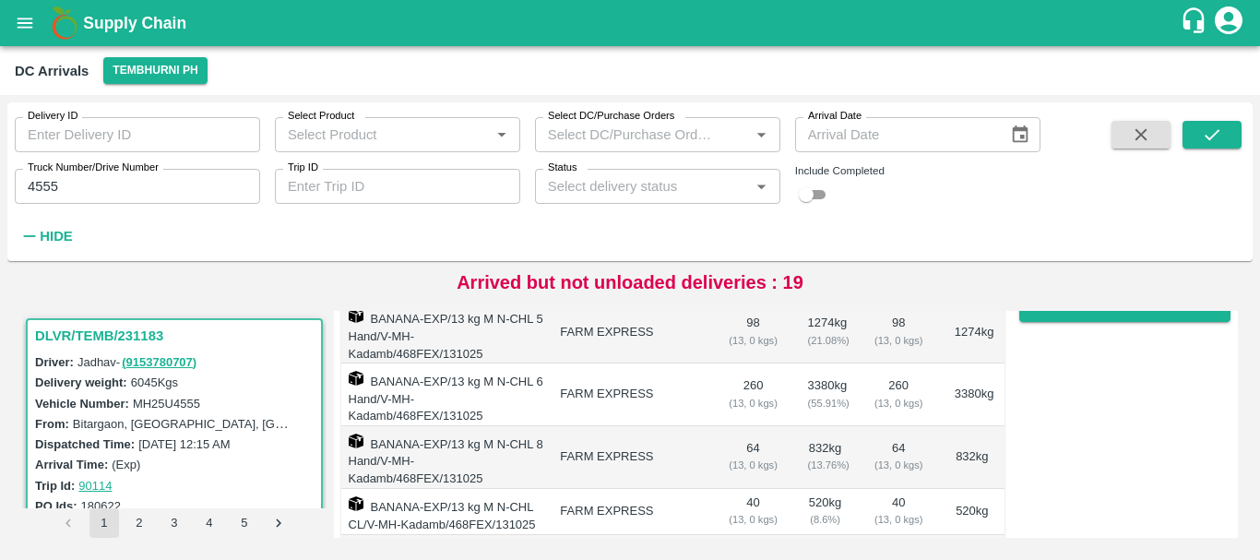
click at [903, 457] on div "( 13, 0 kgs)" at bounding box center [899, 465] width 53 height 17
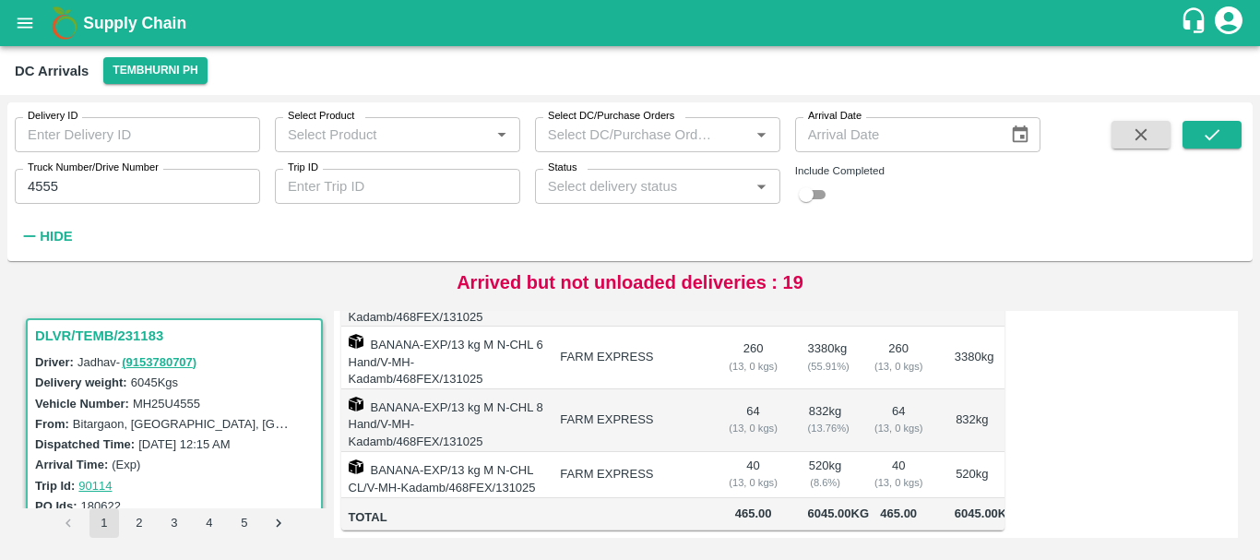
scroll to position [247, 0]
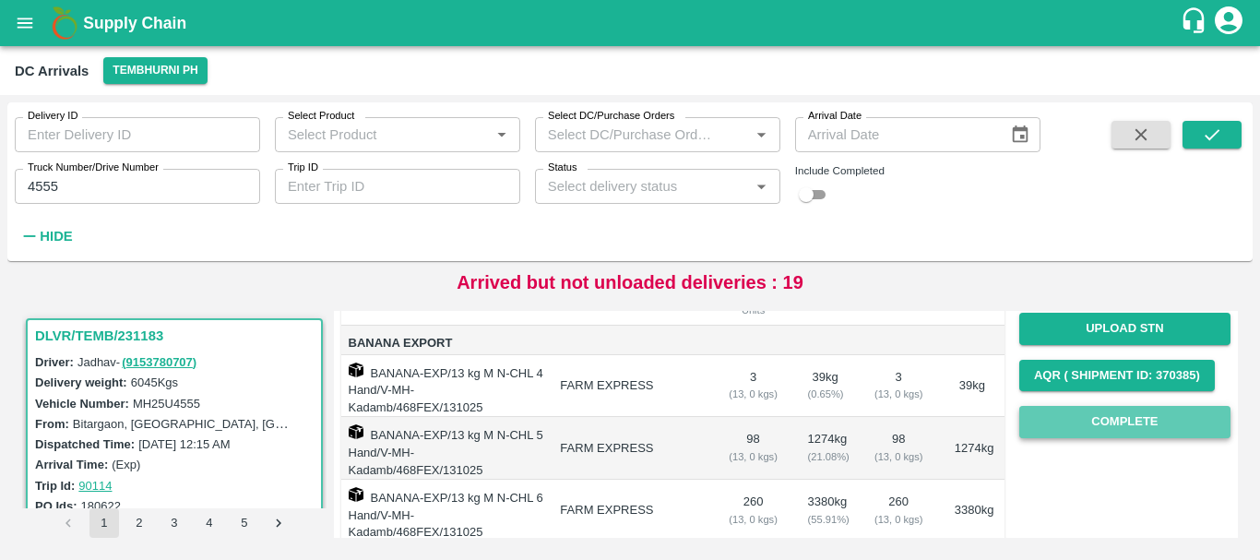
click at [1084, 429] on button "Complete" at bounding box center [1125, 422] width 211 height 32
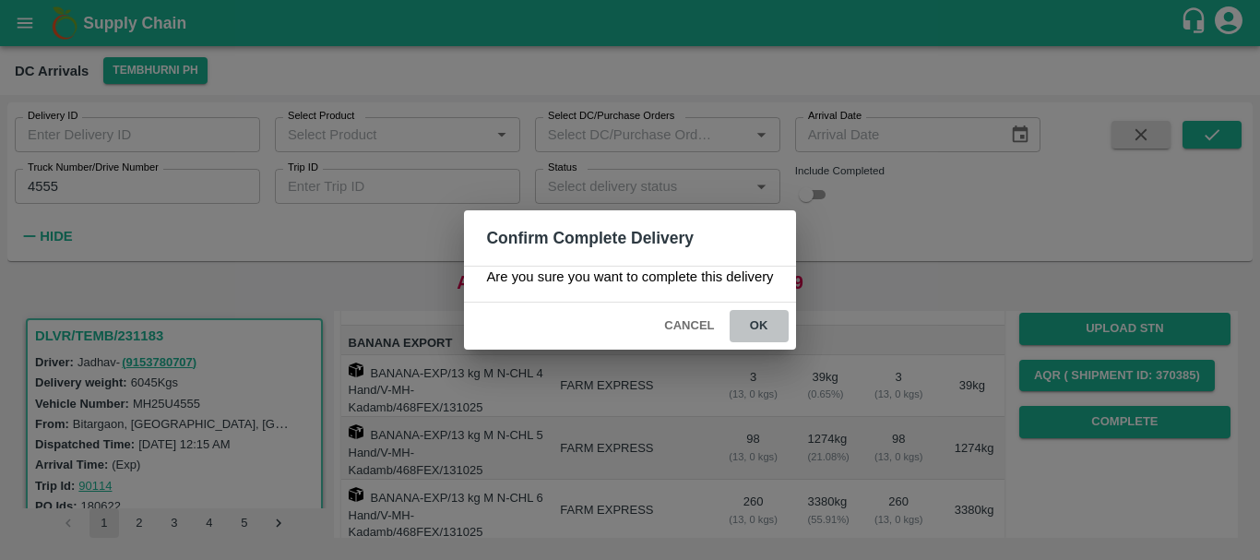
click at [786, 328] on button "ok" at bounding box center [759, 326] width 59 height 32
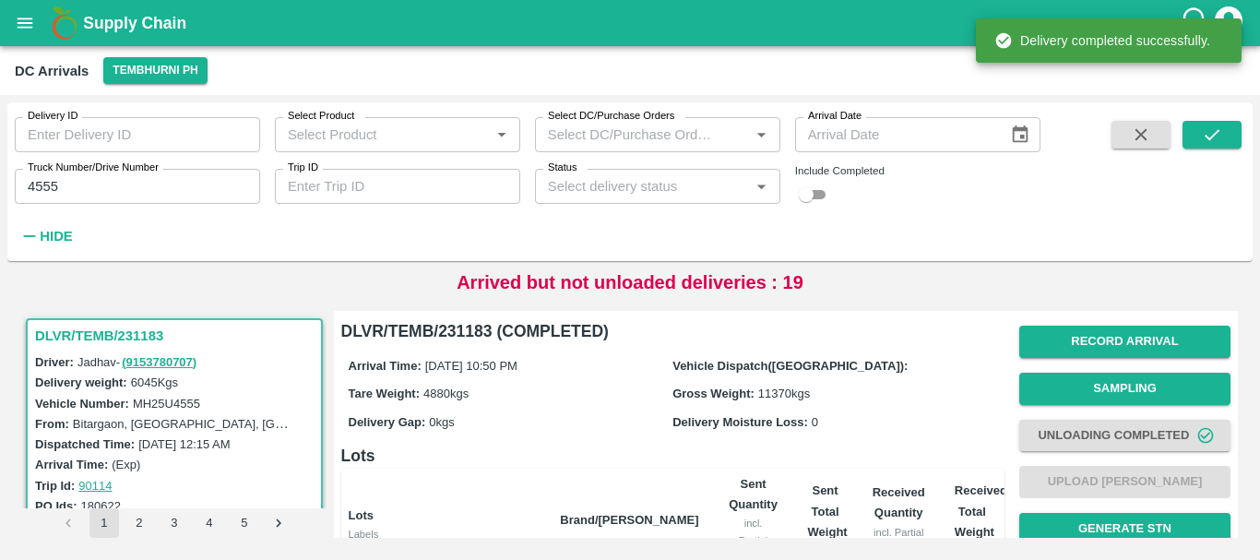
scroll to position [419, 0]
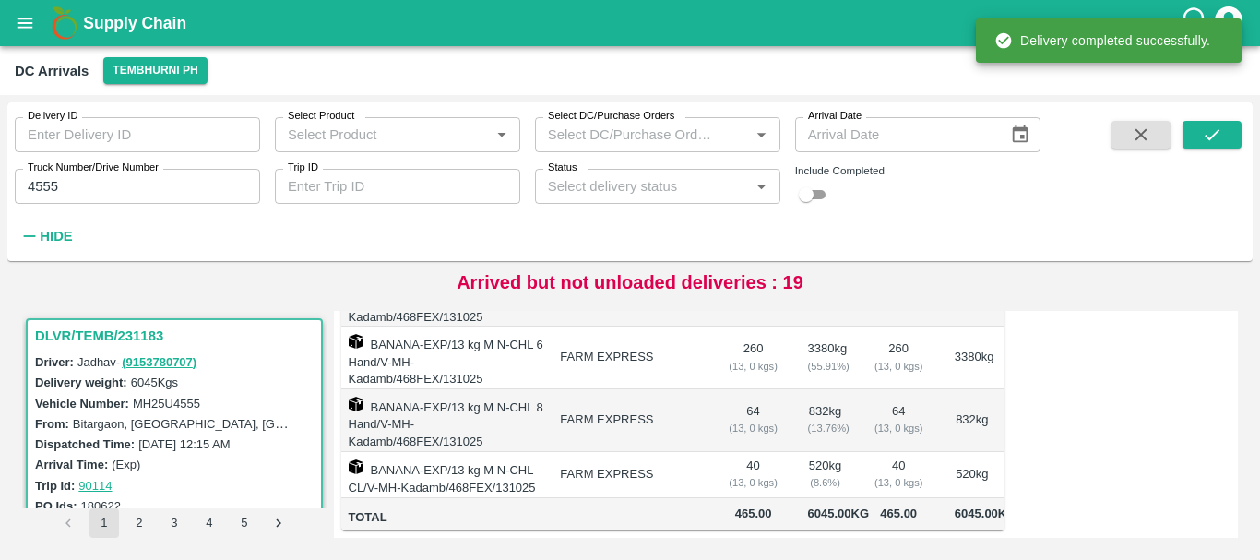
click at [174, 194] on input "4555" at bounding box center [137, 186] width 245 height 35
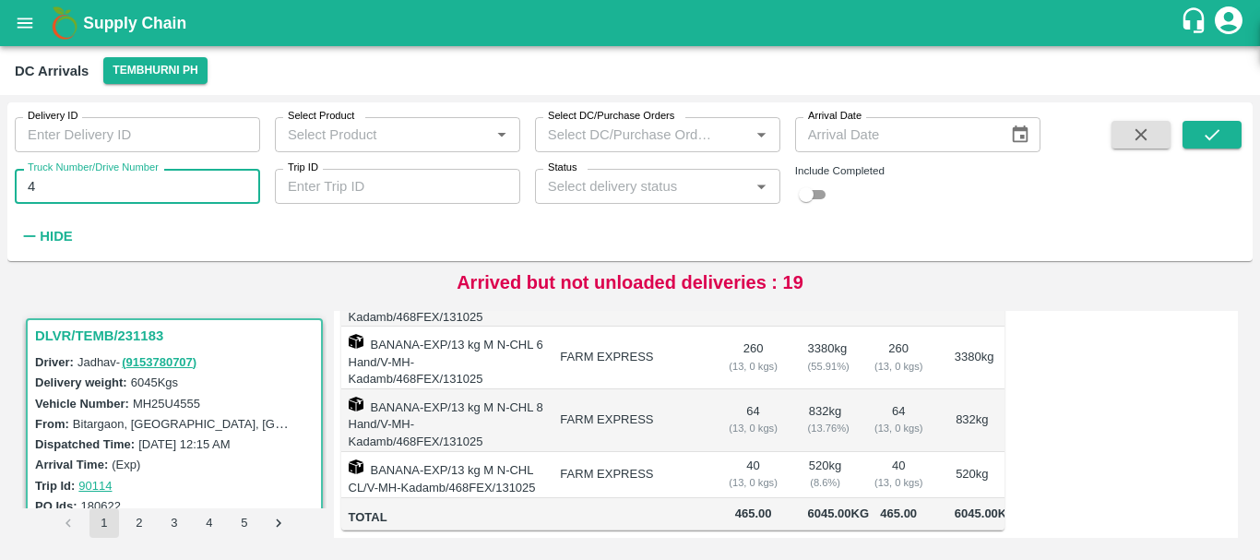
type input "4"
type input "8978"
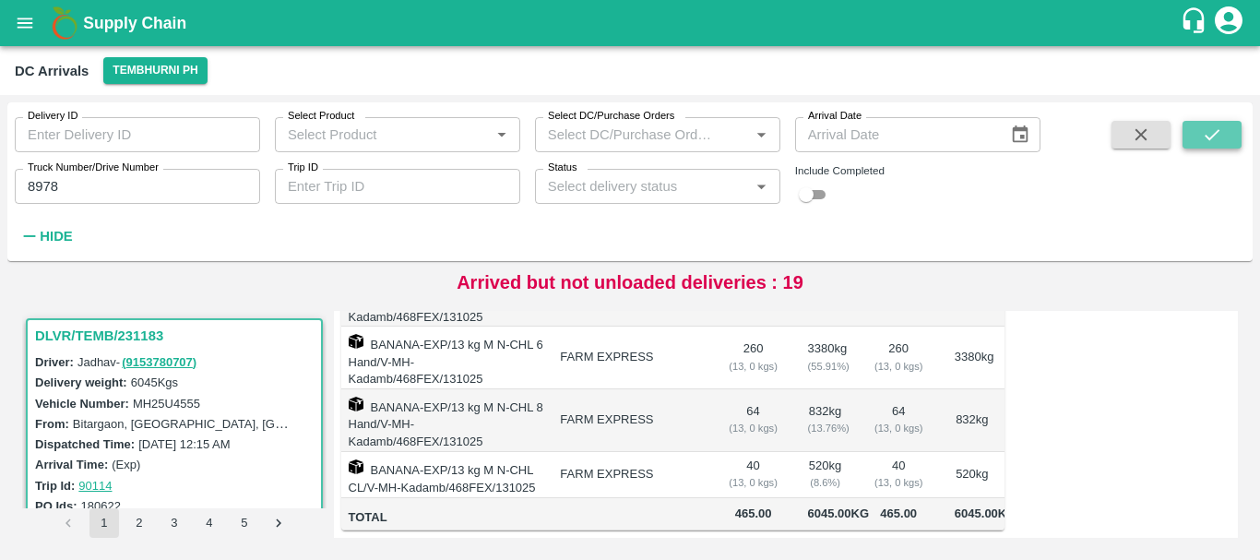
click at [1221, 140] on icon "submit" at bounding box center [1212, 135] width 20 height 20
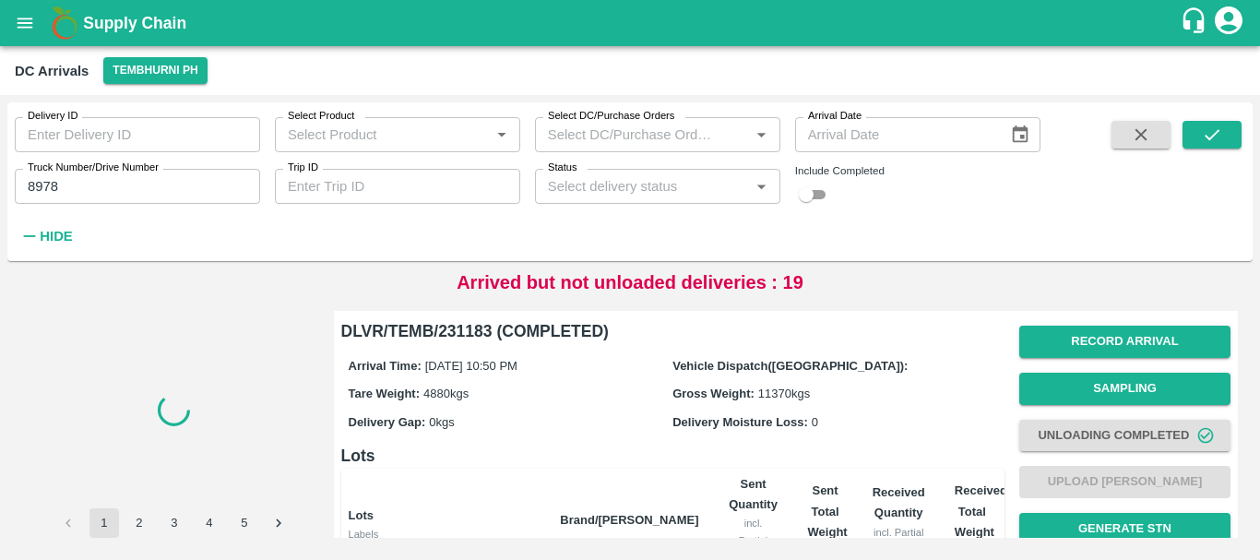
scroll to position [419, 0]
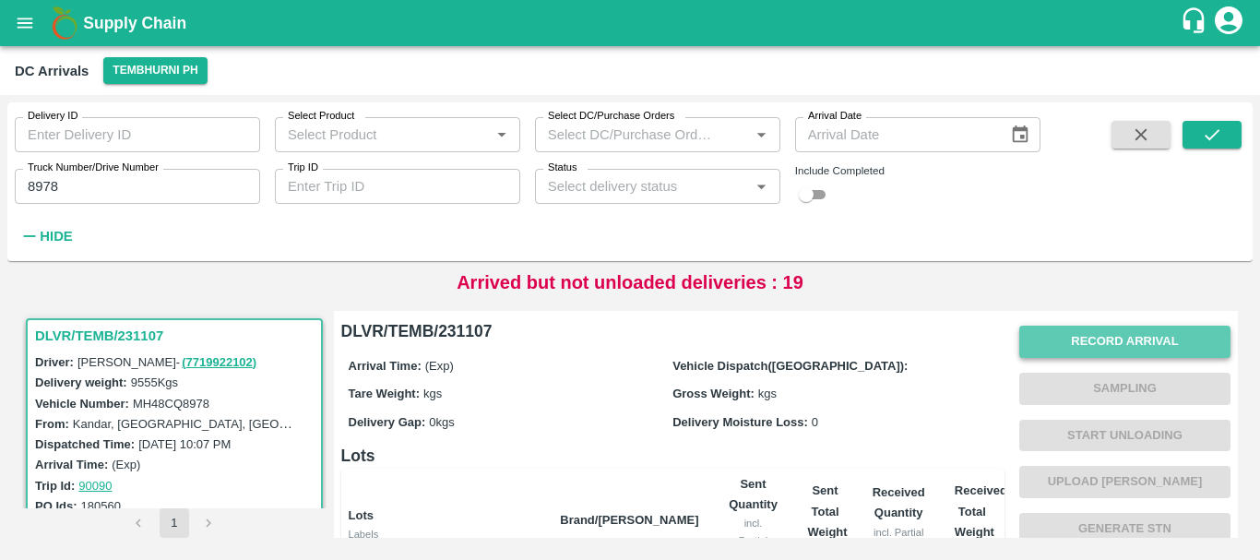
click at [1068, 339] on button "Record Arrival" at bounding box center [1125, 342] width 211 height 32
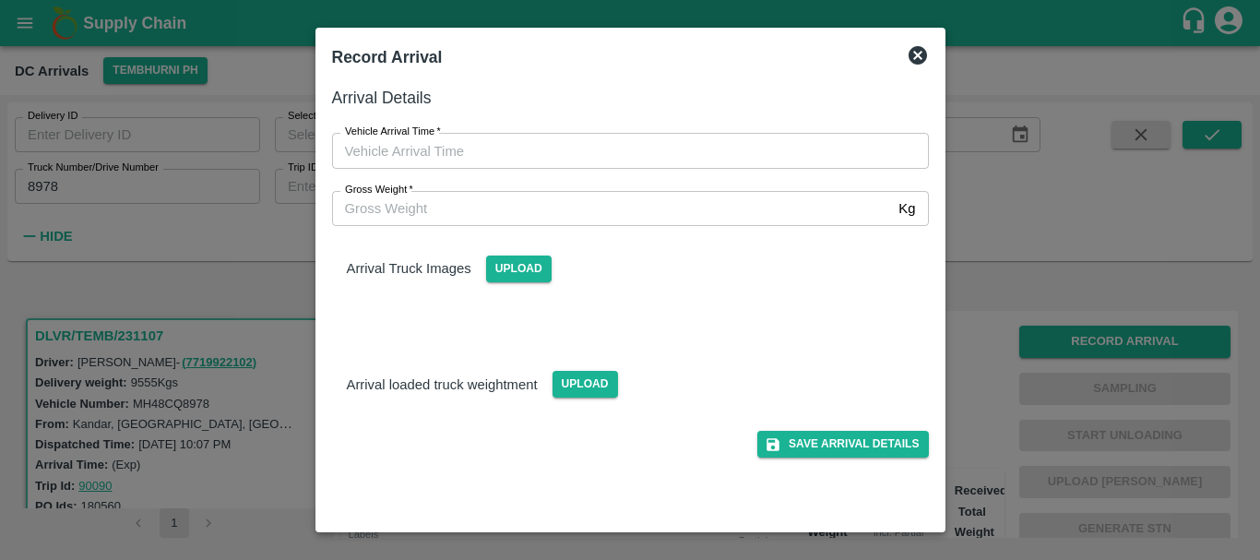
type input "DD/MM/YYYY hh:mm aa"
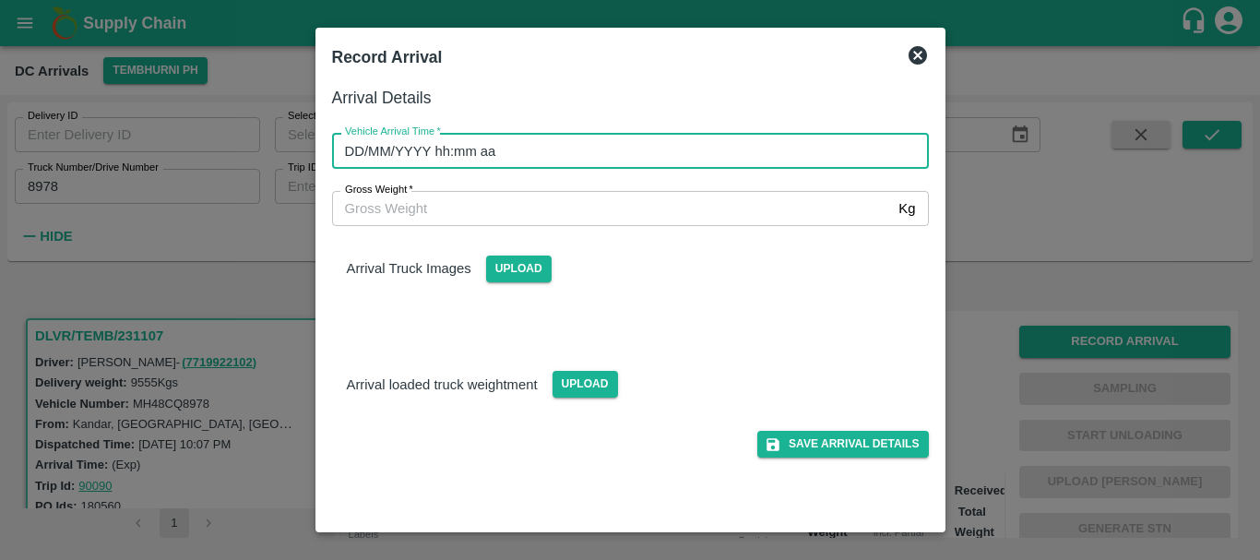
click at [696, 158] on input "DD/MM/YYYY hh:mm aa" at bounding box center [624, 150] width 584 height 35
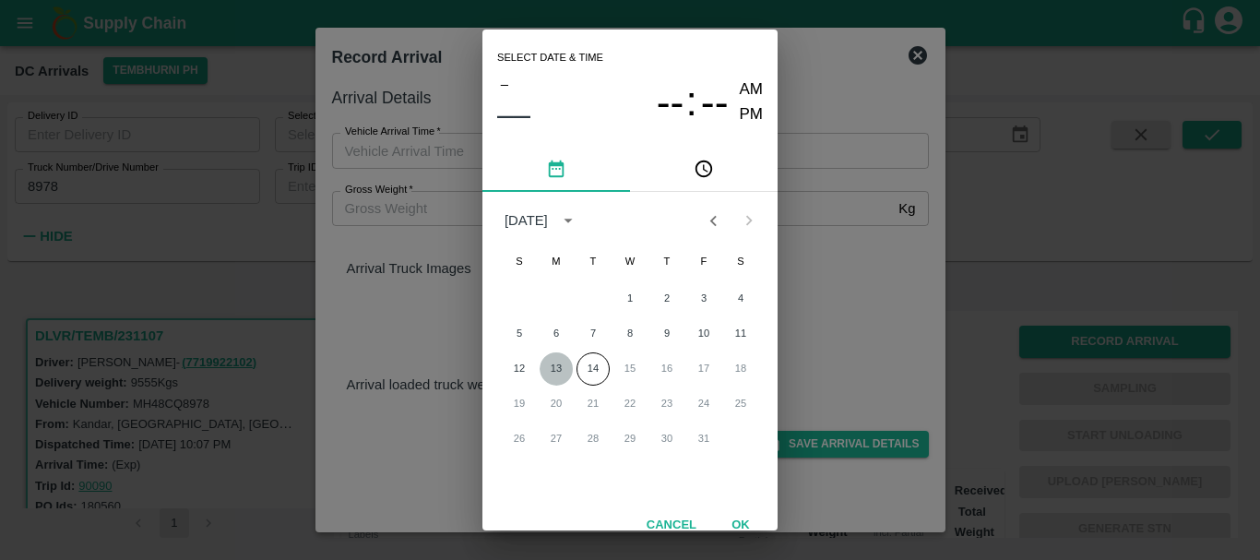
click at [556, 364] on button "13" at bounding box center [556, 368] width 33 height 33
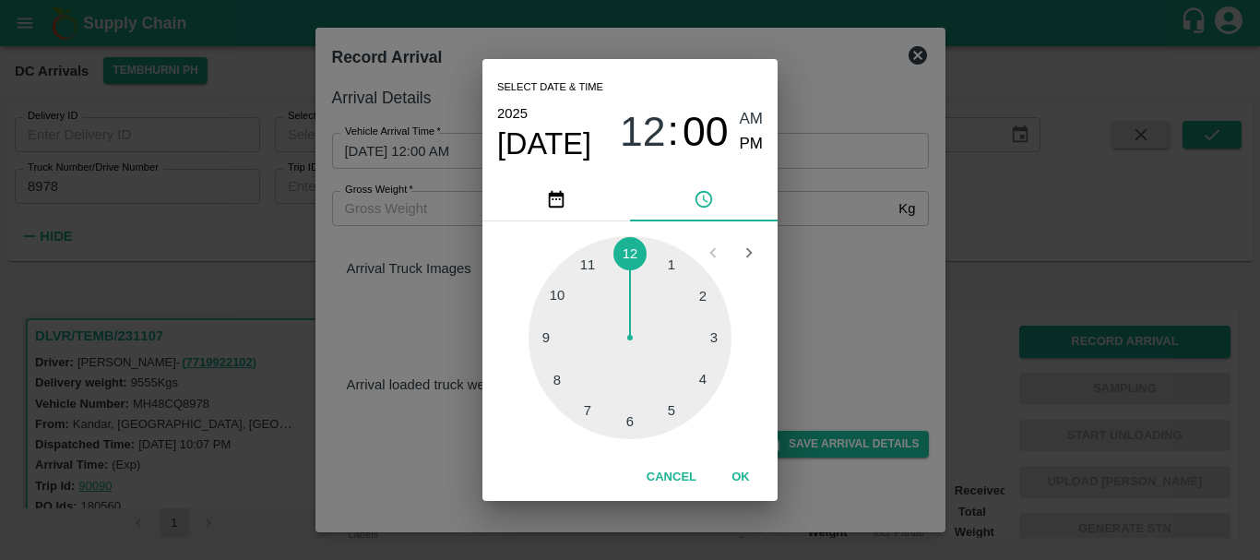
click at [589, 269] on div at bounding box center [630, 337] width 203 height 203
click at [608, 258] on div at bounding box center [630, 337] width 203 height 203
click at [740, 146] on span "PM" at bounding box center [752, 144] width 24 height 25
type input "[DATE] 11:57 PM"
click at [855, 237] on div "Select date & time [DATE] 11 : 57 AM PM 05 10 15 20 25 30 35 40 45 50 55 00 Can…" at bounding box center [630, 280] width 1260 height 560
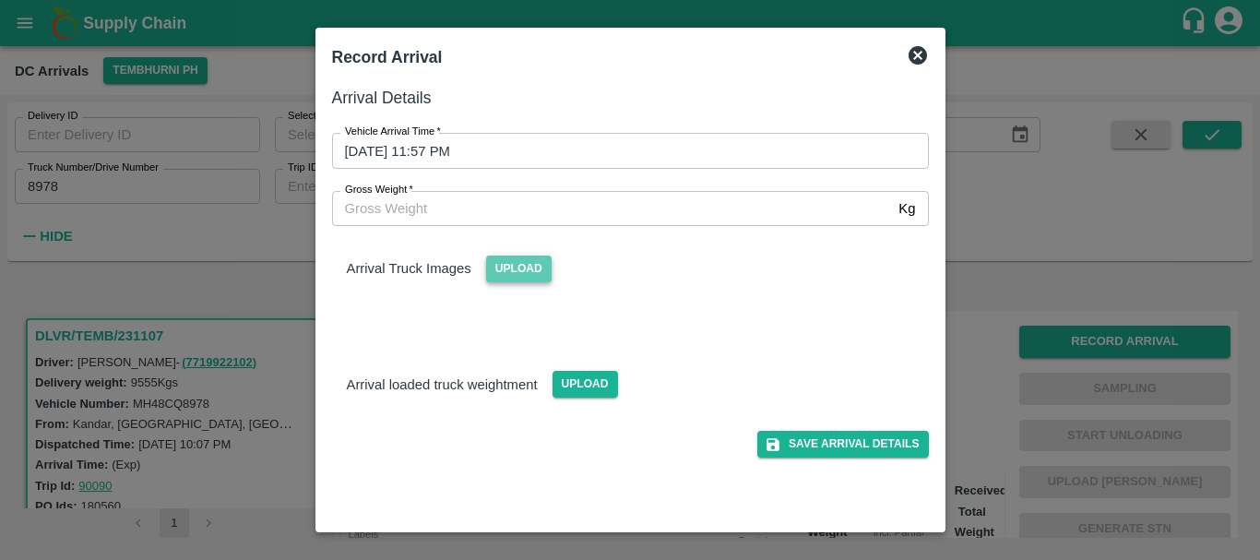
click at [511, 262] on span "Upload" at bounding box center [519, 269] width 66 height 27
click at [0, 0] on input "Upload" at bounding box center [0, 0] width 0 height 0
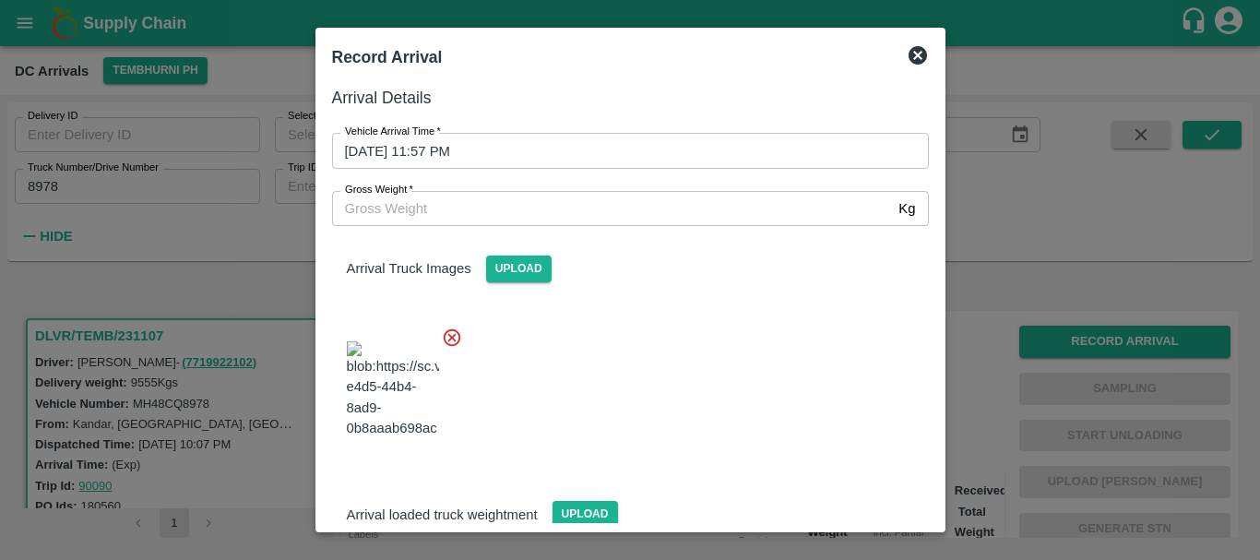
scroll to position [44, 0]
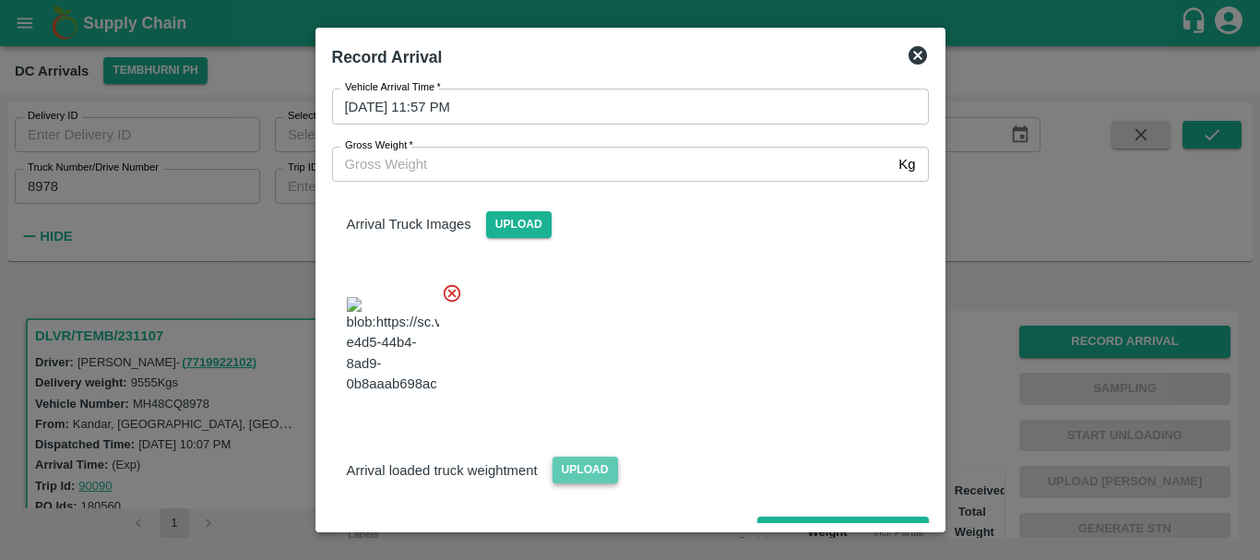
click at [568, 457] on span "Upload" at bounding box center [586, 470] width 66 height 27
click at [0, 0] on input "Upload" at bounding box center [0, 0] width 0 height 0
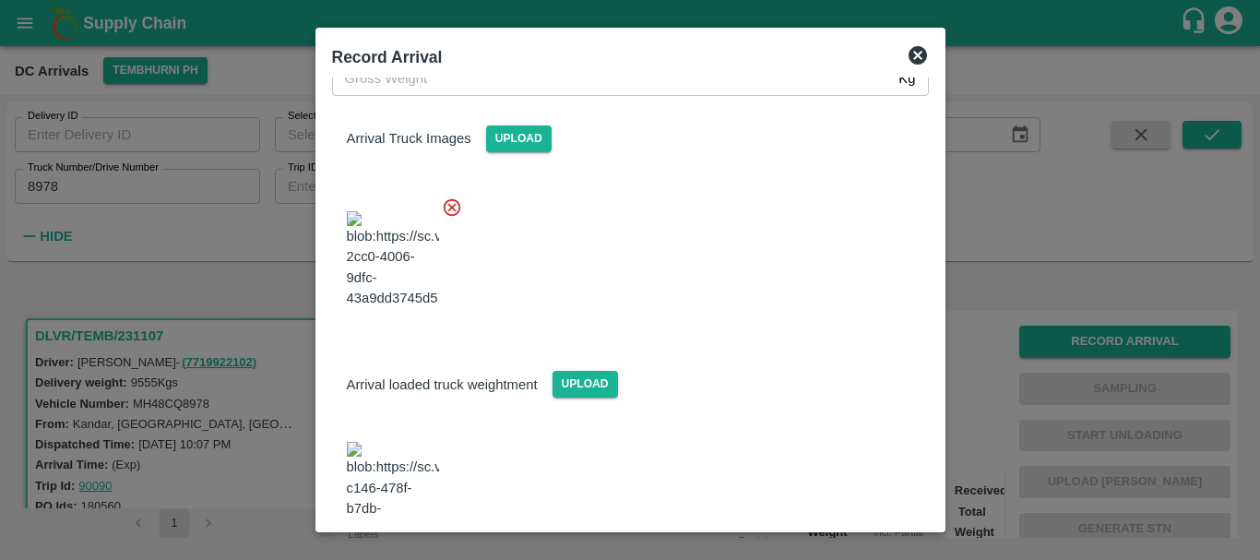
click at [407, 442] on img at bounding box center [393, 490] width 92 height 97
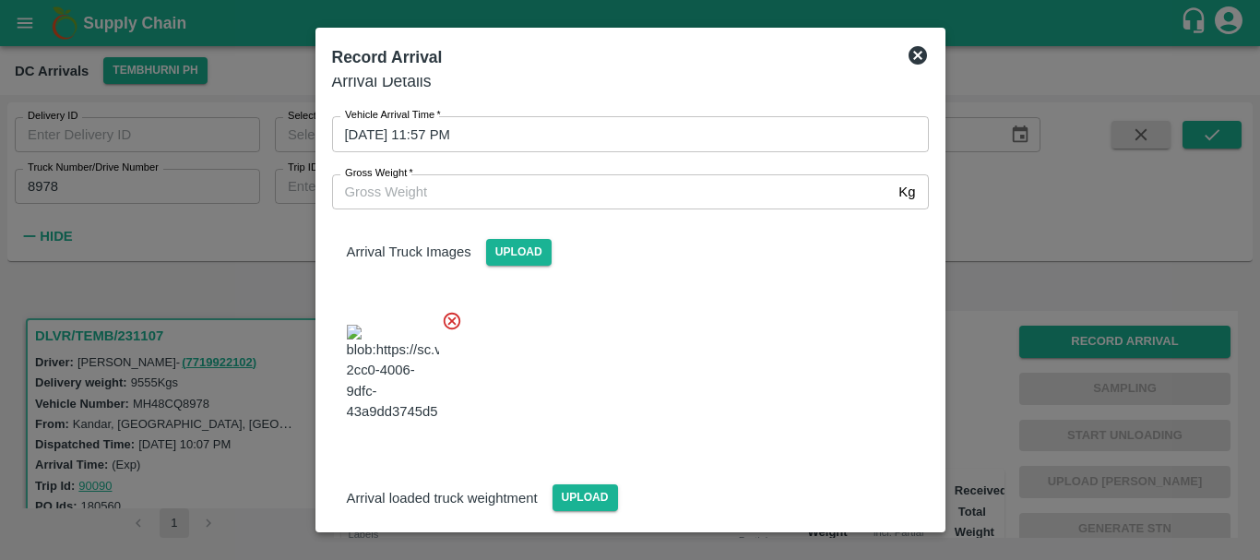
scroll to position [0, 0]
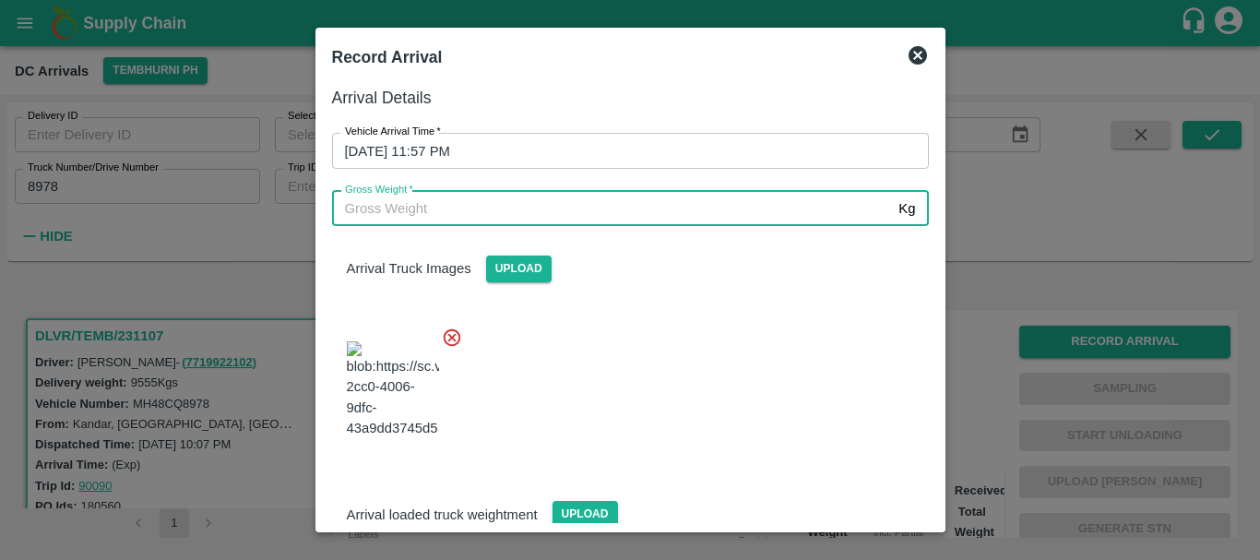
click at [538, 197] on input "Gross Weight   *" at bounding box center [612, 208] width 560 height 35
type input "16520"
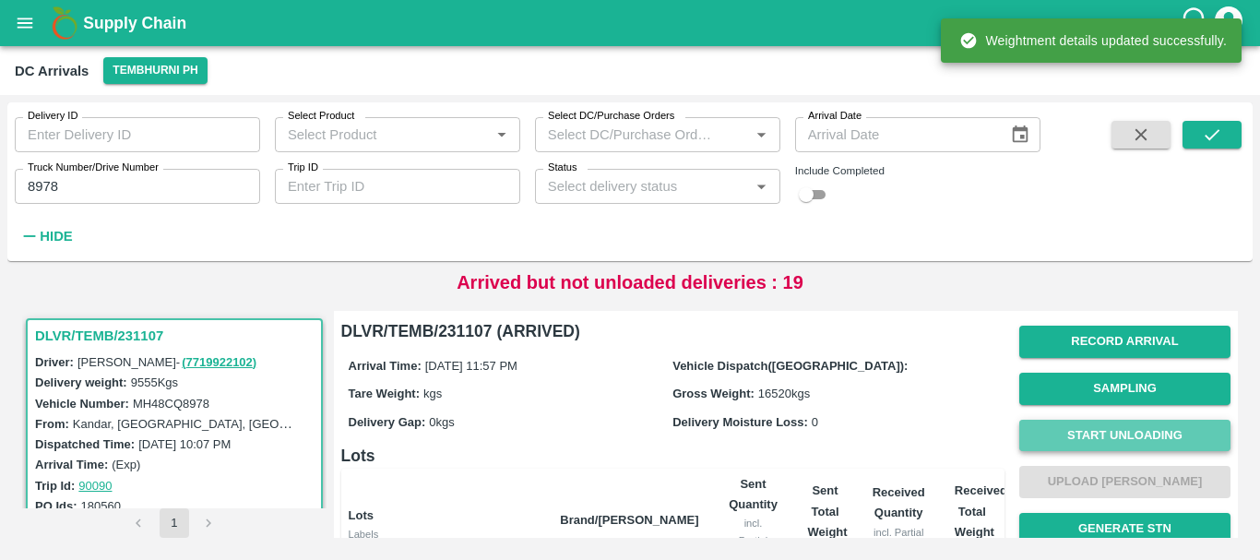
click at [1048, 436] on button "Start Unloading" at bounding box center [1125, 436] width 211 height 32
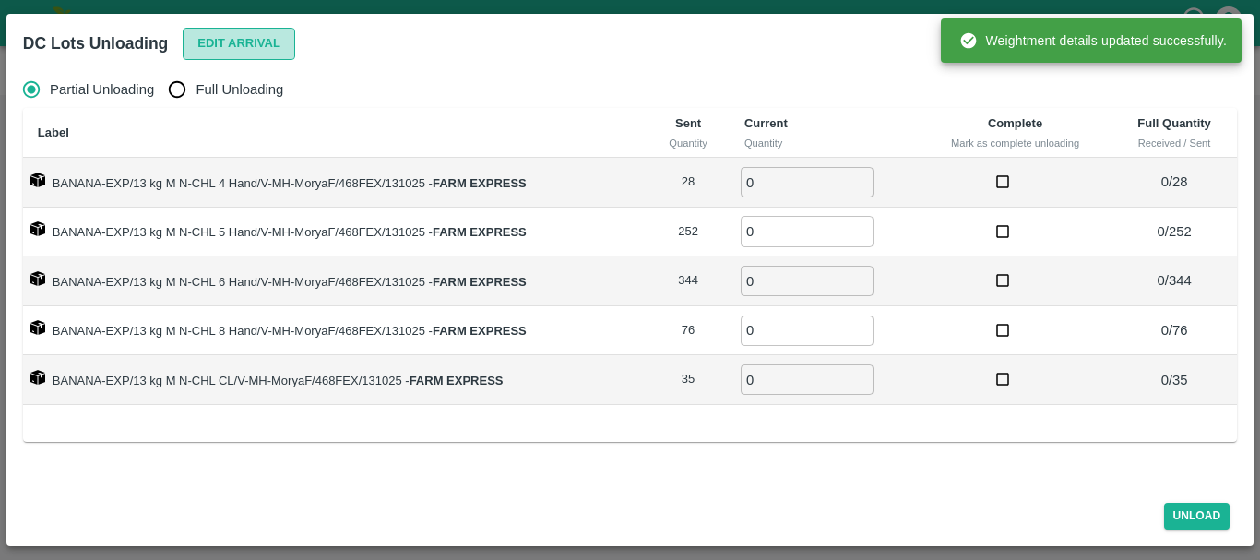
click at [216, 40] on button "Edit Arrival" at bounding box center [239, 44] width 113 height 32
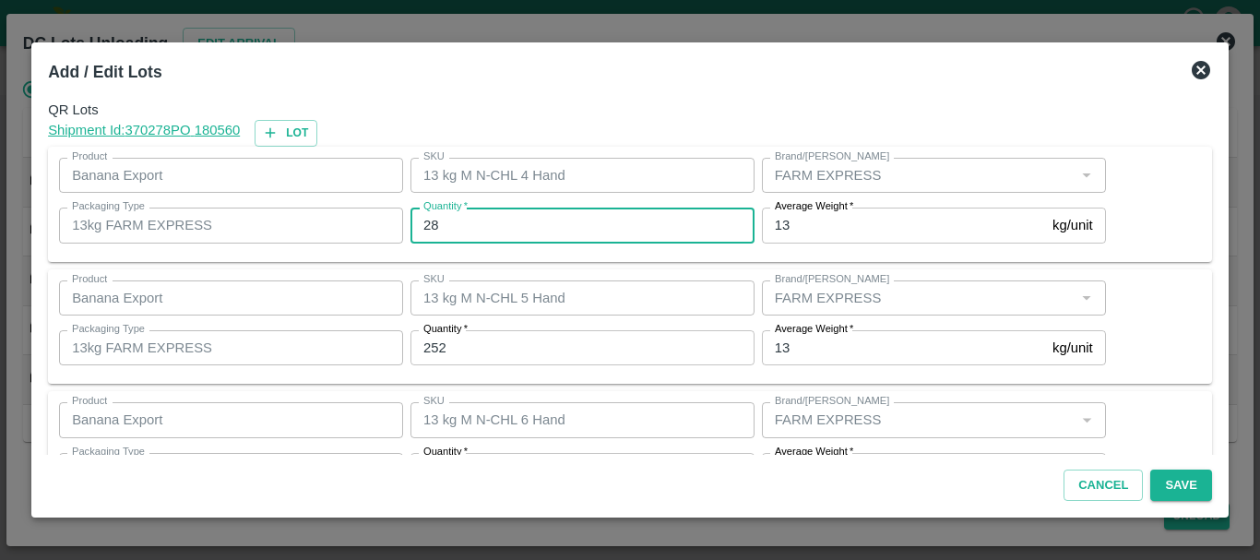
click at [510, 214] on input "28" at bounding box center [583, 225] width 344 height 35
type input "2"
type input "25"
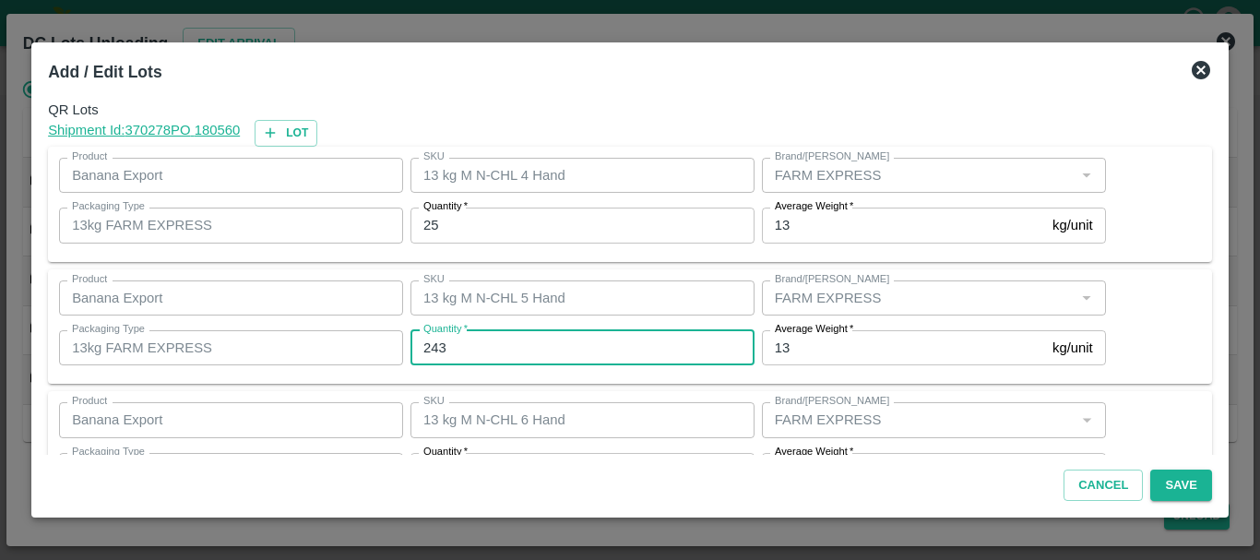
type input "243"
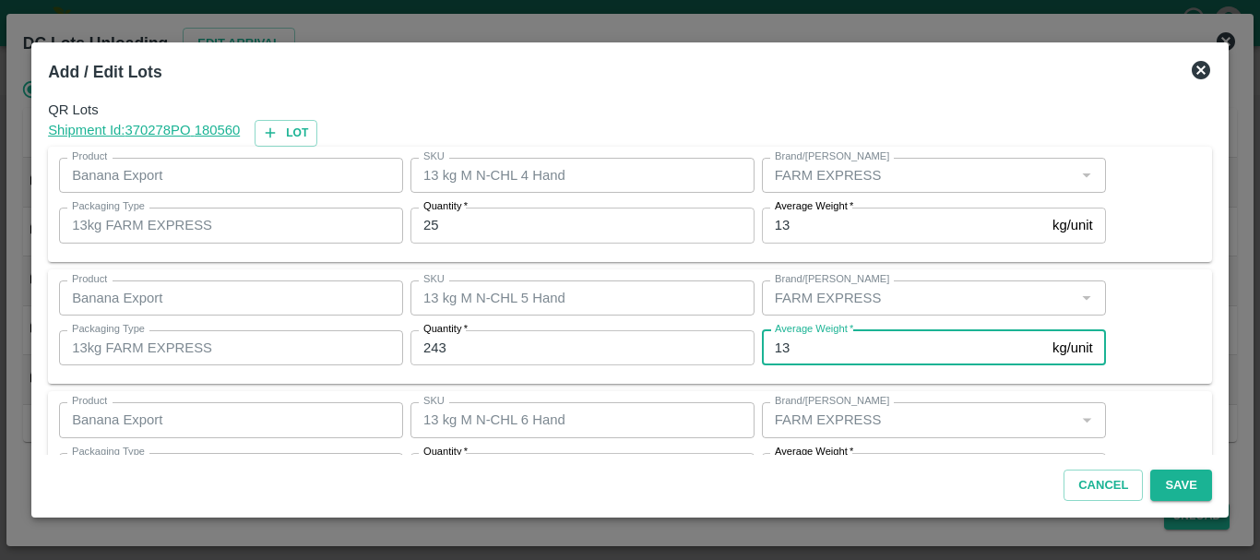
scroll to position [33, 0]
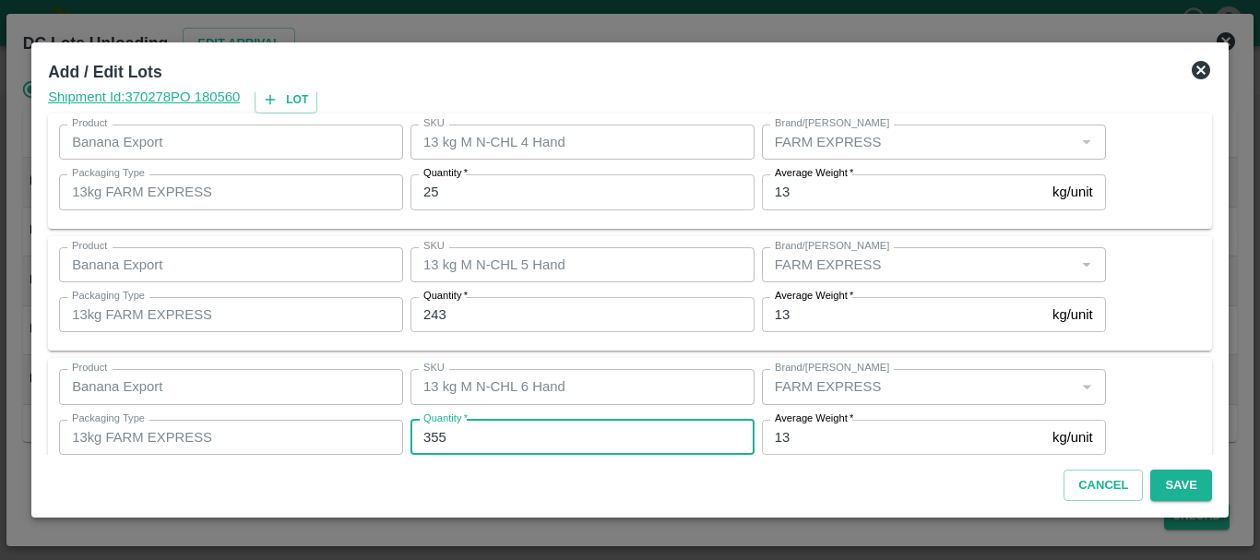
type input "355"
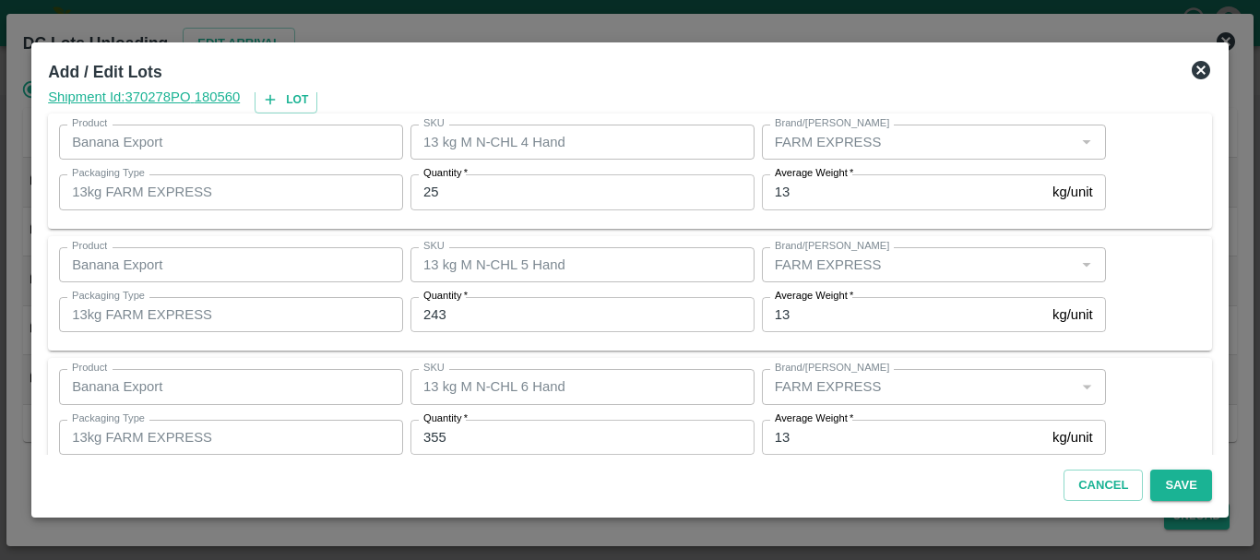
scroll to position [312, 0]
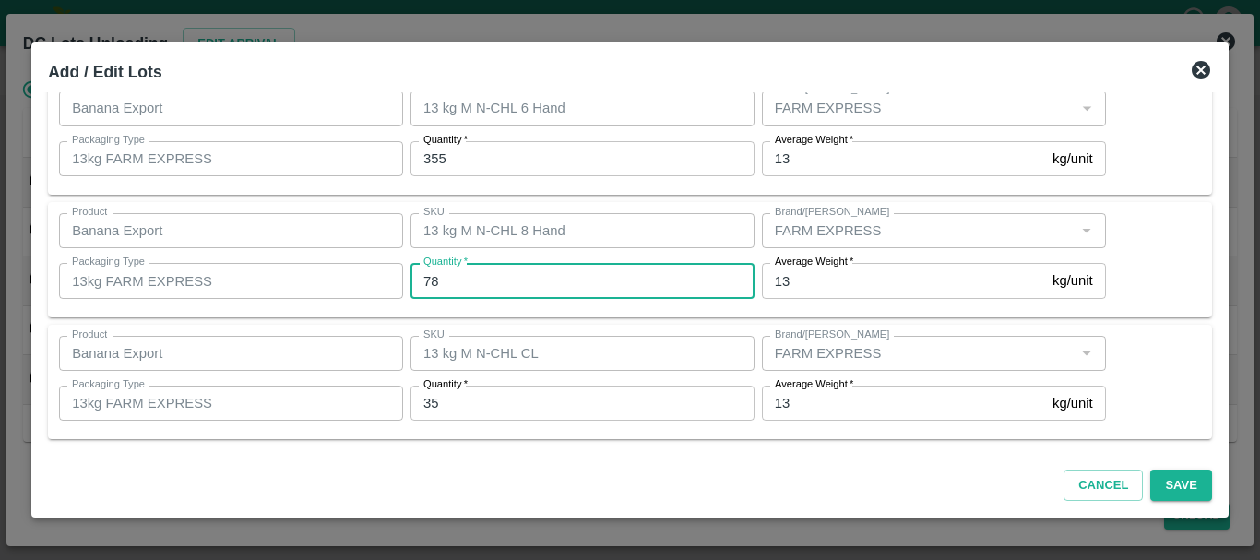
type input "78"
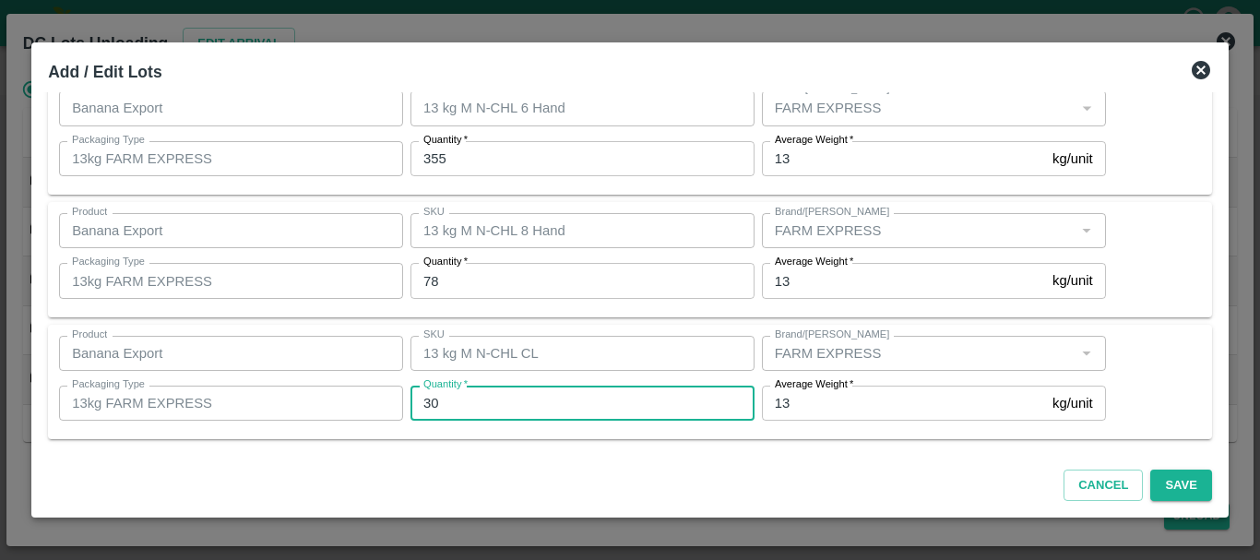
type input "30"
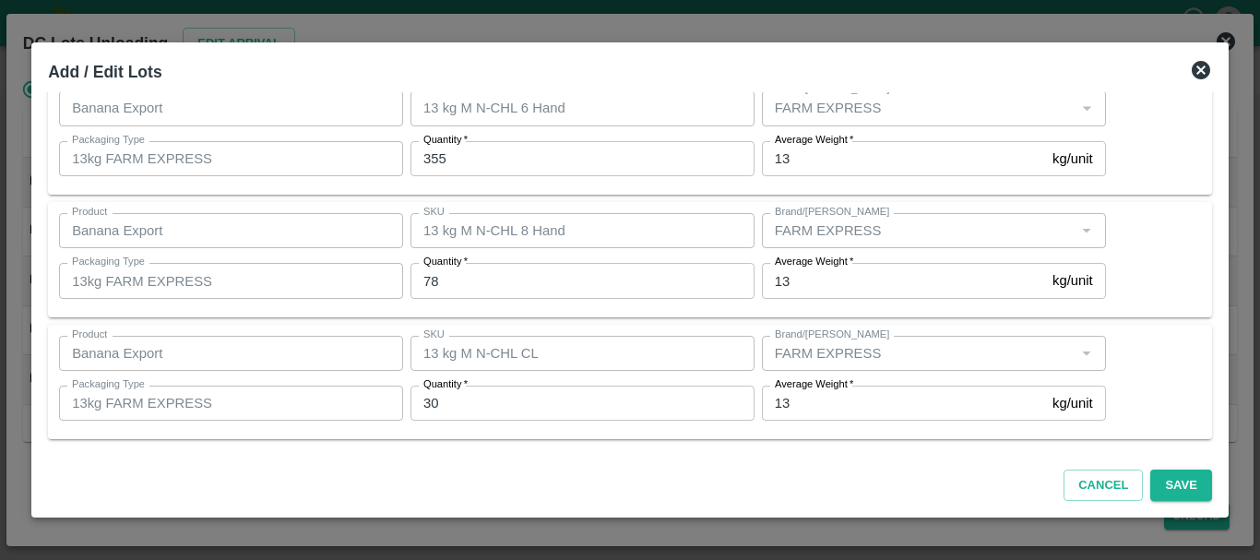
click at [653, 372] on div "SKU 13 kg M N-CHL CL SKU" at bounding box center [579, 353] width 352 height 50
click at [1200, 478] on button "Save" at bounding box center [1181, 486] width 61 height 32
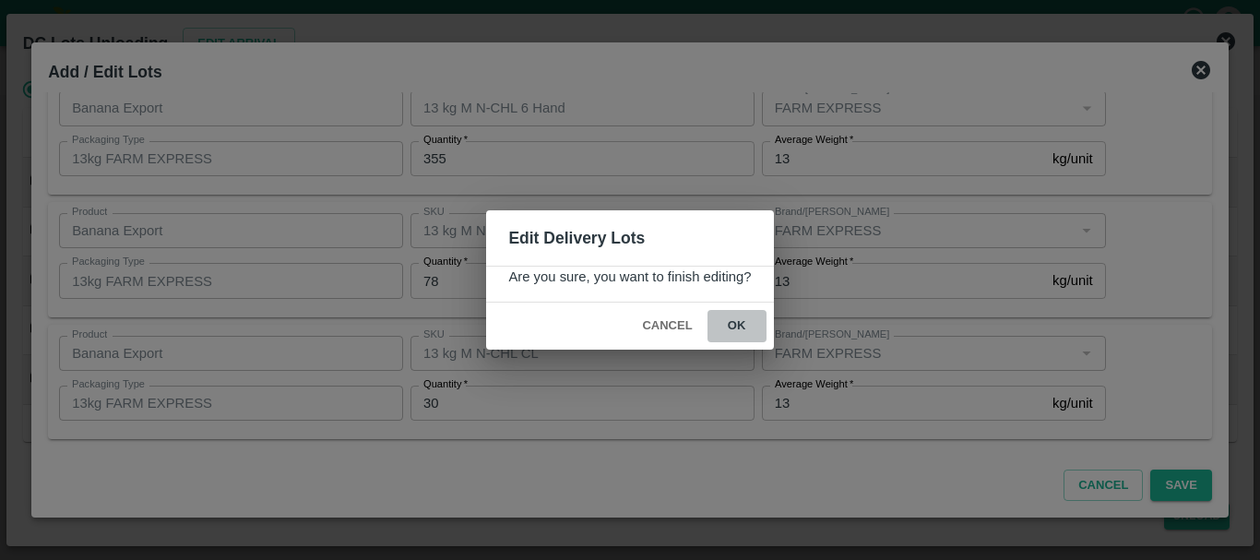
click at [745, 332] on button "ok" at bounding box center [737, 326] width 59 height 32
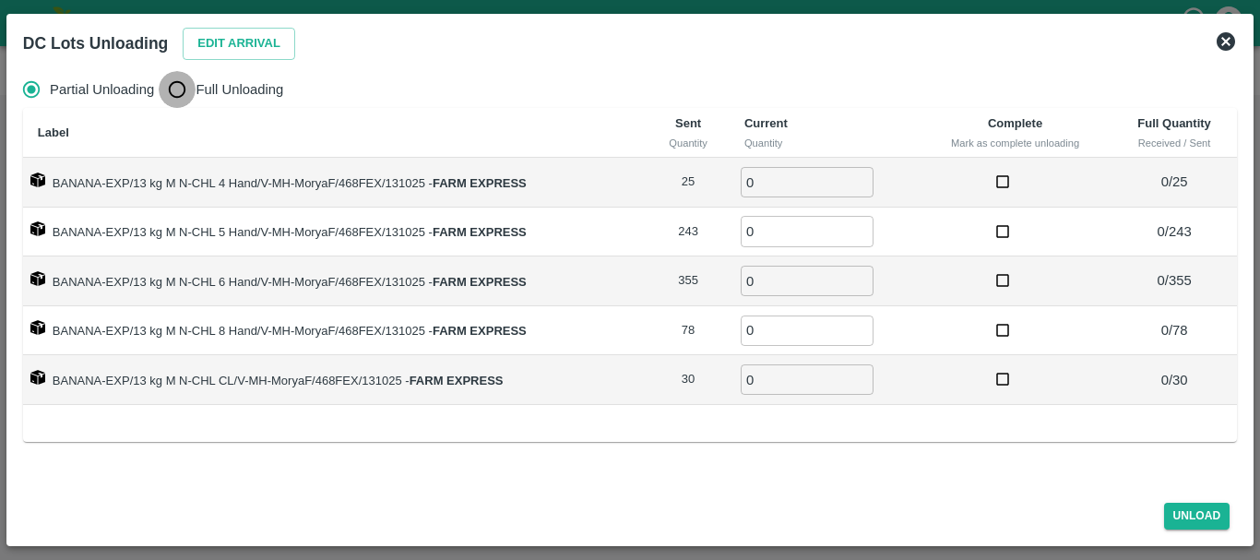
click at [176, 93] on input "Full Unloading" at bounding box center [177, 89] width 37 height 37
radio input "true"
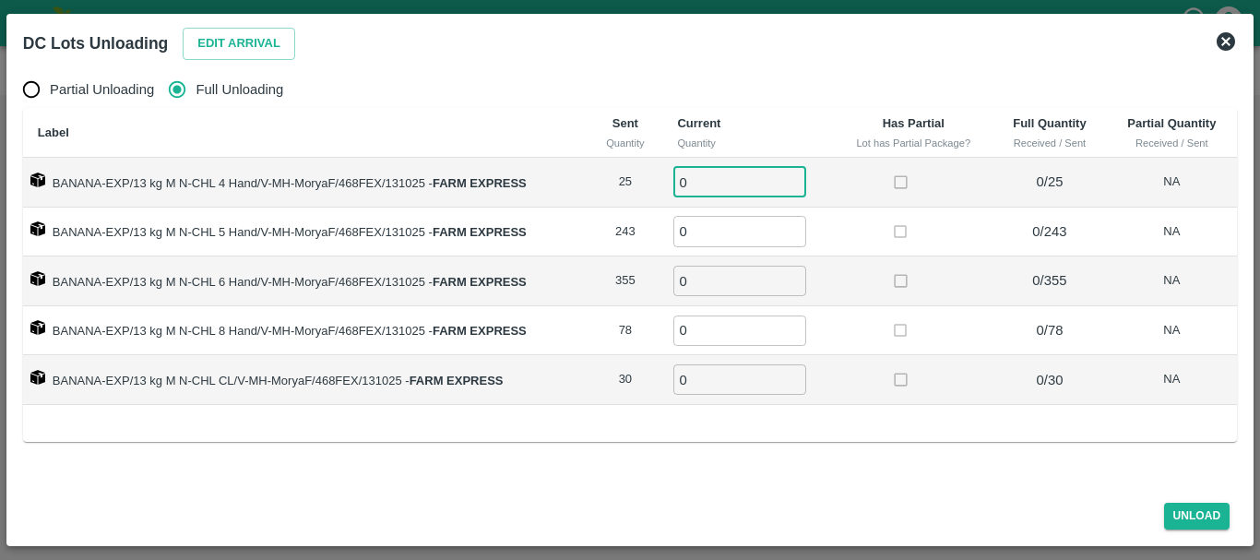
click at [729, 176] on input "0" at bounding box center [740, 182] width 133 height 30
type input "025"
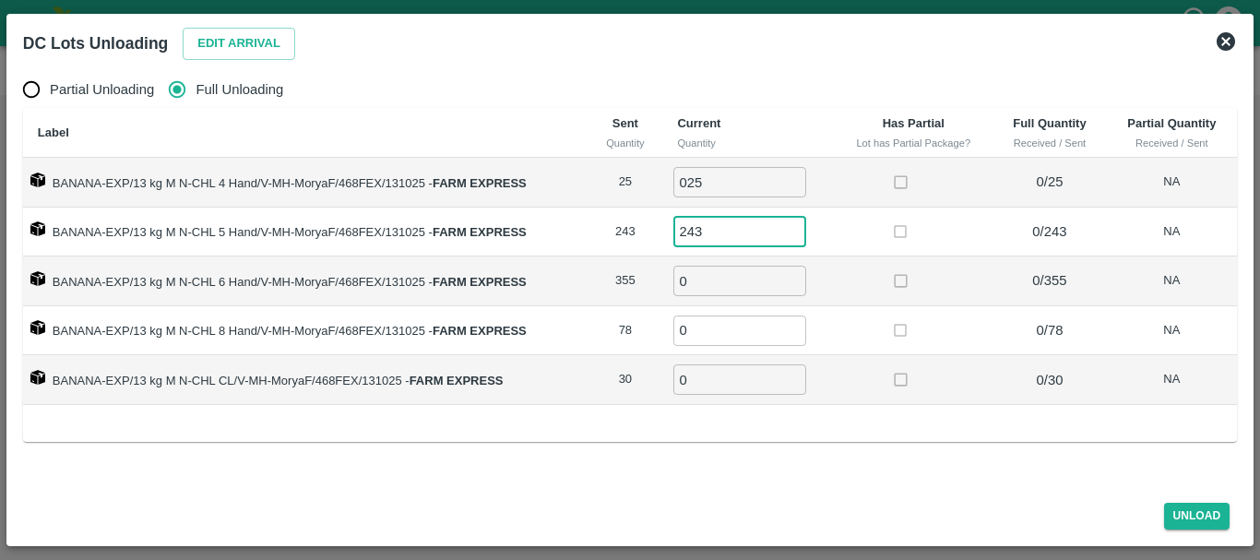
type input "243"
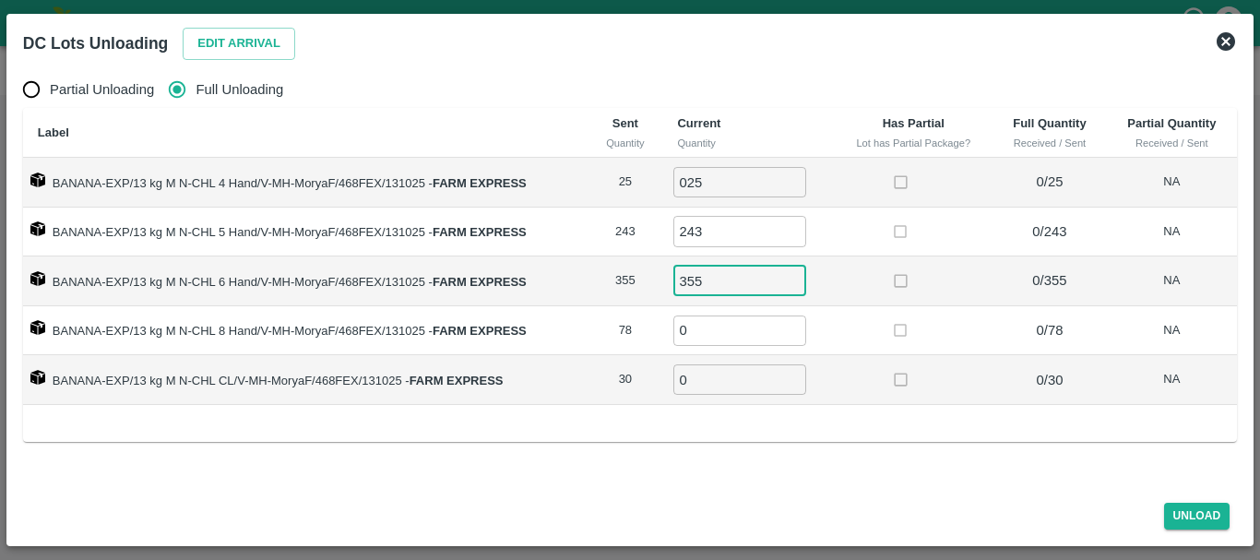
type input "355"
type input "78"
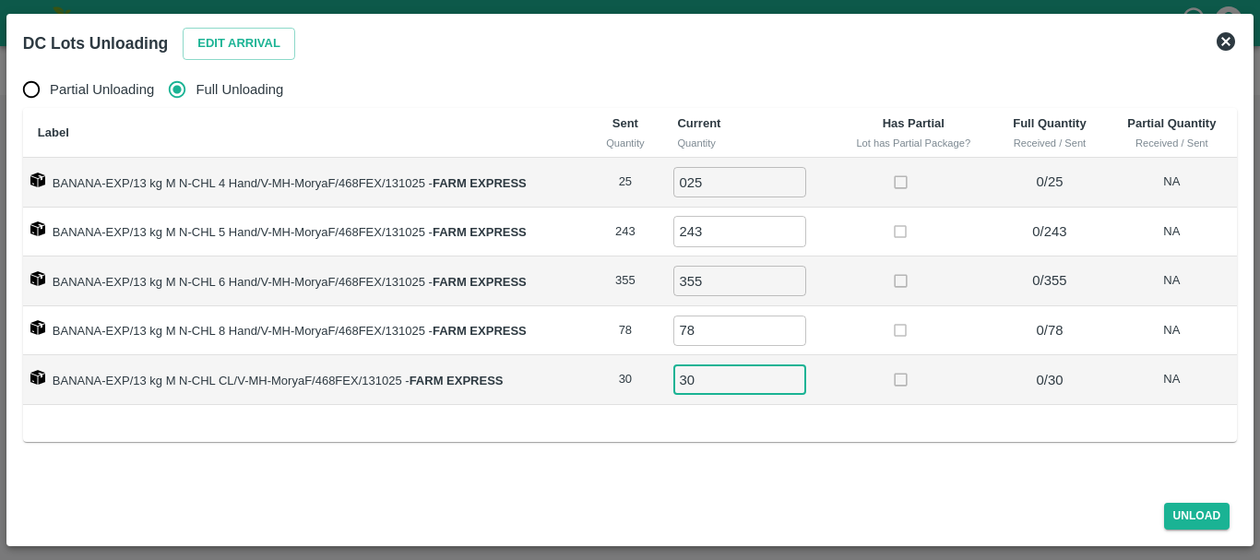
type input "30"
click at [922, 385] on div at bounding box center [914, 380] width 54 height 34
click at [1206, 520] on button "Unload" at bounding box center [1197, 516] width 66 height 27
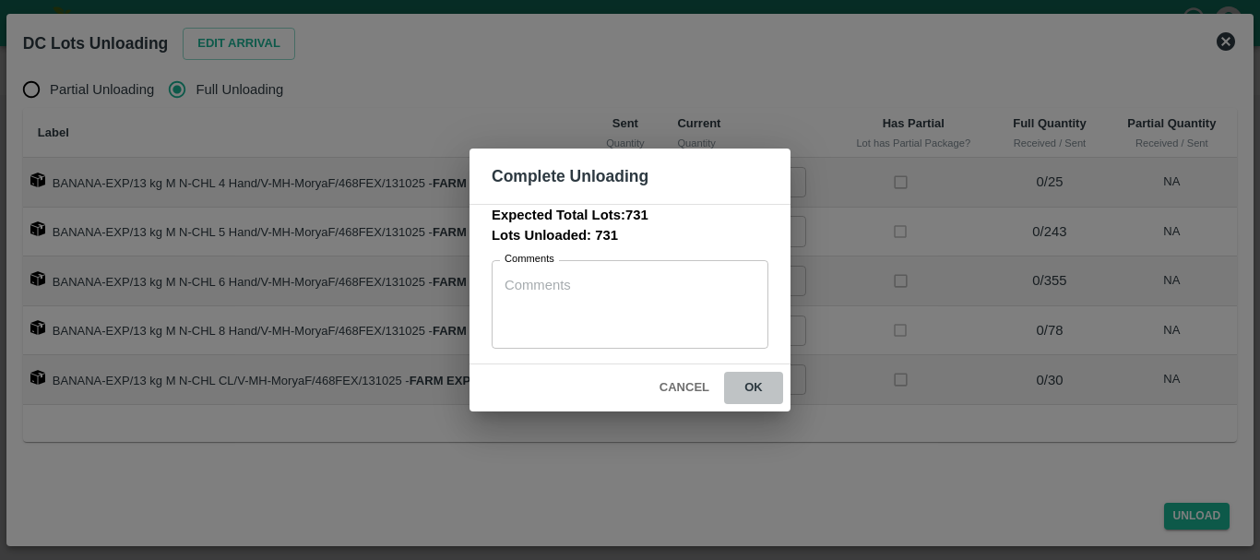
click at [758, 394] on button "ok" at bounding box center [753, 388] width 59 height 32
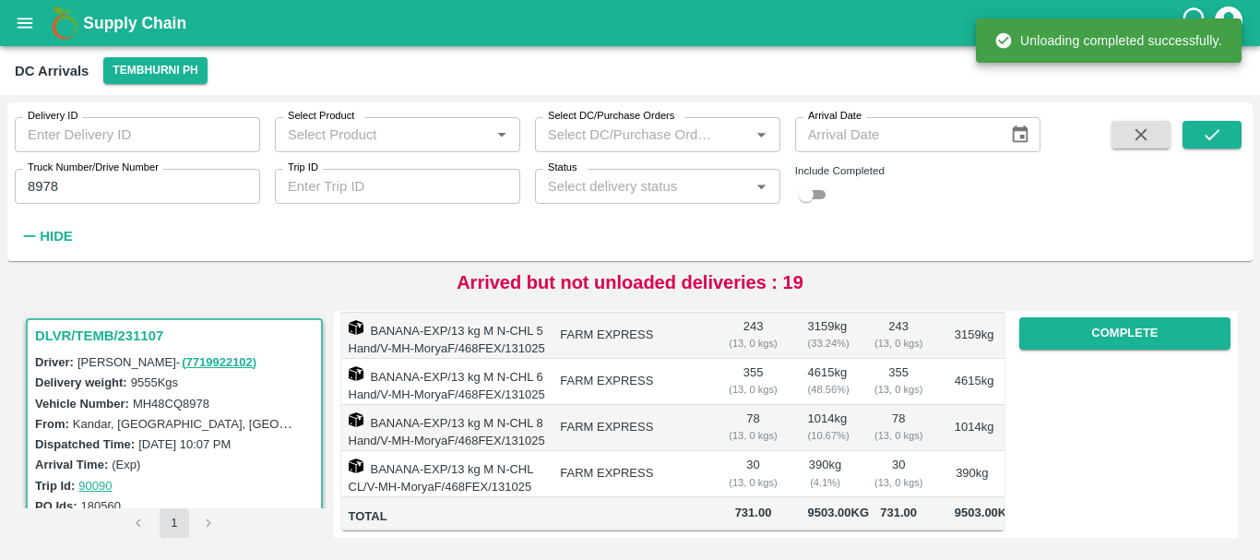
scroll to position [0, 0]
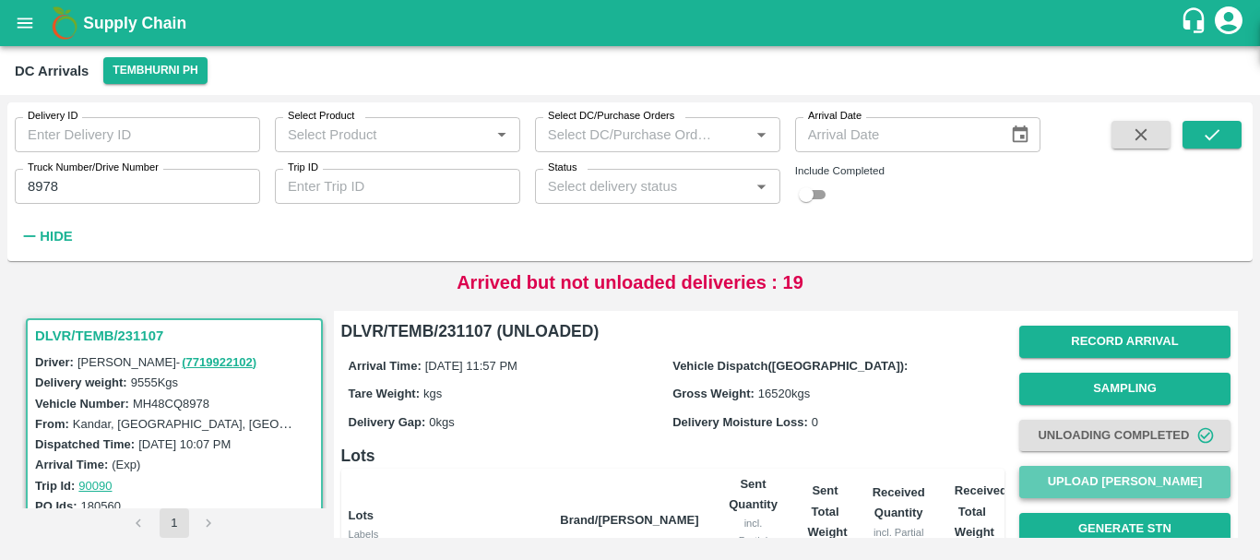
click at [1127, 477] on button "Upload [PERSON_NAME]" at bounding box center [1125, 482] width 211 height 32
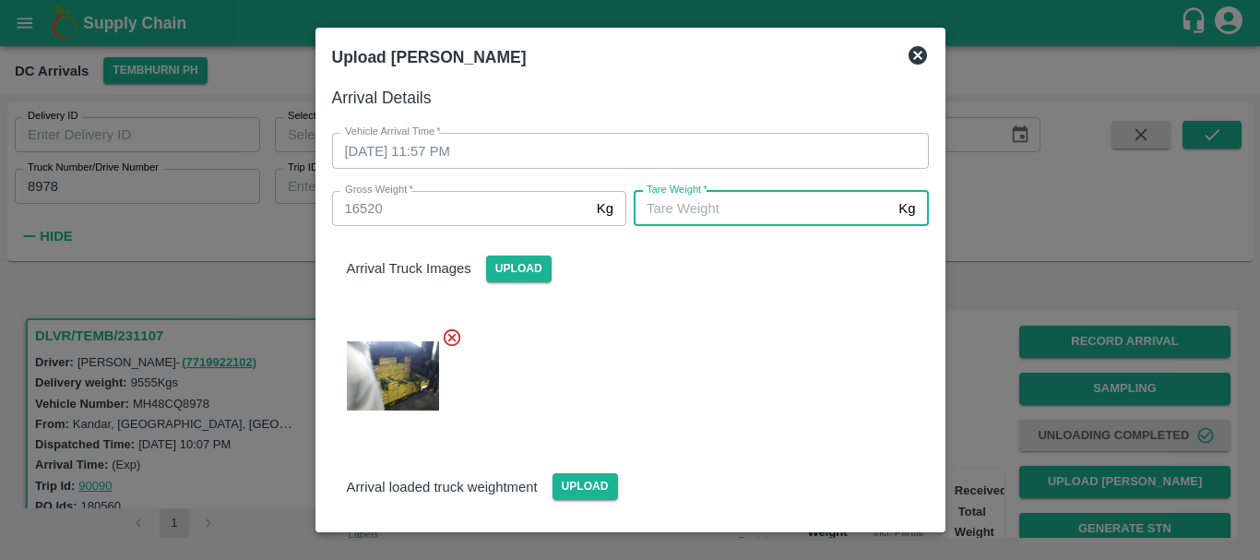
click at [778, 226] on input "[PERSON_NAME]   *" at bounding box center [762, 208] width 257 height 35
click at [683, 209] on input "[PERSON_NAME]   *" at bounding box center [762, 208] width 257 height 35
type input "6100"
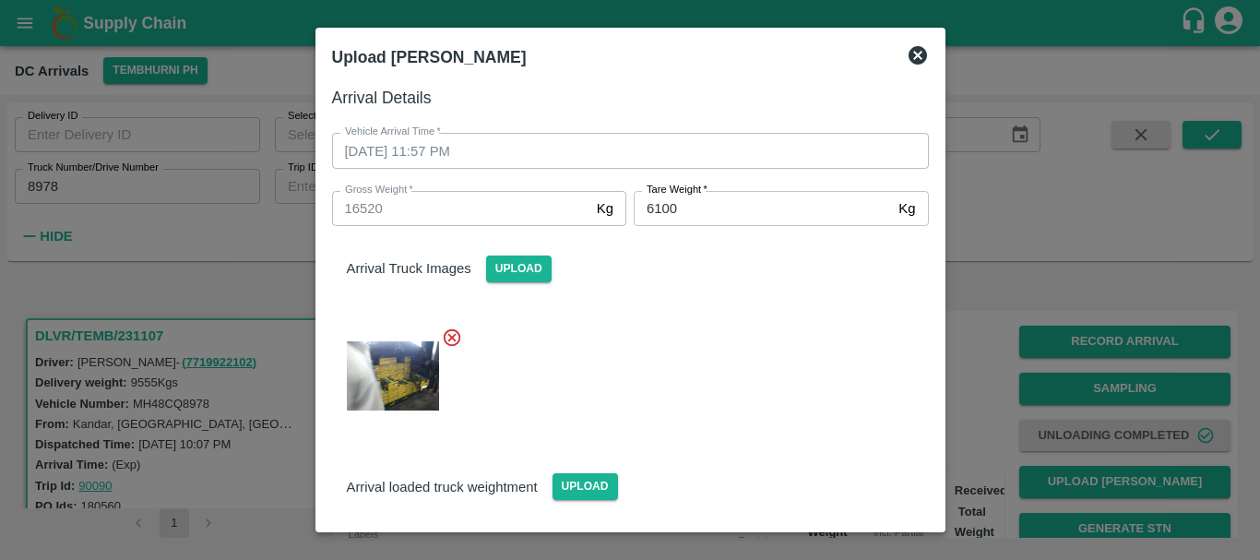
click at [680, 449] on div "Arrival loaded truck weightment Upload" at bounding box center [630, 472] width 627 height 56
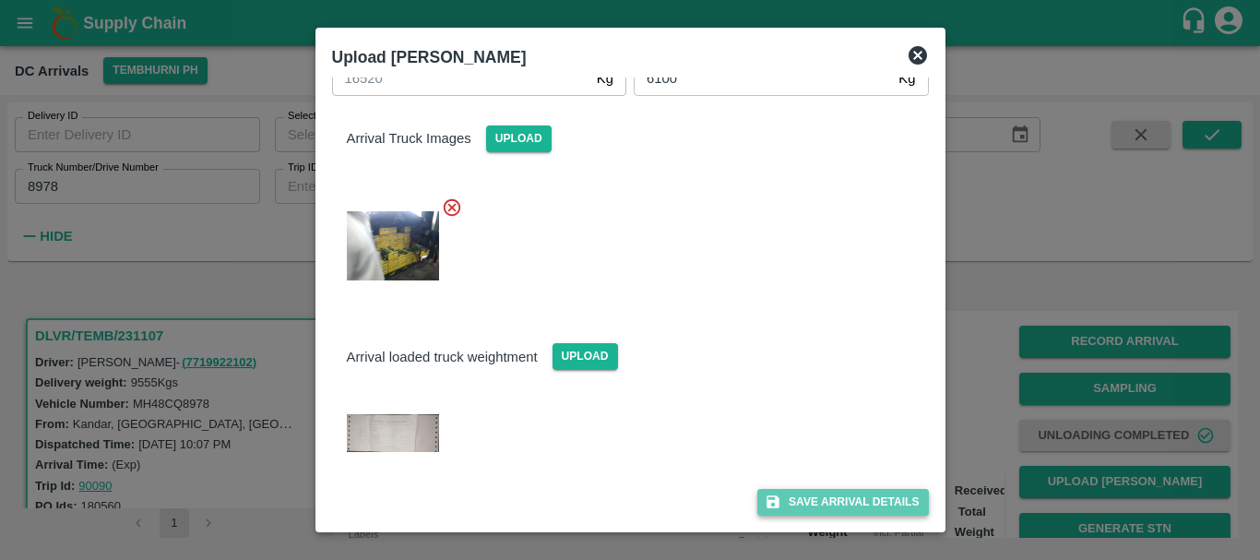
click at [790, 509] on button "Save Arrival Details" at bounding box center [843, 502] width 171 height 27
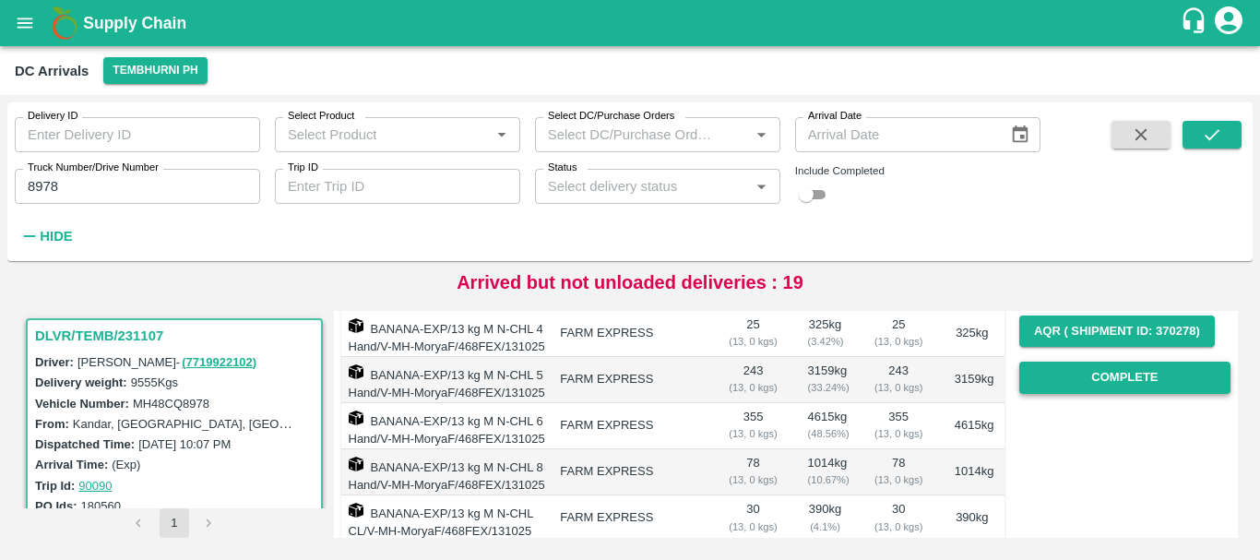
scroll to position [288, 0]
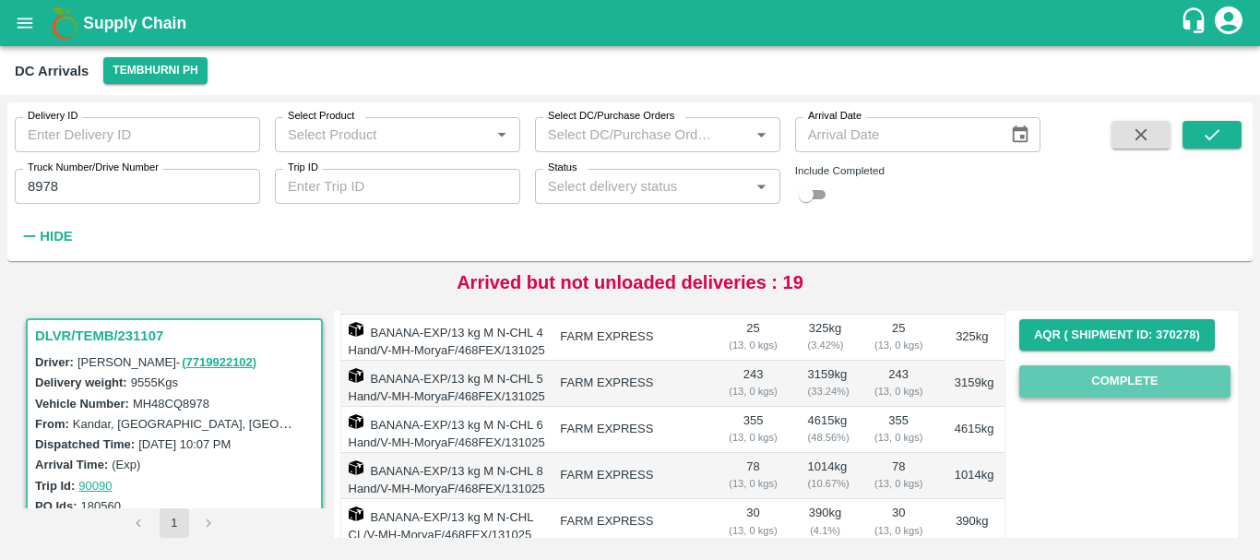
click at [1102, 365] on button "Complete" at bounding box center [1125, 381] width 211 height 32
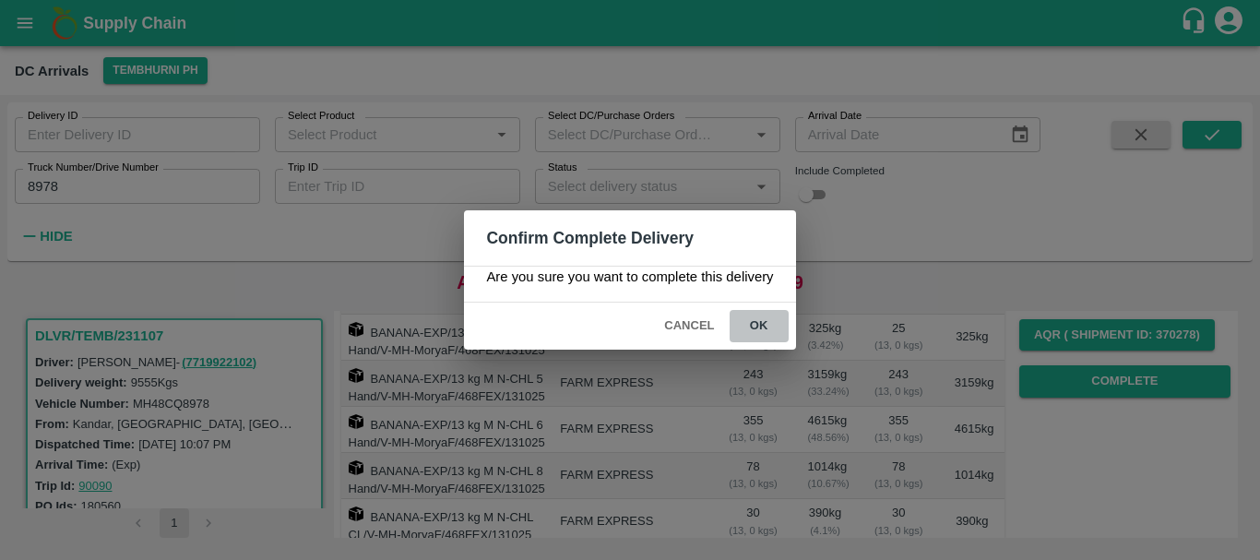
click at [748, 310] on button "ok" at bounding box center [759, 326] width 59 height 32
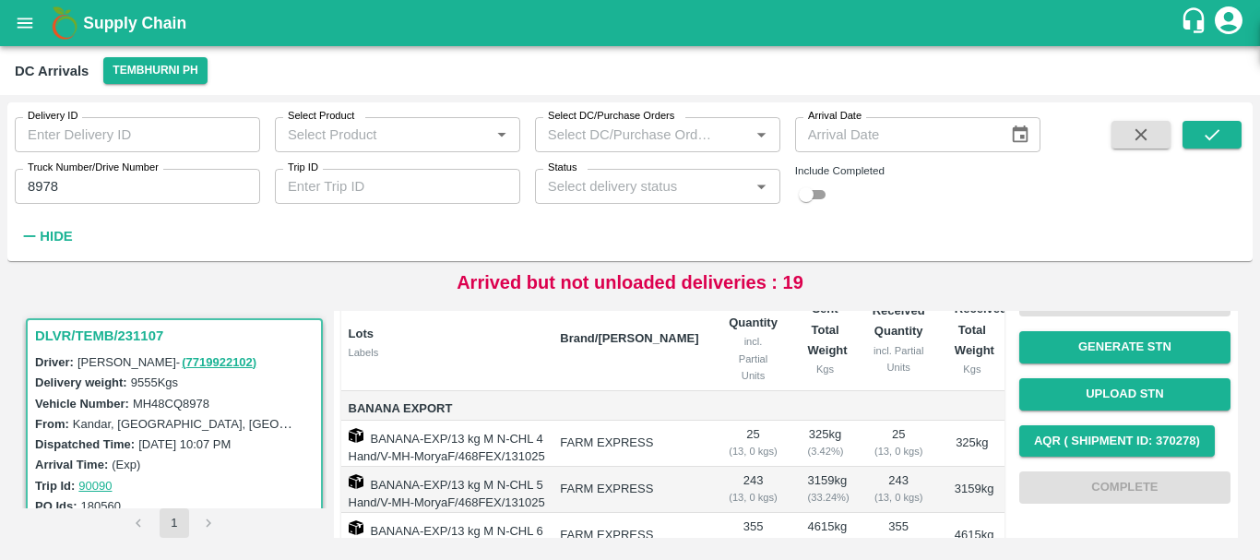
scroll to position [436, 0]
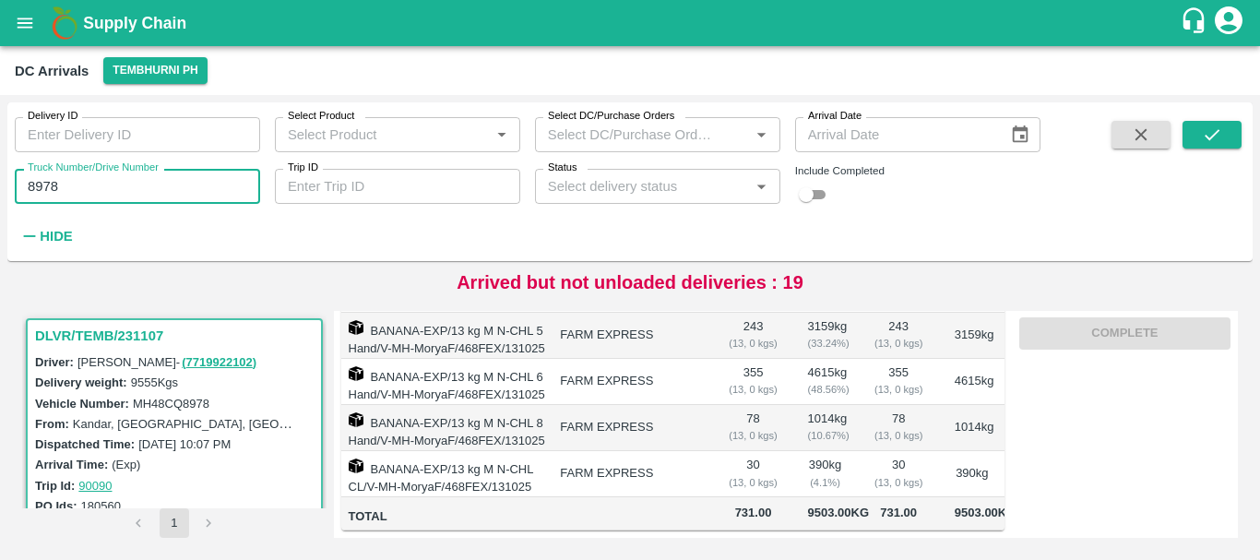
click at [152, 193] on input "8978" at bounding box center [137, 186] width 245 height 35
type input "8"
type input "7227"
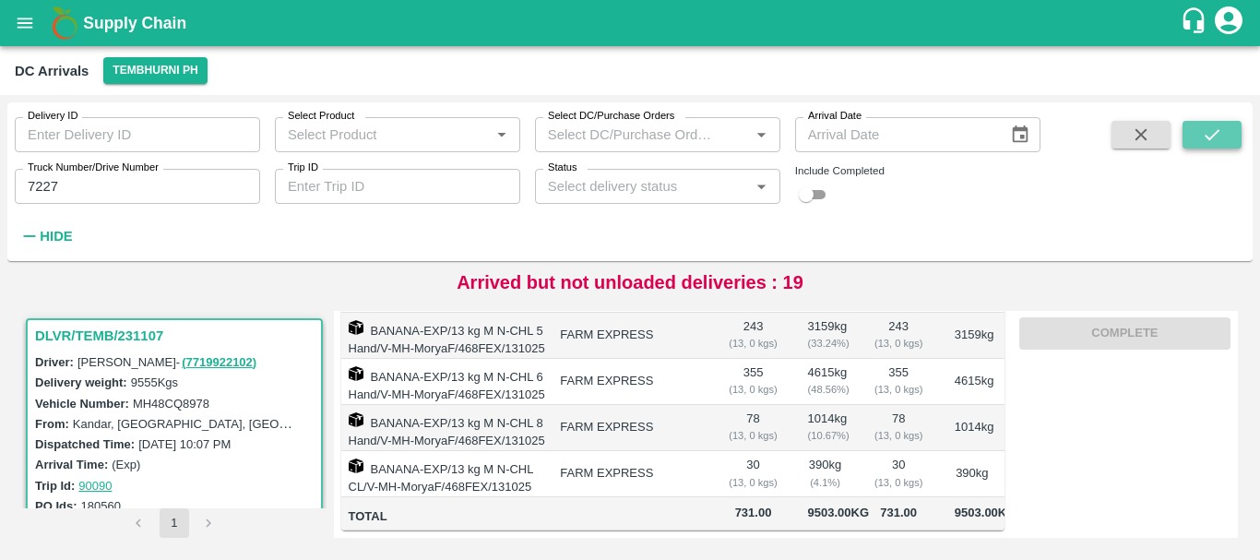
click at [1202, 140] on icon "submit" at bounding box center [1212, 135] width 20 height 20
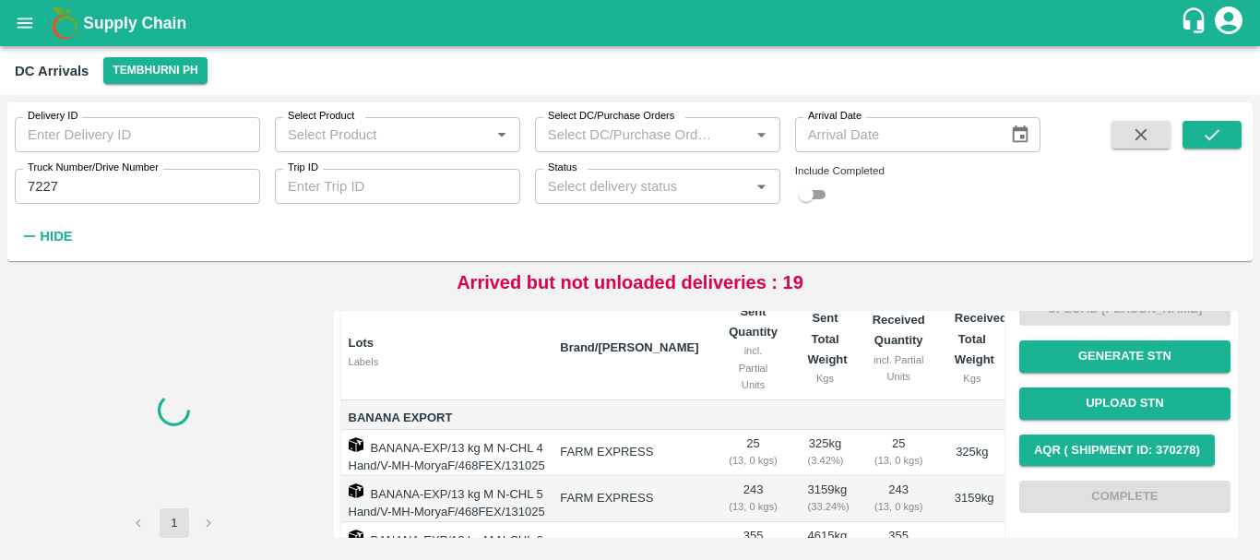
scroll to position [436, 0]
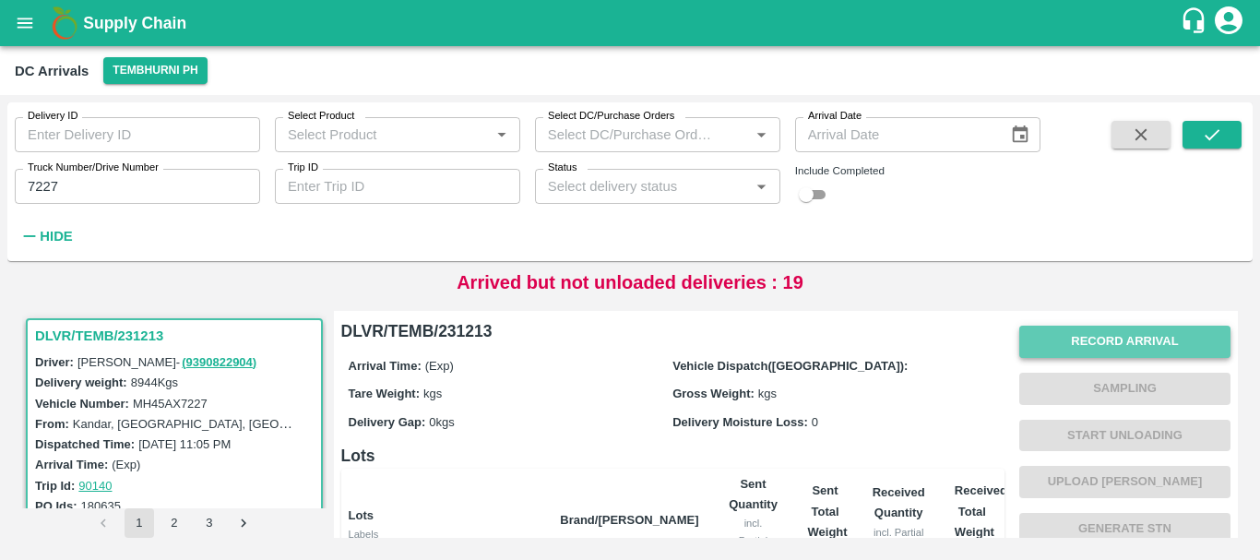
click at [1070, 345] on button "Record Arrival" at bounding box center [1125, 342] width 211 height 32
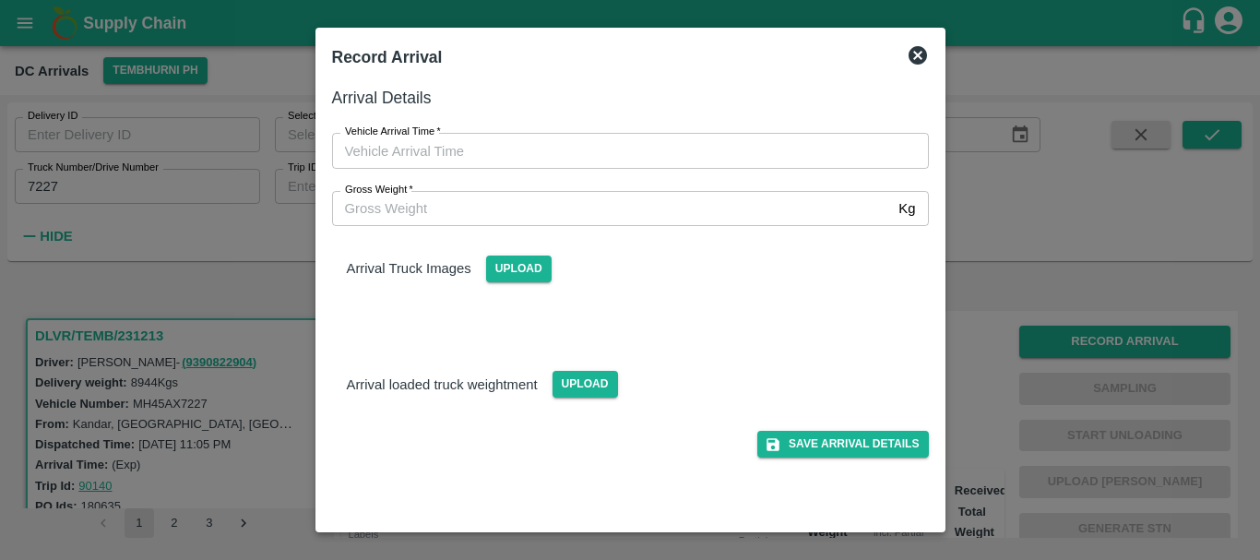
type input "DD/MM/YYYY hh:mm aa"
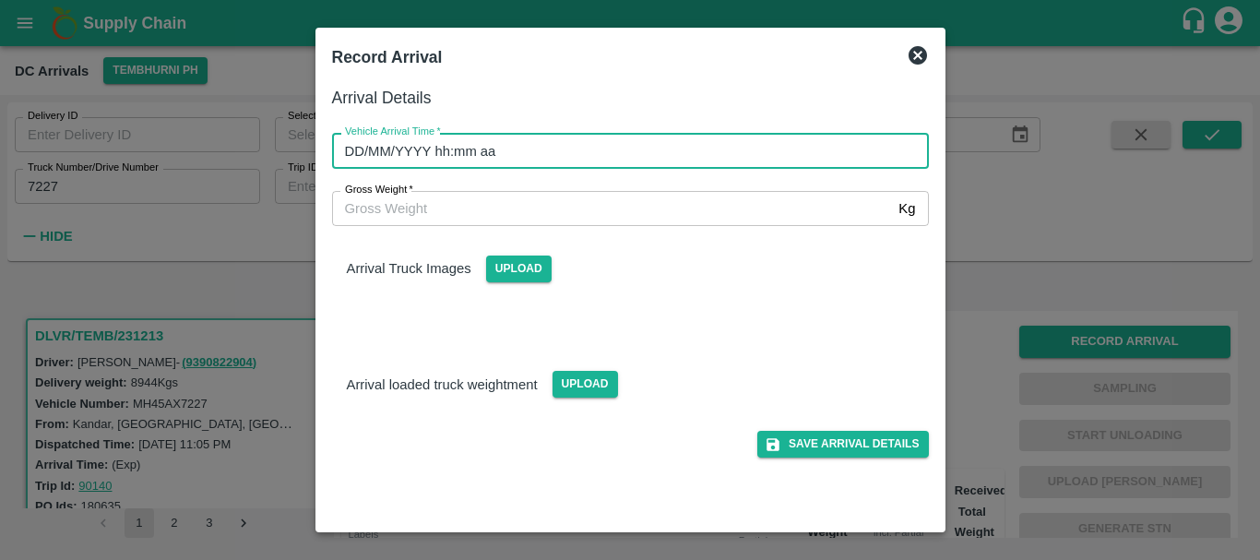
click at [735, 158] on input "DD/MM/YYYY hh:mm aa" at bounding box center [624, 150] width 584 height 35
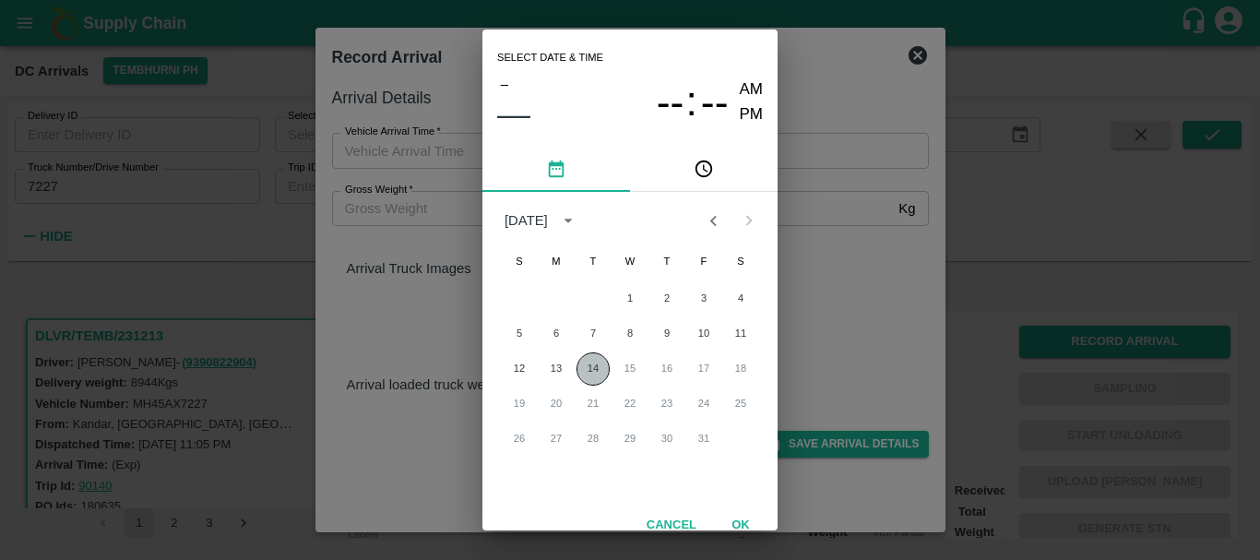
click at [577, 369] on button "14" at bounding box center [593, 368] width 33 height 33
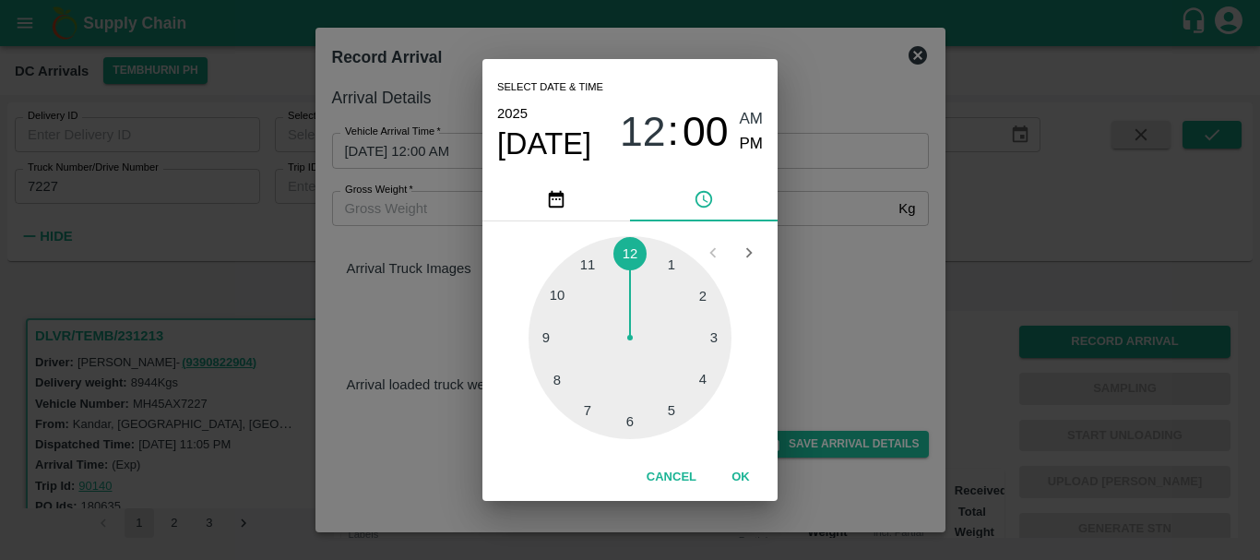
click at [665, 268] on div at bounding box center [630, 337] width 203 height 203
click at [748, 120] on span "AM" at bounding box center [752, 119] width 24 height 25
click at [672, 261] on div at bounding box center [630, 337] width 203 height 203
type input "[DATE] 01:05 AM"
click at [881, 149] on div "Select date & time [DATE] 01 : 05 AM PM 05 10 15 20 25 30 35 40 45 50 55 00 Can…" at bounding box center [630, 280] width 1260 height 560
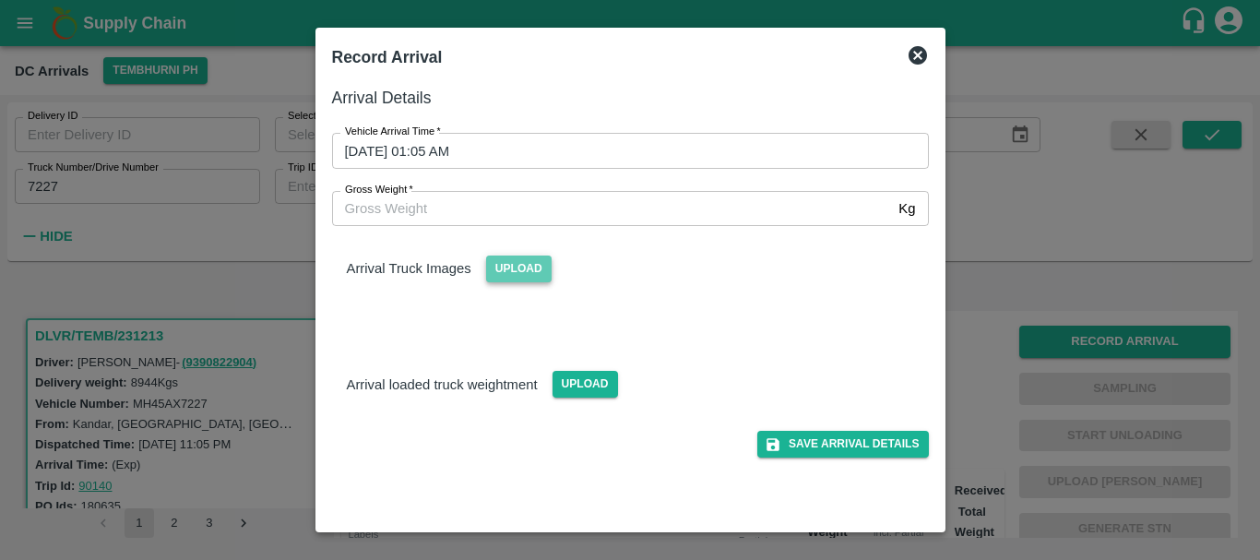
click at [533, 272] on span "Upload" at bounding box center [519, 269] width 66 height 27
click at [0, 0] on input "Upload" at bounding box center [0, 0] width 0 height 0
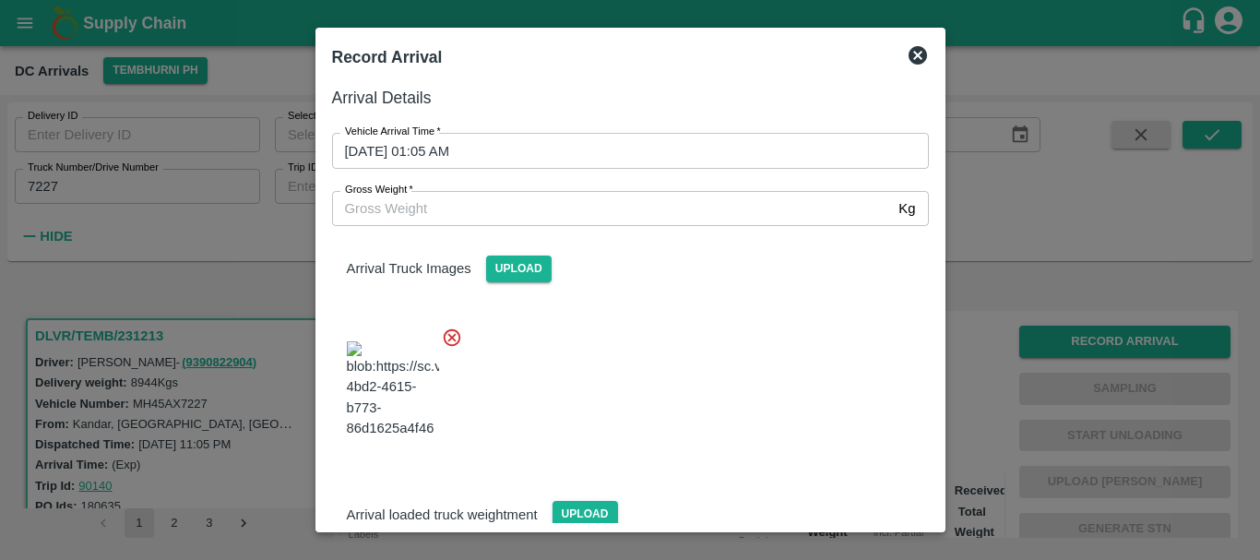
scroll to position [139, 0]
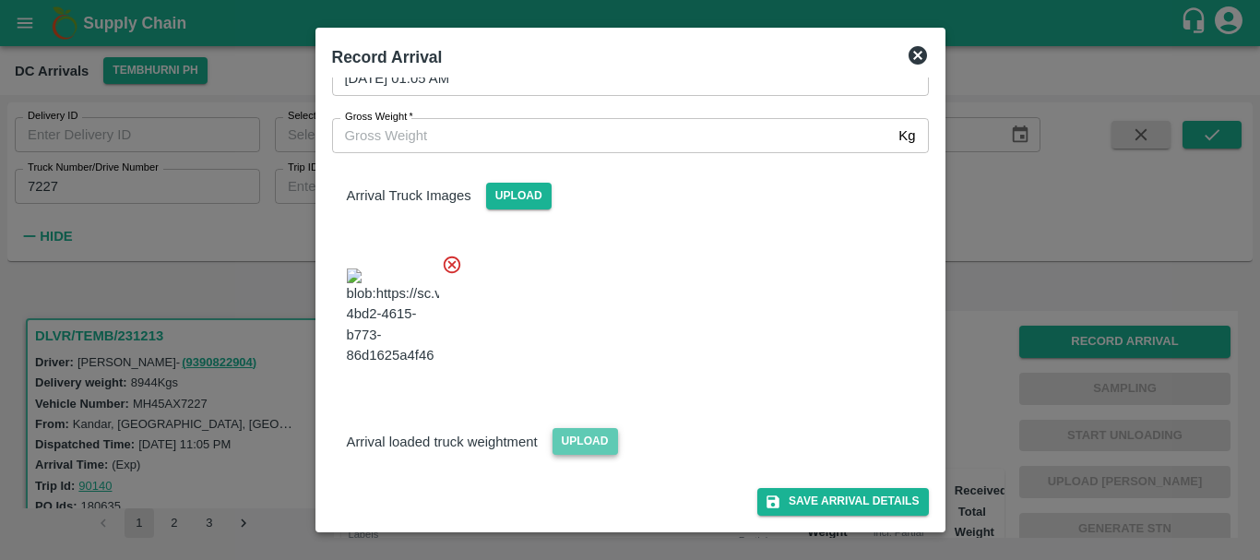
click at [588, 442] on span "Upload" at bounding box center [586, 441] width 66 height 27
click at [0, 0] on input "Upload" at bounding box center [0, 0] width 0 height 0
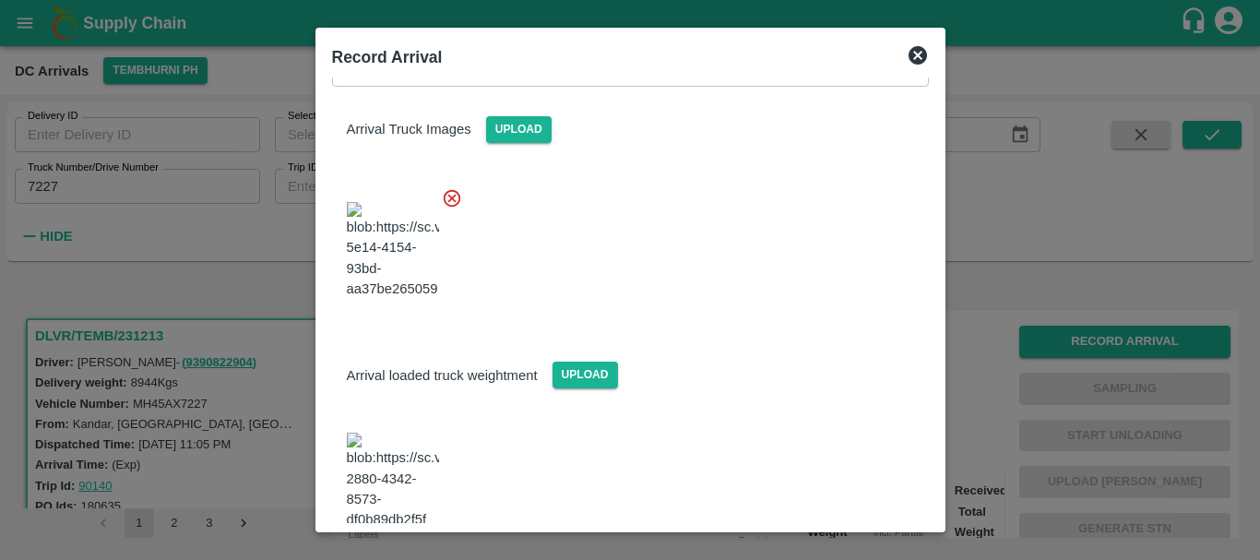
scroll to position [233, 0]
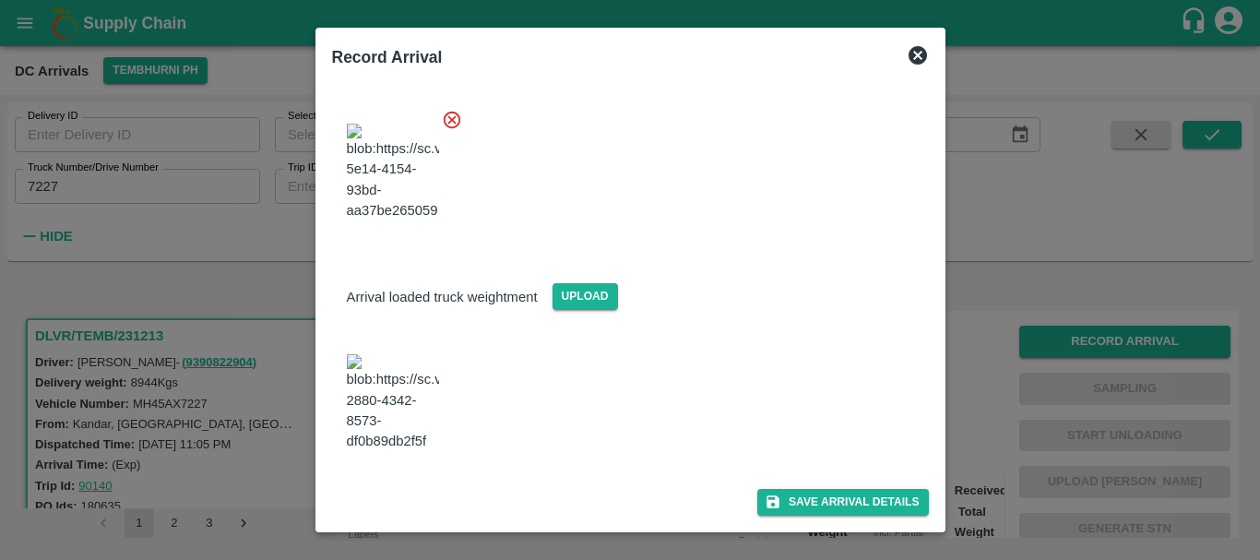
click at [394, 414] on img at bounding box center [393, 402] width 92 height 97
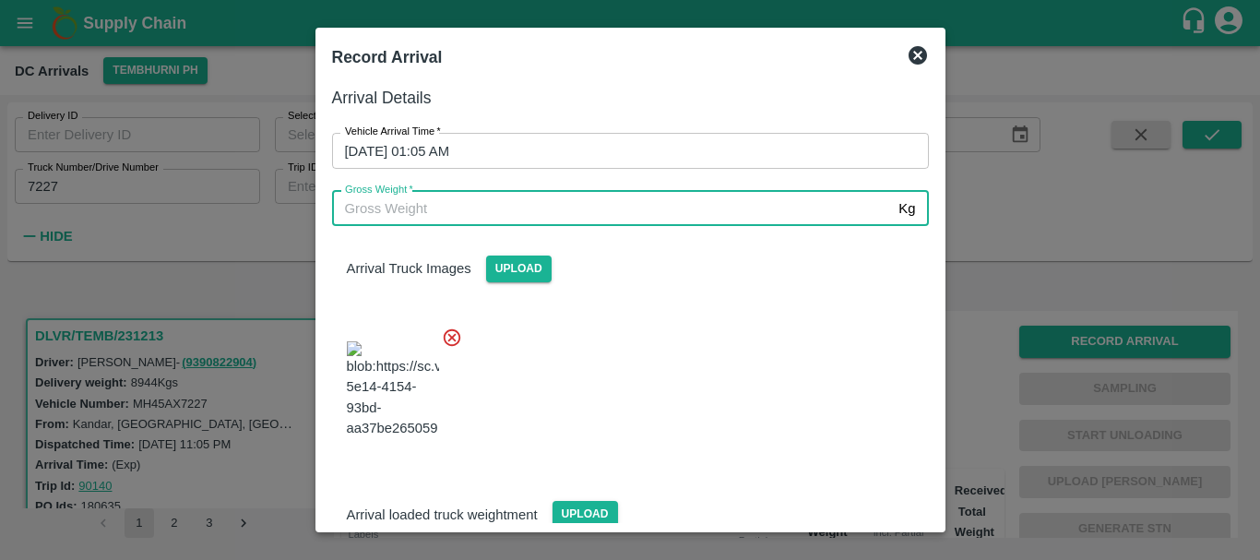
click at [533, 199] on input "Gross Weight   *" at bounding box center [612, 208] width 560 height 35
type input "15690"
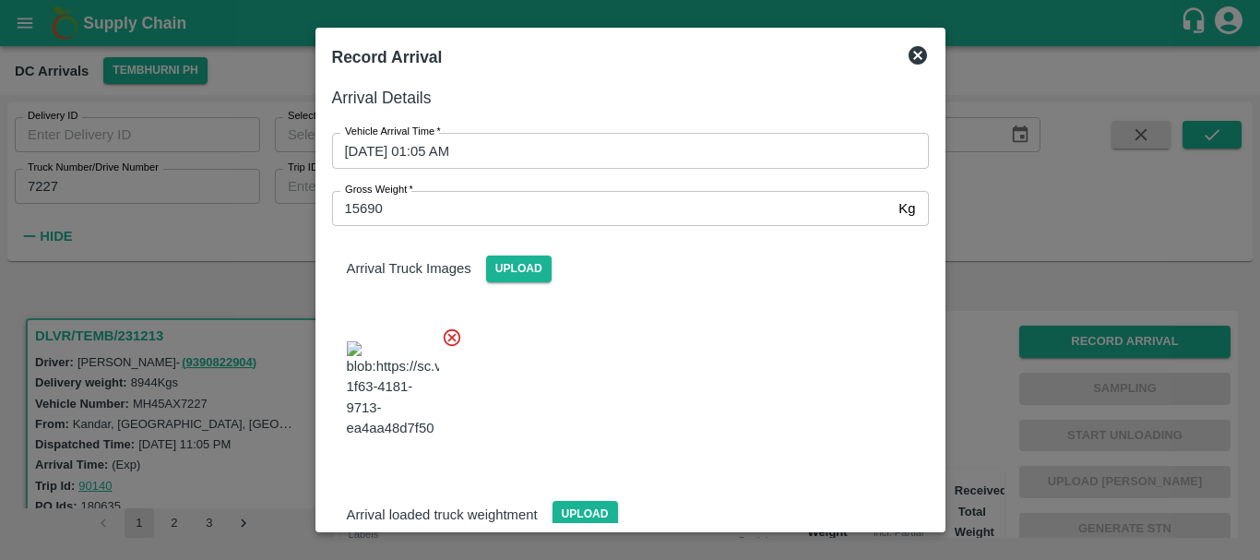
click at [689, 384] on div at bounding box center [623, 384] width 612 height 145
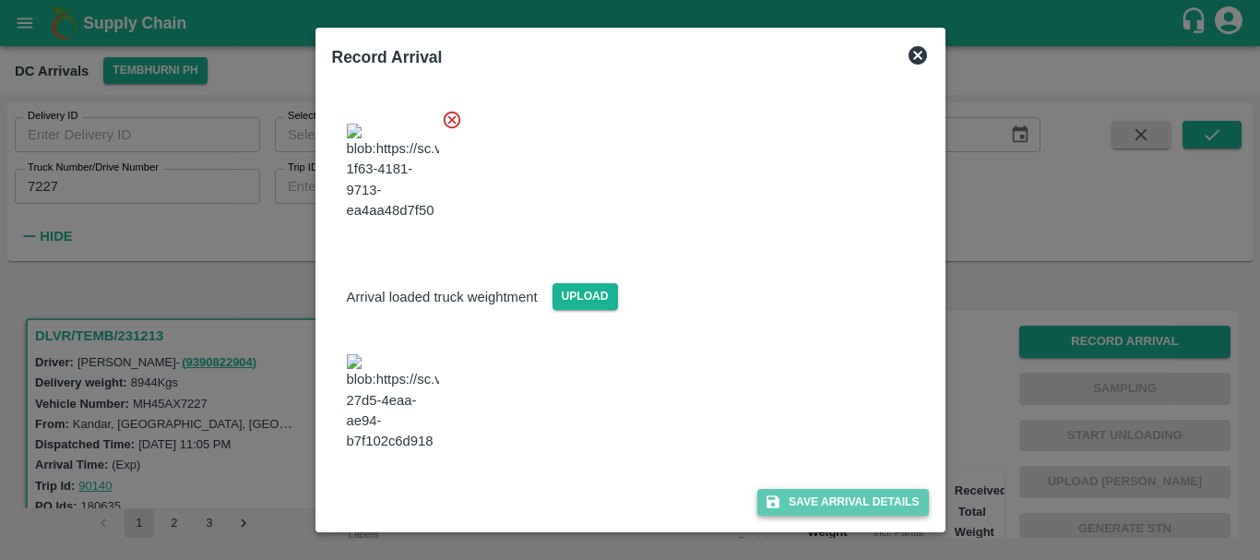
click at [787, 493] on button "Save Arrival Details" at bounding box center [843, 502] width 171 height 27
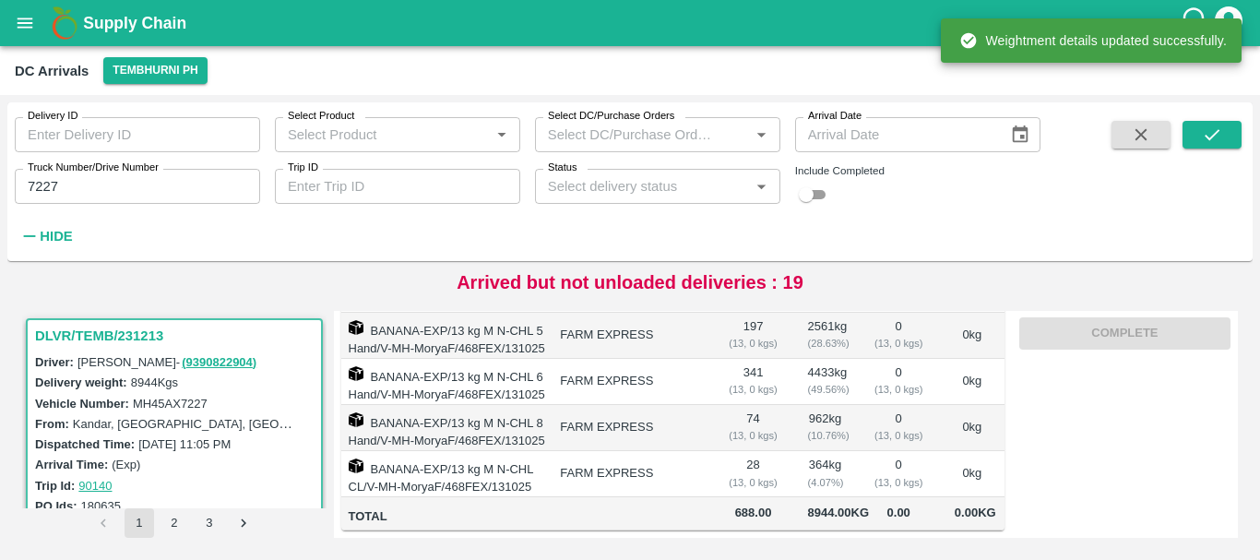
scroll to position [0, 0]
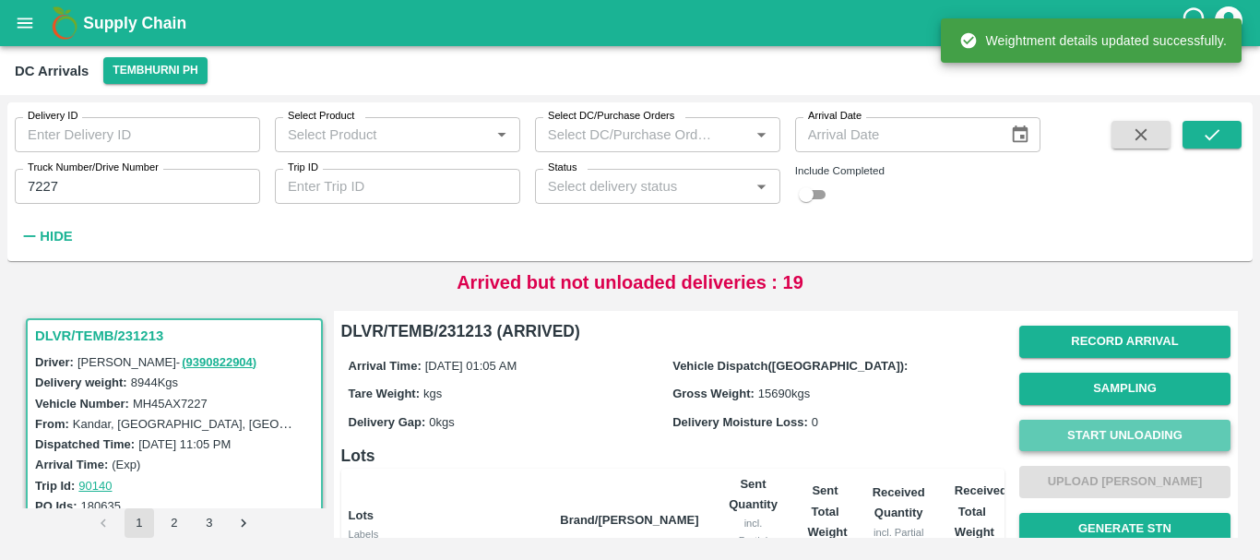
click at [1088, 436] on button "Start Unloading" at bounding box center [1125, 436] width 211 height 32
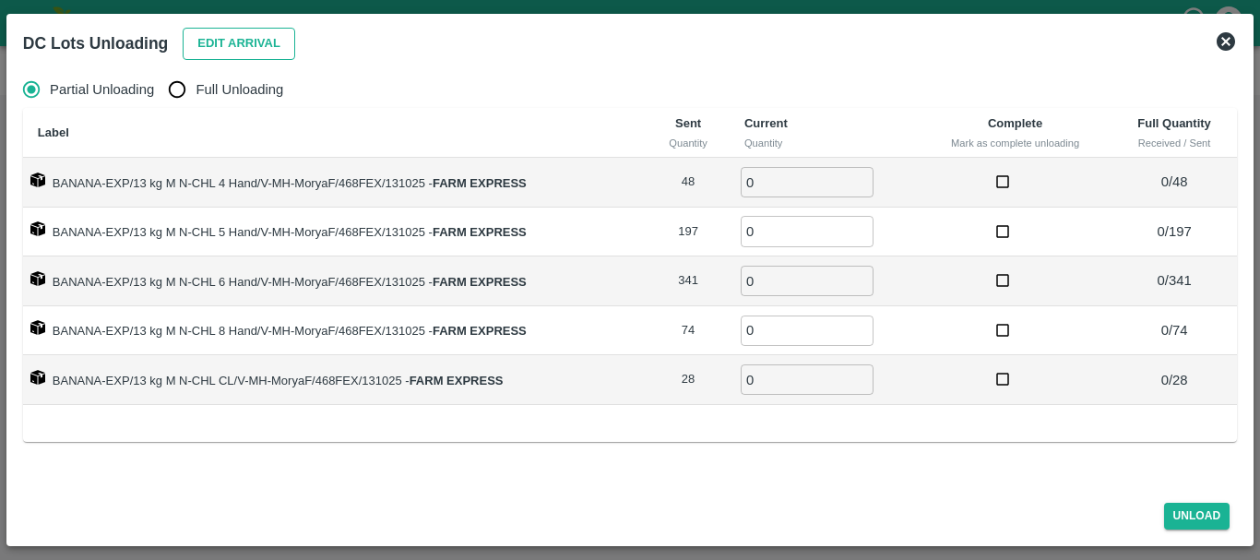
click at [209, 45] on button "Edit Arrival" at bounding box center [239, 44] width 113 height 32
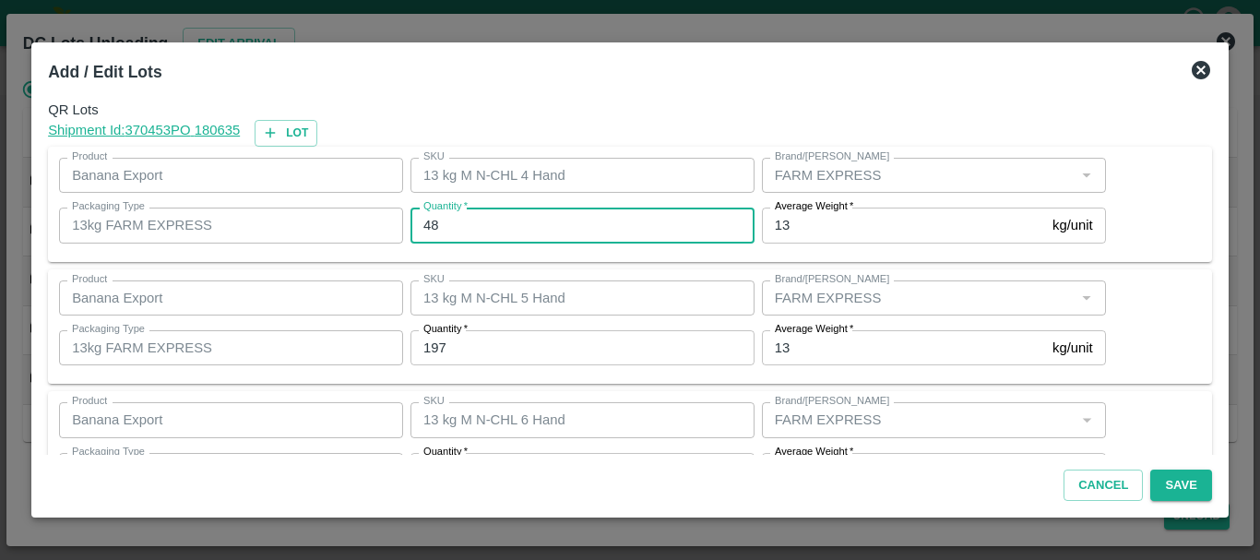
click at [493, 211] on input "48" at bounding box center [583, 225] width 344 height 35
type input "4"
type input "16"
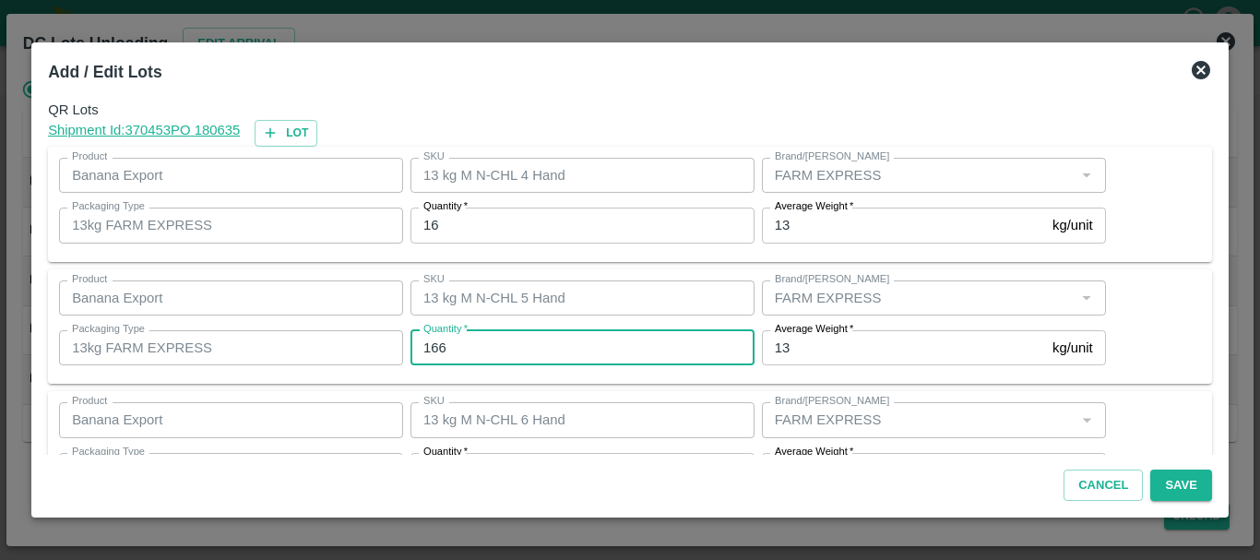
type input "166"
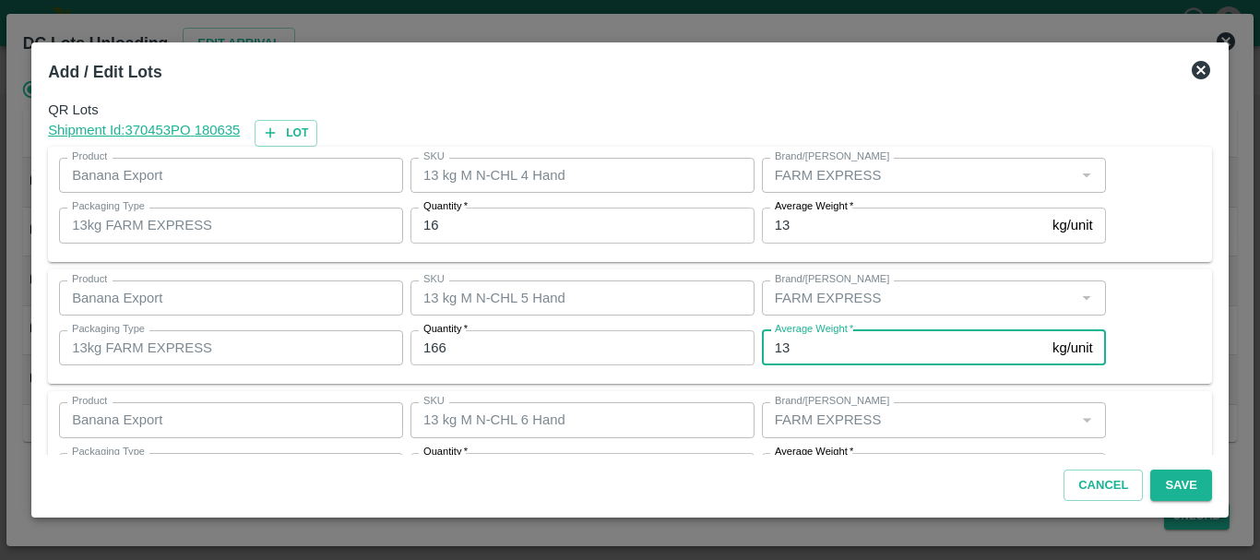
scroll to position [33, 0]
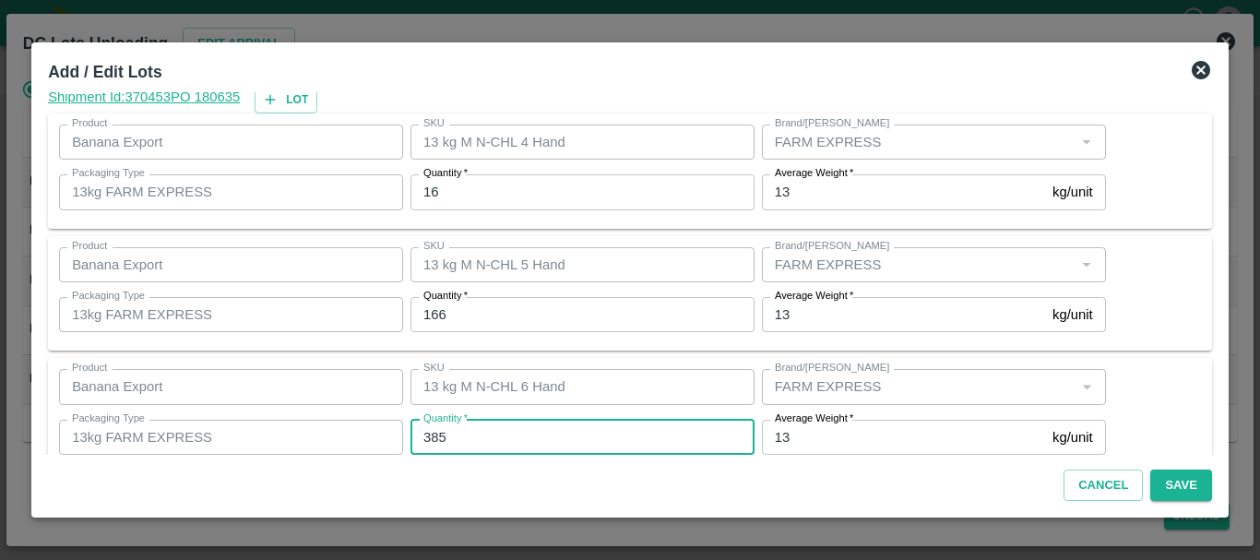
type input "385"
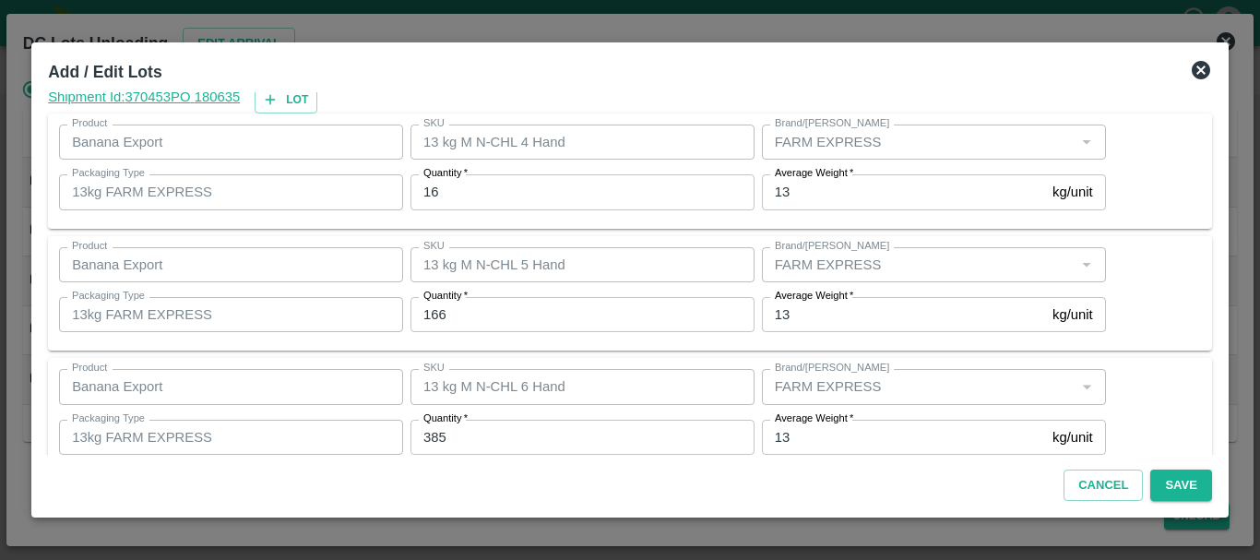
scroll to position [312, 0]
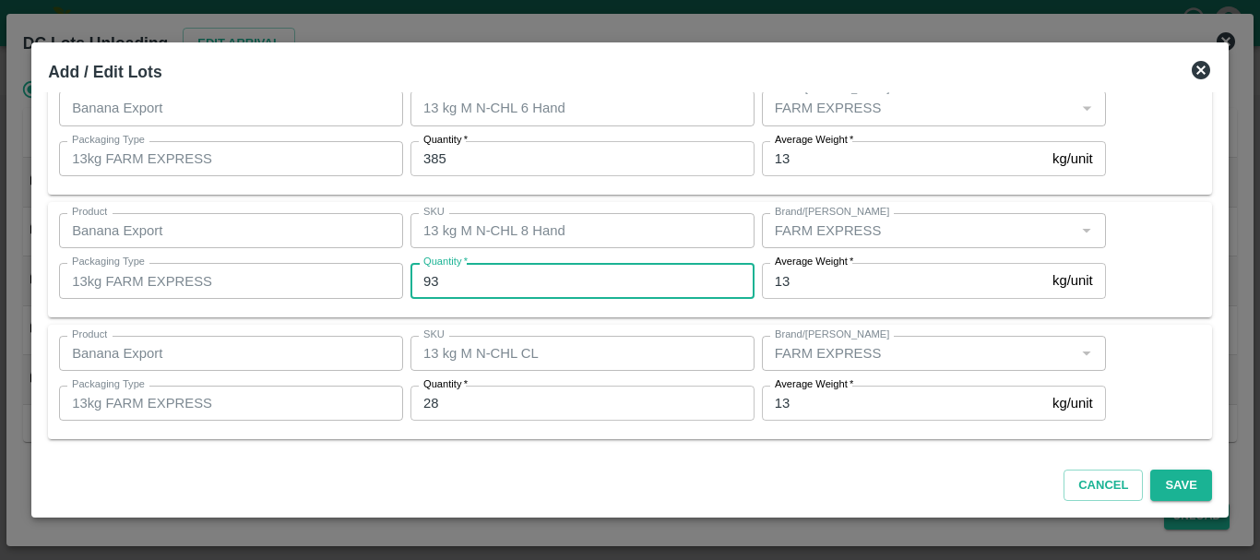
type input "93"
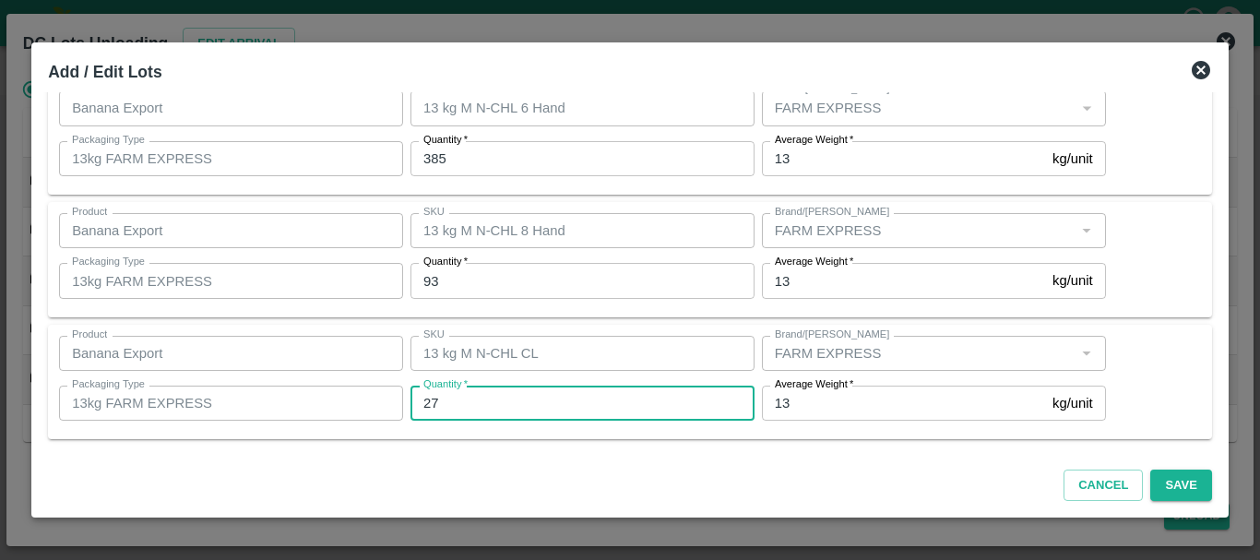
type input "27"
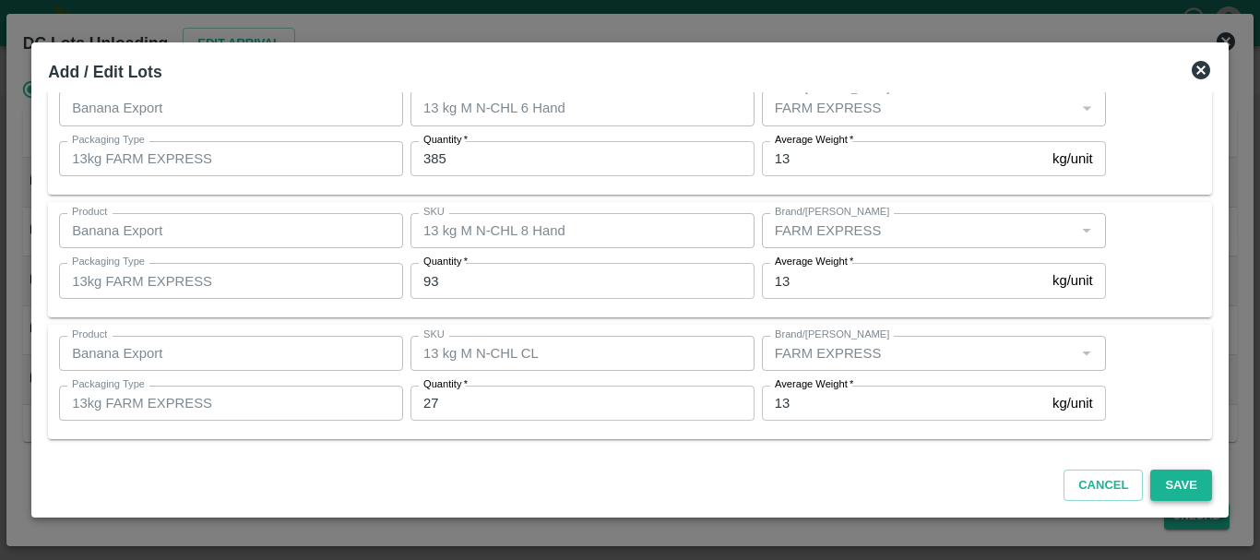
click at [1175, 486] on button "Save" at bounding box center [1181, 486] width 61 height 32
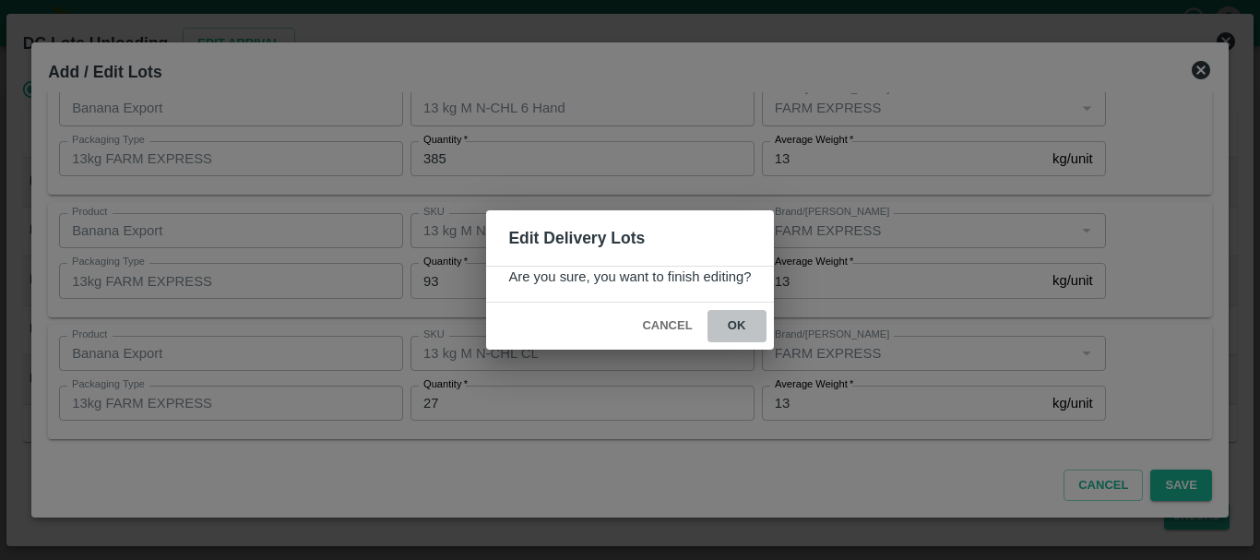
click at [745, 320] on button "ok" at bounding box center [737, 326] width 59 height 32
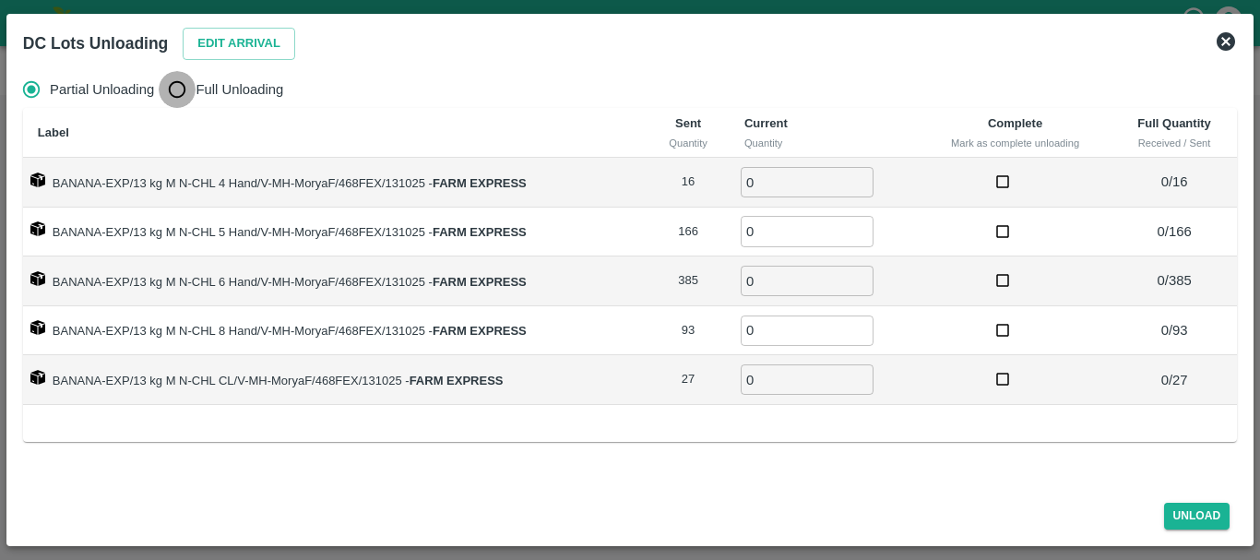
click at [188, 107] on input "Full Unloading" at bounding box center [177, 89] width 37 height 37
radio input "true"
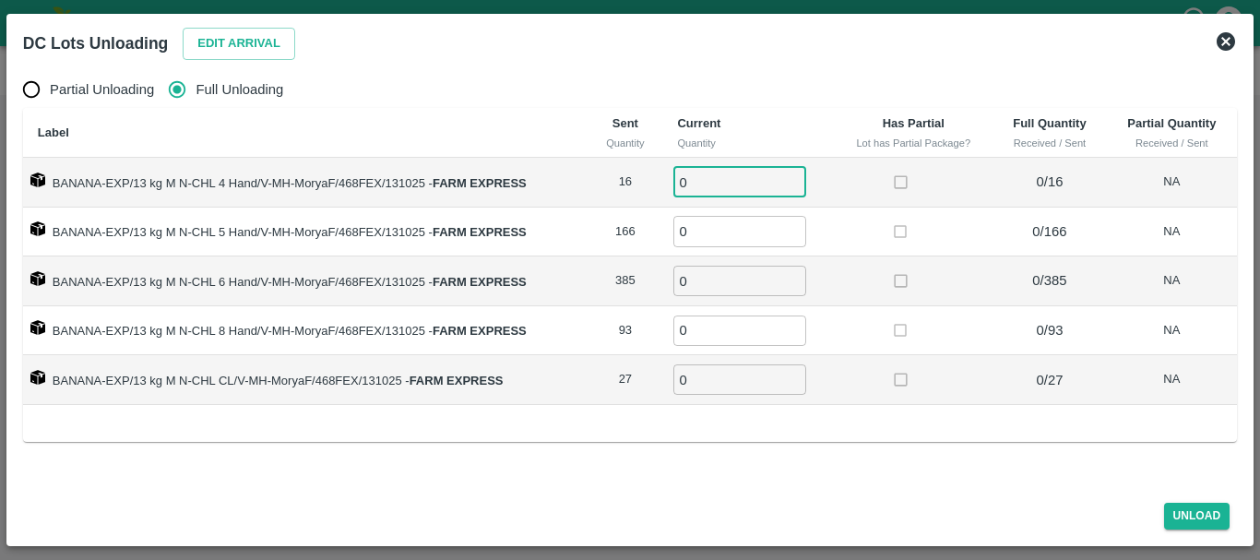
click at [718, 189] on input "0" at bounding box center [740, 182] width 133 height 30
type input "016"
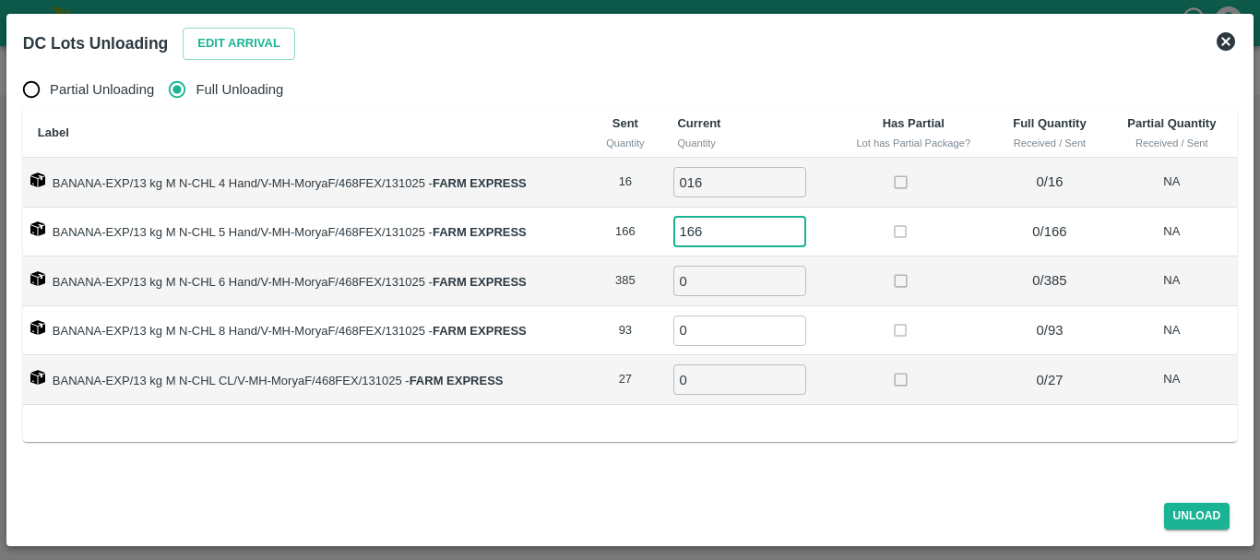
type input "166"
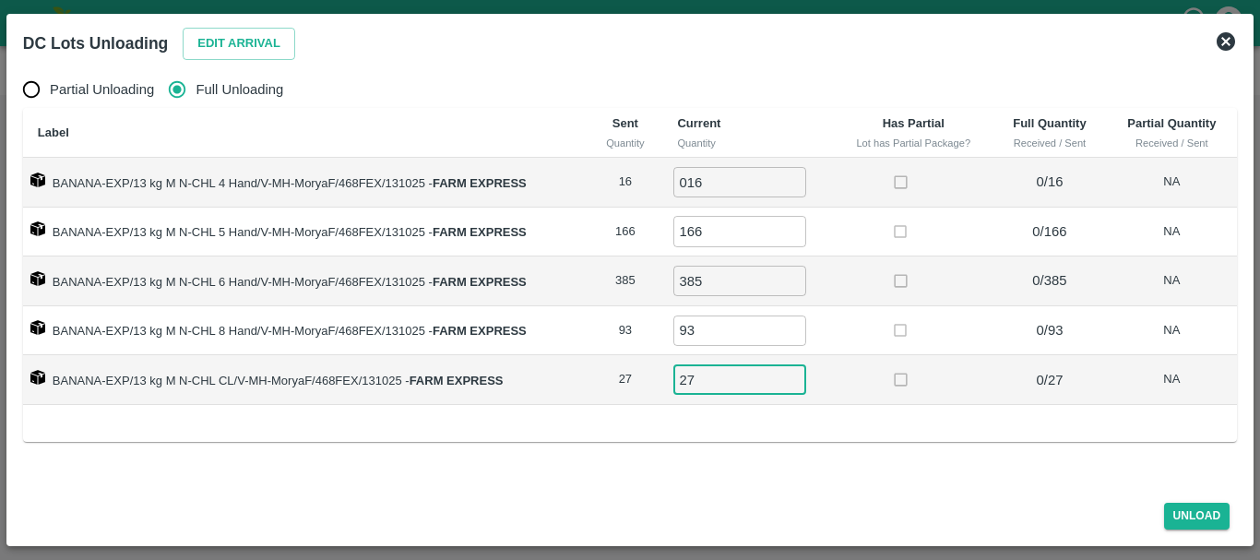
click at [887, 363] on label at bounding box center [901, 380] width 34 height 34
click at [1211, 503] on button "Unload" at bounding box center [1197, 516] width 66 height 27
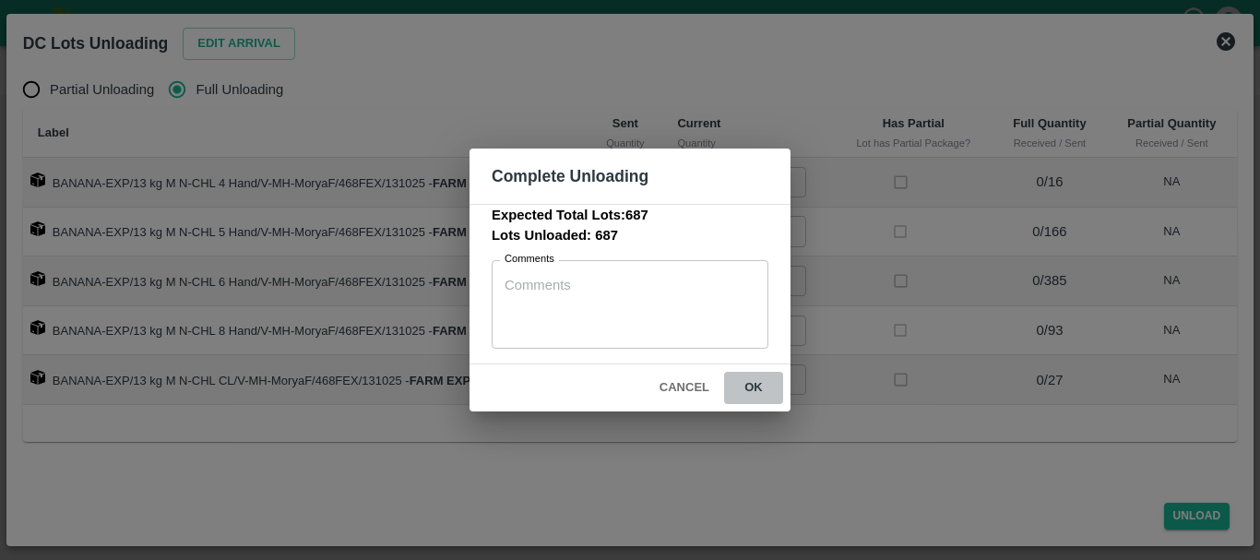
click at [753, 399] on button "ok" at bounding box center [753, 388] width 59 height 32
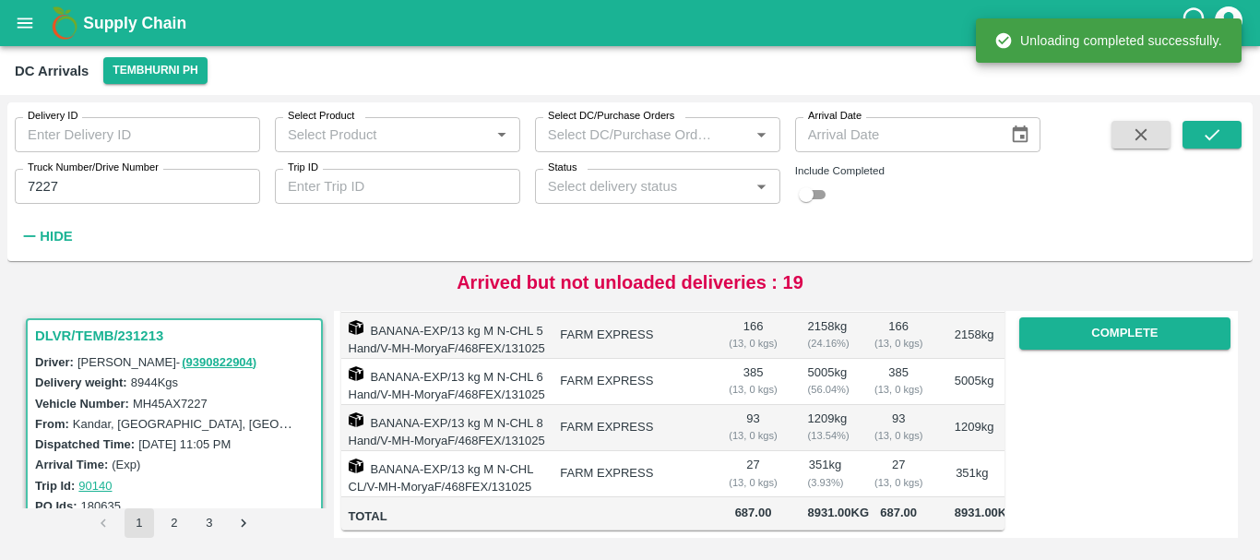
scroll to position [0, 0]
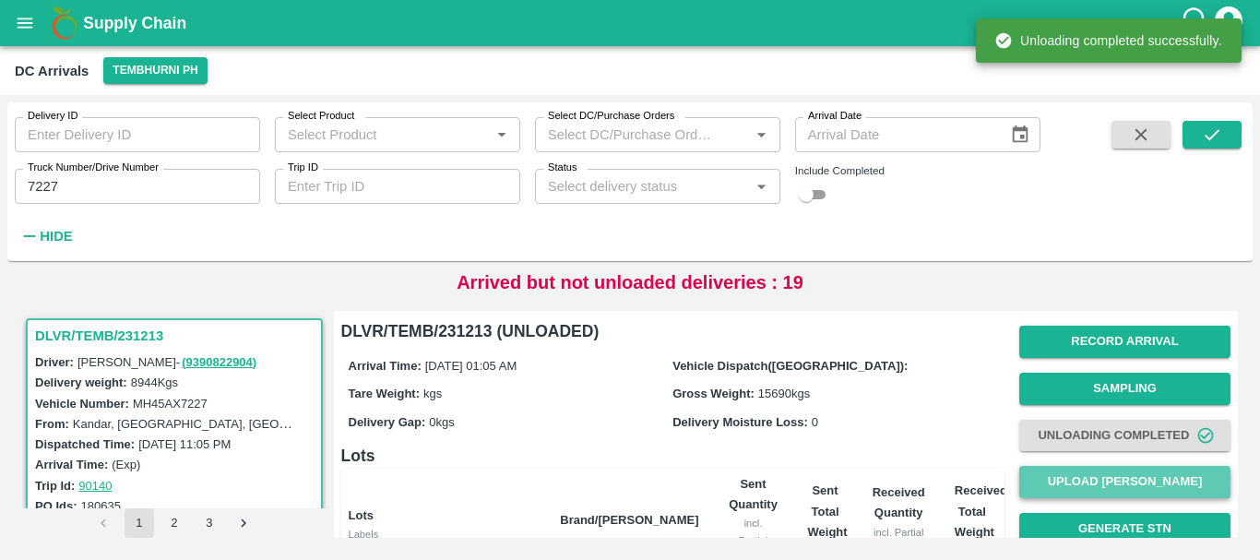
click at [1072, 480] on button "Upload [PERSON_NAME]" at bounding box center [1125, 482] width 211 height 32
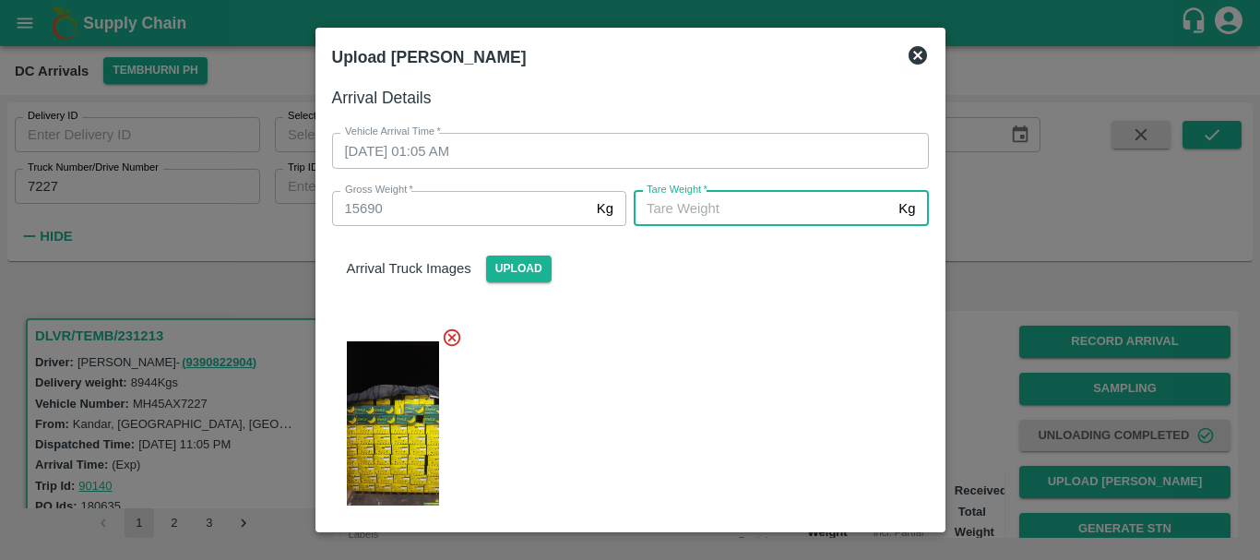
click at [749, 218] on input "[PERSON_NAME]   *" at bounding box center [762, 208] width 257 height 35
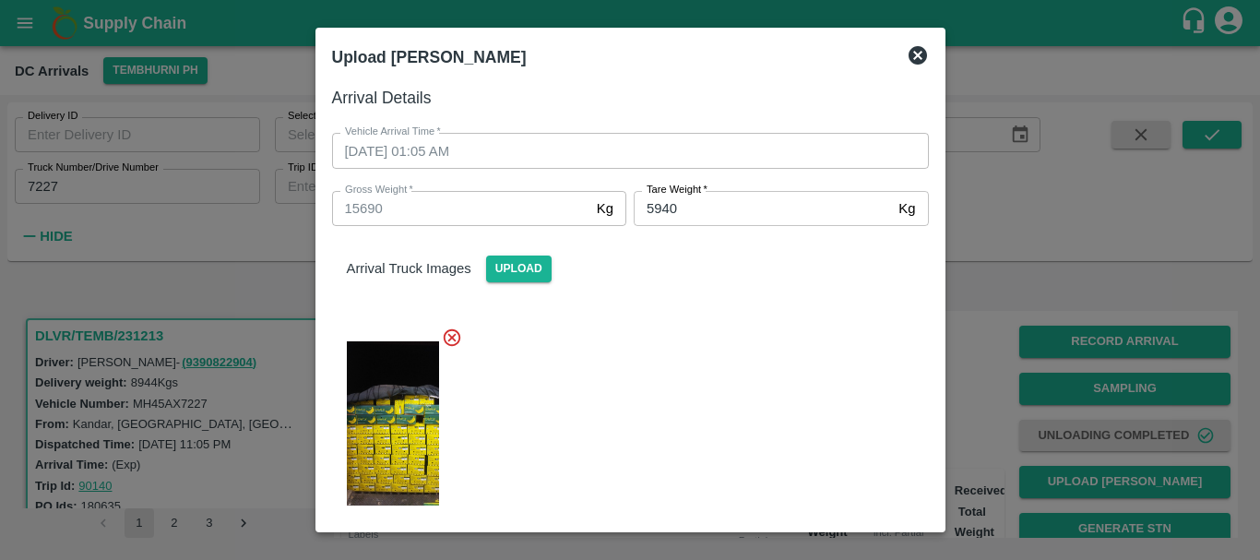
click at [716, 386] on div at bounding box center [623, 418] width 612 height 212
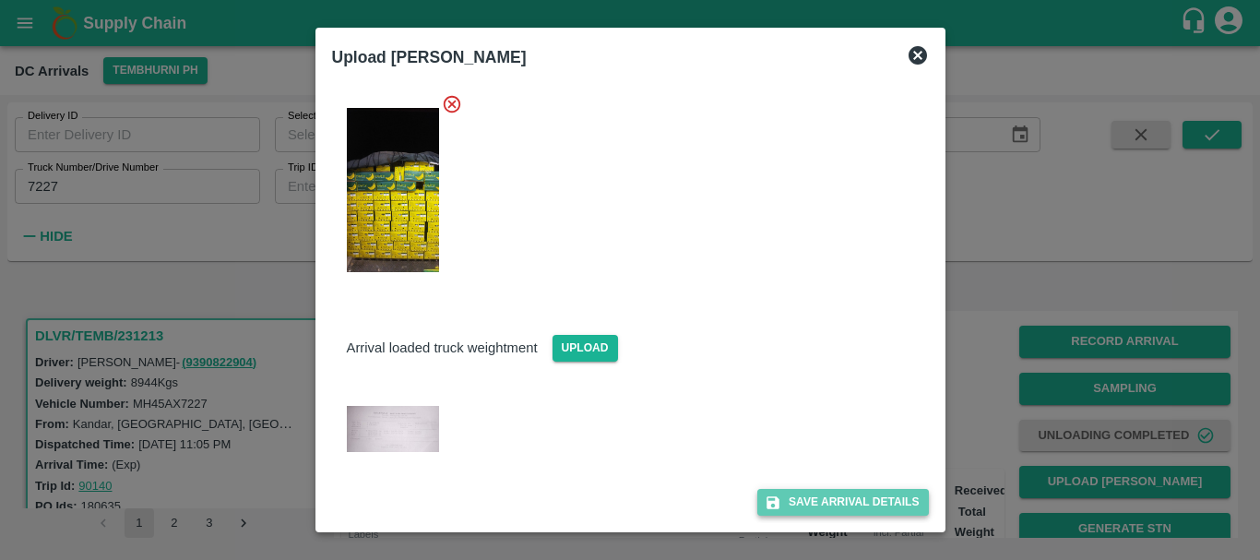
click at [811, 505] on button "Save Arrival Details" at bounding box center [843, 502] width 171 height 27
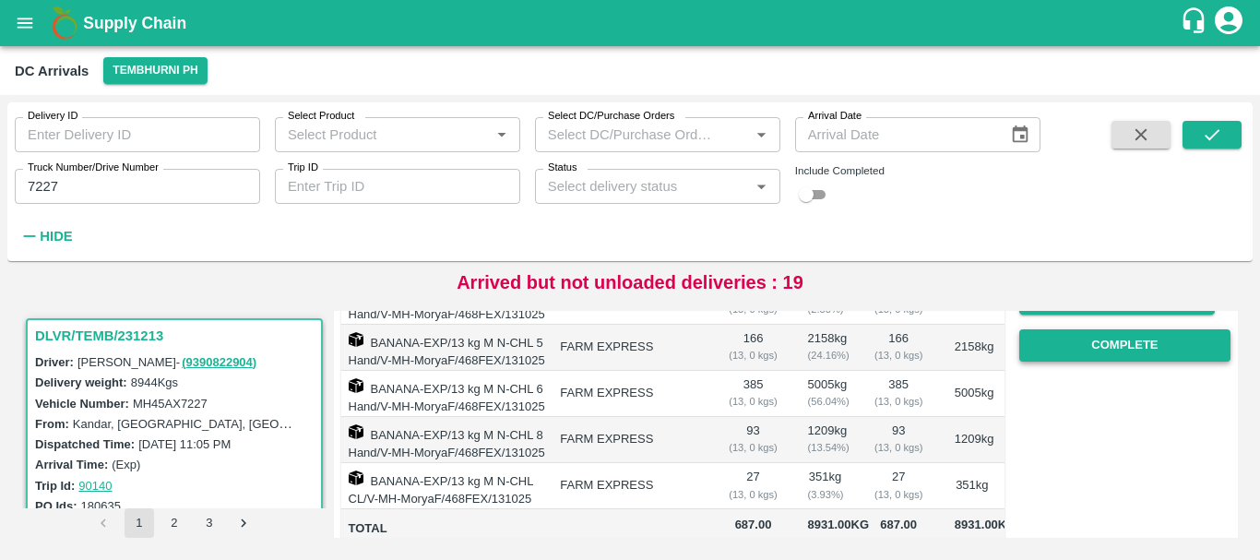
scroll to position [323, 0]
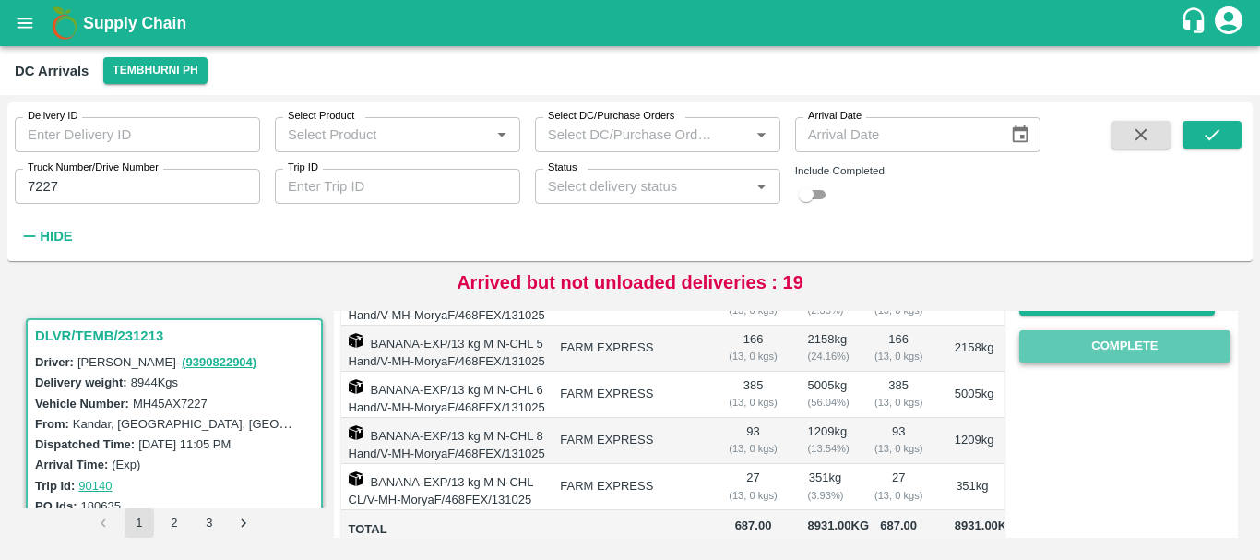
click at [1093, 338] on button "Complete" at bounding box center [1125, 346] width 211 height 32
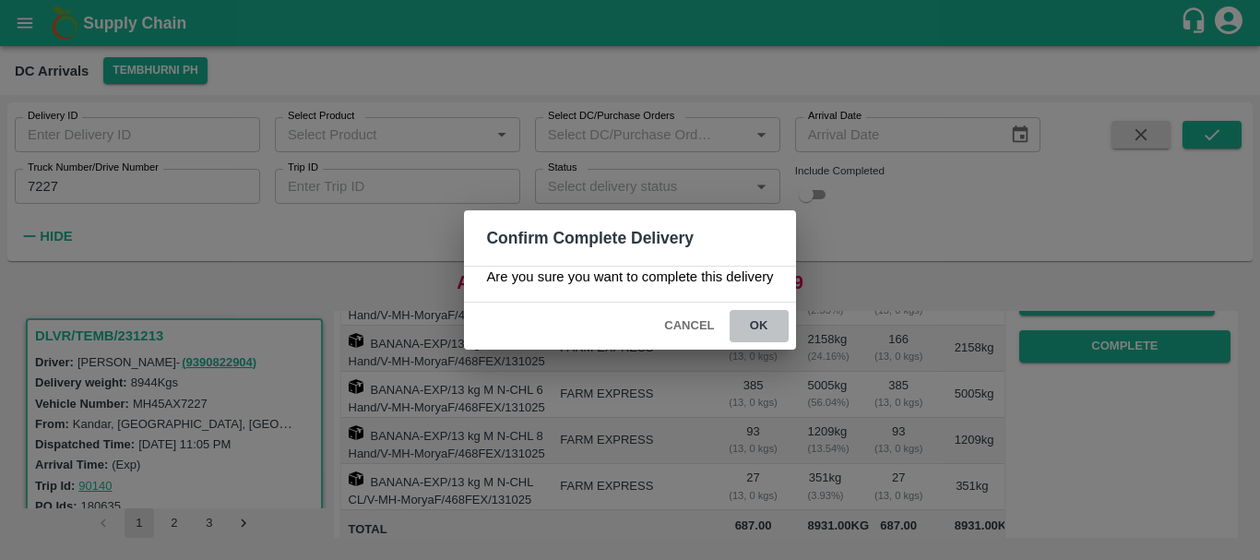
click at [756, 319] on button "ok" at bounding box center [759, 326] width 59 height 32
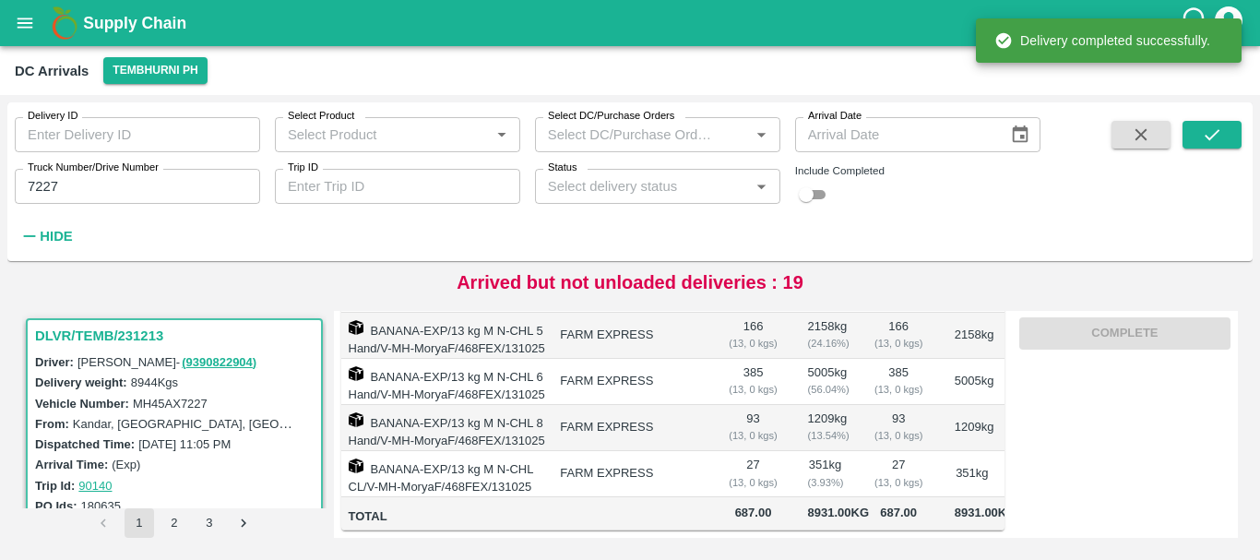
scroll to position [436, 0]
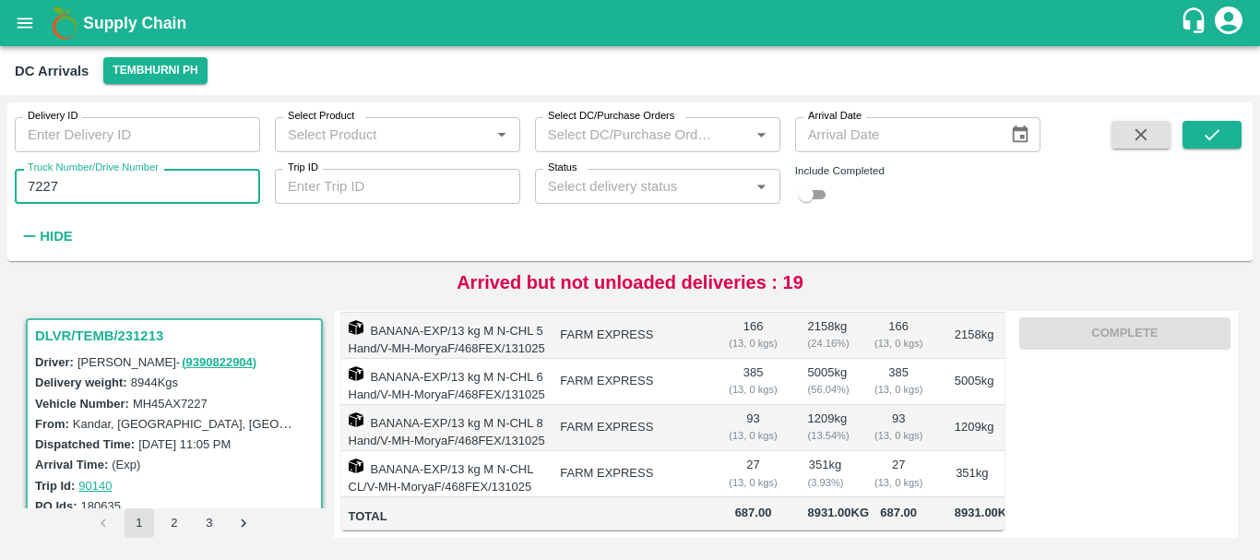
click at [173, 177] on input "7227" at bounding box center [137, 186] width 245 height 35
click at [1204, 130] on icon "submit" at bounding box center [1212, 135] width 20 height 20
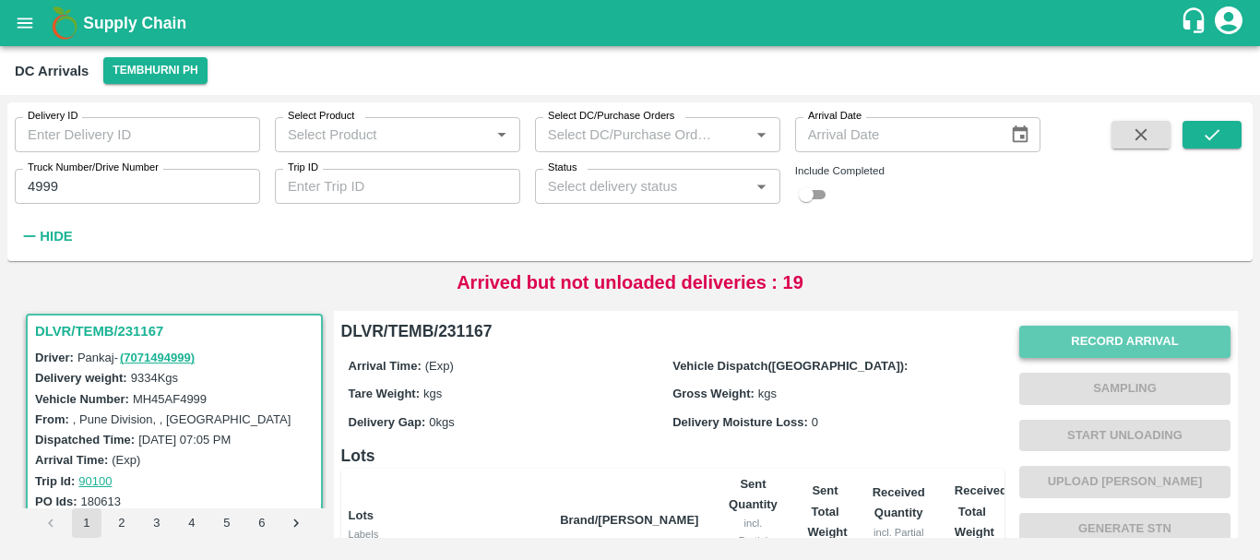
click at [1047, 341] on button "Record Arrival" at bounding box center [1125, 342] width 211 height 32
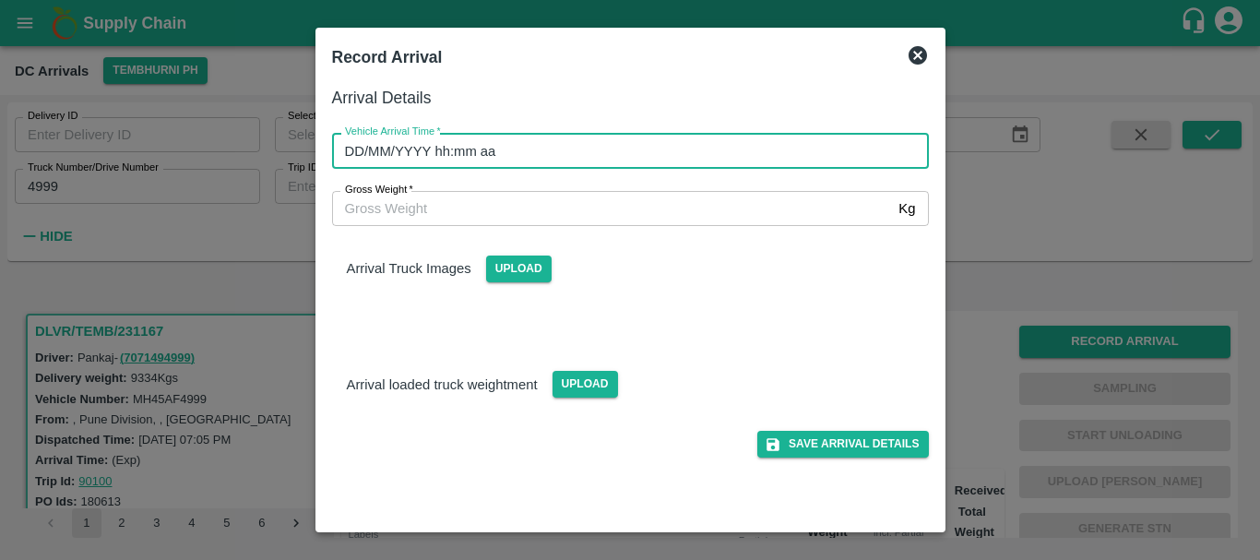
click at [700, 143] on input "DD/MM/YYYY hh:mm aa" at bounding box center [624, 150] width 584 height 35
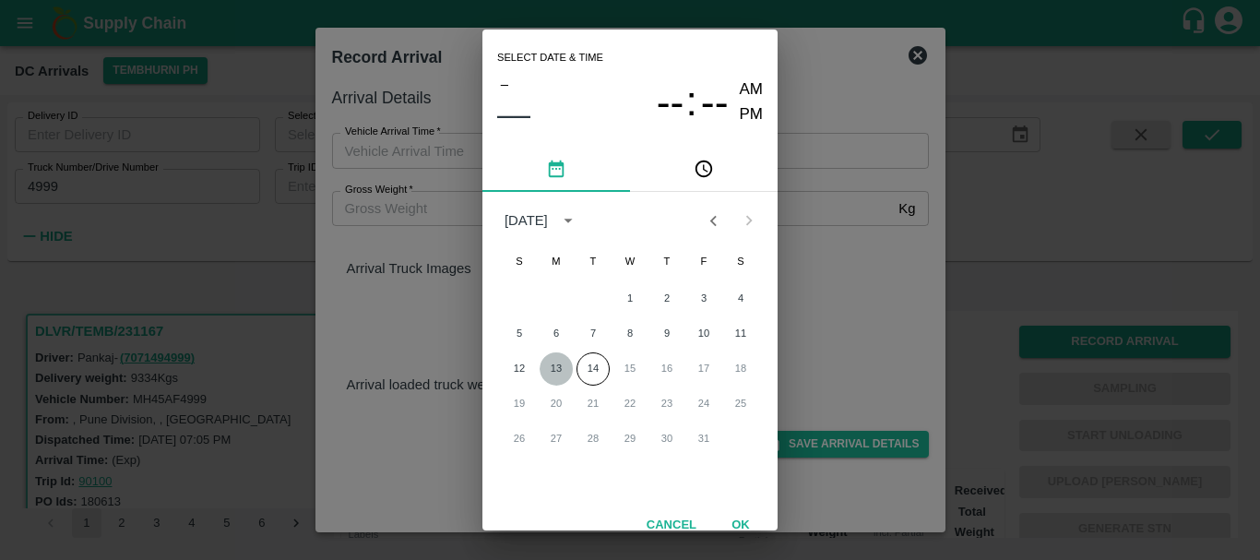
click at [554, 364] on button "13" at bounding box center [556, 368] width 33 height 33
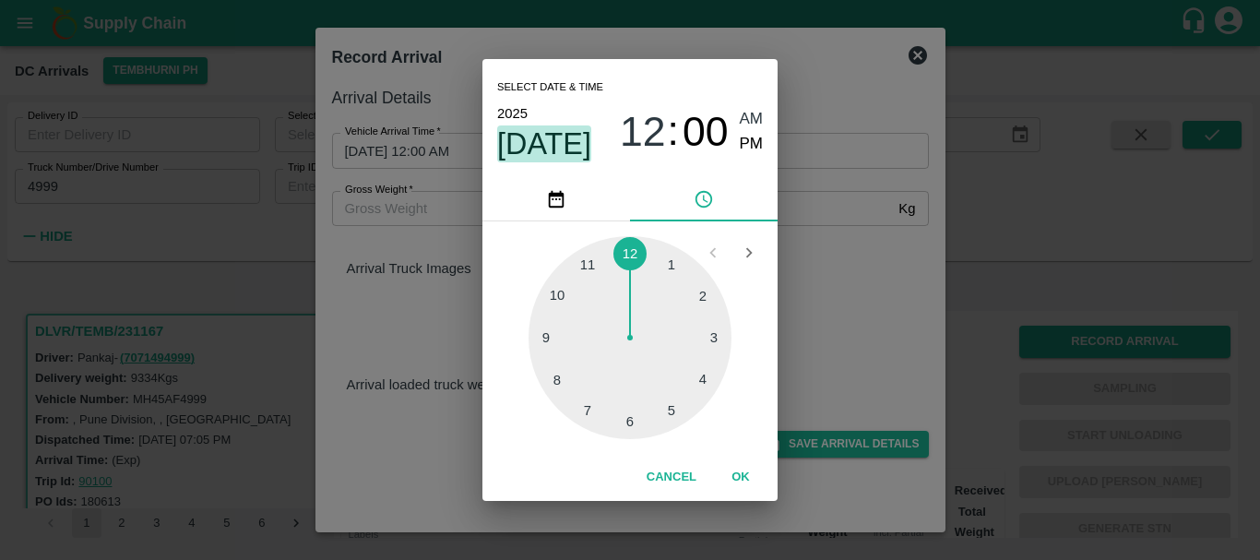
click at [550, 152] on span "[DATE]" at bounding box center [544, 143] width 94 height 37
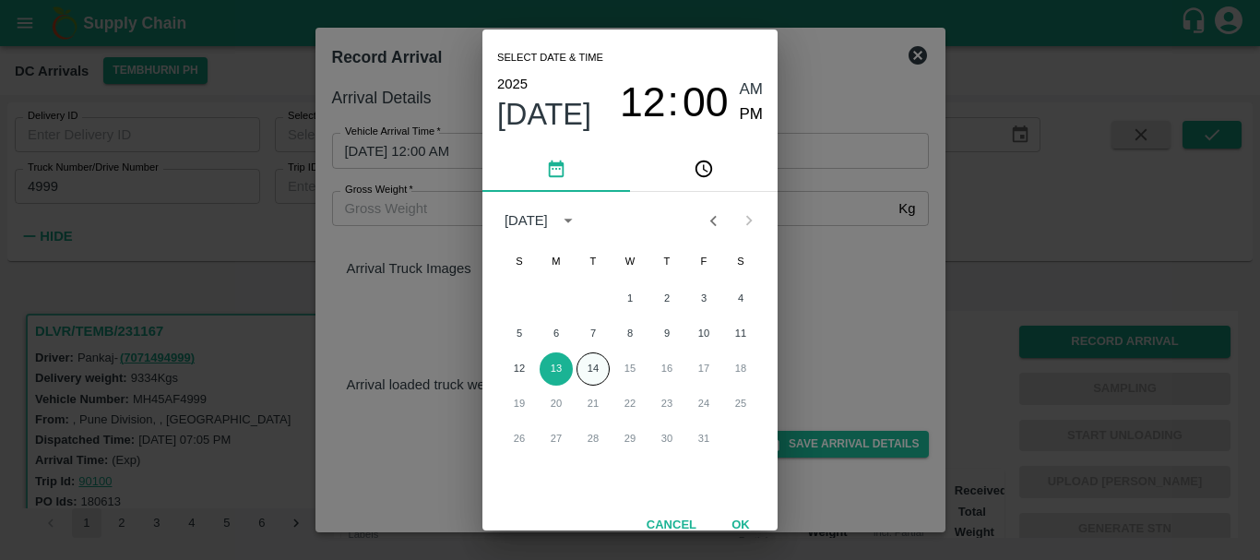
click at [594, 362] on button "14" at bounding box center [593, 368] width 33 height 33
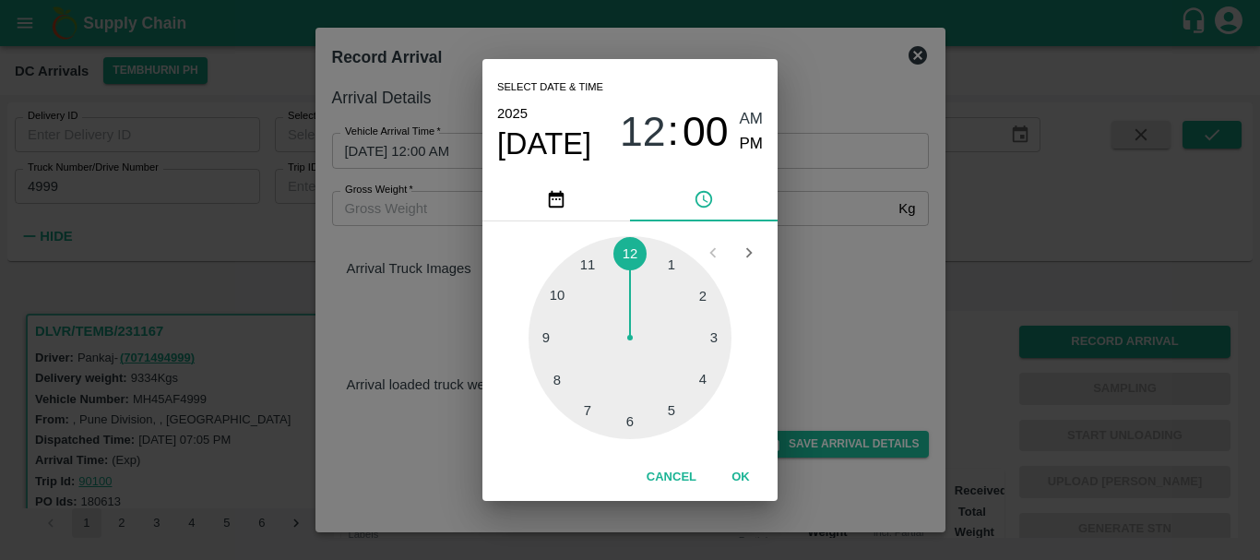
click at [599, 389] on div at bounding box center [630, 337] width 203 height 203
click at [630, 415] on div at bounding box center [630, 337] width 203 height 203
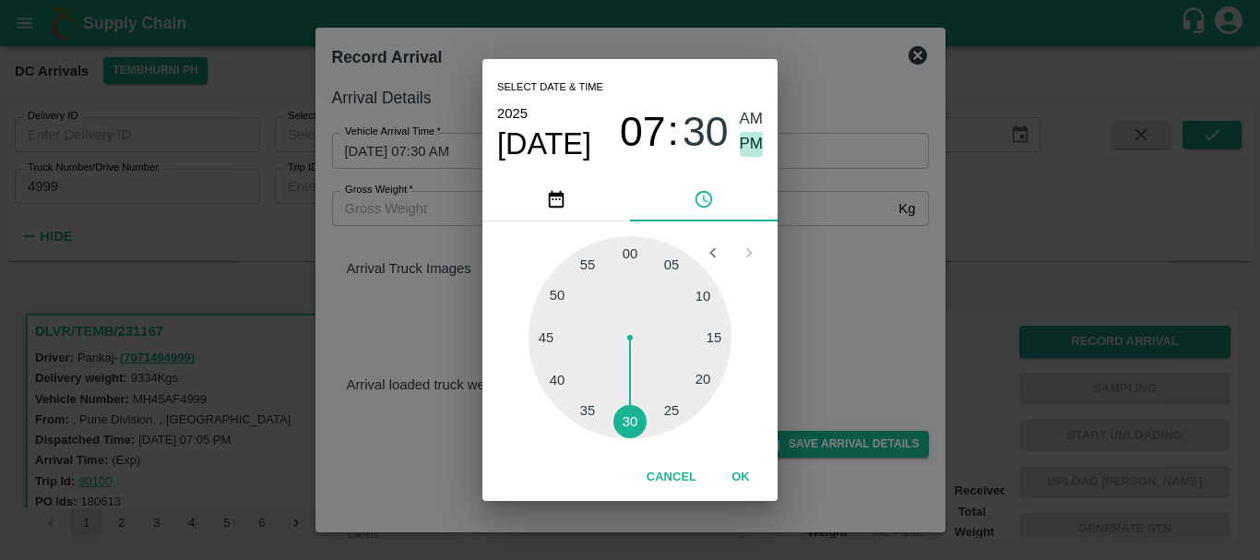
click at [752, 140] on span "PM" at bounding box center [752, 144] width 24 height 25
click at [751, 118] on span "AM" at bounding box center [752, 119] width 24 height 25
click at [851, 243] on div "Select date & time [DATE] 07 : 30 AM PM 05 10 15 20 25 30 35 40 45 50 55 00 Can…" at bounding box center [630, 280] width 1260 height 560
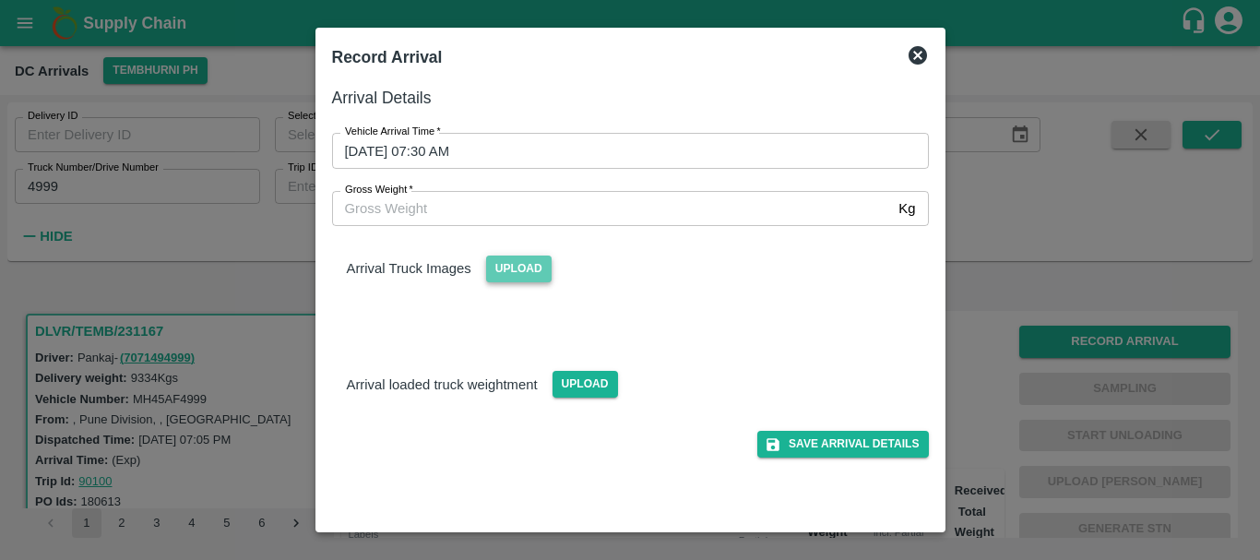
click at [522, 256] on span "Upload" at bounding box center [519, 269] width 66 height 27
click at [0, 0] on input "Upload" at bounding box center [0, 0] width 0 height 0
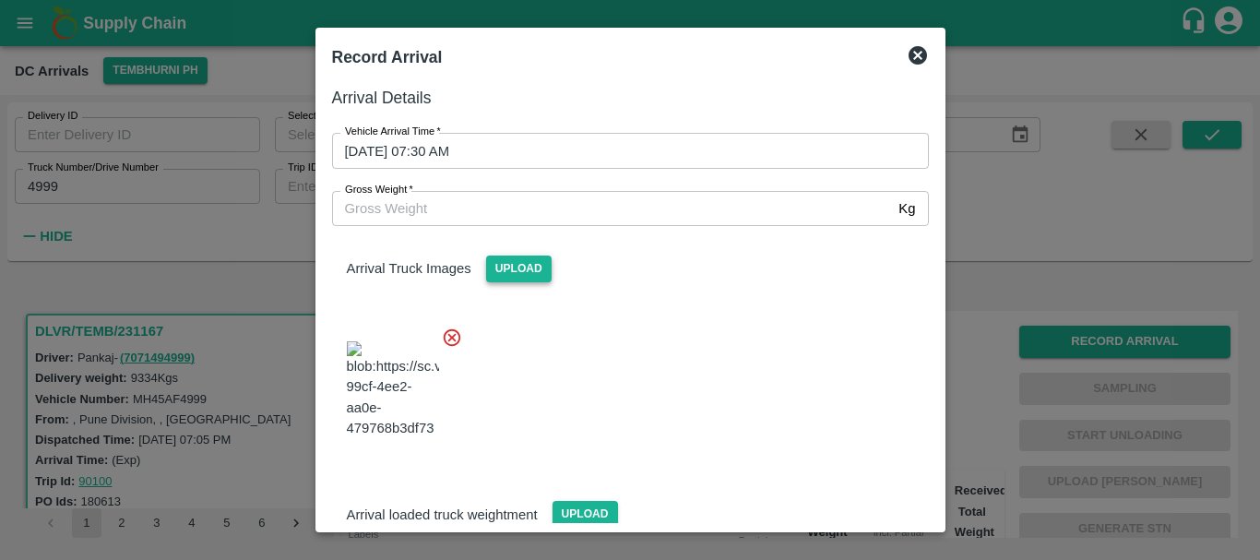
scroll to position [139, 0]
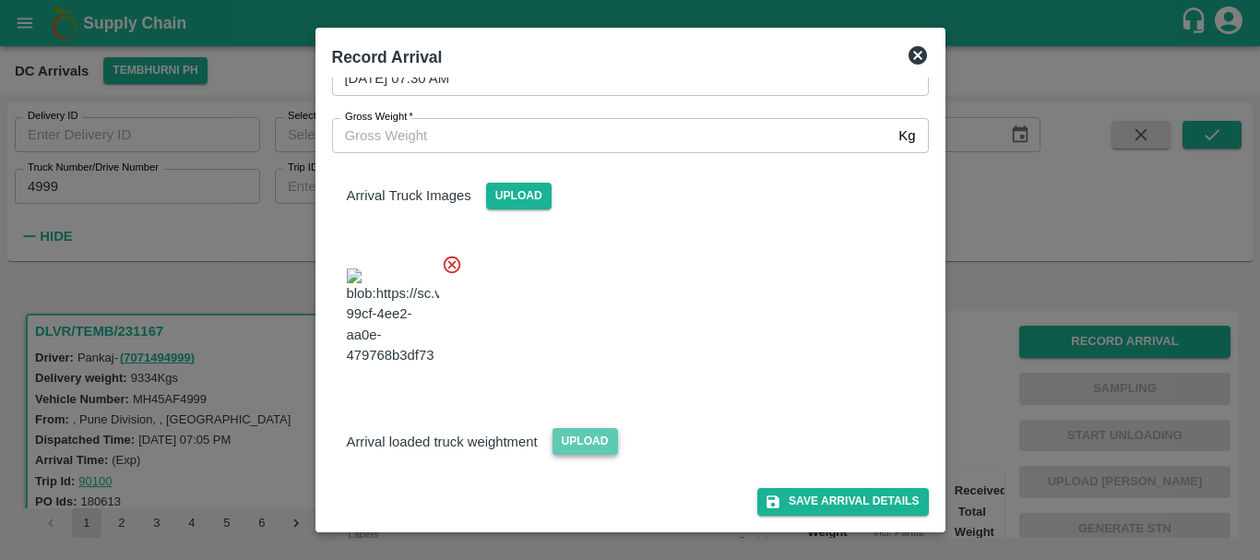
click at [579, 429] on span "Upload" at bounding box center [586, 441] width 66 height 27
click at [0, 0] on input "Upload" at bounding box center [0, 0] width 0 height 0
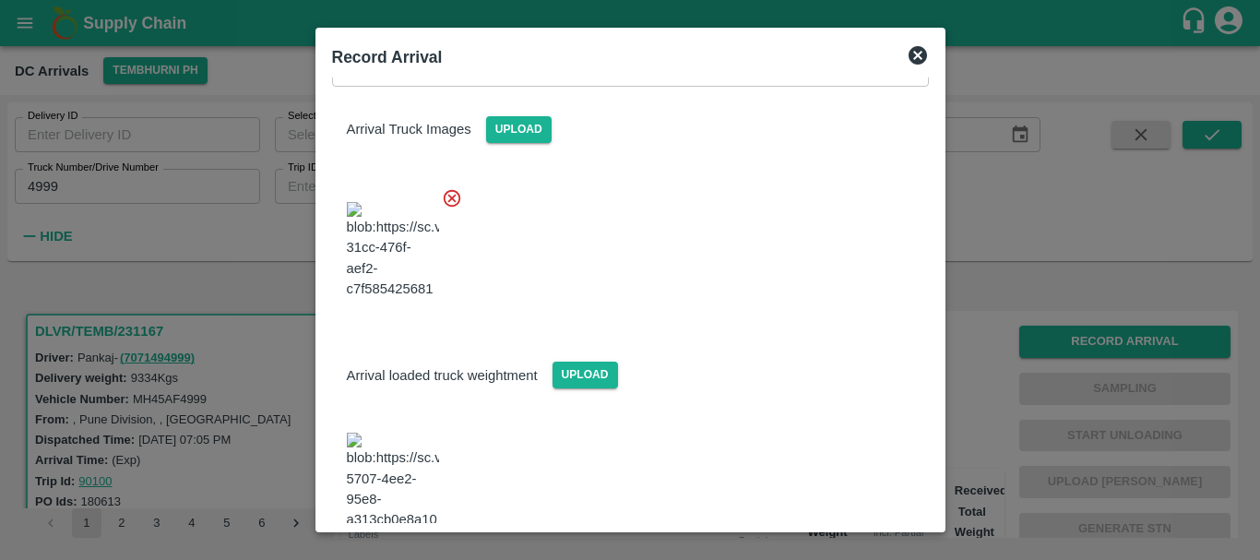
scroll to position [224, 0]
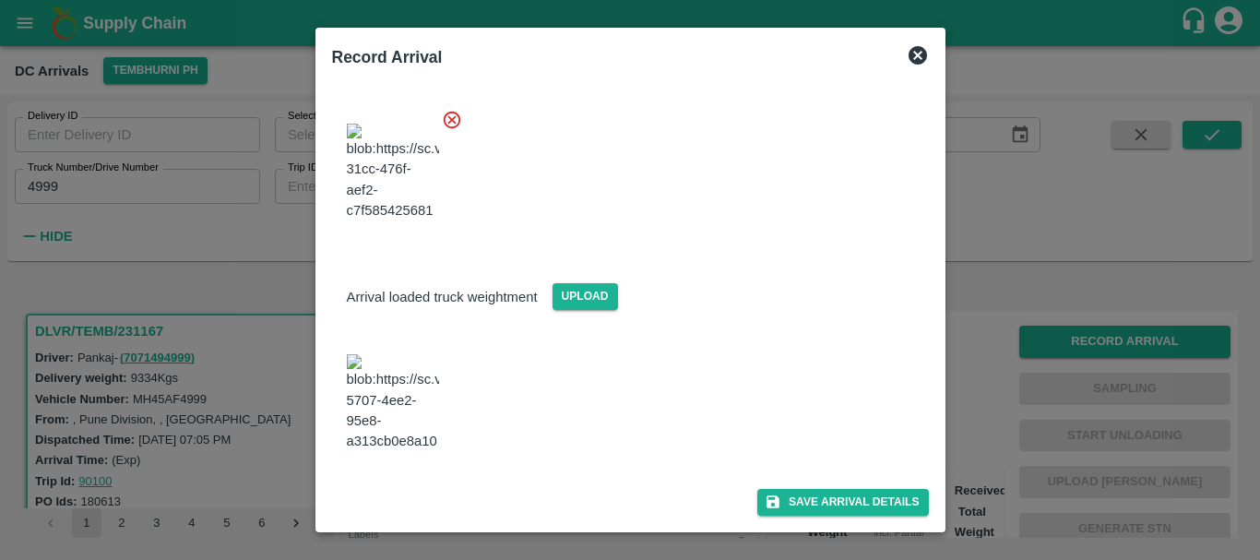
click at [420, 424] on img at bounding box center [393, 402] width 92 height 97
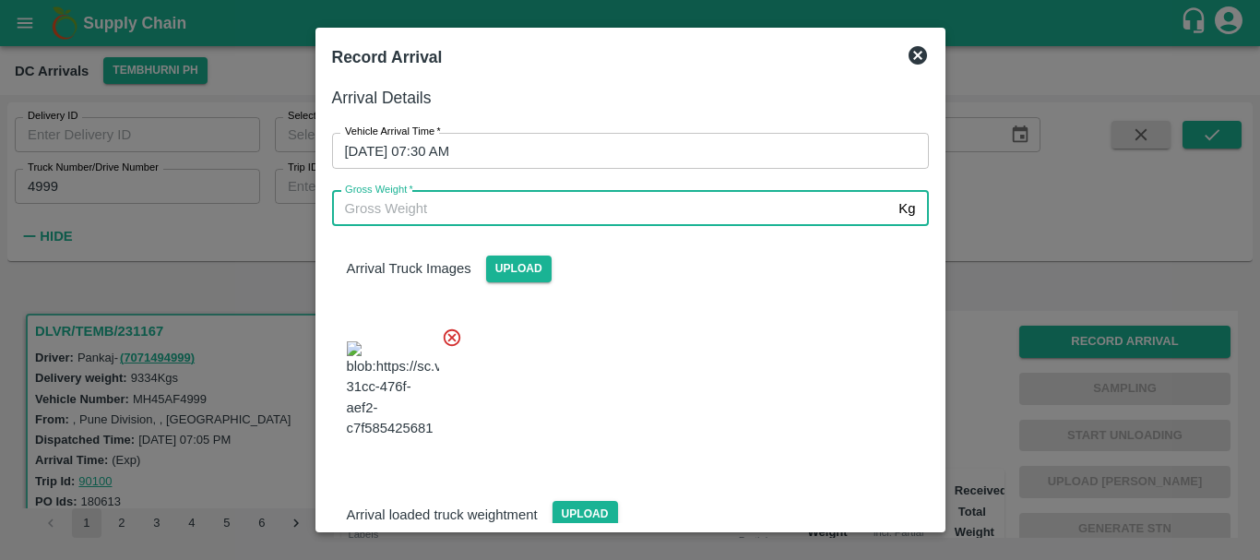
click at [503, 219] on input "Gross Weight   *" at bounding box center [612, 208] width 560 height 35
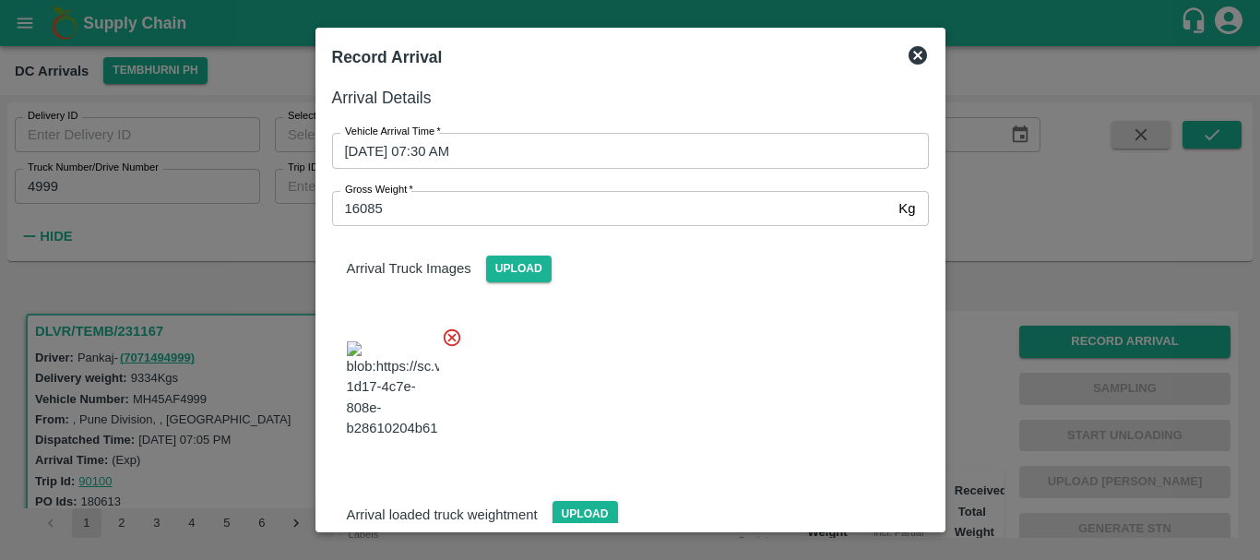
click at [628, 327] on div at bounding box center [623, 384] width 612 height 145
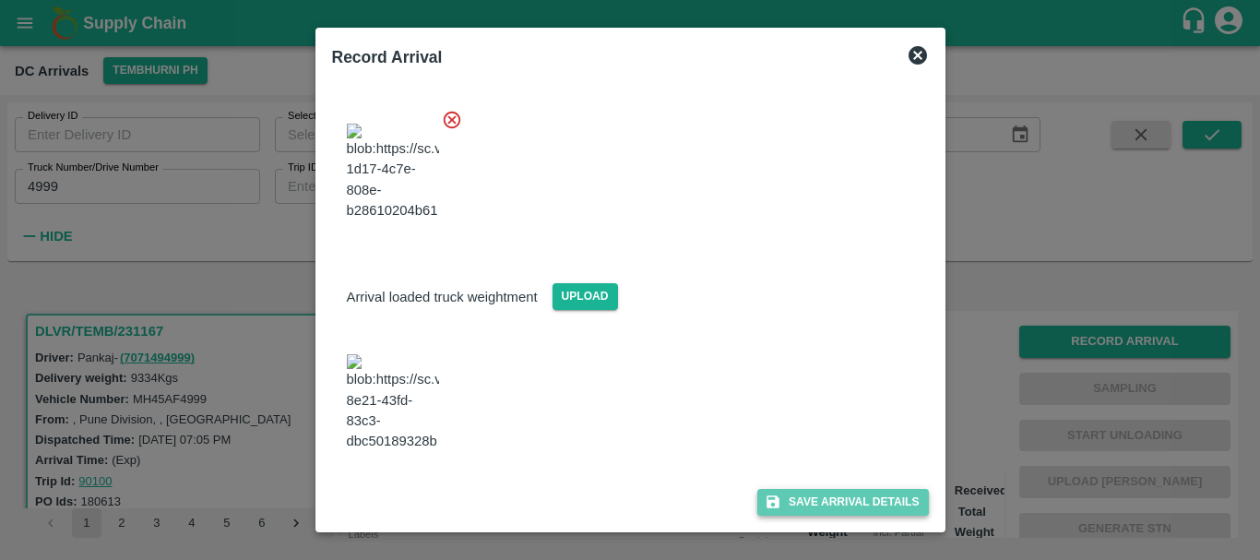
click at [827, 512] on button "Save Arrival Details" at bounding box center [843, 502] width 171 height 27
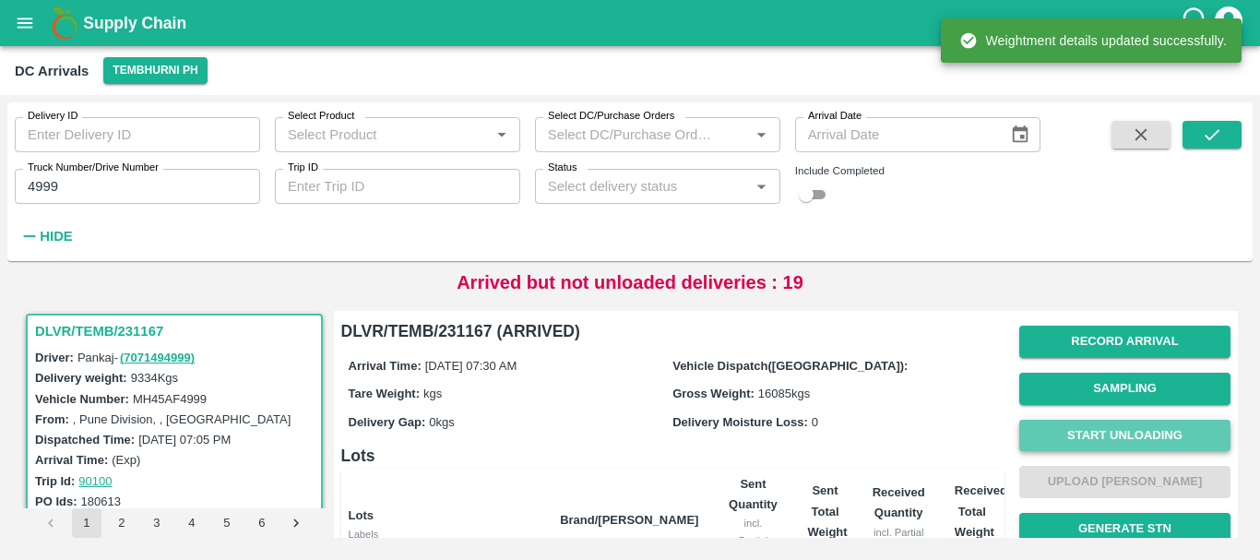
click at [1104, 443] on button "Start Unloading" at bounding box center [1125, 436] width 211 height 32
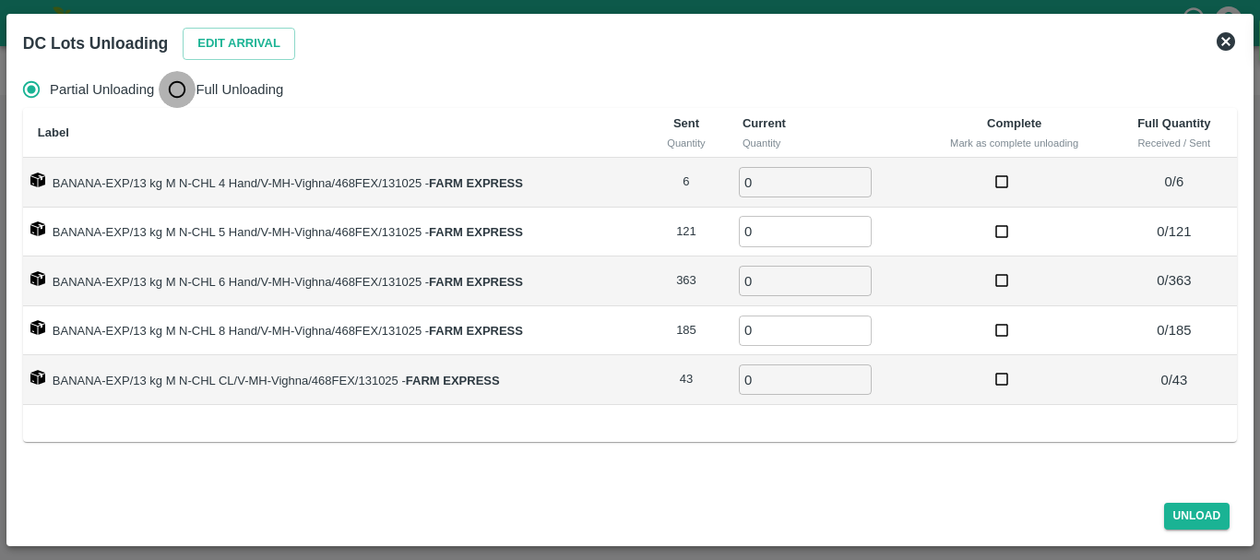
click at [173, 102] on input "Full Unloading" at bounding box center [177, 89] width 37 height 37
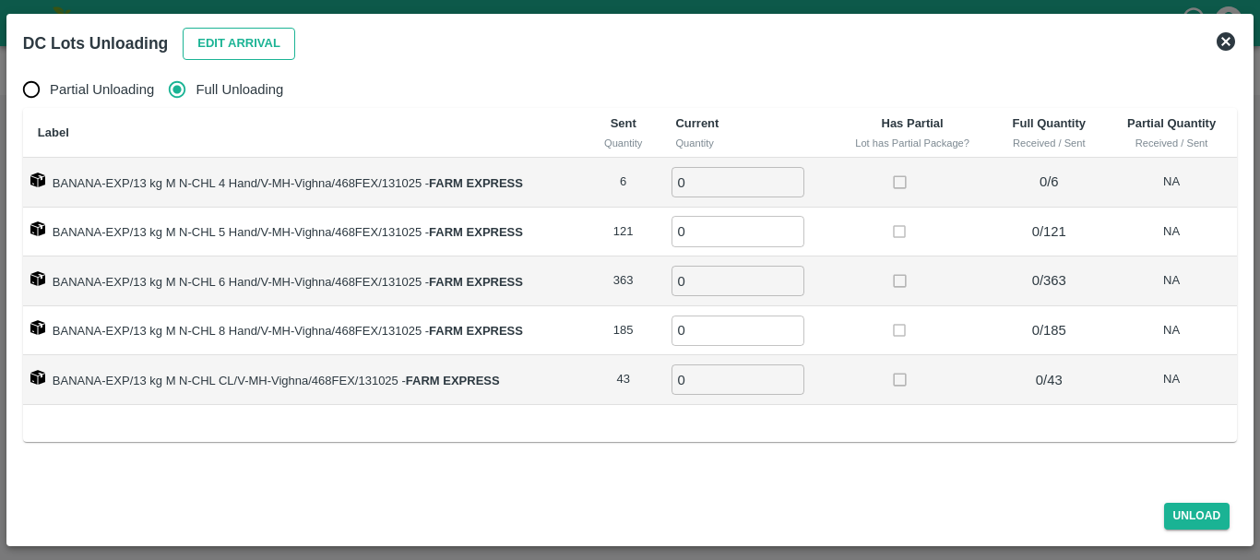
click at [244, 35] on button "Edit Arrival" at bounding box center [239, 44] width 113 height 32
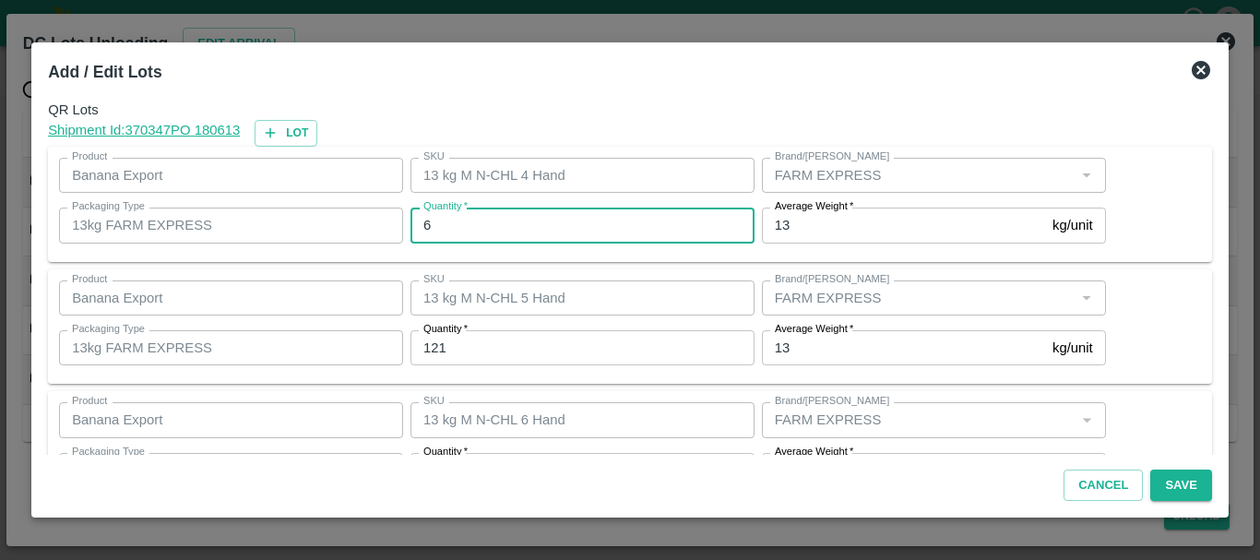
click at [559, 227] on input "6" at bounding box center [583, 225] width 344 height 35
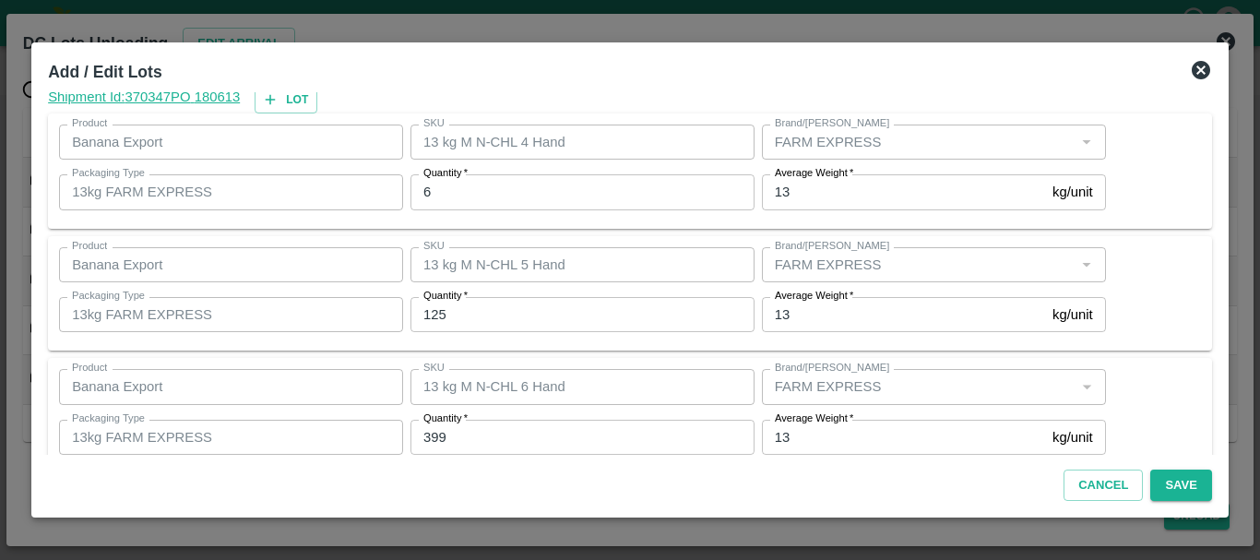
scroll to position [312, 0]
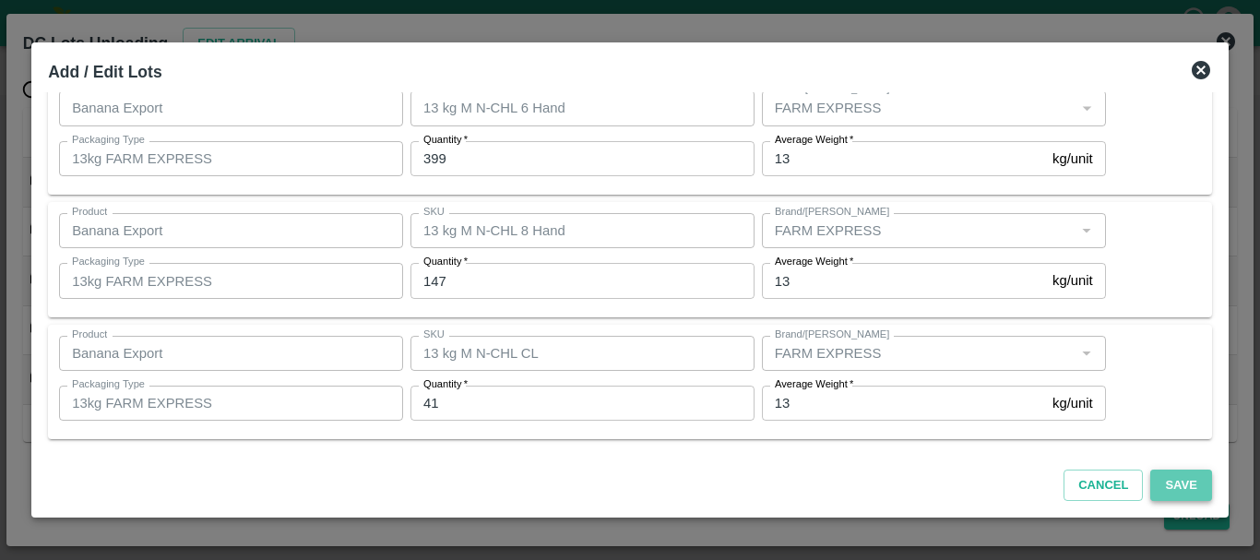
click at [1170, 481] on button "Save" at bounding box center [1181, 486] width 61 height 32
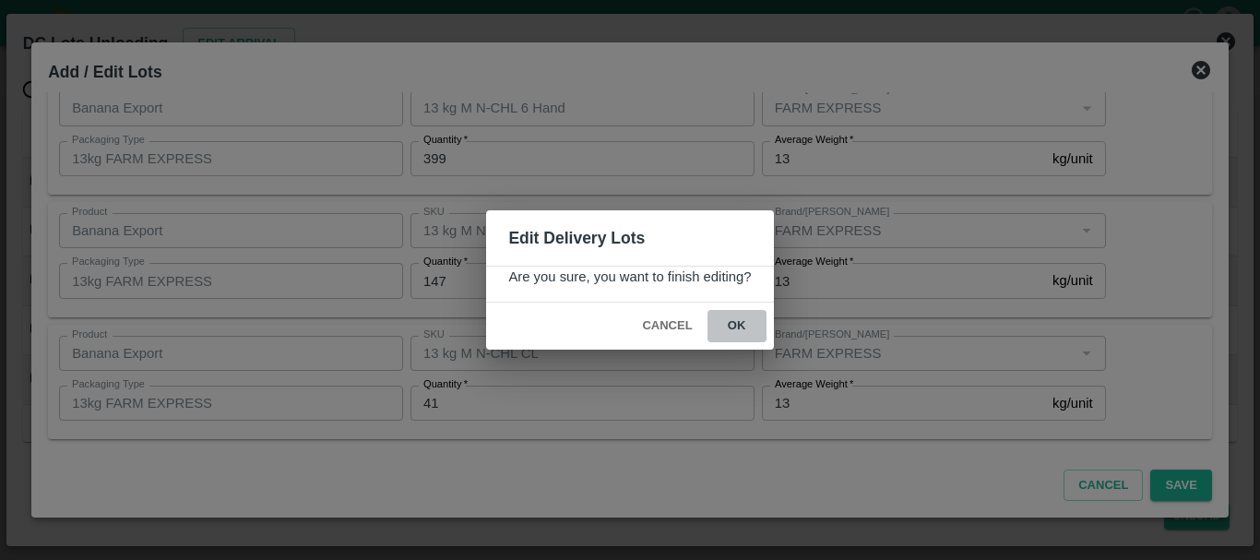
click at [754, 327] on button "ok" at bounding box center [737, 326] width 59 height 32
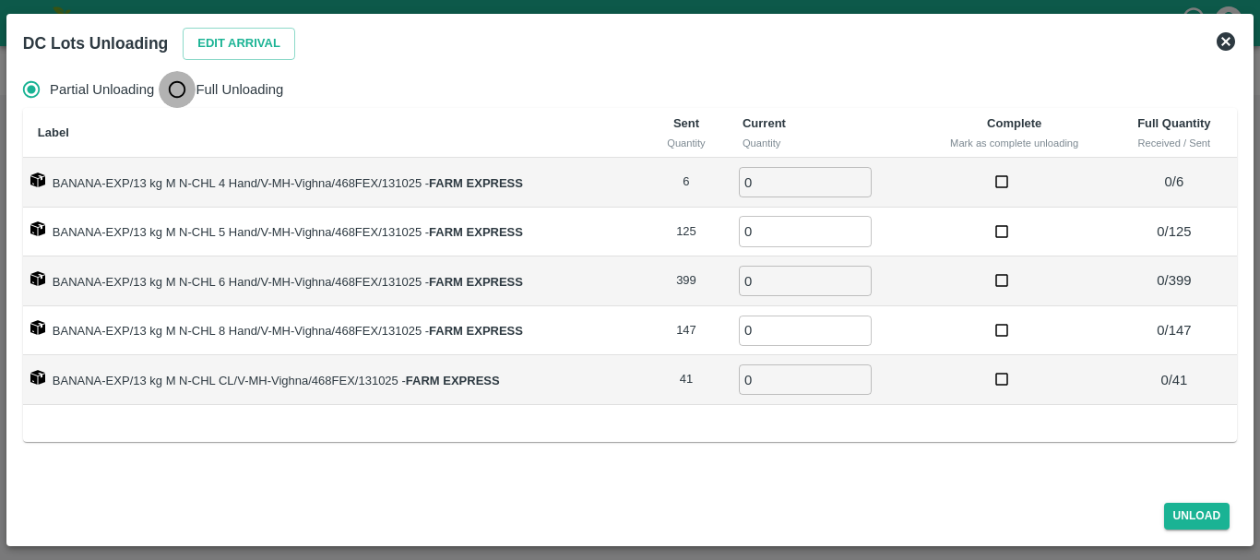
click at [195, 91] on input "Full Unloading" at bounding box center [177, 89] width 37 height 37
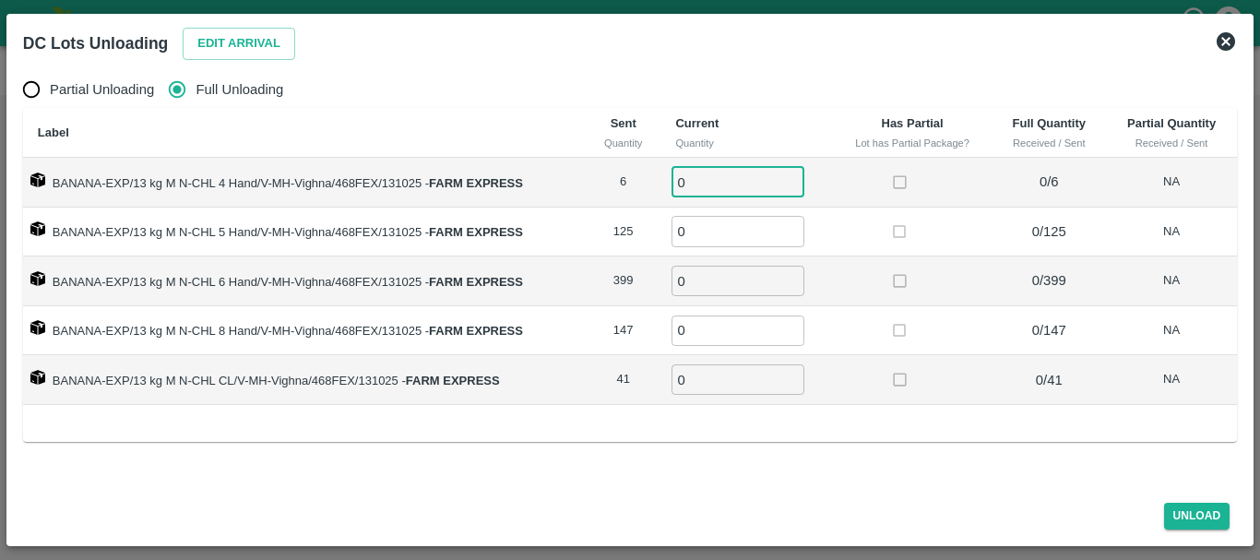
click at [703, 182] on input "0" at bounding box center [738, 182] width 133 height 30
click at [954, 313] on td at bounding box center [913, 331] width 160 height 50
click at [1177, 513] on button "Unload" at bounding box center [1197, 516] width 66 height 27
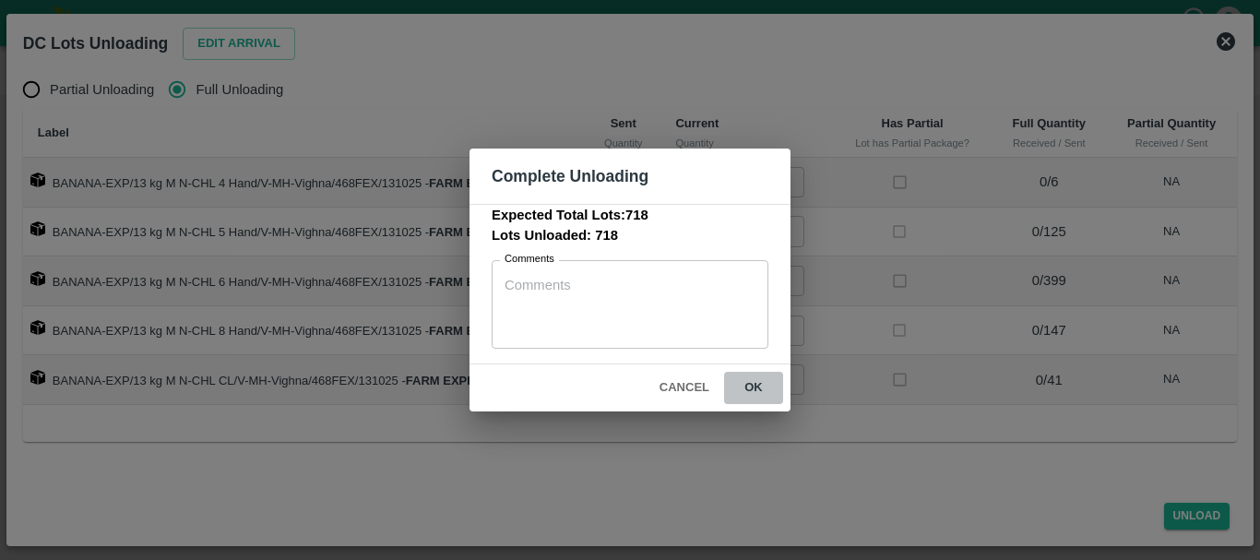
click at [765, 385] on button "ok" at bounding box center [753, 388] width 59 height 32
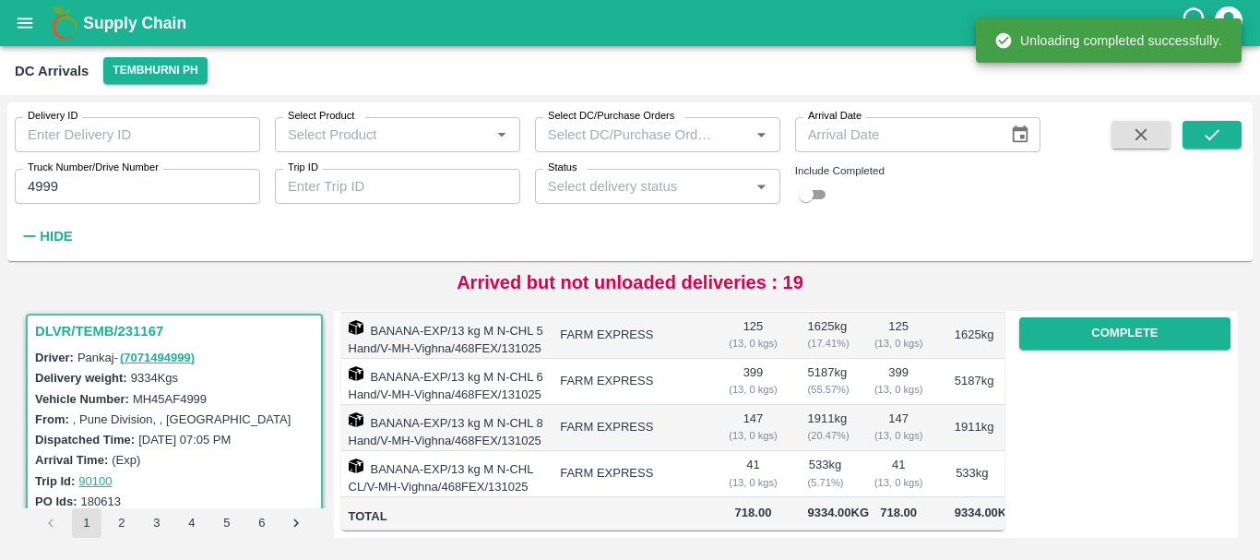
scroll to position [0, 0]
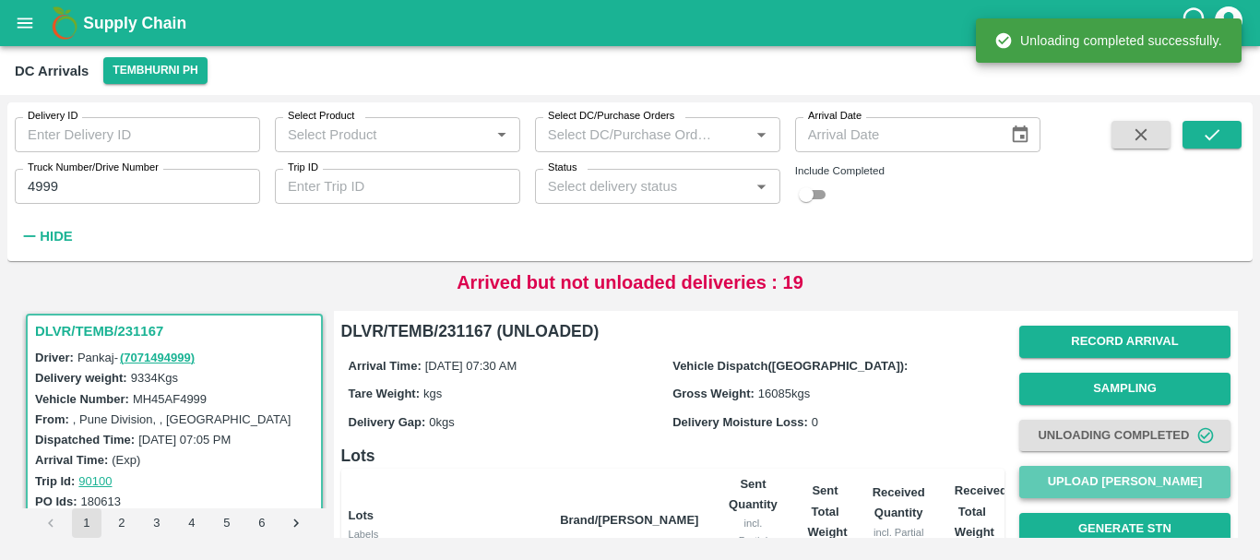
click at [1094, 473] on button "Upload [PERSON_NAME]" at bounding box center [1125, 482] width 211 height 32
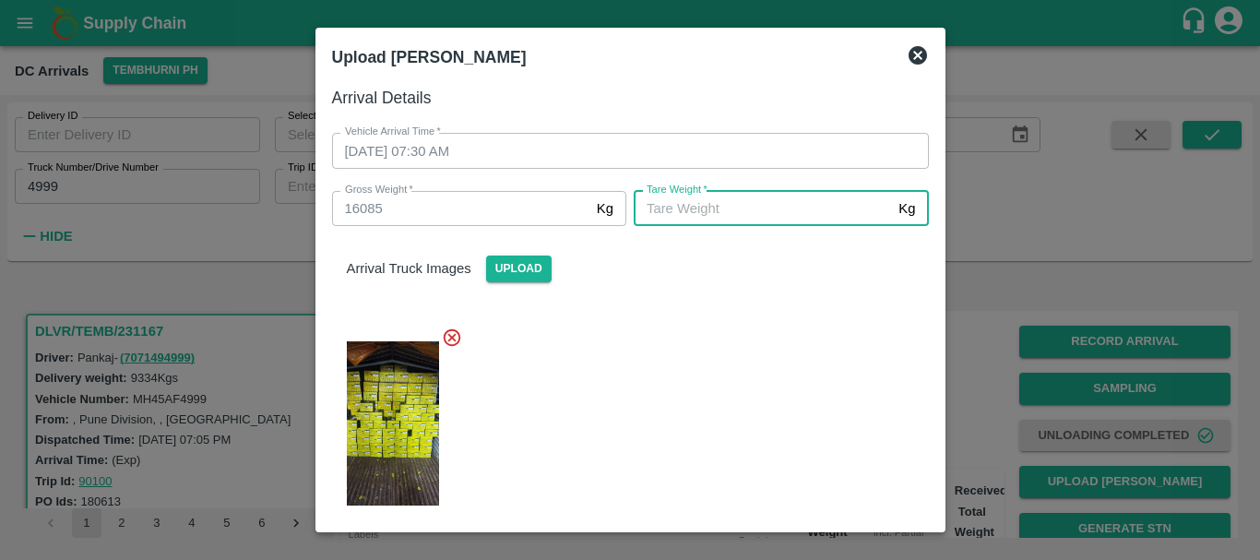
click at [678, 209] on input "[PERSON_NAME]   *" at bounding box center [762, 208] width 257 height 35
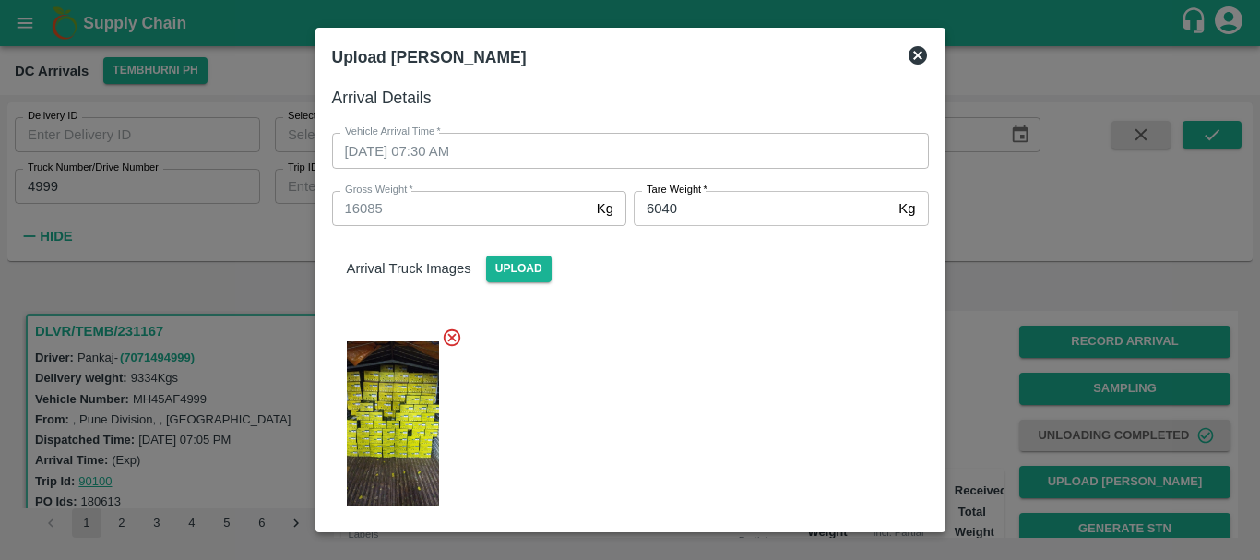
click at [720, 356] on div at bounding box center [623, 418] width 612 height 212
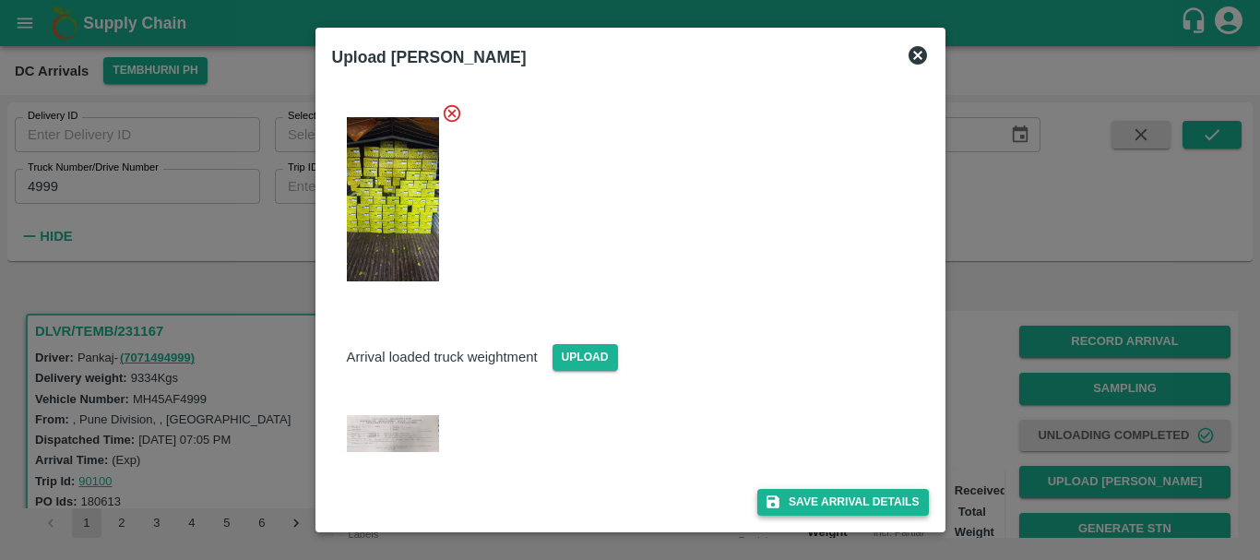
click at [789, 503] on button "Save Arrival Details" at bounding box center [843, 502] width 171 height 27
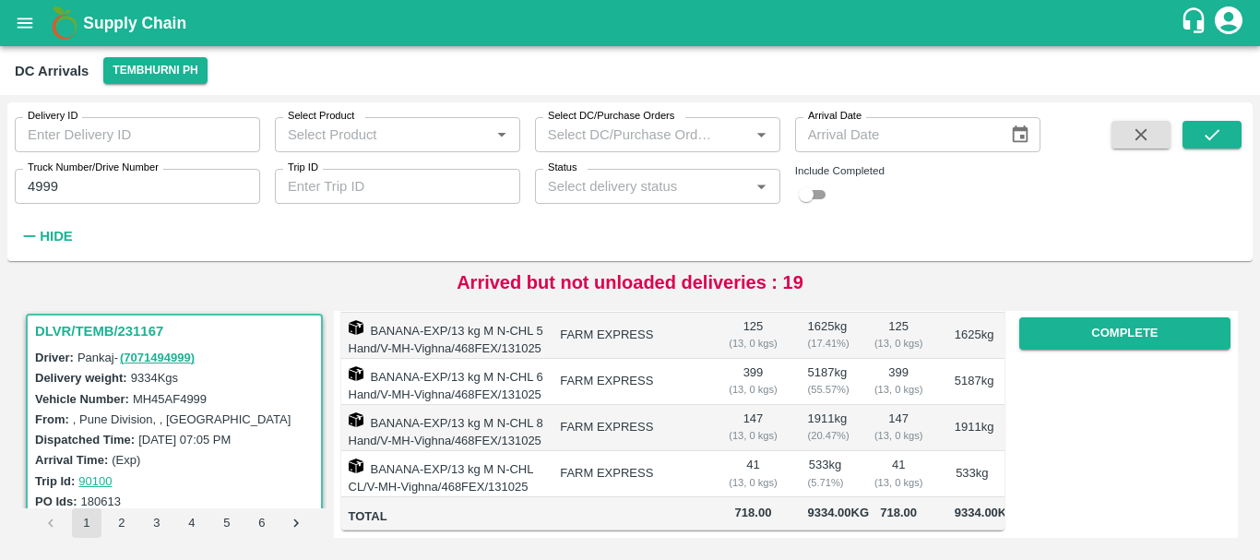
scroll to position [325, 0]
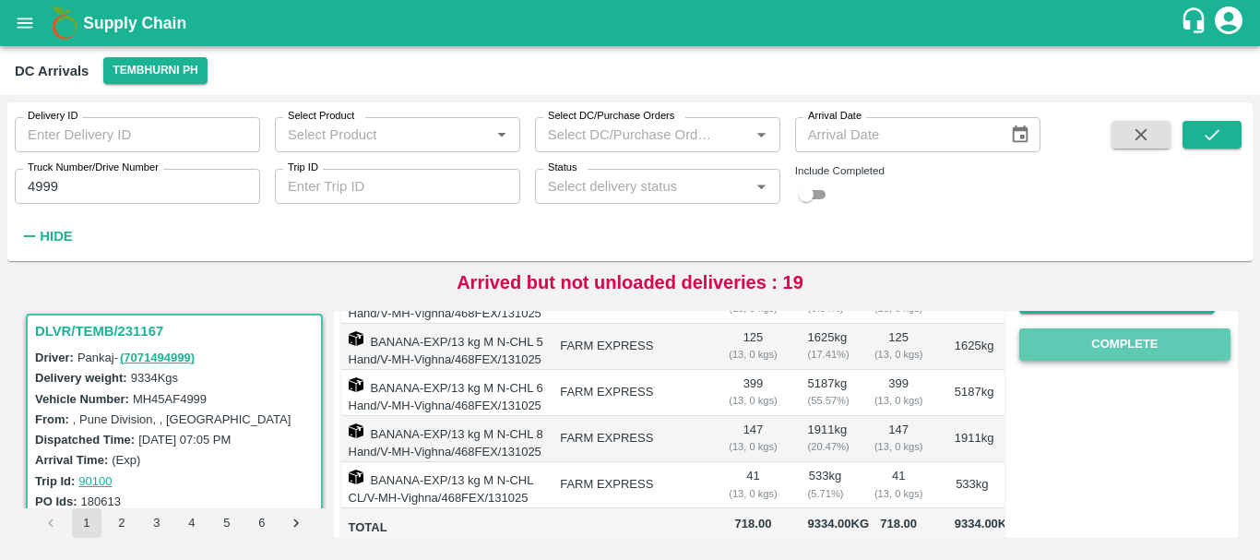
click at [1048, 352] on button "Complete" at bounding box center [1125, 344] width 211 height 32
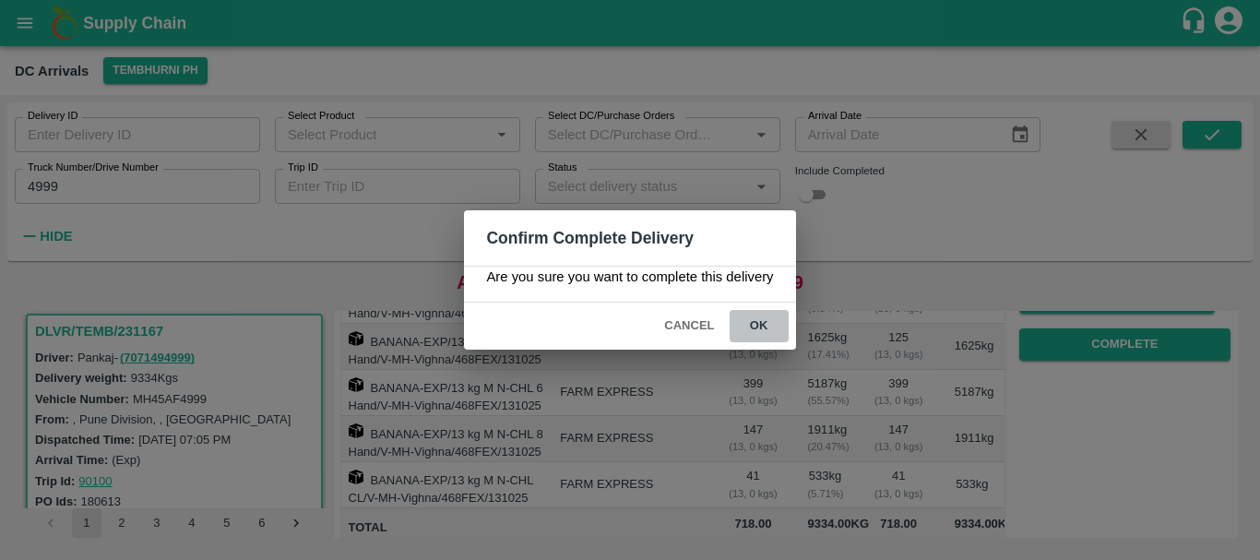
click at [772, 331] on button "ok" at bounding box center [759, 326] width 59 height 32
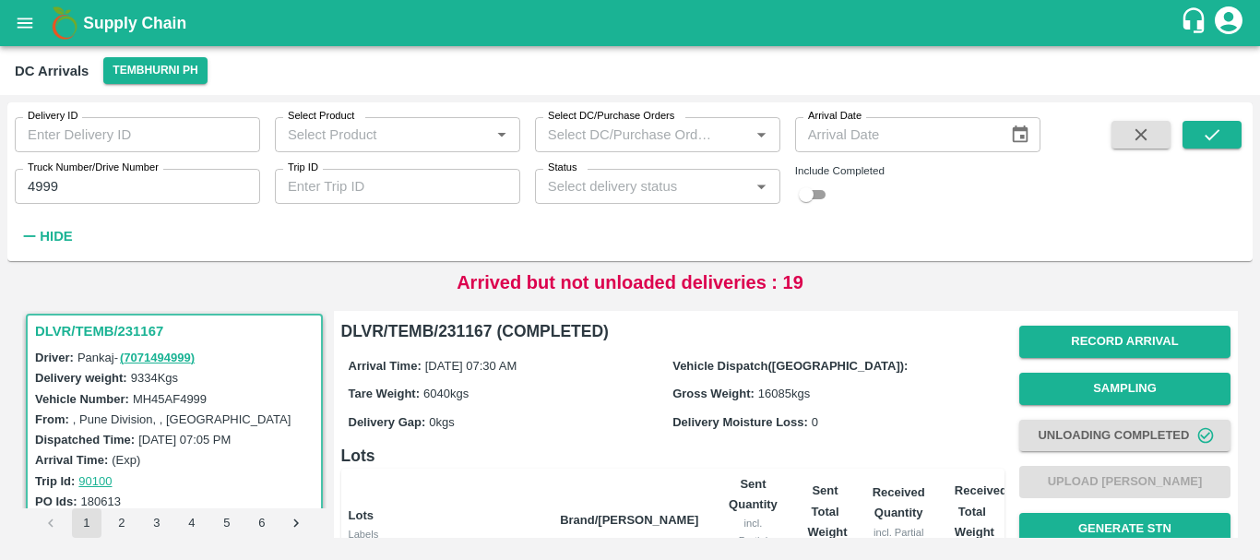
scroll to position [419, 0]
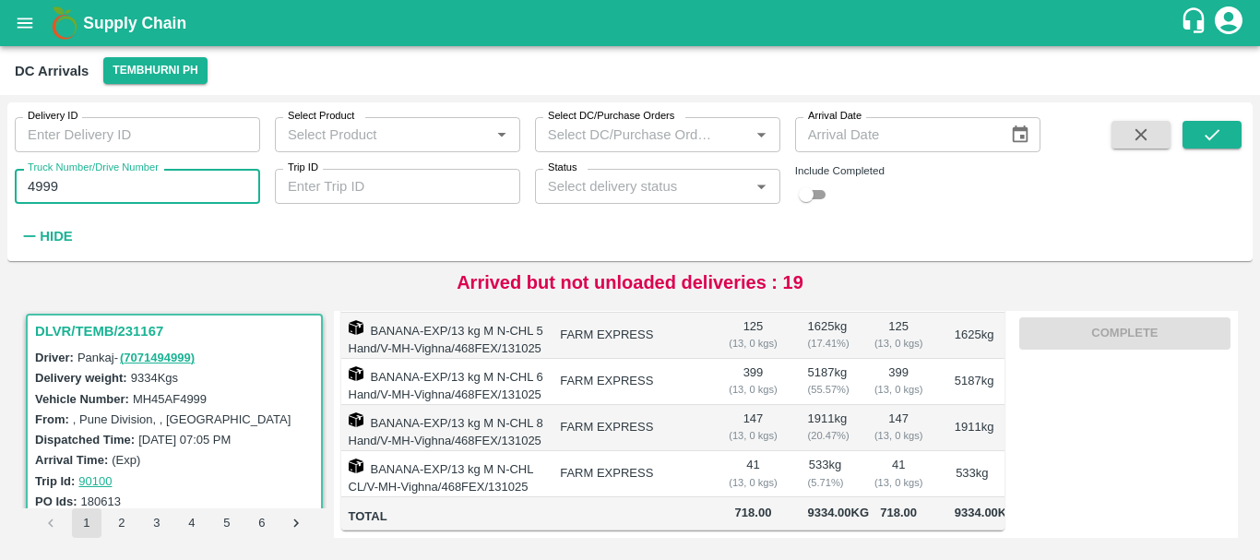
click at [84, 199] on input "4999" at bounding box center [137, 186] width 245 height 35
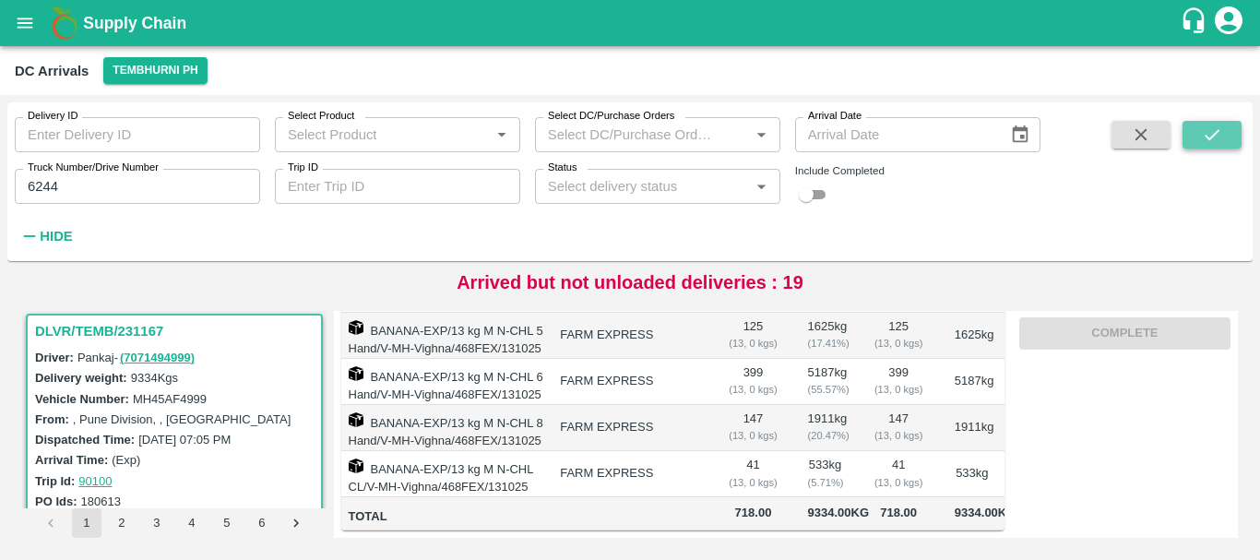
click at [1215, 146] on button "submit" at bounding box center [1212, 135] width 59 height 28
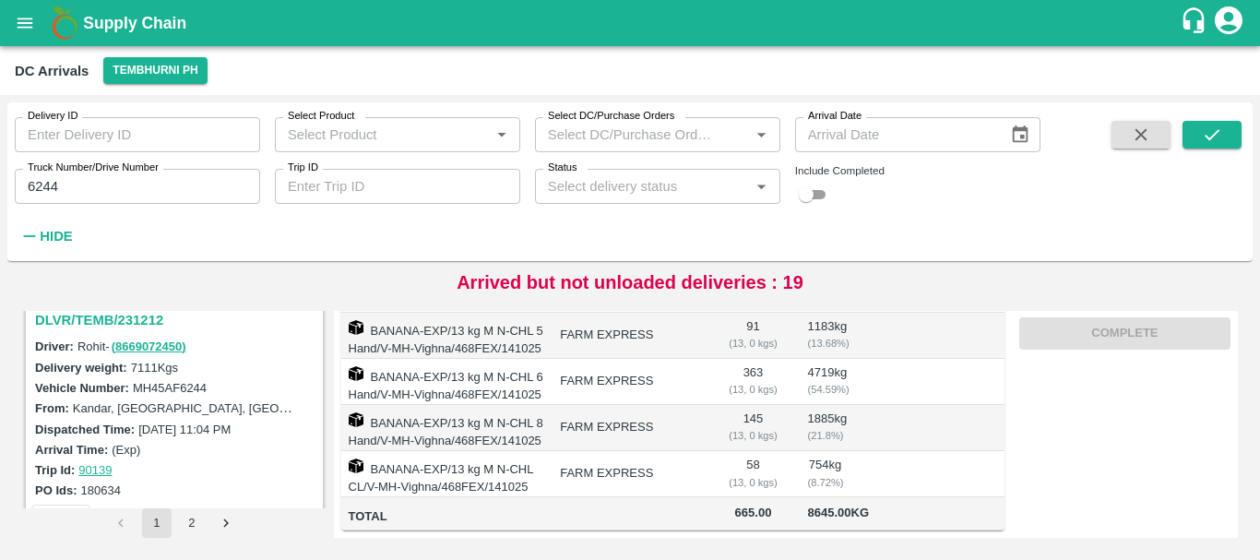
scroll to position [231, 0]
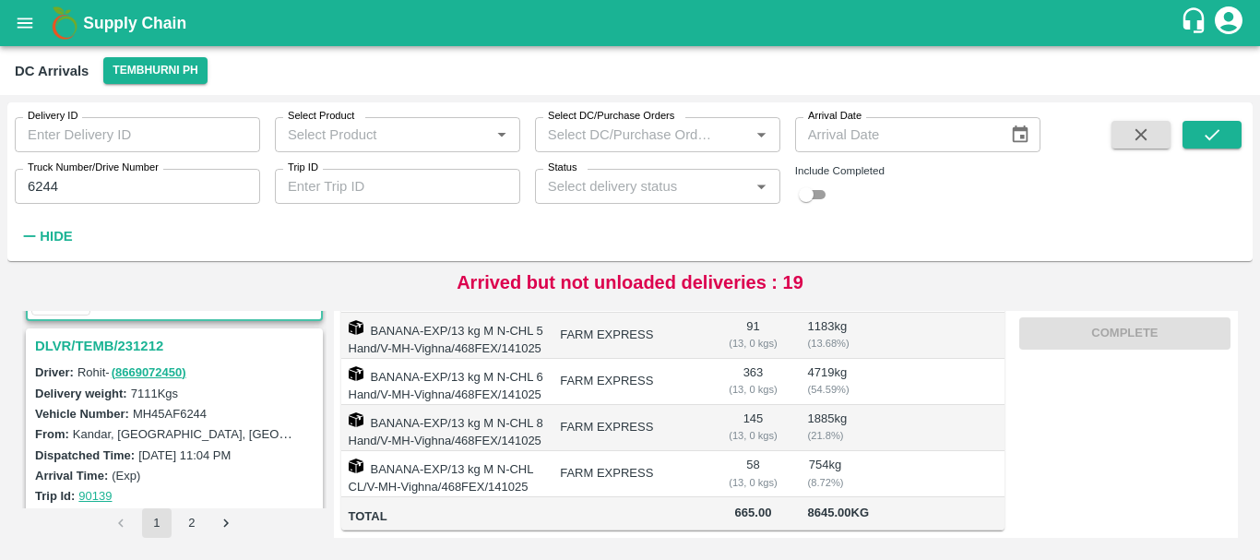
click at [130, 340] on h3 "DLVR/TEMB/231212" at bounding box center [177, 346] width 284 height 24
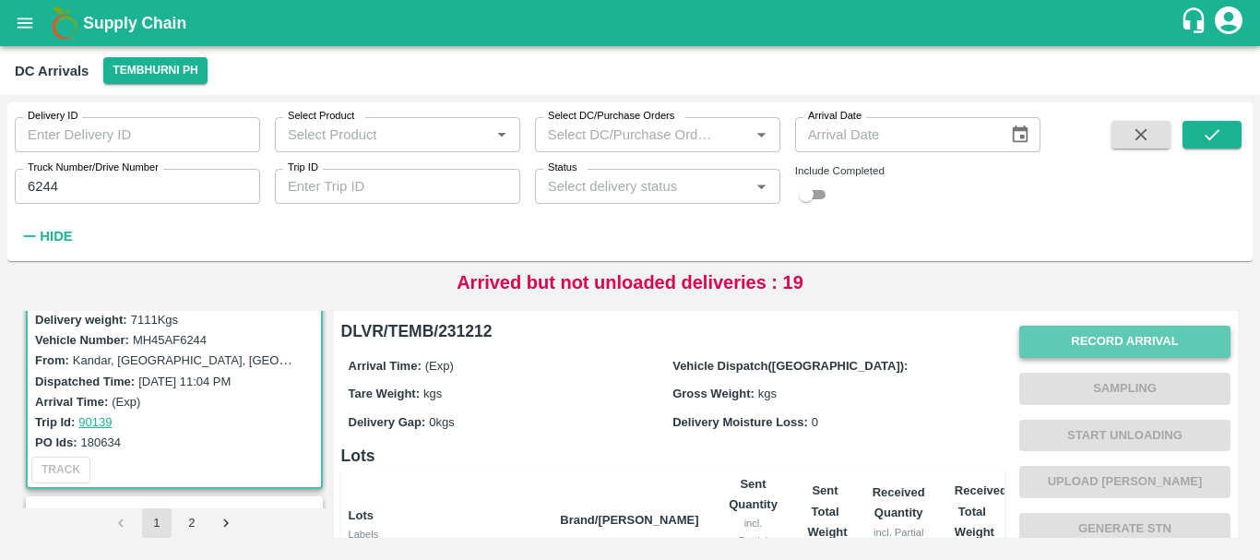
click at [1041, 343] on button "Record Arrival" at bounding box center [1125, 342] width 211 height 32
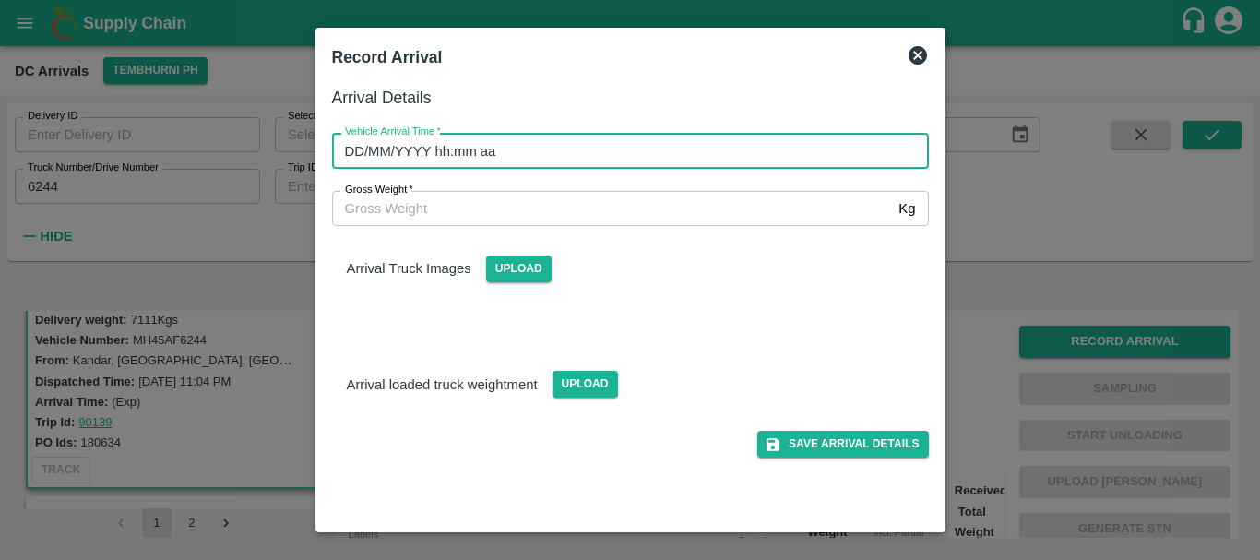
click at [716, 153] on input "DD/MM/YYYY hh:mm aa" at bounding box center [624, 150] width 584 height 35
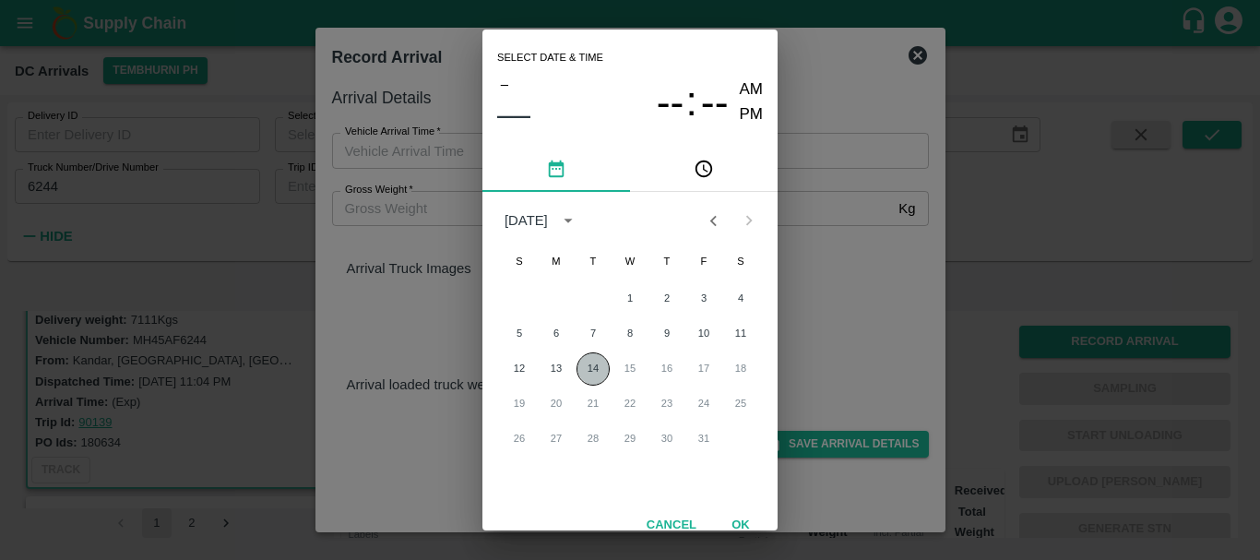
click at [584, 372] on button "14" at bounding box center [593, 368] width 33 height 33
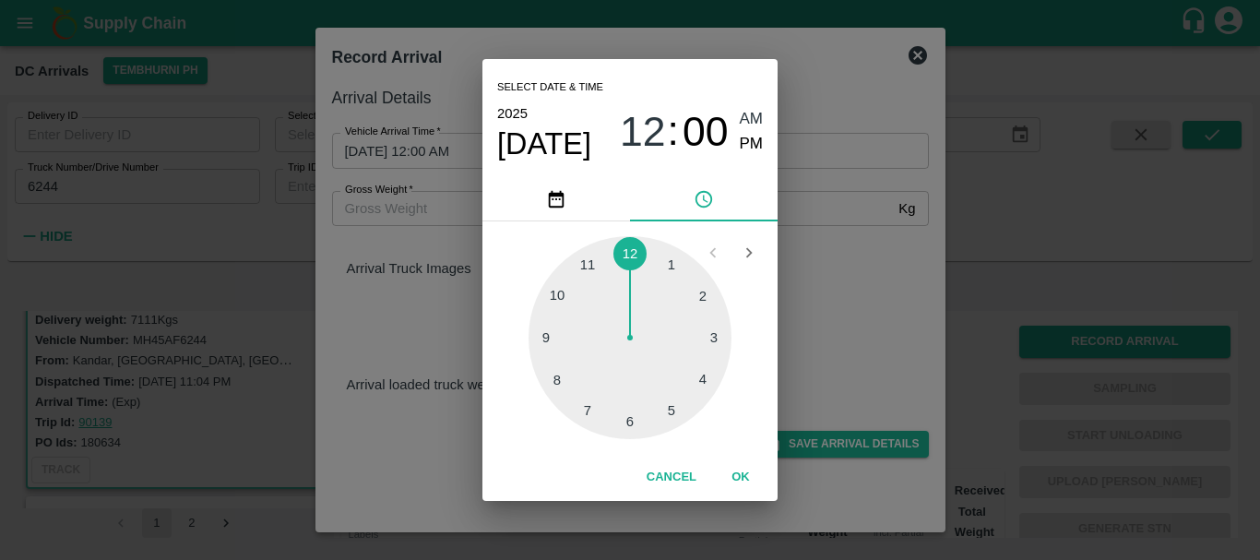
click at [583, 265] on div at bounding box center [630, 337] width 203 height 203
click at [627, 411] on div at bounding box center [630, 337] width 203 height 203
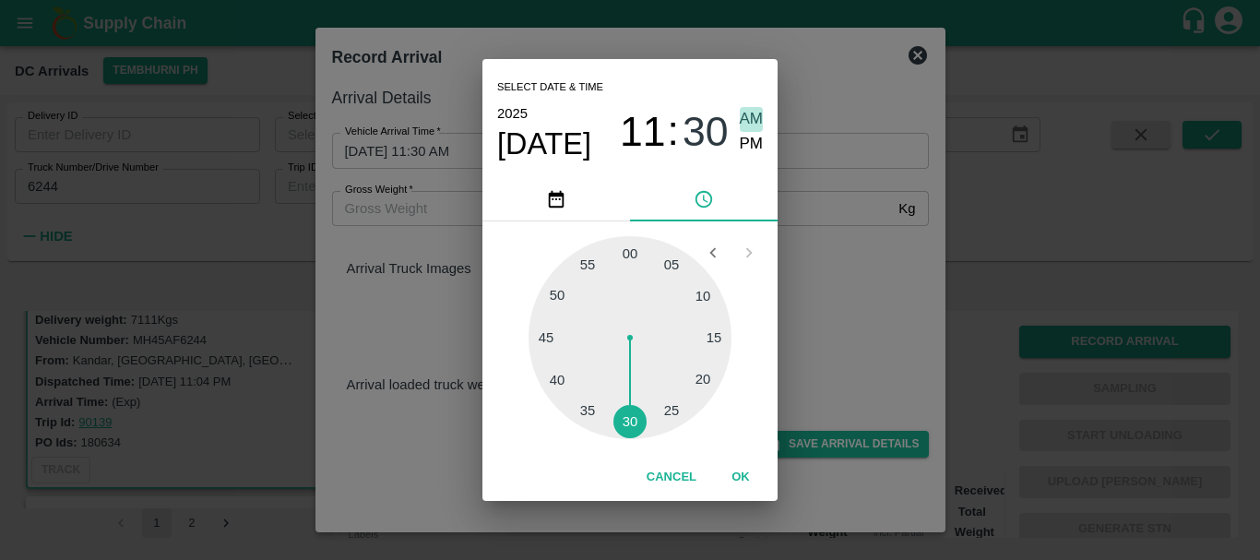
drag, startPoint x: 753, startPoint y: 114, endPoint x: 906, endPoint y: 298, distance: 239.1
click at [906, 298] on div "Select date & time [DATE] 11 : 30 AM PM 05 10 15 20 25 30 35 40 45 50 55 00 Can…" at bounding box center [630, 280] width 1260 height 560
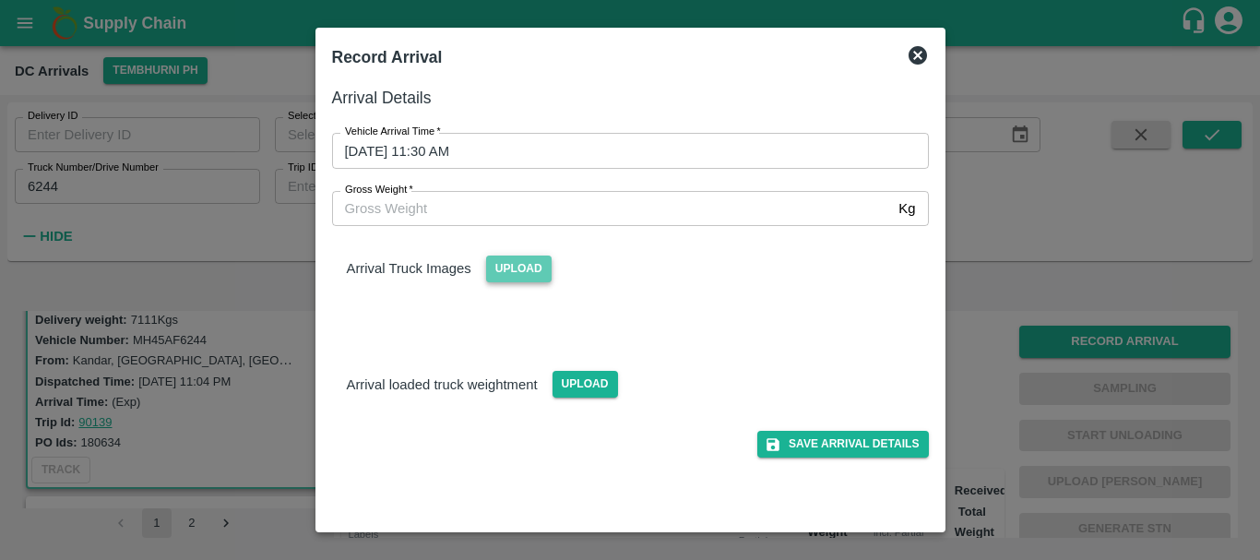
click at [538, 265] on span "Upload" at bounding box center [519, 269] width 66 height 27
click at [0, 0] on input "Upload" at bounding box center [0, 0] width 0 height 0
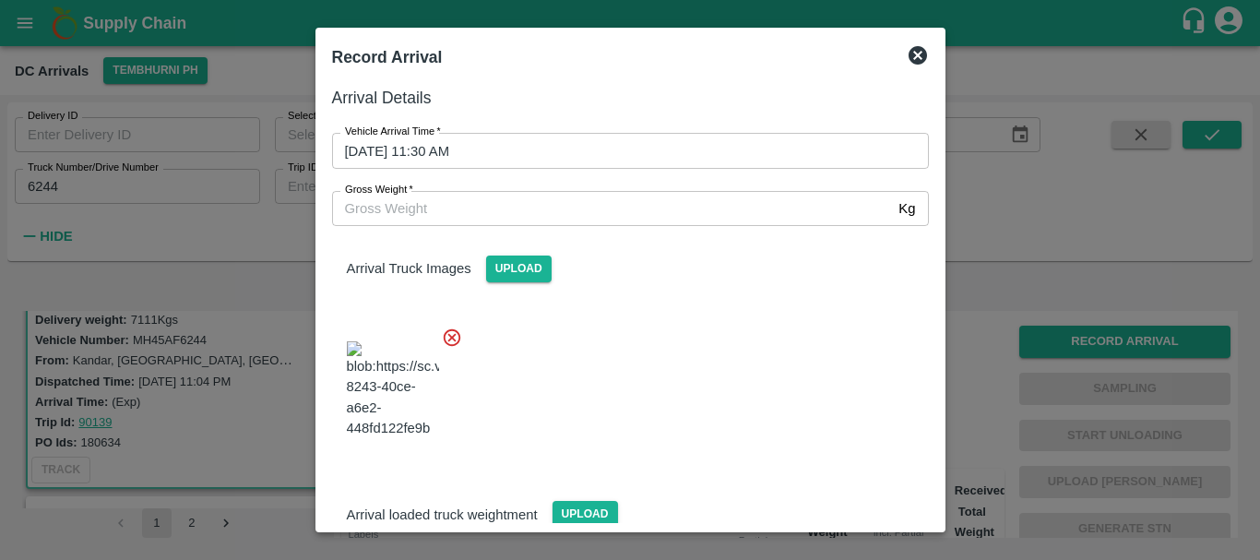
scroll to position [139, 0]
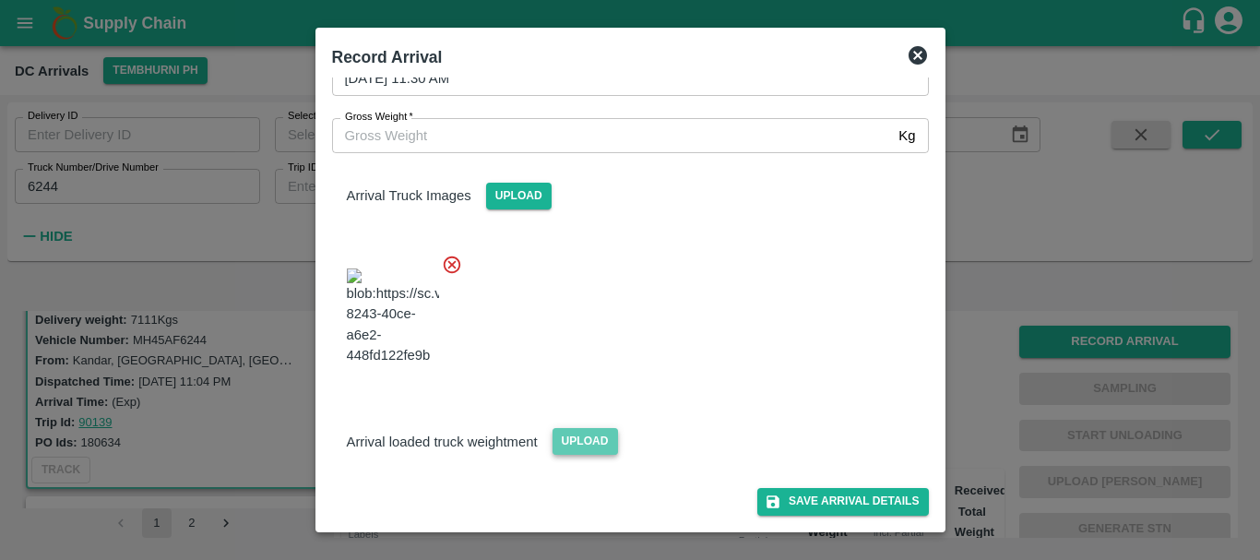
click at [567, 436] on span "Upload" at bounding box center [586, 441] width 66 height 27
click at [0, 0] on input "Upload" at bounding box center [0, 0] width 0 height 0
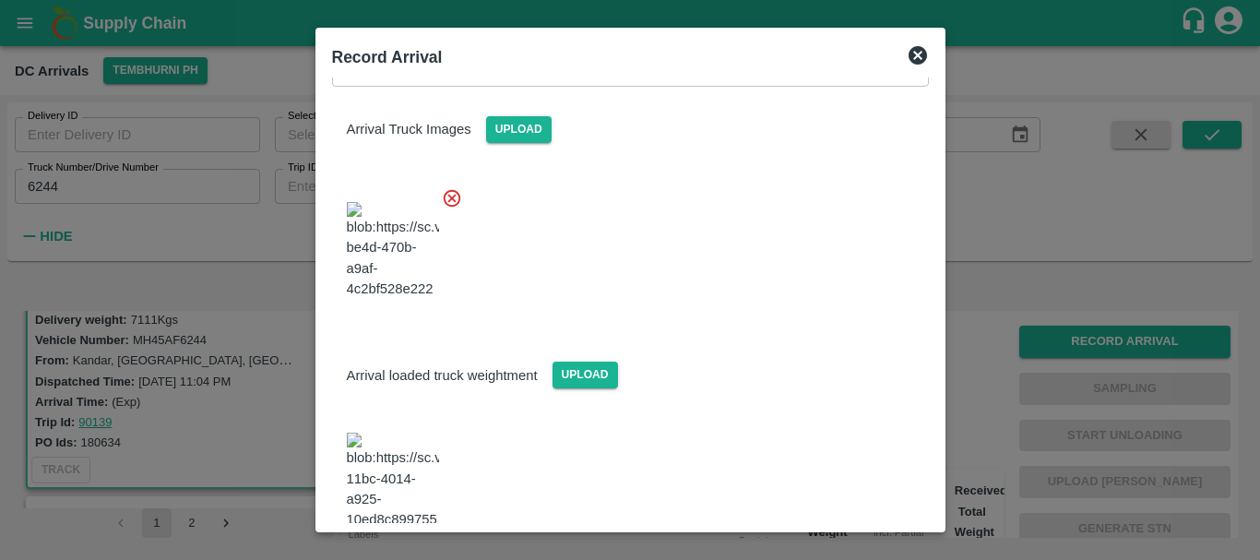
scroll to position [230, 0]
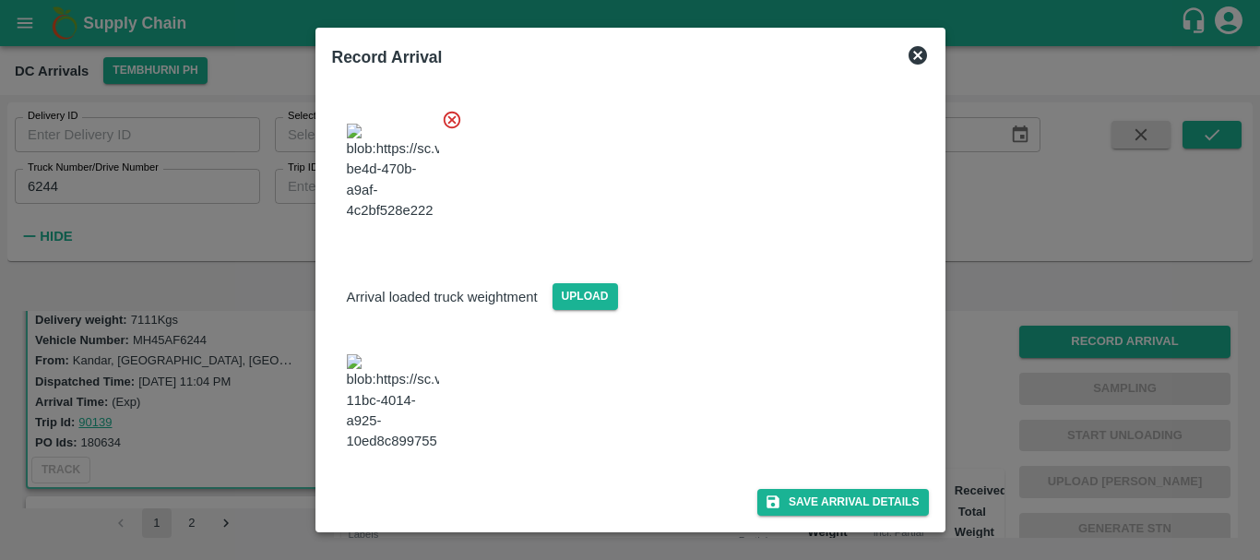
click at [403, 438] on img at bounding box center [393, 402] width 92 height 97
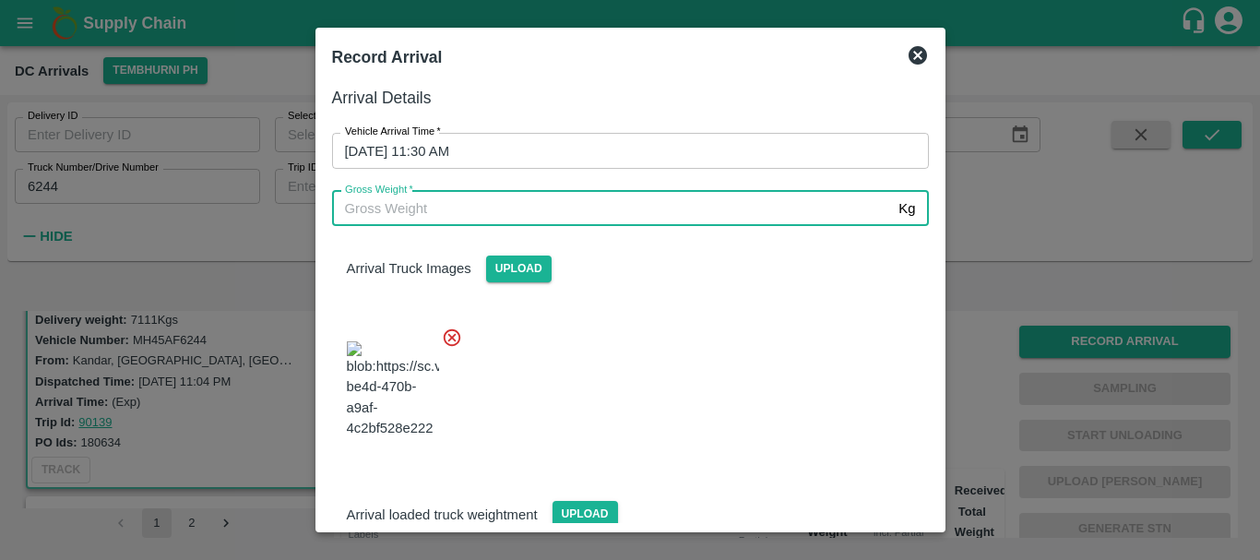
click at [480, 209] on input "Gross Weight   *" at bounding box center [612, 208] width 560 height 35
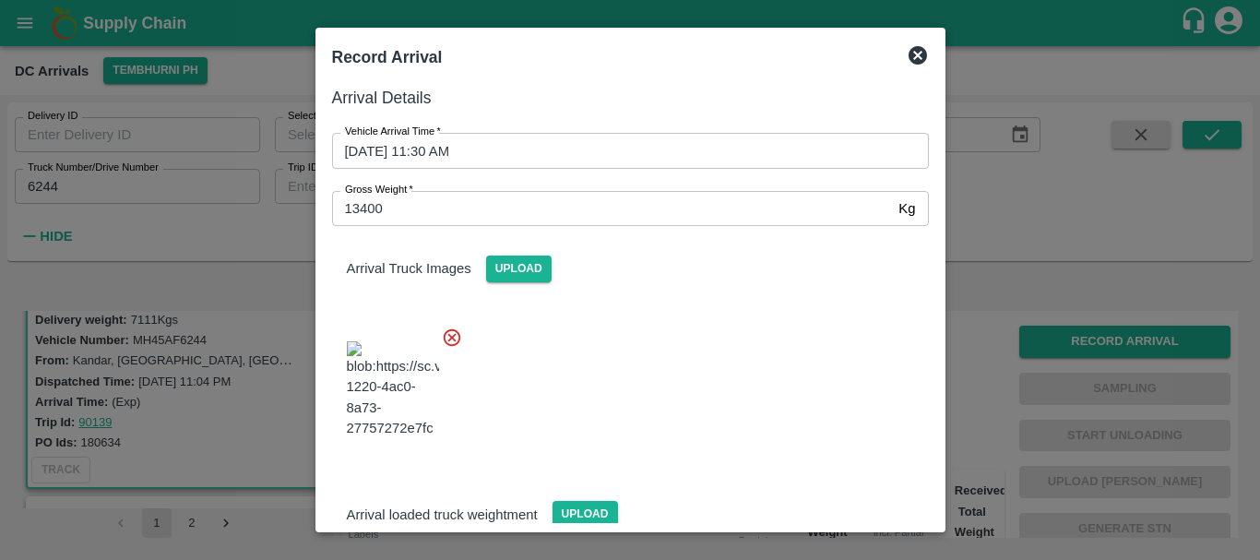
click at [620, 381] on div at bounding box center [623, 384] width 612 height 145
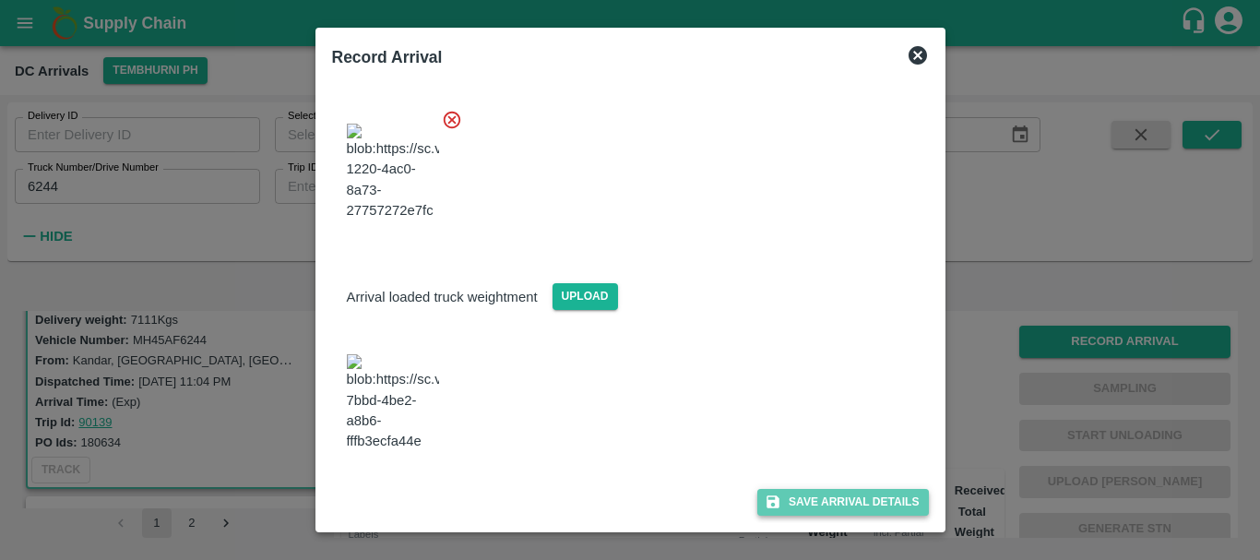
click at [779, 507] on button "Save Arrival Details" at bounding box center [843, 502] width 171 height 27
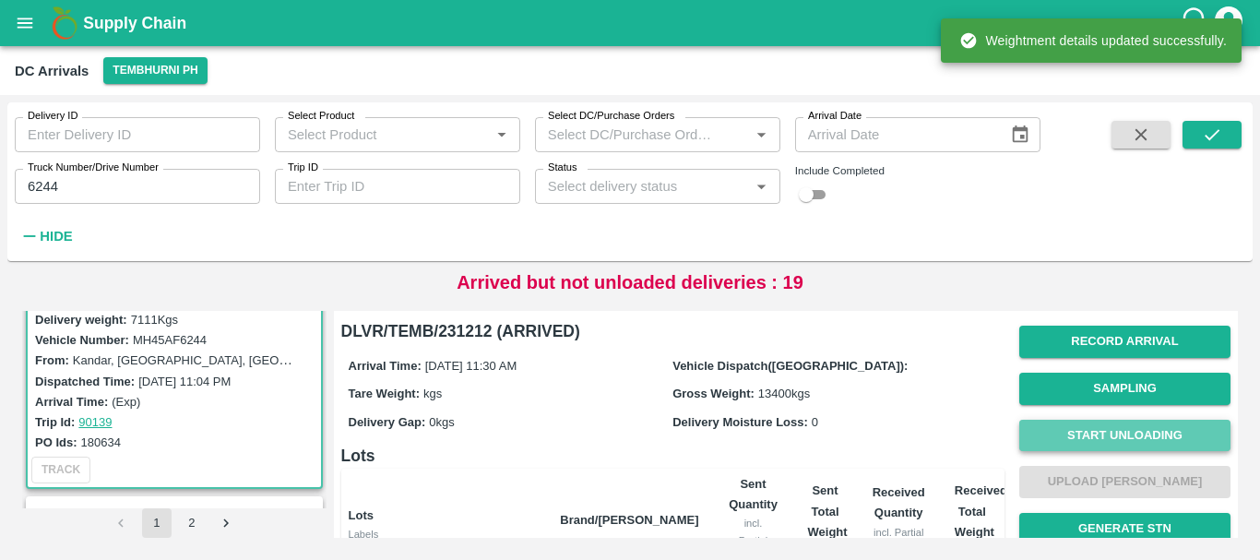
click at [1049, 434] on button "Start Unloading" at bounding box center [1125, 436] width 211 height 32
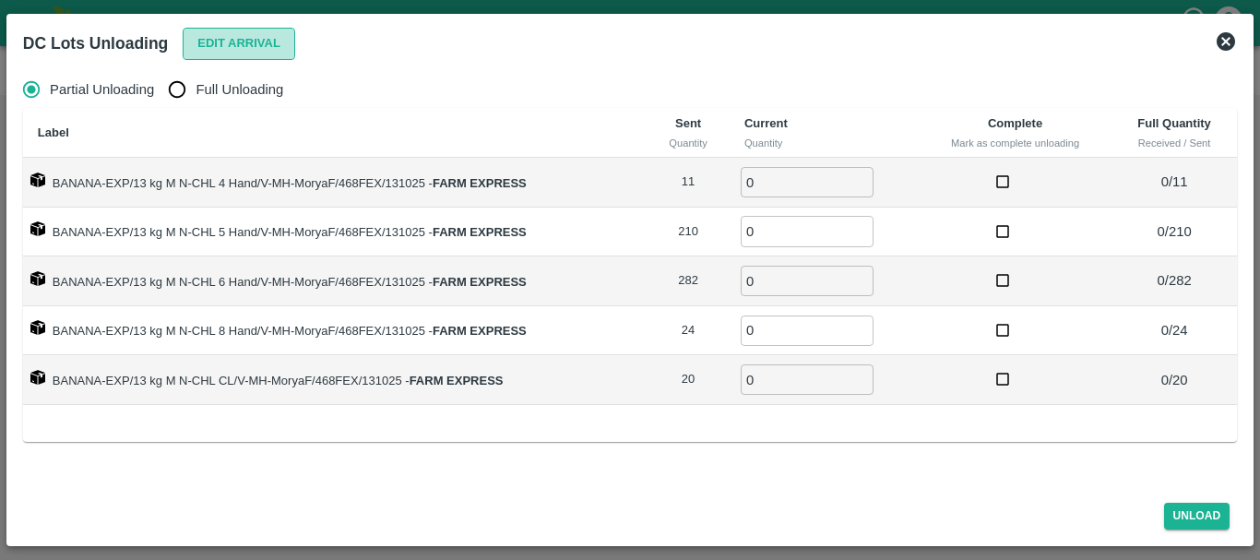
click at [222, 43] on button "Edit Arrival" at bounding box center [239, 44] width 113 height 32
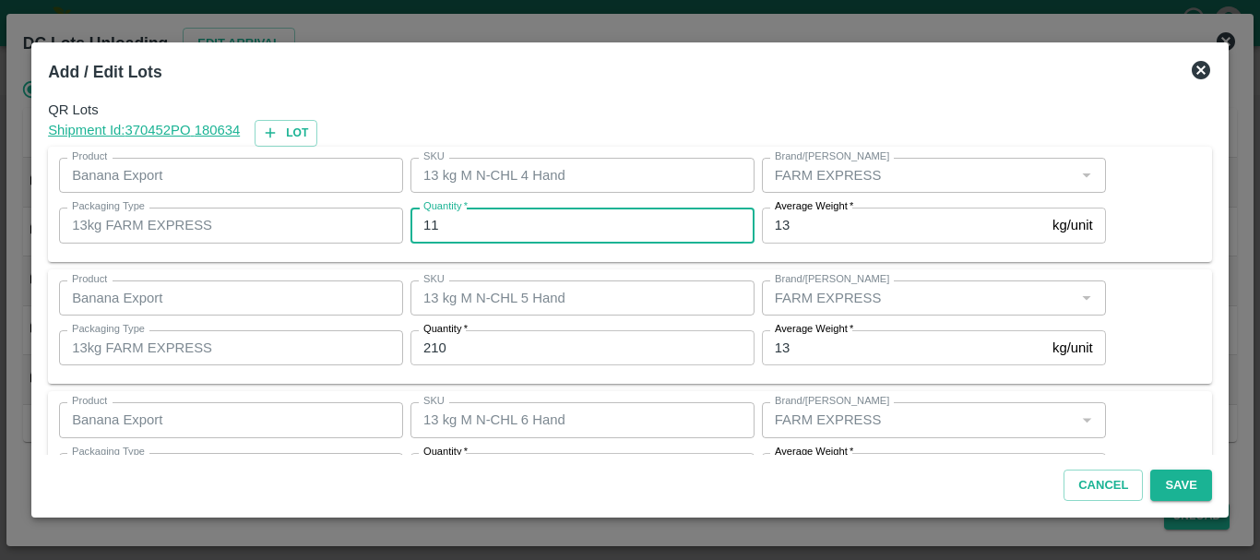
click at [516, 231] on input "11" at bounding box center [583, 225] width 344 height 35
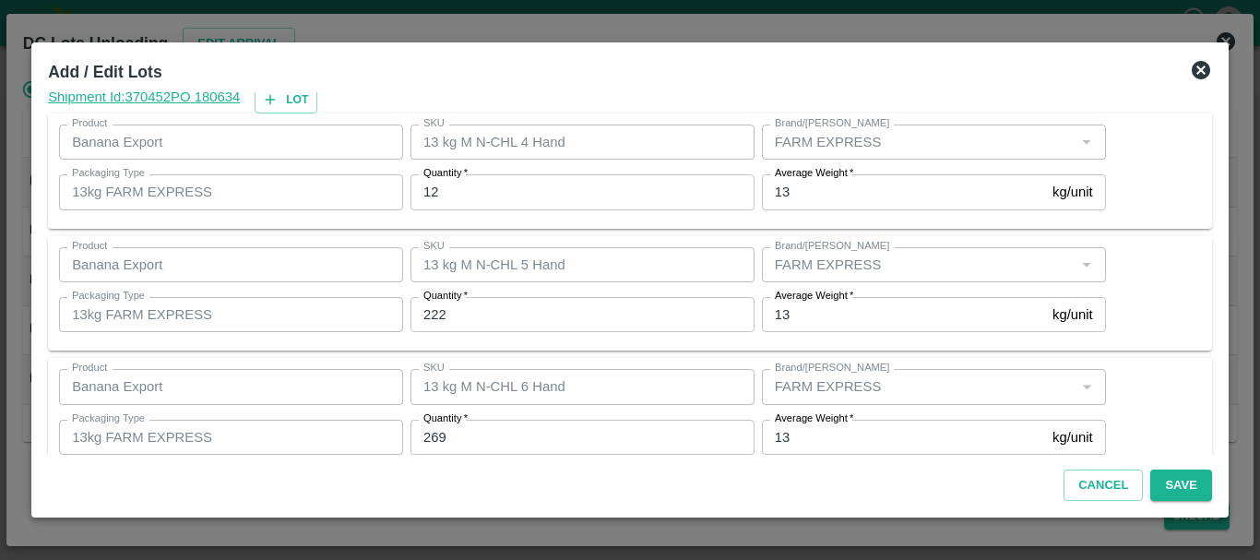
scroll to position [312, 0]
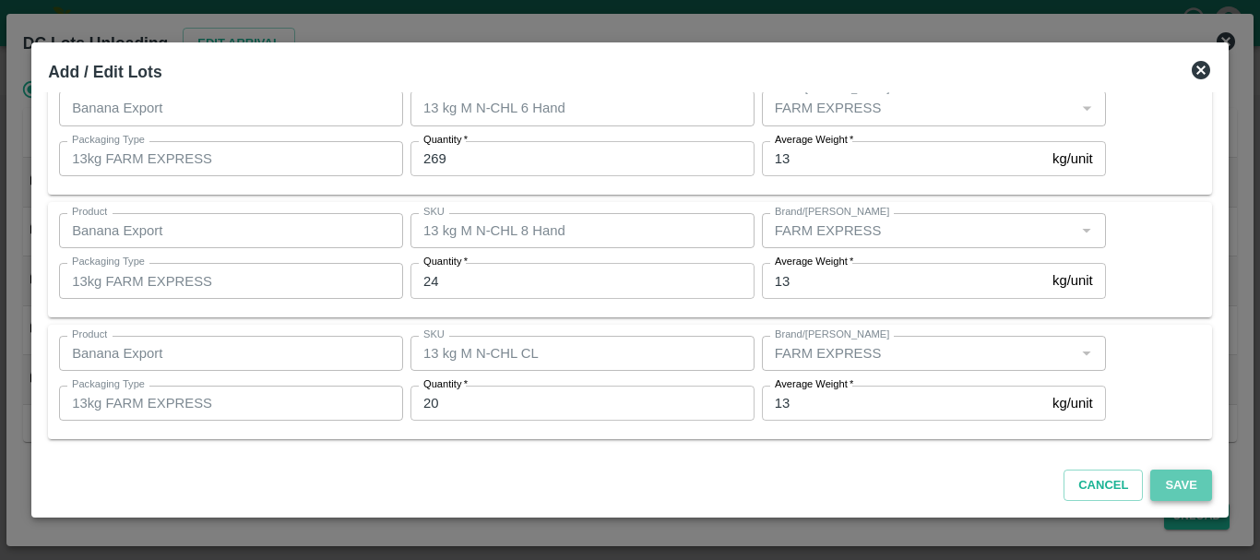
click at [1173, 484] on button "Save" at bounding box center [1181, 486] width 61 height 32
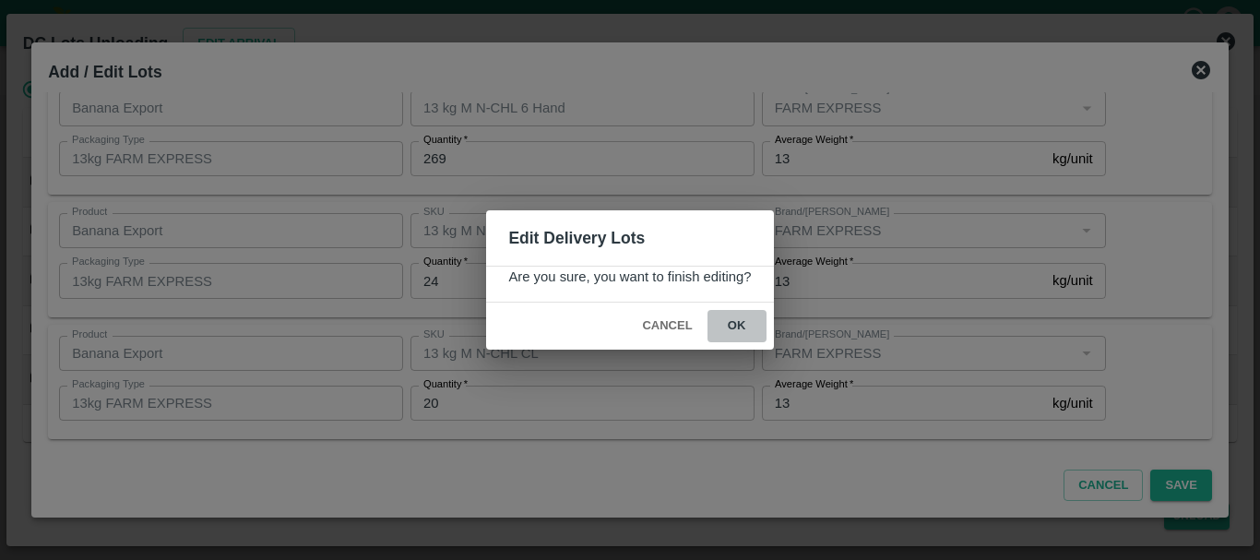
click at [740, 323] on button "ok" at bounding box center [737, 326] width 59 height 32
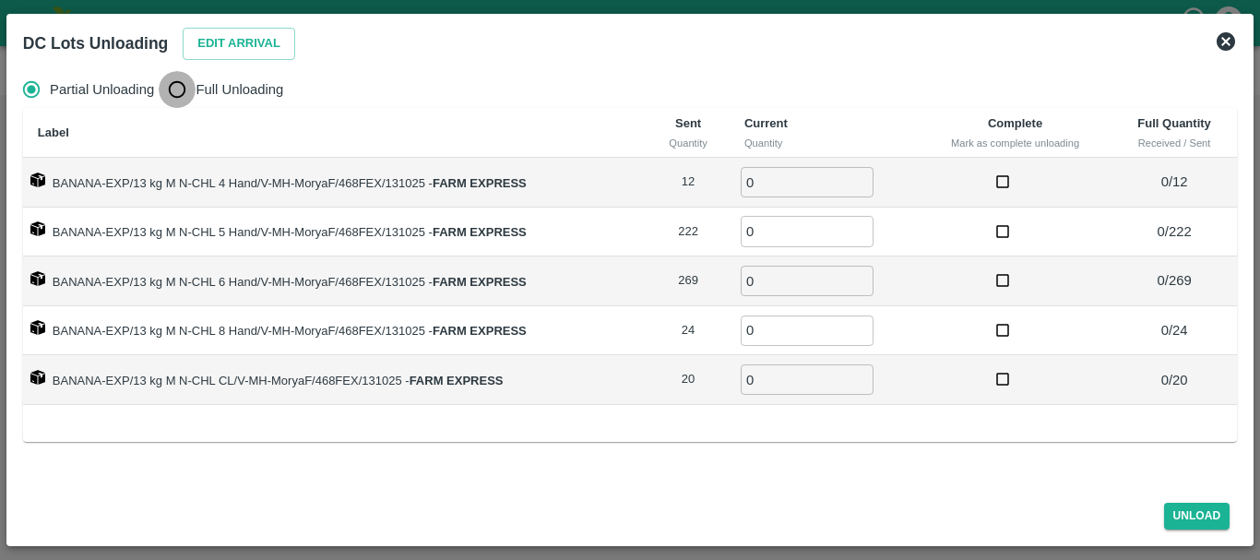
click at [189, 87] on input "Full Unloading" at bounding box center [177, 89] width 37 height 37
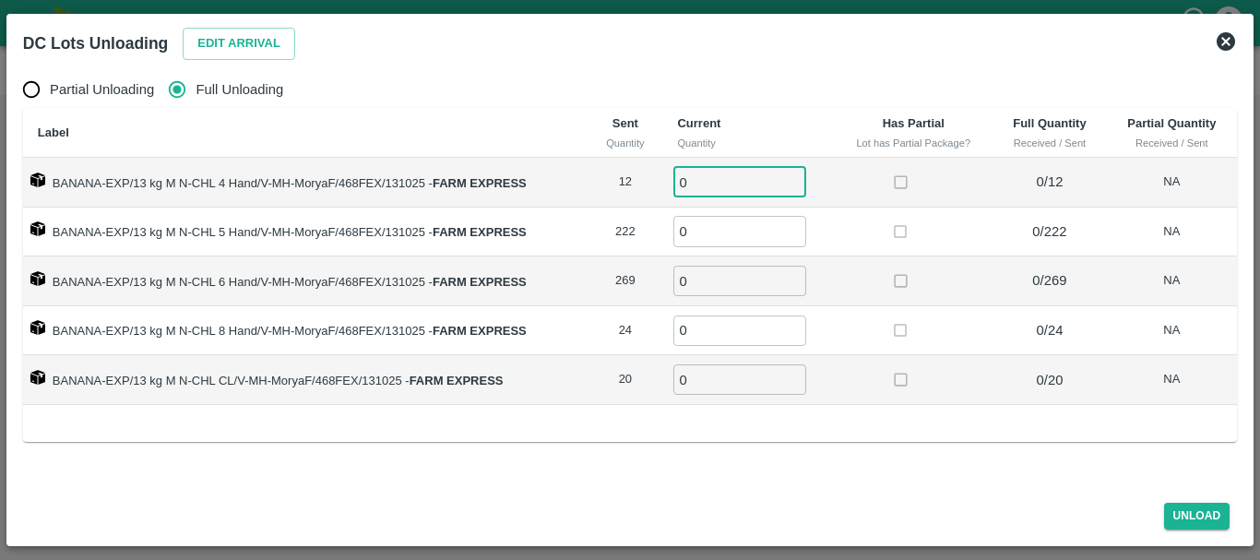
click at [737, 187] on input "0" at bounding box center [740, 182] width 133 height 30
click at [889, 339] on label at bounding box center [901, 331] width 34 height 34
click at [1181, 520] on button "Unload" at bounding box center [1197, 516] width 66 height 27
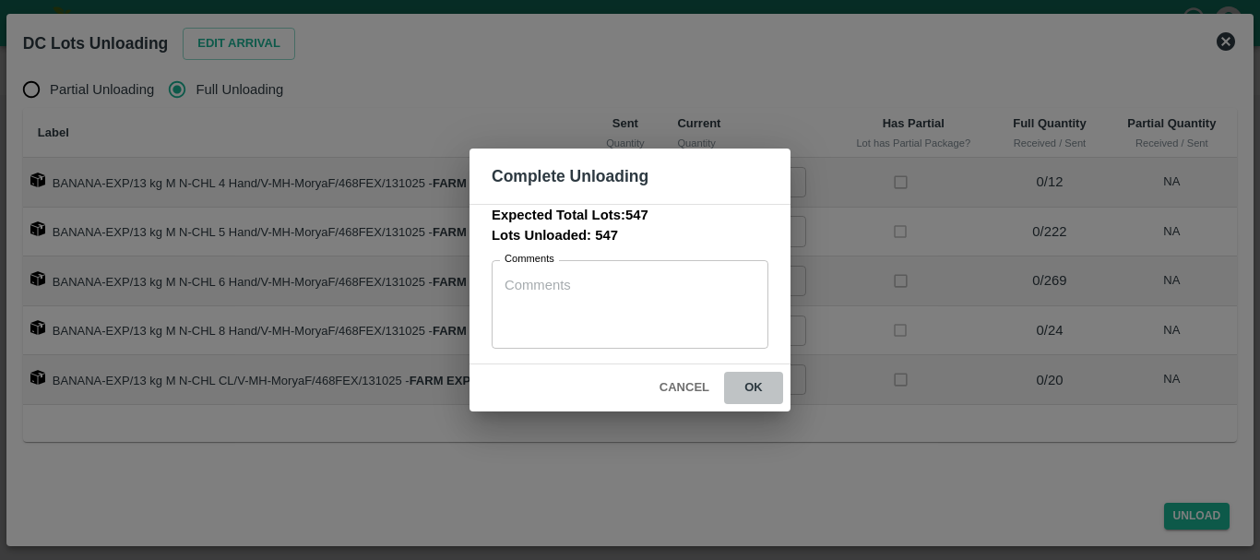
click at [761, 390] on button "ok" at bounding box center [753, 388] width 59 height 32
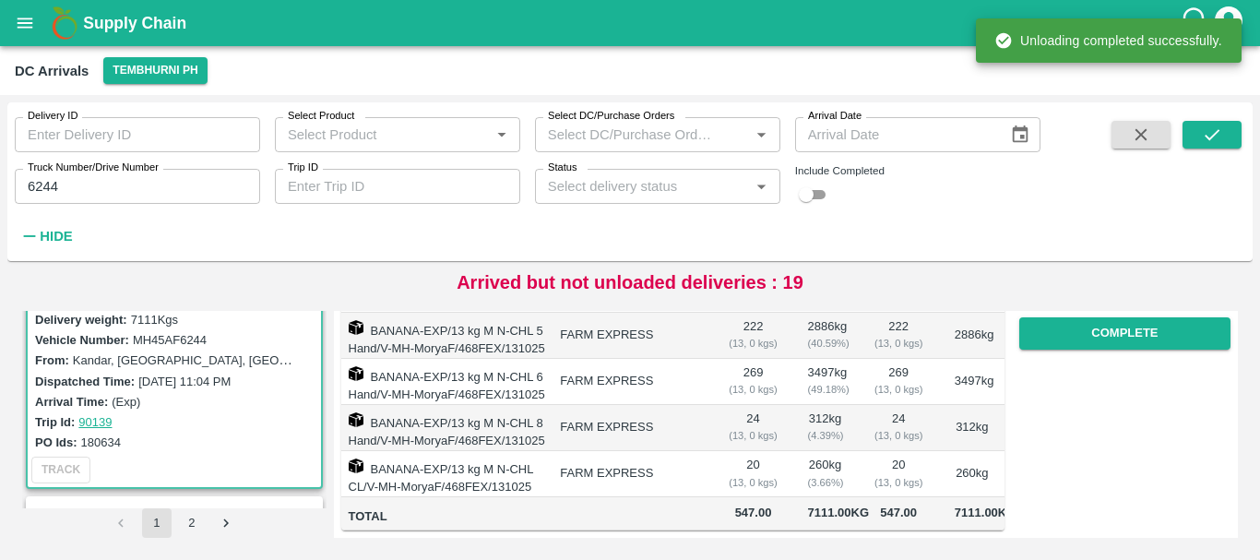
scroll to position [0, 0]
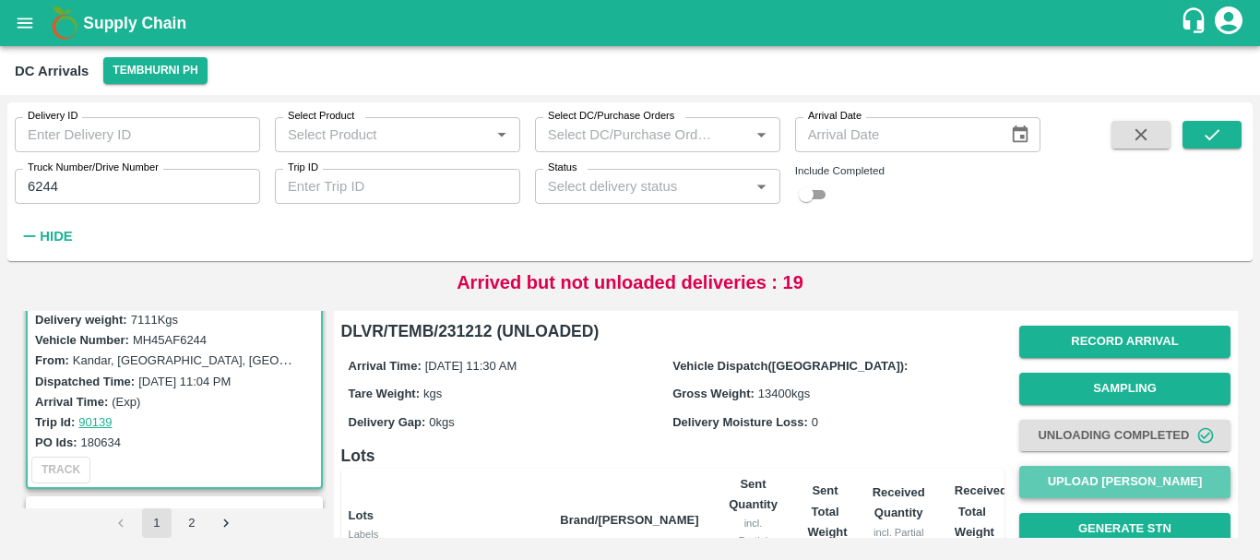
click at [1106, 470] on button "Upload [PERSON_NAME]" at bounding box center [1125, 482] width 211 height 32
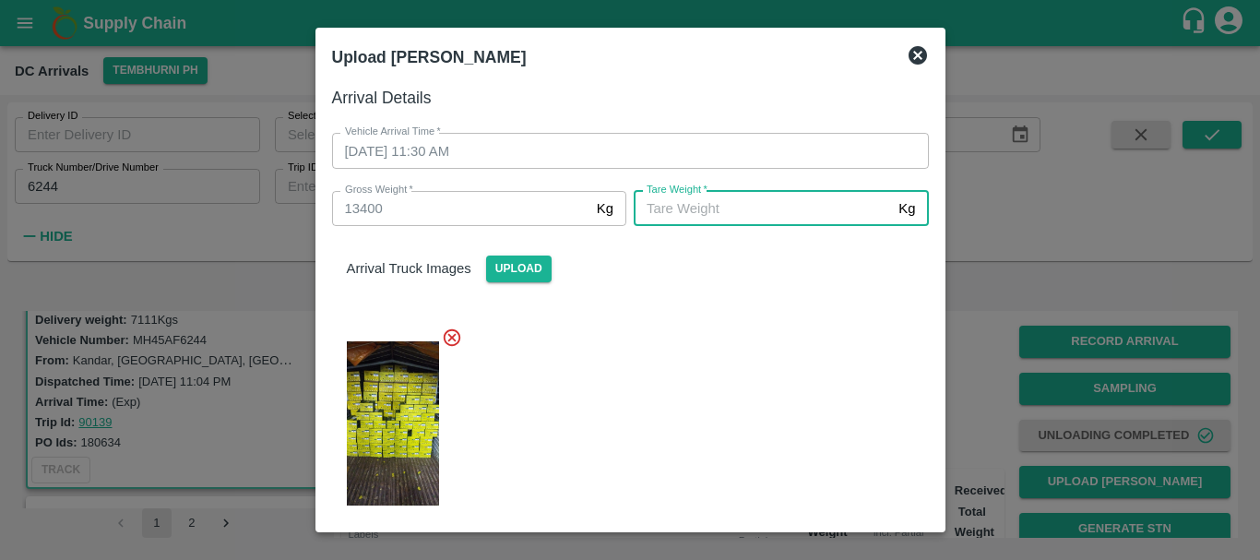
click at [654, 211] on input "[PERSON_NAME]   *" at bounding box center [762, 208] width 257 height 35
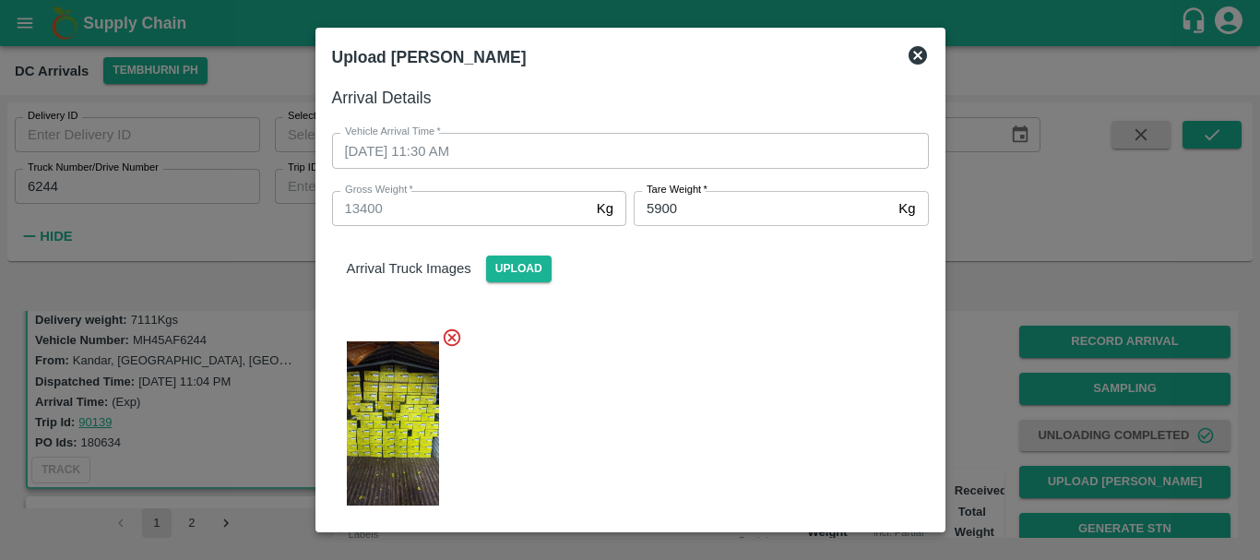
click at [676, 344] on div at bounding box center [623, 418] width 612 height 212
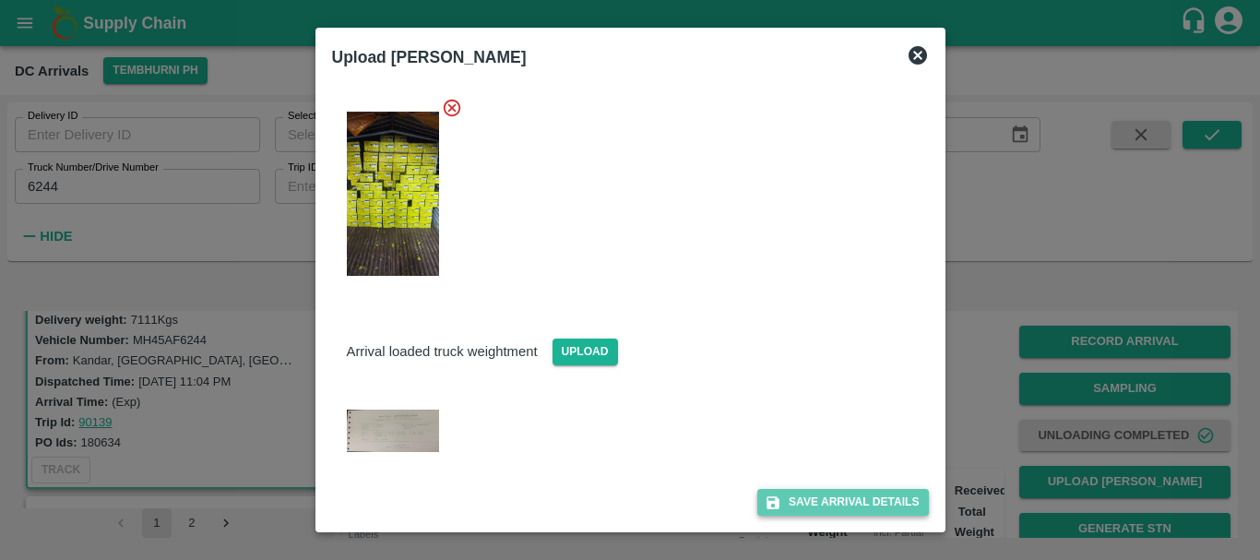
click at [767, 497] on icon "submit" at bounding box center [773, 502] width 13 height 13
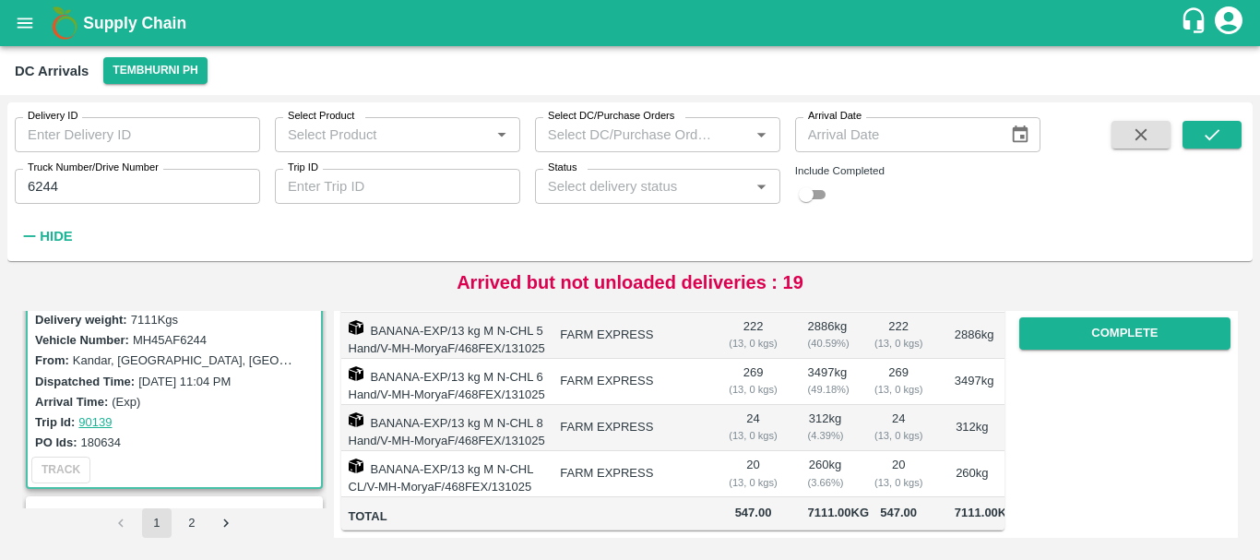
scroll to position [0, 0]
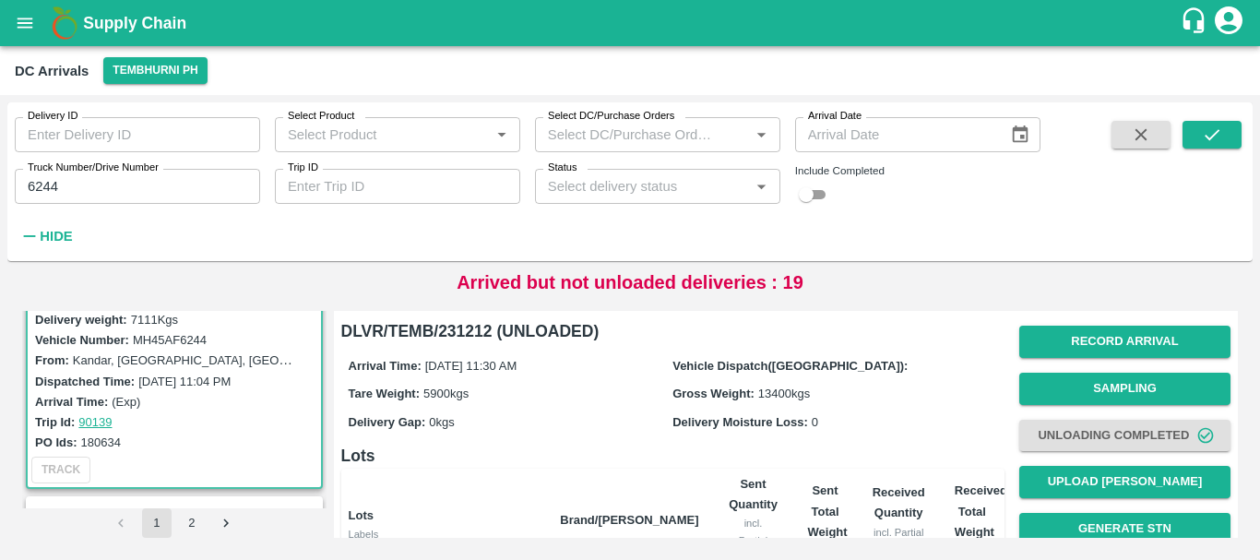
click at [902, 459] on h6 "Lots" at bounding box center [672, 456] width 663 height 26
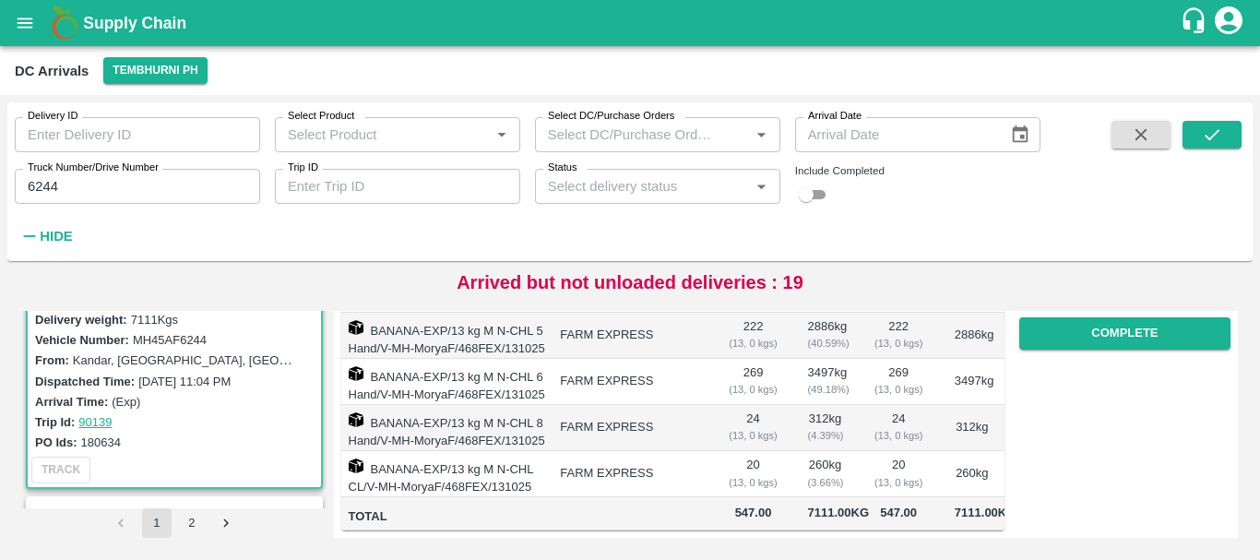
scroll to position [161, 0]
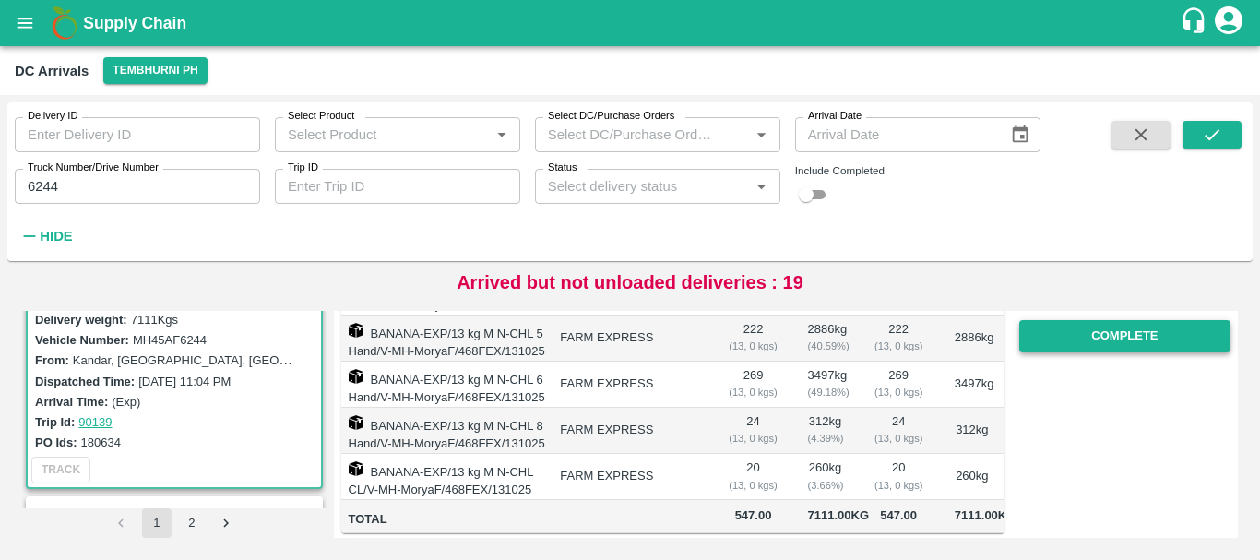
click at [1081, 340] on button "Complete" at bounding box center [1125, 336] width 211 height 32
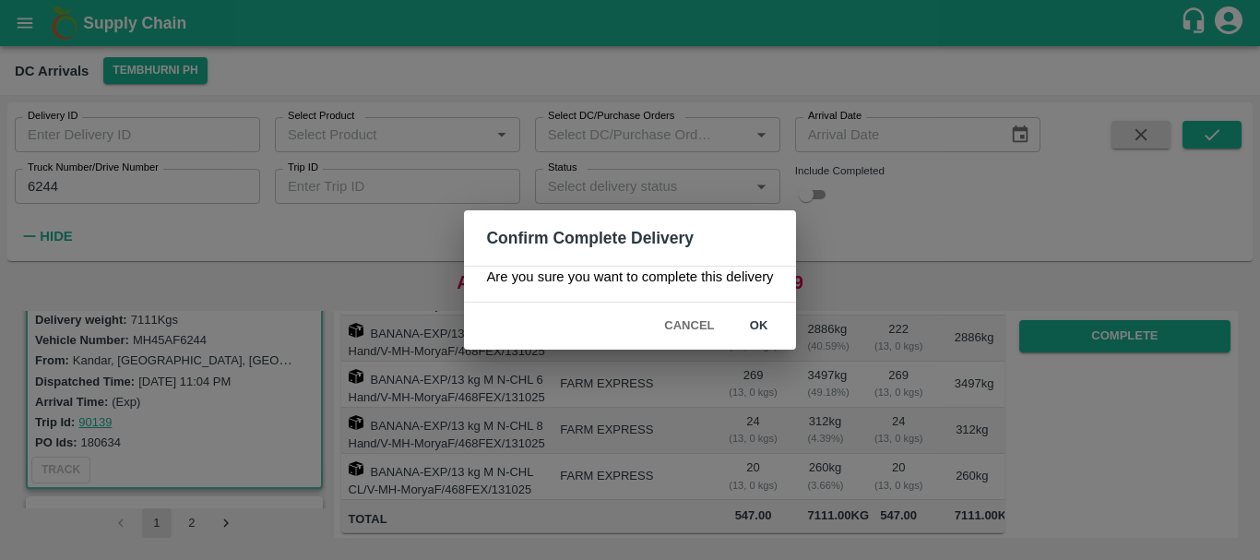
click at [880, 388] on div "Confirm Complete Delivery Are you sure you want to complete this delivery Cance…" at bounding box center [630, 280] width 1260 height 560
click at [703, 332] on button "Cancel" at bounding box center [689, 326] width 65 height 32
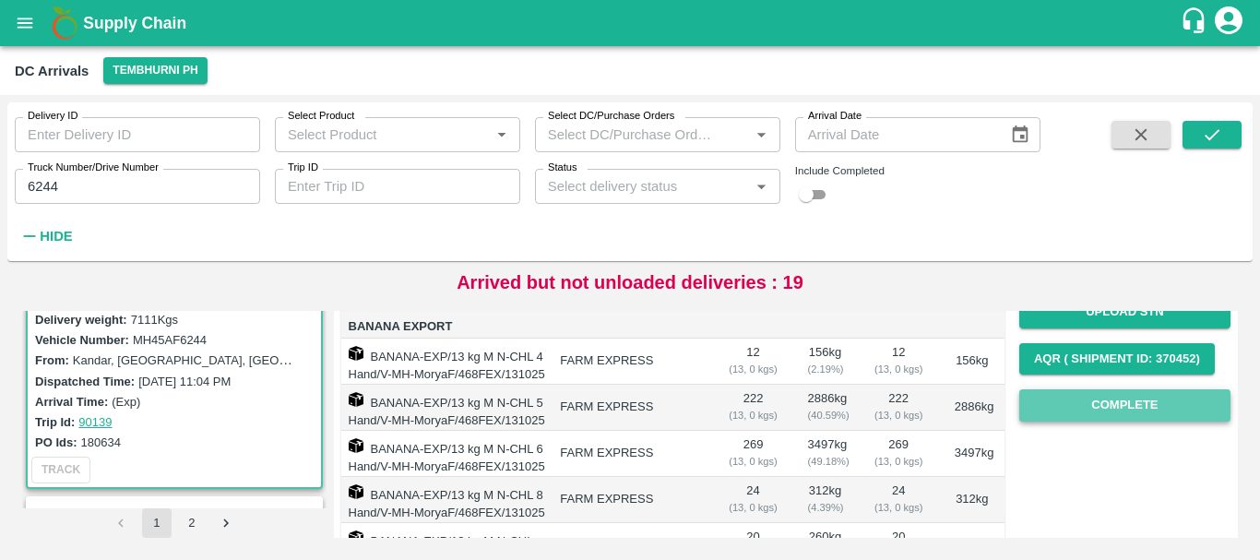
click at [1107, 401] on button "Complete" at bounding box center [1125, 405] width 211 height 32
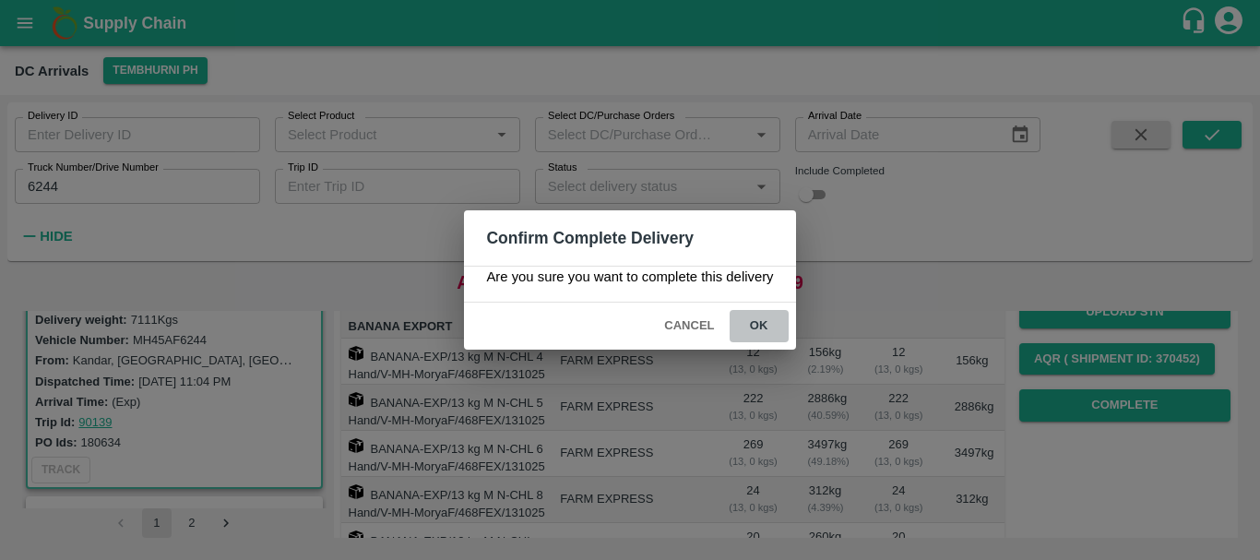
click at [763, 319] on button "ok" at bounding box center [759, 326] width 59 height 32
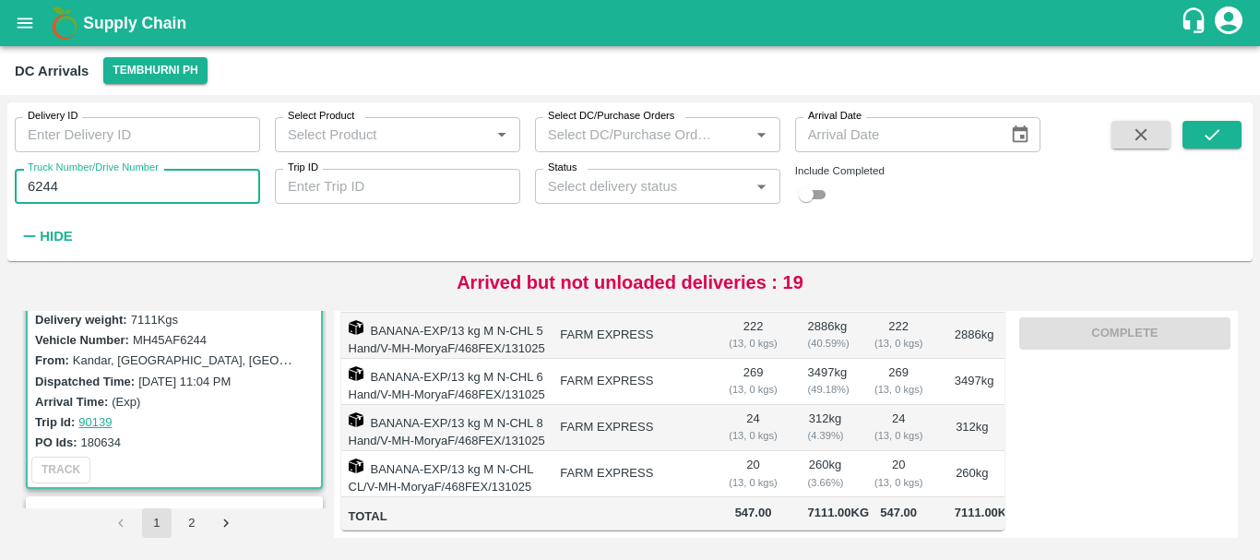
click at [95, 185] on input "6244" at bounding box center [137, 186] width 245 height 35
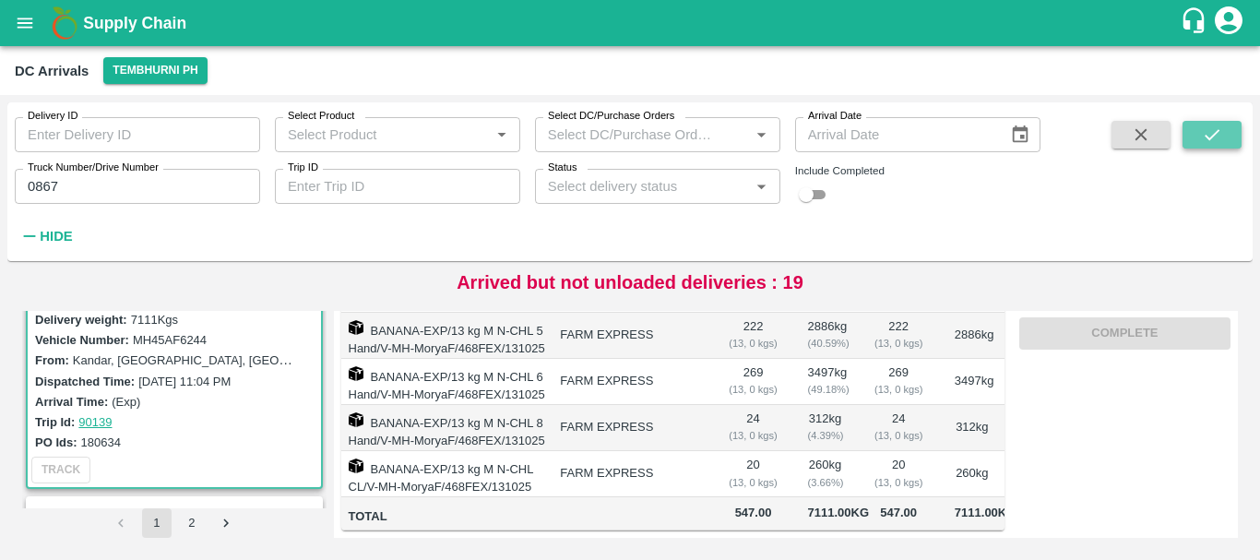
click at [1215, 133] on icon "submit" at bounding box center [1212, 135] width 20 height 20
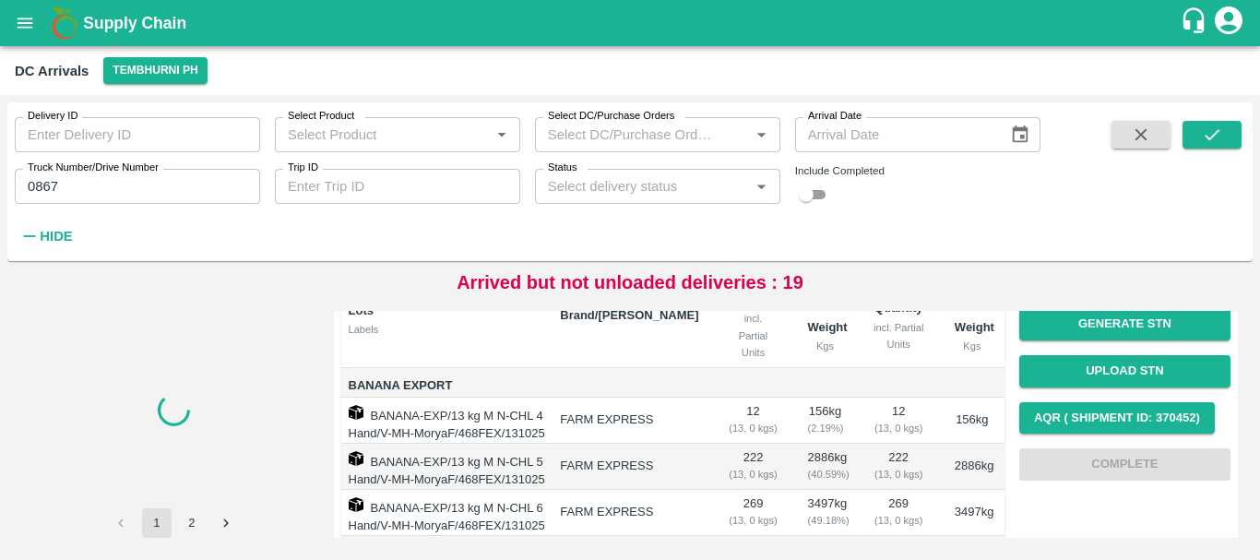
scroll to position [436, 0]
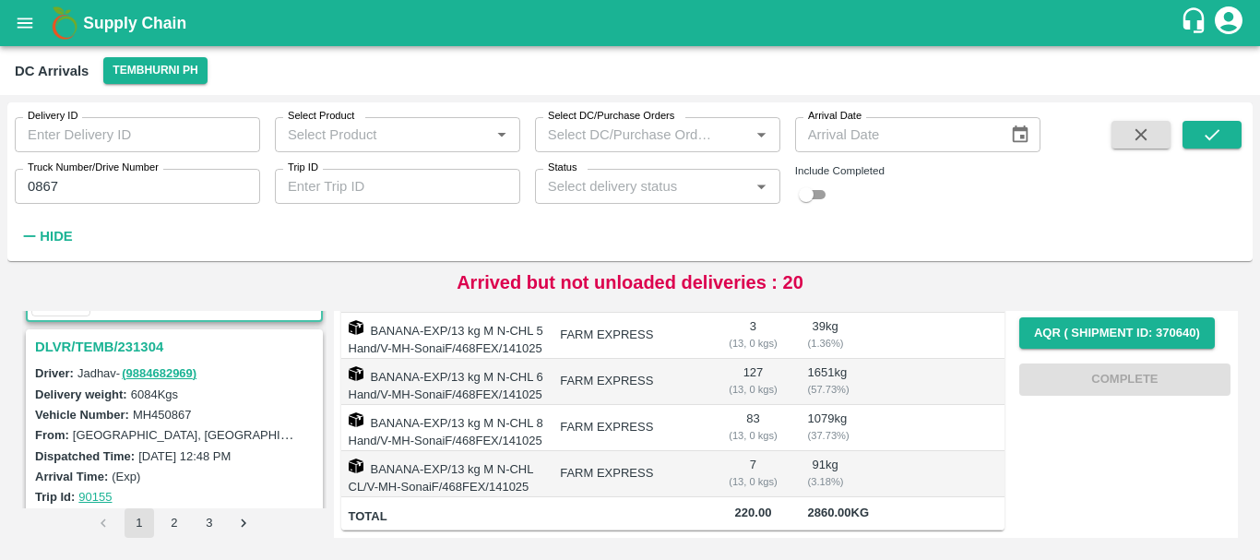
scroll to position [222, 0]
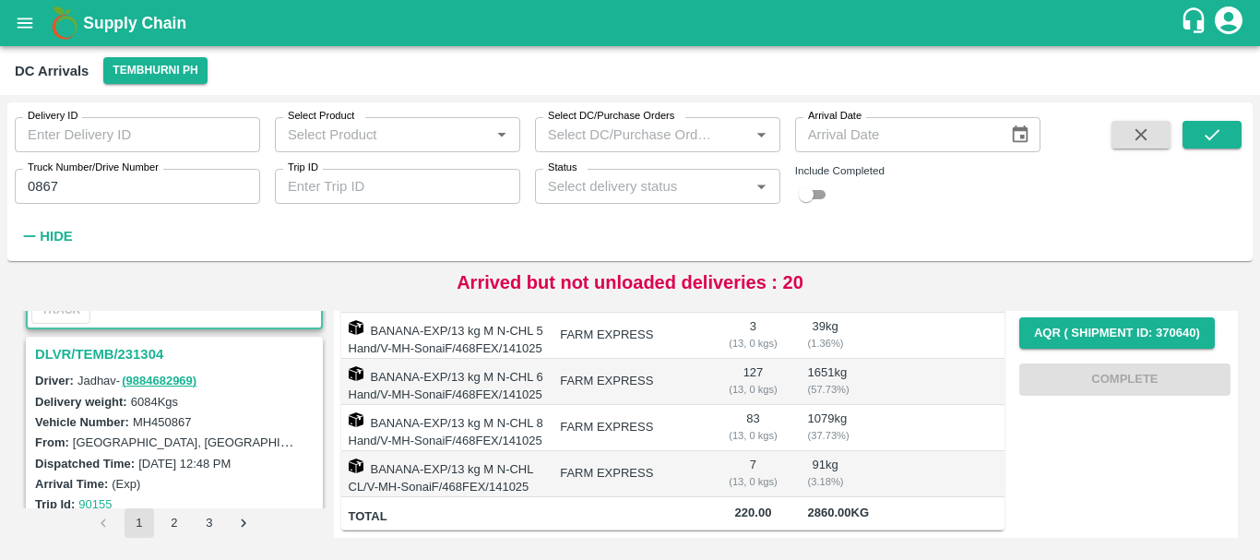
click at [145, 359] on h3 "DLVR/TEMB/231304" at bounding box center [177, 354] width 284 height 24
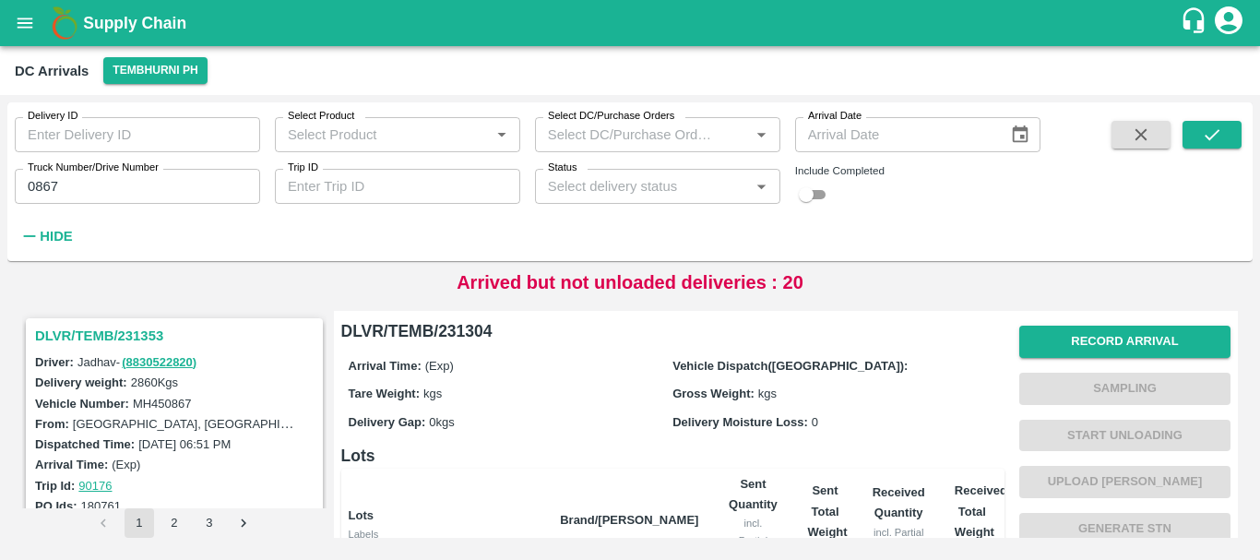
click at [153, 341] on h3 "DLVR/TEMB/231353" at bounding box center [177, 336] width 284 height 24
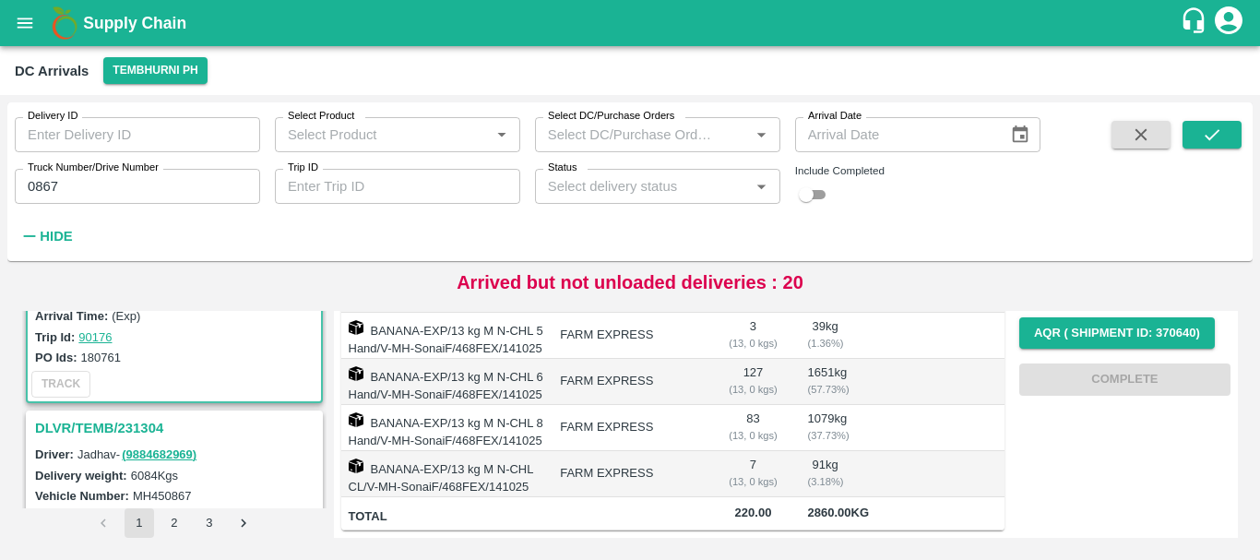
scroll to position [152, 0]
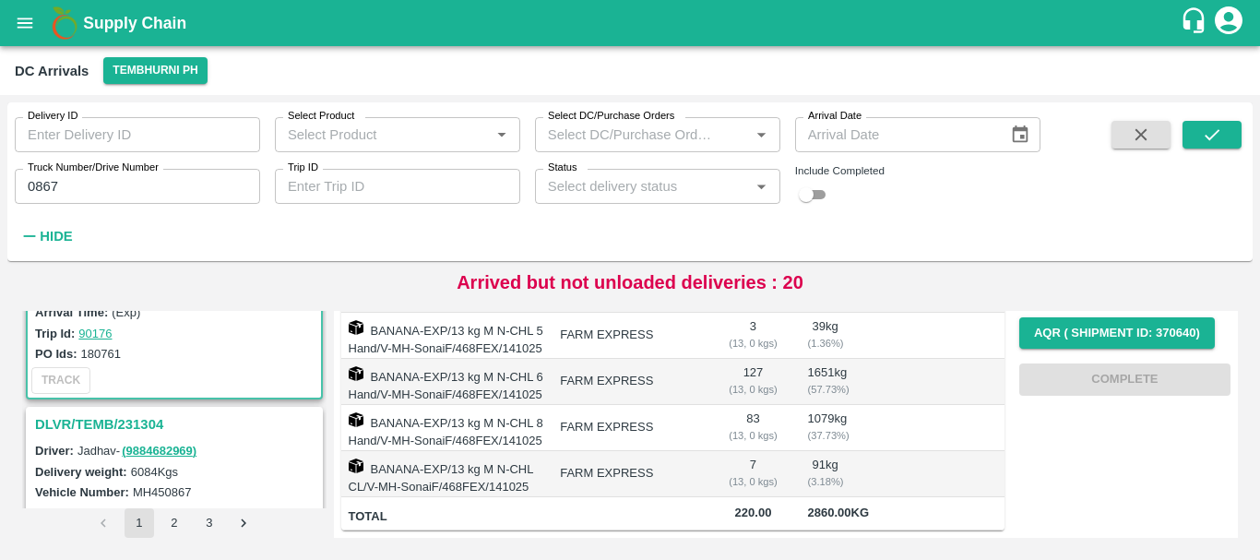
click at [143, 424] on h3 "DLVR/TEMB/231304" at bounding box center [177, 424] width 284 height 24
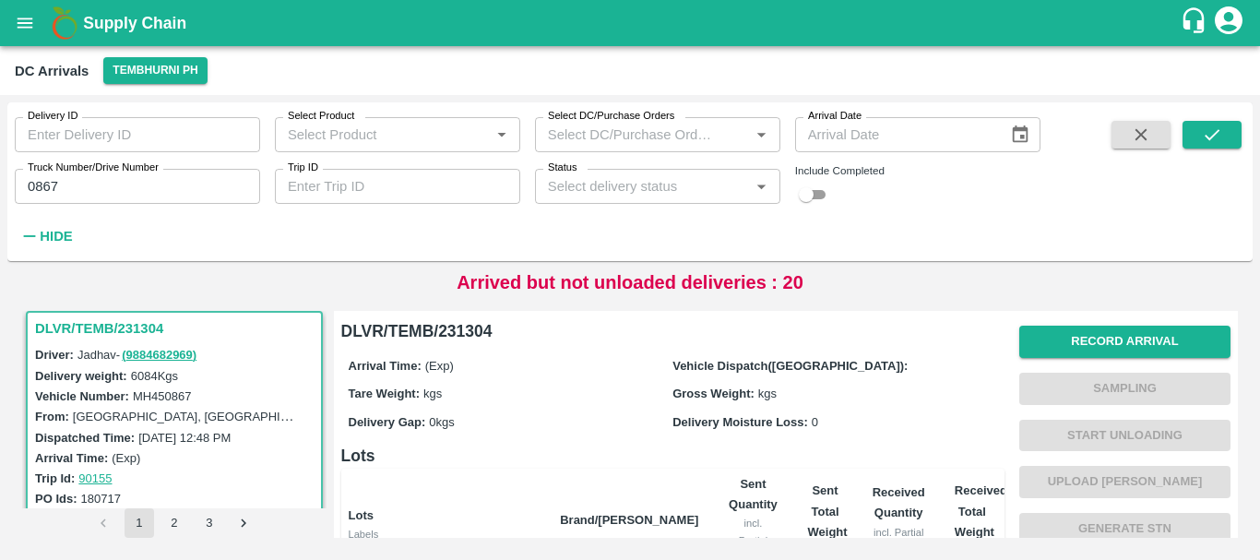
scroll to position [419, 0]
